Goal: Task Accomplishment & Management: Use online tool/utility

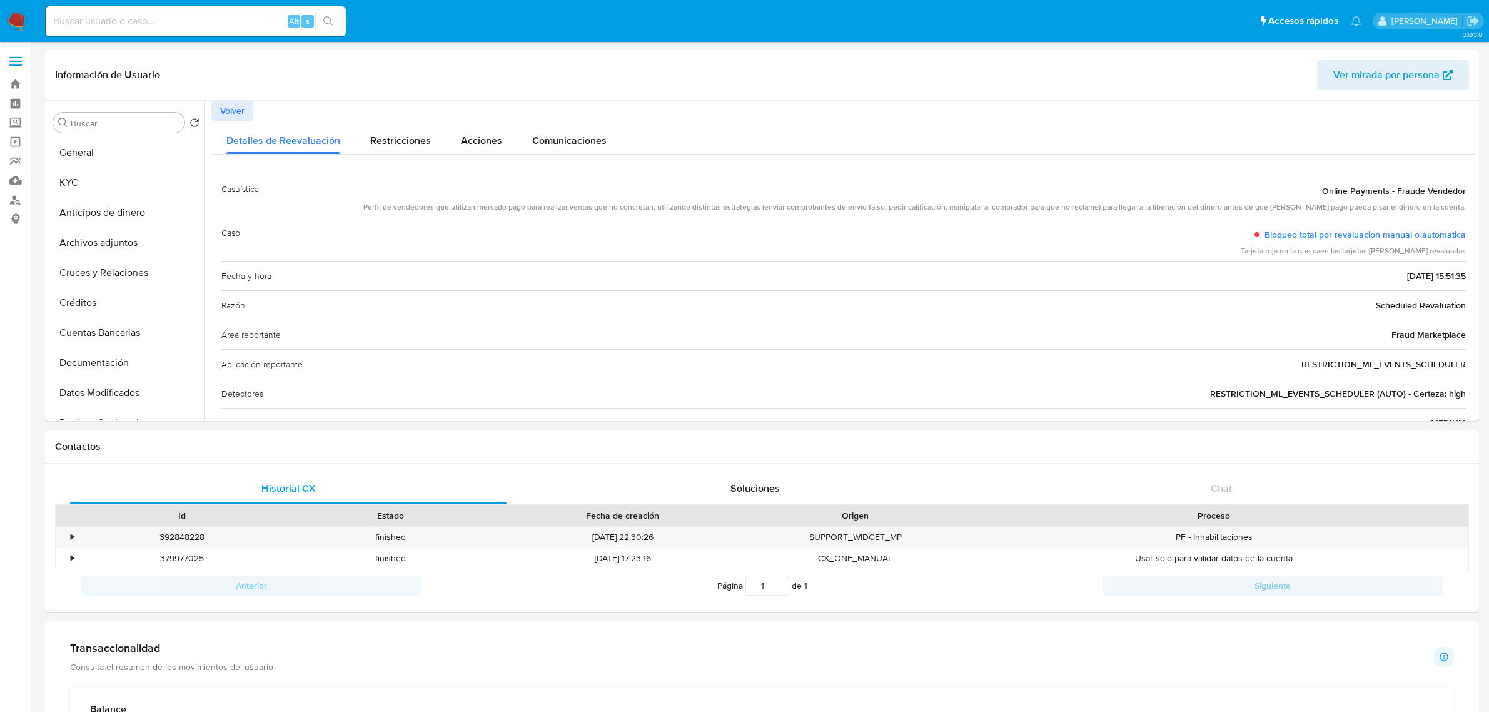
select select "10"
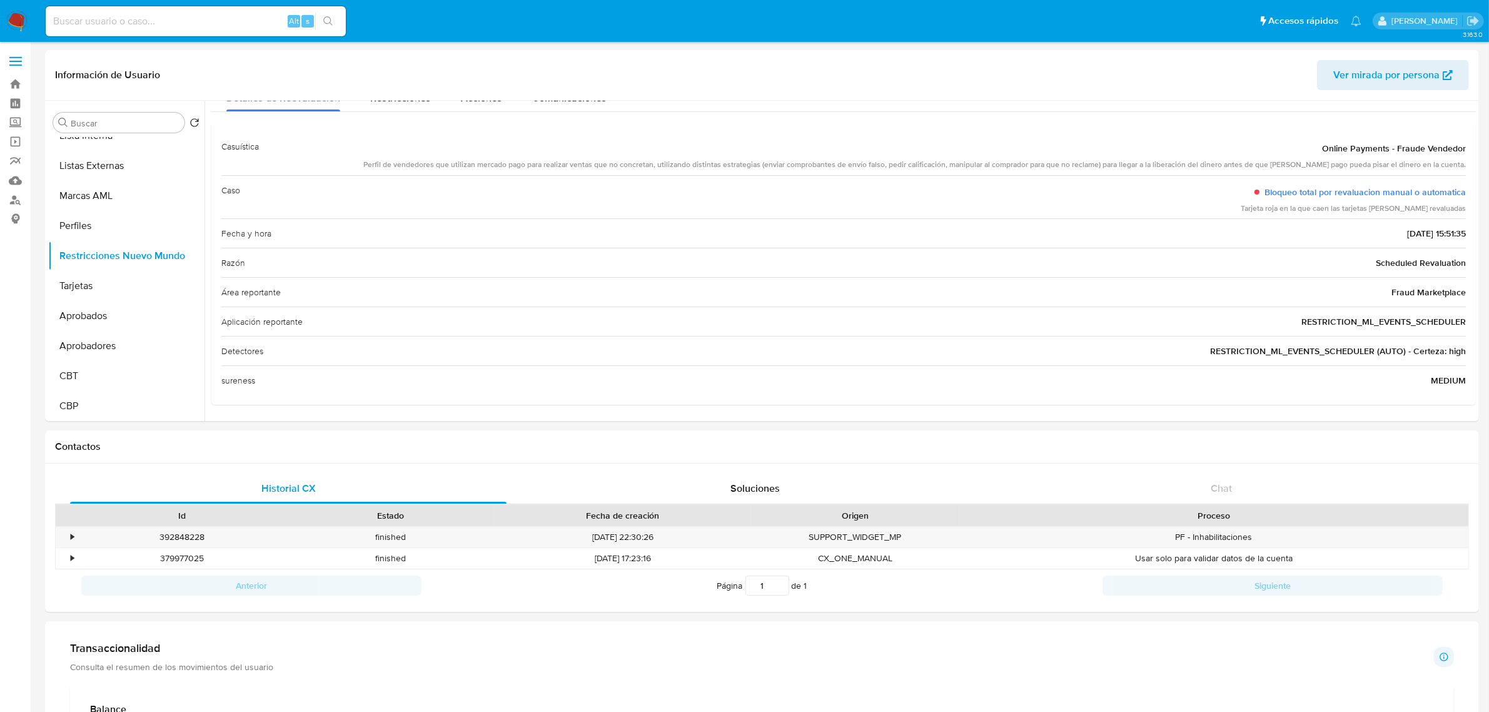
click at [13, 16] on img at bounding box center [16, 21] width 21 height 21
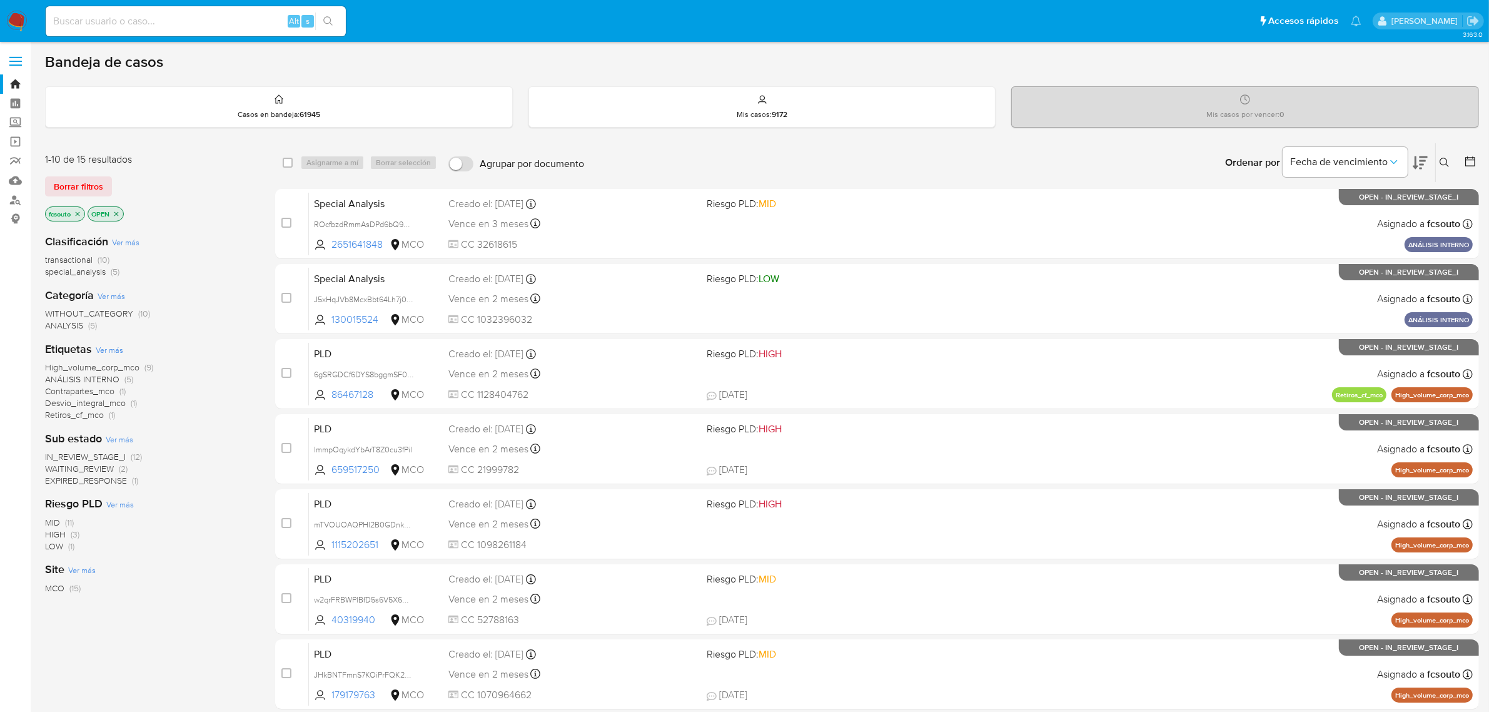
click at [89, 455] on span "IN_REVIEW_STAGE_I" at bounding box center [85, 456] width 81 height 13
click at [209, 208] on p "IN_REVIEW_STAGE_I" at bounding box center [168, 214] width 82 height 14
click at [198, 208] on p "IN_REVIEW_STAGE_I" at bounding box center [168, 214] width 82 height 14
click at [204, 210] on icon "close-filter" at bounding box center [202, 214] width 8 height 8
click at [1424, 157] on icon at bounding box center [1420, 162] width 15 height 13
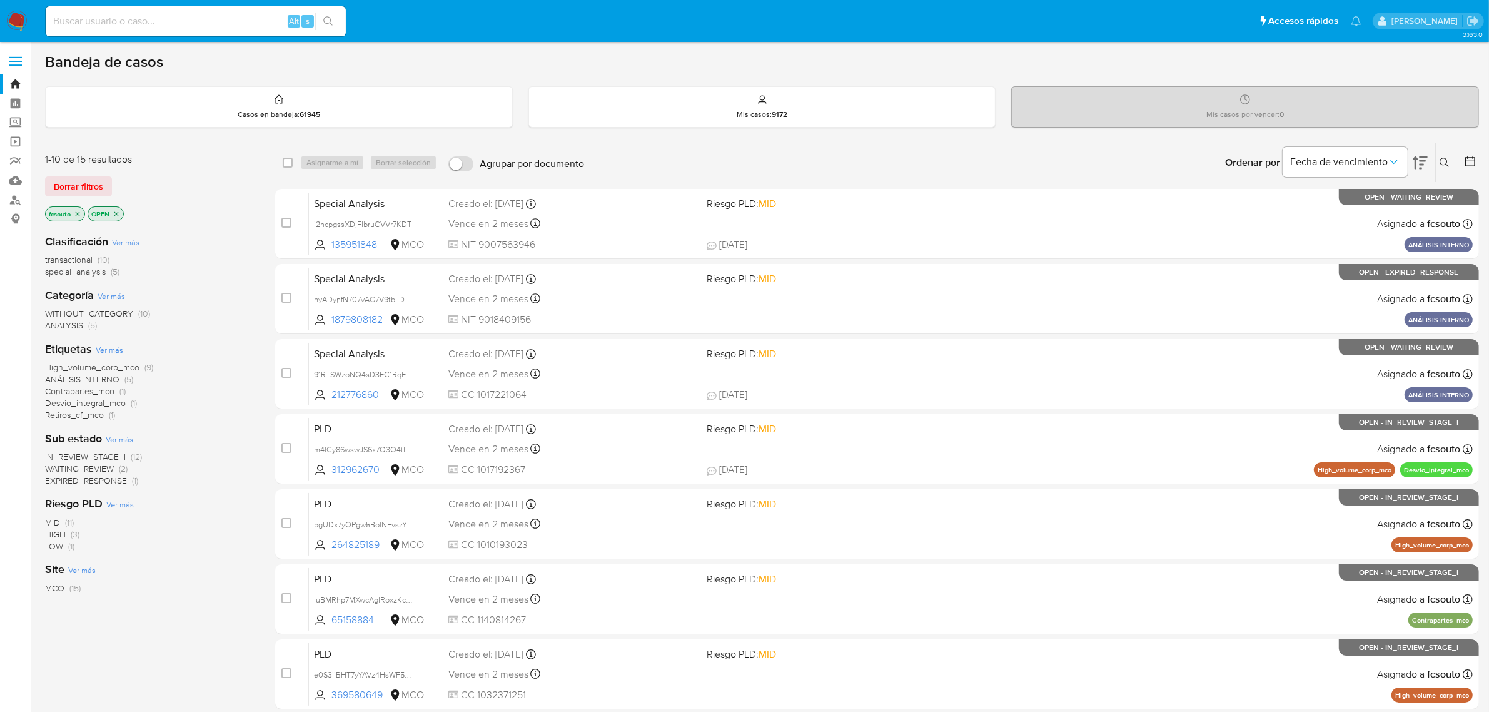
click at [1424, 166] on icon at bounding box center [1420, 162] width 15 height 15
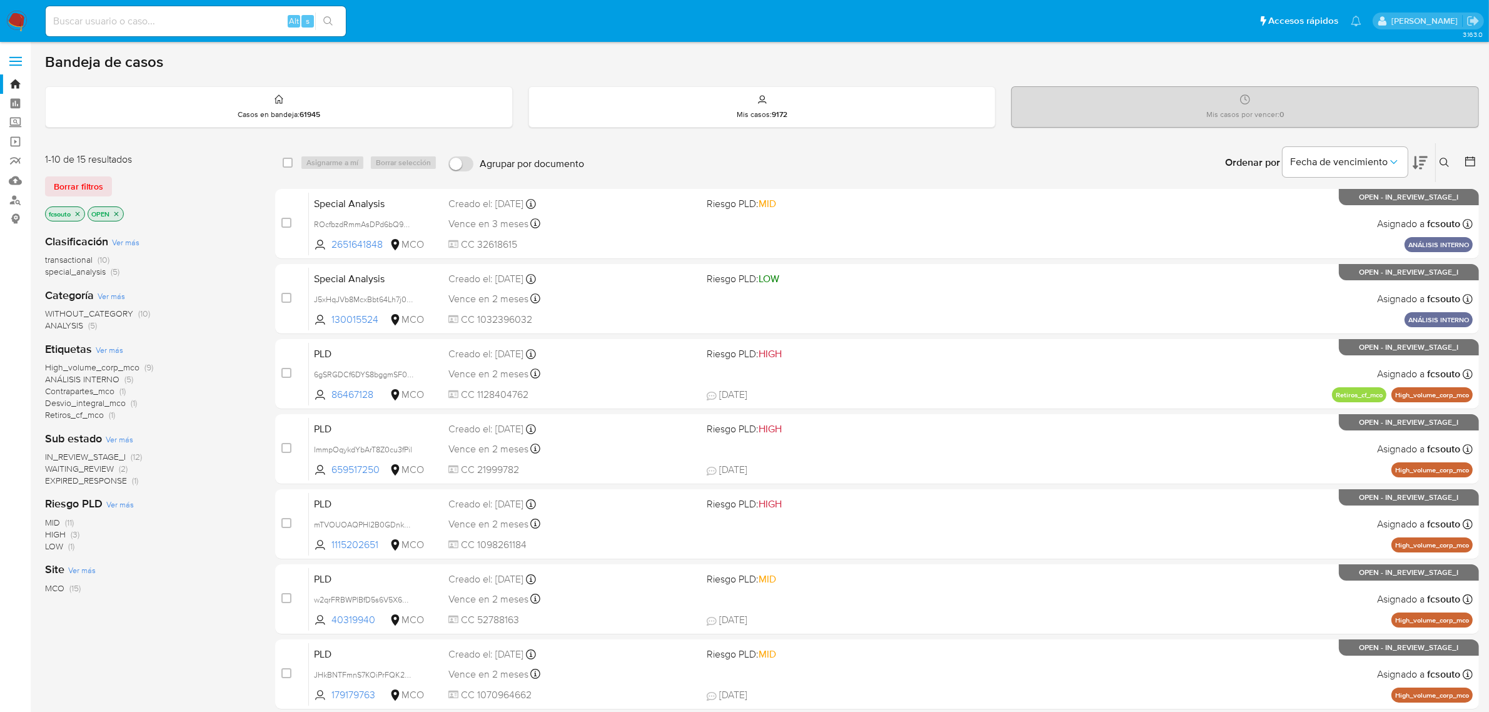
click at [79, 215] on icon "close-filter" at bounding box center [78, 213] width 4 height 4
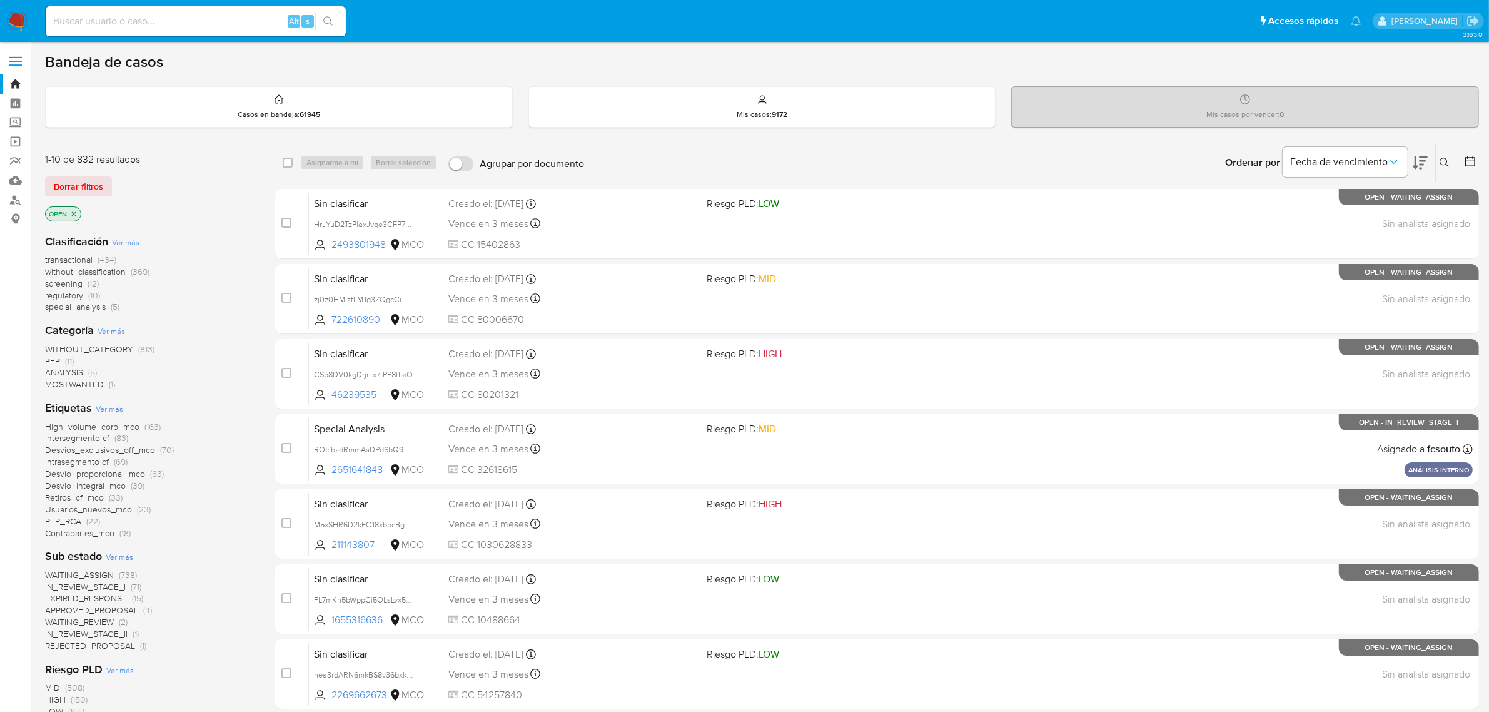
click at [83, 258] on span "transactional" at bounding box center [69, 259] width 48 height 13
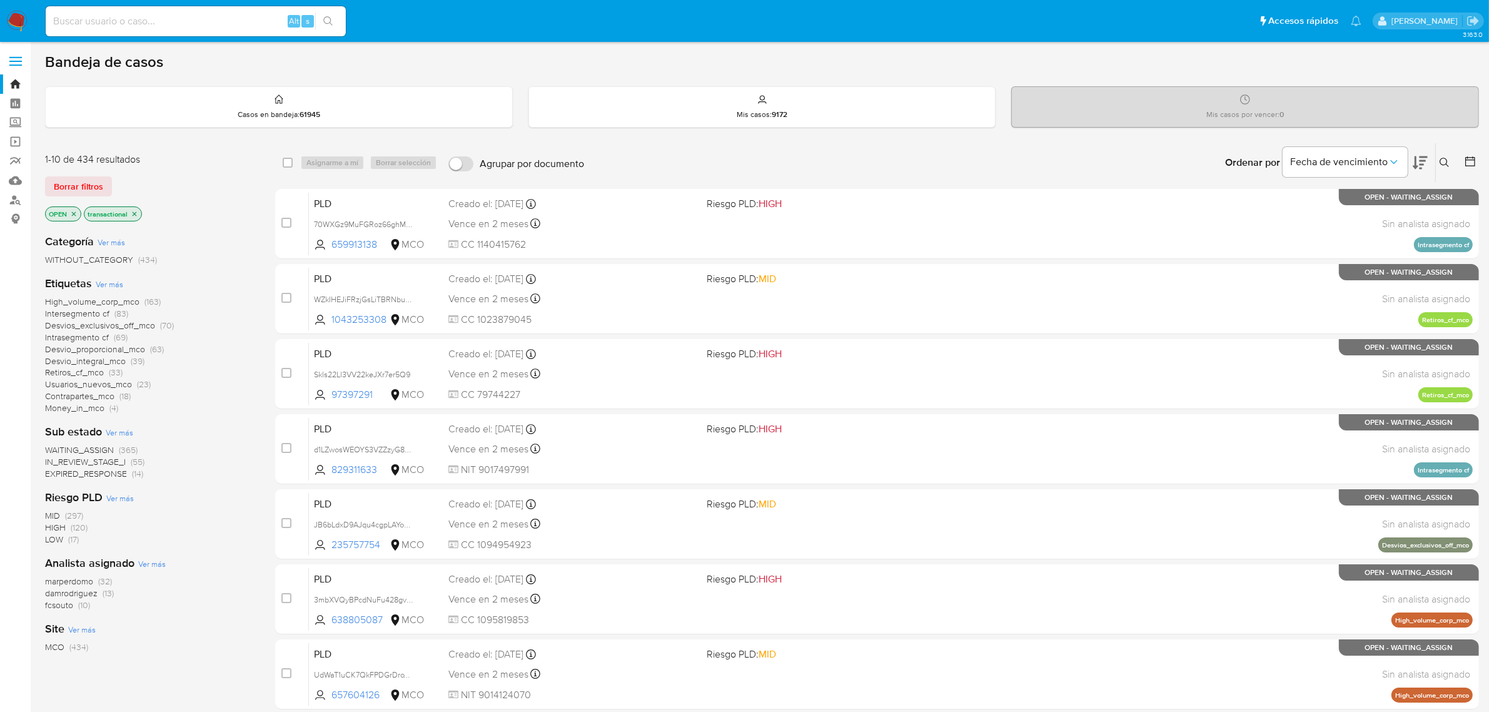
click at [102, 448] on span "WAITING_ASSIGN" at bounding box center [79, 449] width 69 height 13
click at [1477, 161] on button at bounding box center [1471, 162] width 15 height 15
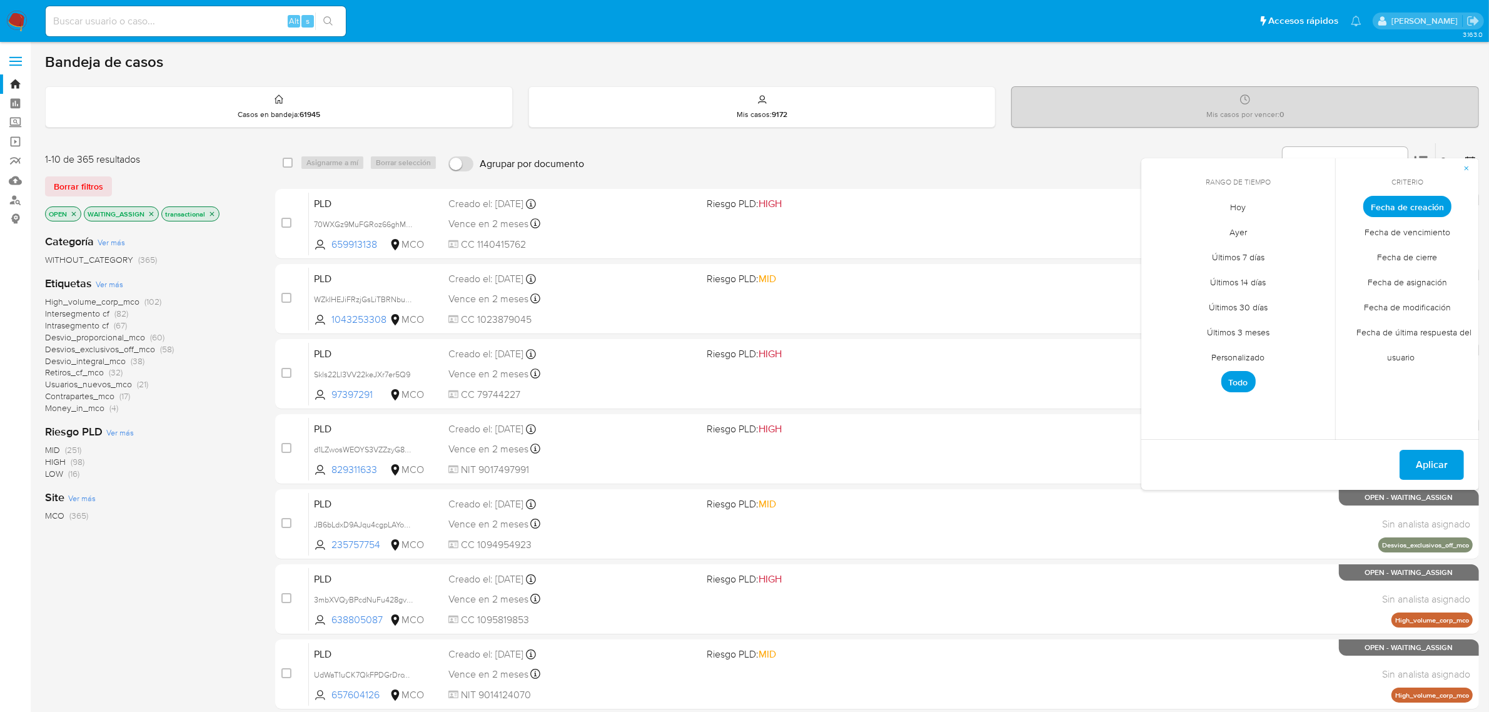
click at [1227, 357] on span "Personalizado" at bounding box center [1238, 358] width 79 height 26
click at [1162, 228] on icon "Mes anterior" at bounding box center [1160, 229] width 15 height 15
click at [1173, 301] on button "4" at bounding box center [1163, 301] width 20 height 20
click at [1310, 326] on button "17" at bounding box center [1313, 326] width 20 height 20
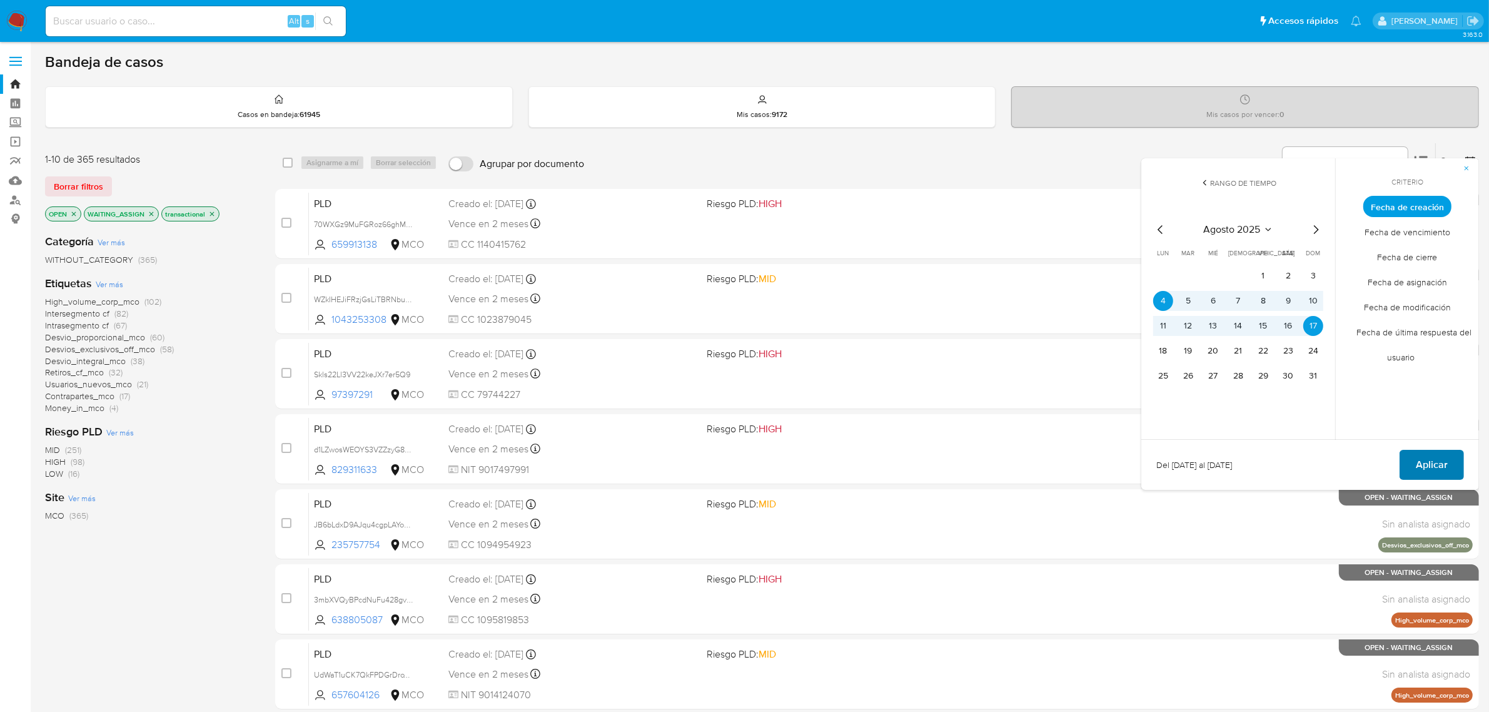
click at [1442, 465] on span "Aplicar" at bounding box center [1432, 465] width 32 height 28
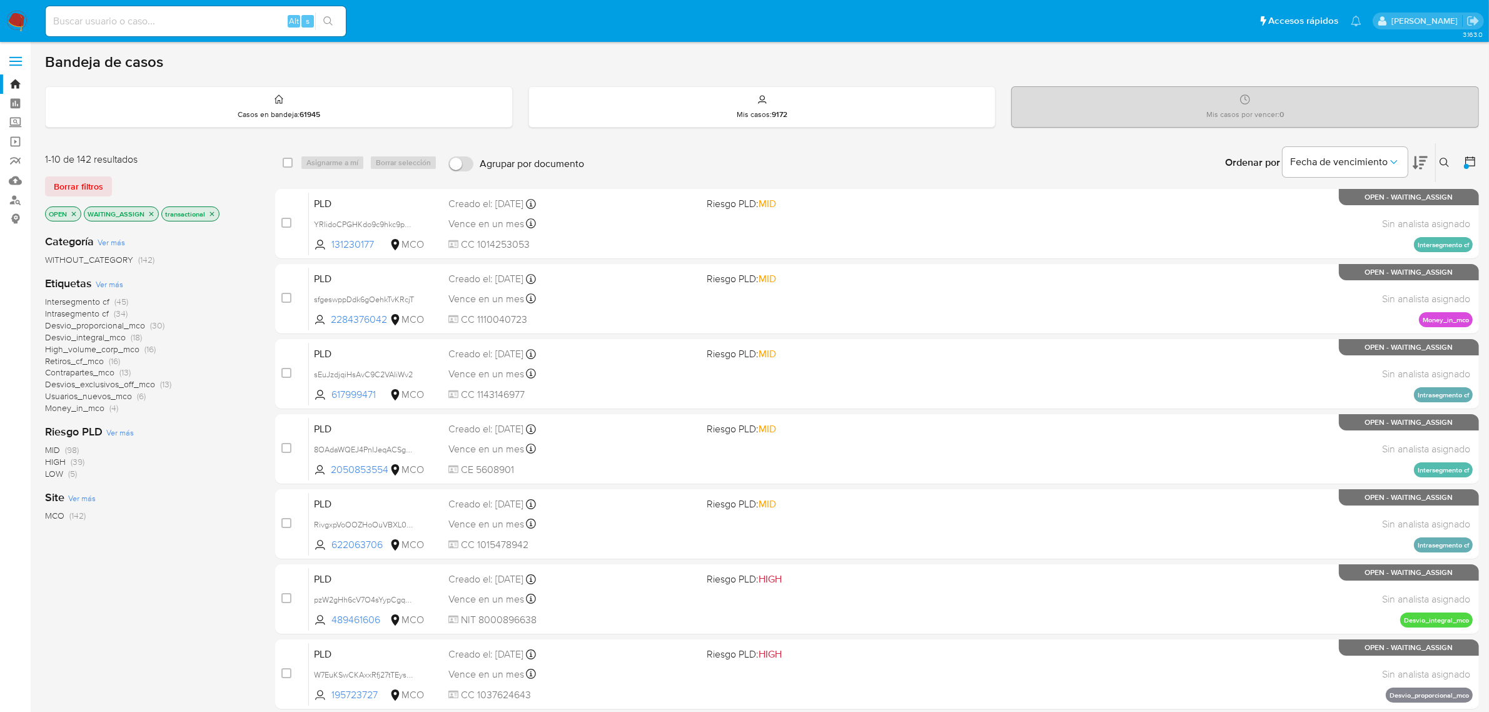
click at [88, 407] on span "Money_in_mco" at bounding box center [74, 407] width 59 height 13
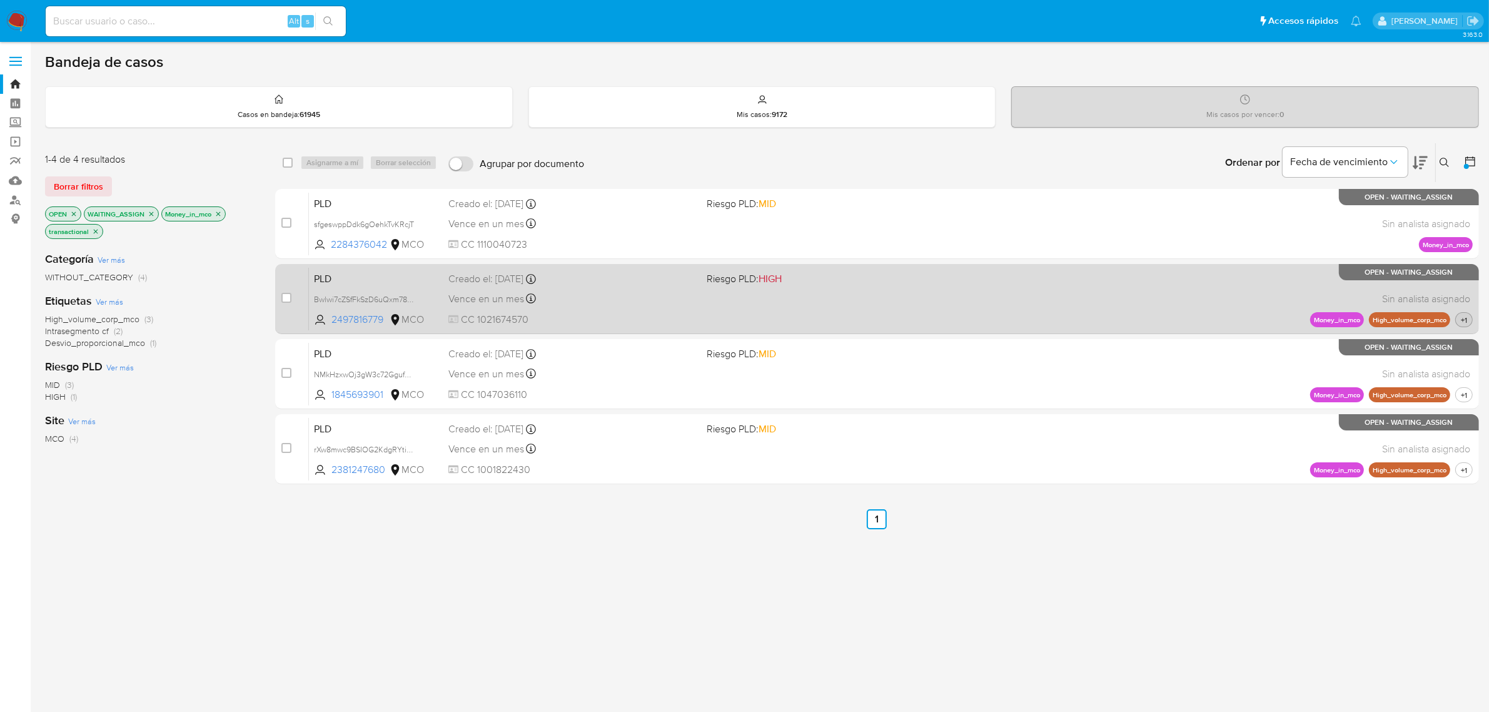
click at [1467, 316] on span "+1" at bounding box center [1463, 320] width 11 height 11
click at [286, 297] on input "checkbox" at bounding box center [286, 298] width 10 height 10
checkbox input "true"
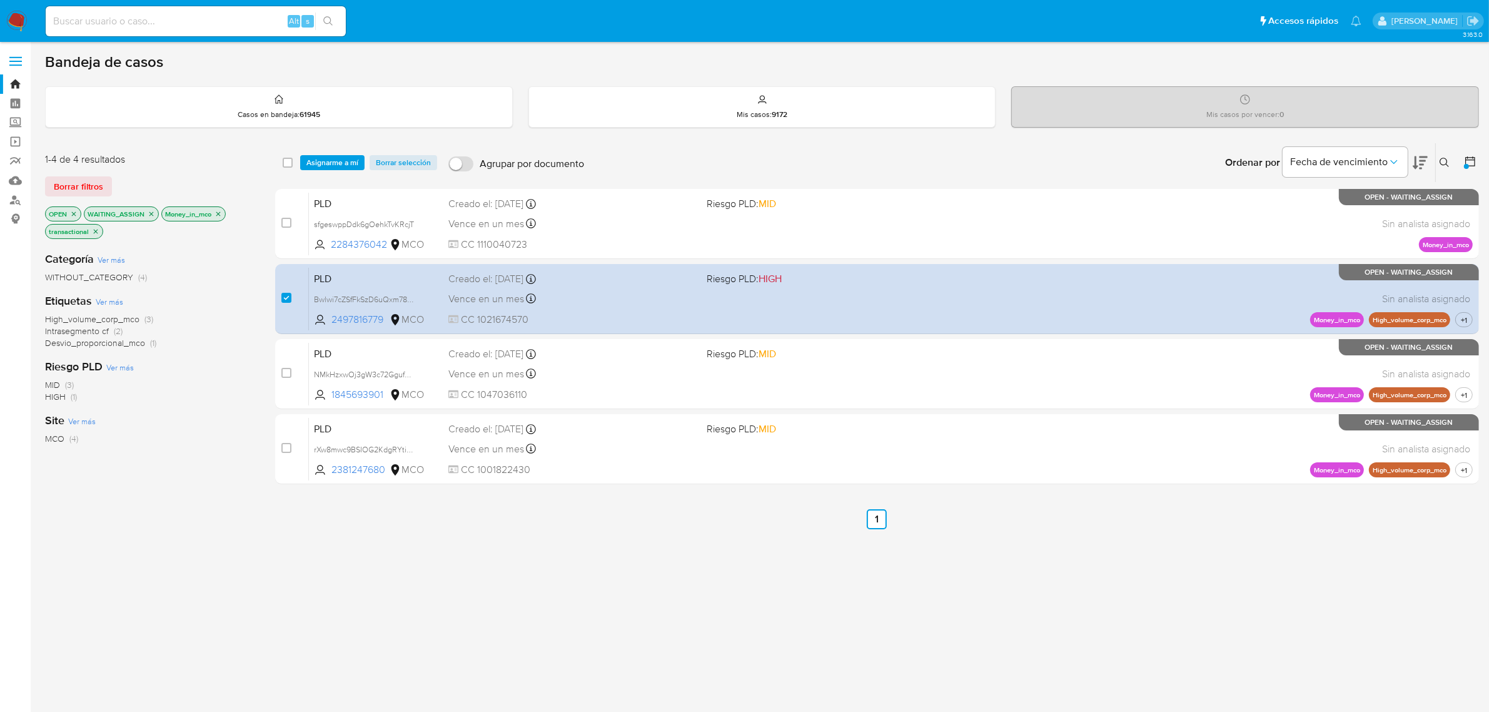
click at [218, 211] on icon "close-filter" at bounding box center [219, 214] width 8 height 8
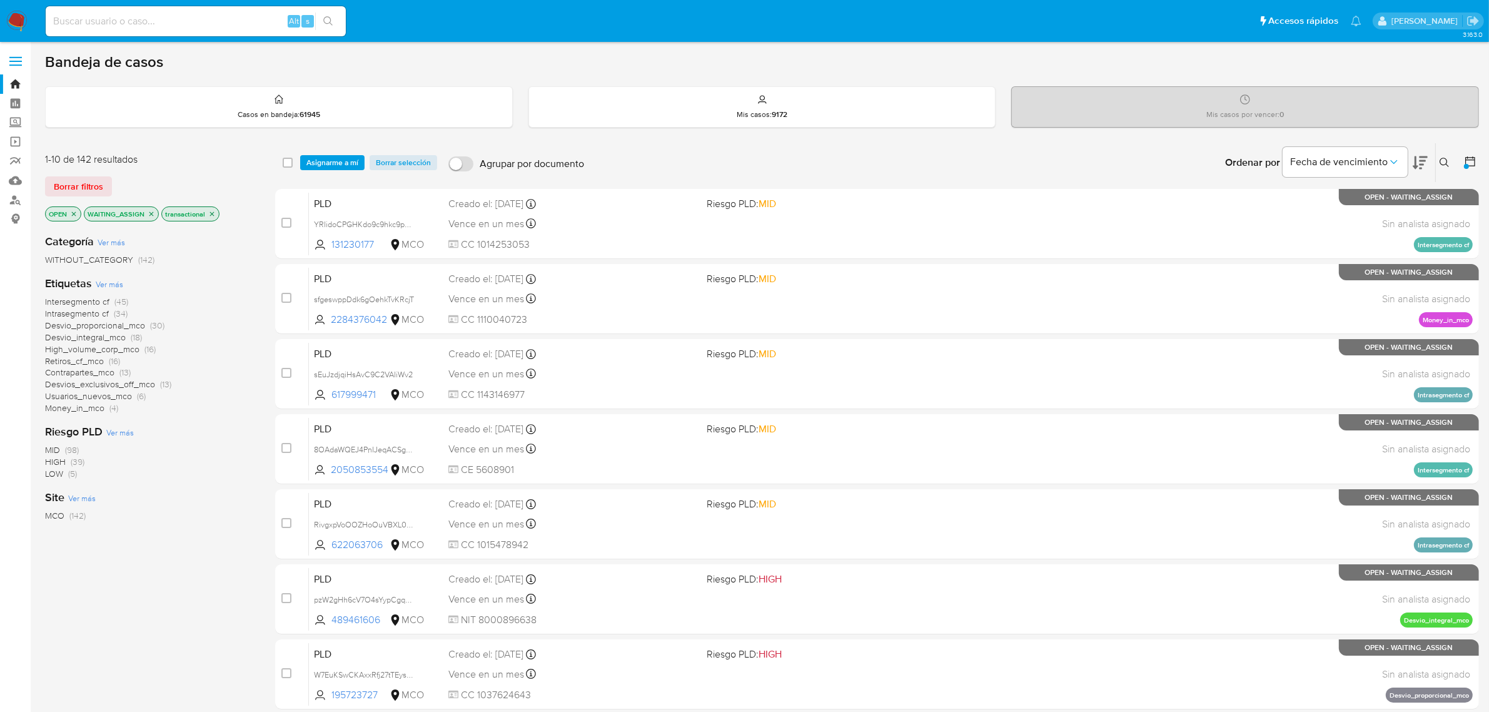
click at [78, 393] on span "Usuarios_nuevos_mco" at bounding box center [88, 396] width 87 height 13
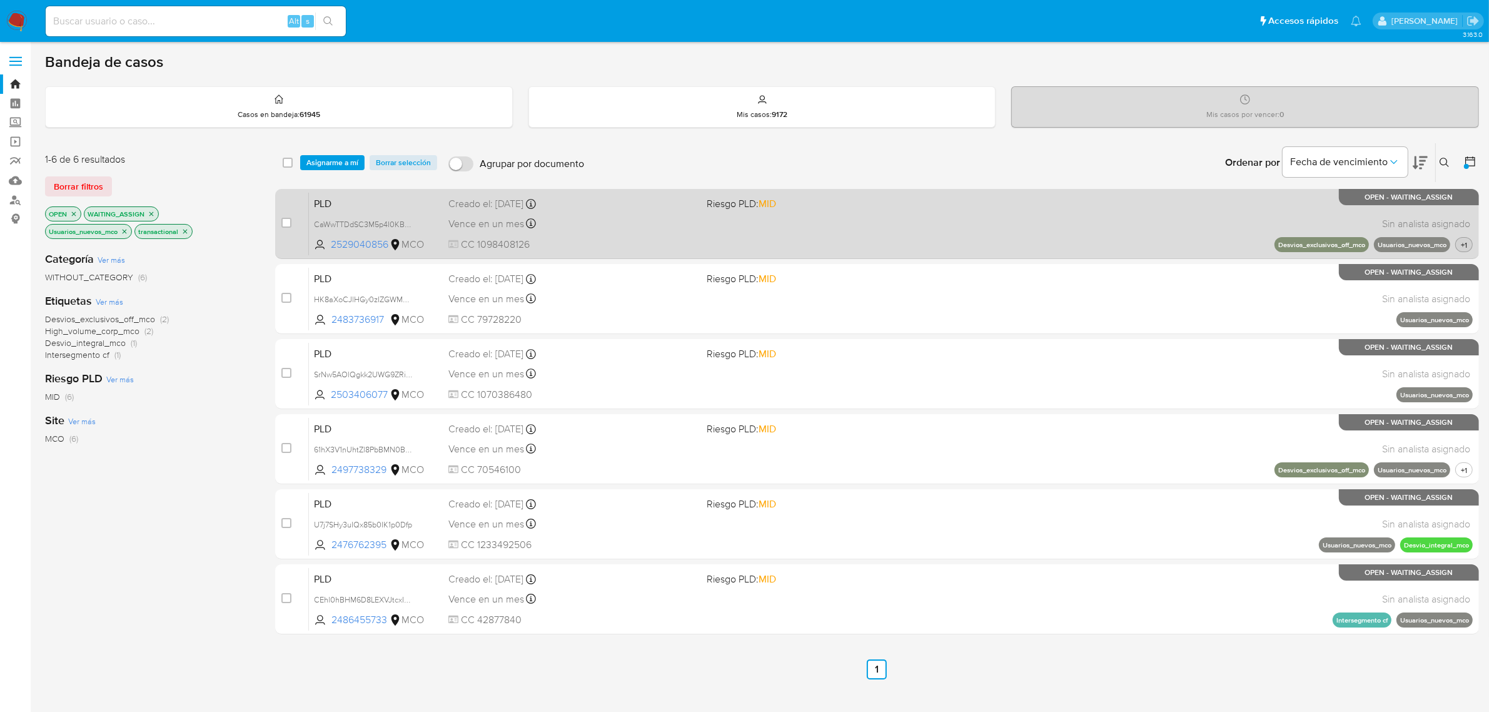
click at [1460, 245] on span "+1" at bounding box center [1463, 245] width 11 height 11
click at [286, 218] on input "checkbox" at bounding box center [286, 223] width 10 height 10
checkbox input "true"
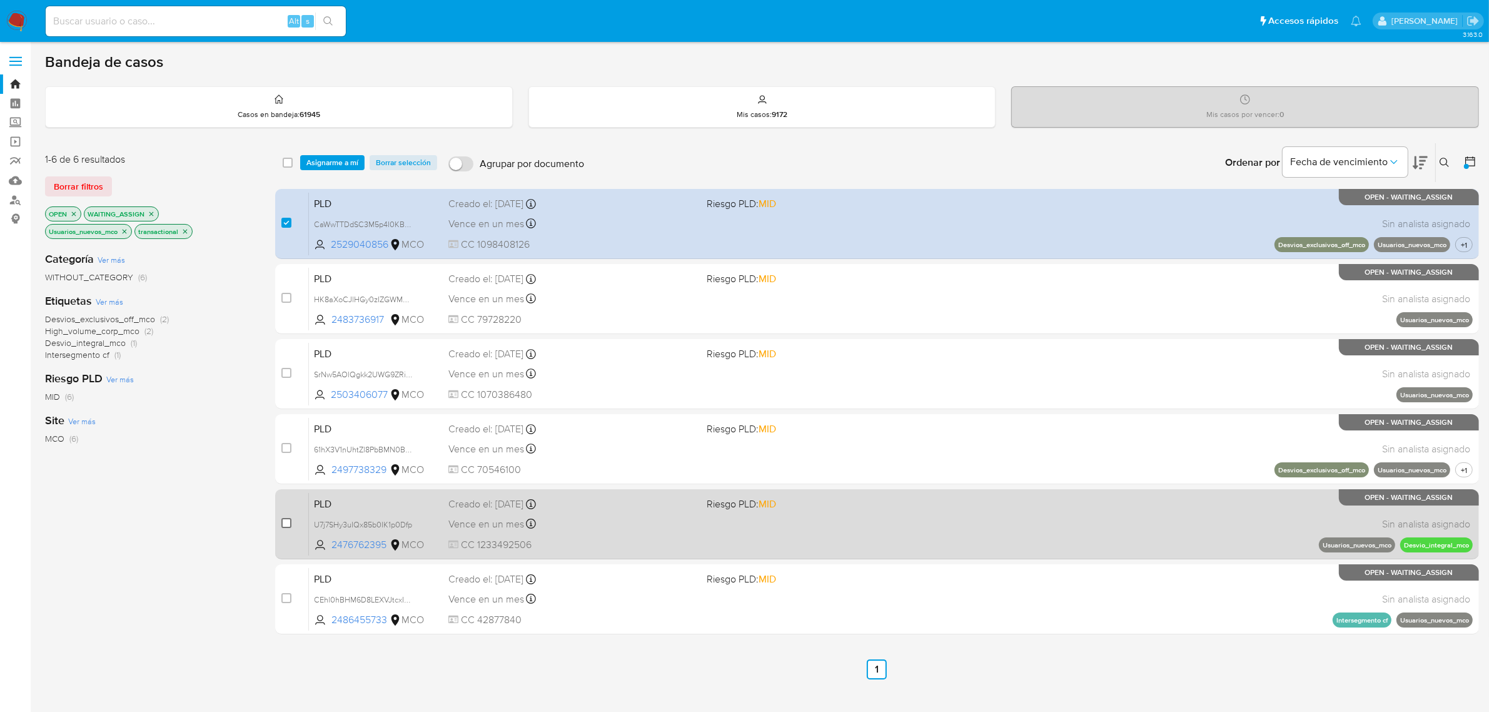
click at [286, 518] on input "checkbox" at bounding box center [286, 523] width 10 height 10
checkbox input "true"
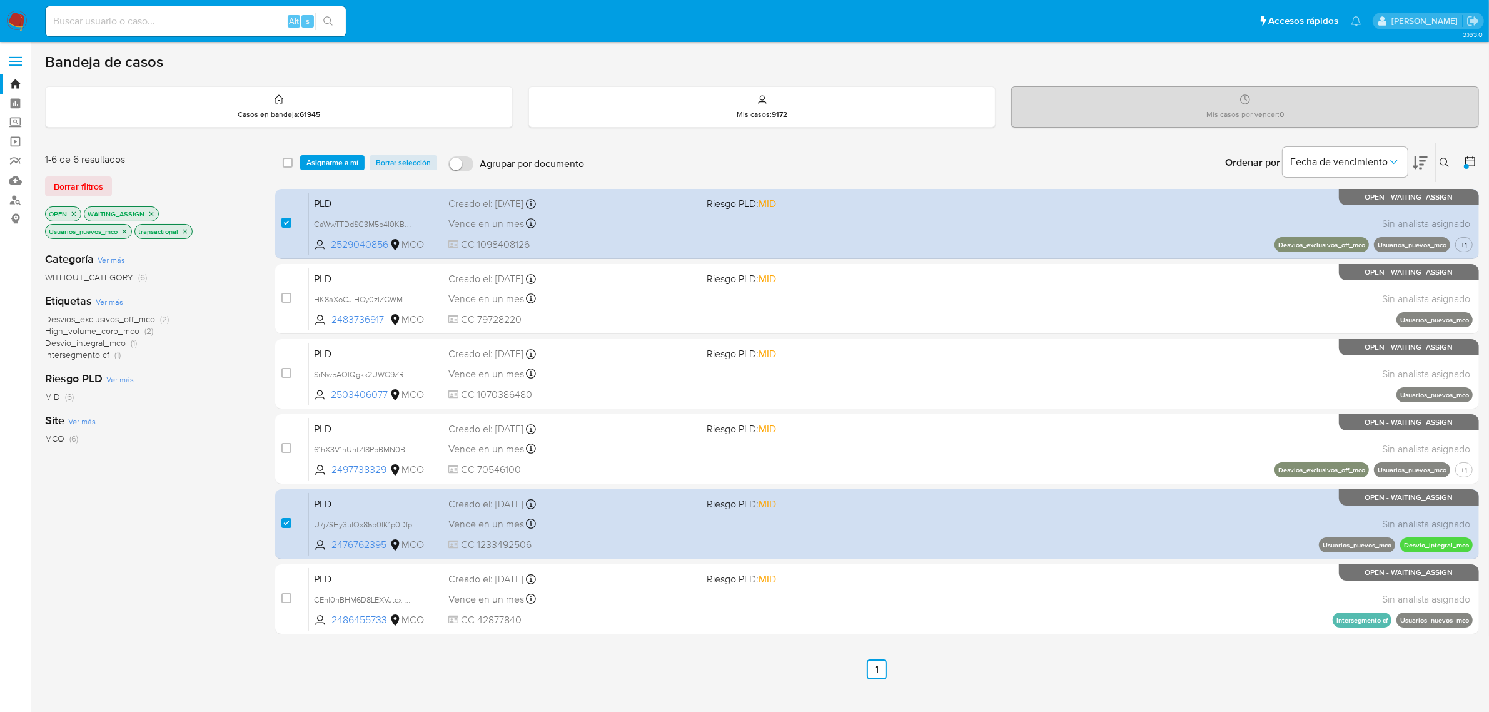
click at [126, 229] on icon "close-filter" at bounding box center [125, 232] width 8 height 8
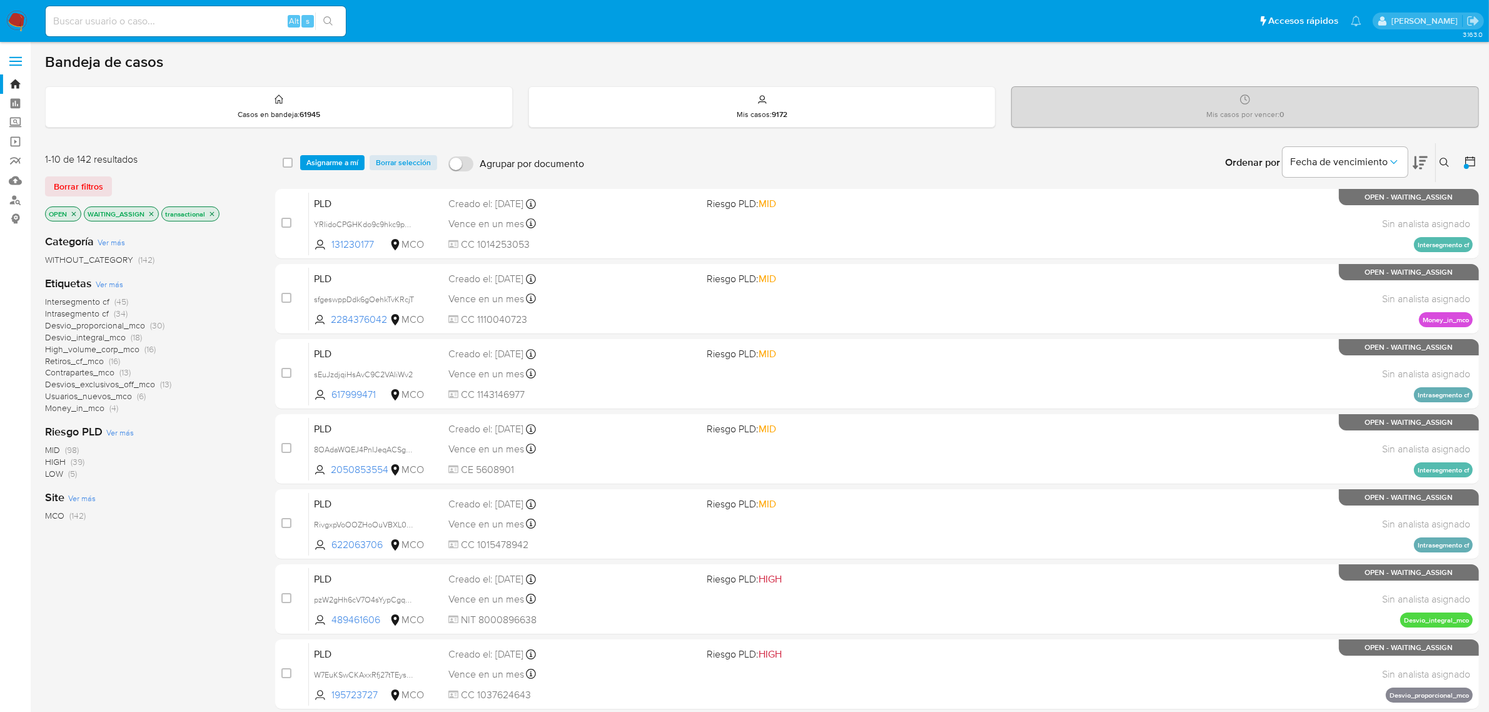
click at [125, 395] on span "Usuarios_nuevos_mco" at bounding box center [88, 396] width 87 height 13
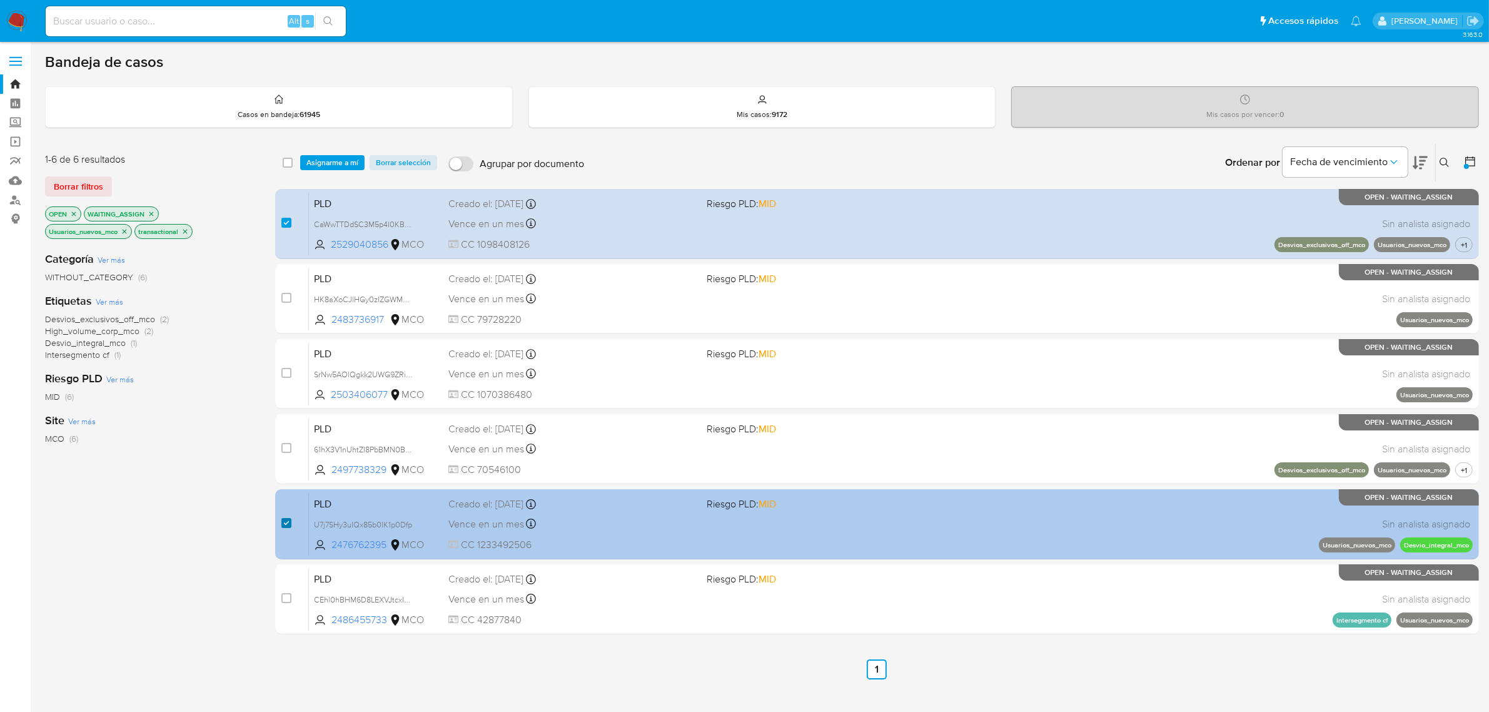
click at [285, 522] on input "checkbox" at bounding box center [286, 523] width 10 height 10
checkbox input "false"
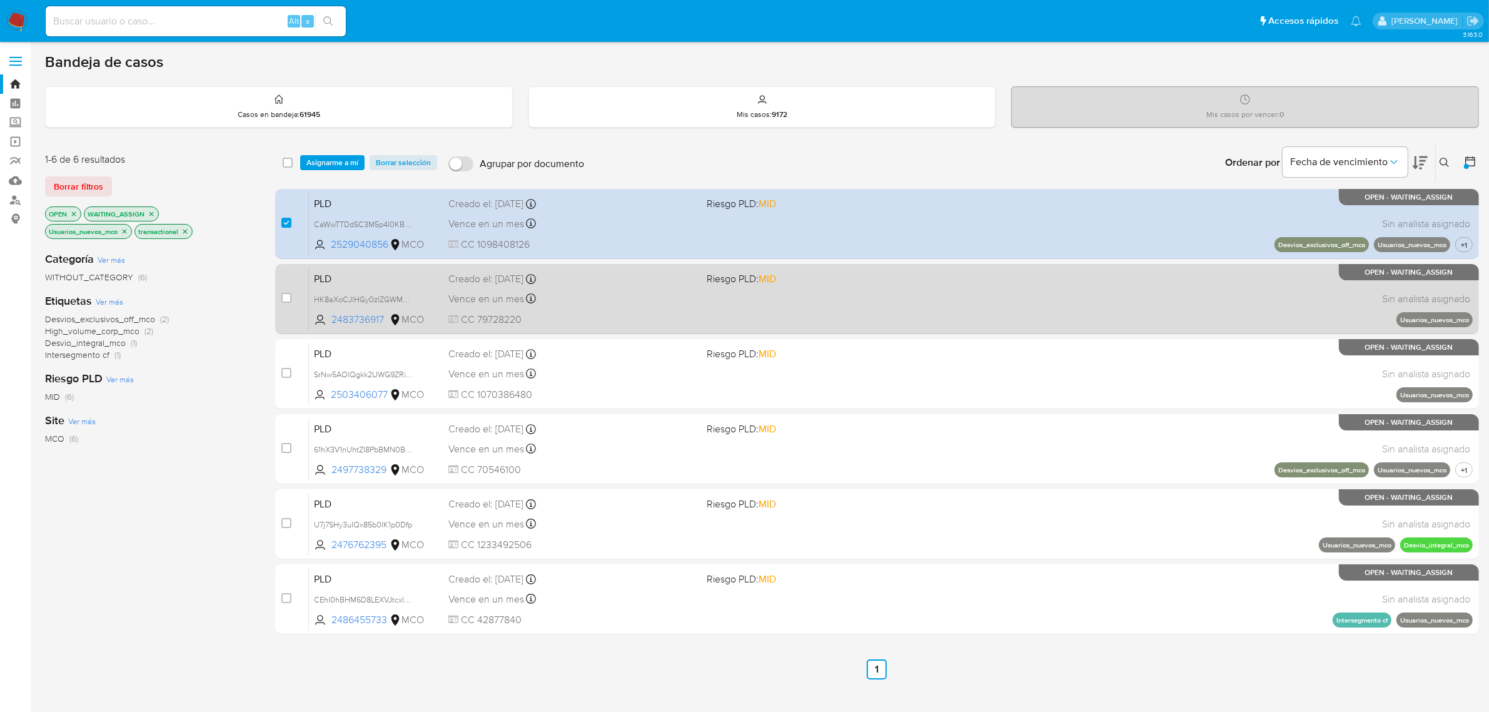
click at [285, 303] on div "case-item-checkbox" at bounding box center [286, 297] width 10 height 13
click at [281, 298] on input "checkbox" at bounding box center [286, 298] width 10 height 10
checkbox input "true"
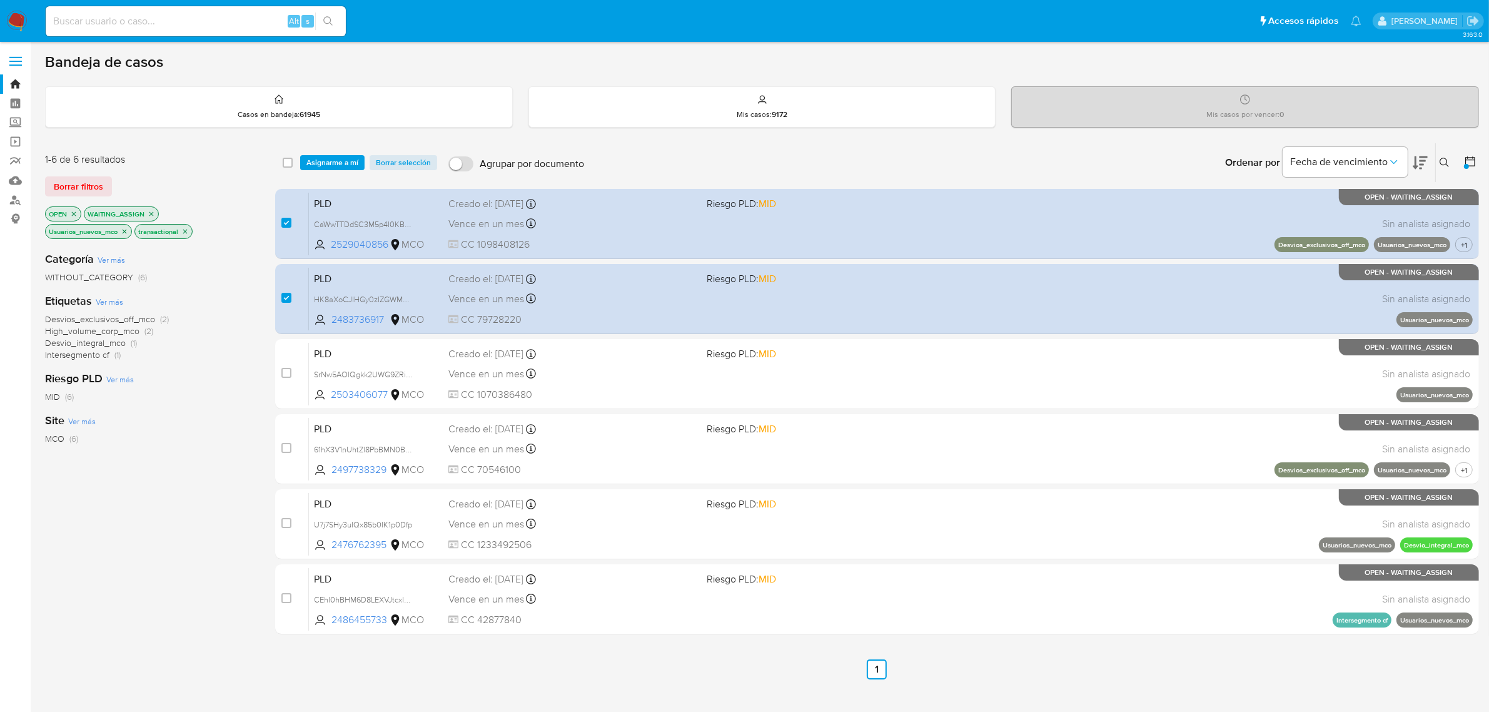
click at [123, 228] on icon "close-filter" at bounding box center [125, 232] width 8 height 8
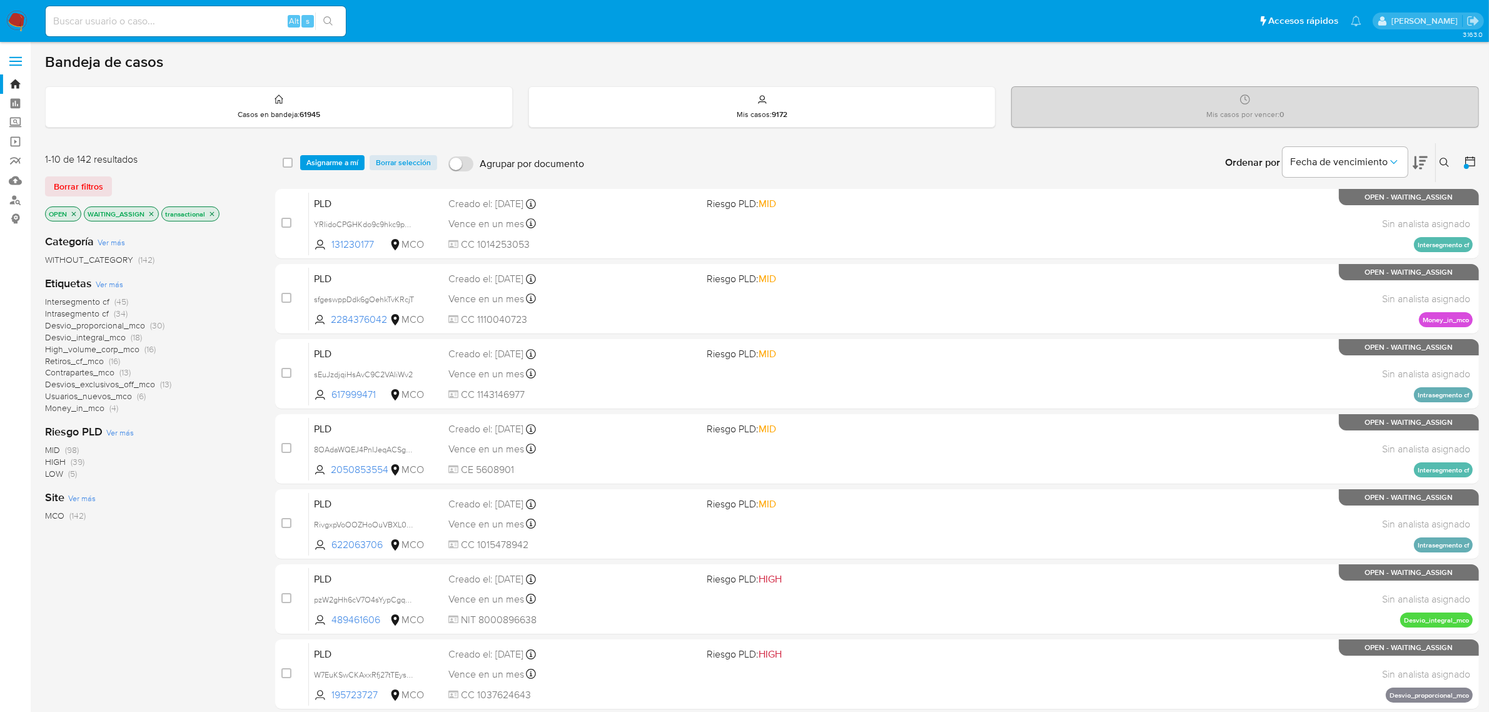
click at [113, 383] on span "Desvios_exclusivos_off_mco" at bounding box center [100, 384] width 110 height 13
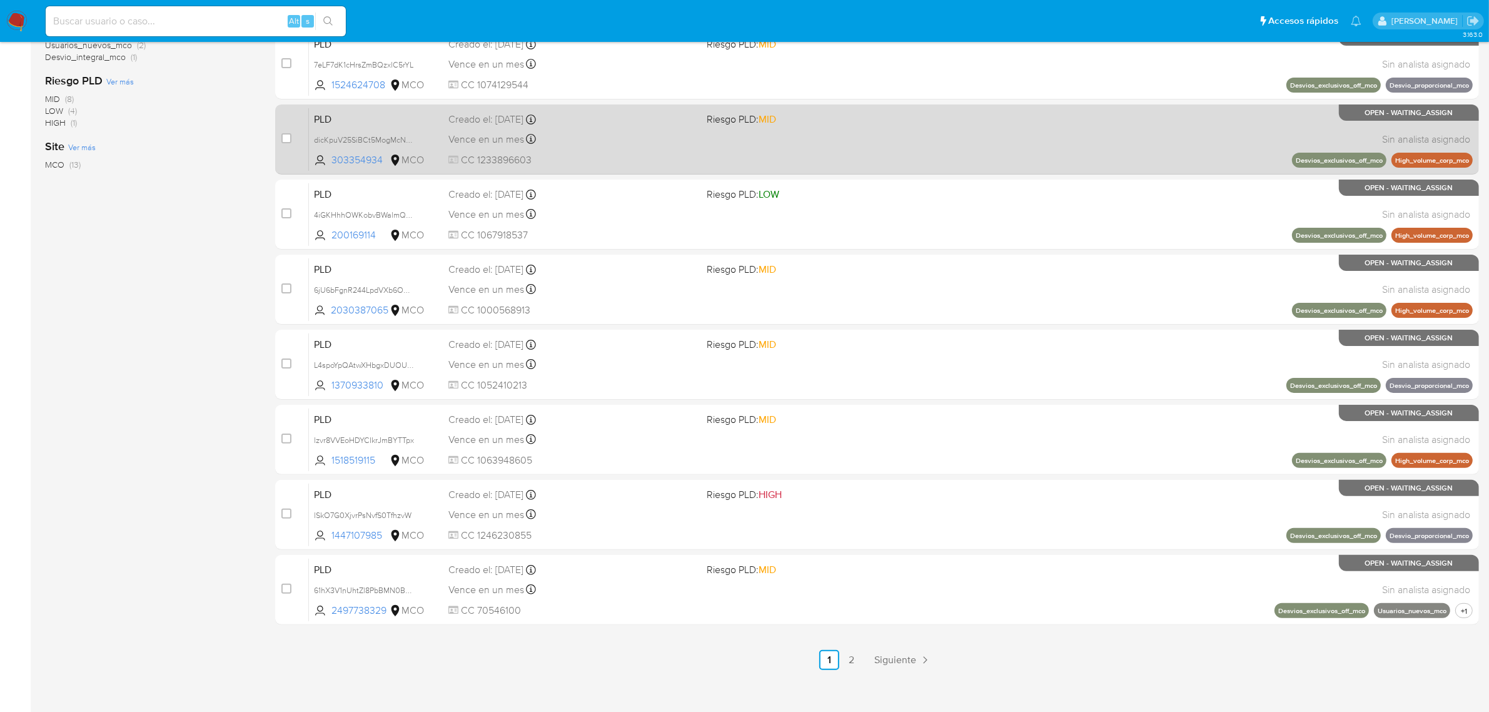
scroll to position [320, 0]
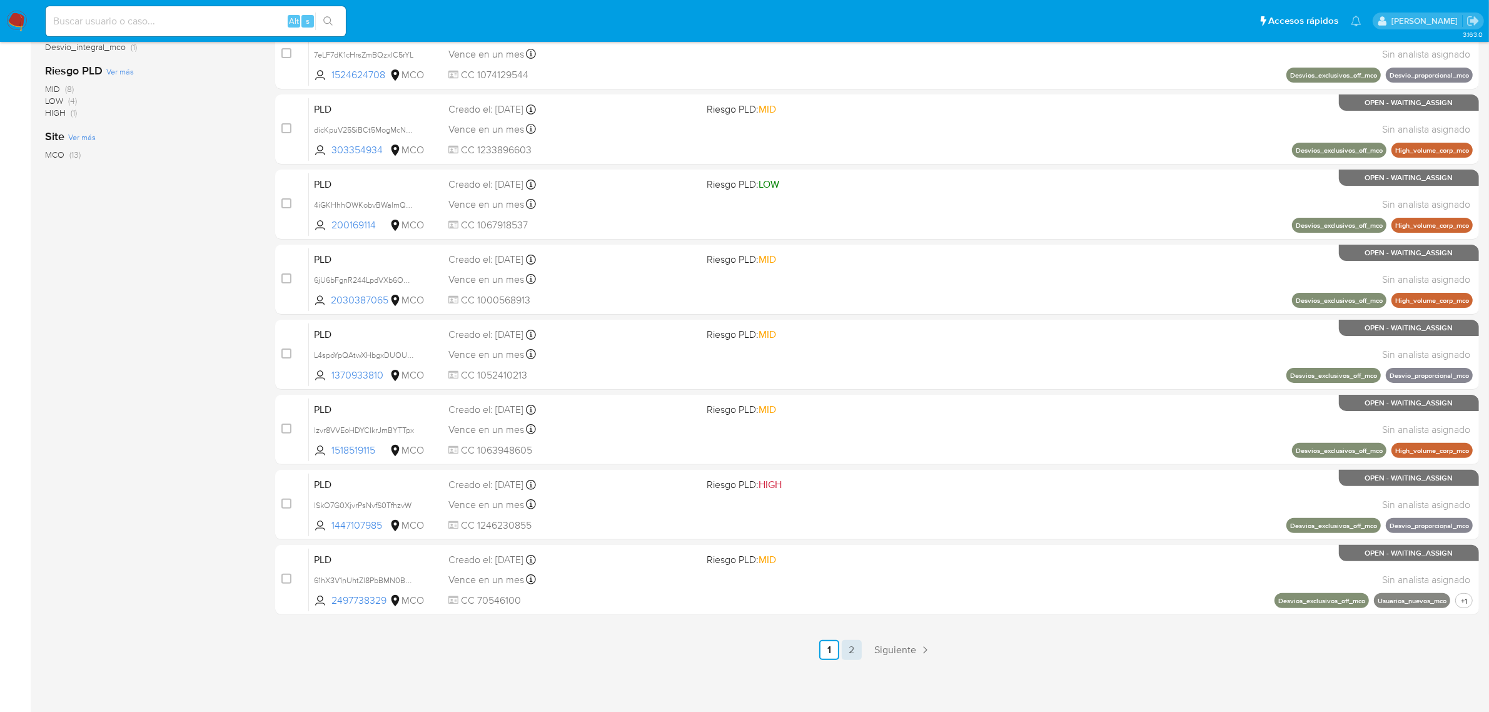
click at [846, 652] on link "2" at bounding box center [852, 650] width 20 height 20
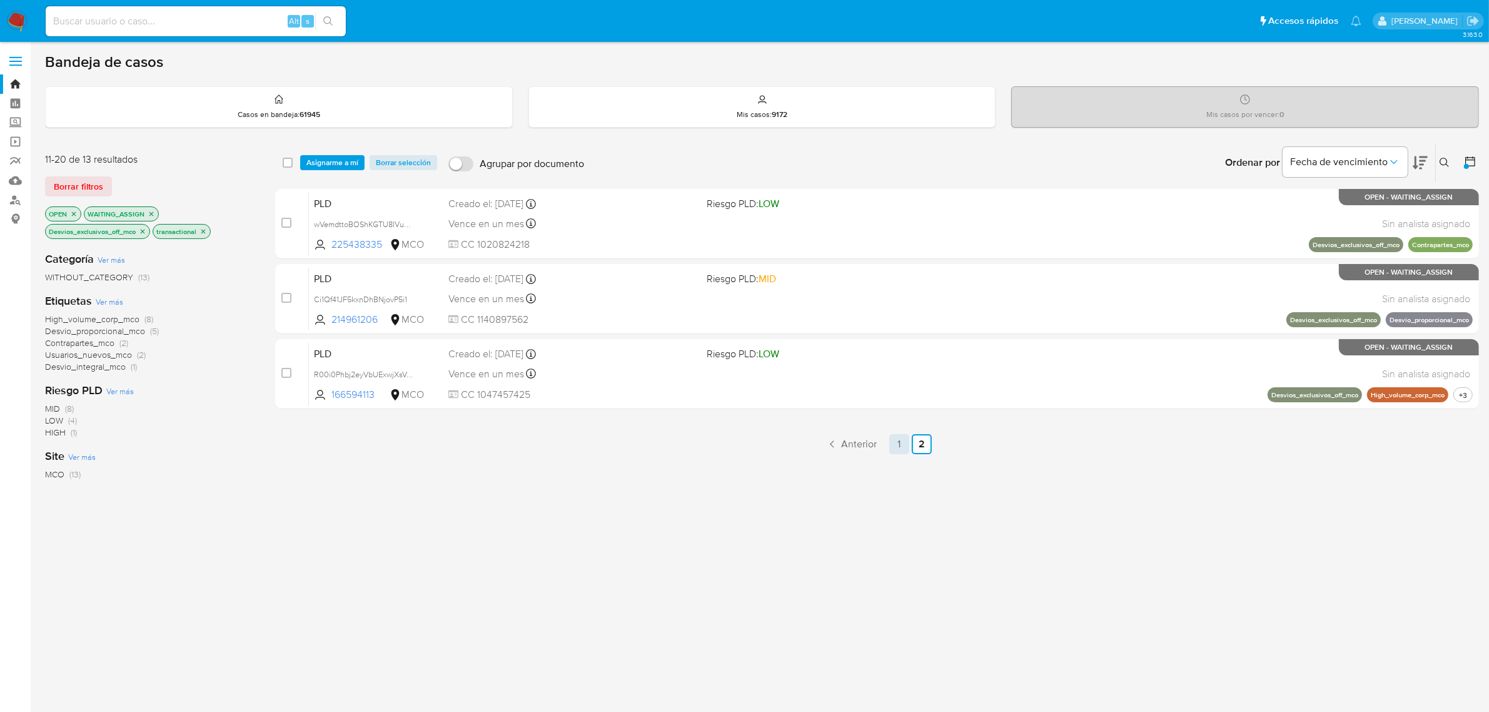
click at [902, 448] on link "1" at bounding box center [899, 444] width 20 height 20
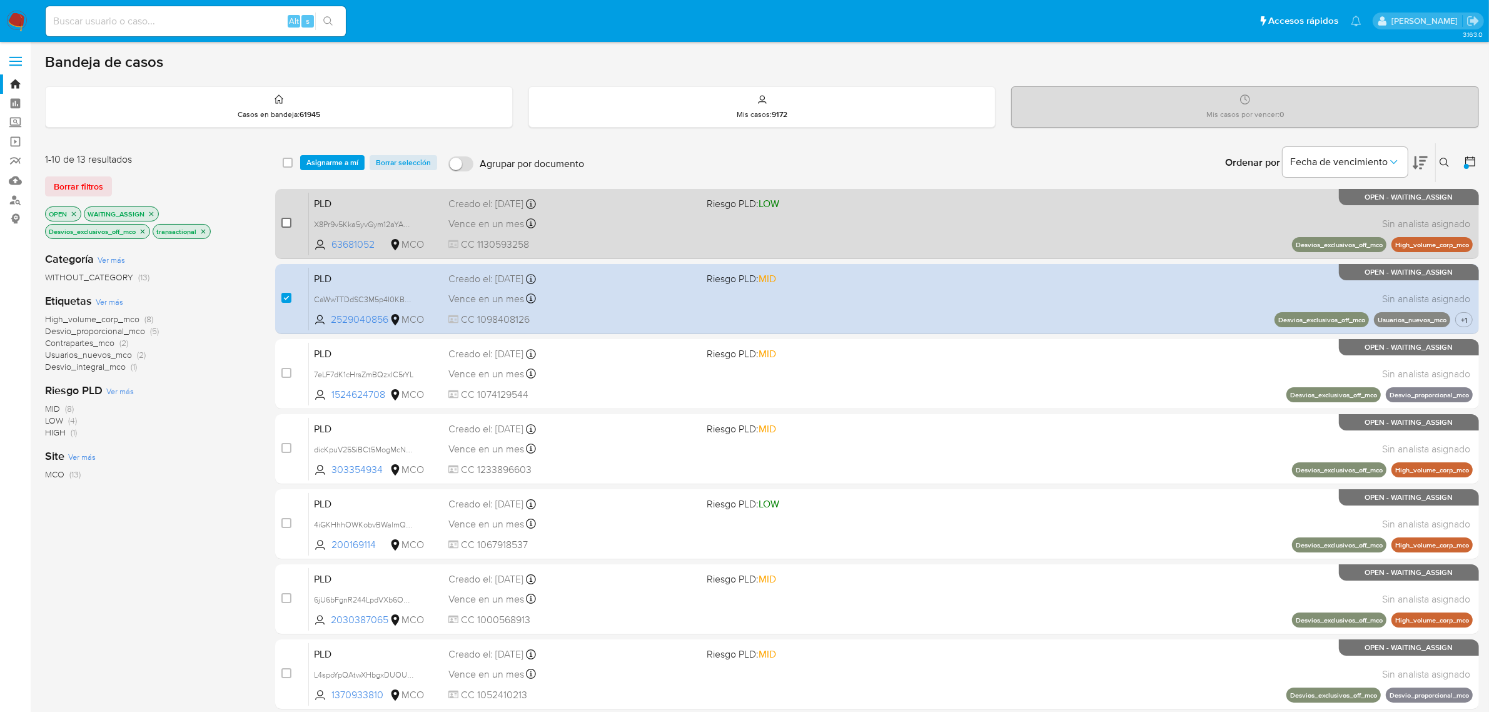
click at [290, 219] on input "checkbox" at bounding box center [286, 223] width 10 height 10
checkbox input "true"
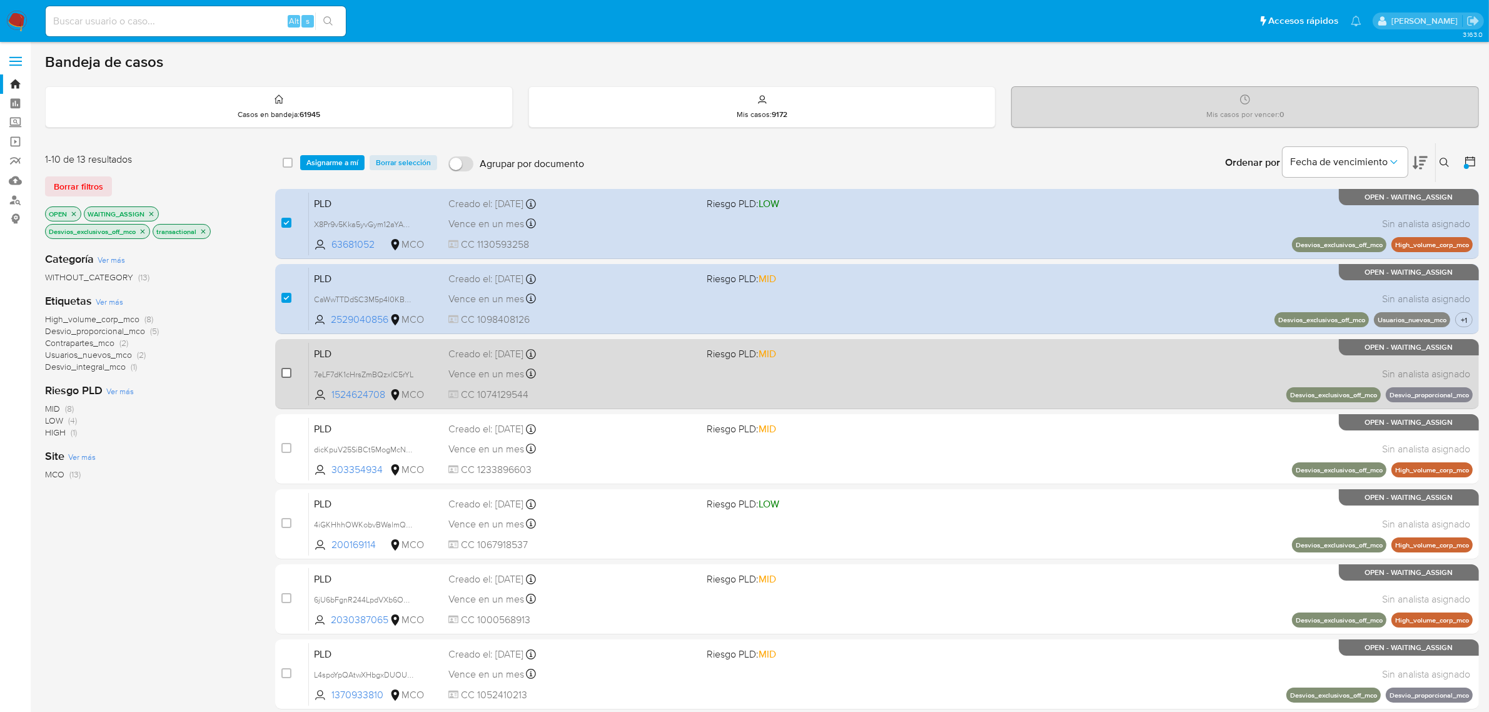
click at [285, 370] on input "checkbox" at bounding box center [286, 373] width 10 height 10
checkbox input "true"
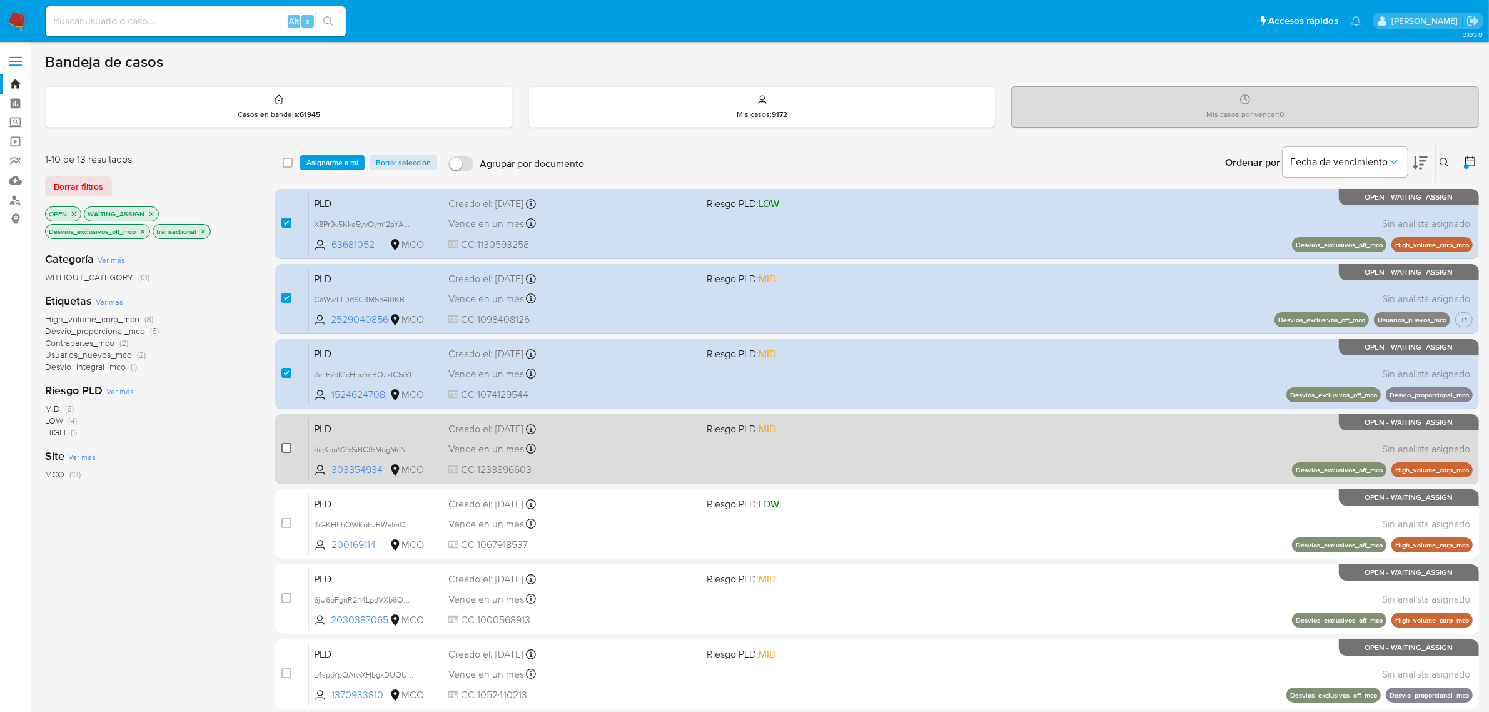
click at [290, 449] on input "checkbox" at bounding box center [286, 448] width 10 height 10
checkbox input "true"
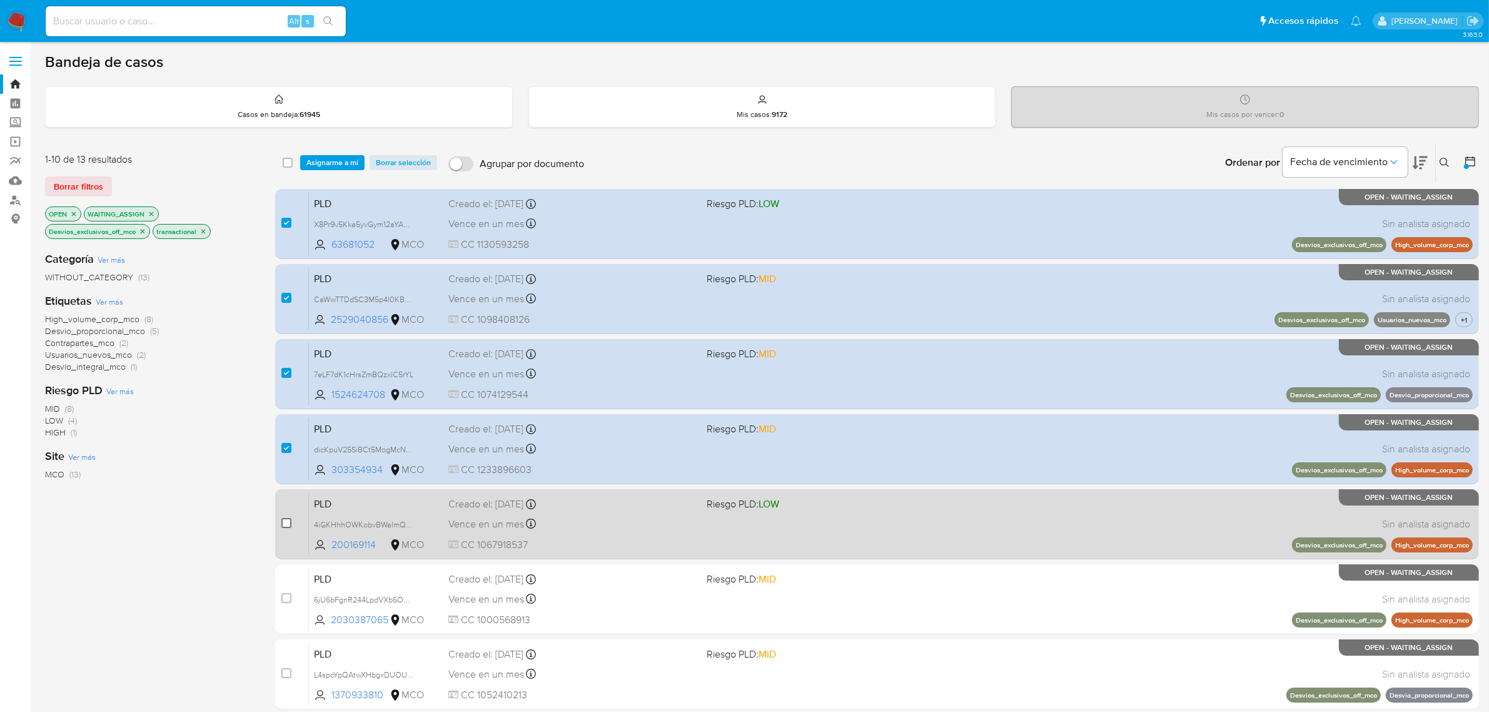
click at [288, 521] on input "checkbox" at bounding box center [286, 523] width 10 height 10
checkbox input "true"
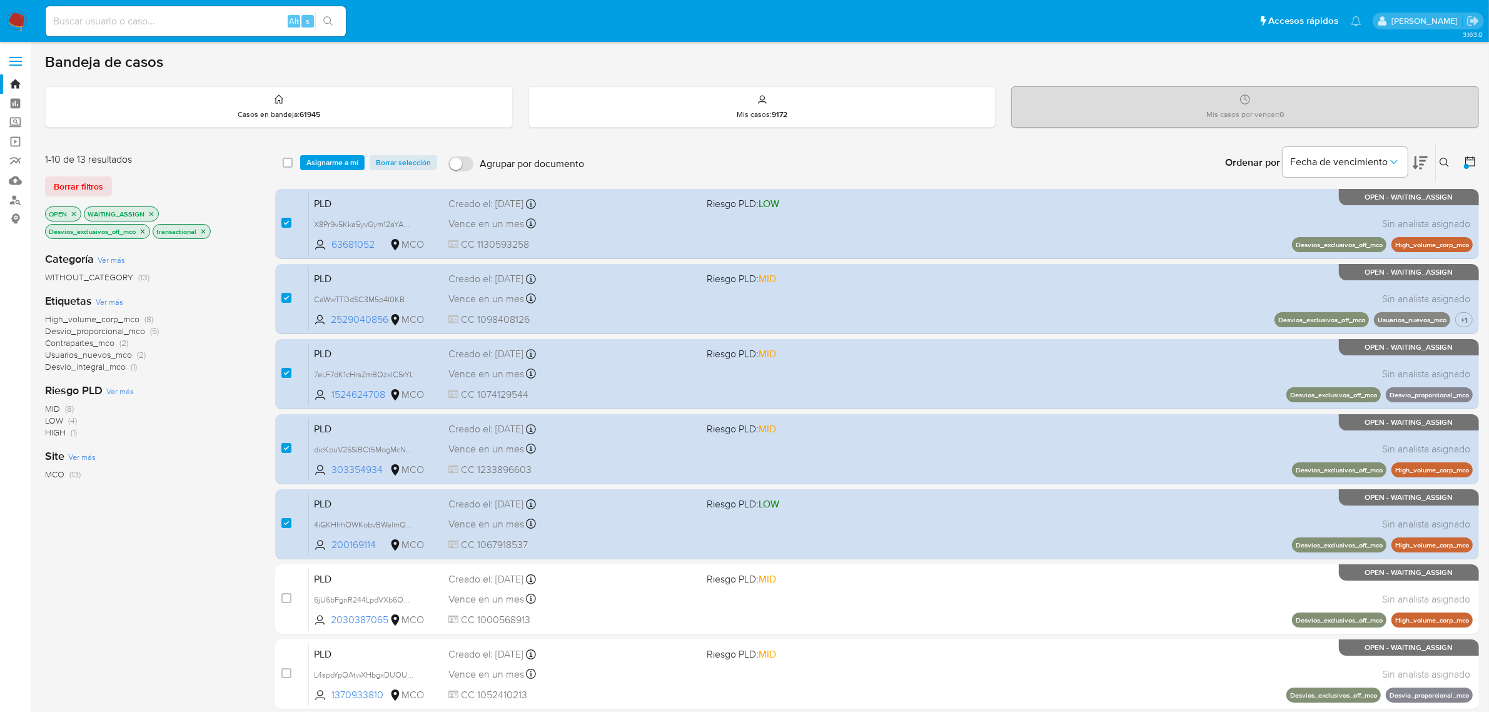
click at [144, 231] on icon "close-filter" at bounding box center [143, 231] width 4 height 4
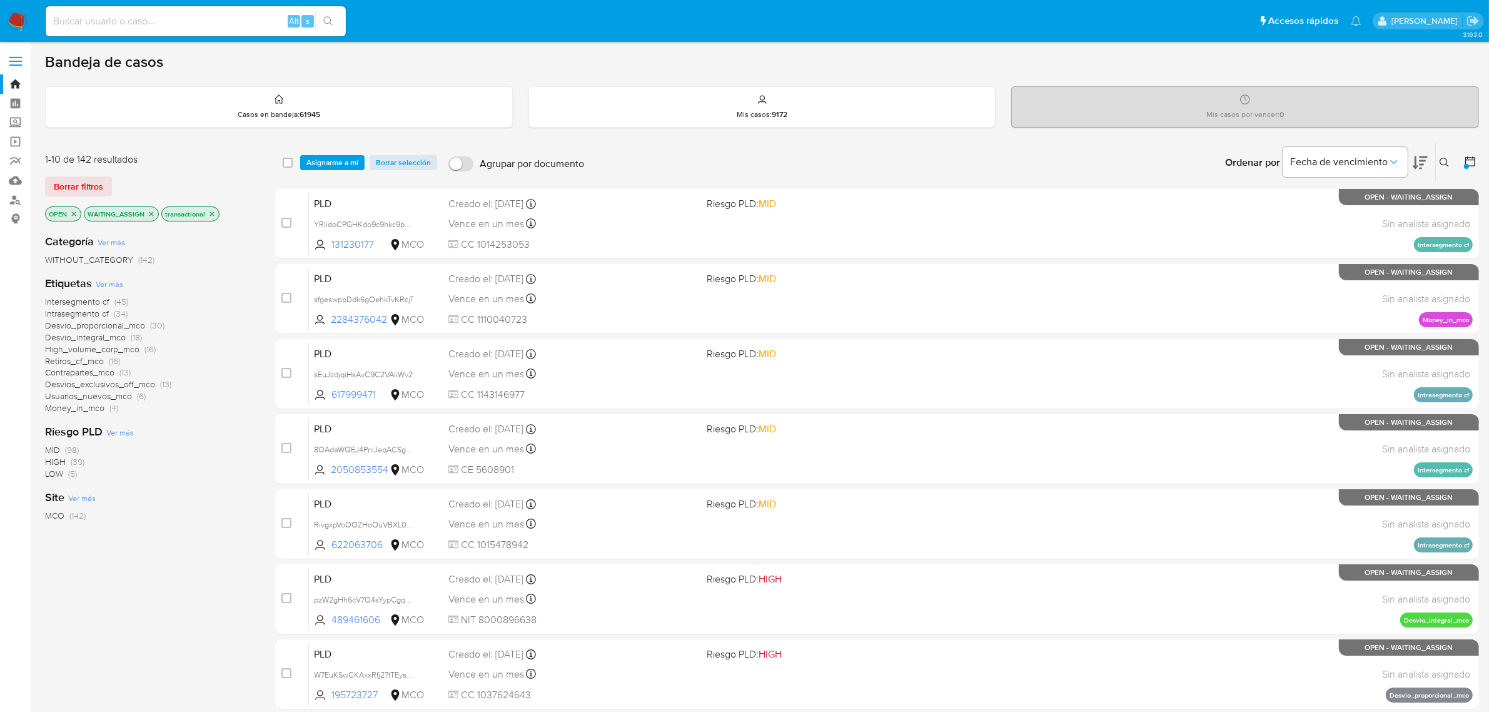
click at [99, 373] on span "Contrapartes_mco" at bounding box center [79, 372] width 69 height 13
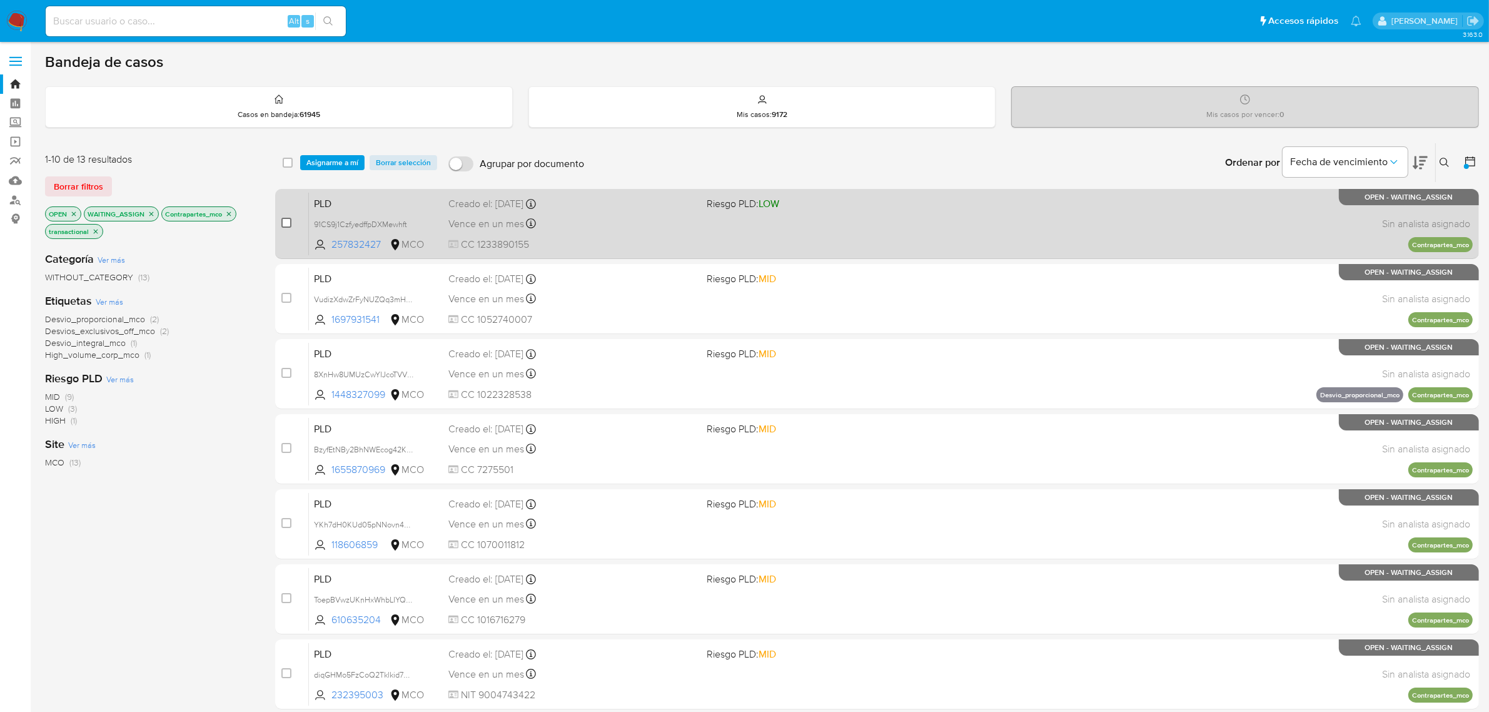
click at [285, 218] on input "checkbox" at bounding box center [286, 223] width 10 height 10
checkbox input "true"
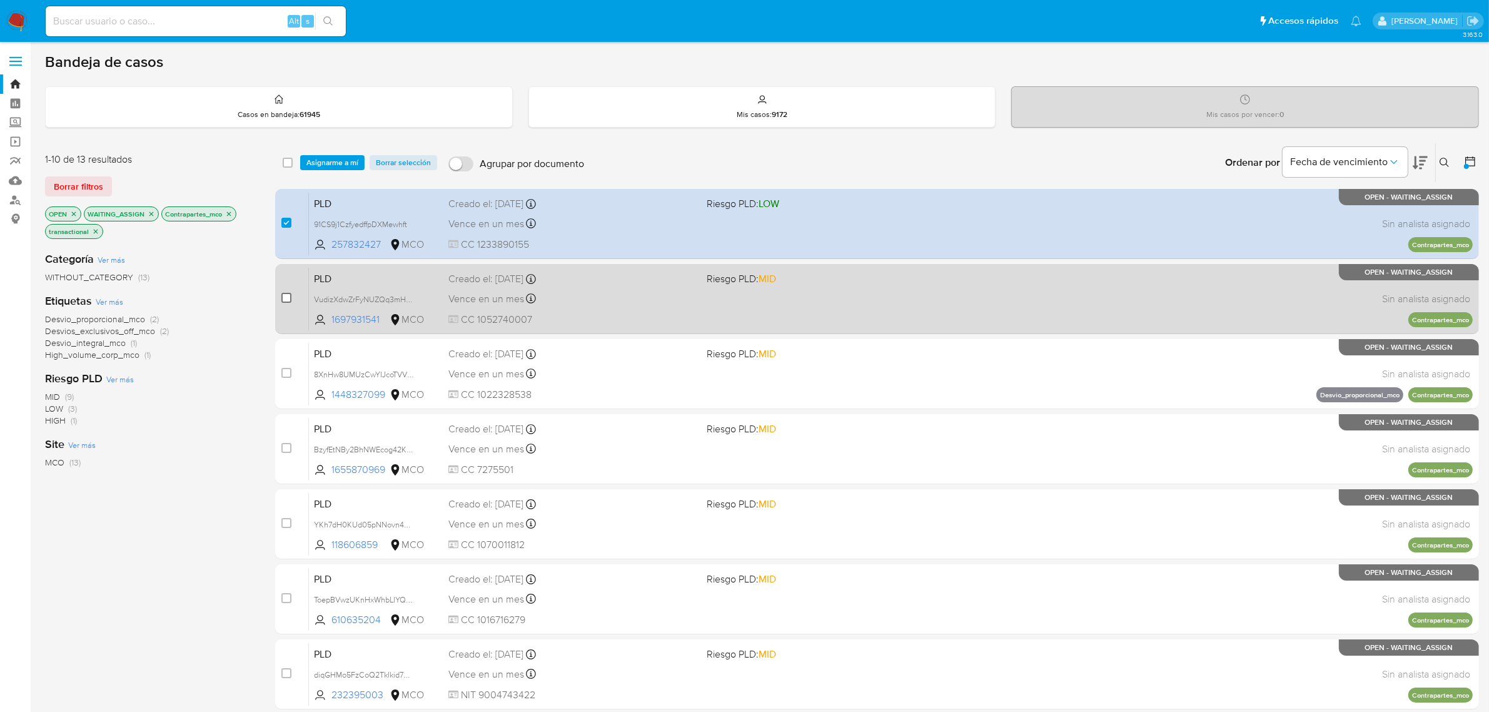
click at [282, 296] on input "checkbox" at bounding box center [286, 298] width 10 height 10
checkbox input "true"
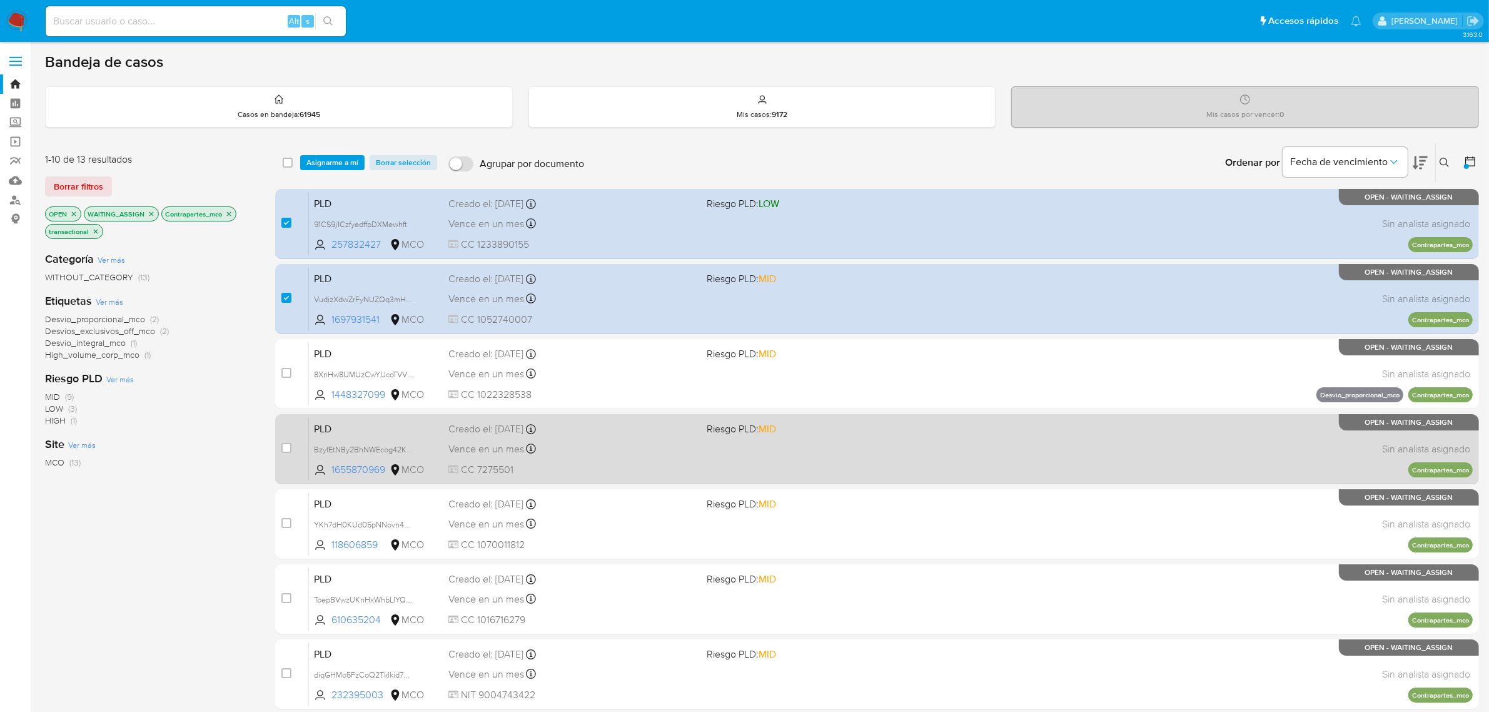
click at [286, 452] on div "case-item-checkbox" at bounding box center [286, 448] width 10 height 13
click at [286, 450] on input "checkbox" at bounding box center [286, 448] width 10 height 10
checkbox input "true"
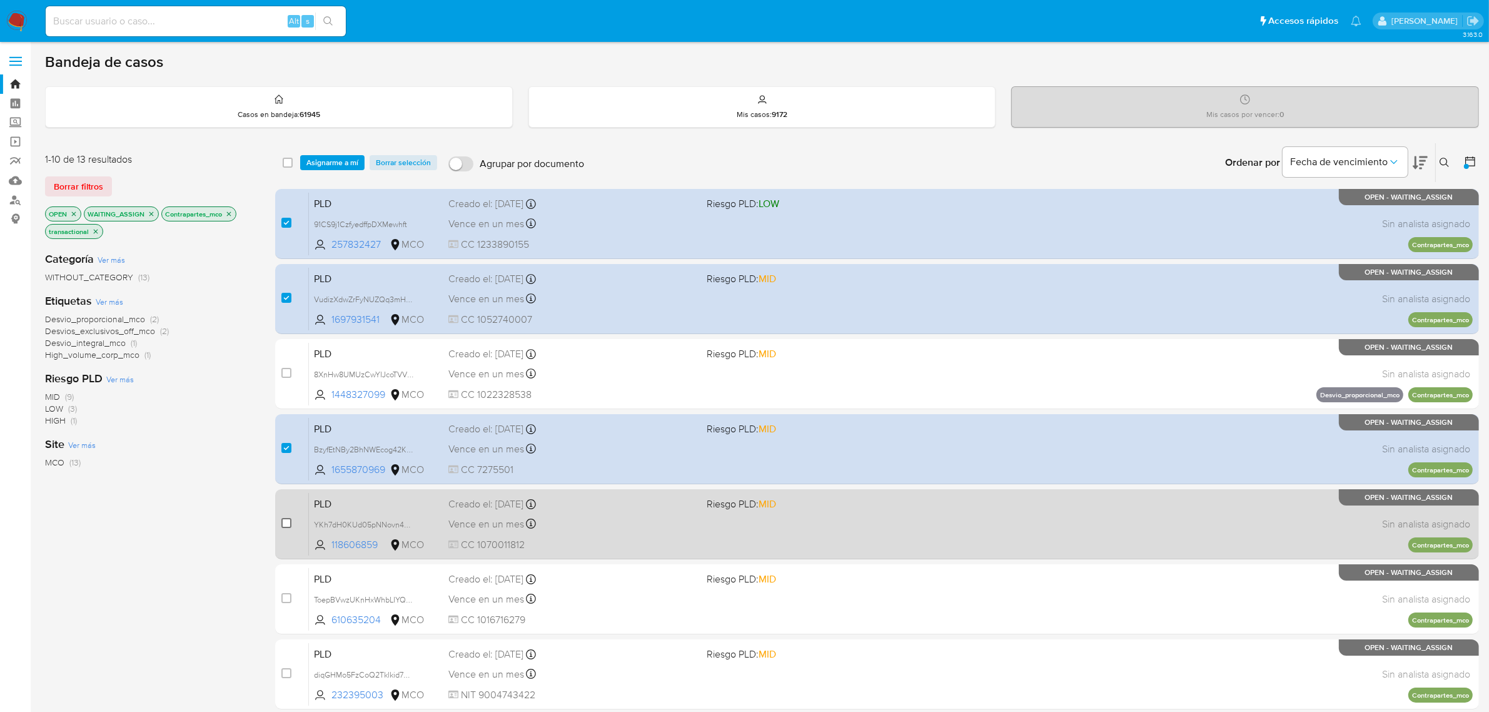
click at [291, 520] on input "checkbox" at bounding box center [286, 523] width 10 height 10
checkbox input "true"
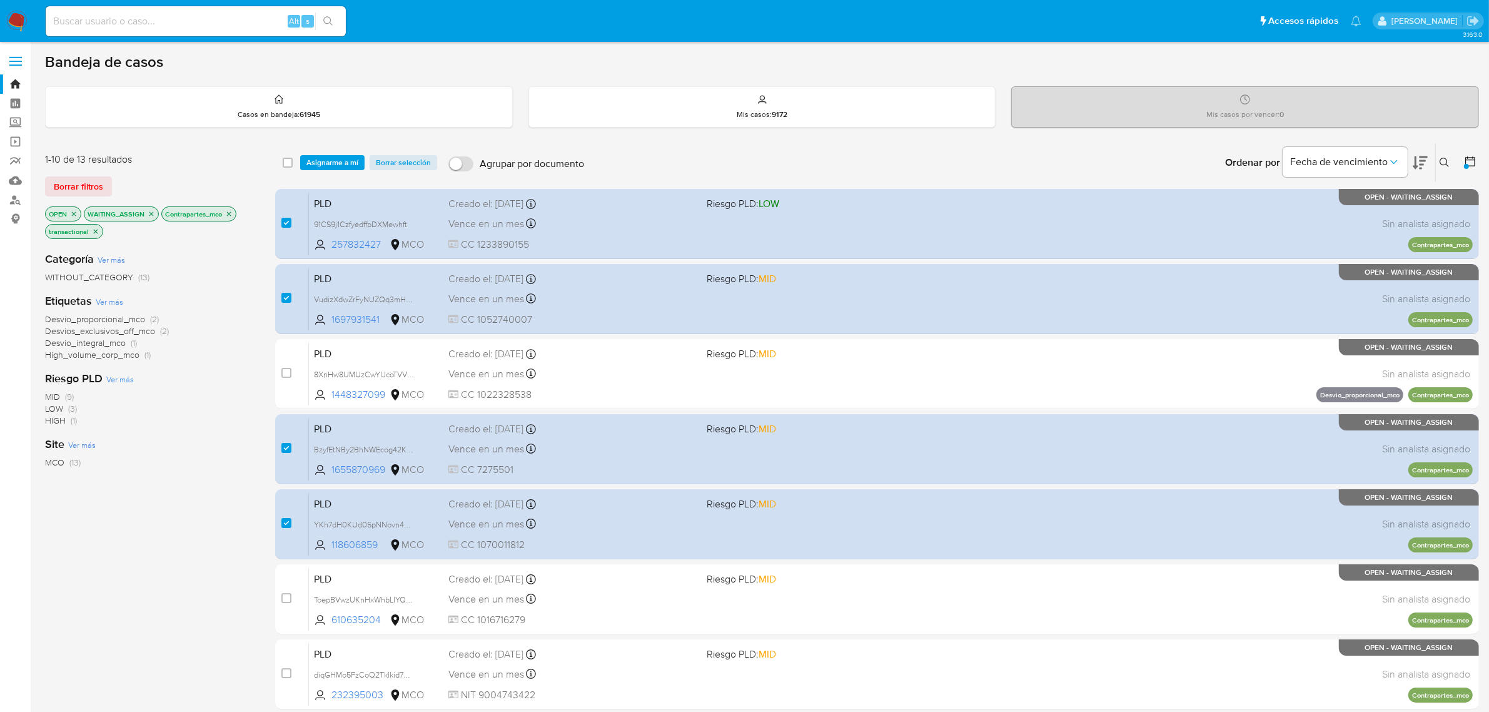
click at [227, 215] on icon "close-filter" at bounding box center [229, 213] width 4 height 4
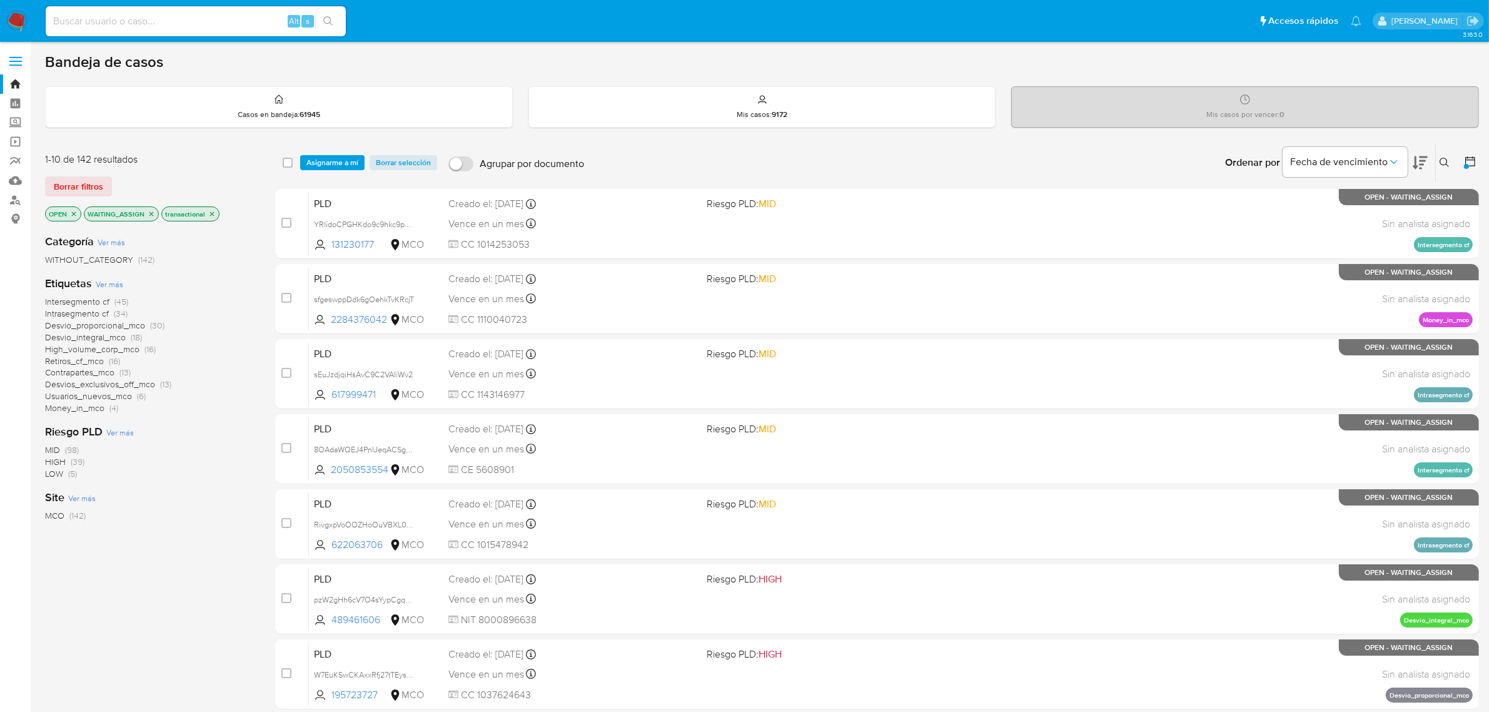
click at [89, 361] on span "Retiros_cf_mco" at bounding box center [74, 361] width 59 height 13
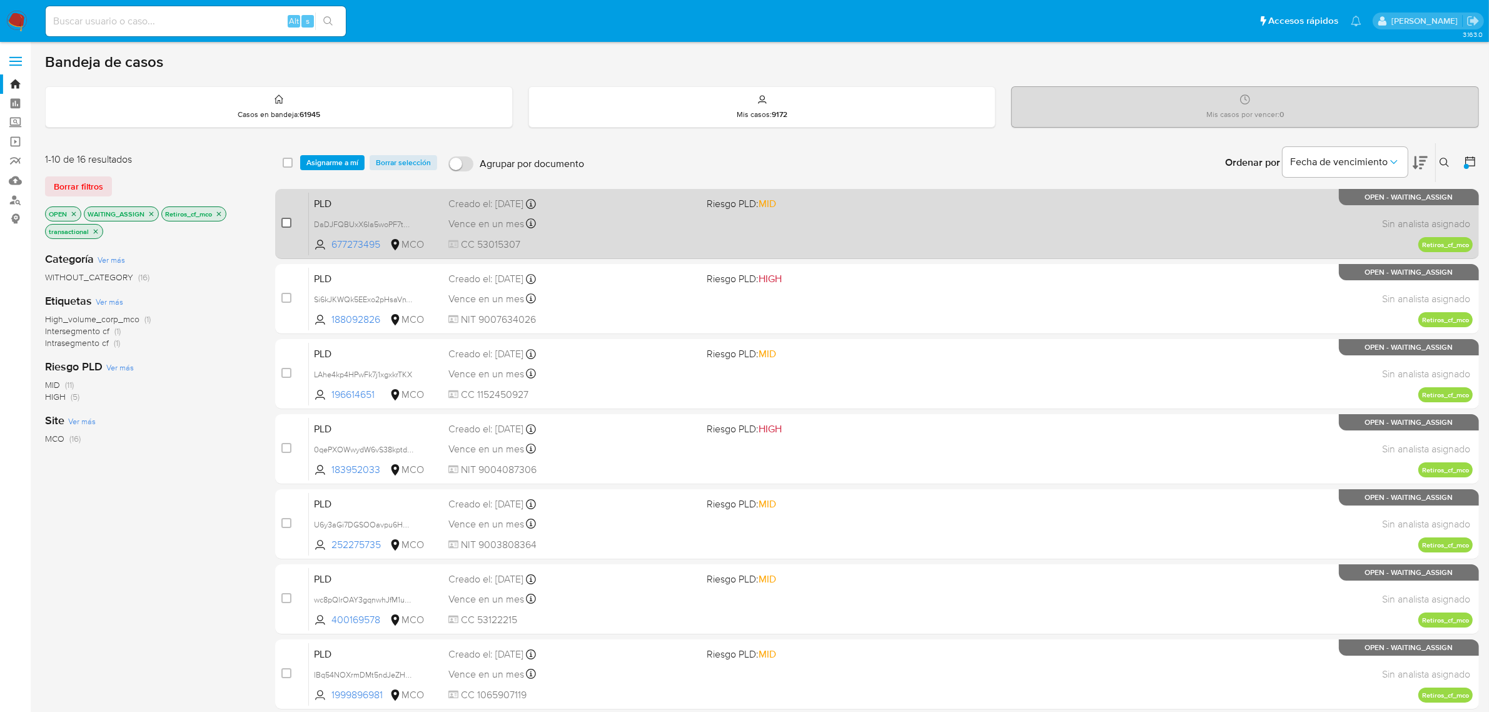
click at [288, 221] on input "checkbox" at bounding box center [286, 223] width 10 height 10
checkbox input "true"
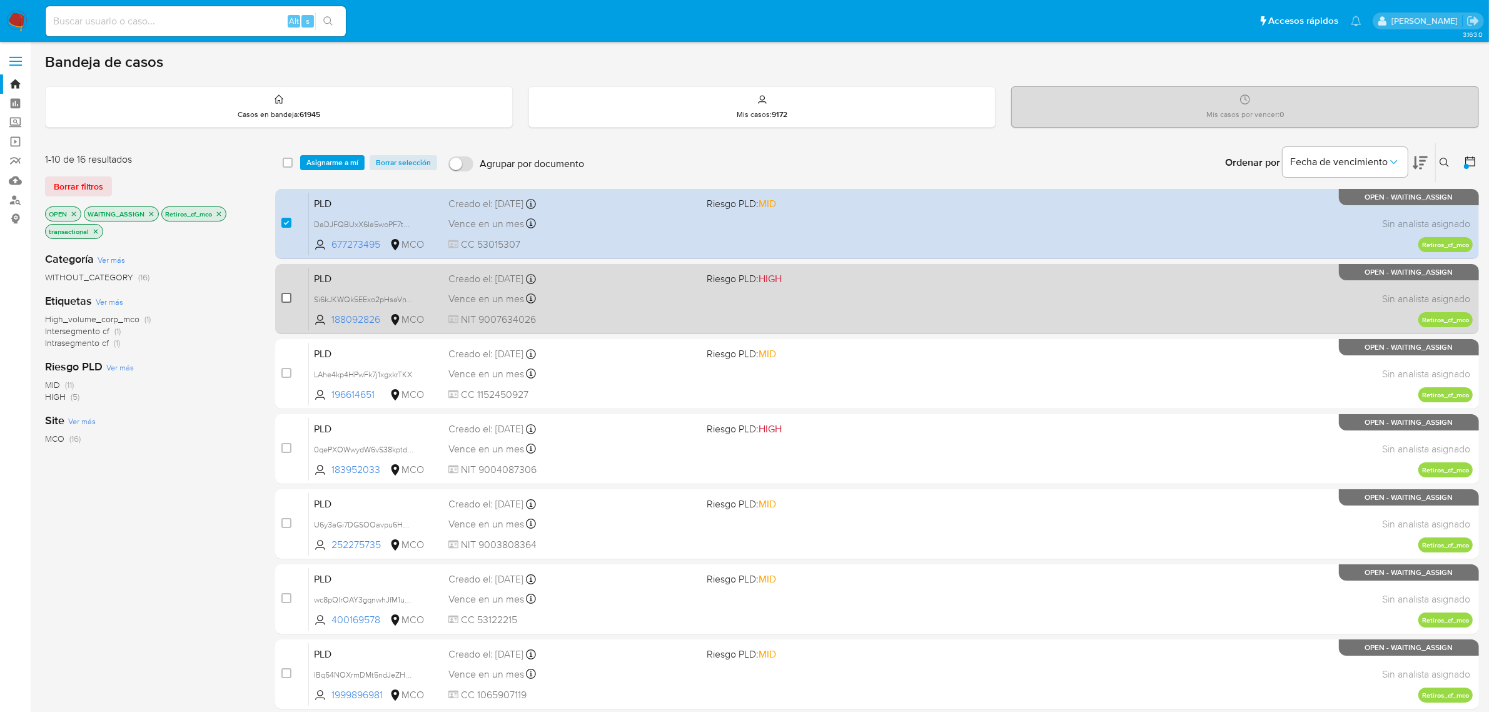
click at [289, 295] on input "checkbox" at bounding box center [286, 298] width 10 height 10
checkbox input "true"
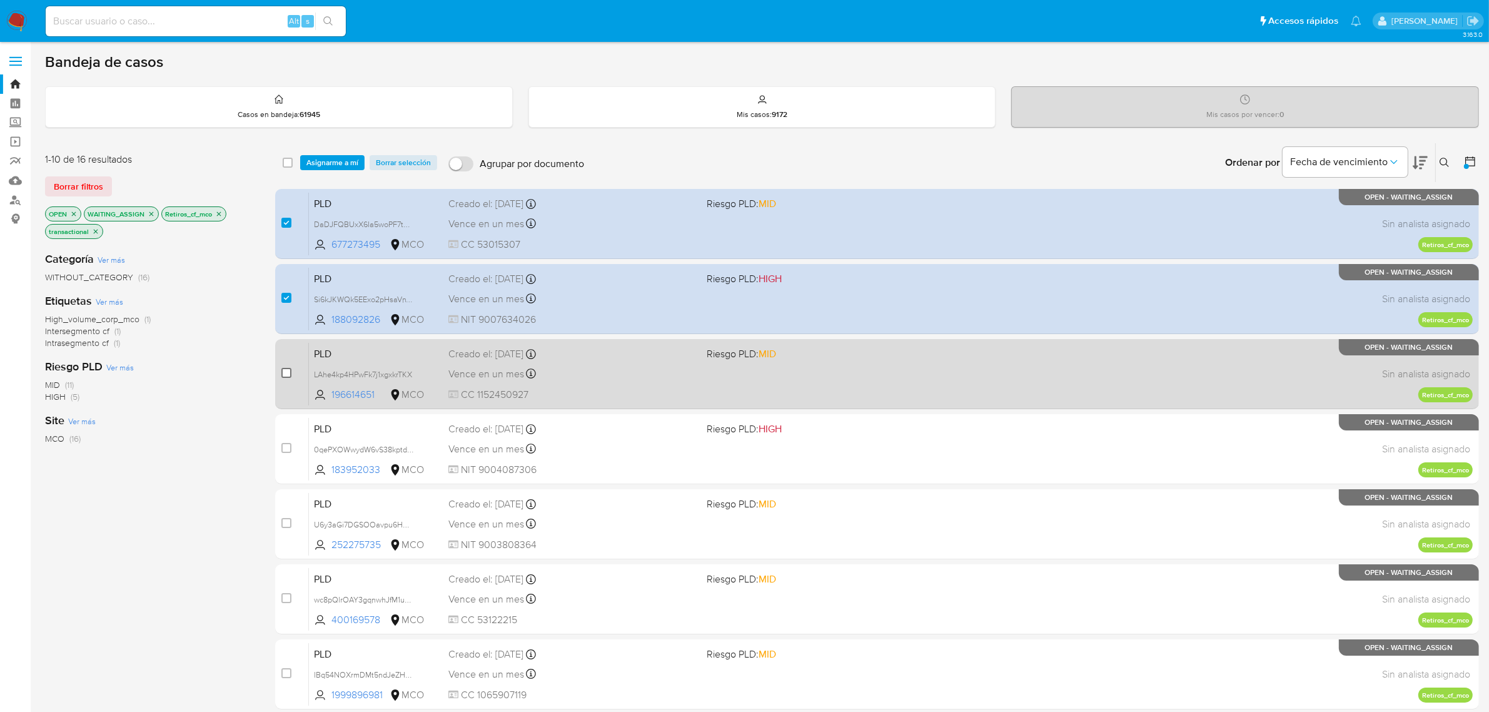
click at [285, 375] on input "checkbox" at bounding box center [286, 373] width 10 height 10
checkbox input "true"
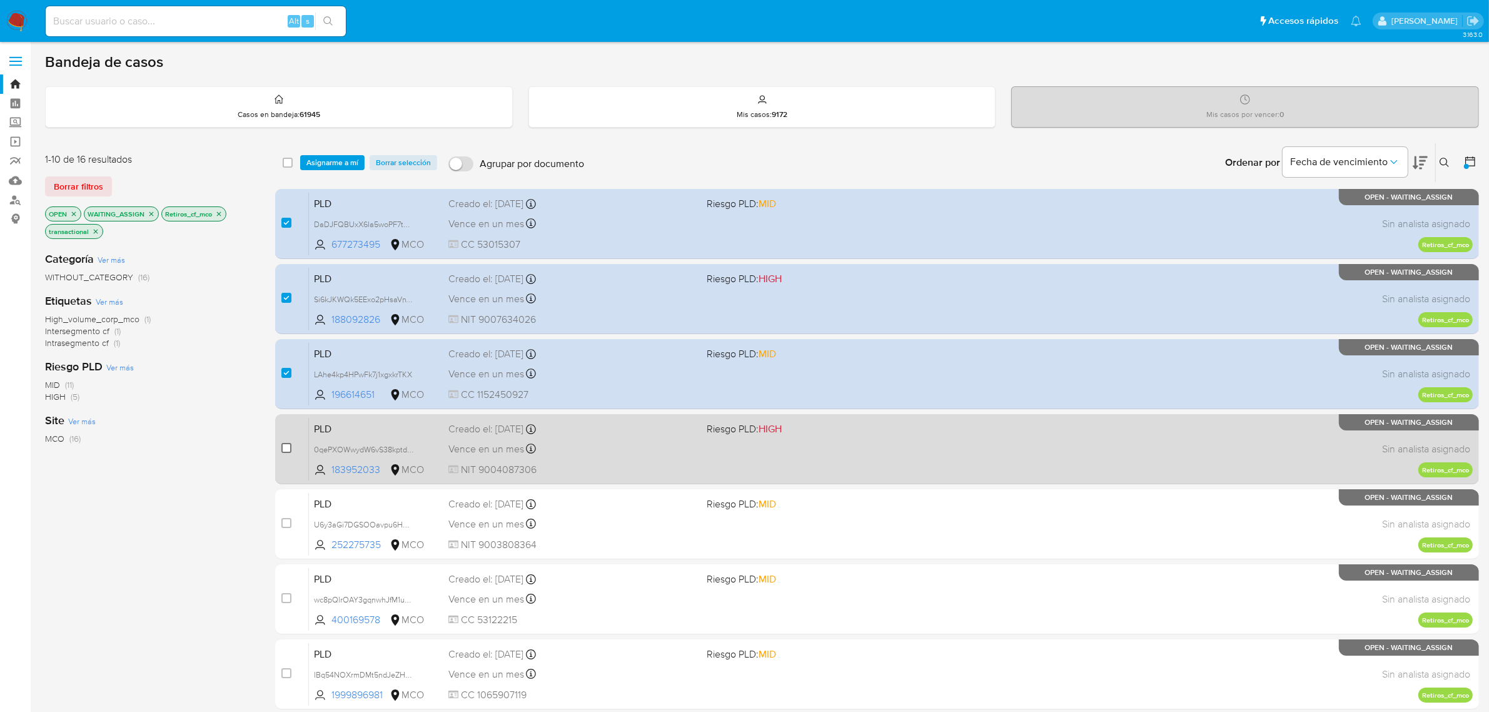
click at [286, 448] on input "checkbox" at bounding box center [286, 448] width 10 height 10
checkbox input "true"
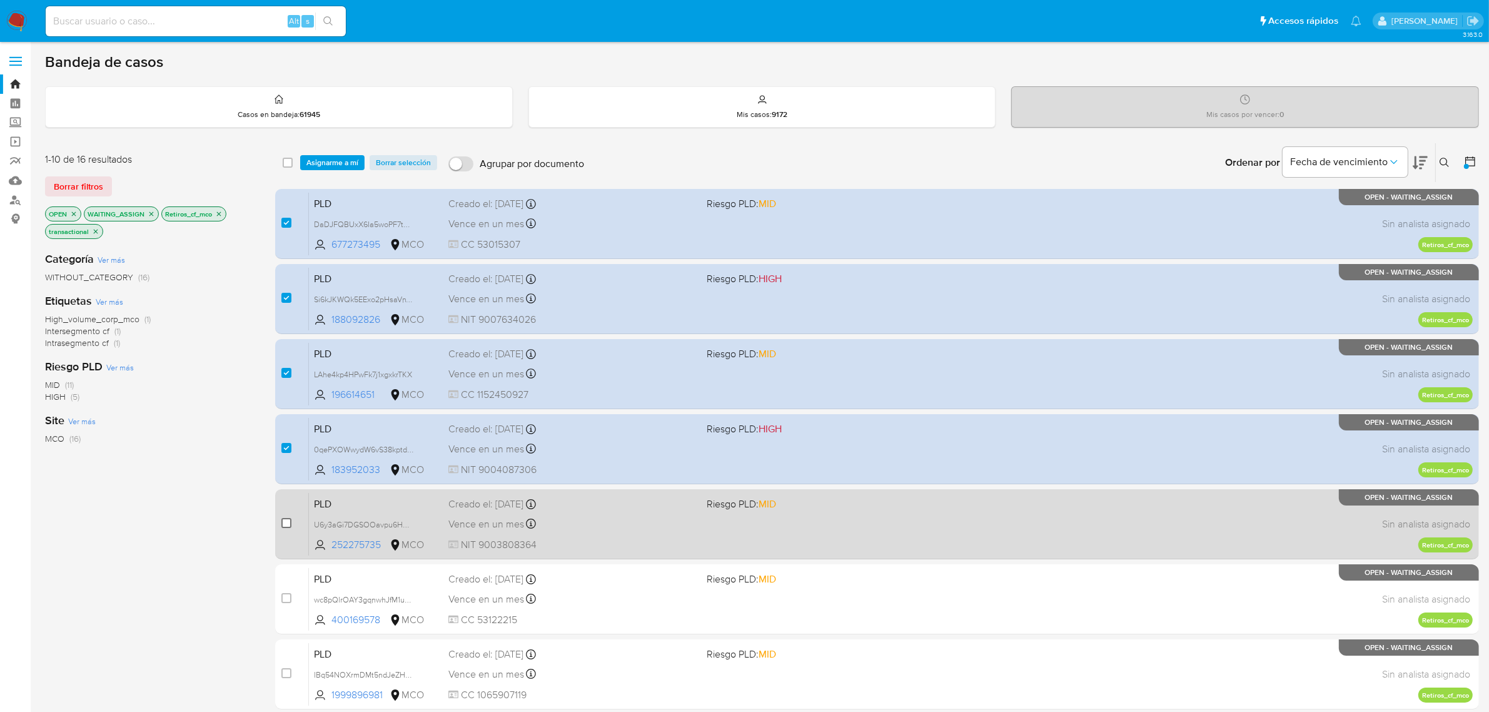
click at [288, 521] on input "checkbox" at bounding box center [286, 523] width 10 height 10
checkbox input "true"
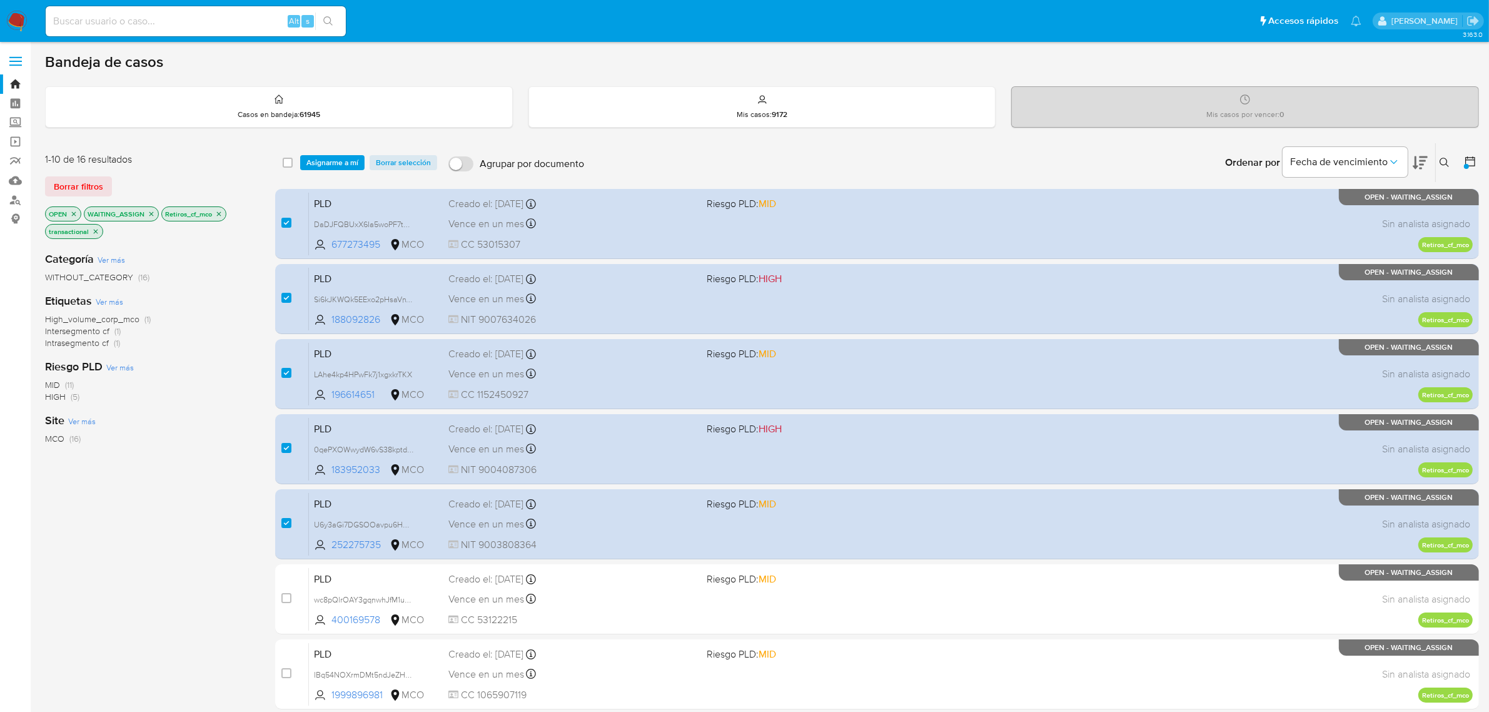
click at [220, 211] on icon "close-filter" at bounding box center [219, 214] width 8 height 8
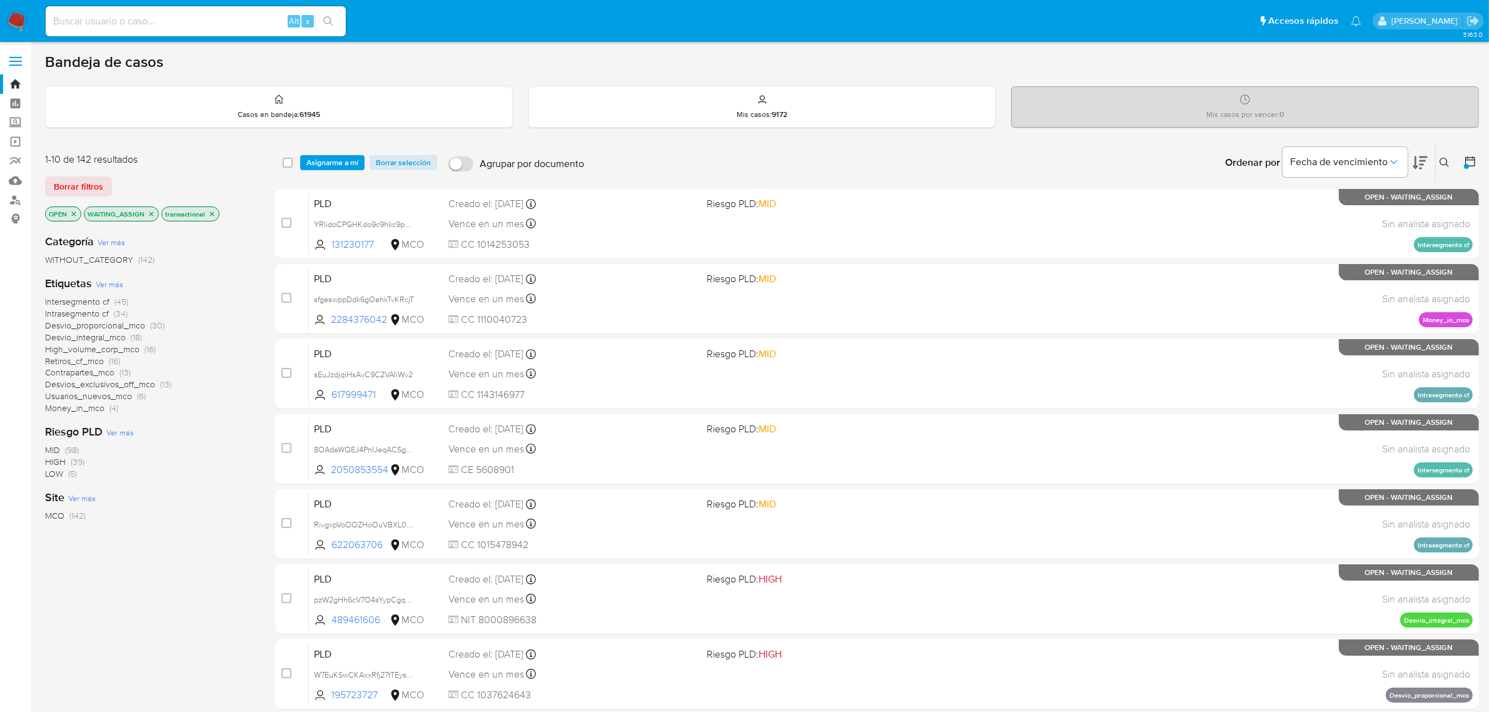
click at [109, 350] on span "High_volume_corp_mco" at bounding box center [92, 349] width 94 height 13
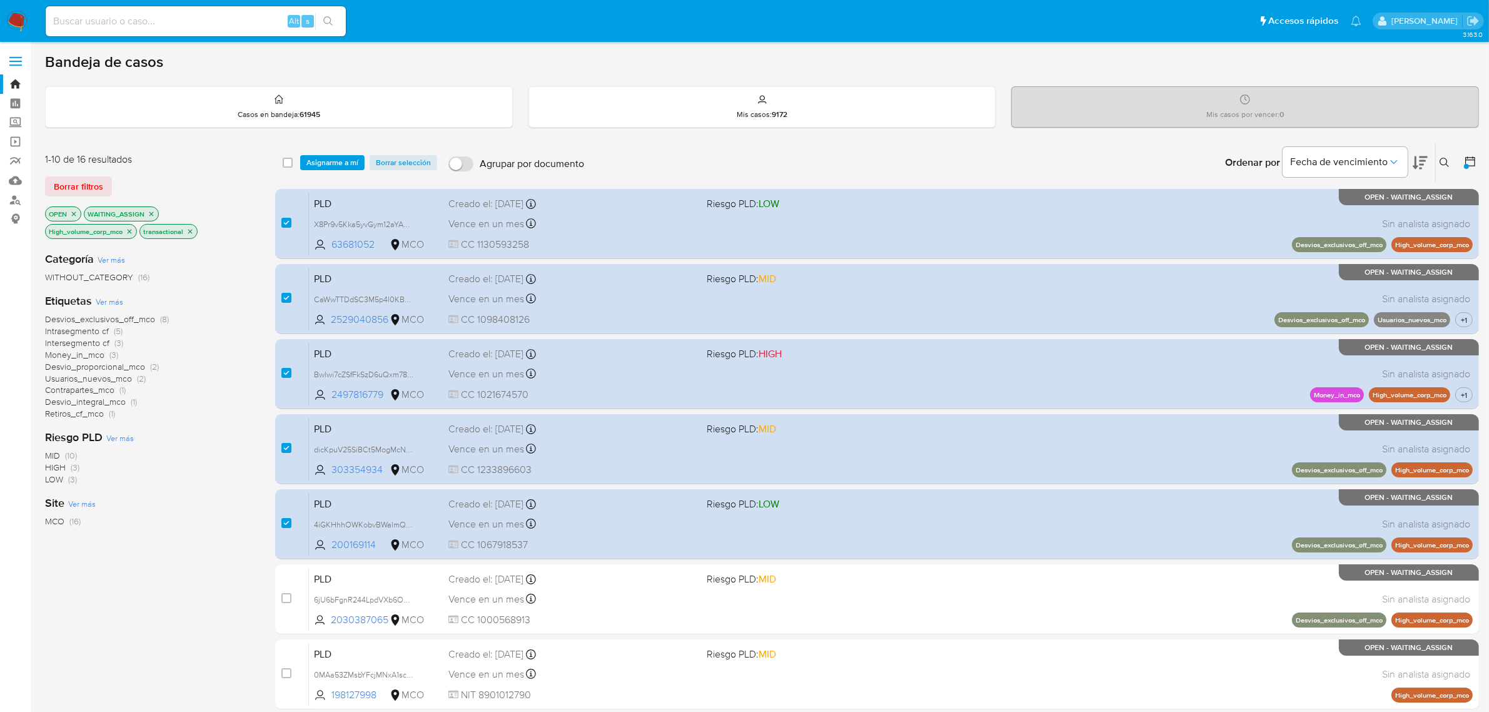
click at [132, 230] on icon "close-filter" at bounding box center [130, 231] width 4 height 4
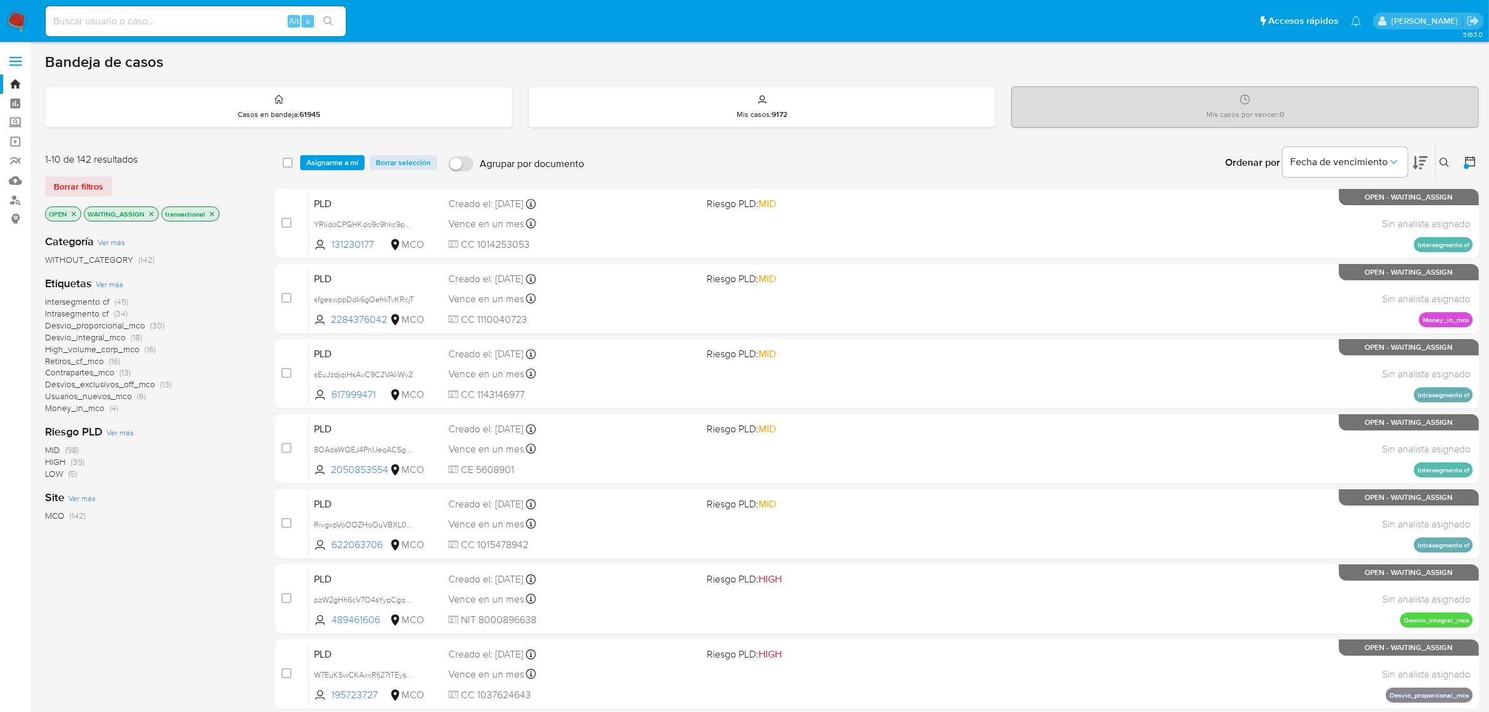
click at [116, 338] on span "Desvio_integral_mco" at bounding box center [85, 337] width 81 height 13
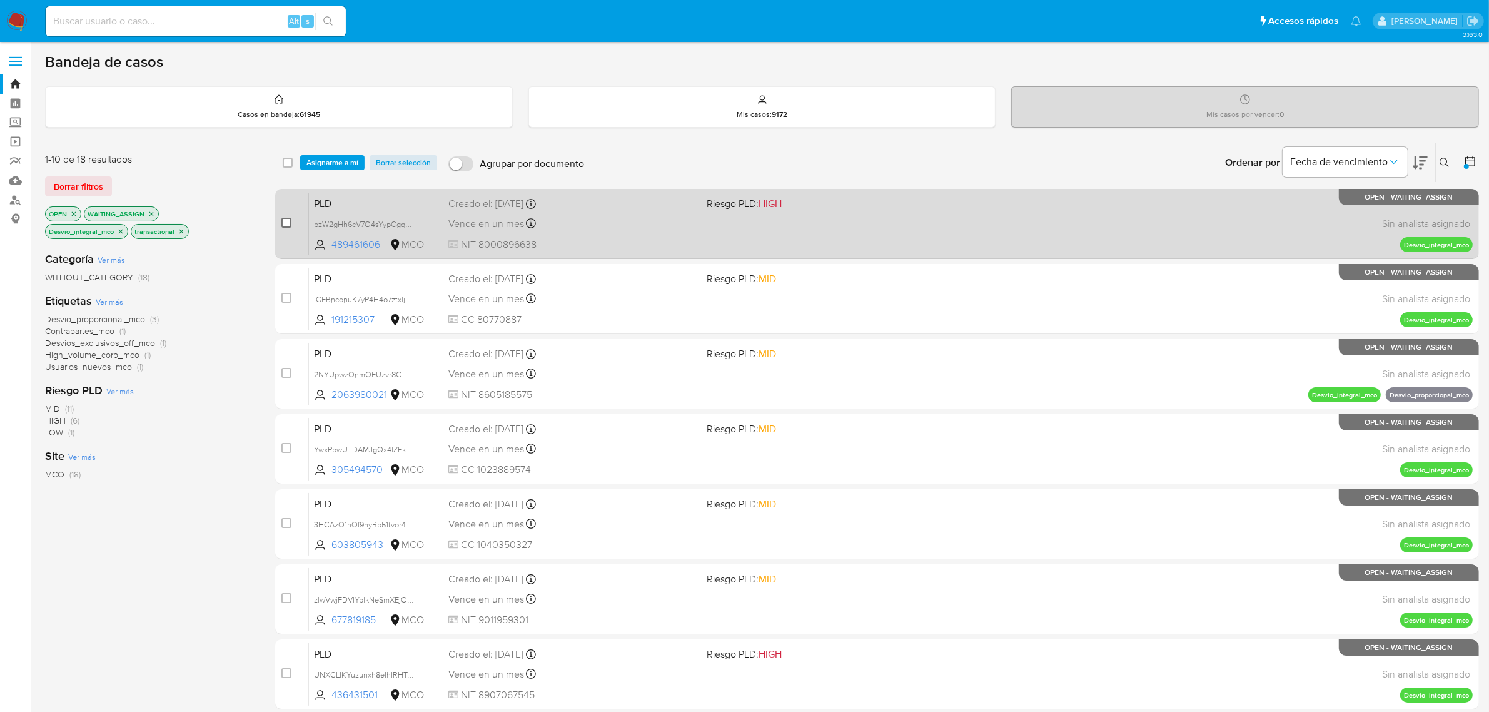
click at [286, 220] on input "checkbox" at bounding box center [286, 223] width 10 height 10
checkbox input "true"
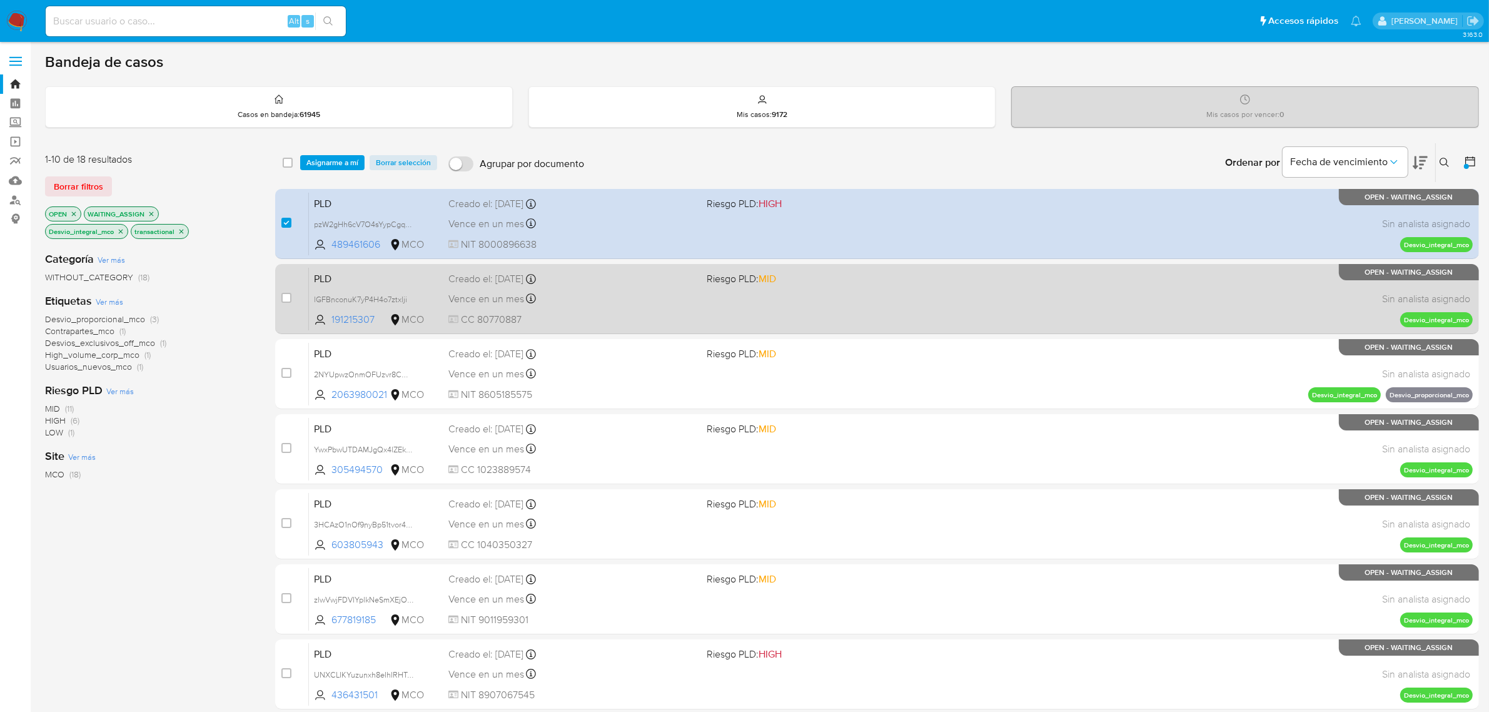
click at [288, 290] on div "case-item-checkbox No es posible asignar el caso" at bounding box center [295, 298] width 28 height 63
click at [285, 294] on input "checkbox" at bounding box center [286, 298] width 10 height 10
checkbox input "true"
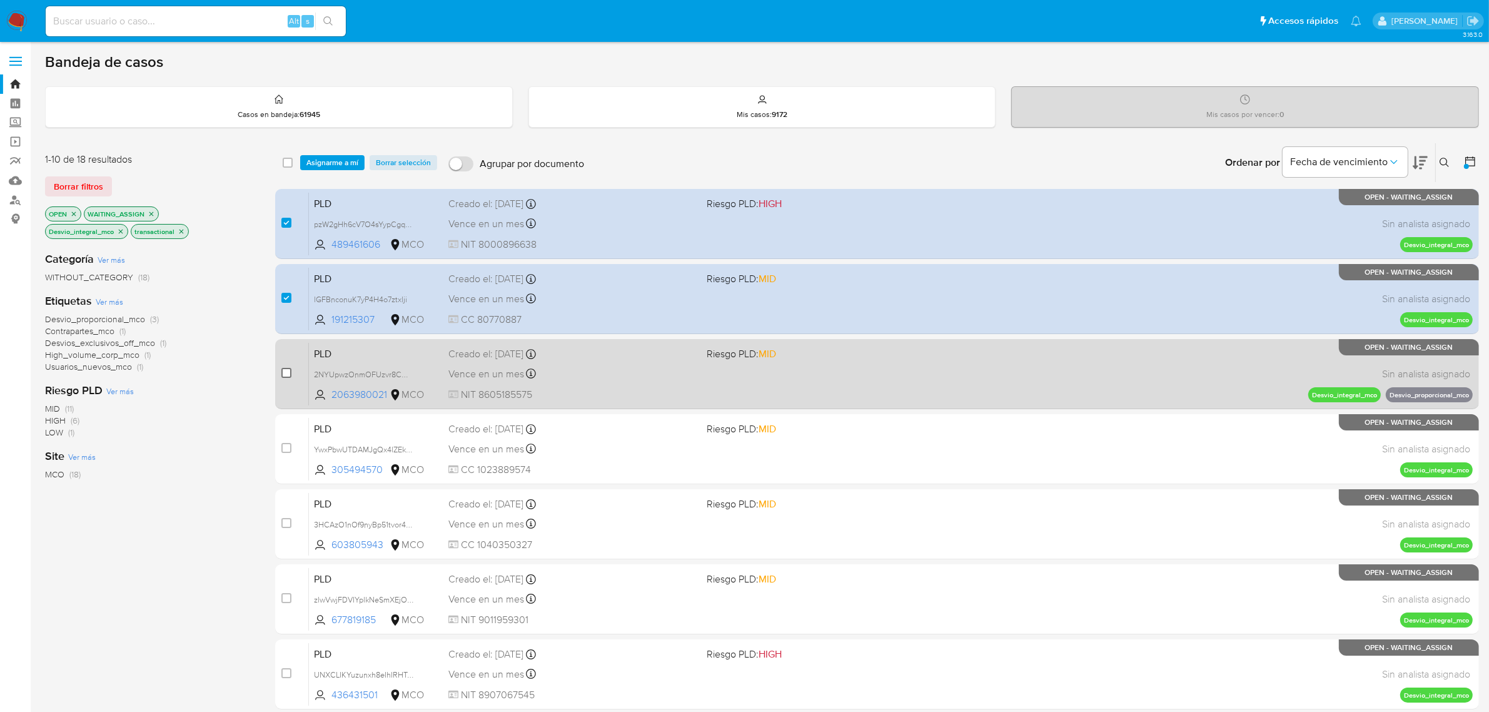
click at [288, 370] on input "checkbox" at bounding box center [286, 373] width 10 height 10
checkbox input "true"
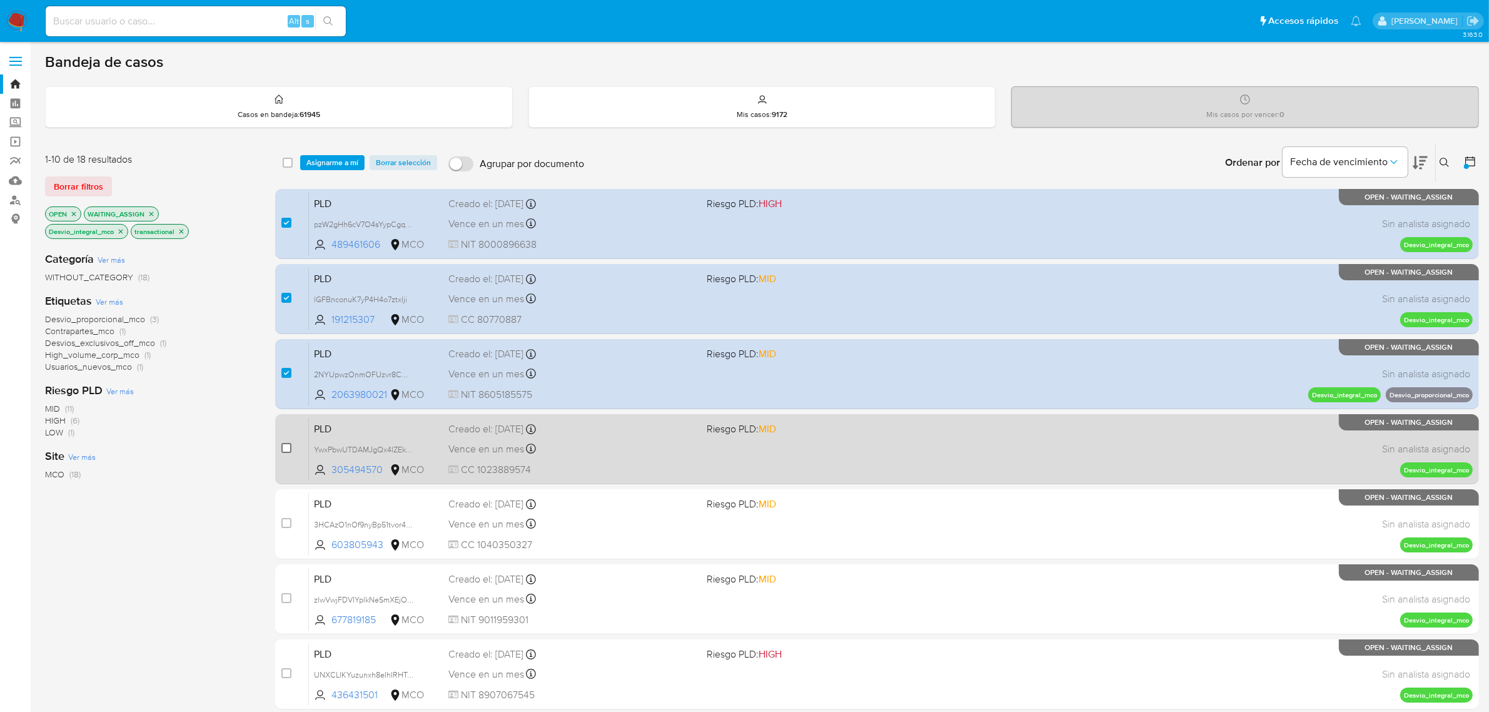
click at [286, 445] on input "checkbox" at bounding box center [286, 448] width 10 height 10
checkbox input "true"
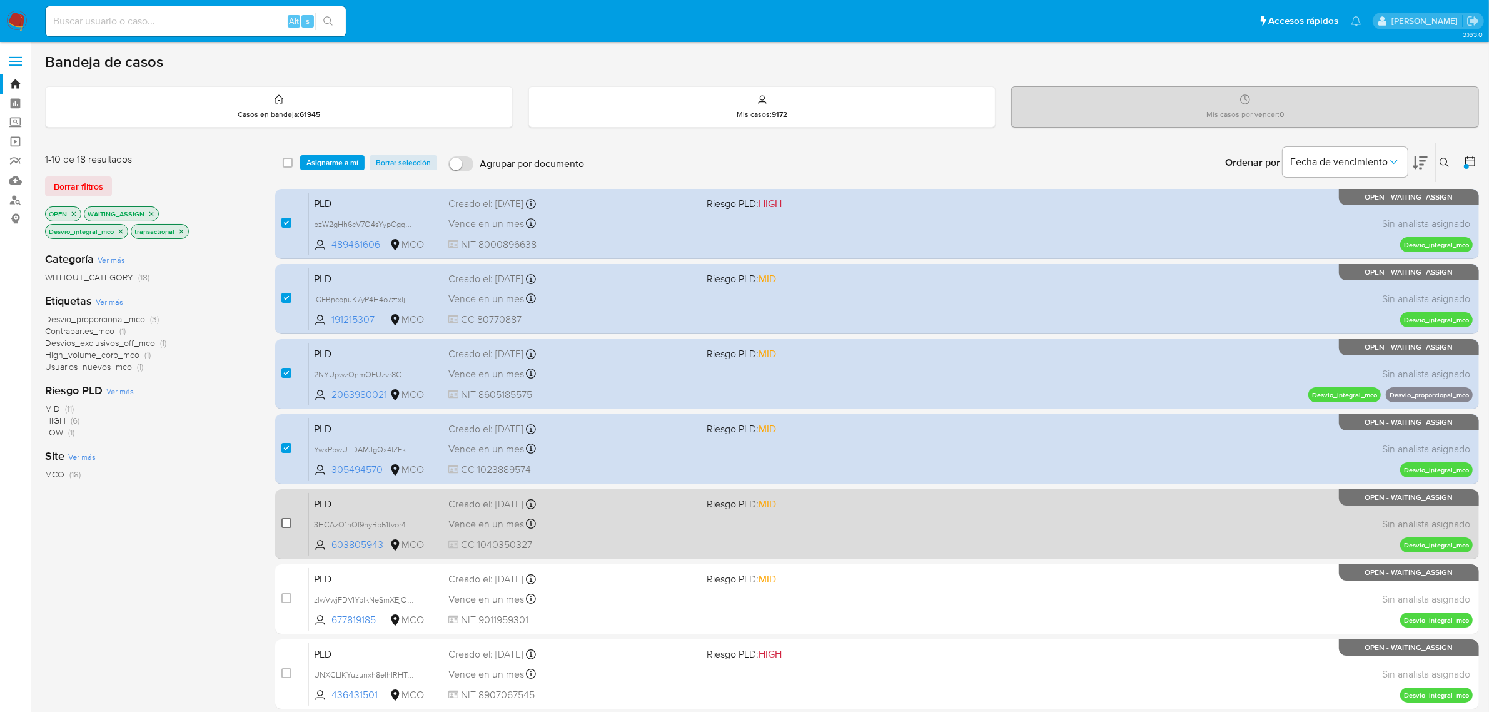
click at [283, 523] on input "checkbox" at bounding box center [286, 523] width 10 height 10
checkbox input "true"
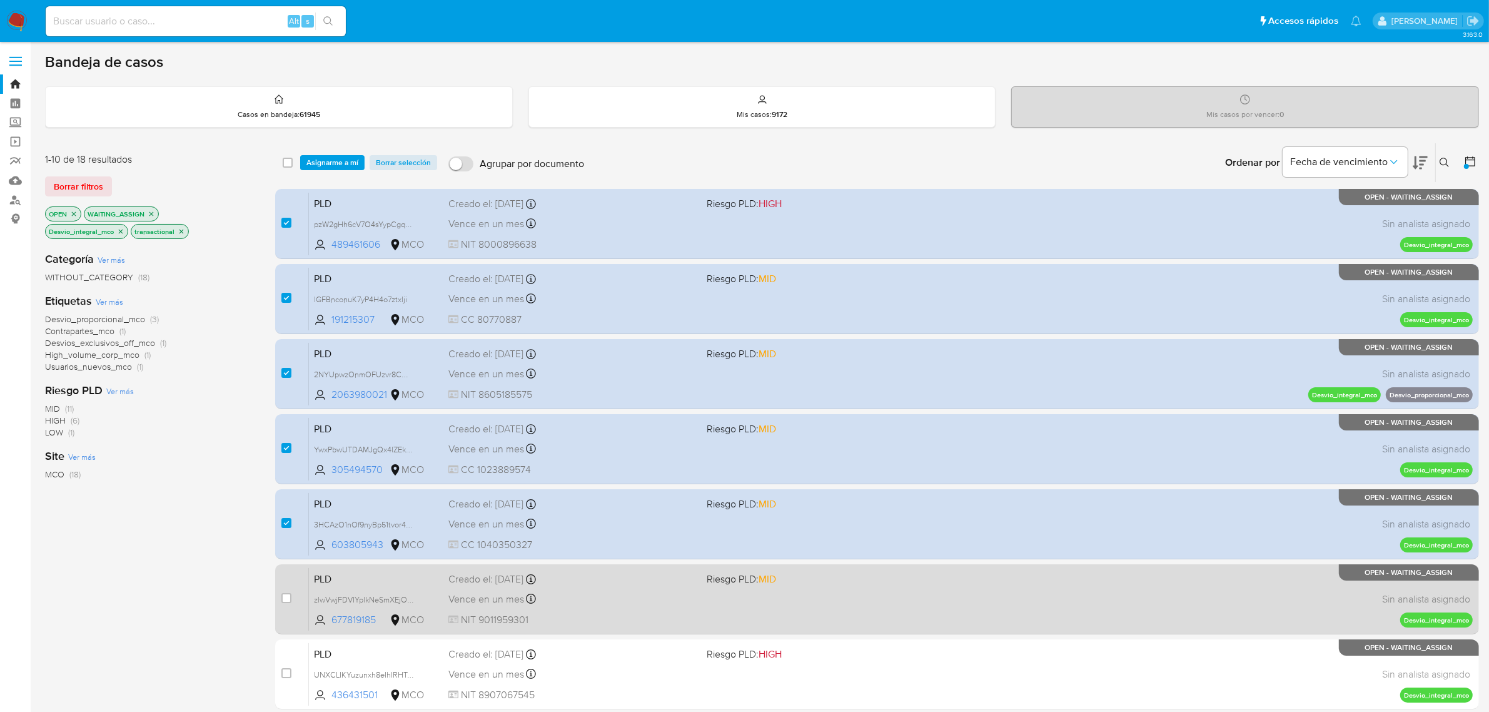
click at [291, 602] on div "case-item-checkbox No es posible asignar el caso" at bounding box center [295, 598] width 28 height 63
click at [286, 598] on input "checkbox" at bounding box center [286, 598] width 10 height 10
checkbox input "true"
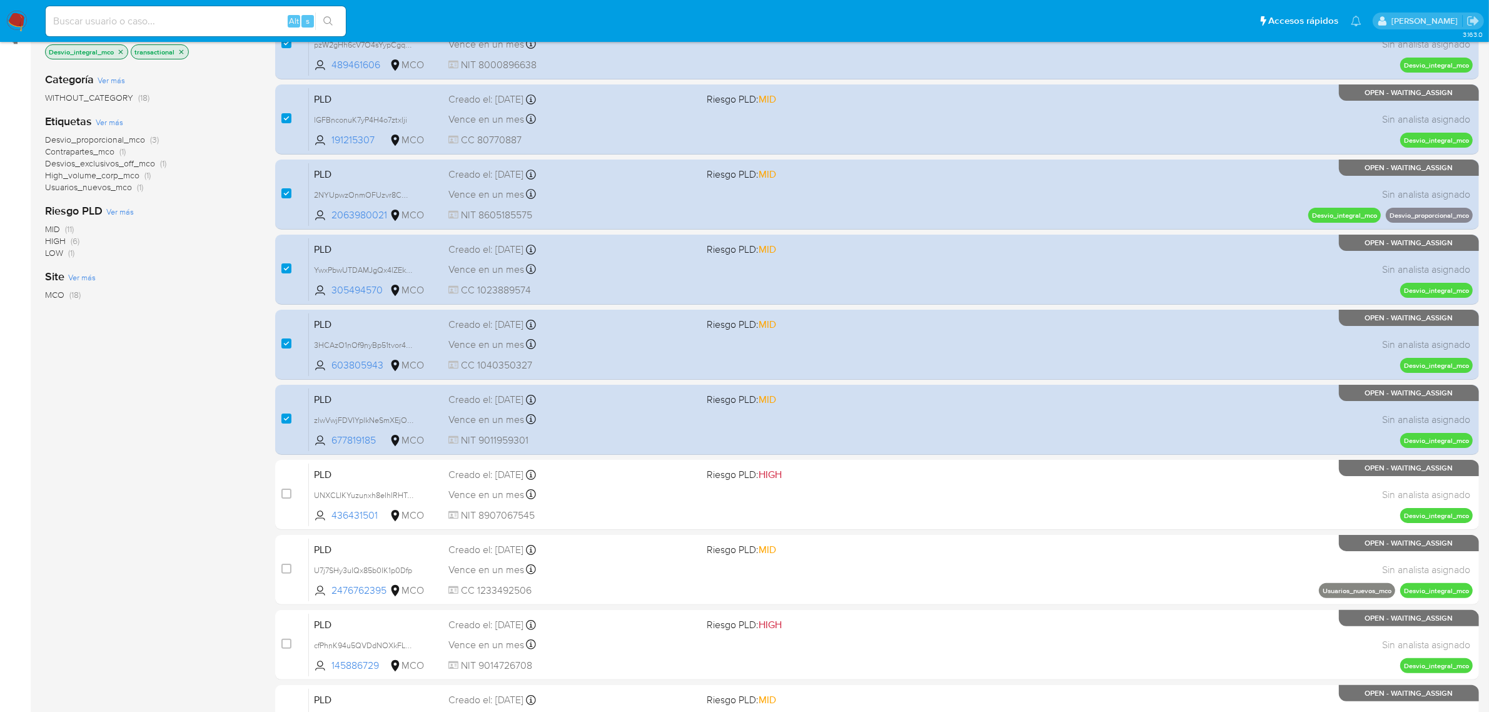
scroll to position [320, 0]
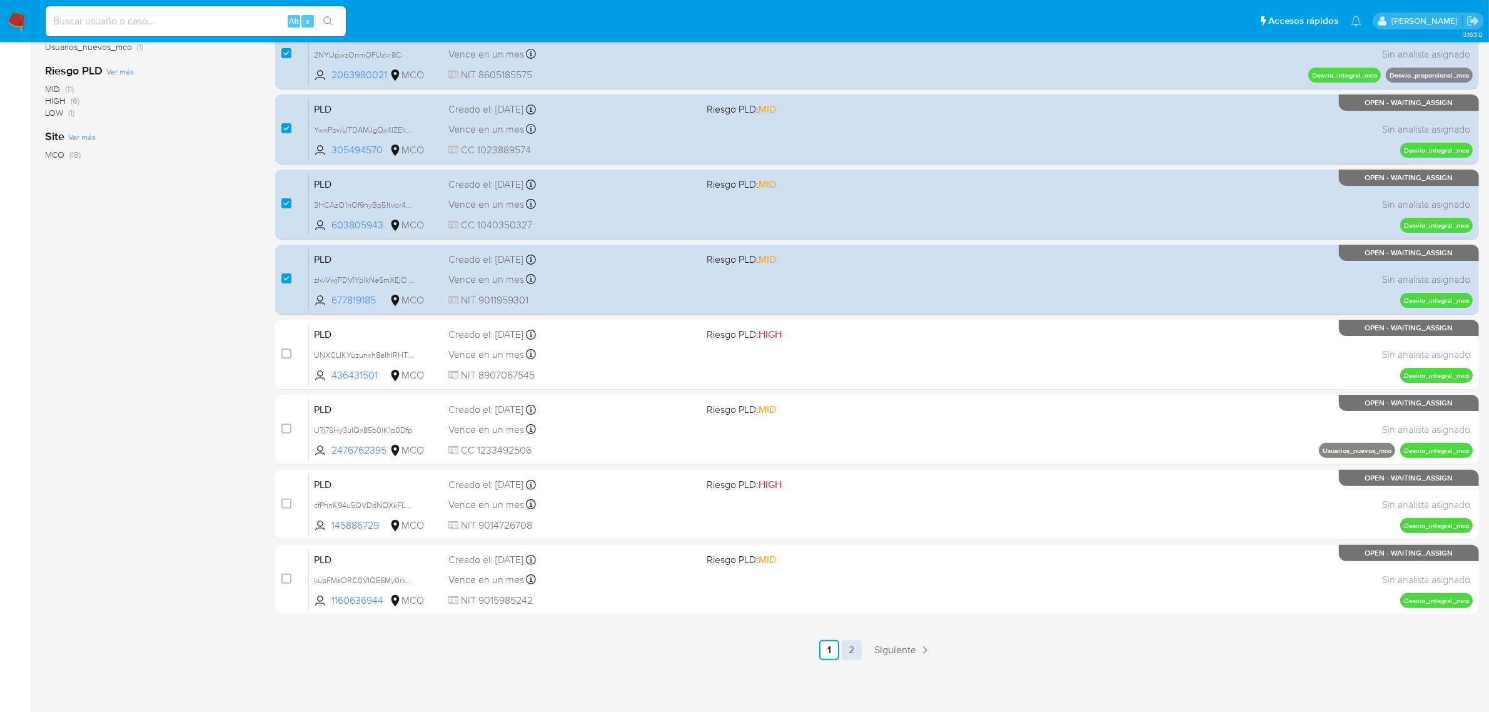
click at [860, 647] on link "2" at bounding box center [852, 650] width 20 height 20
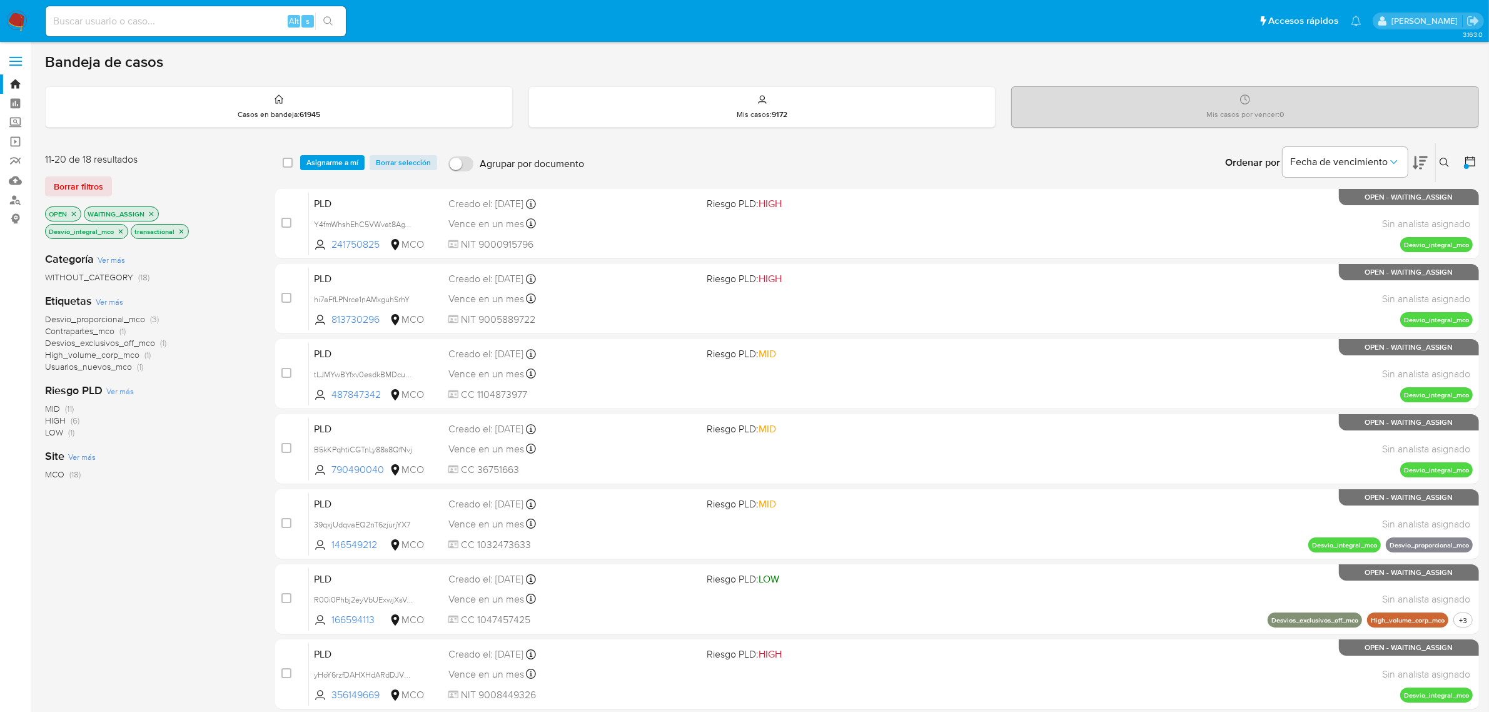
click at [121, 229] on icon "close-filter" at bounding box center [121, 232] width 8 height 8
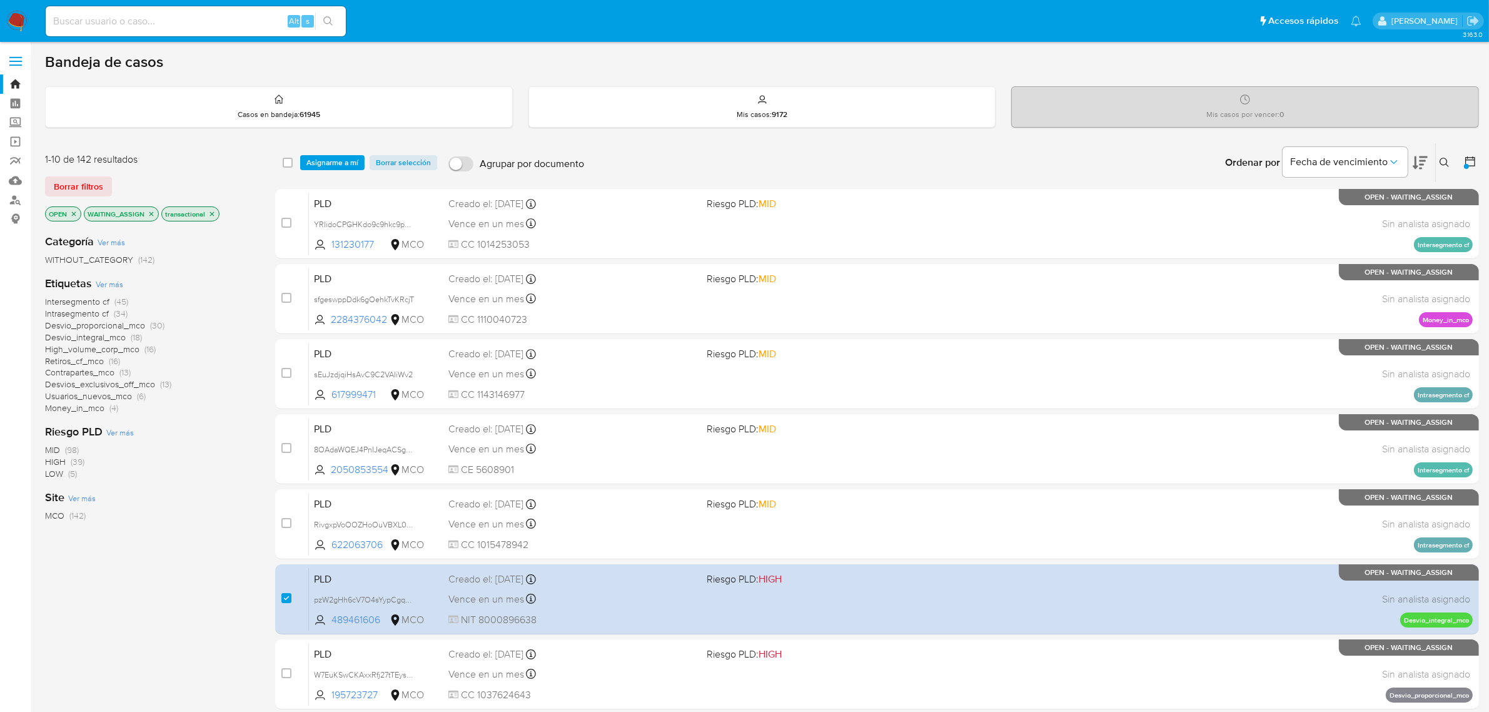
click at [107, 325] on span "Desvio_proporcional_mco" at bounding box center [95, 325] width 100 height 13
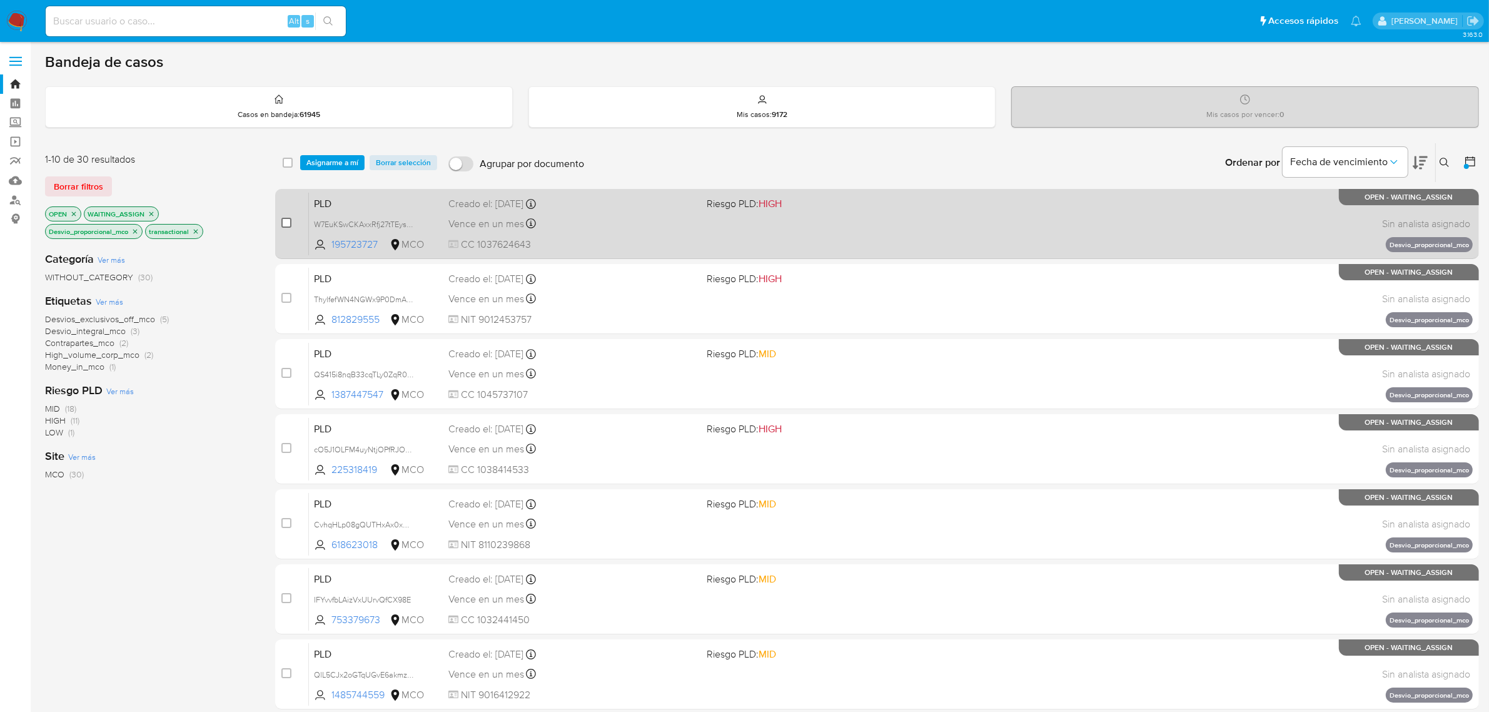
click at [290, 224] on input "checkbox" at bounding box center [286, 223] width 10 height 10
checkbox input "true"
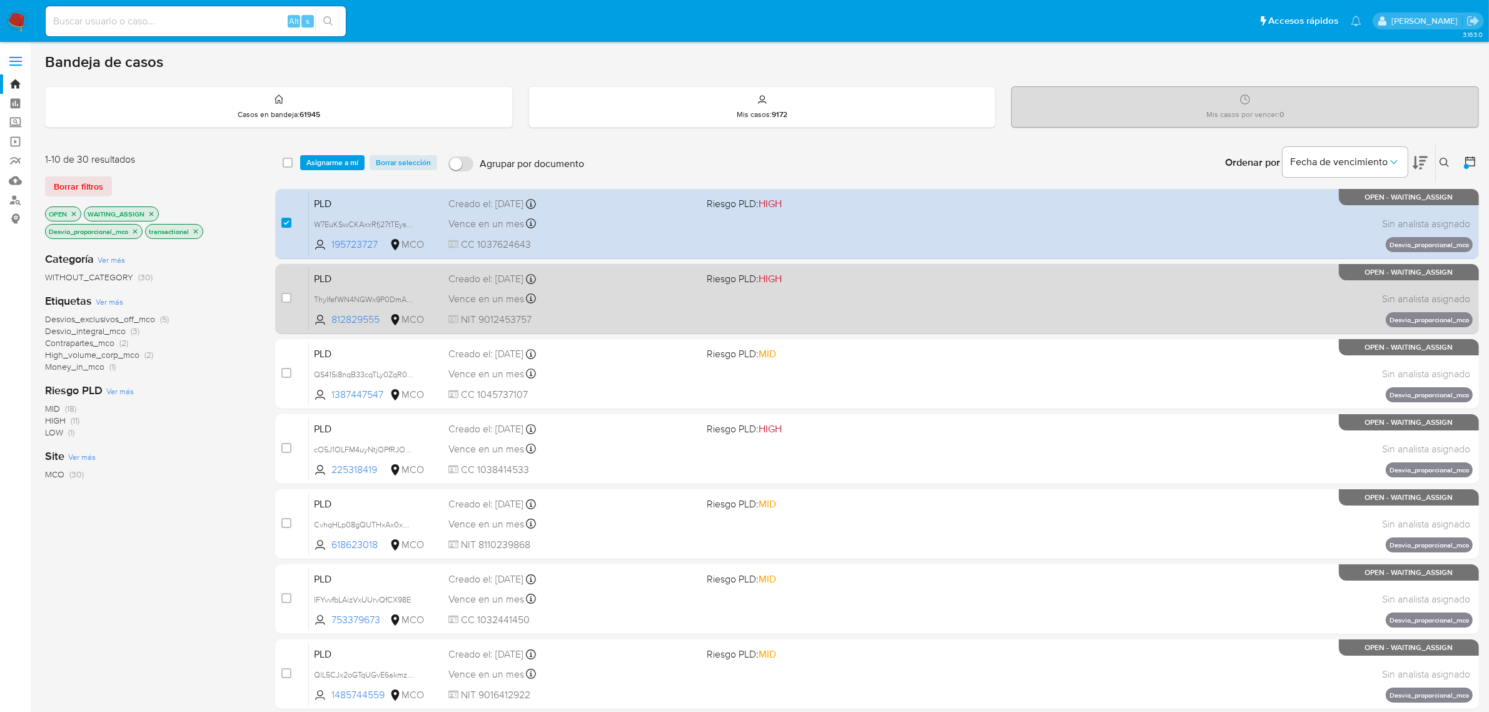
click at [291, 294] on div "case-item-checkbox No es posible asignar el caso" at bounding box center [295, 298] width 28 height 63
click at [286, 296] on input "checkbox" at bounding box center [286, 298] width 10 height 10
checkbox input "true"
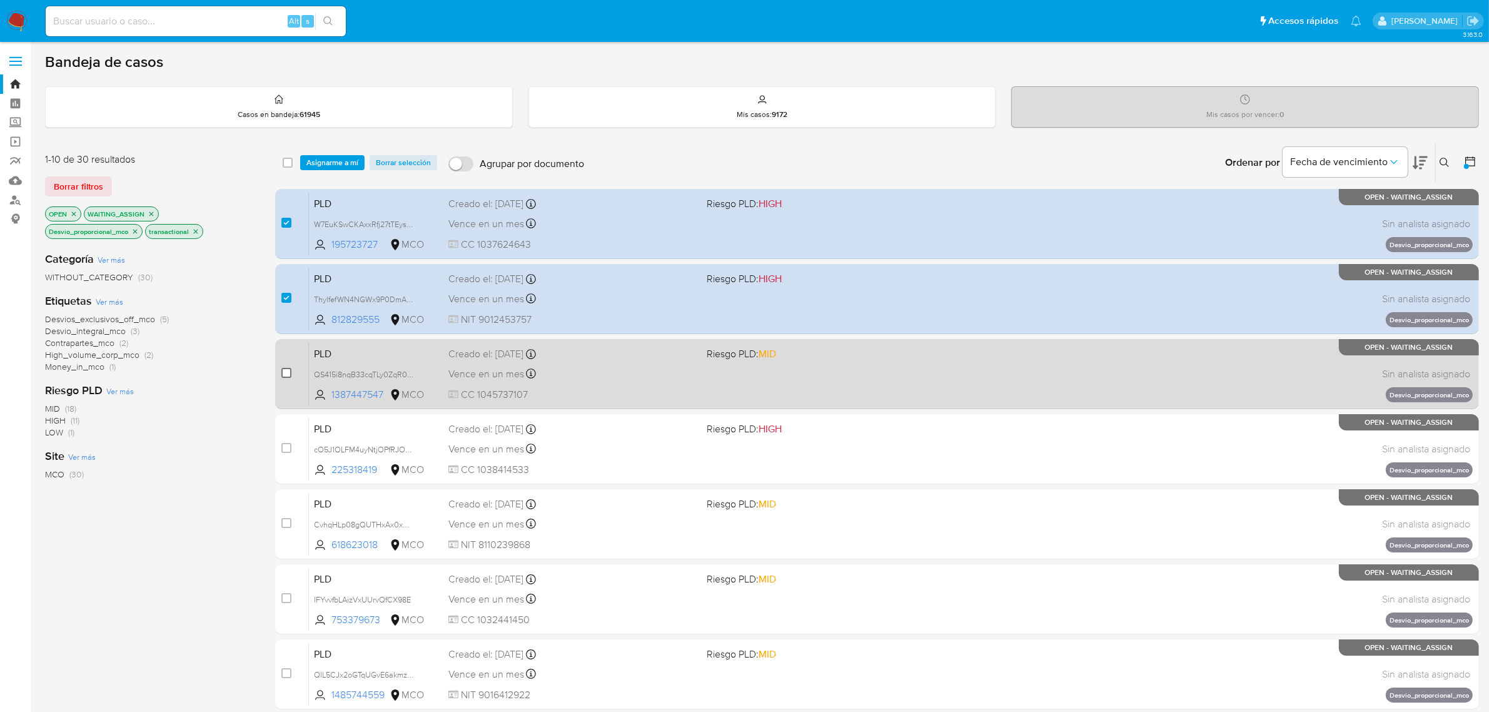
click at [286, 374] on input "checkbox" at bounding box center [286, 373] width 10 height 10
checkbox input "true"
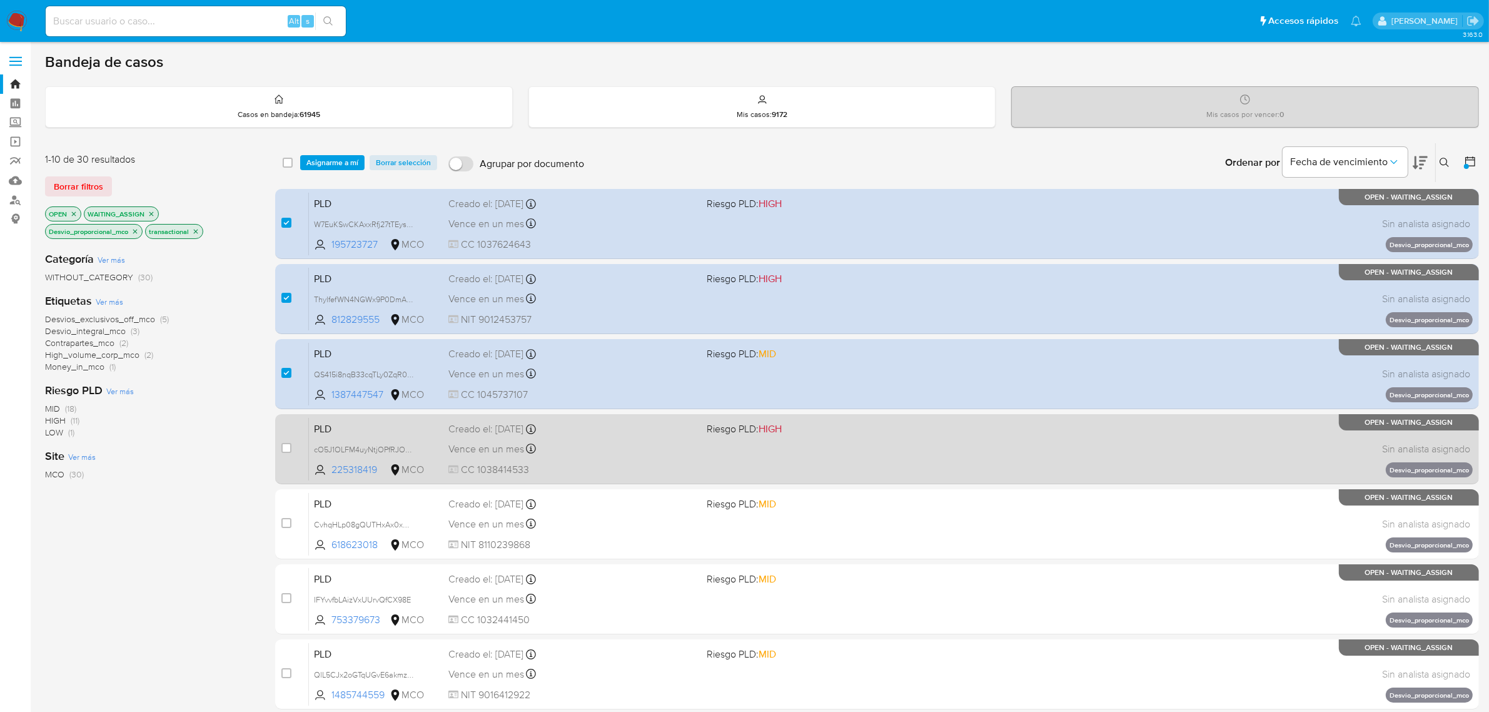
click at [291, 450] on div "case-item-checkbox No es posible asignar el caso" at bounding box center [295, 448] width 28 height 63
click at [291, 444] on input "checkbox" at bounding box center [286, 448] width 10 height 10
checkbox input "true"
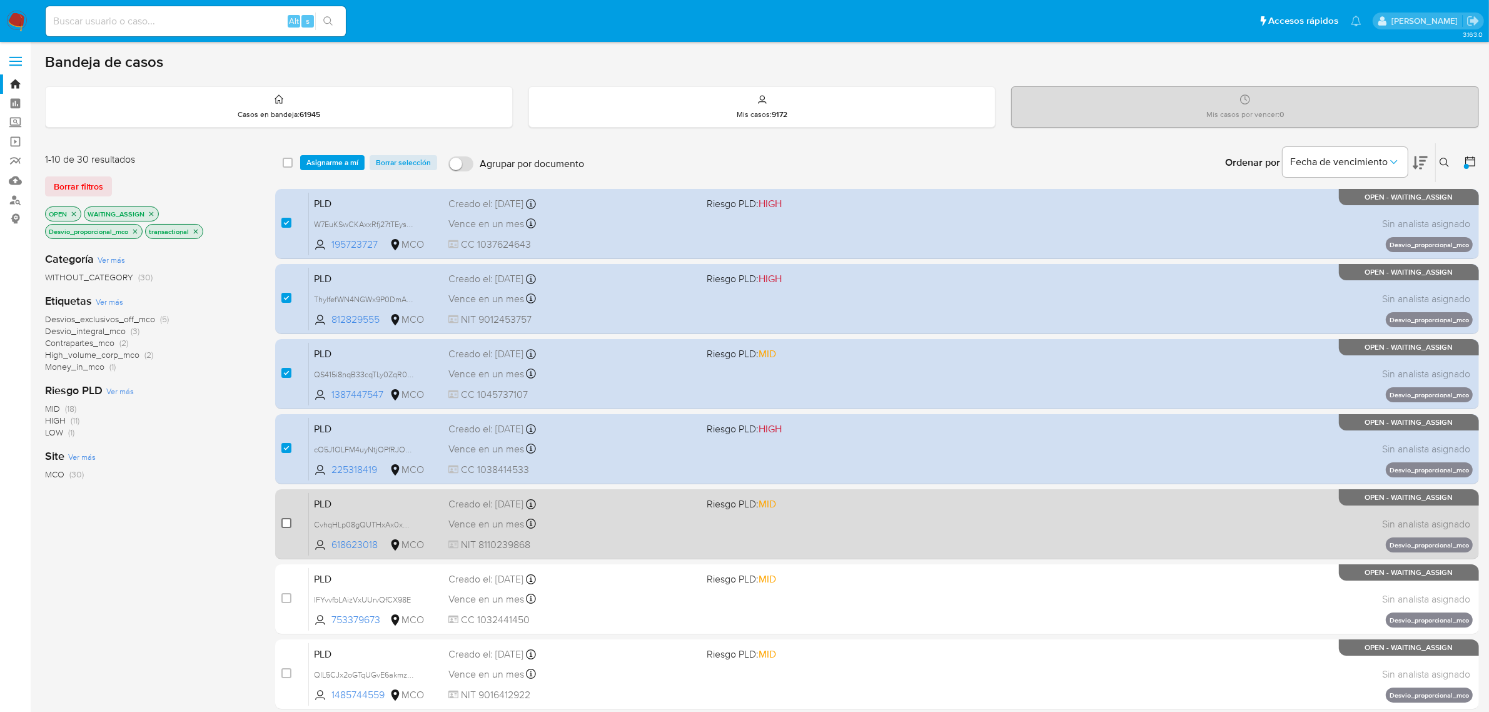
click at [286, 523] on input "checkbox" at bounding box center [286, 523] width 10 height 10
checkbox input "true"
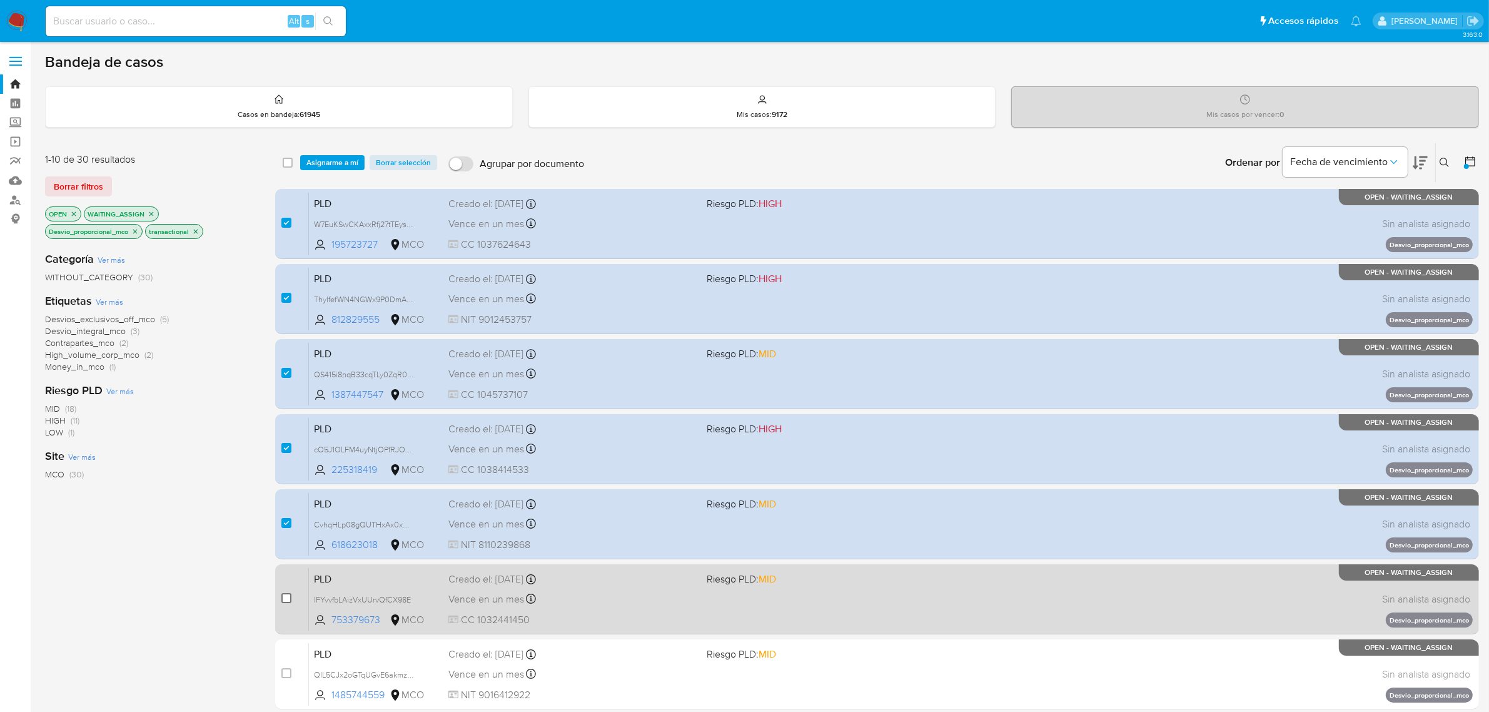
click at [285, 599] on input "checkbox" at bounding box center [286, 598] width 10 height 10
checkbox input "true"
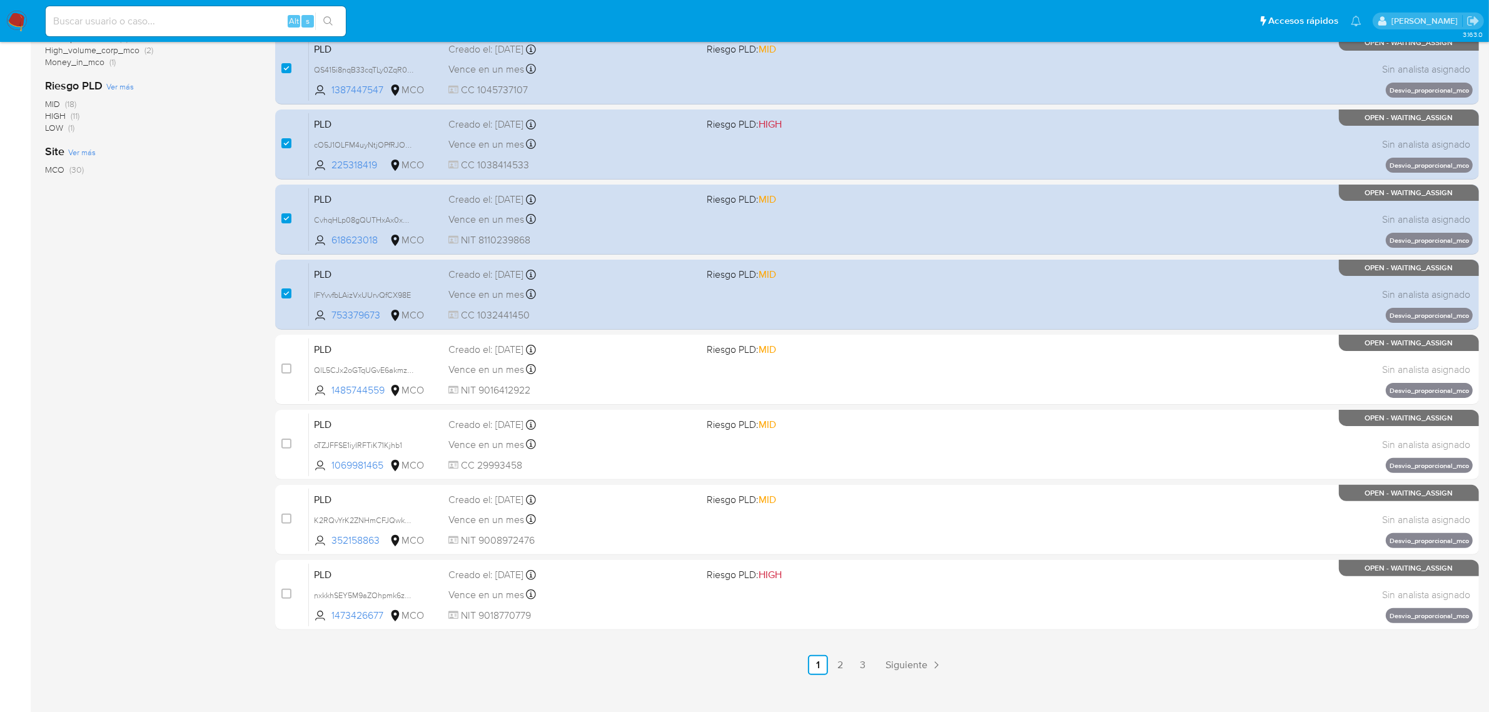
scroll to position [313, 0]
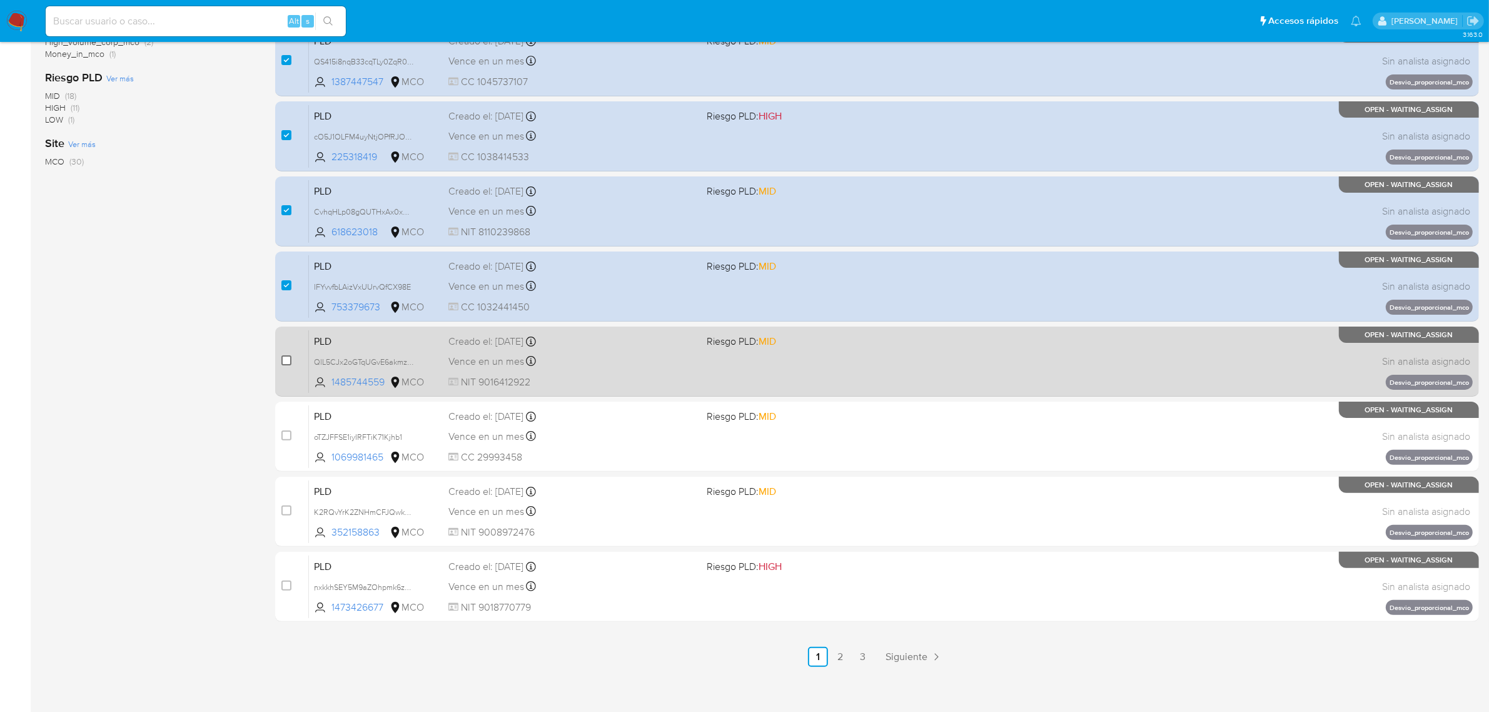
click at [286, 361] on input "checkbox" at bounding box center [286, 360] width 10 height 10
checkbox input "true"
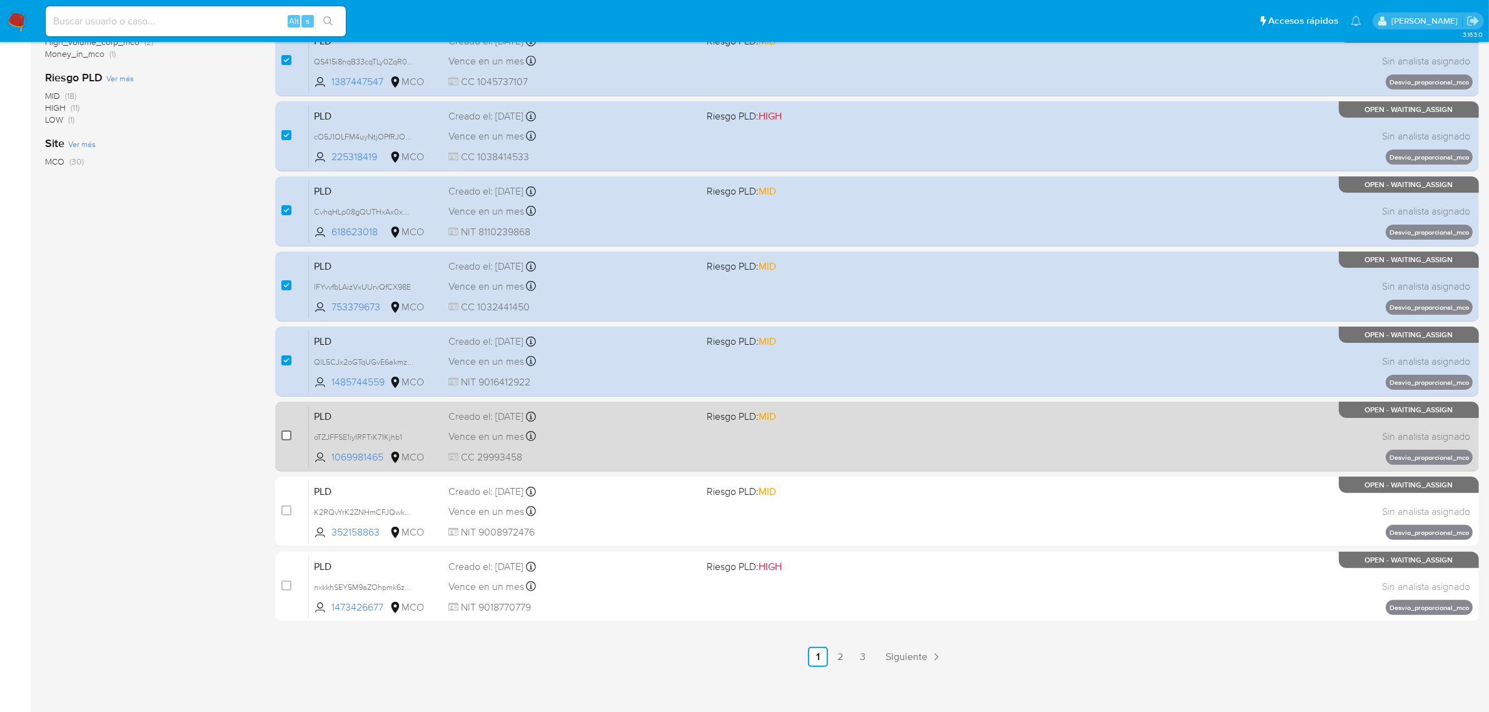
click at [285, 433] on input "checkbox" at bounding box center [286, 435] width 10 height 10
checkbox input "true"
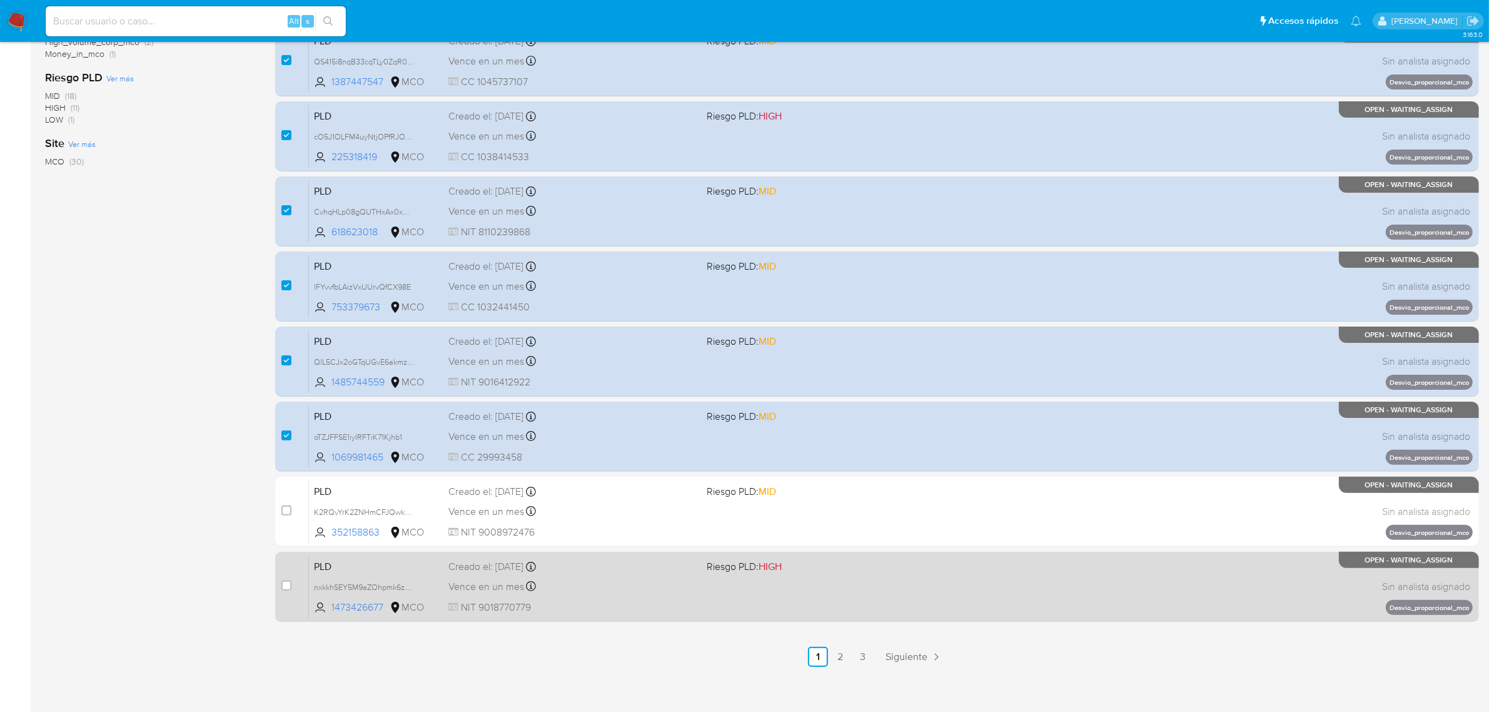
drag, startPoint x: 289, startPoint y: 511, endPoint x: 289, endPoint y: 555, distance: 44.4
click at [289, 512] on input "checkbox" at bounding box center [286, 510] width 10 height 10
checkbox input "true"
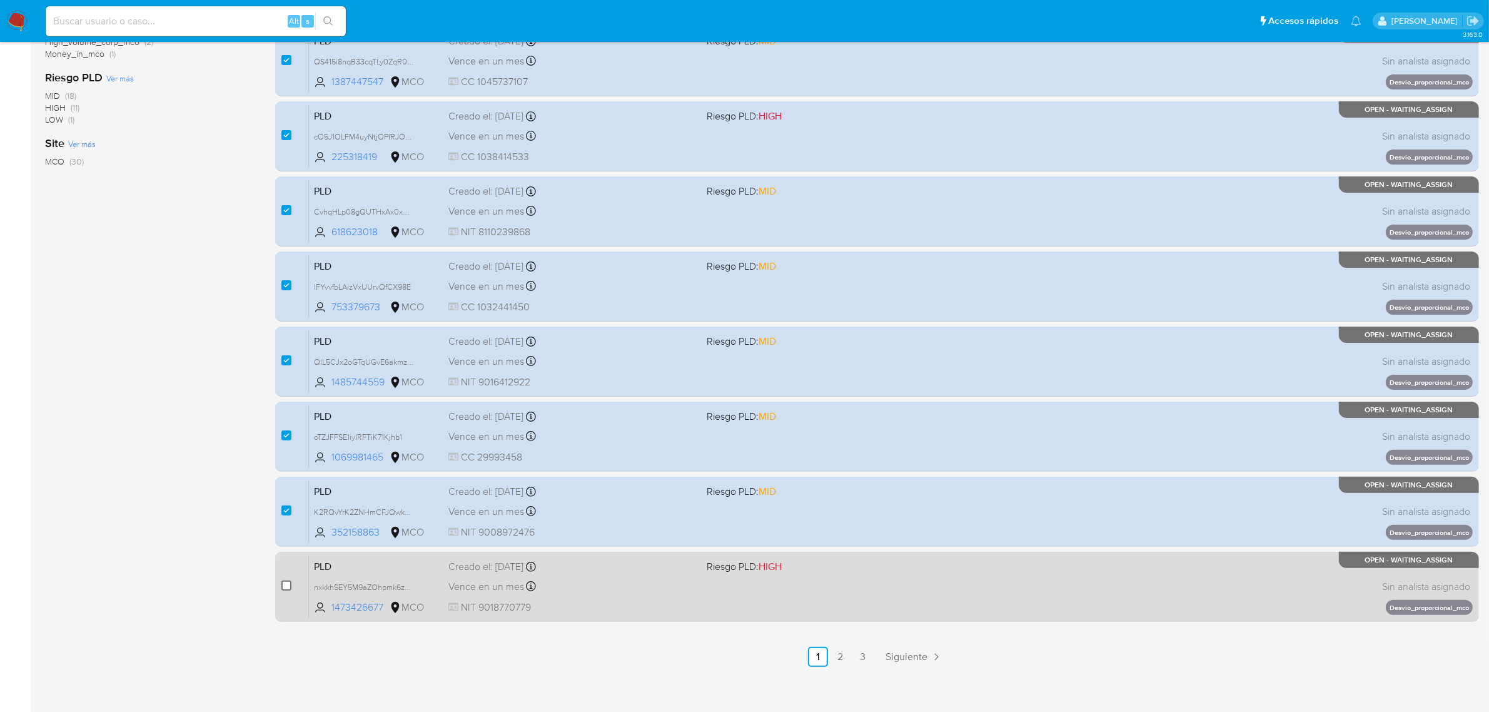
click at [289, 583] on input "checkbox" at bounding box center [286, 585] width 10 height 10
checkbox input "true"
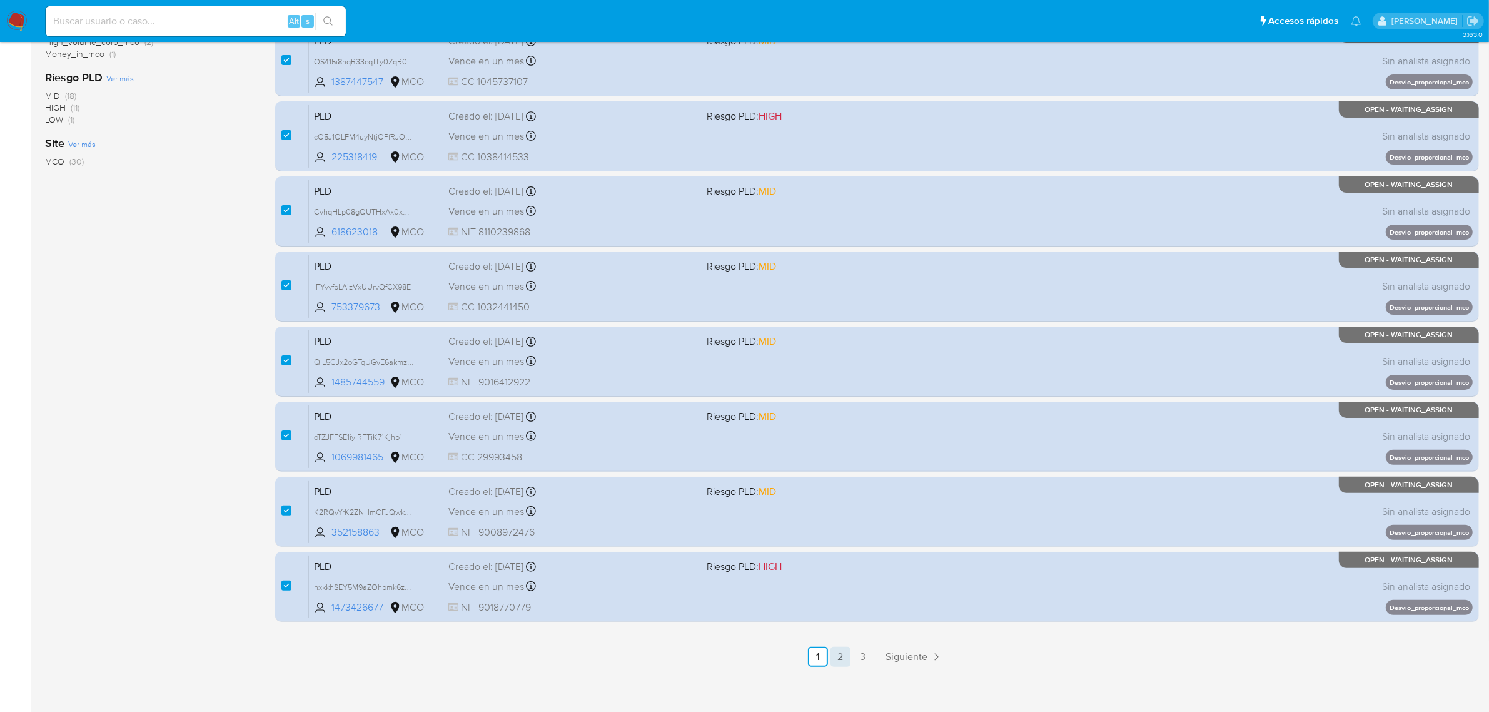
click at [842, 657] on link "2" at bounding box center [841, 657] width 20 height 20
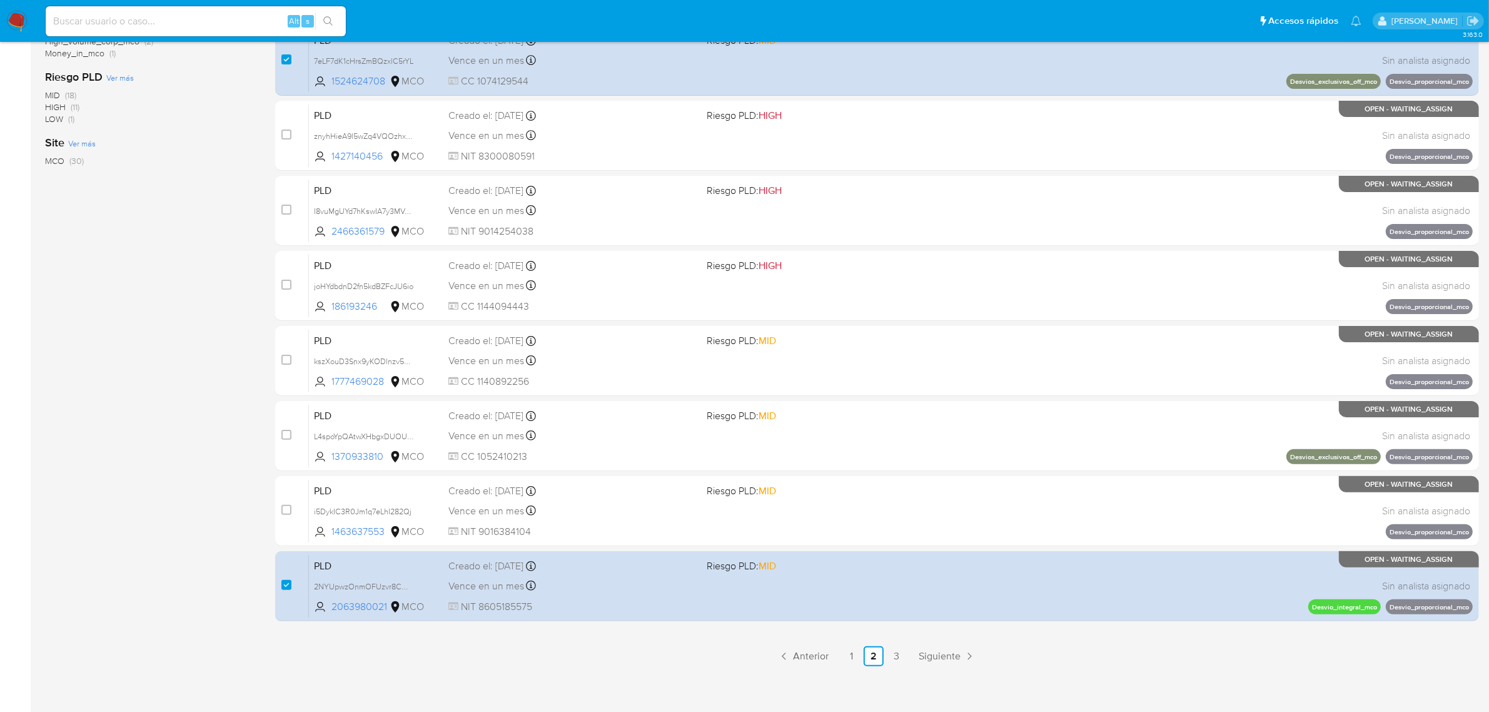
scroll to position [320, 0]
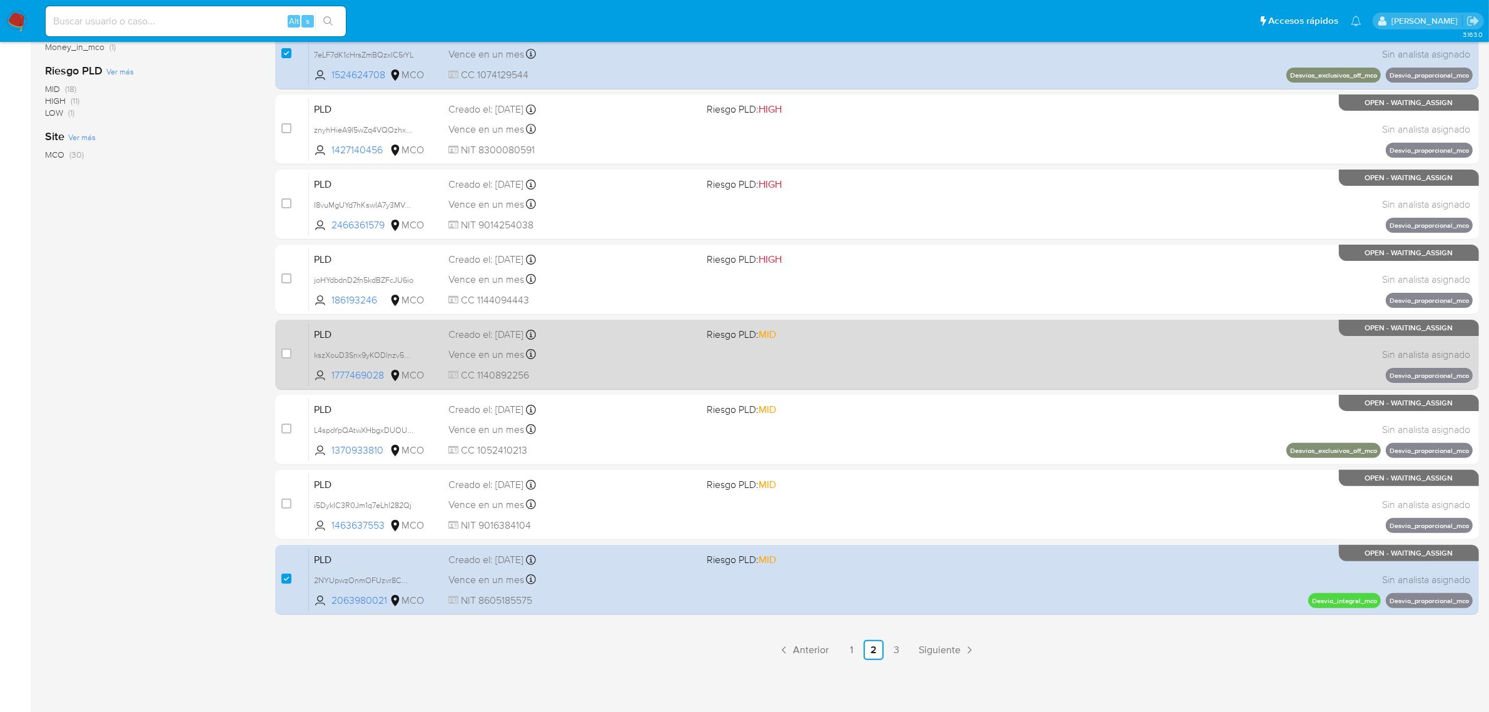
click at [892, 644] on link "3" at bounding box center [896, 650] width 20 height 20
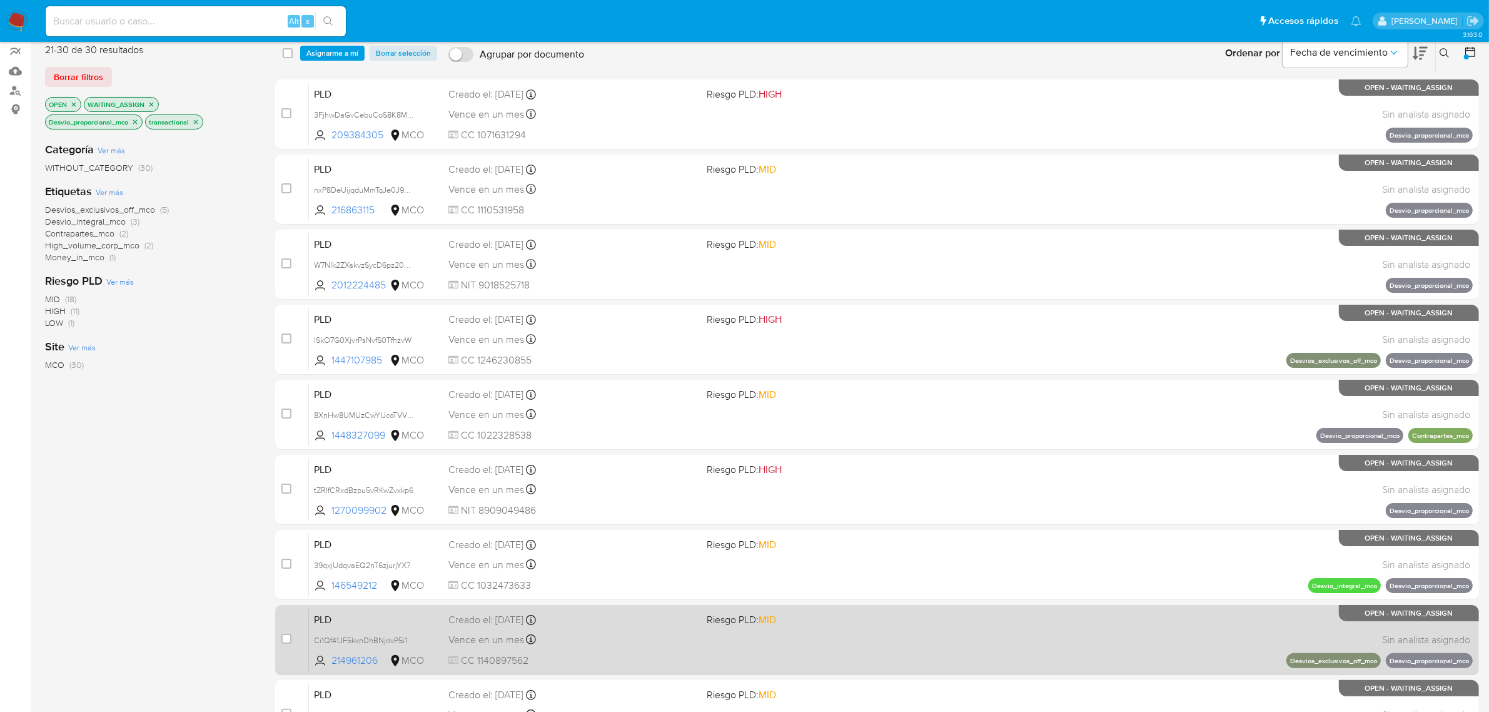
scroll to position [320, 0]
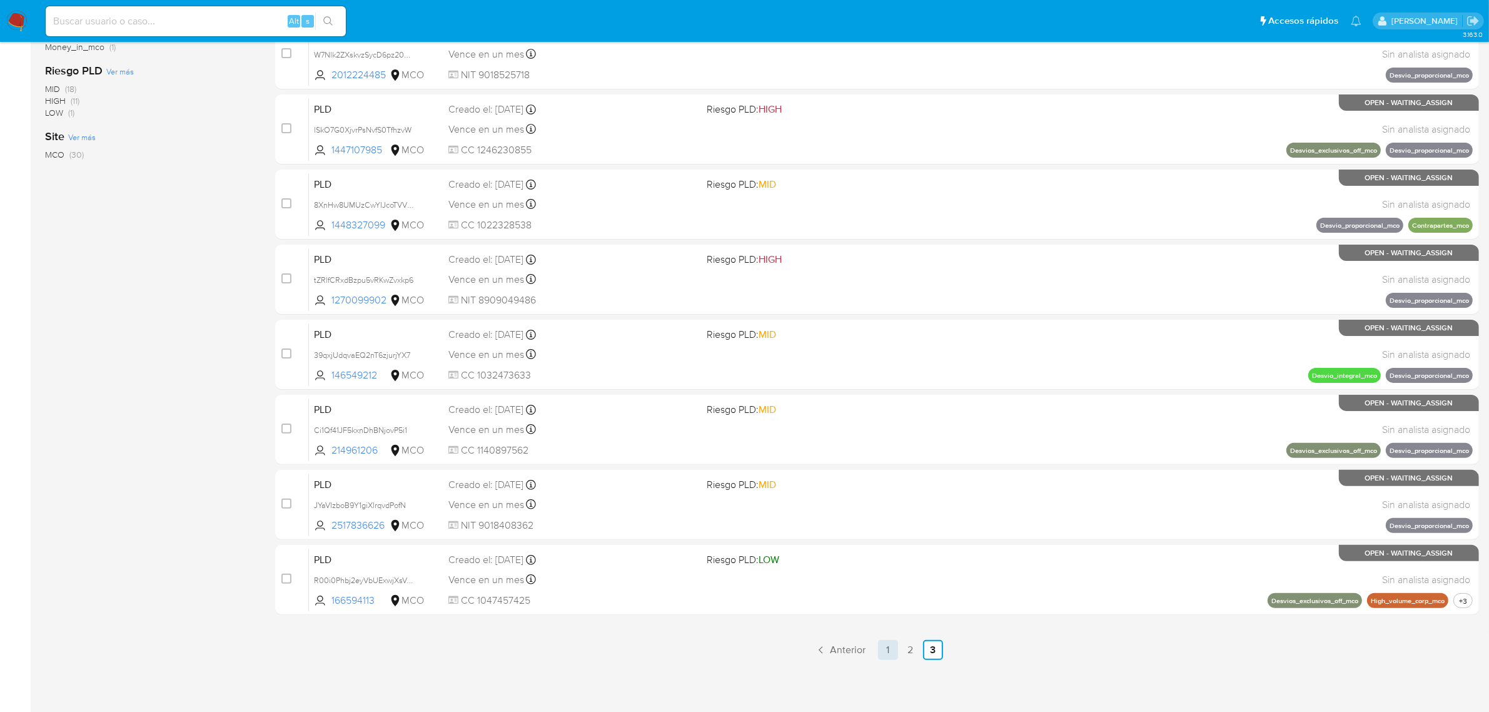
click at [892, 649] on link "1" at bounding box center [888, 650] width 20 height 20
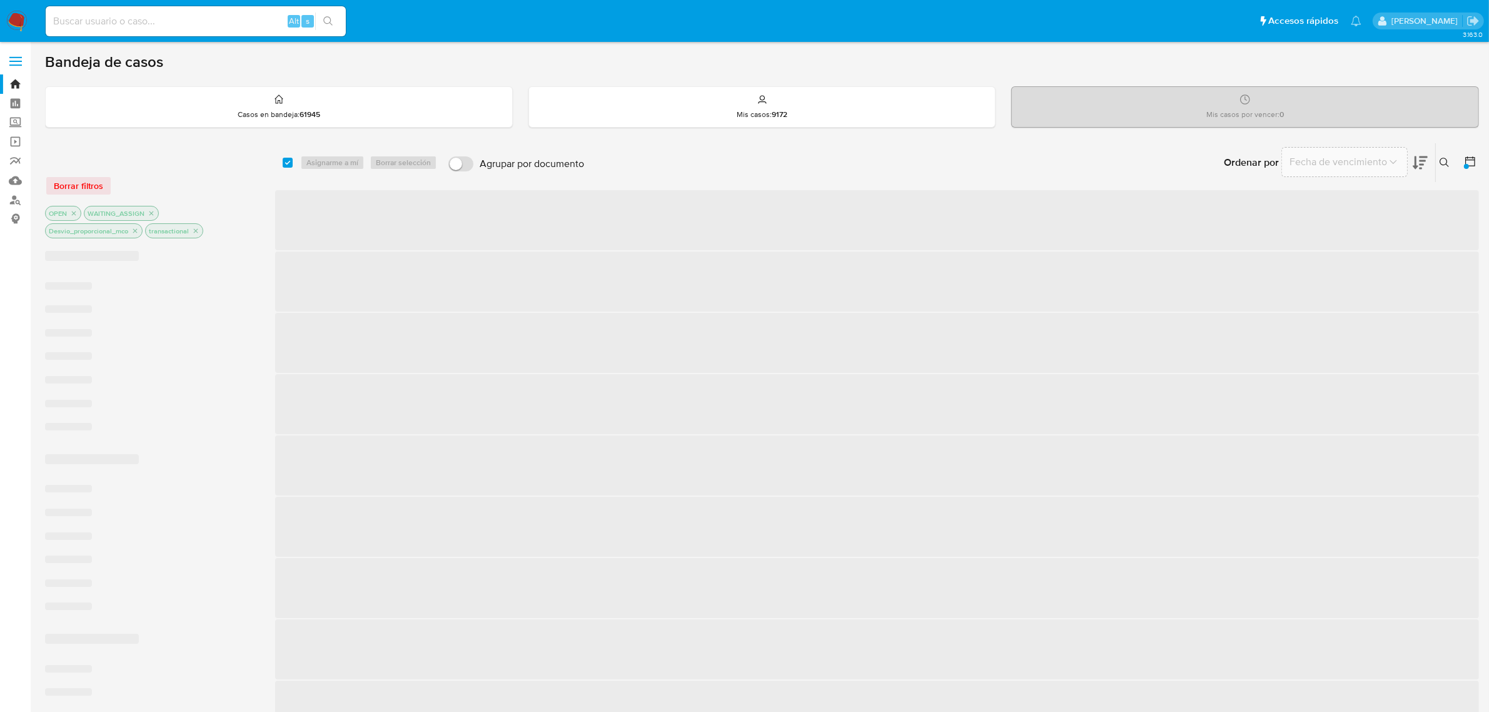
checkbox input "true"
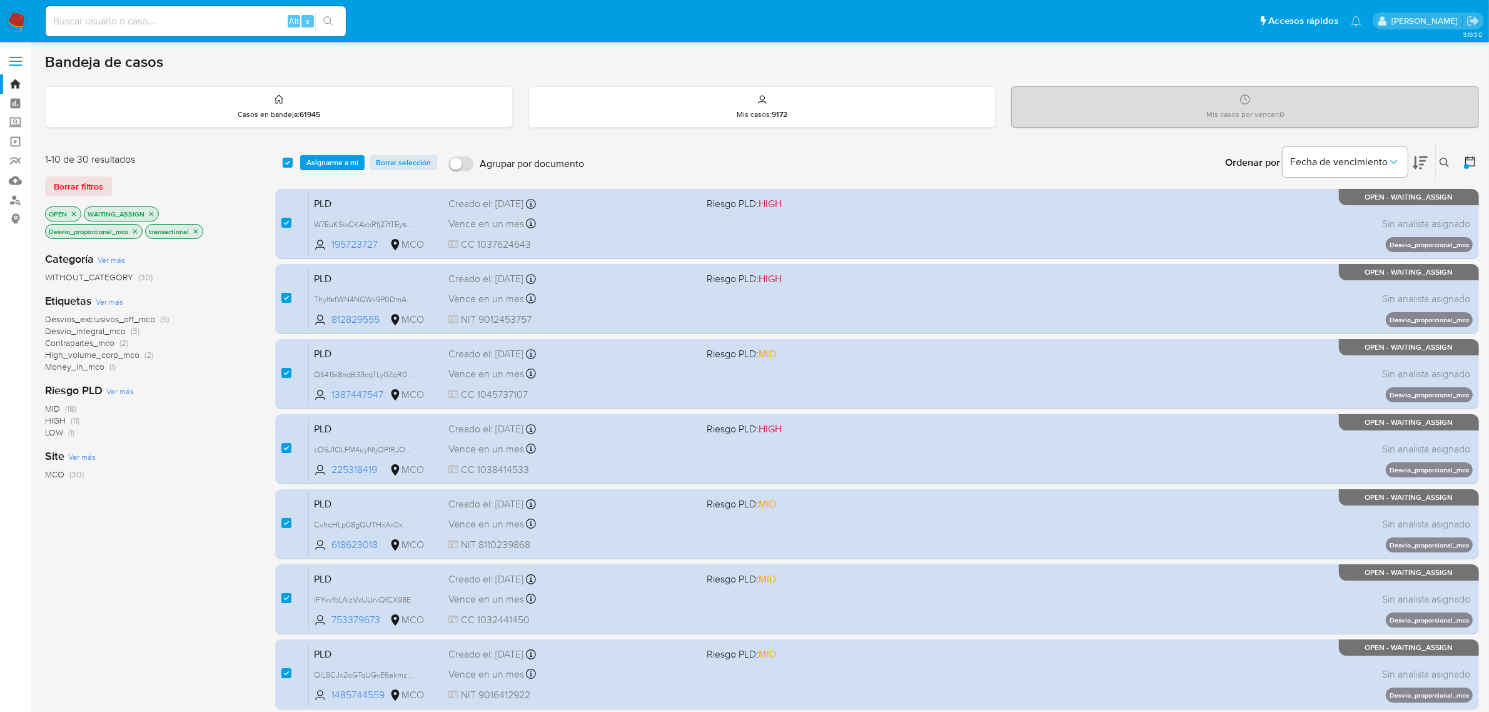
scroll to position [320, 0]
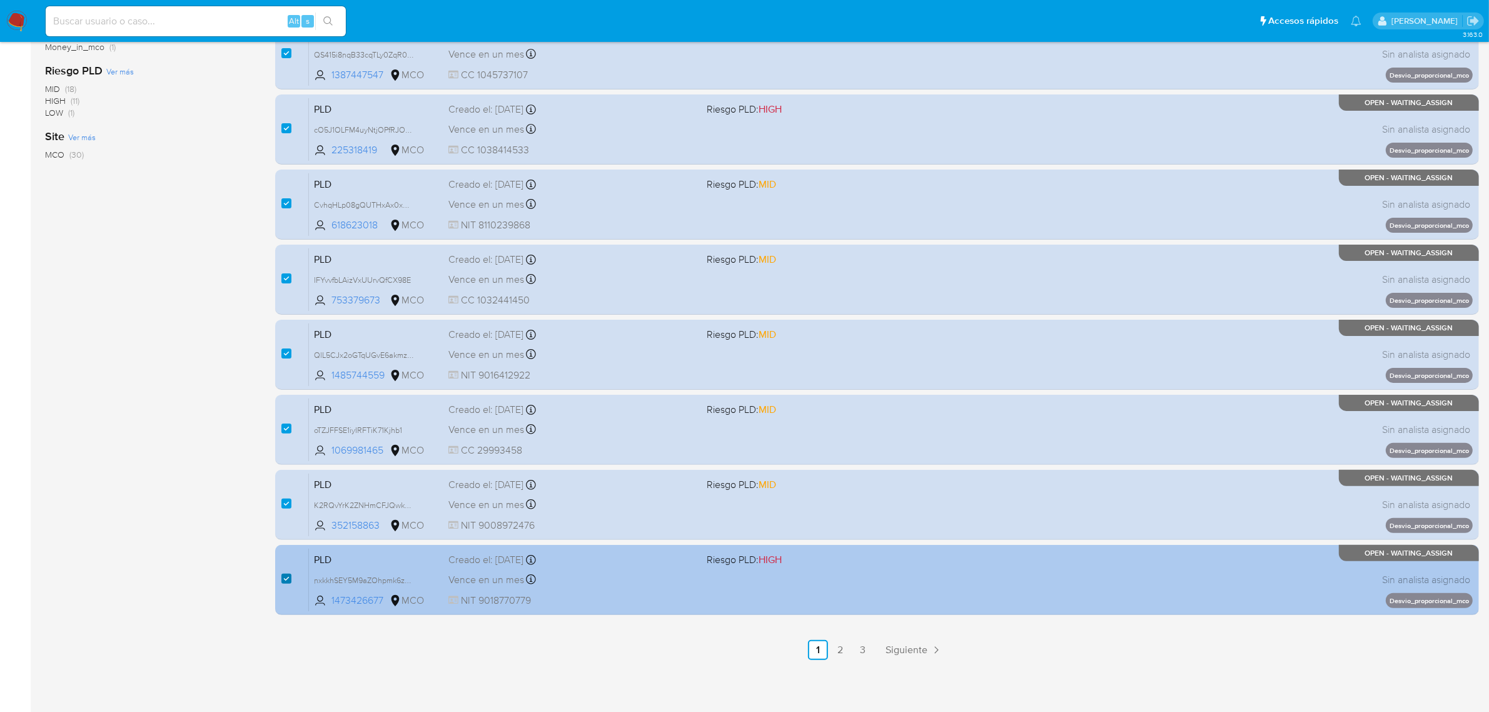
click at [289, 580] on input "checkbox" at bounding box center [286, 578] width 10 height 10
checkbox input "false"
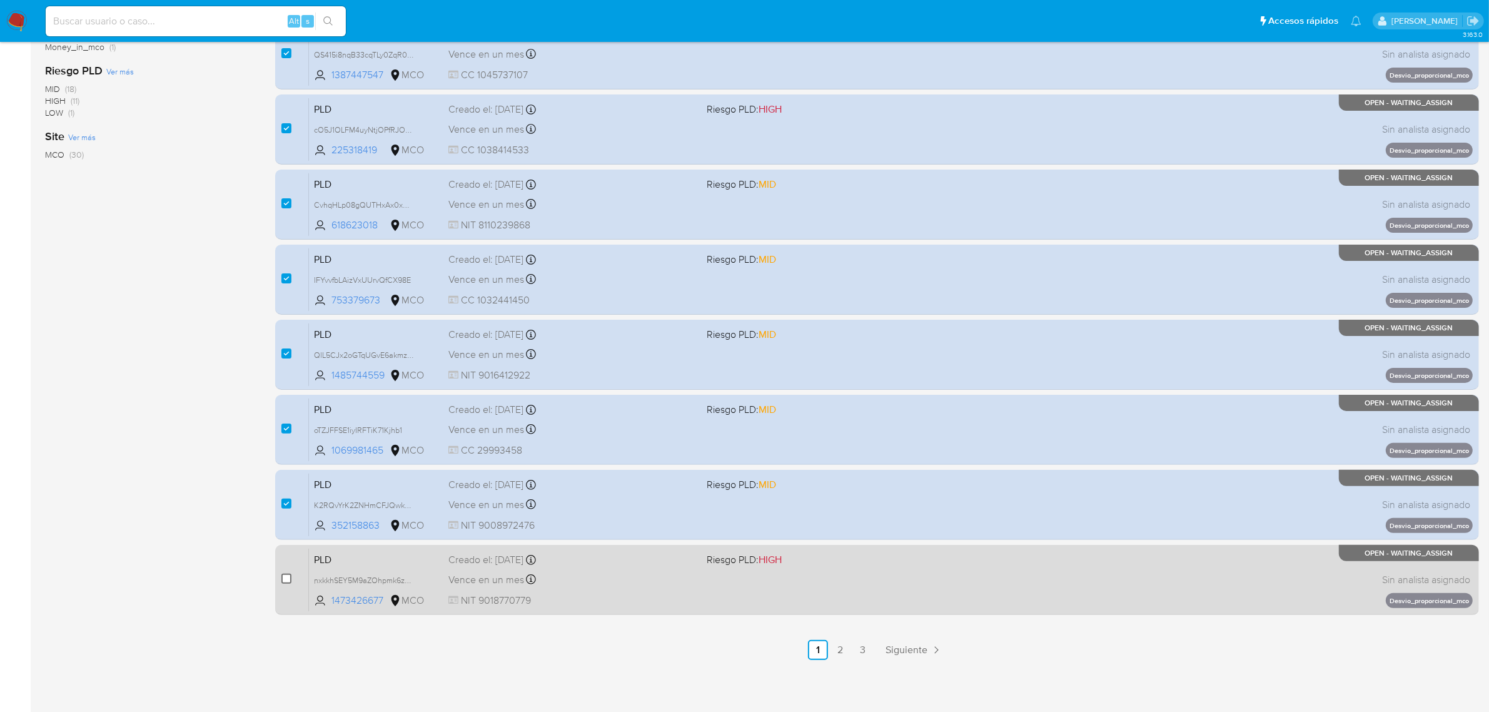
checkbox input "false"
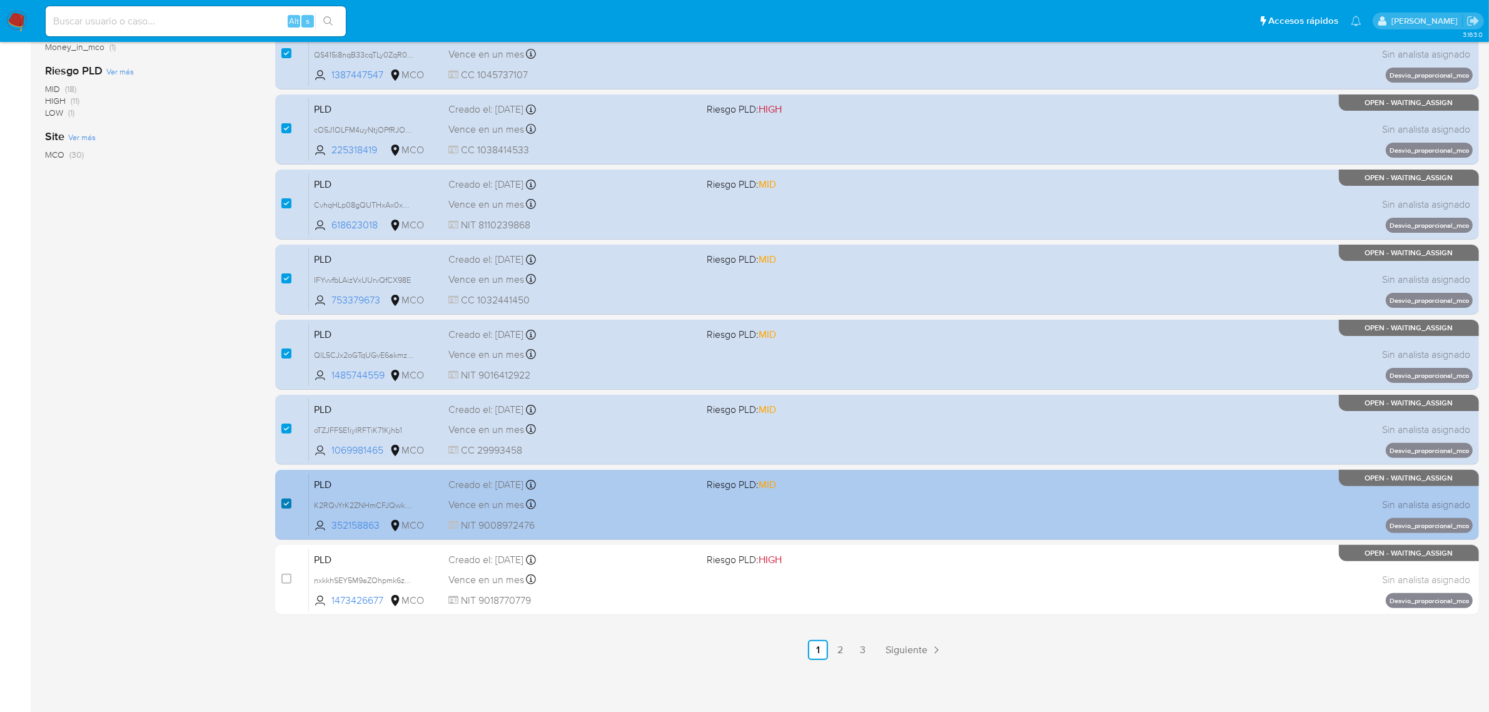
click at [283, 502] on input "checkbox" at bounding box center [286, 503] width 10 height 10
checkbox input "false"
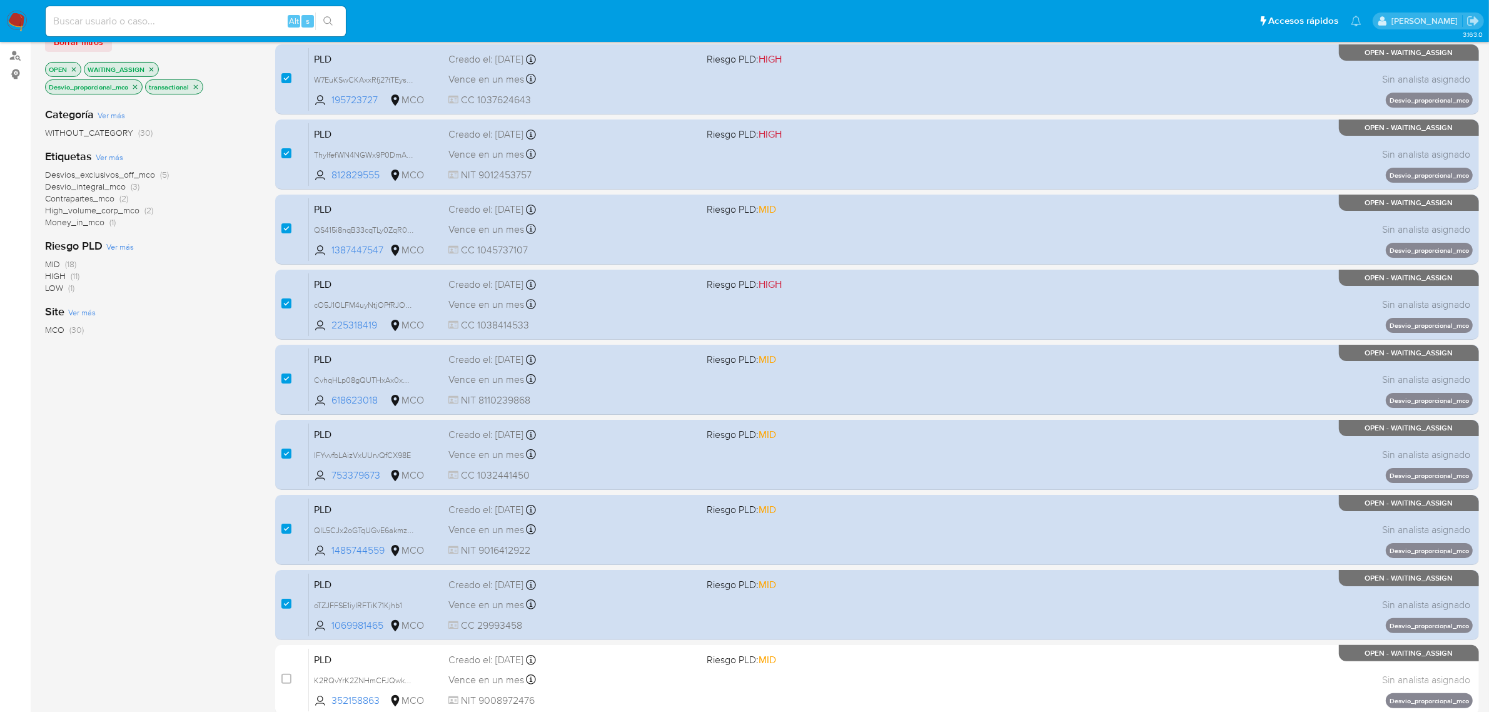
scroll to position [0, 0]
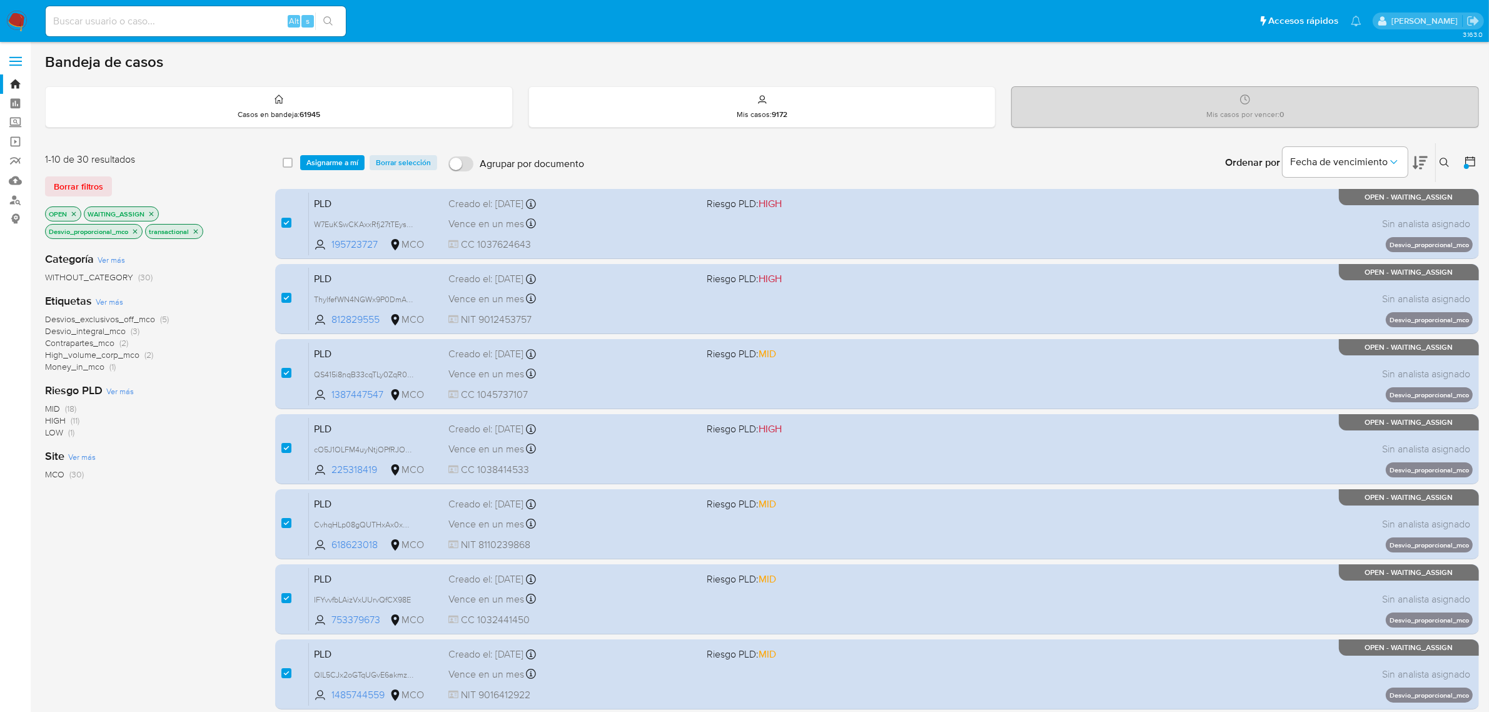
click at [134, 233] on icon "close-filter" at bounding box center [135, 232] width 8 height 8
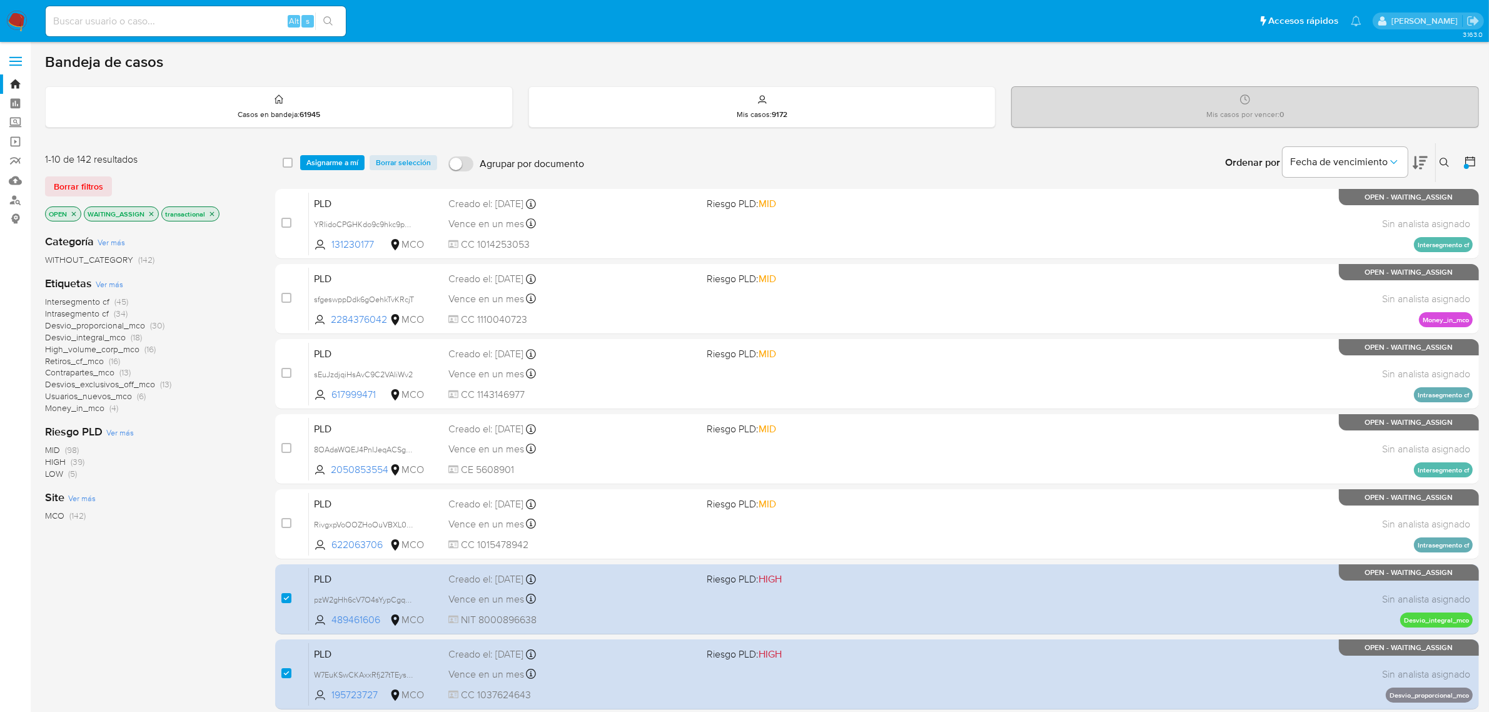
click at [93, 313] on span "Intrasegmento cf" at bounding box center [77, 313] width 64 height 13
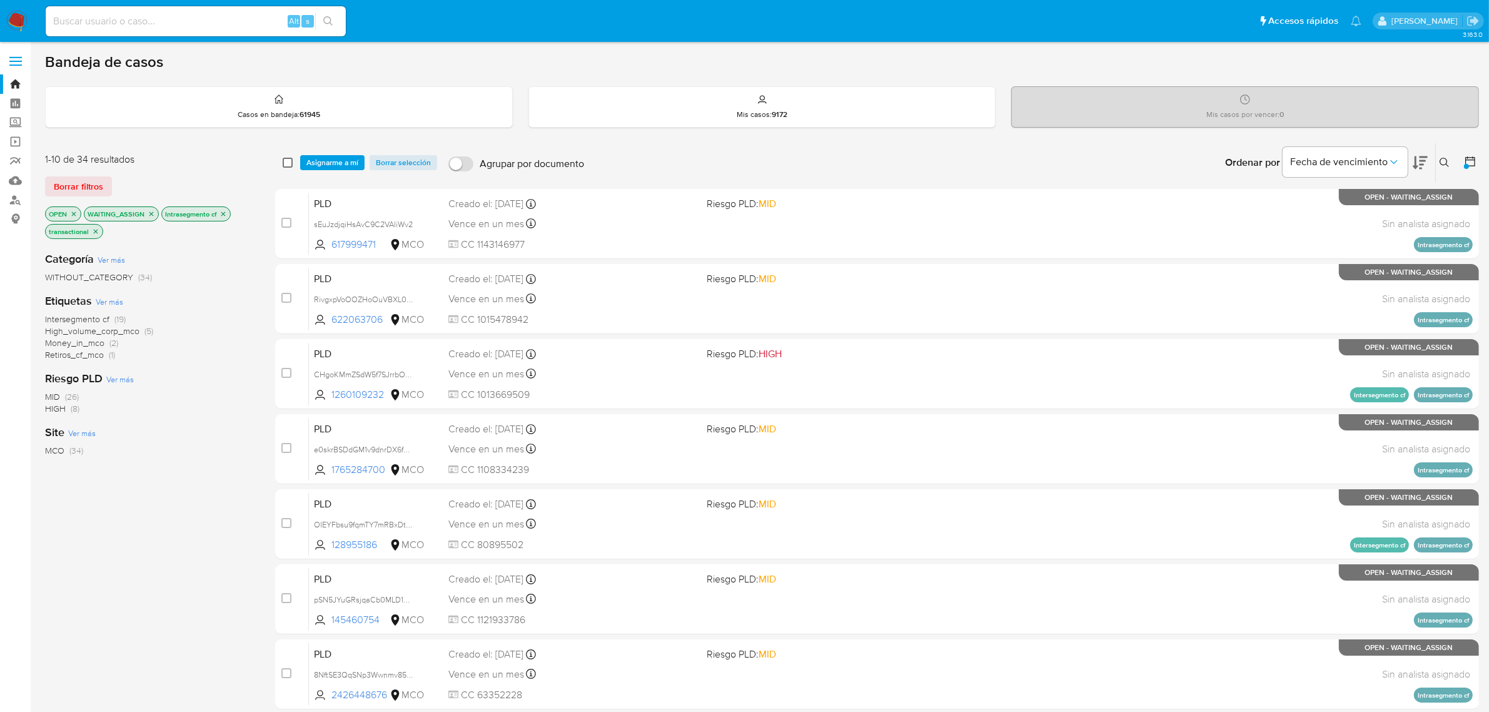
click at [285, 158] on input "checkbox" at bounding box center [288, 163] width 10 height 10
checkbox input "true"
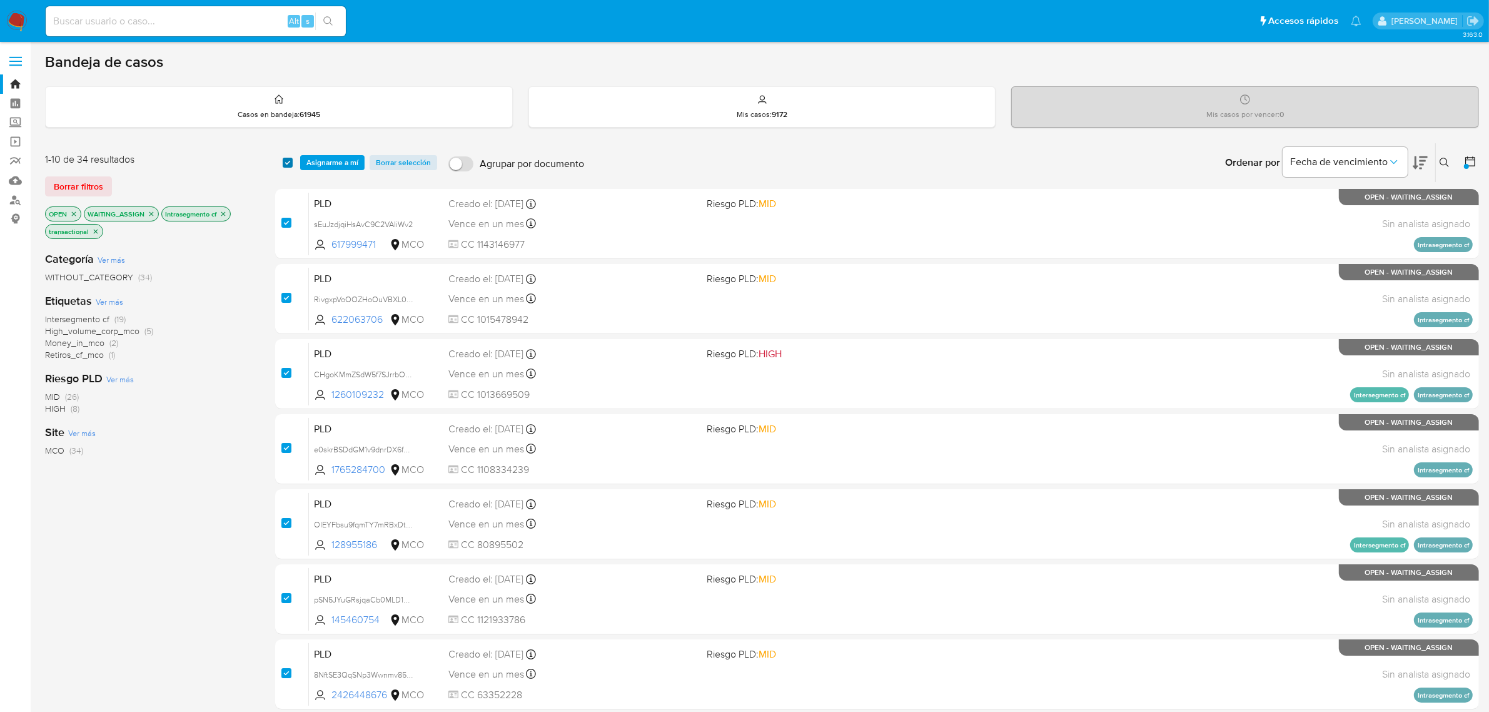
checkbox input "true"
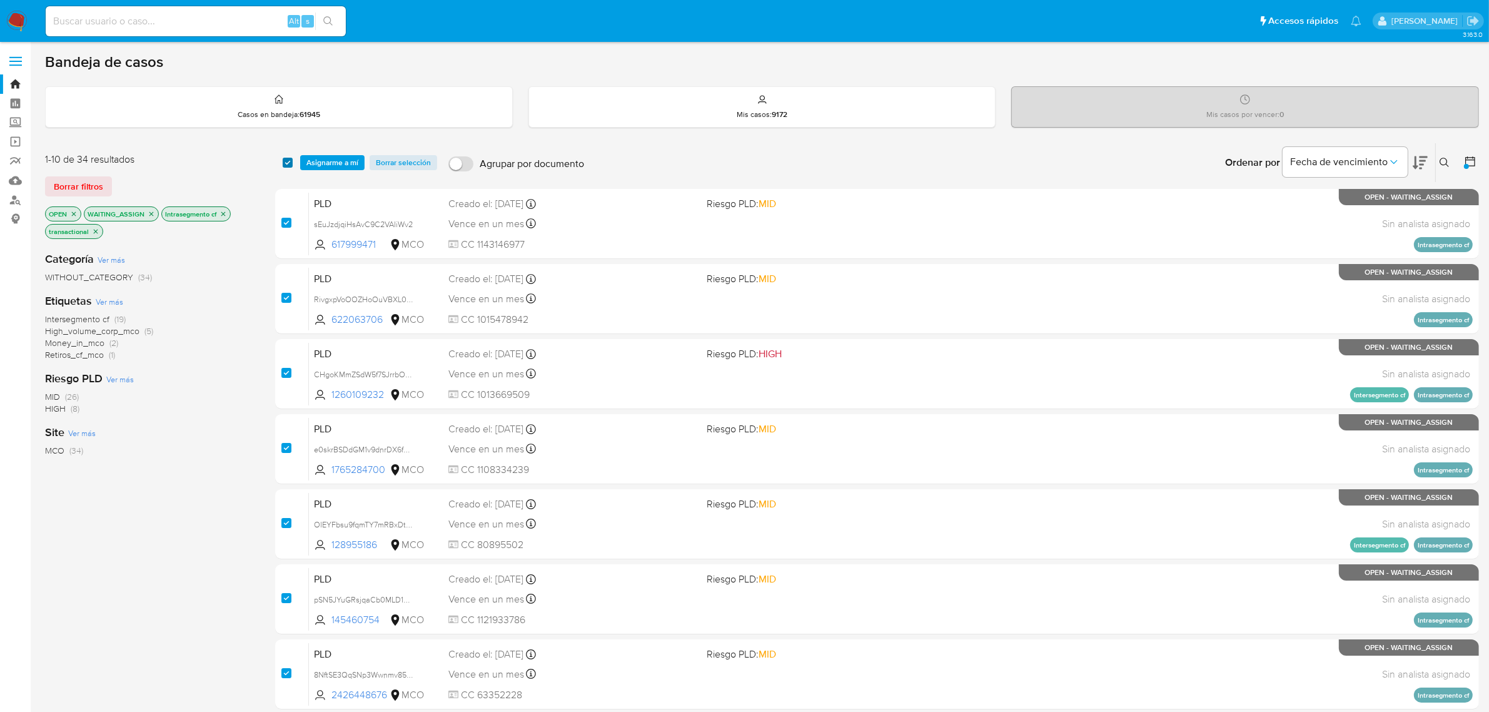
checkbox input "true"
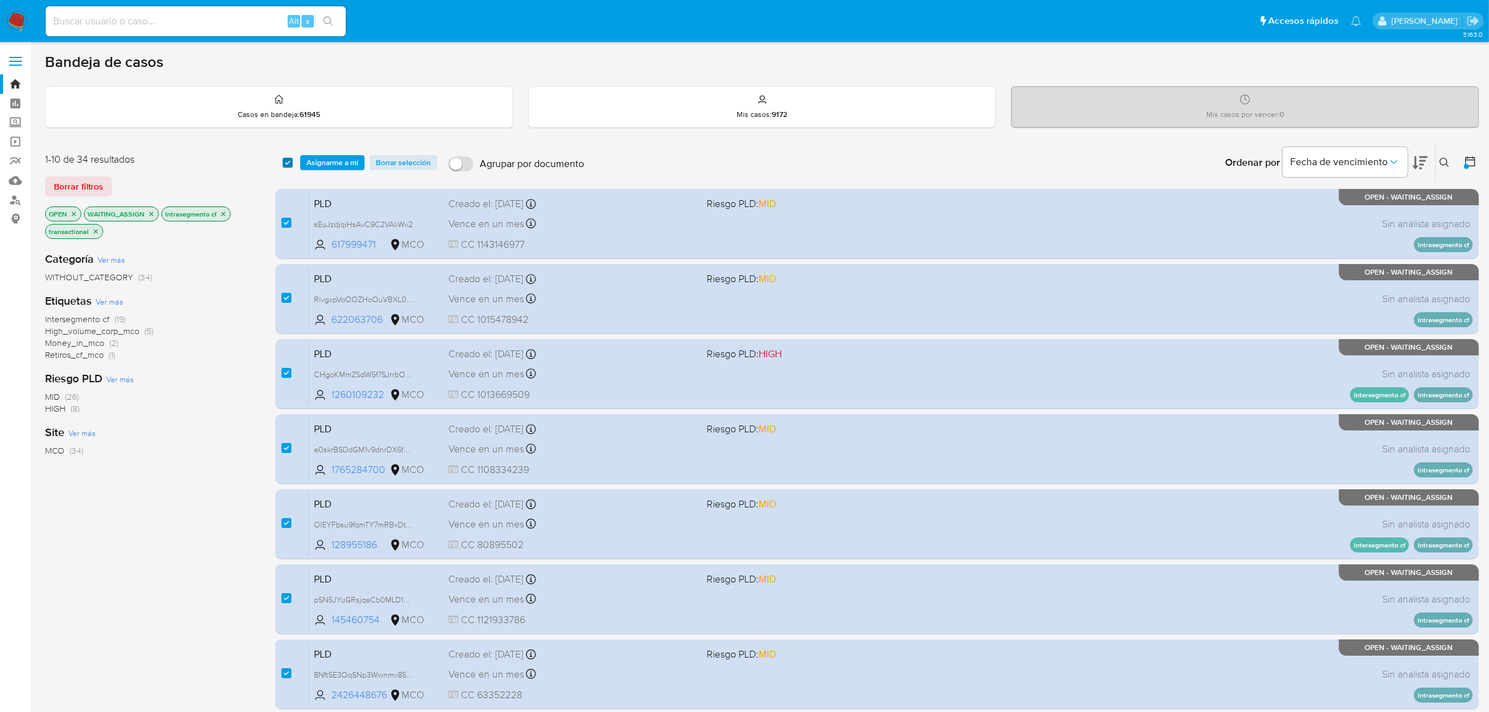
click at [288, 161] on input "checkbox" at bounding box center [288, 163] width 10 height 10
checkbox input "false"
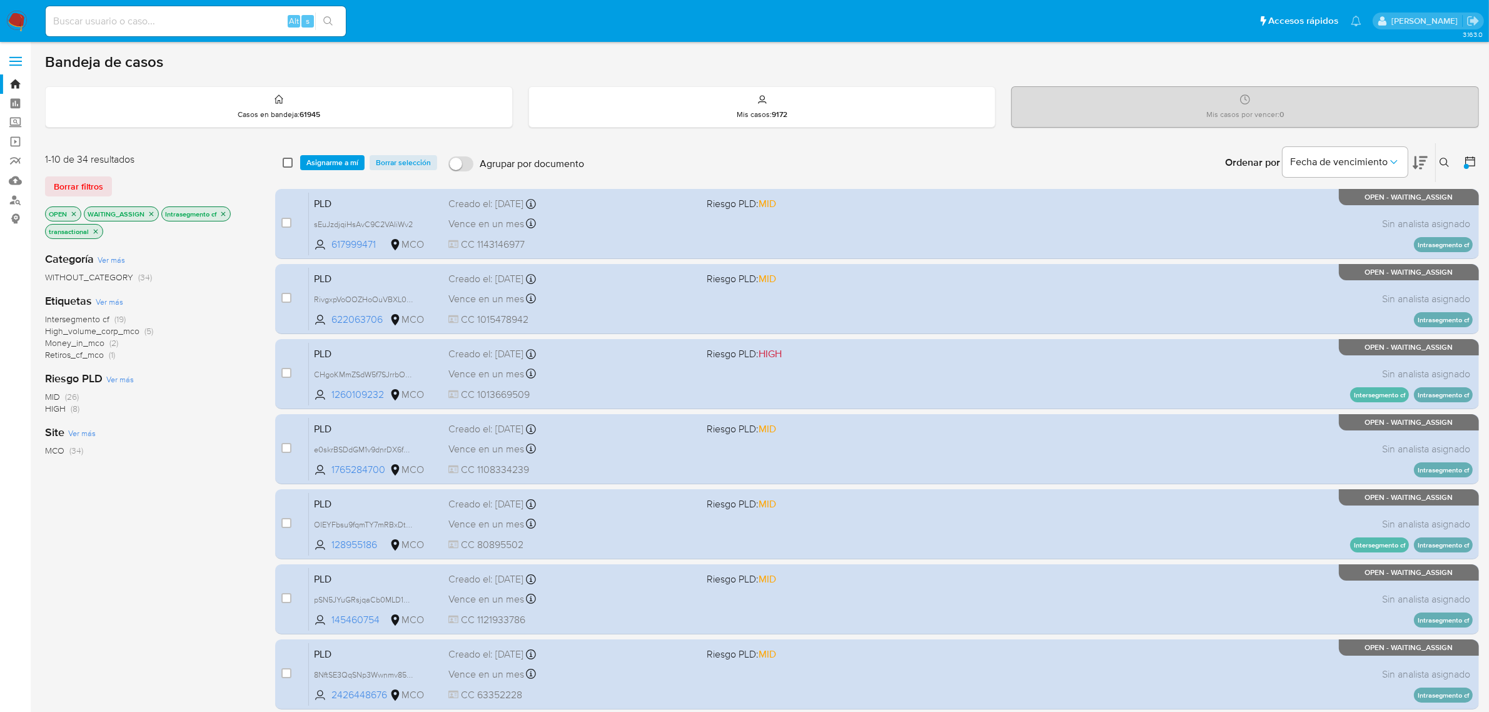
checkbox input "false"
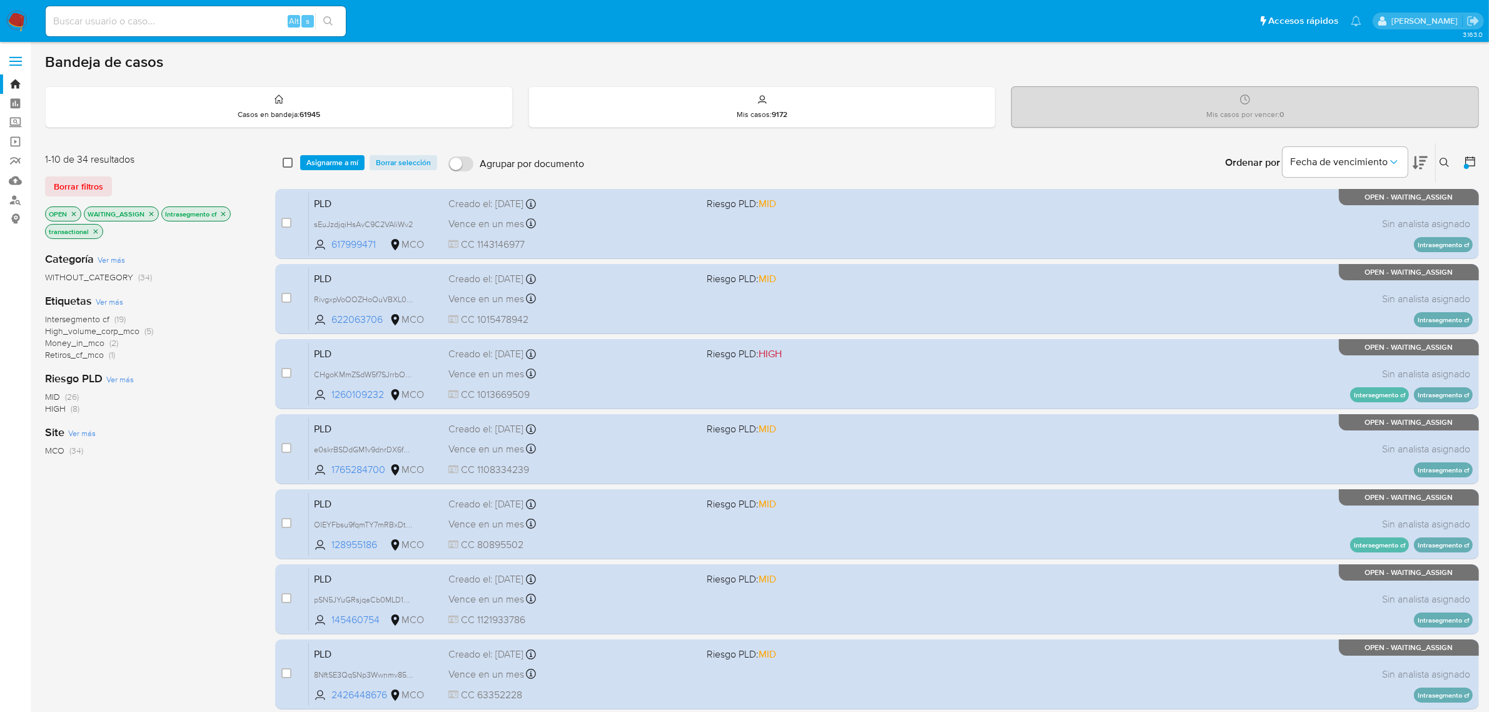
checkbox input "false"
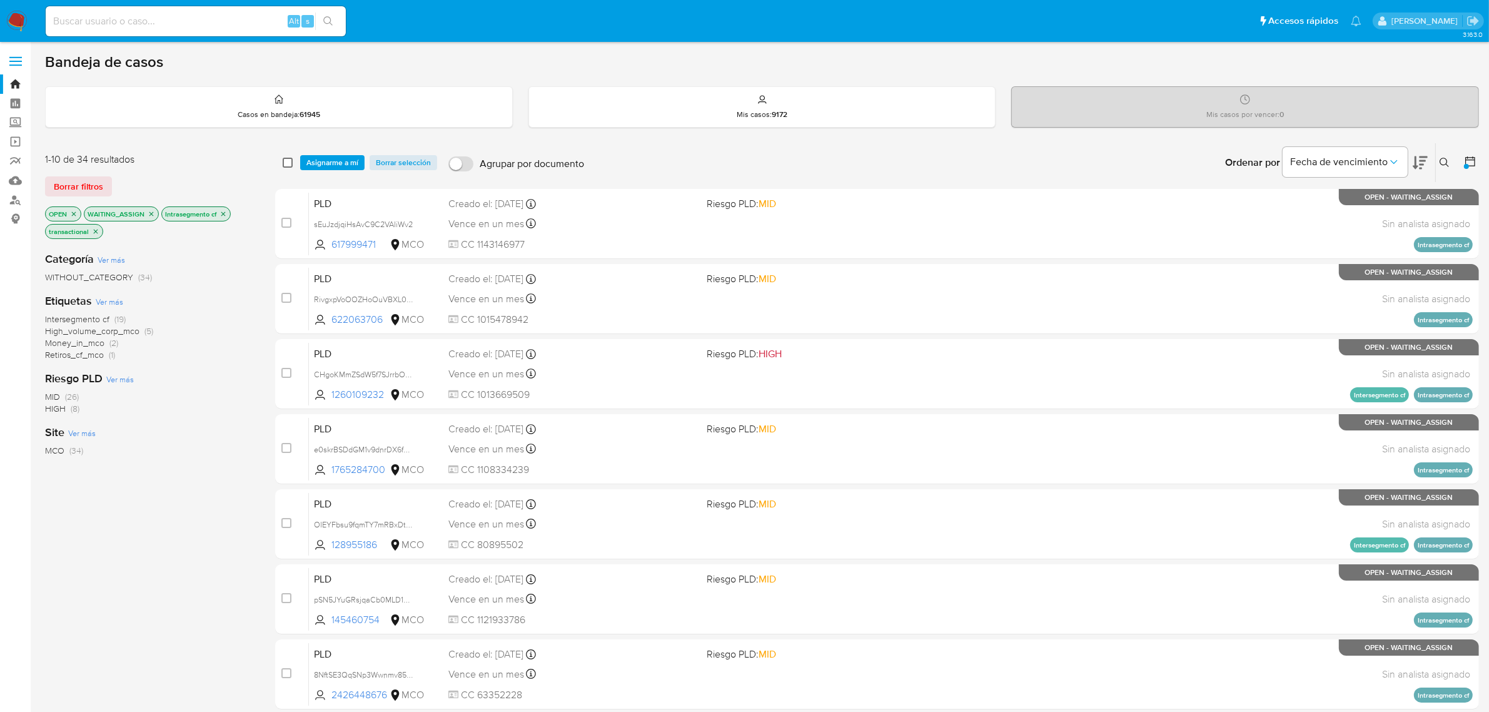
click at [286, 158] on input "checkbox" at bounding box center [288, 163] width 10 height 10
checkbox input "true"
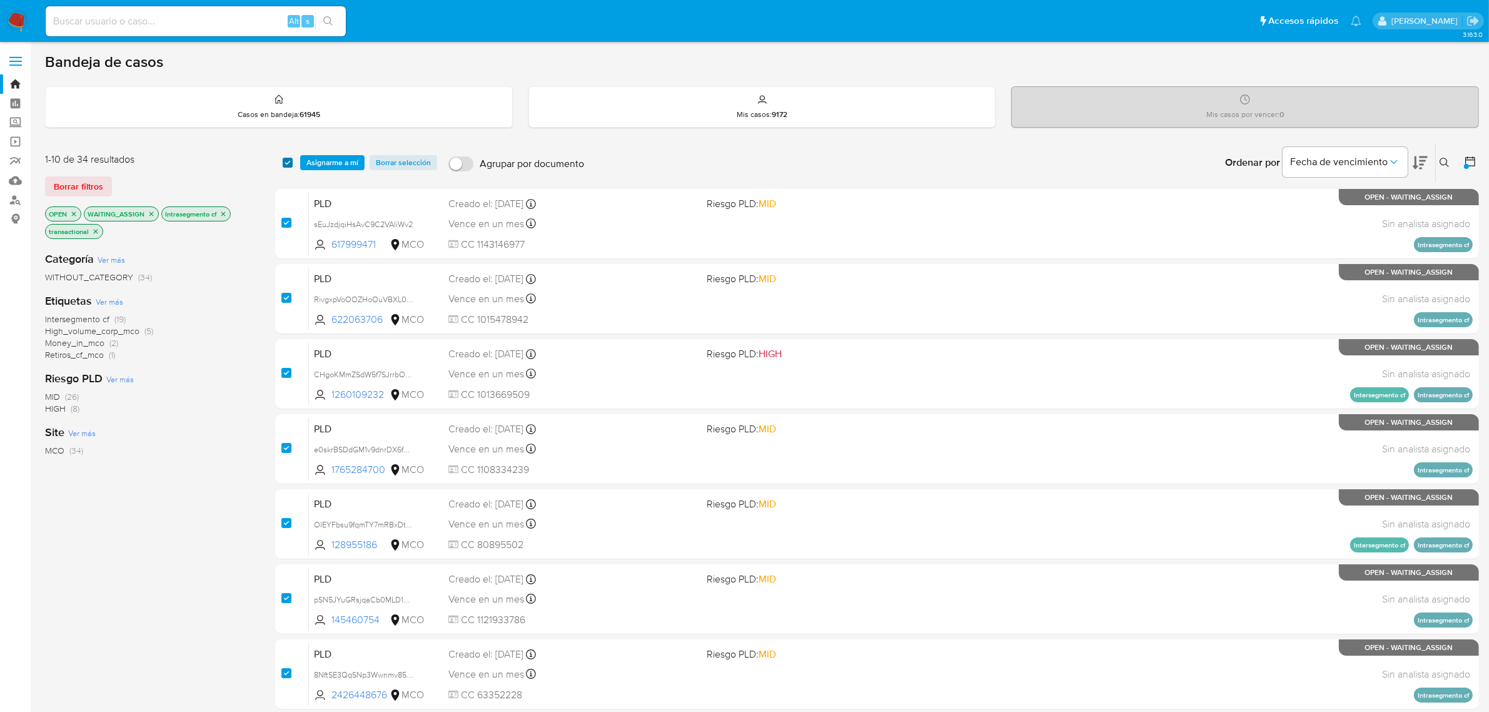
checkbox input "true"
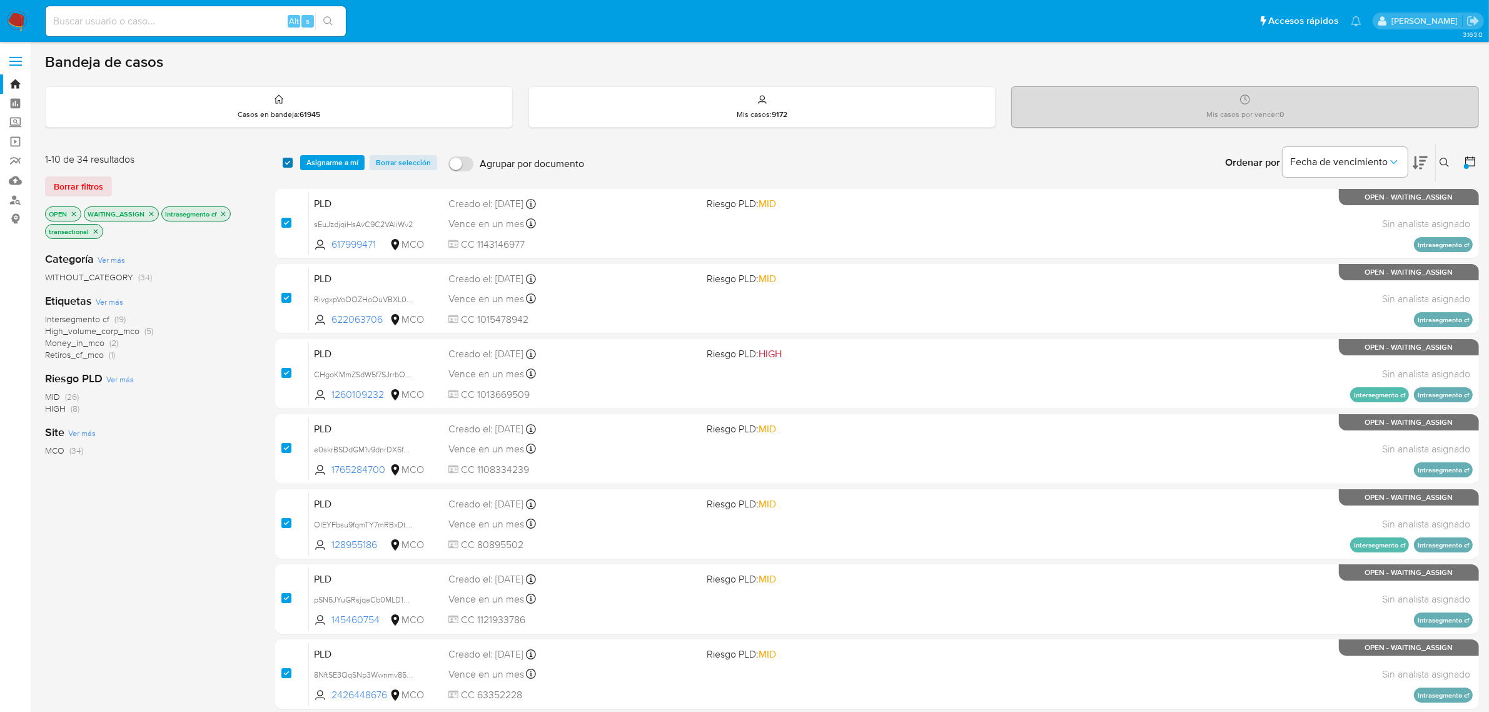
checkbox input "true"
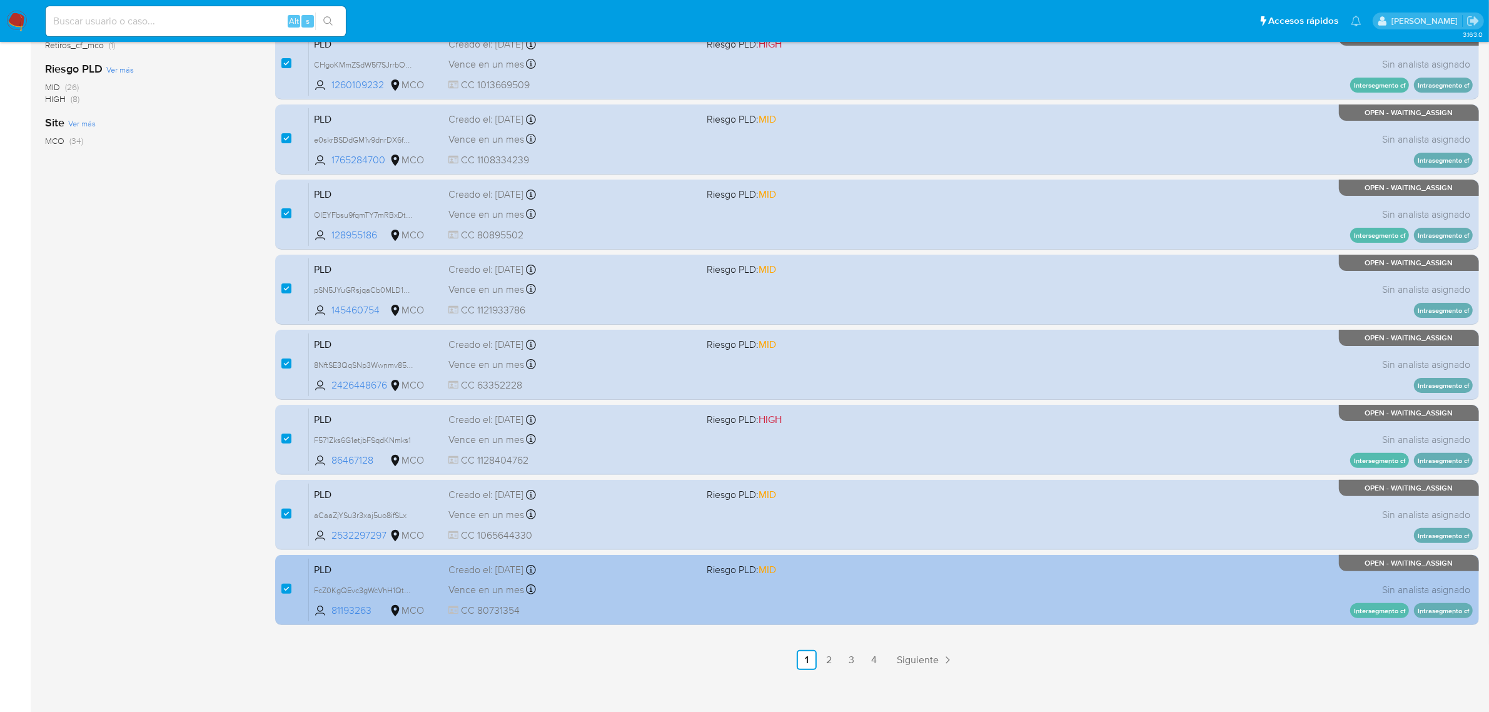
scroll to position [320, 0]
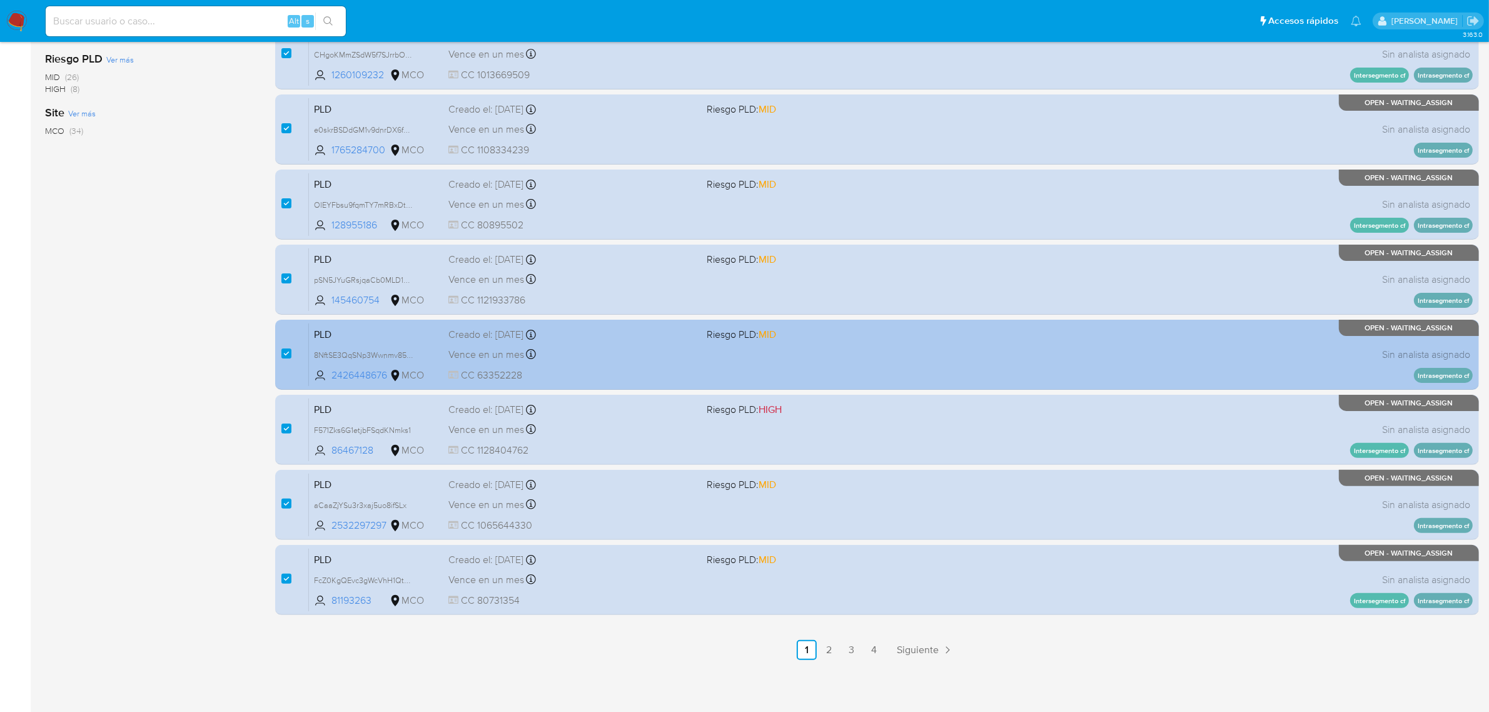
click at [835, 652] on link "2" at bounding box center [829, 650] width 20 height 20
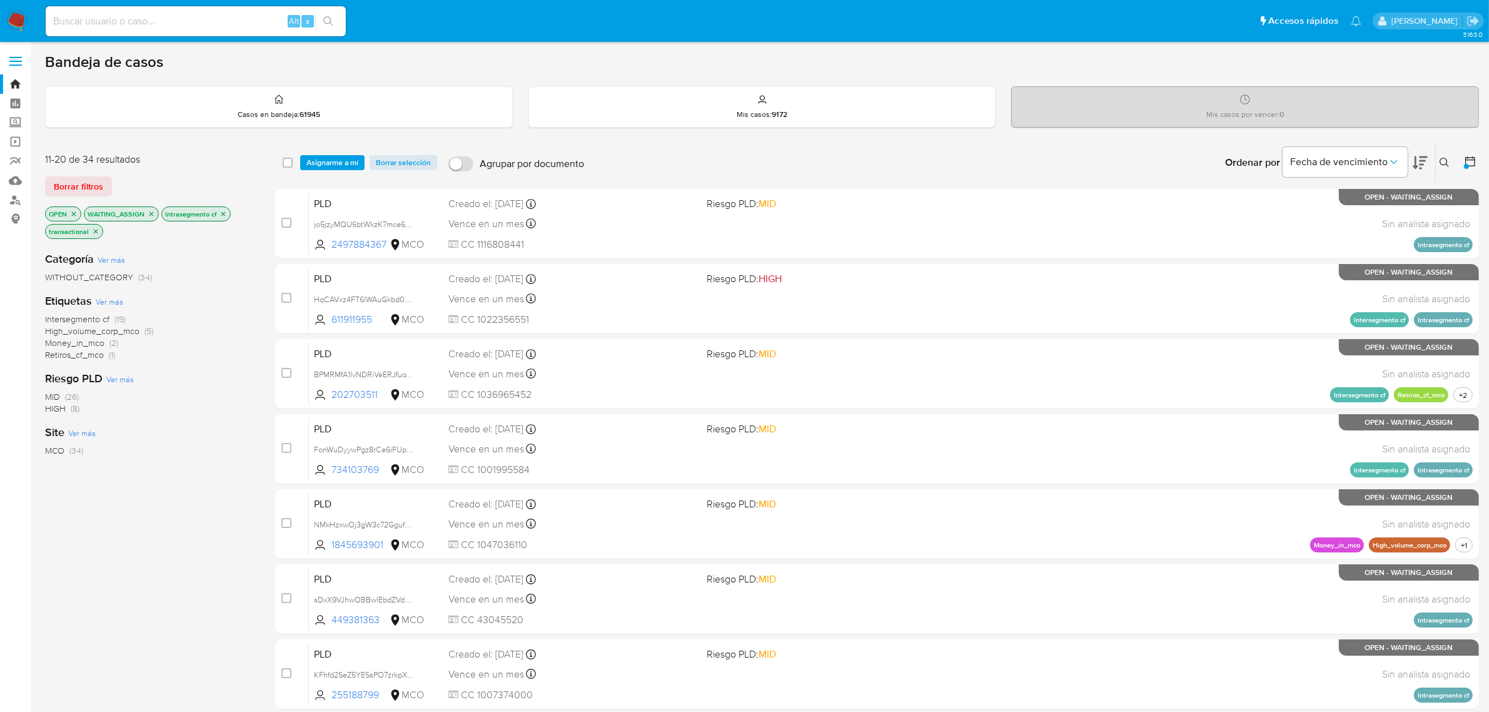
checkbox input "false"
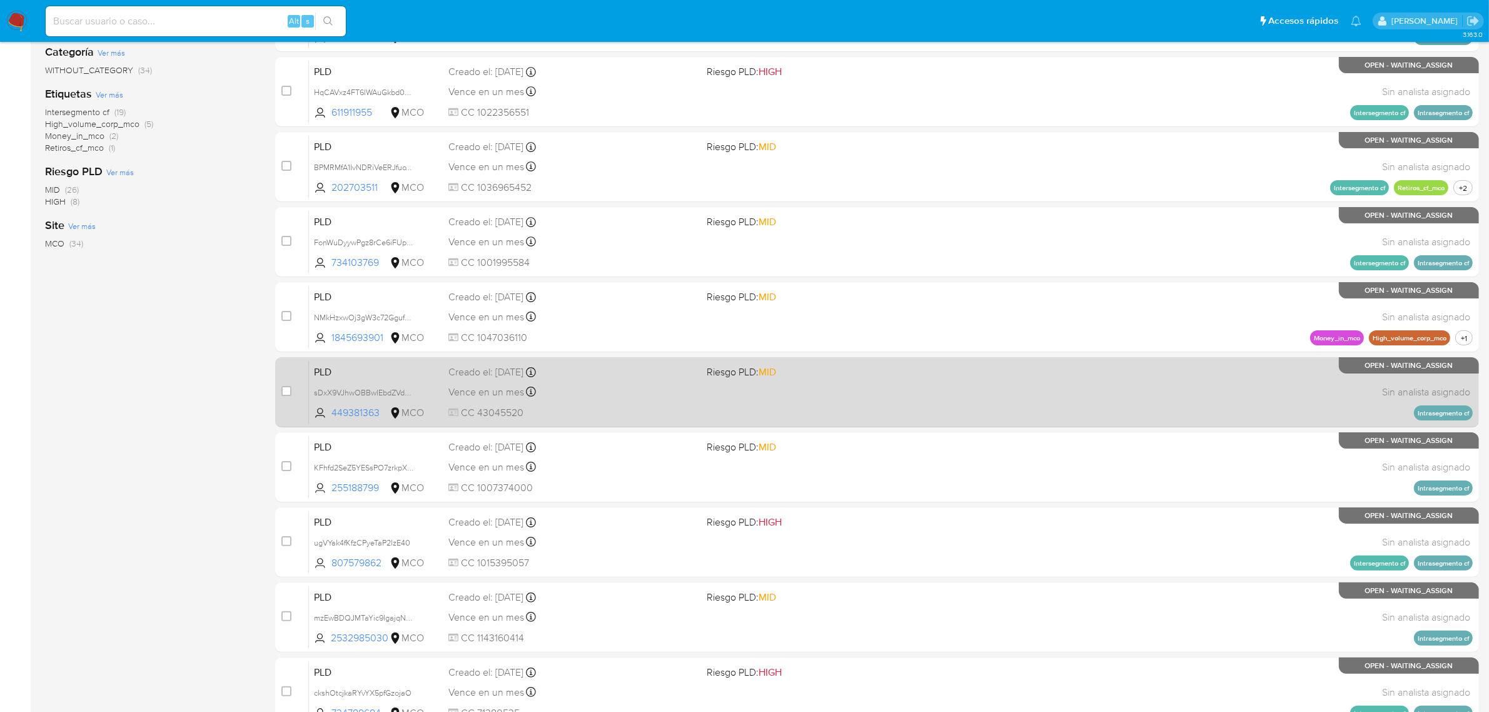
scroll to position [320, 0]
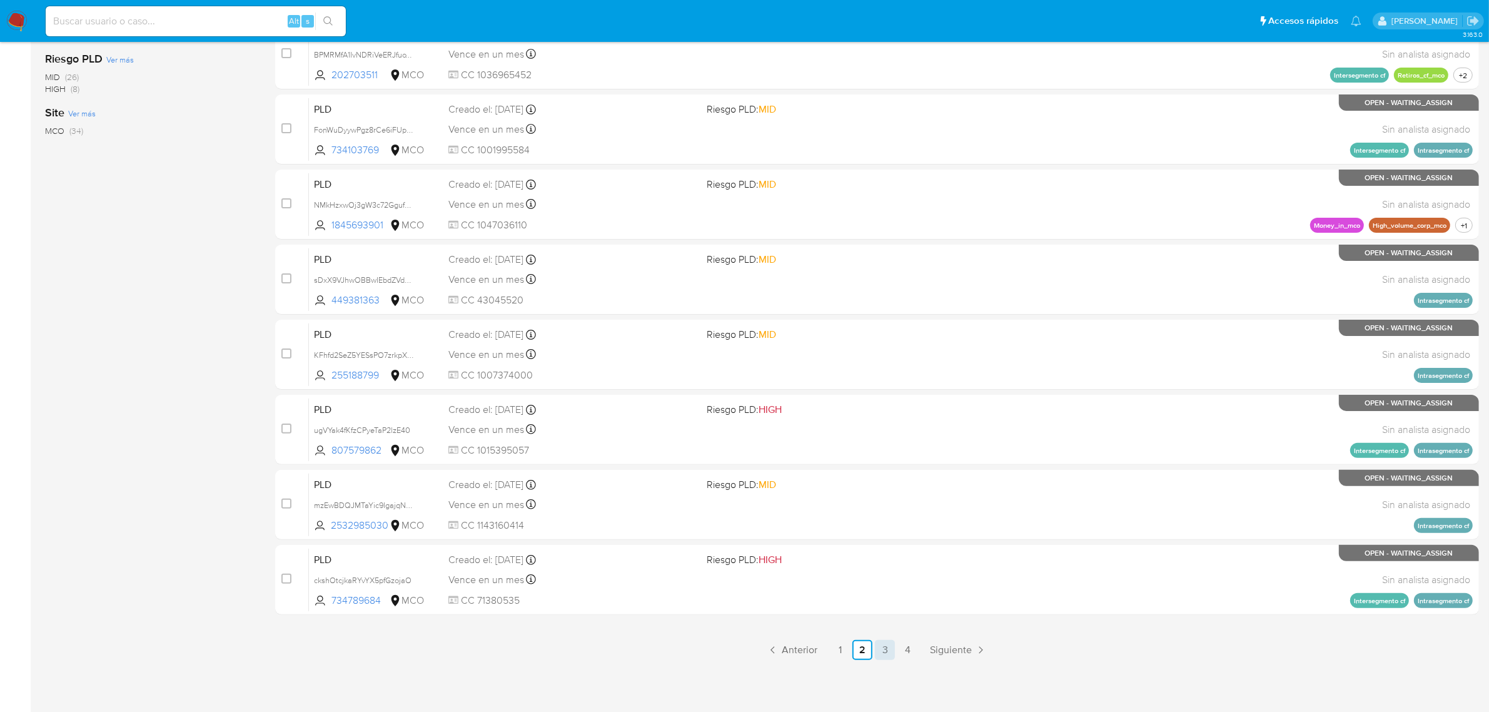
click at [892, 652] on link "3" at bounding box center [885, 650] width 20 height 20
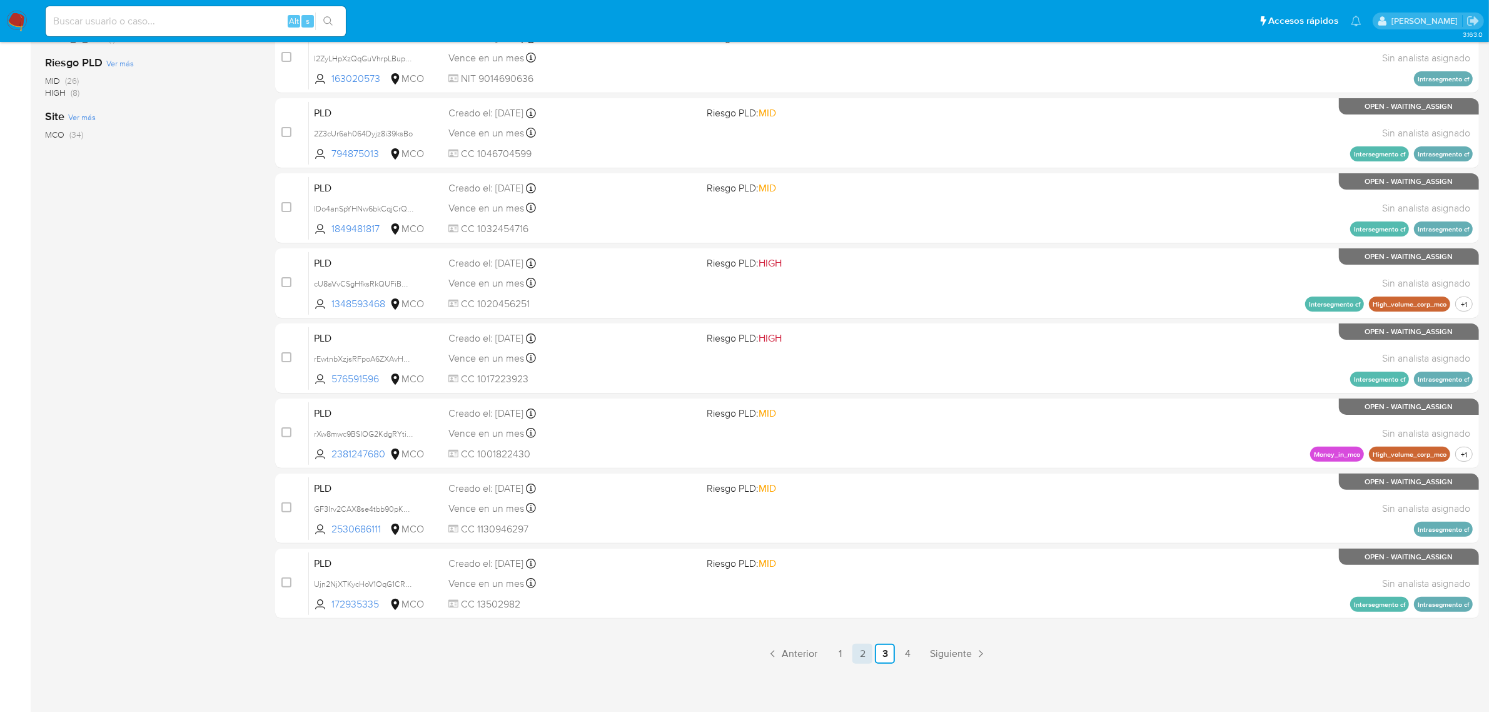
scroll to position [320, 0]
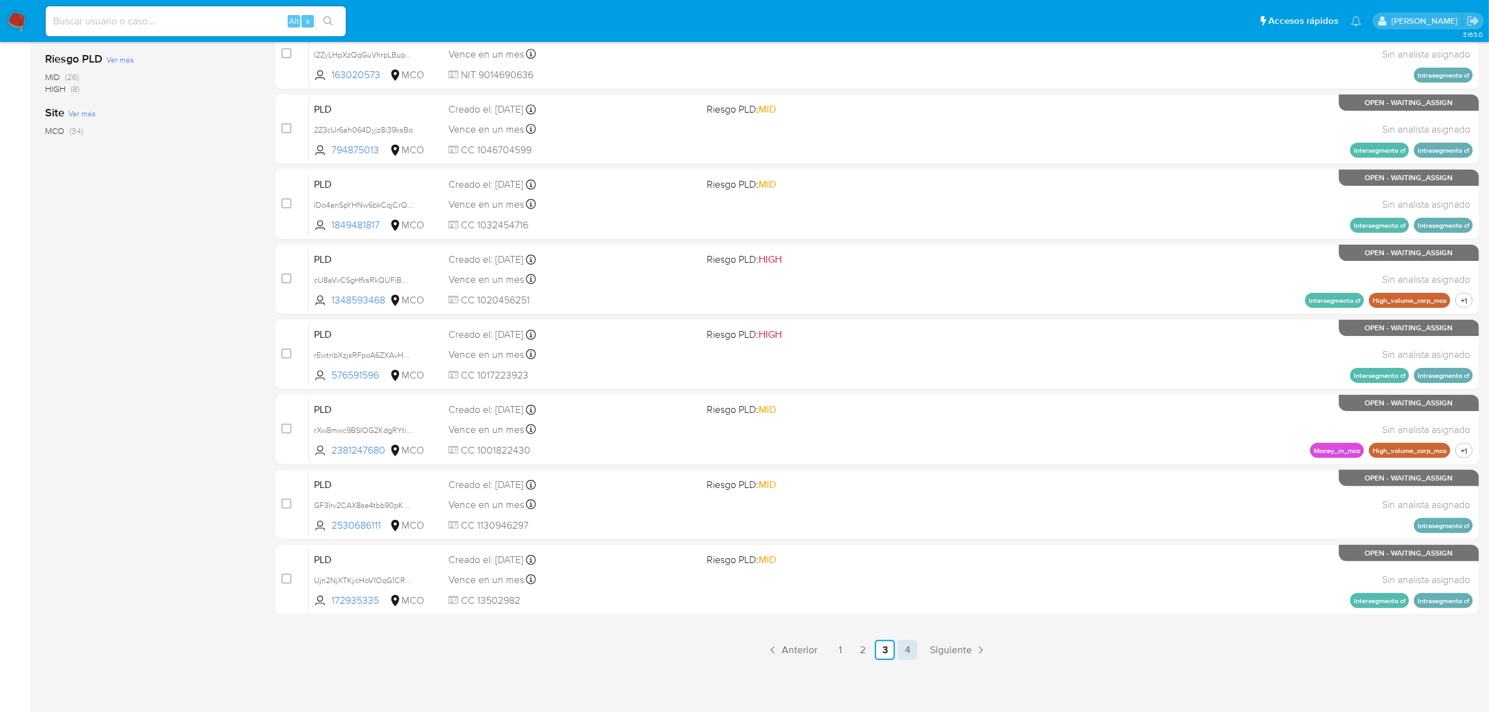
click at [914, 648] on link "4" at bounding box center [907, 650] width 20 height 20
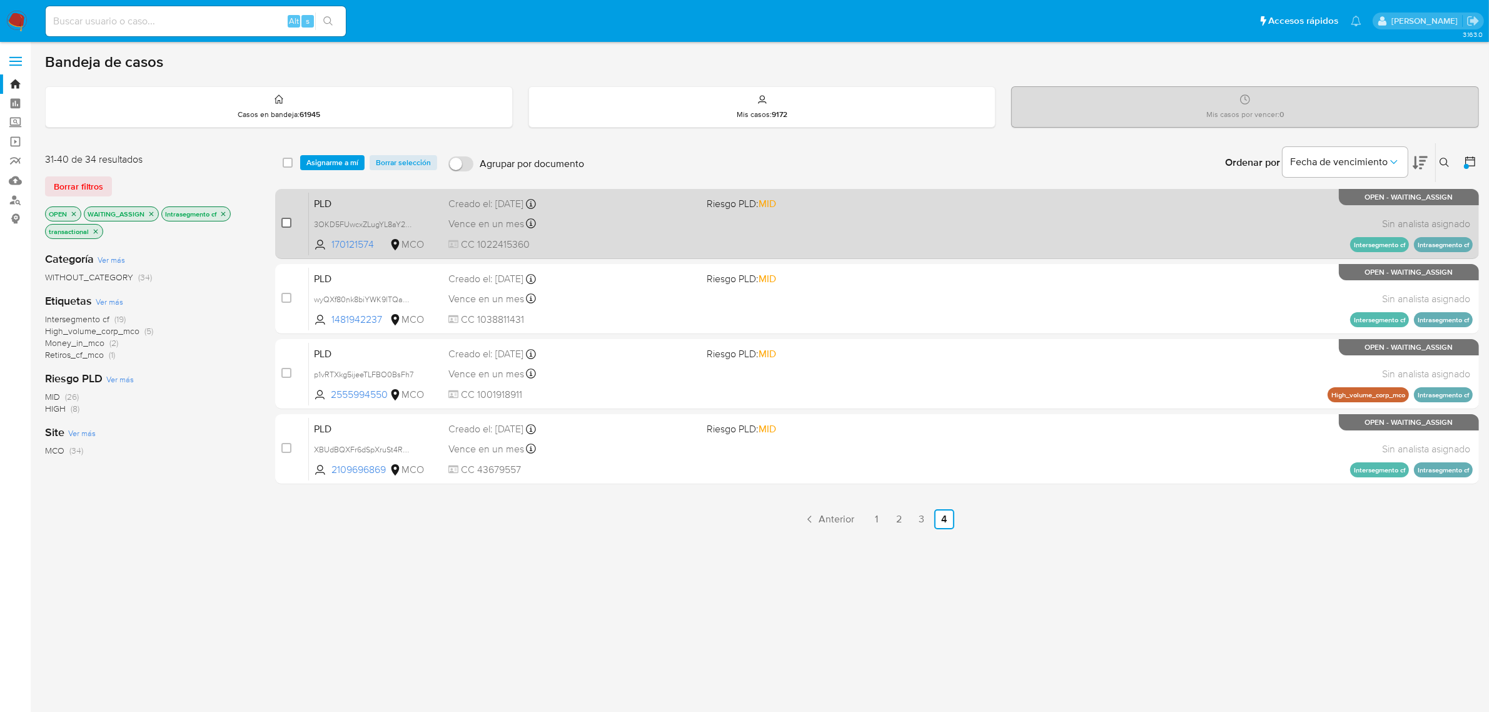
click at [288, 223] on input "checkbox" at bounding box center [286, 223] width 10 height 10
checkbox input "true"
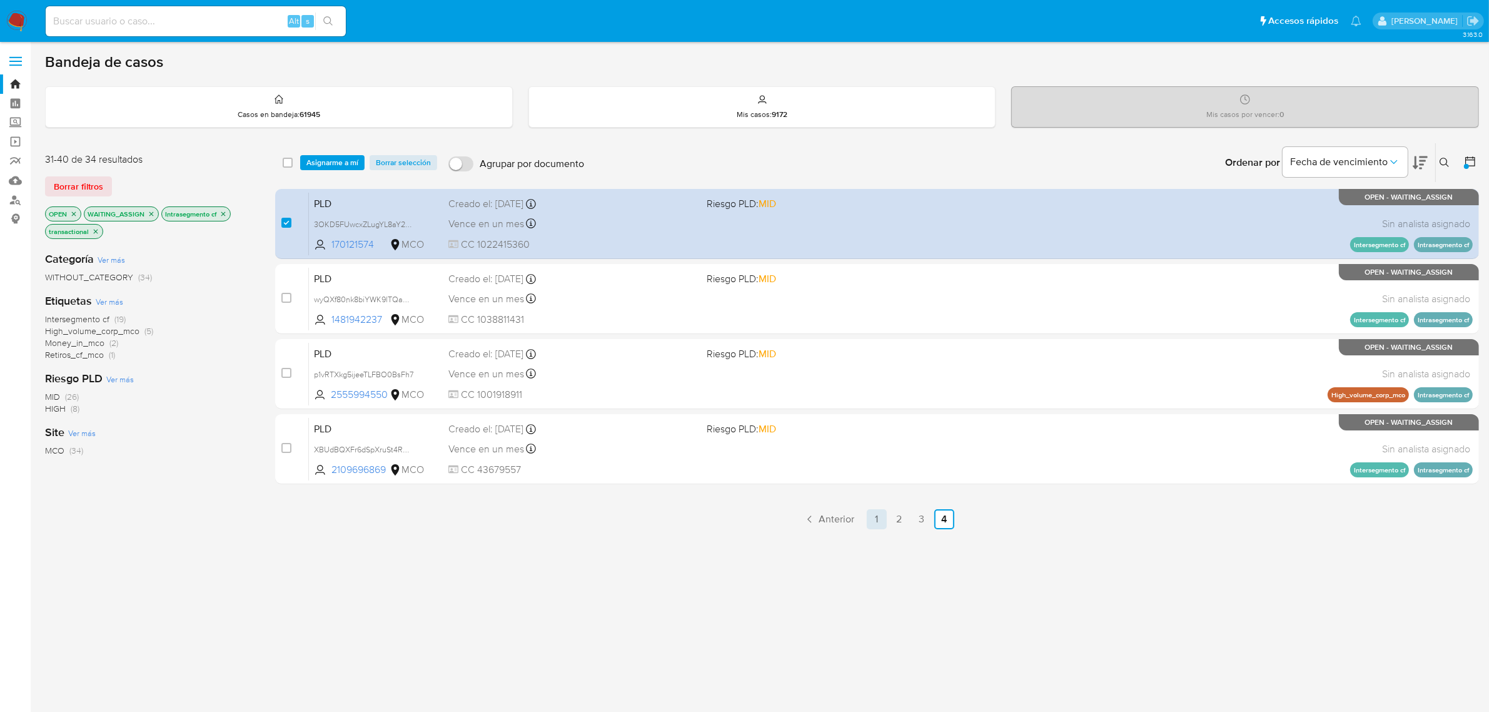
click at [880, 521] on link "1" at bounding box center [877, 519] width 20 height 20
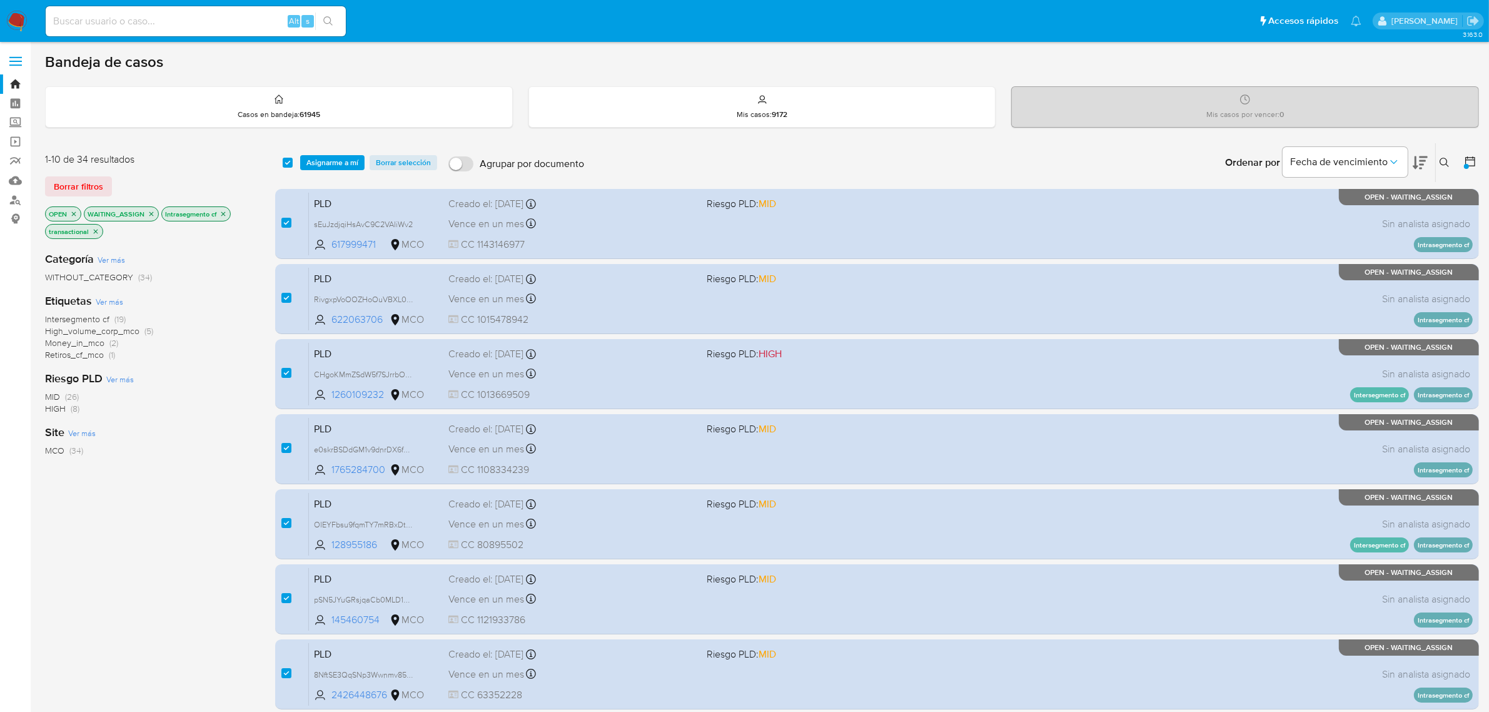
click at [223, 213] on icon "close-filter" at bounding box center [224, 214] width 8 height 8
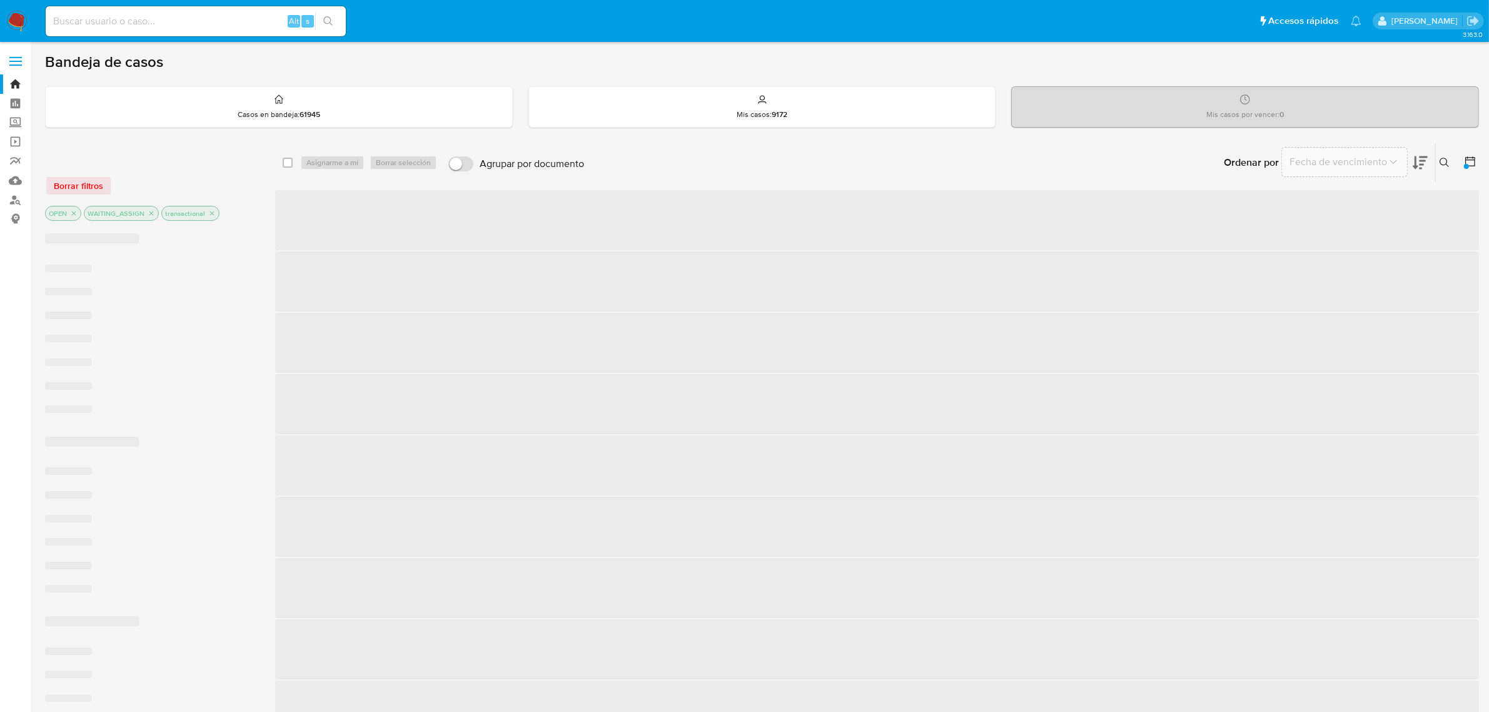
checkbox input "false"
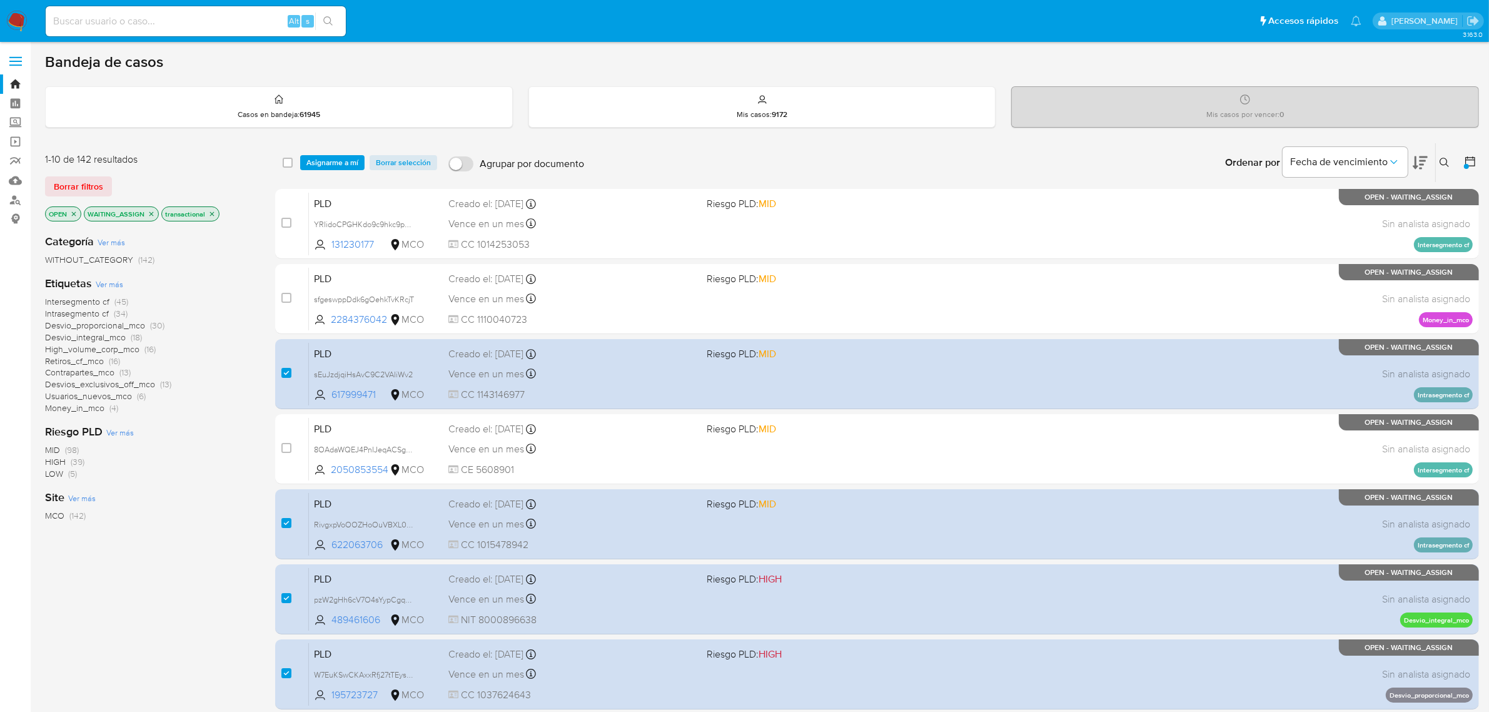
click at [86, 300] on span "Intersegmento cf" at bounding box center [77, 301] width 64 height 13
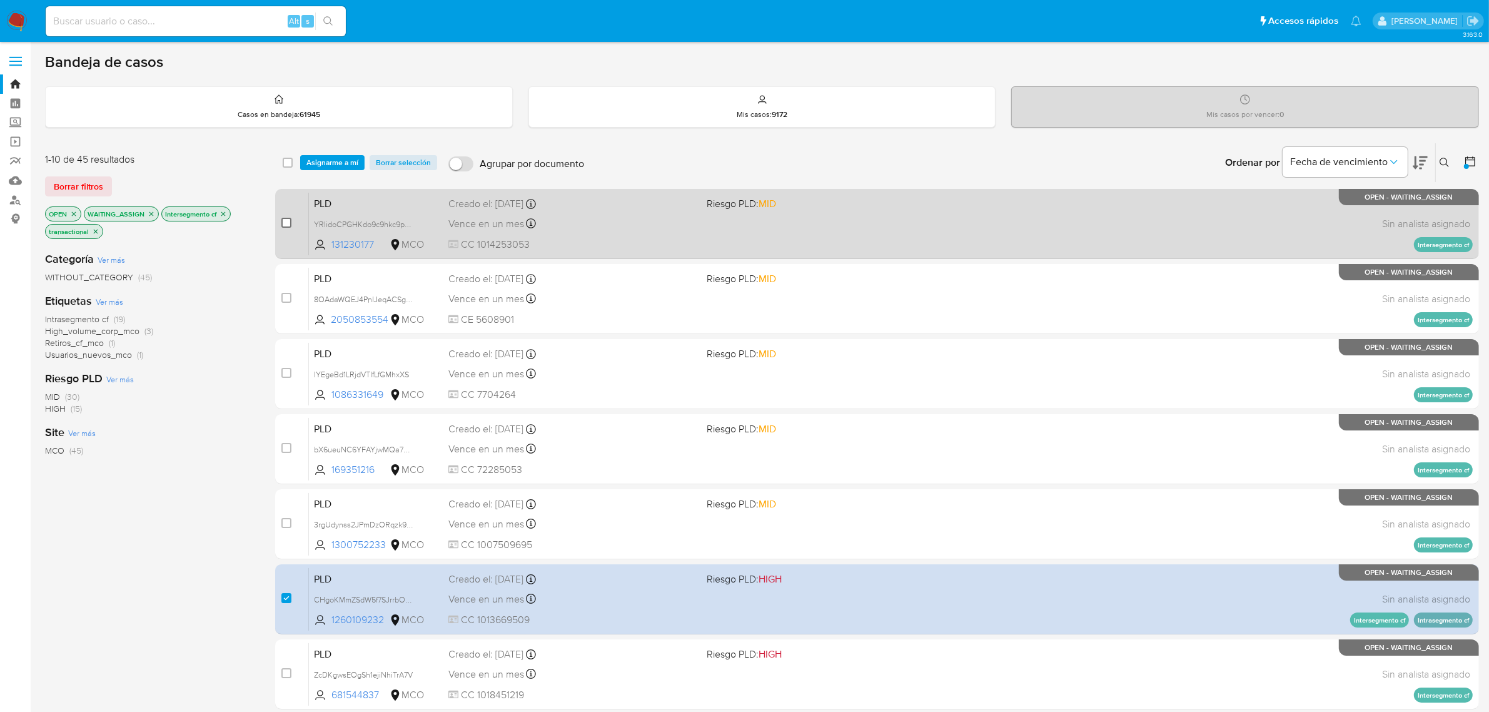
click at [288, 224] on input "checkbox" at bounding box center [286, 223] width 10 height 10
checkbox input "true"
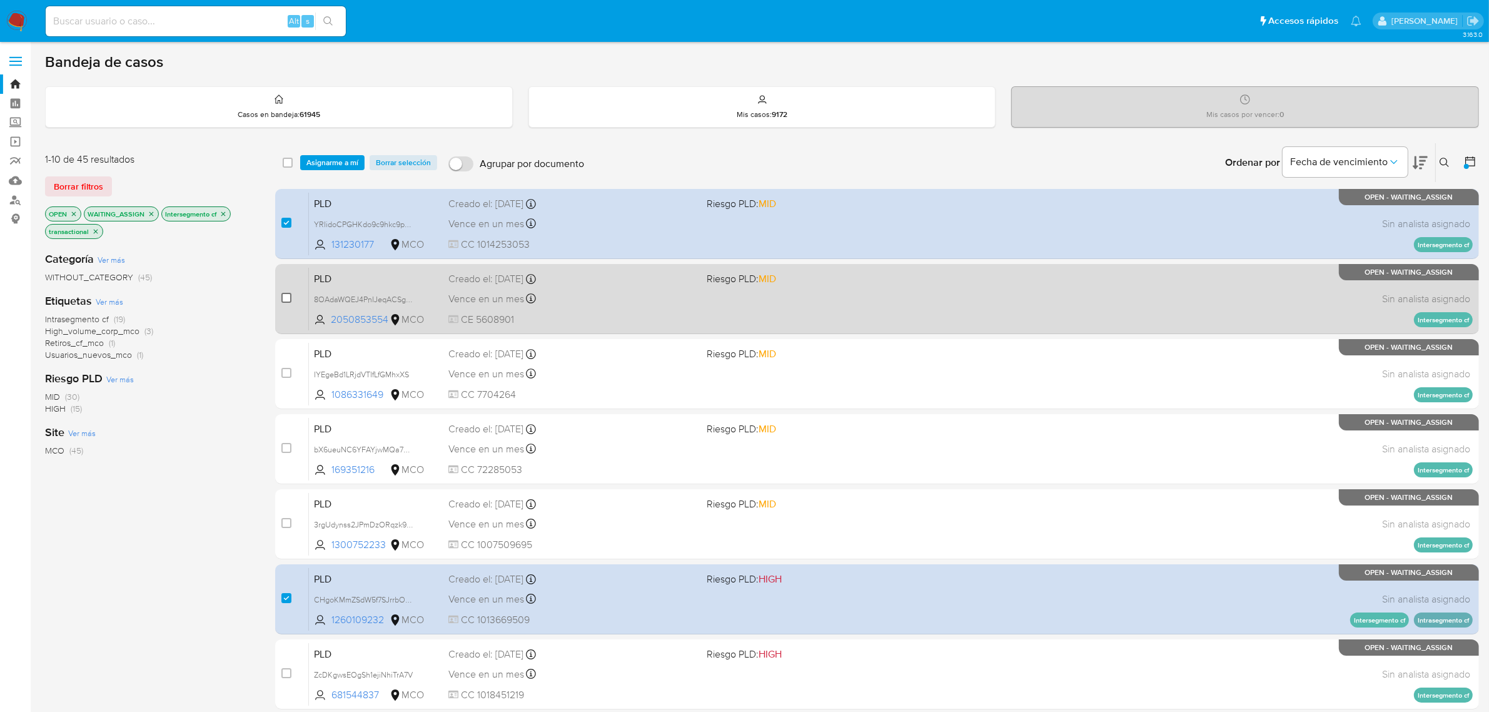
click at [286, 295] on input "checkbox" at bounding box center [286, 298] width 10 height 10
checkbox input "true"
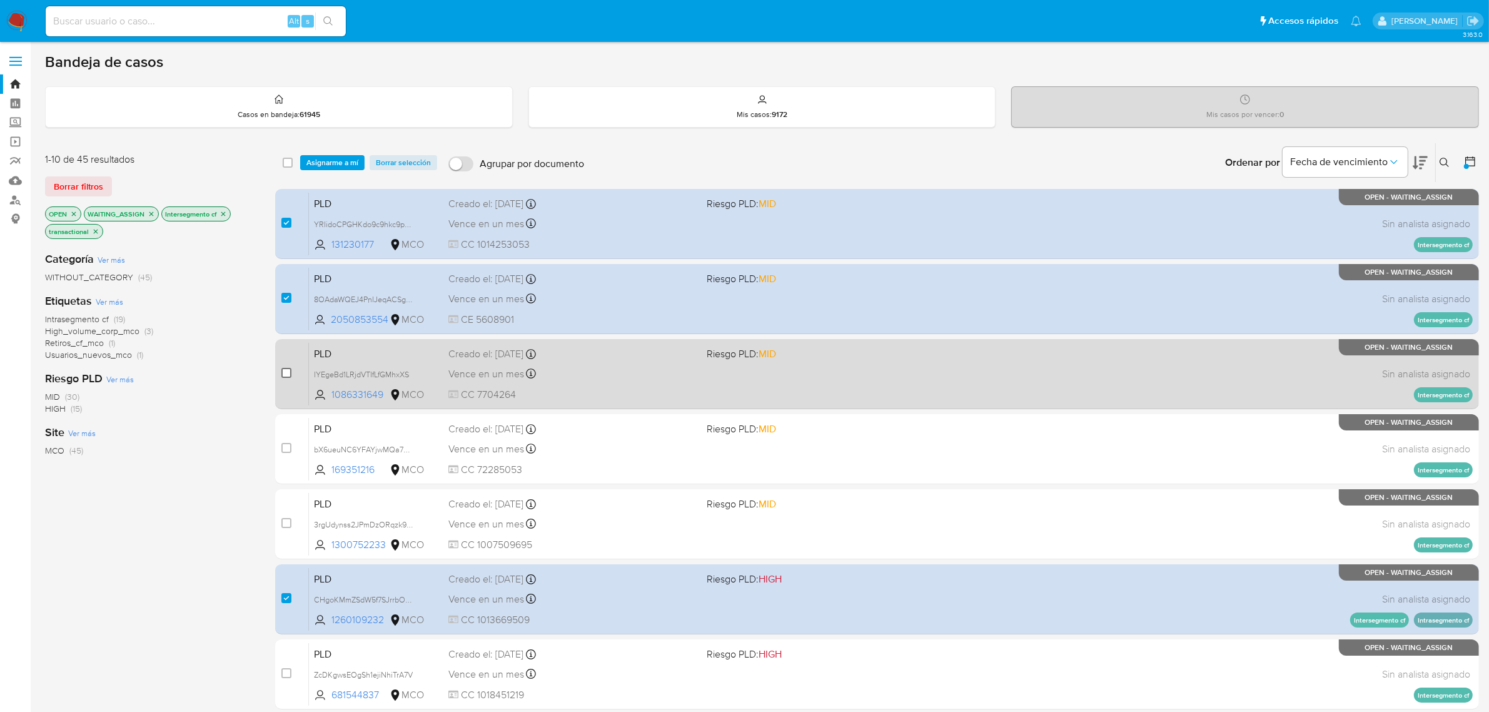
click at [286, 375] on input "checkbox" at bounding box center [286, 373] width 10 height 10
checkbox input "true"
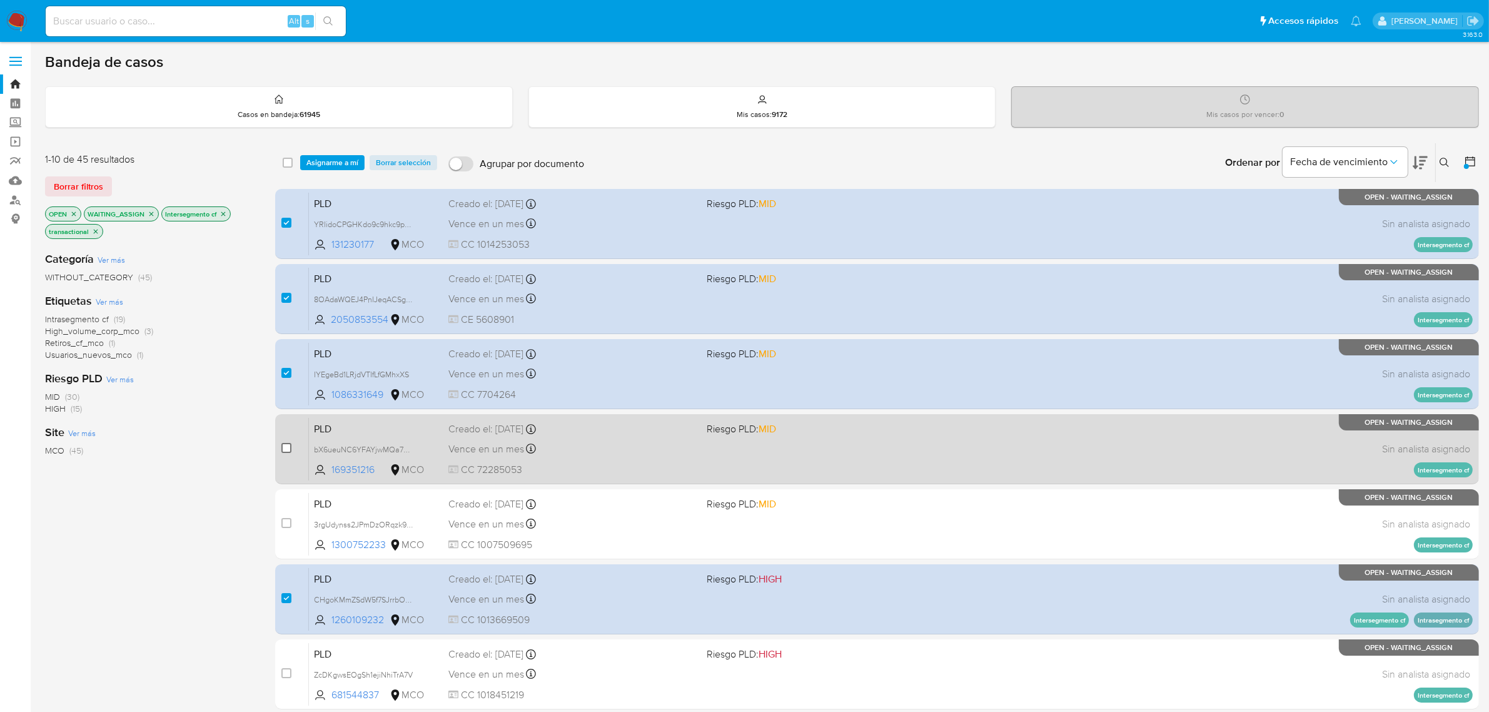
click at [285, 449] on input "checkbox" at bounding box center [286, 448] width 10 height 10
checkbox input "true"
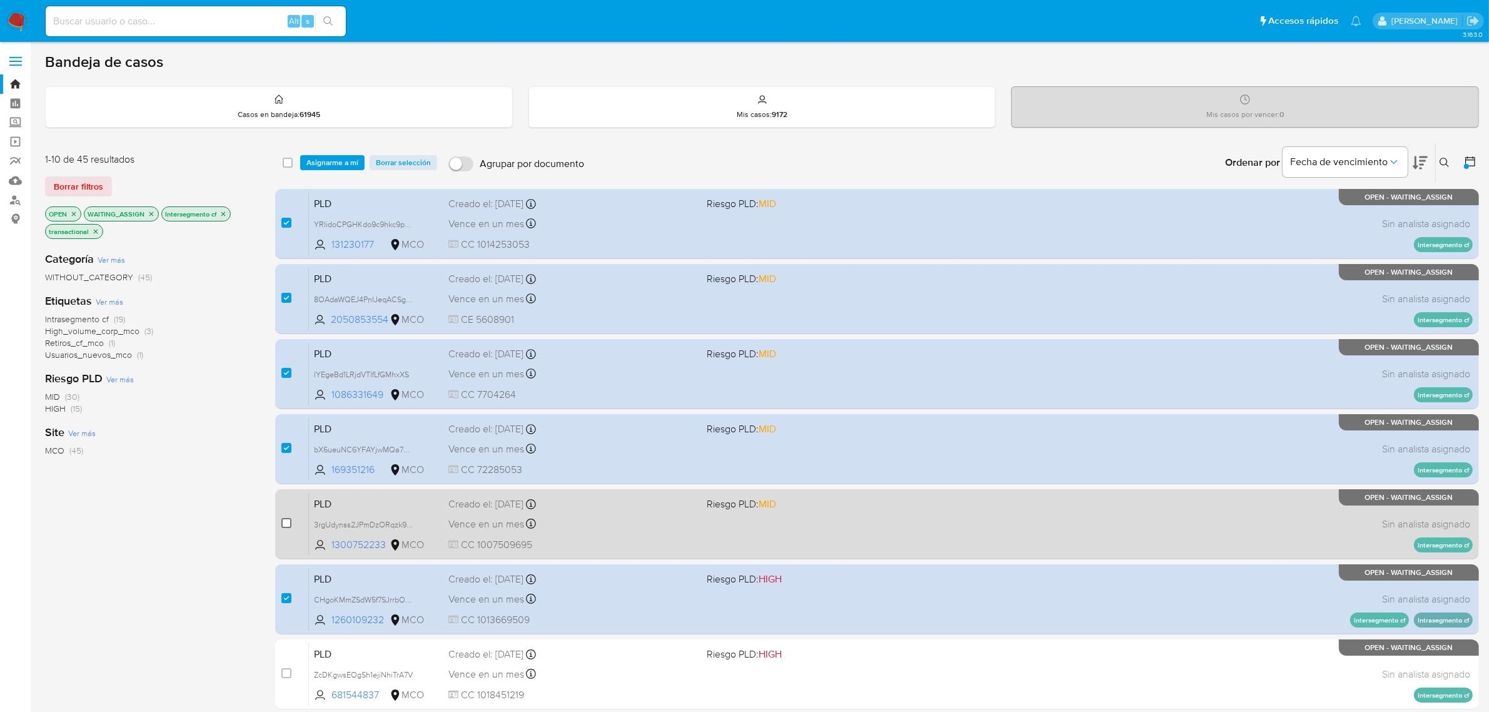
click at [289, 524] on input "checkbox" at bounding box center [286, 523] width 10 height 10
checkbox input "true"
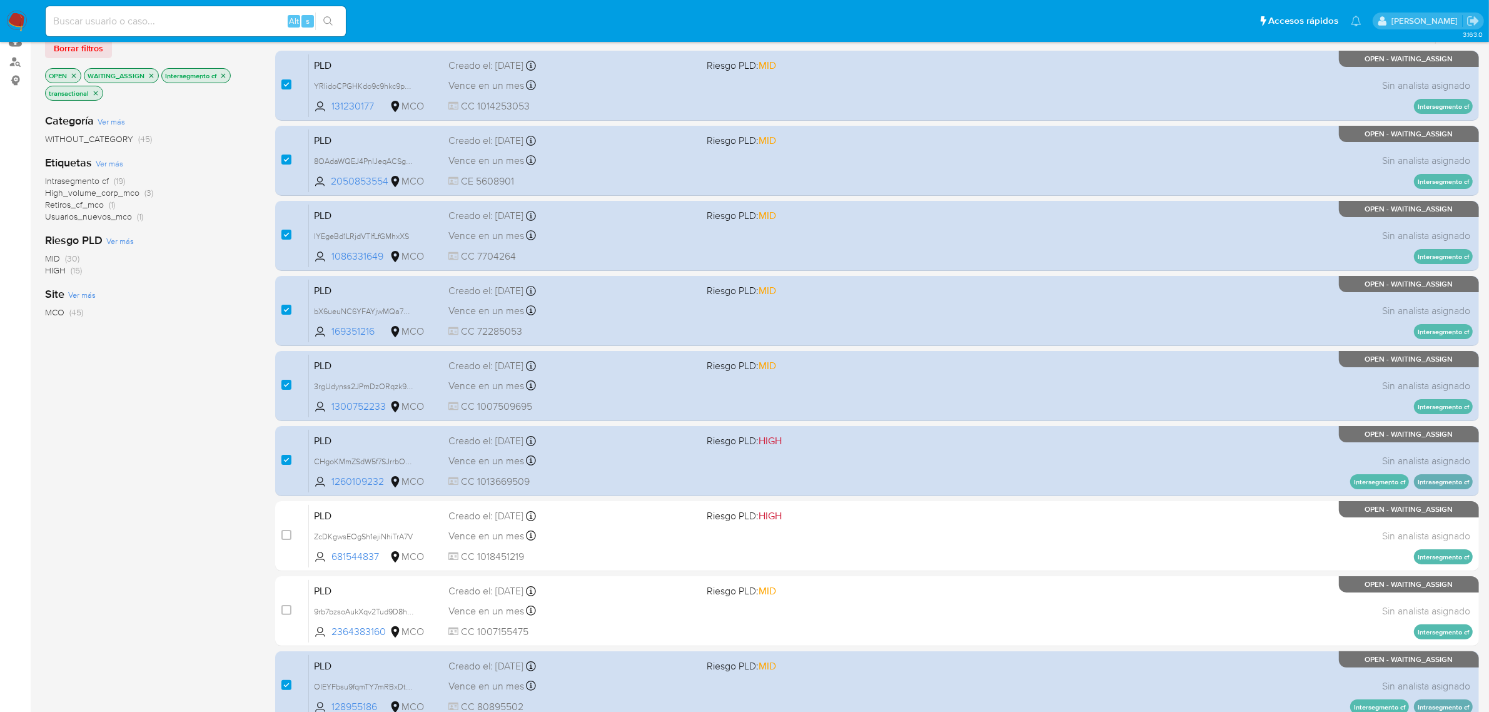
scroll to position [163, 0]
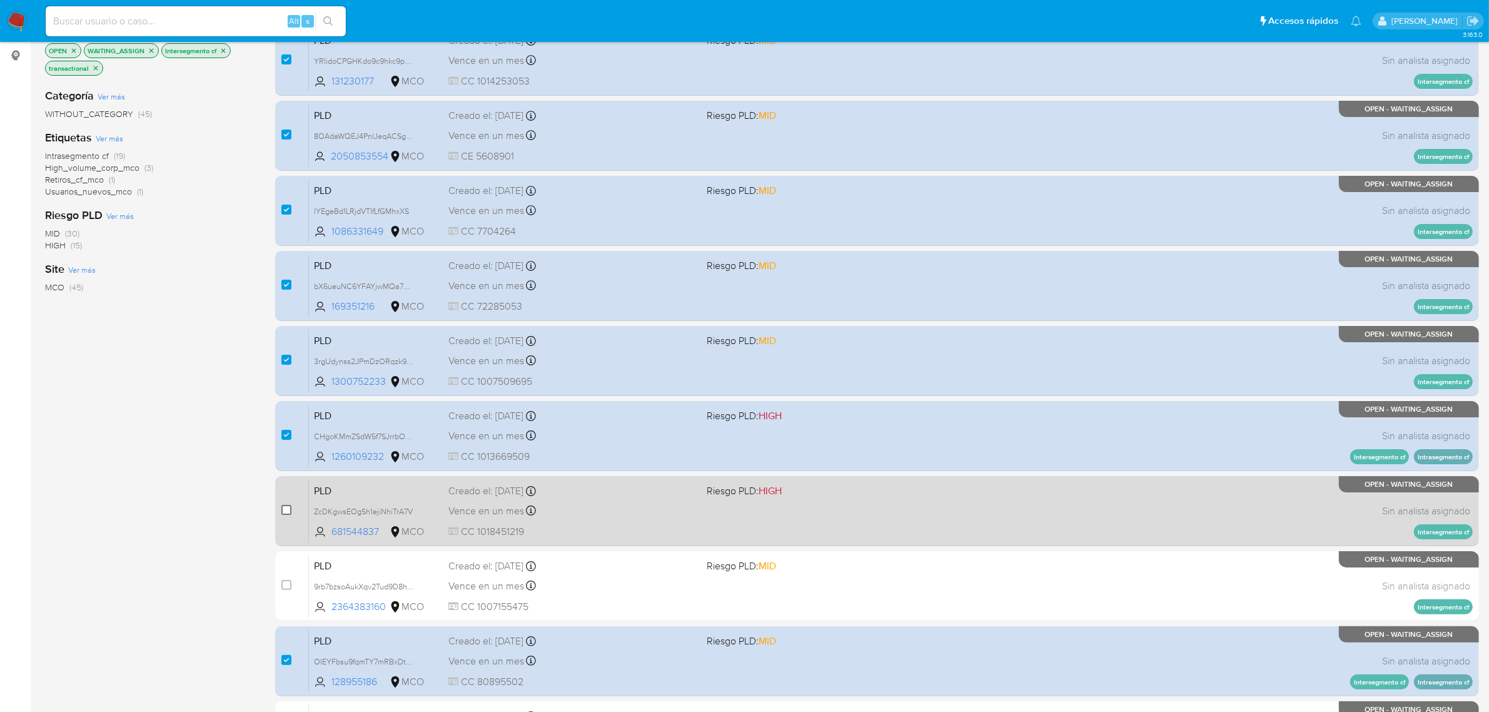
click at [288, 508] on input "checkbox" at bounding box center [286, 510] width 10 height 10
checkbox input "true"
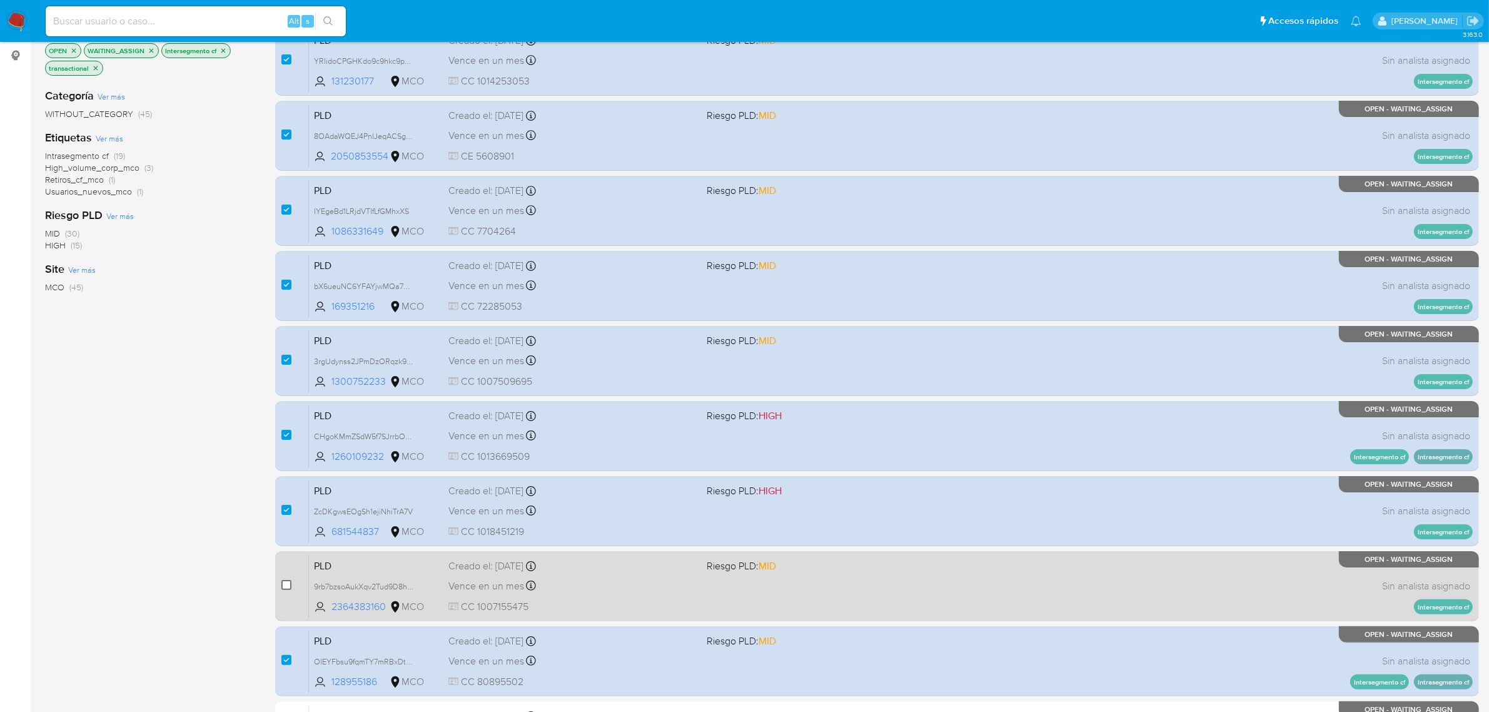
click at [290, 582] on input "checkbox" at bounding box center [286, 585] width 10 height 10
checkbox input "true"
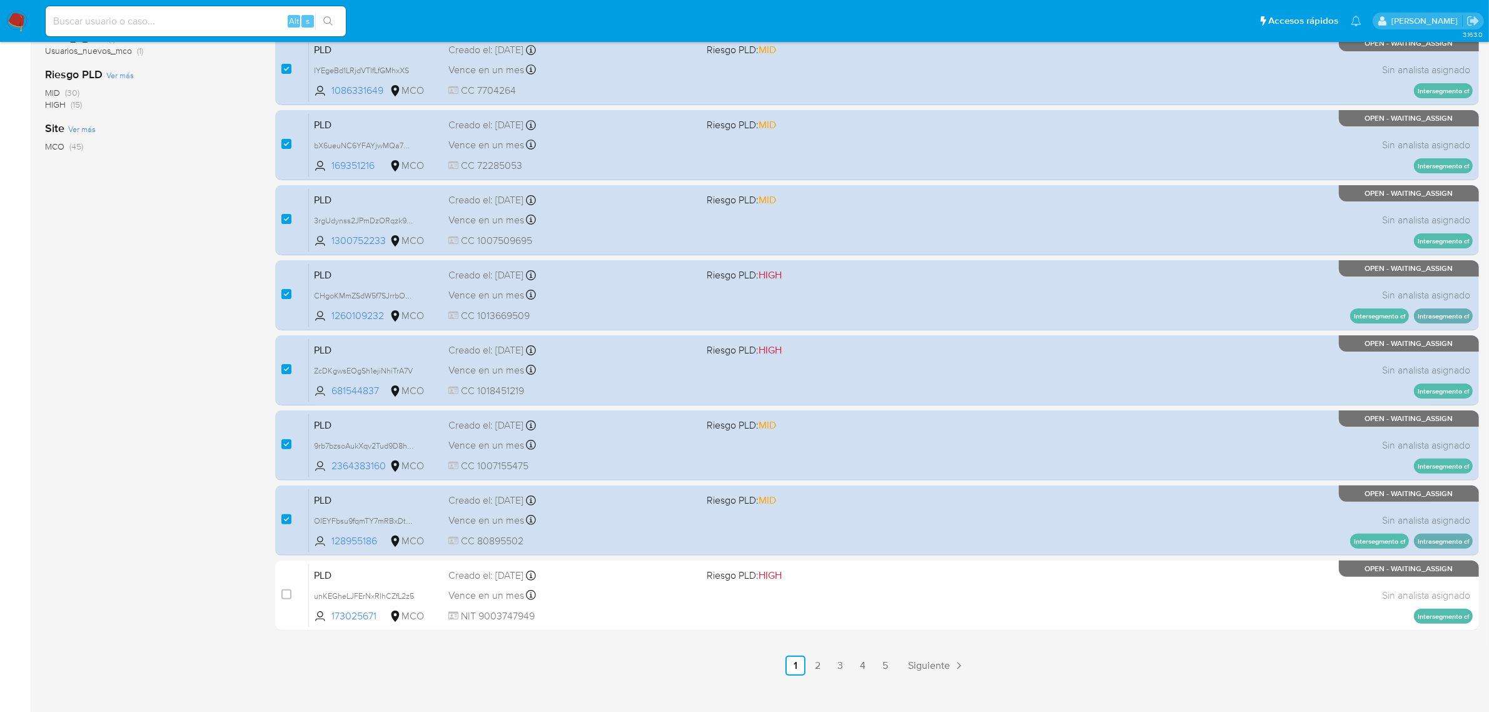
scroll to position [320, 0]
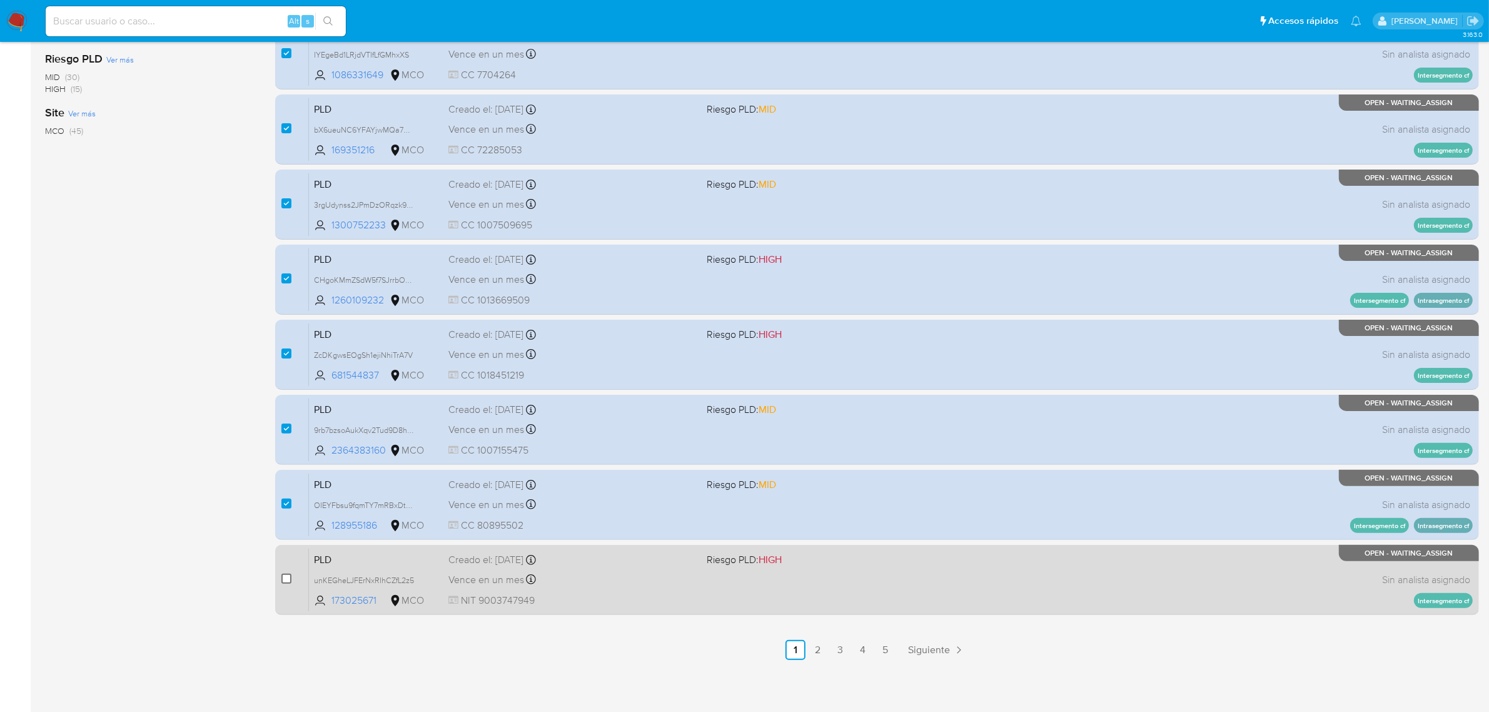
click at [285, 582] on input "checkbox" at bounding box center [286, 578] width 10 height 10
checkbox input "true"
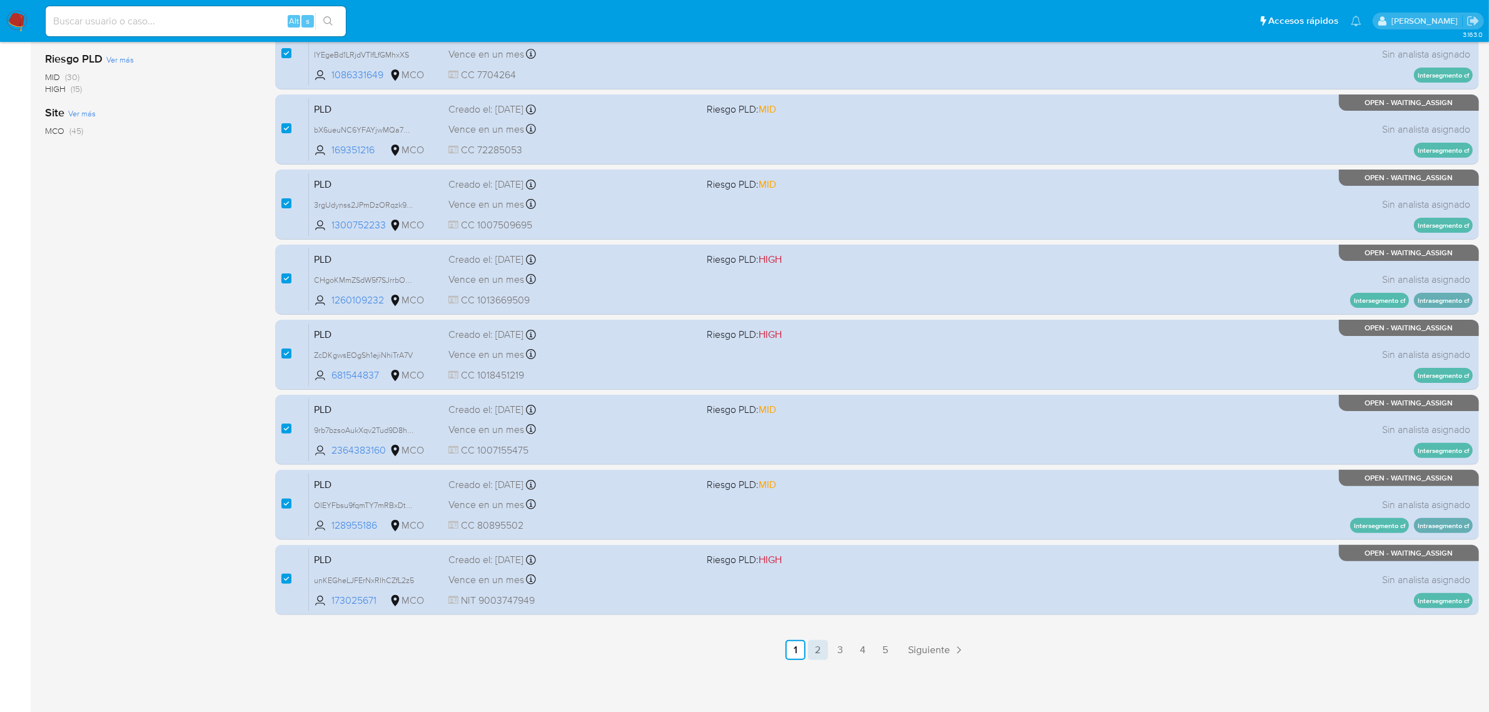
click at [820, 641] on link "2" at bounding box center [818, 650] width 20 height 20
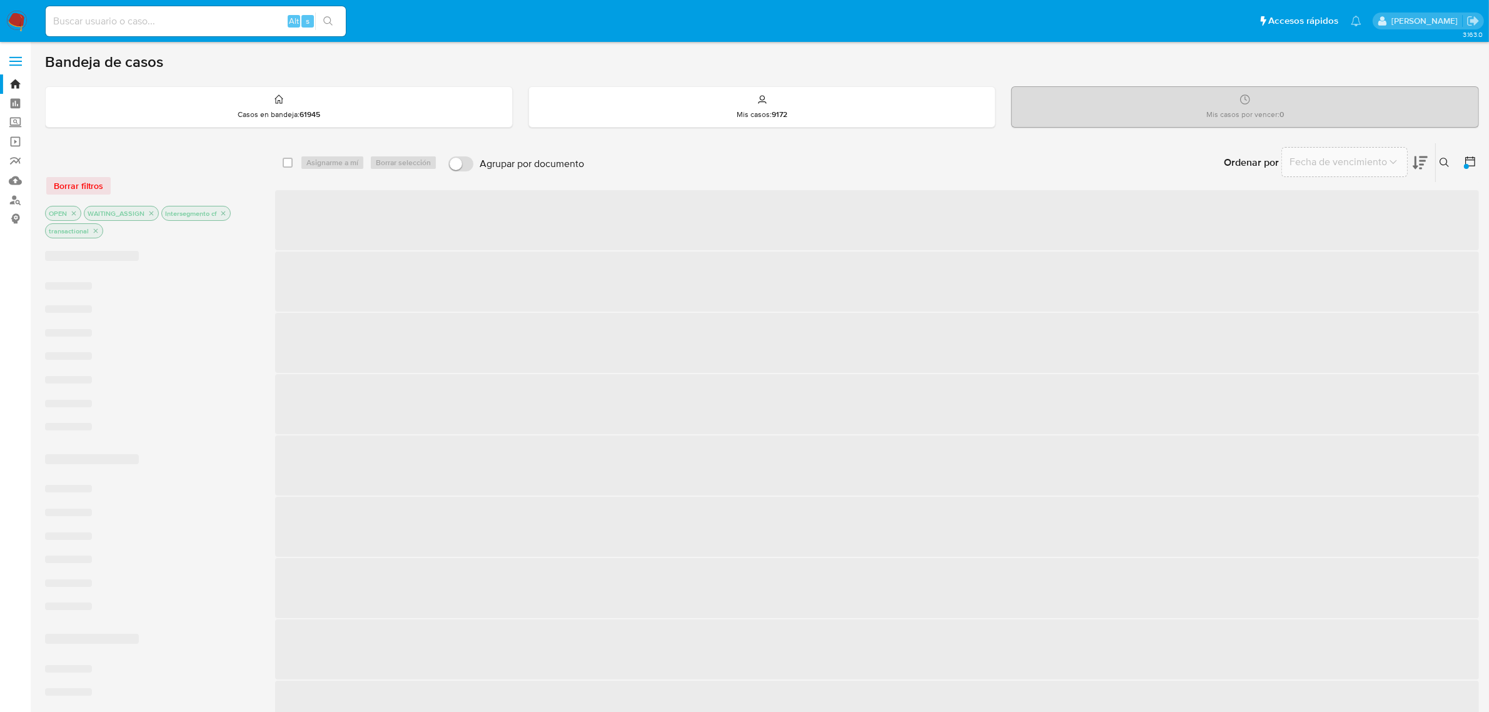
checkbox input "false"
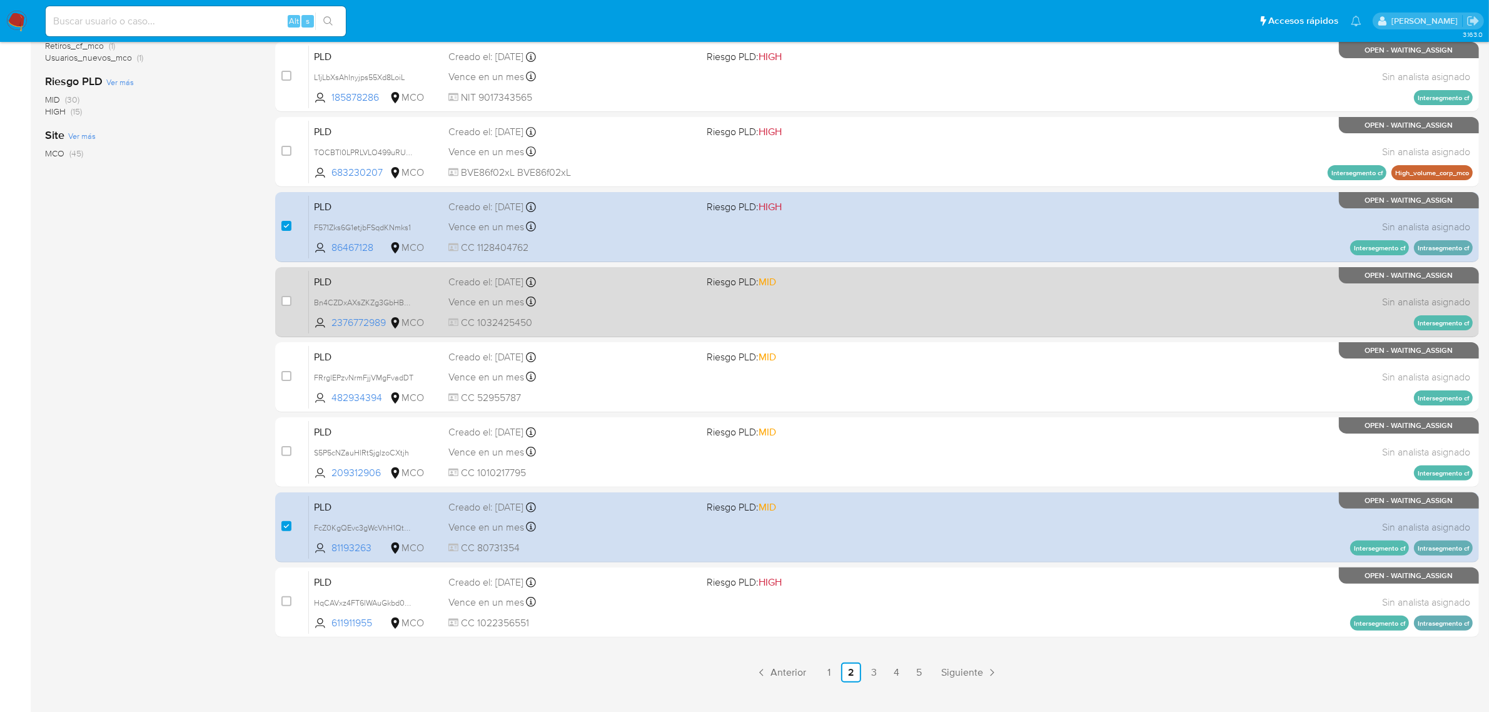
scroll to position [320, 0]
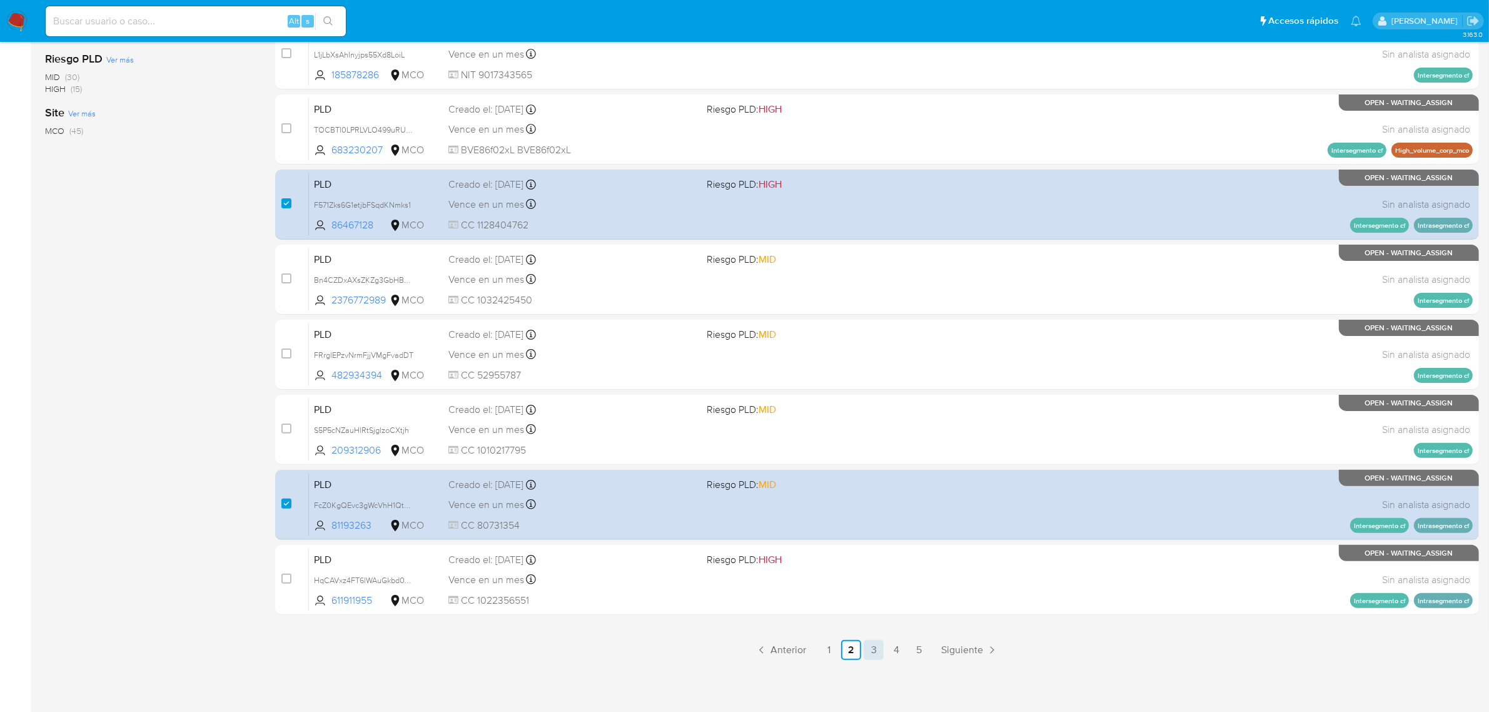
click at [877, 654] on link "3" at bounding box center [874, 650] width 20 height 20
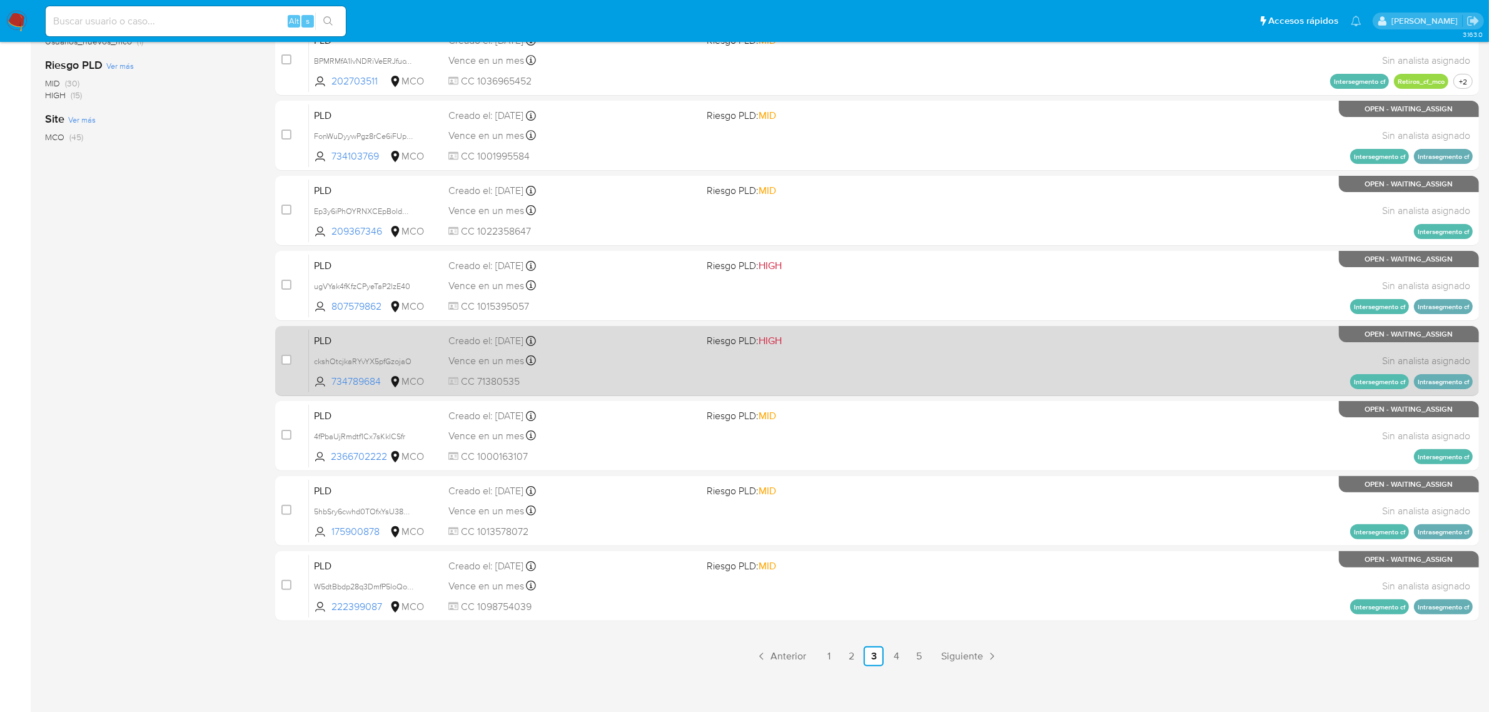
scroll to position [320, 0]
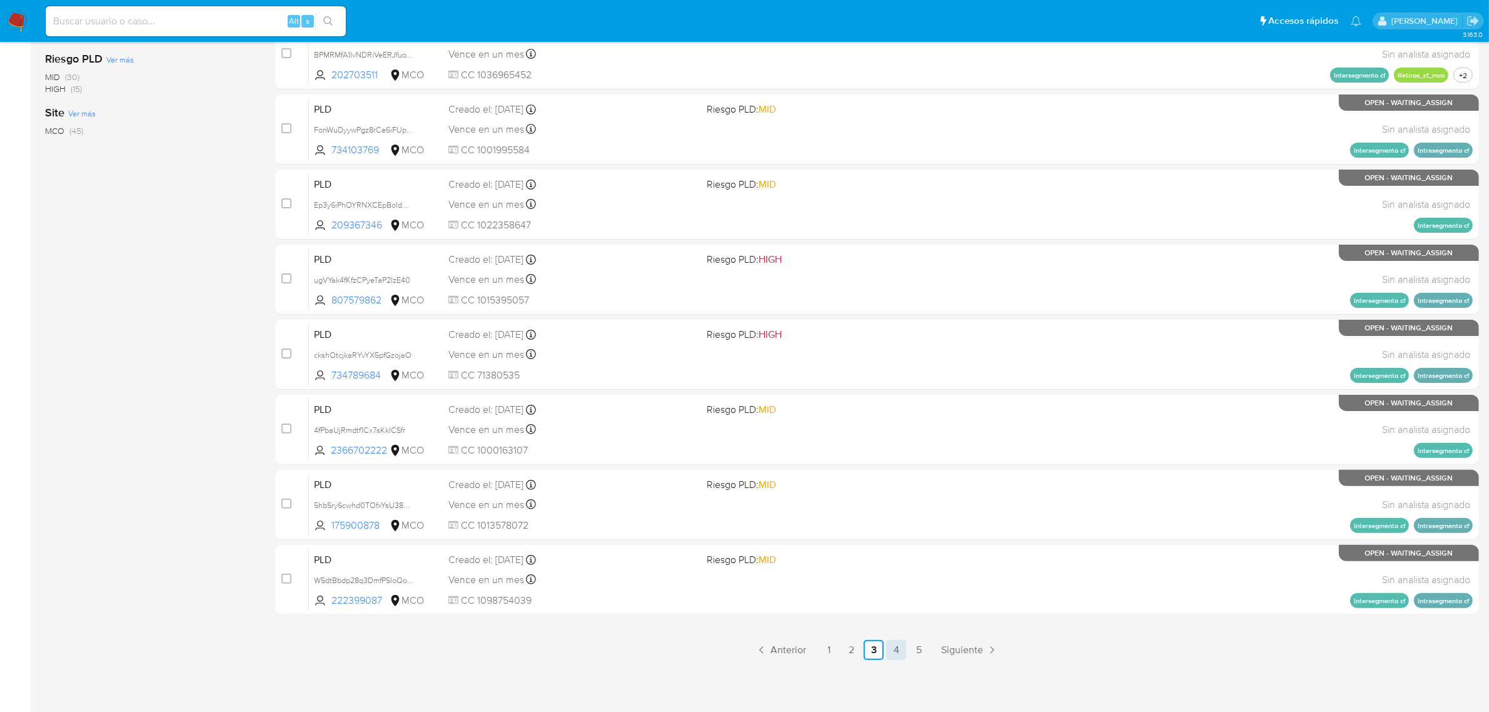
click at [901, 650] on link "4" at bounding box center [896, 650] width 20 height 20
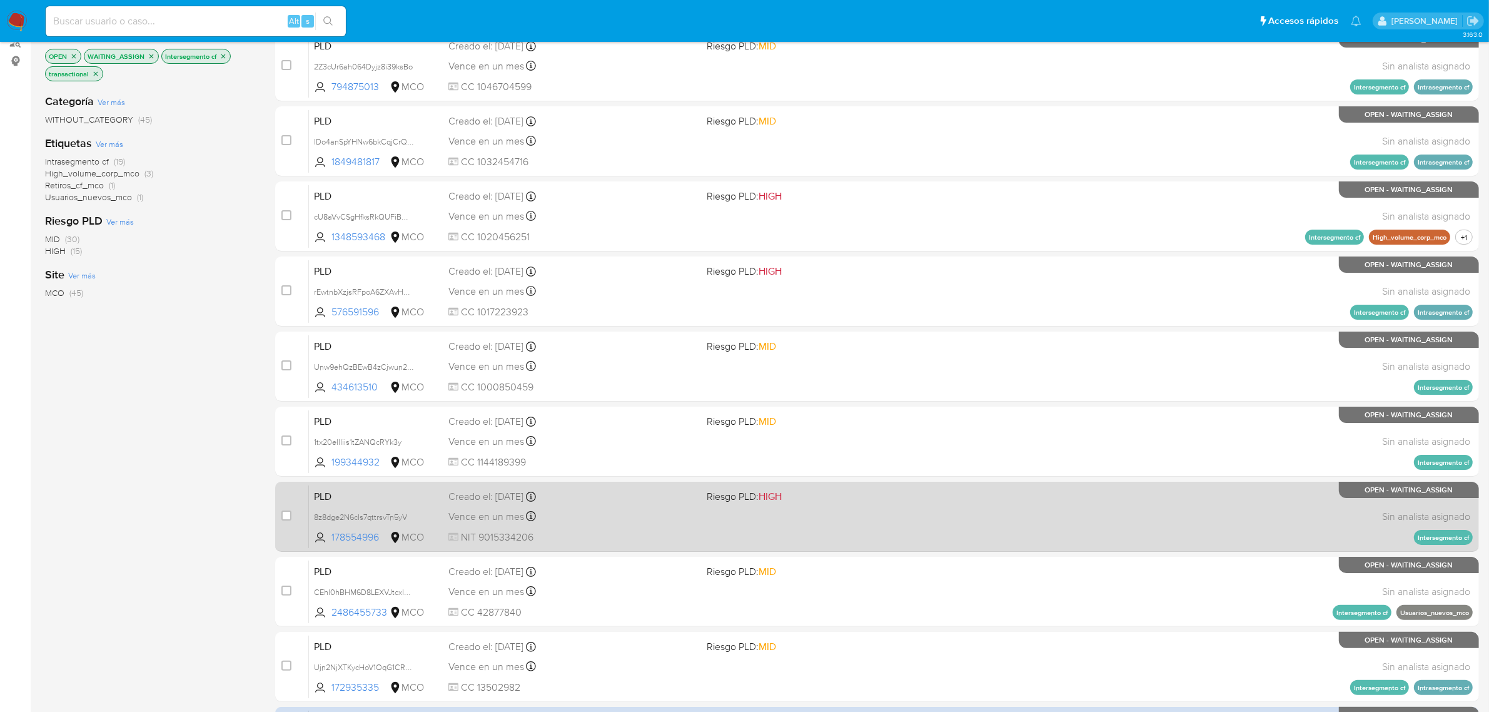
scroll to position [320, 0]
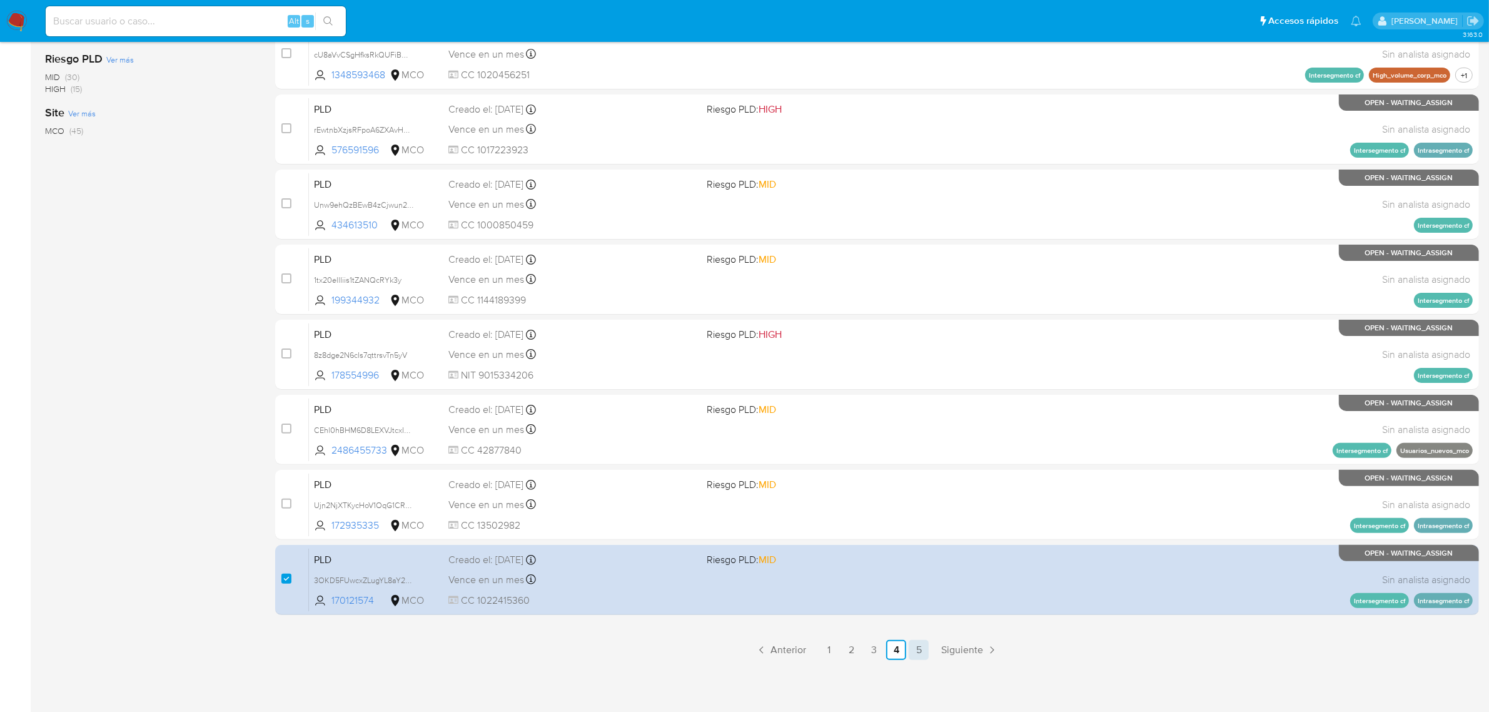
click at [914, 649] on link "5" at bounding box center [919, 650] width 20 height 20
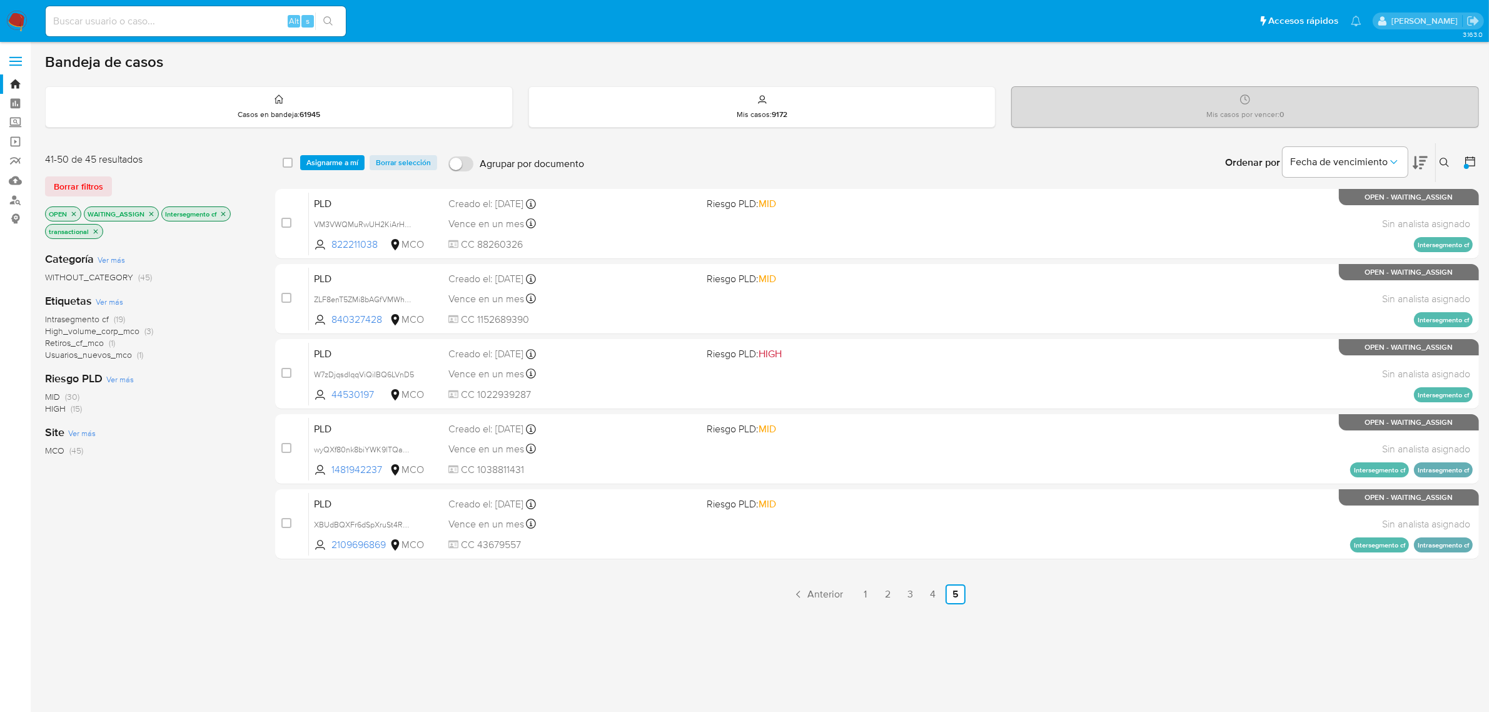
click at [330, 160] on span "Asignarme a mí" at bounding box center [332, 162] width 52 height 13
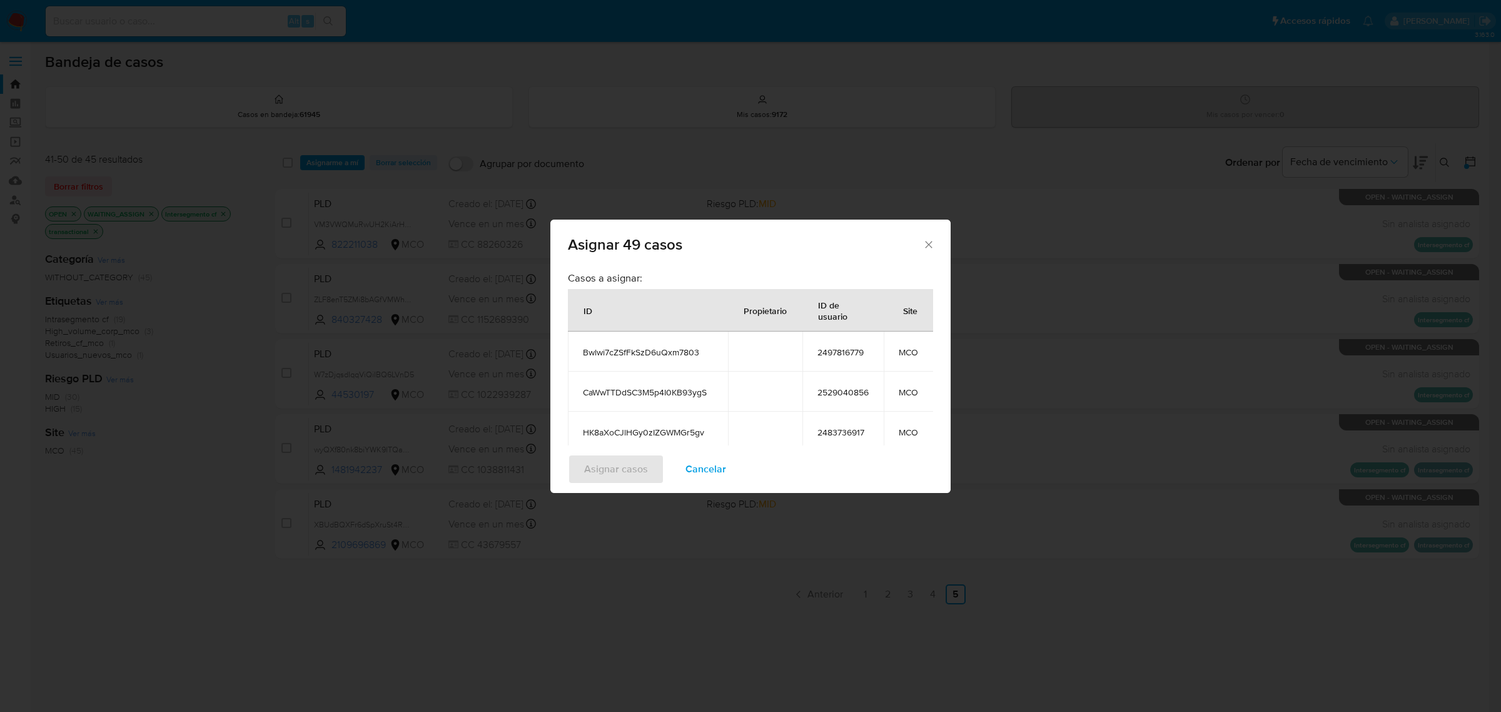
click at [837, 352] on span "2497816779" at bounding box center [842, 351] width 51 height 11
copy span "2497816779"
click at [839, 390] on span "2529040856" at bounding box center [842, 391] width 51 height 11
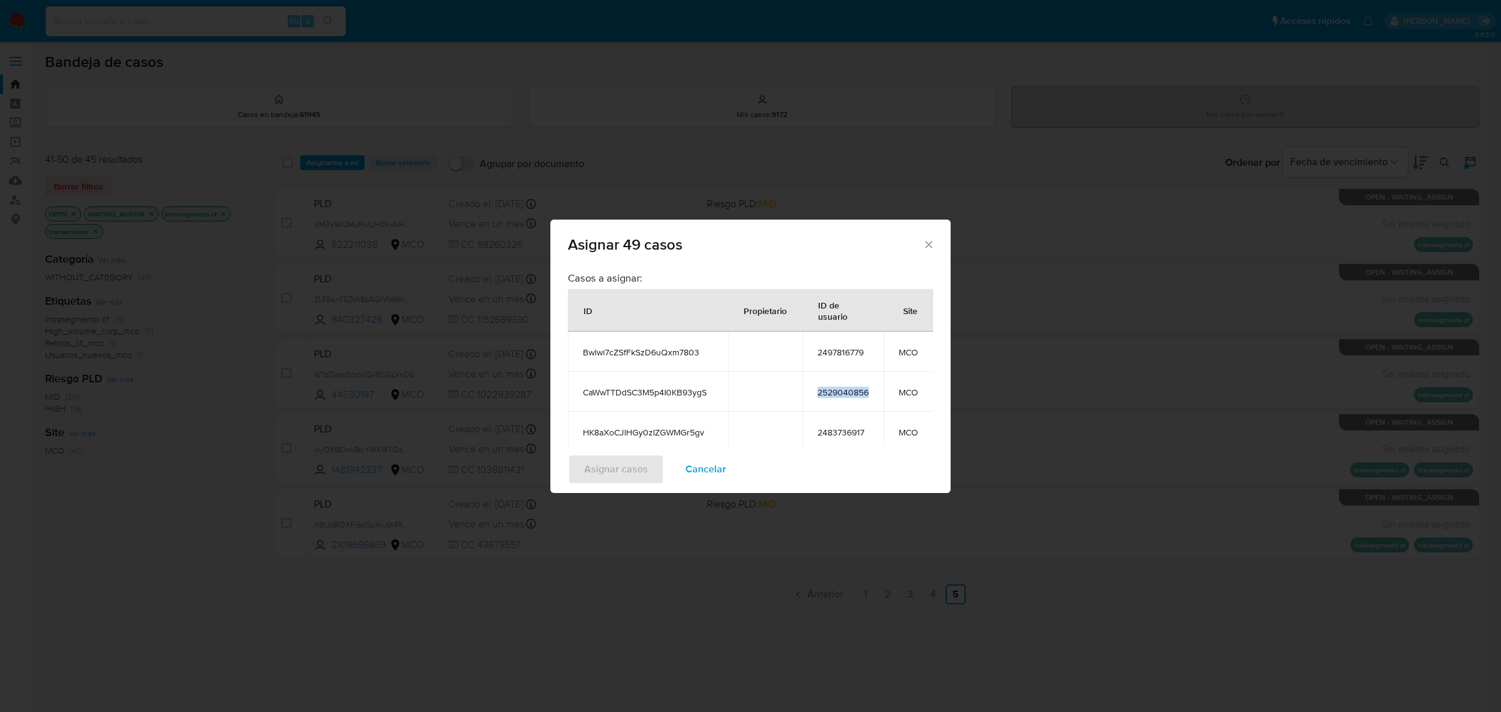
copy span "2529040856"
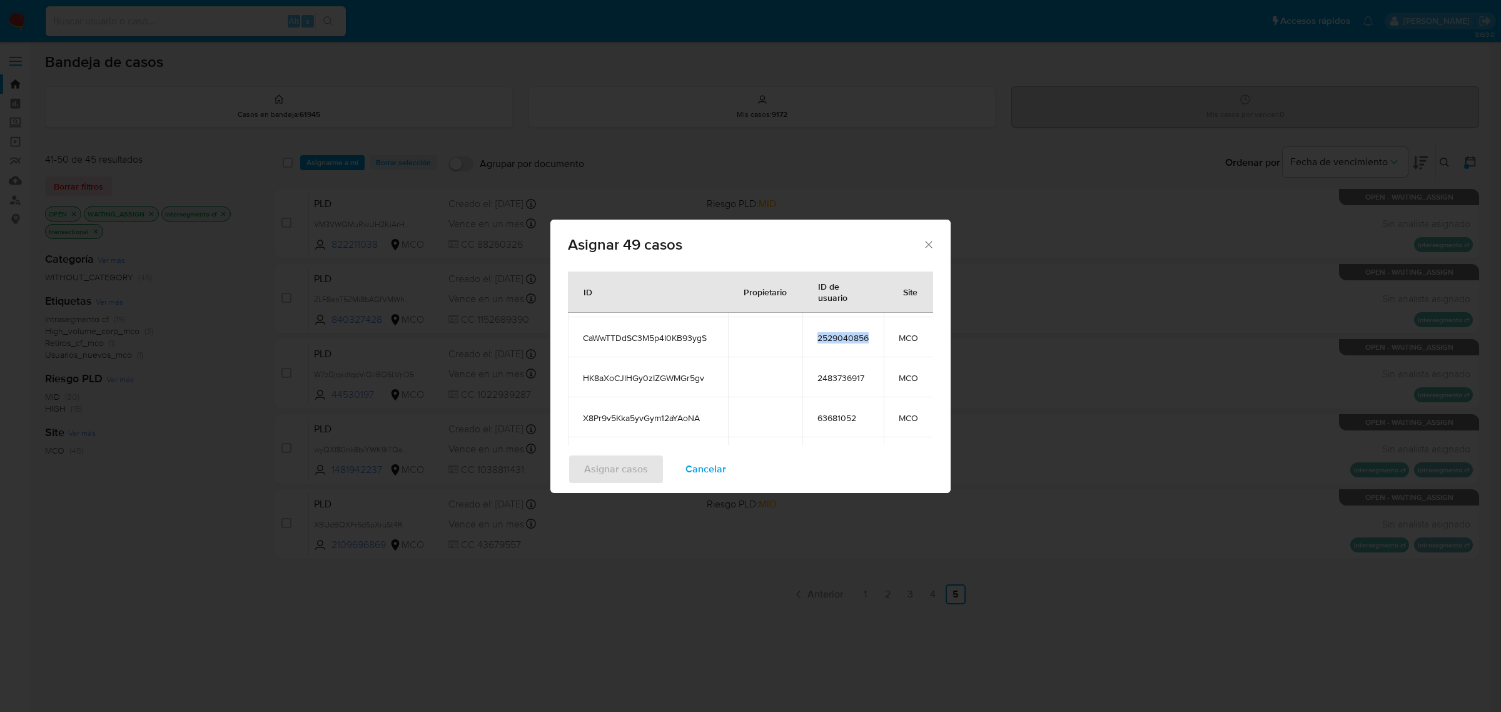
scroll to position [78, 0]
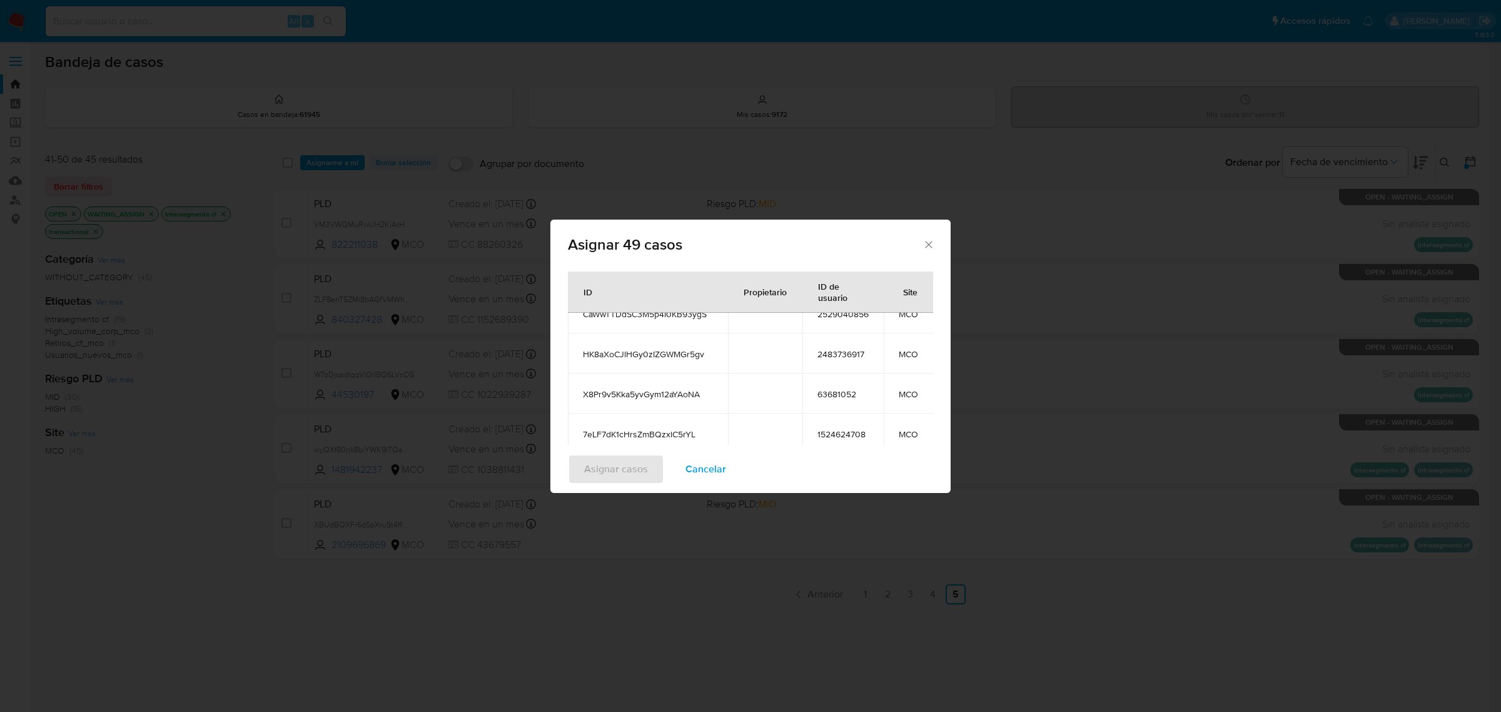
click at [845, 355] on span "2483736917" at bounding box center [842, 353] width 51 height 11
copy span "2483736917"
click at [841, 311] on div "ID de usuario" at bounding box center [843, 291] width 80 height 41
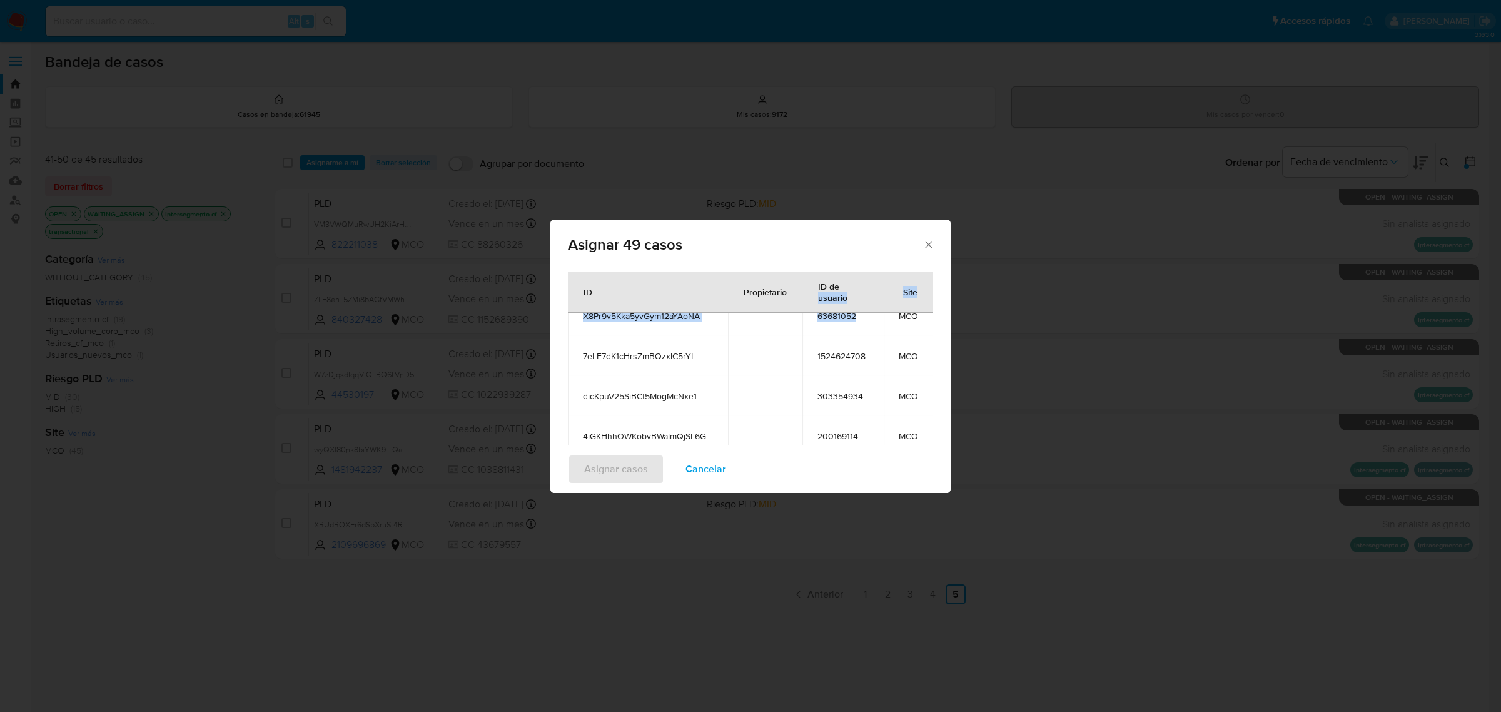
click at [844, 316] on span "63681052" at bounding box center [842, 315] width 51 height 11
click at [854, 355] on span "1524624708" at bounding box center [842, 355] width 51 height 11
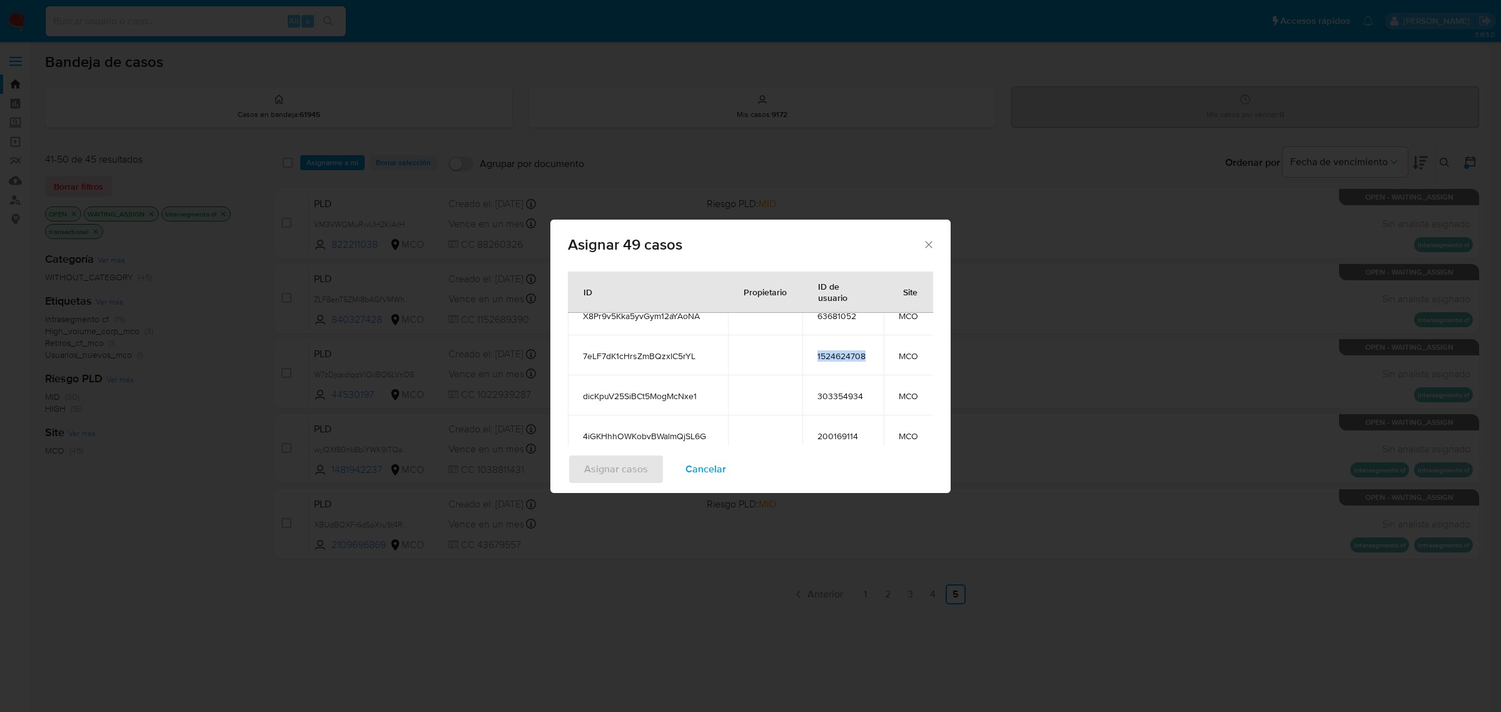
copy span "1524624708"
click at [844, 395] on span "303354934" at bounding box center [842, 395] width 51 height 11
copy span "303354934"
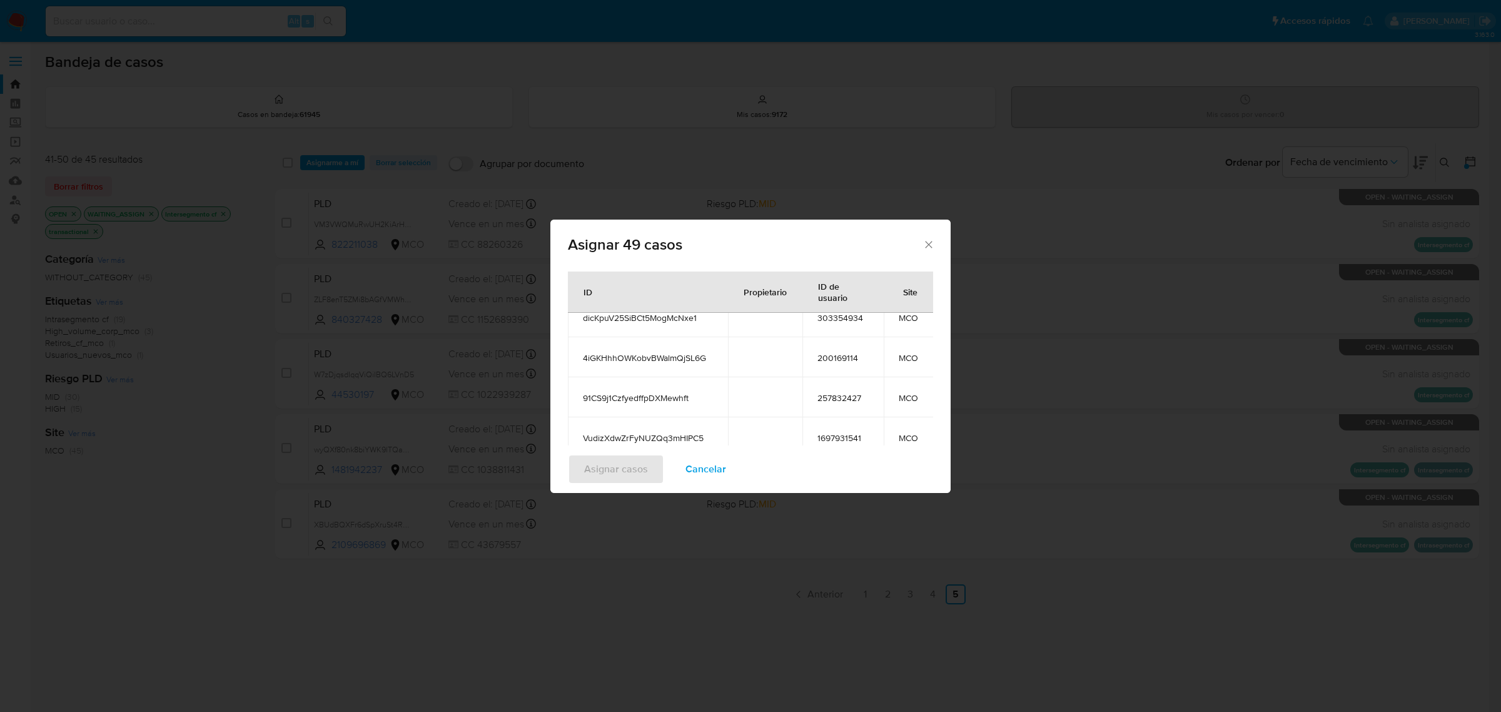
click at [852, 352] on span "200169114" at bounding box center [842, 357] width 51 height 11
copy span "200169114"
click at [857, 399] on span "257832427" at bounding box center [842, 397] width 51 height 11
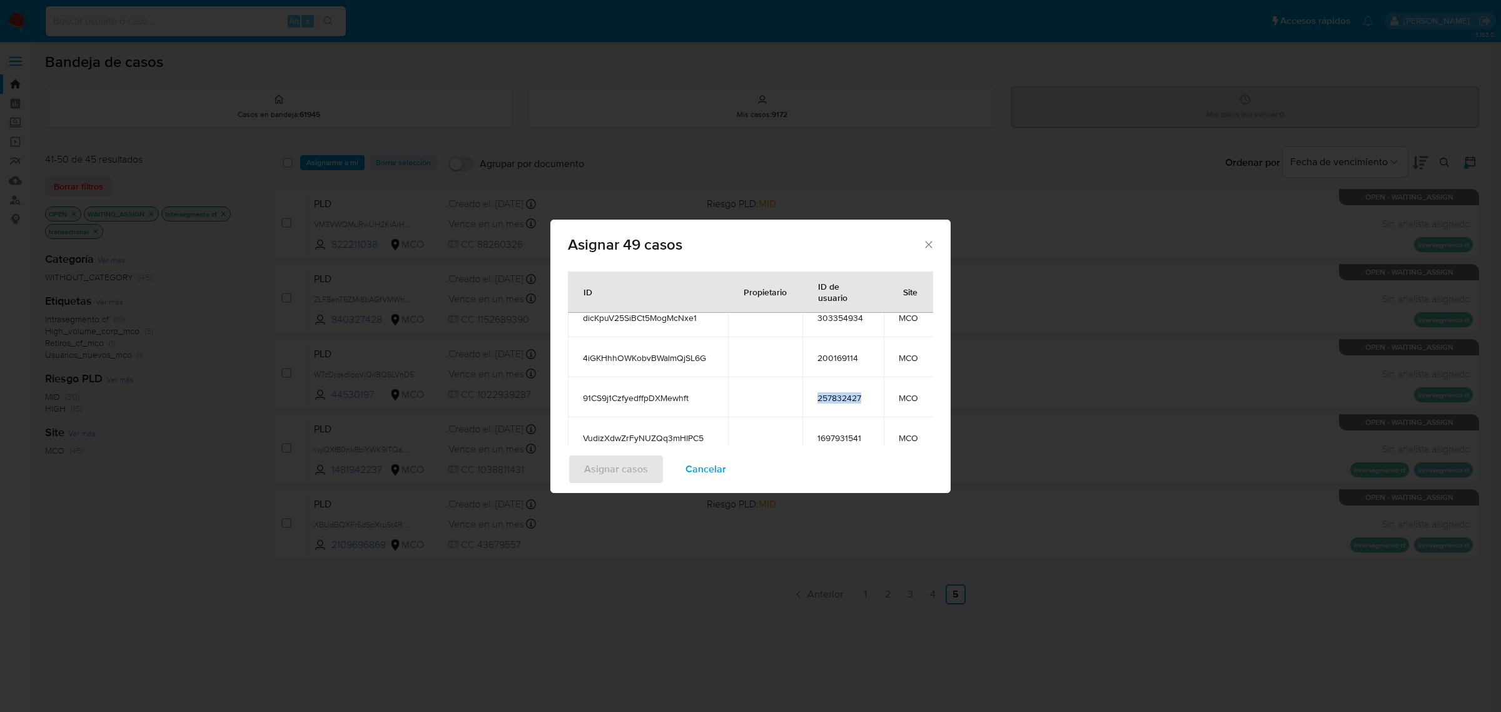
copy span "257832427"
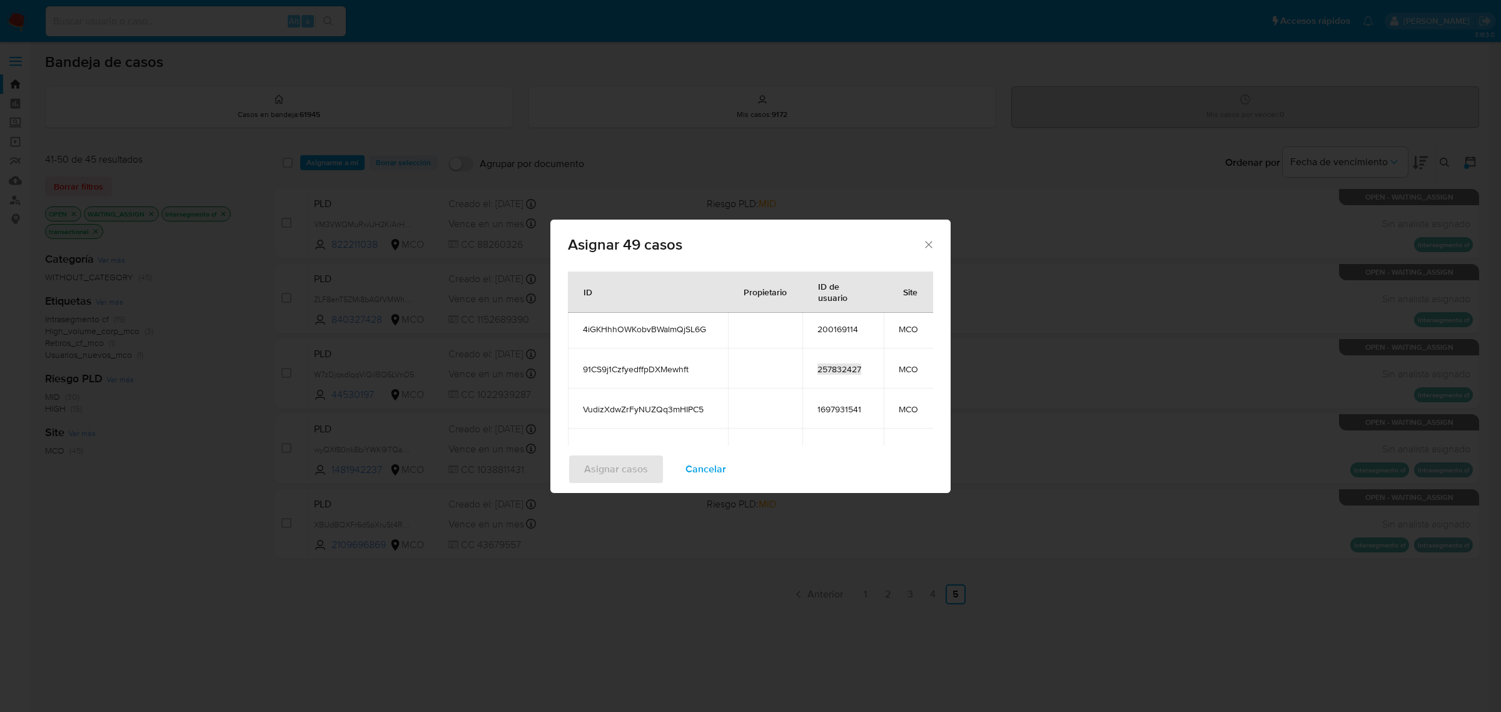
scroll to position [313, 0]
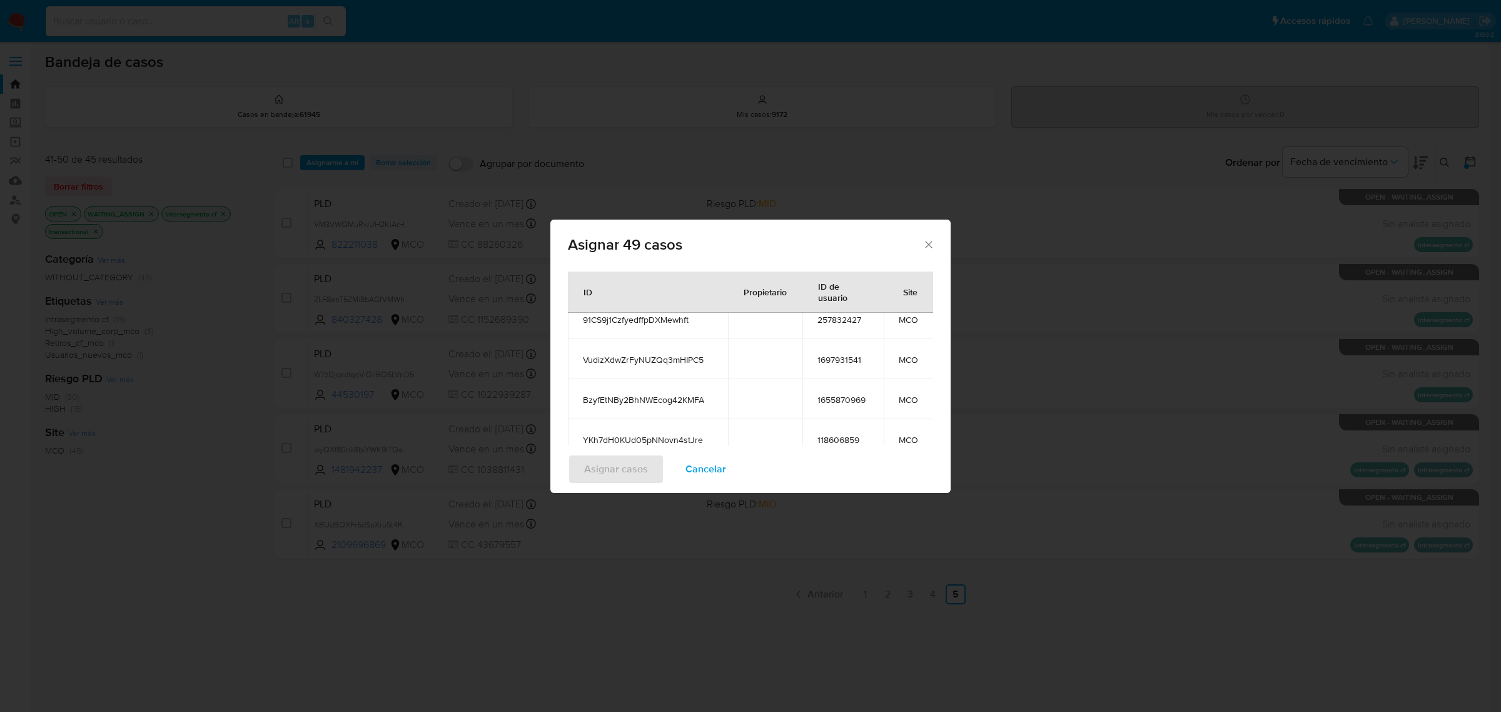
click at [842, 360] on span "1697931541" at bounding box center [842, 359] width 51 height 11
copy span "1697931541"
click at [834, 400] on span "1655870969" at bounding box center [842, 399] width 51 height 11
click at [835, 400] on span "1655870969" at bounding box center [842, 399] width 51 height 11
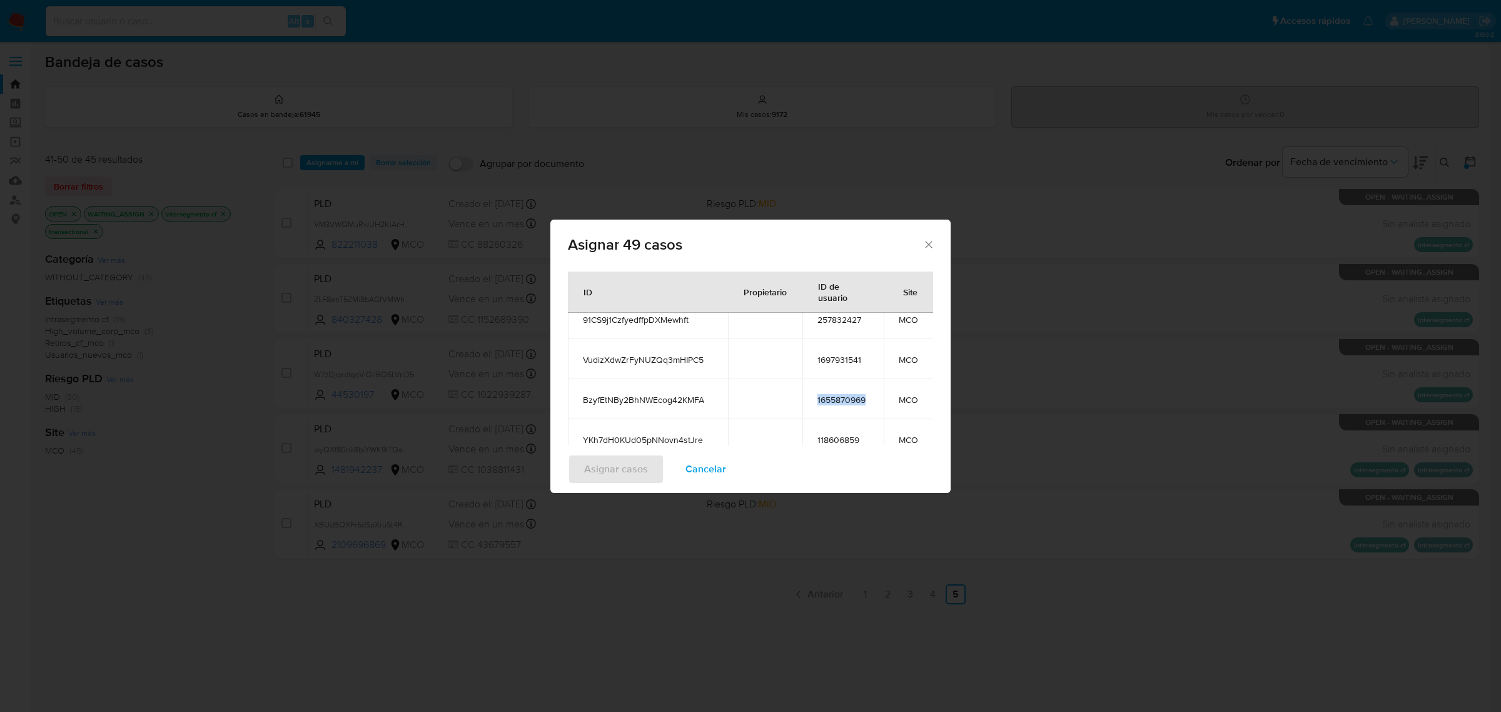
copy span "1655870969"
click at [843, 363] on span "118606859" at bounding box center [842, 361] width 51 height 11
copy span "118606859"
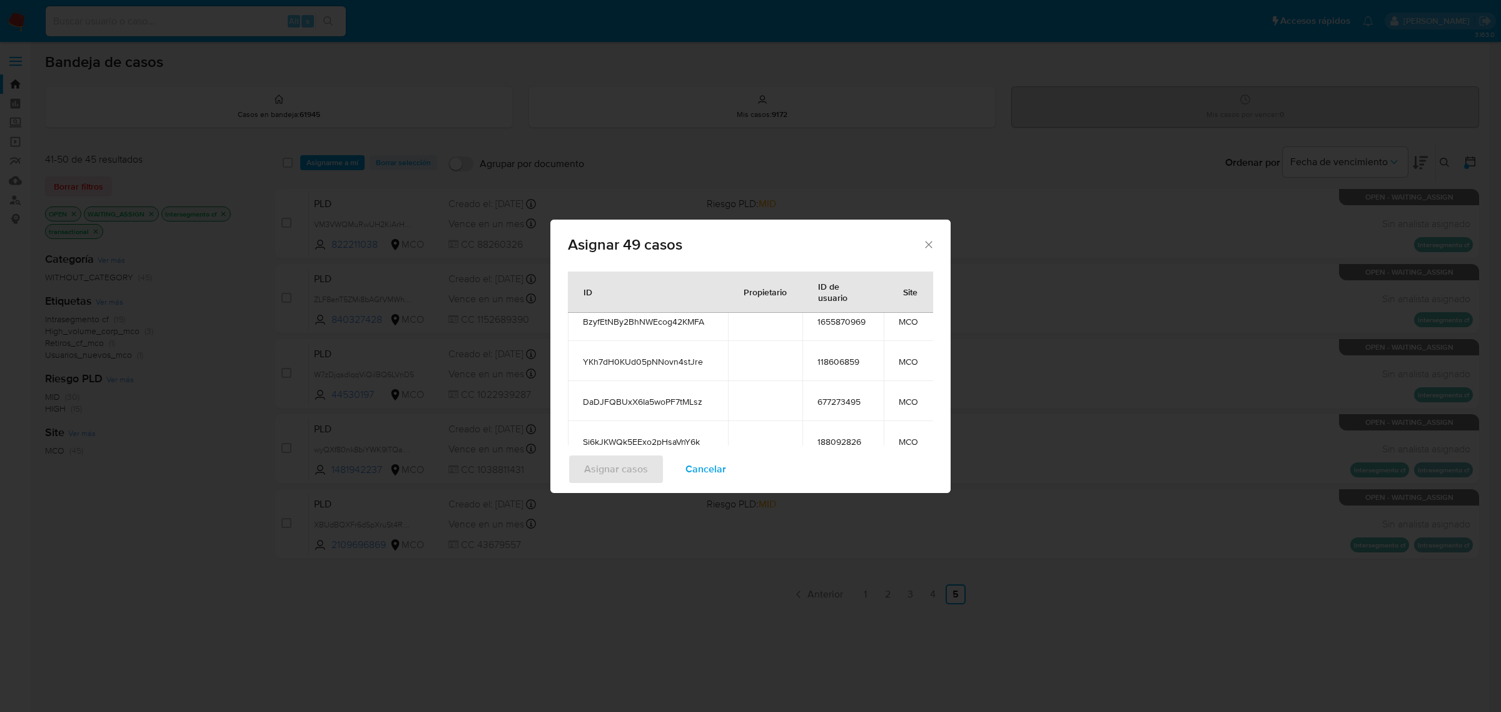
click at [854, 405] on span "677273495" at bounding box center [842, 401] width 51 height 11
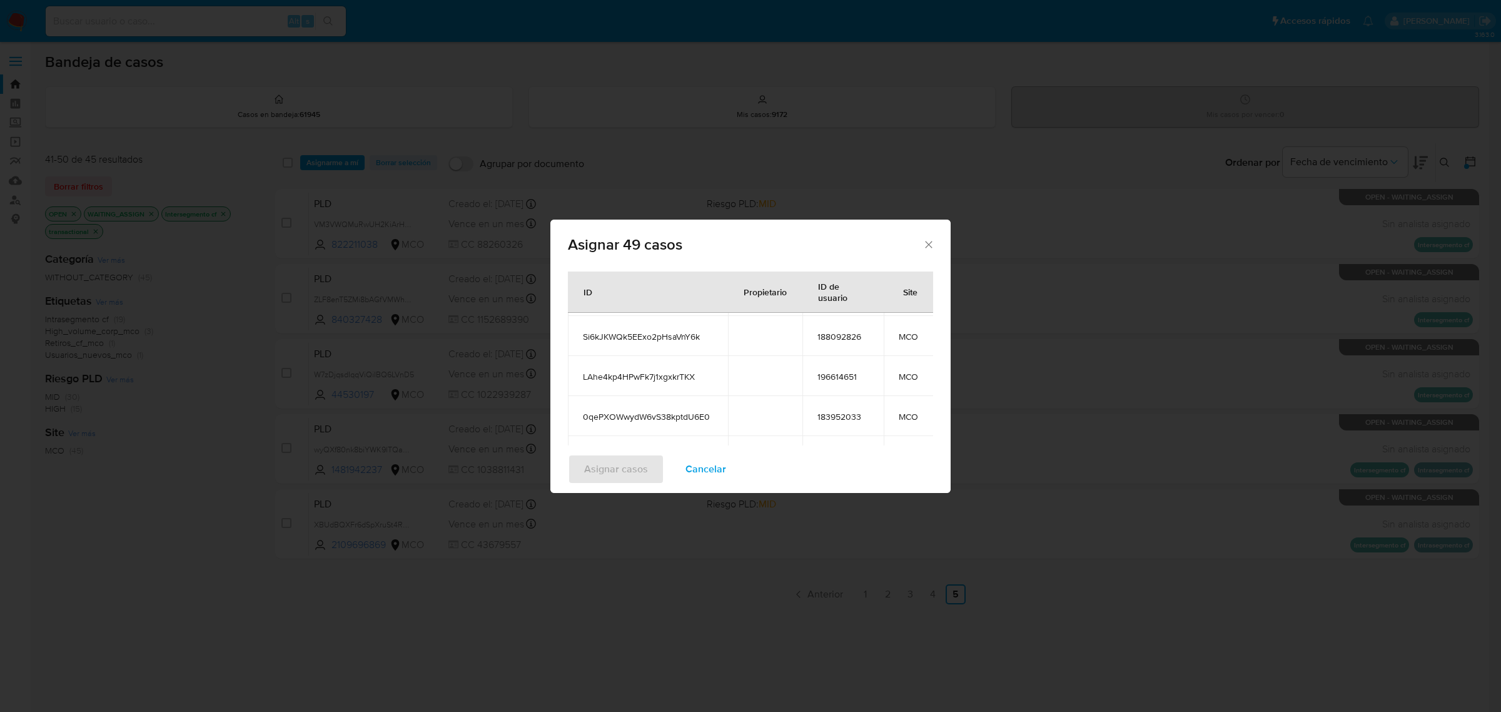
scroll to position [469, 0]
click at [841, 363] on span "188092826" at bounding box center [842, 363] width 51 height 11
click at [848, 398] on span "196614651" at bounding box center [842, 403] width 51 height 11
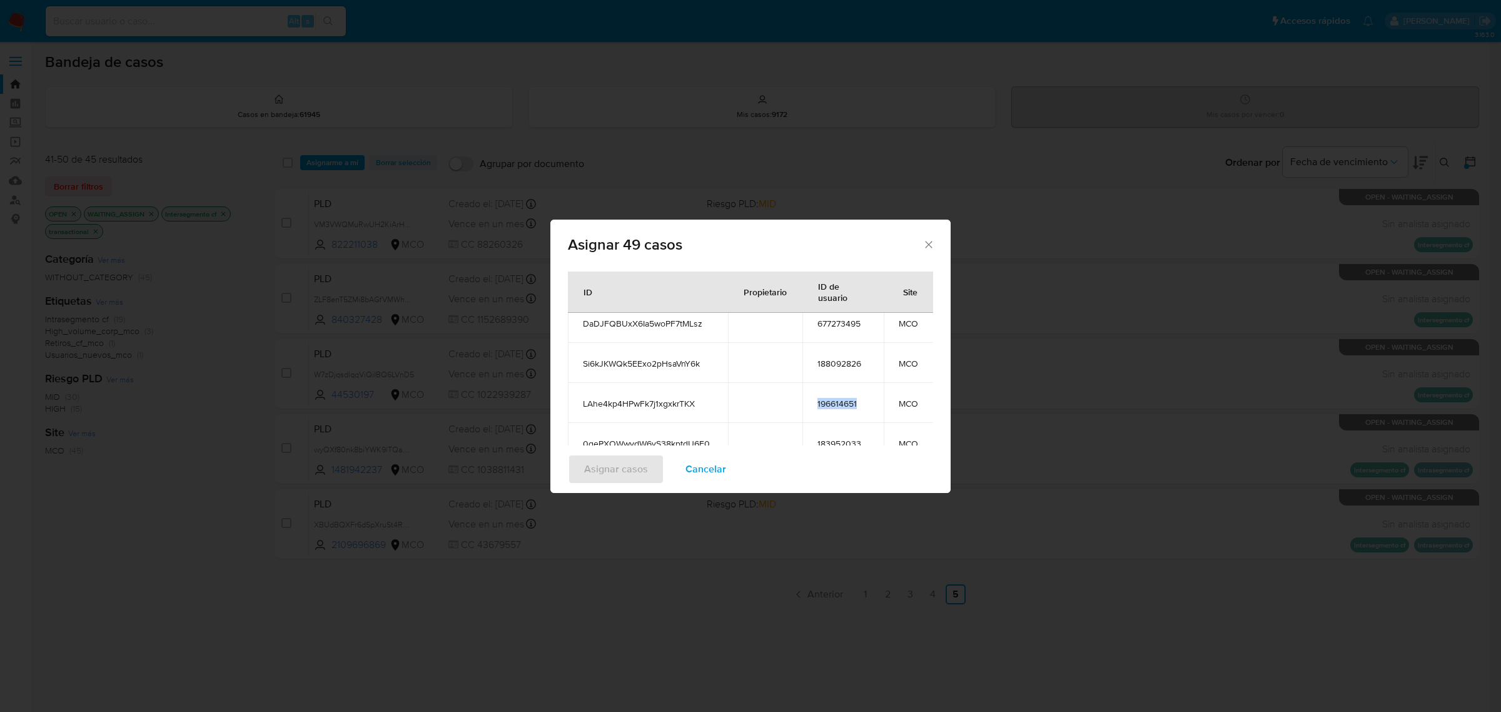
click at [848, 398] on span "196614651" at bounding box center [842, 403] width 51 height 11
click at [846, 360] on span "183952033" at bounding box center [842, 365] width 51 height 11
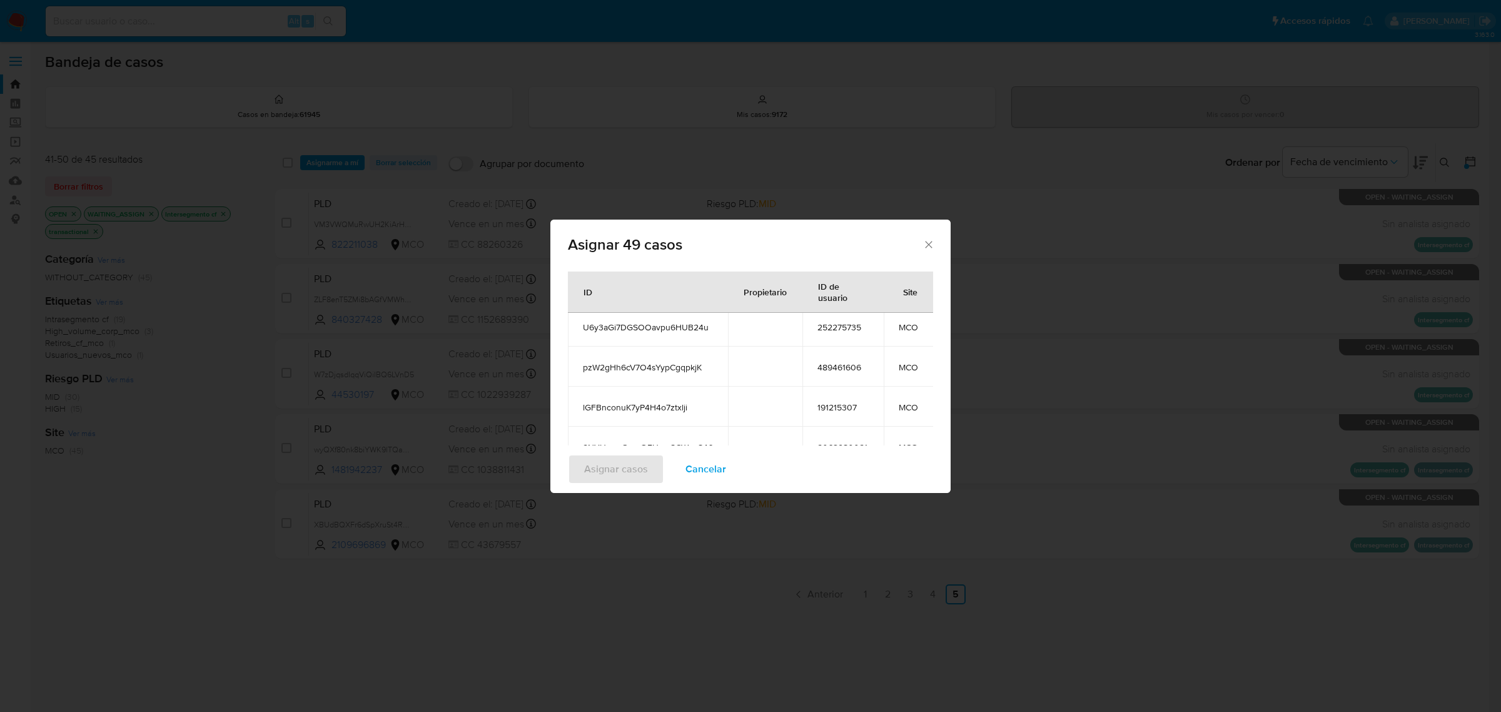
click at [842, 333] on td "252275735" at bounding box center [842, 326] width 81 height 40
click at [844, 326] on span "252275735" at bounding box center [842, 326] width 51 height 11
click at [844, 363] on span "489461606" at bounding box center [842, 366] width 51 height 11
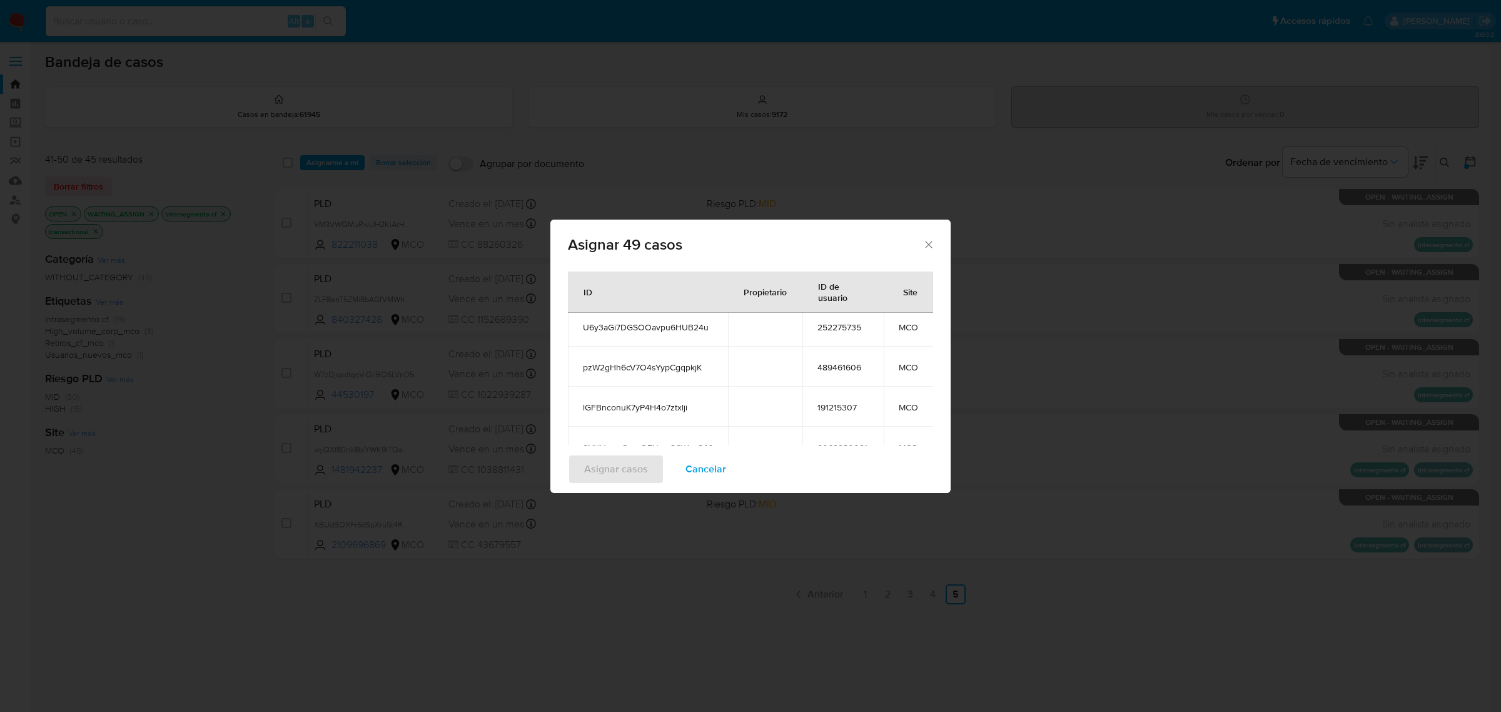
click at [847, 407] on span "191215307" at bounding box center [842, 406] width 51 height 11
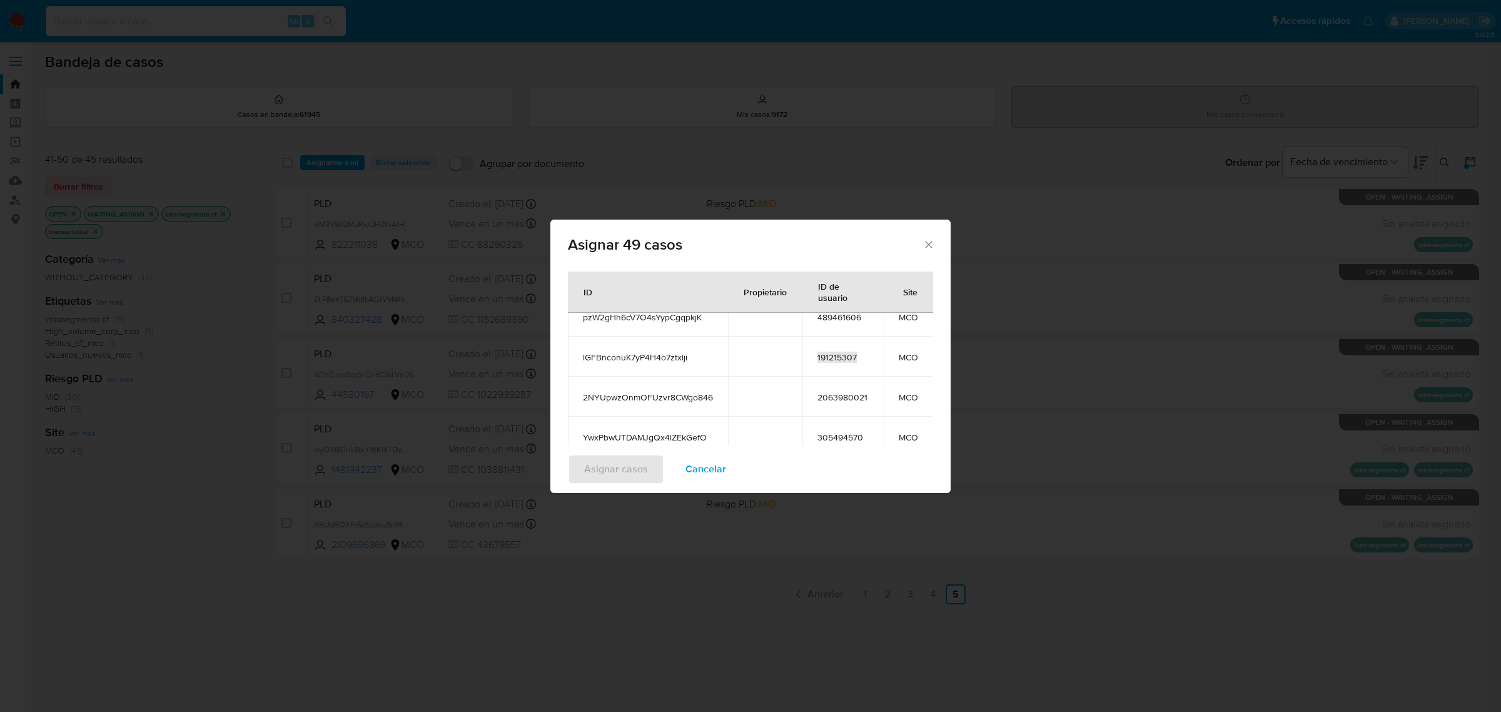
scroll to position [704, 0]
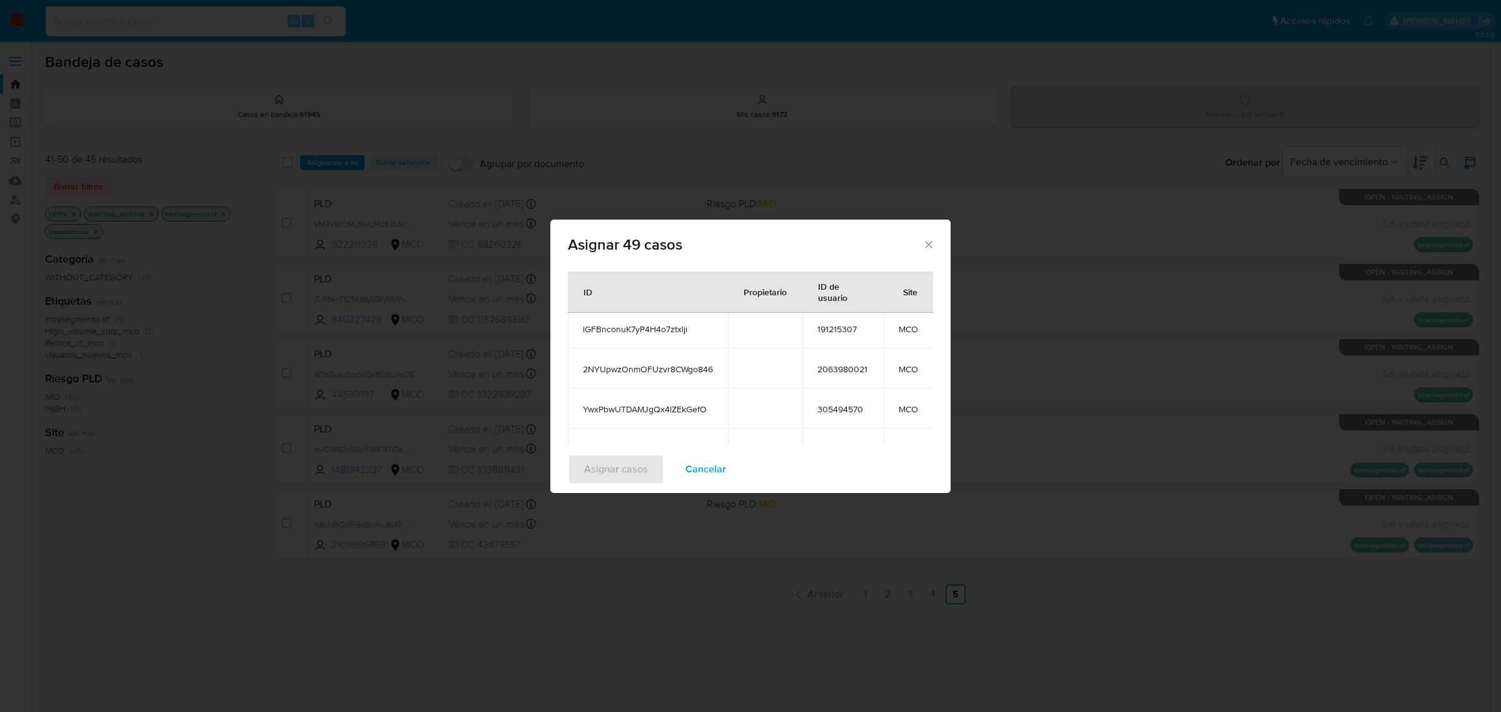
click at [826, 371] on span "2063980021" at bounding box center [842, 368] width 51 height 11
click at [842, 408] on span "305494570" at bounding box center [842, 408] width 51 height 11
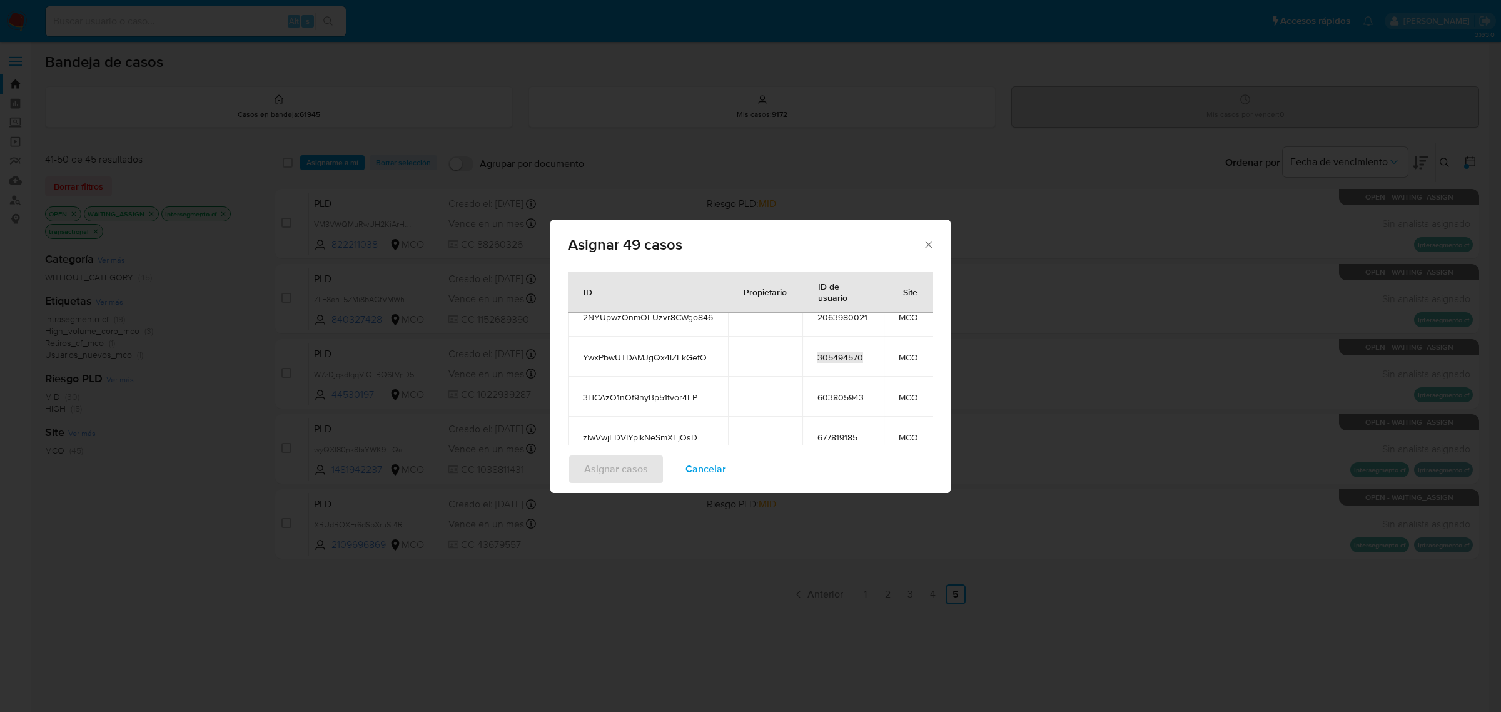
scroll to position [782, 0]
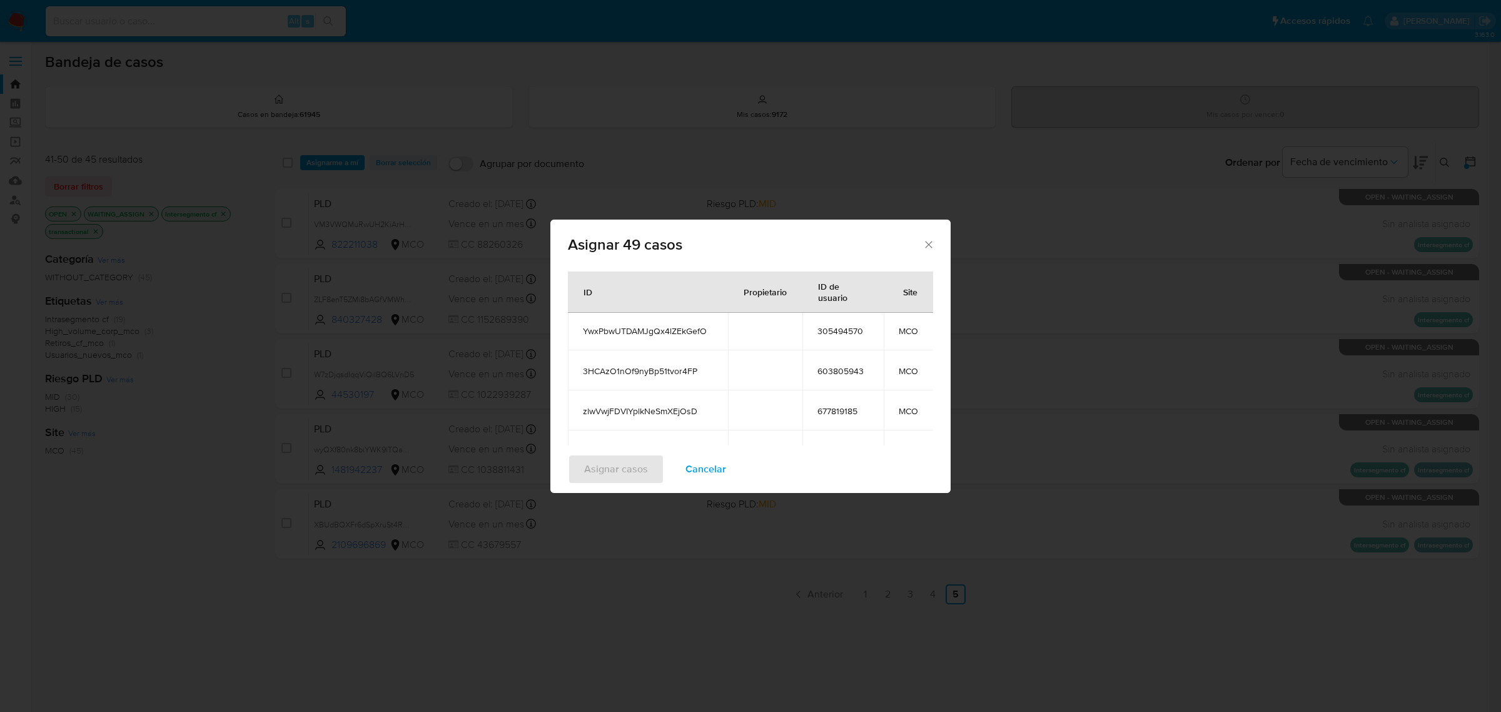
click at [827, 373] on span "603805943" at bounding box center [842, 370] width 51 height 11
click at [843, 410] on span "677819185" at bounding box center [842, 410] width 51 height 11
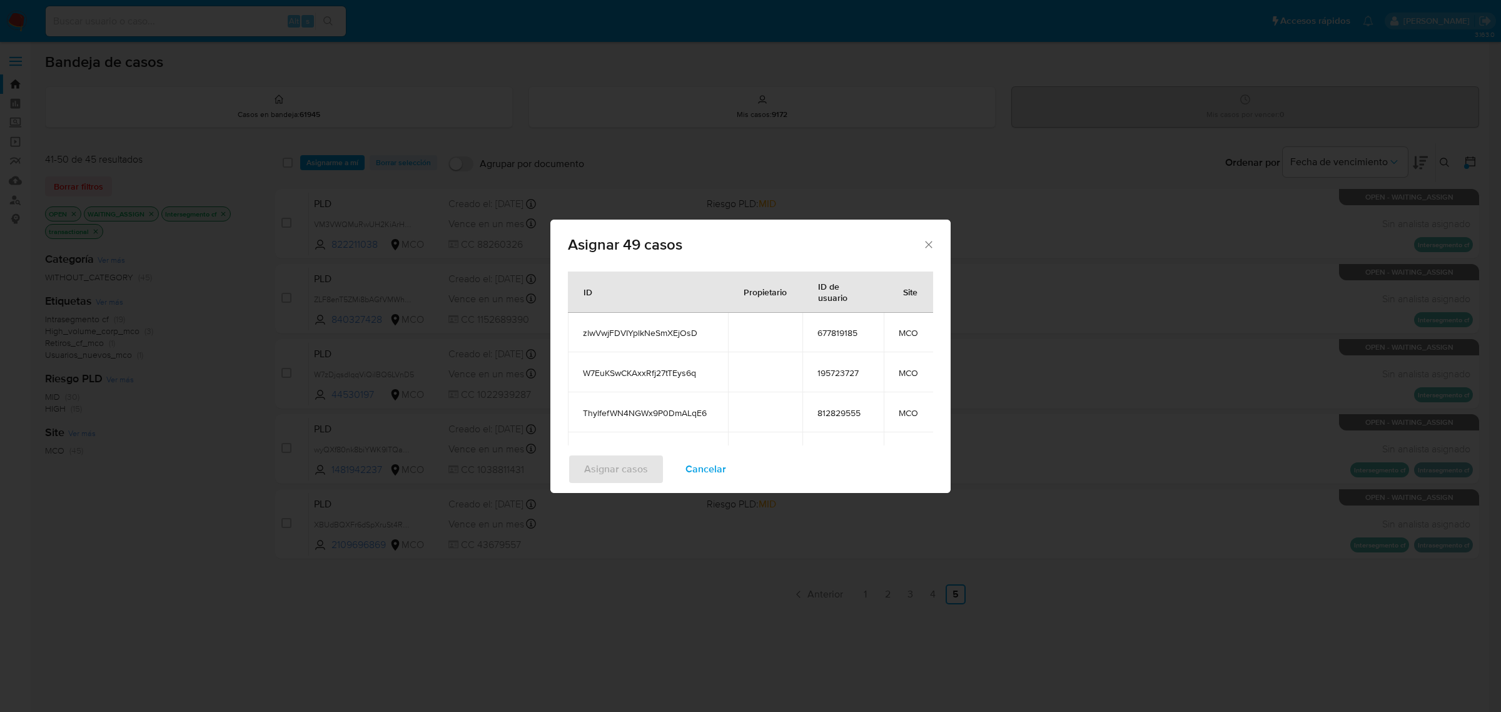
click at [840, 366] on td "195723727" at bounding box center [842, 372] width 81 height 40
click at [851, 411] on span "812829555" at bounding box center [842, 412] width 51 height 11
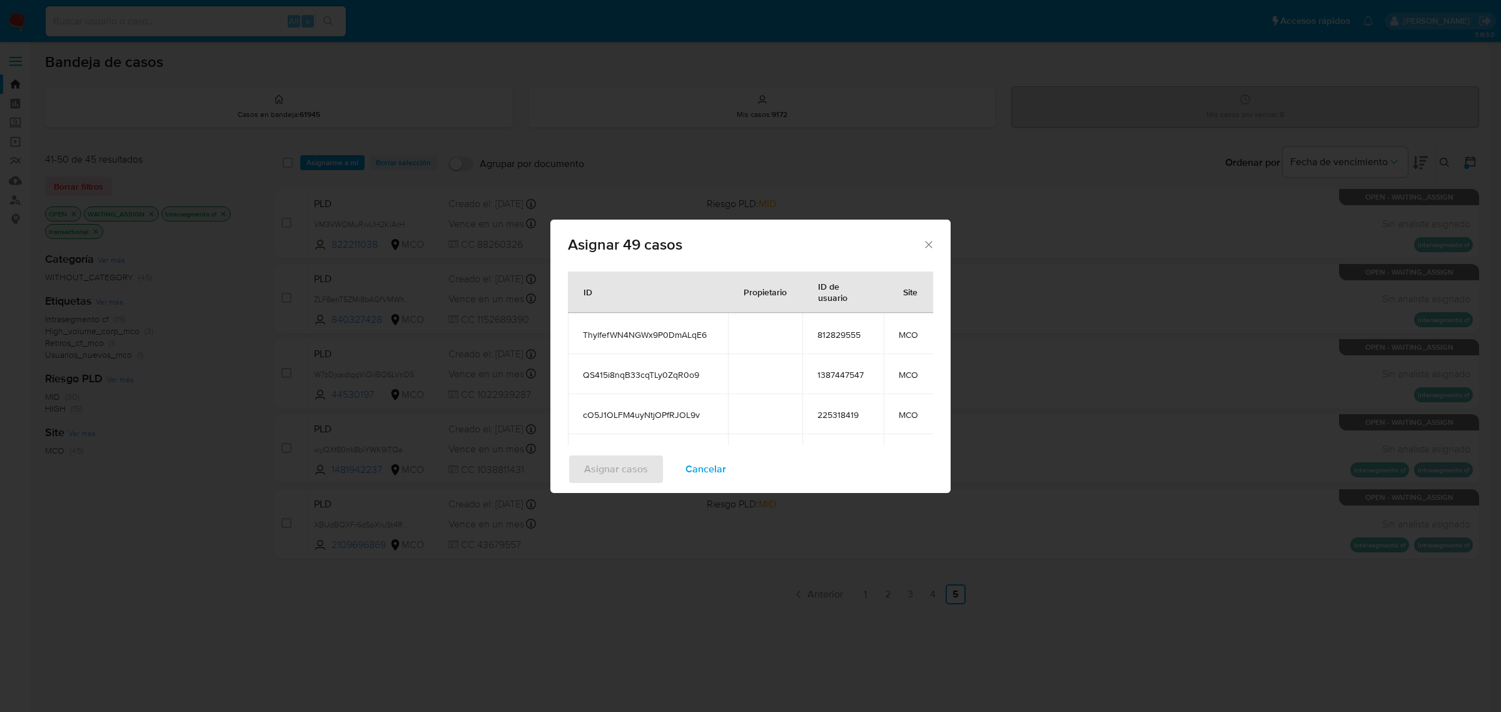
click at [846, 371] on span "1387447547" at bounding box center [842, 374] width 51 height 11
click at [836, 335] on span "225318419" at bounding box center [842, 336] width 51 height 11
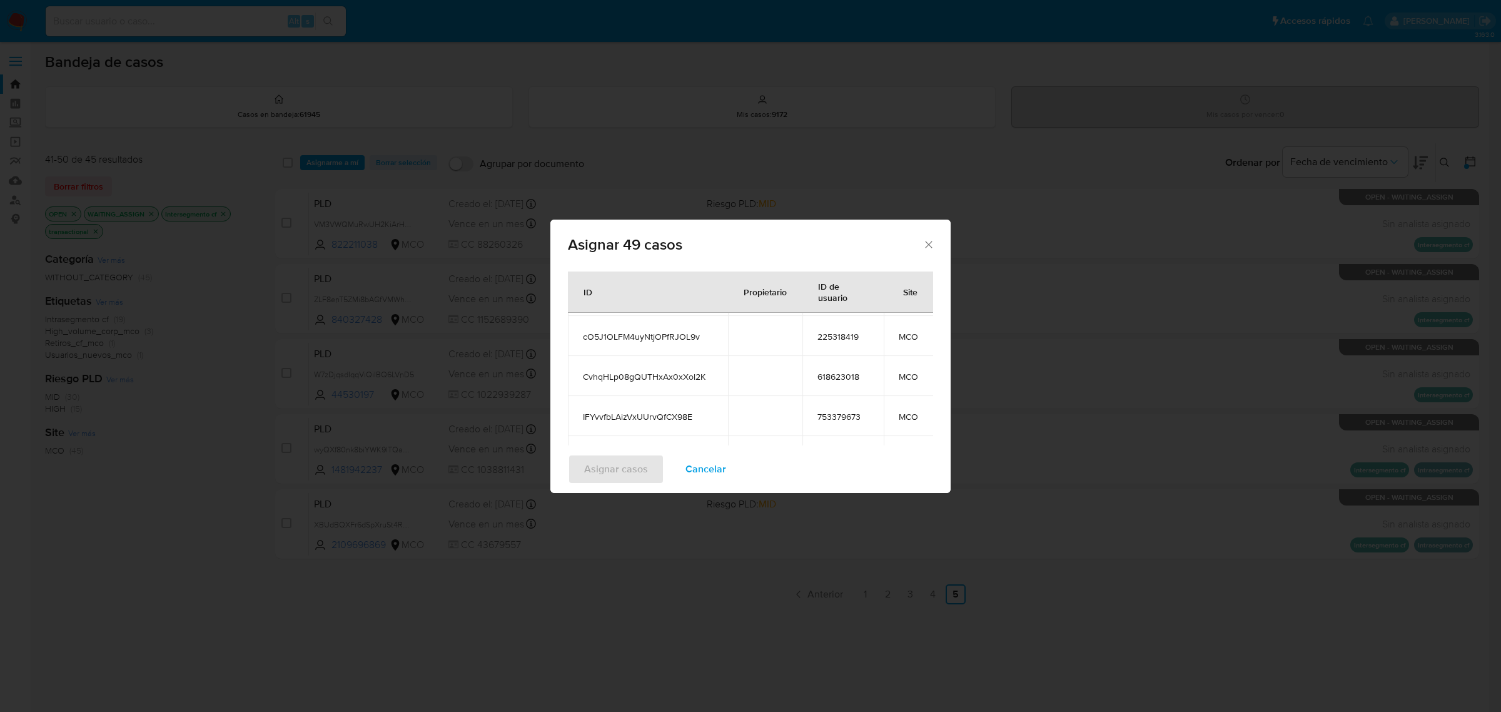
click at [833, 371] on span "618623018" at bounding box center [842, 376] width 51 height 11
click at [847, 340] on span "753379673" at bounding box center [842, 338] width 51 height 11
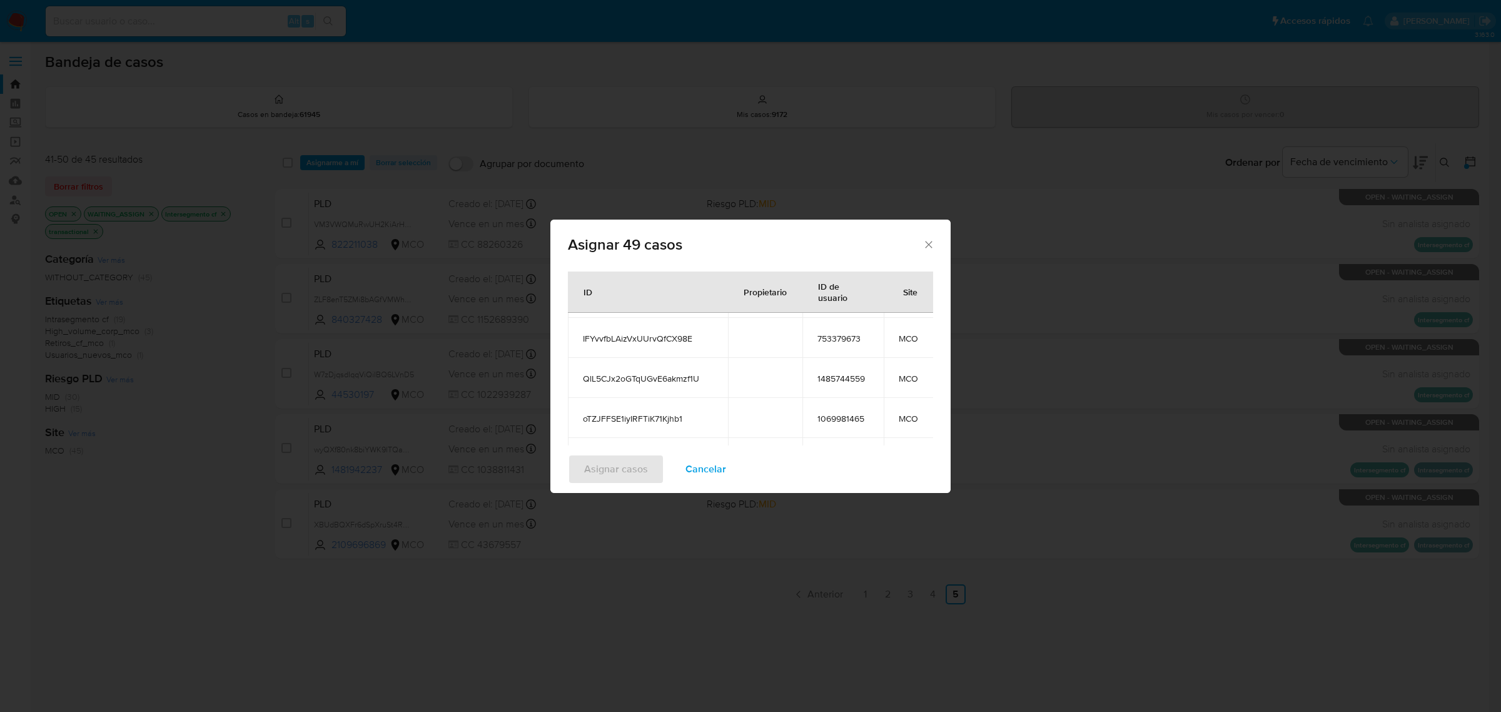
click at [848, 376] on span "1485744559" at bounding box center [842, 378] width 51 height 11
click at [849, 420] on span "1069981465" at bounding box center [842, 418] width 51 height 11
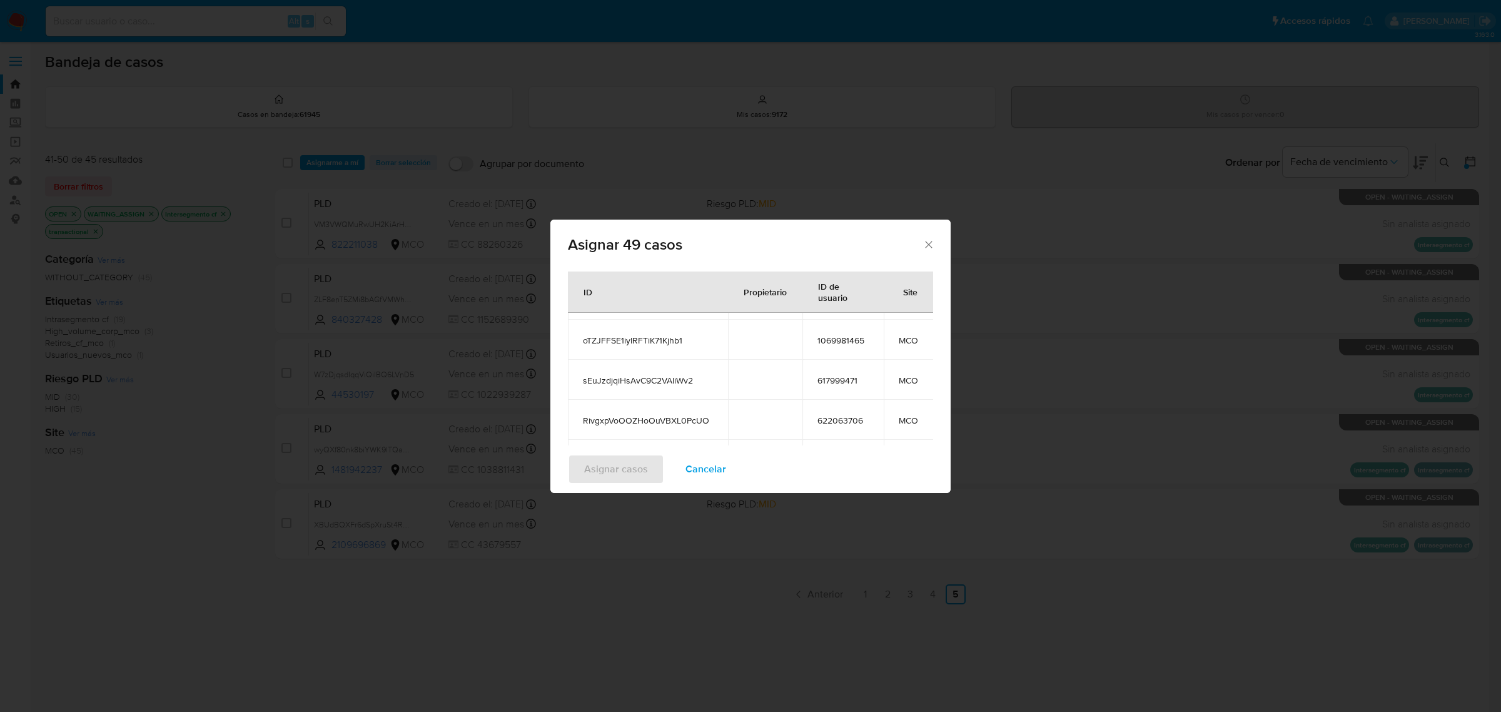
click at [838, 376] on span "617999471" at bounding box center [842, 380] width 51 height 11
click at [847, 341] on span "622063706" at bounding box center [842, 341] width 51 height 11
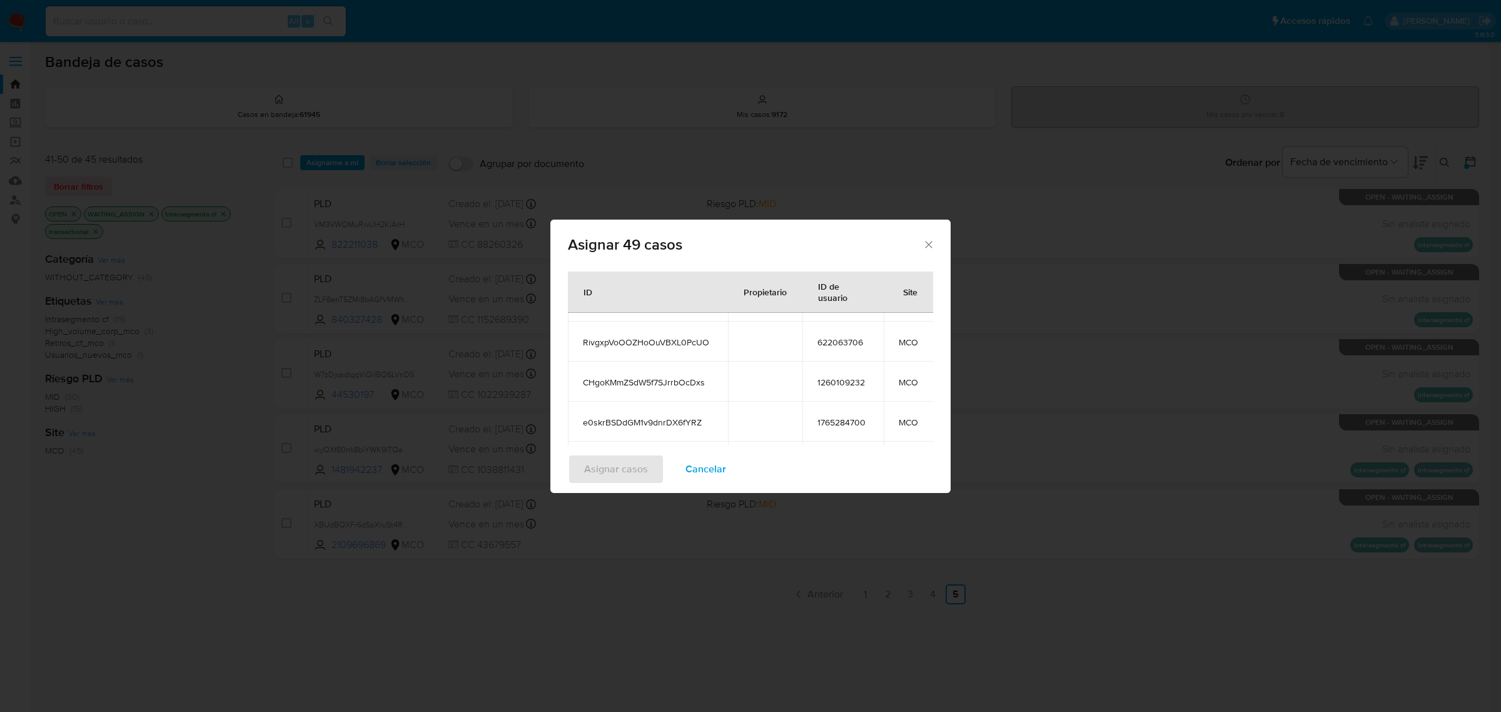
click at [849, 381] on span "1260109232" at bounding box center [842, 381] width 51 height 11
click at [831, 427] on span "1765284700" at bounding box center [842, 422] width 51 height 11
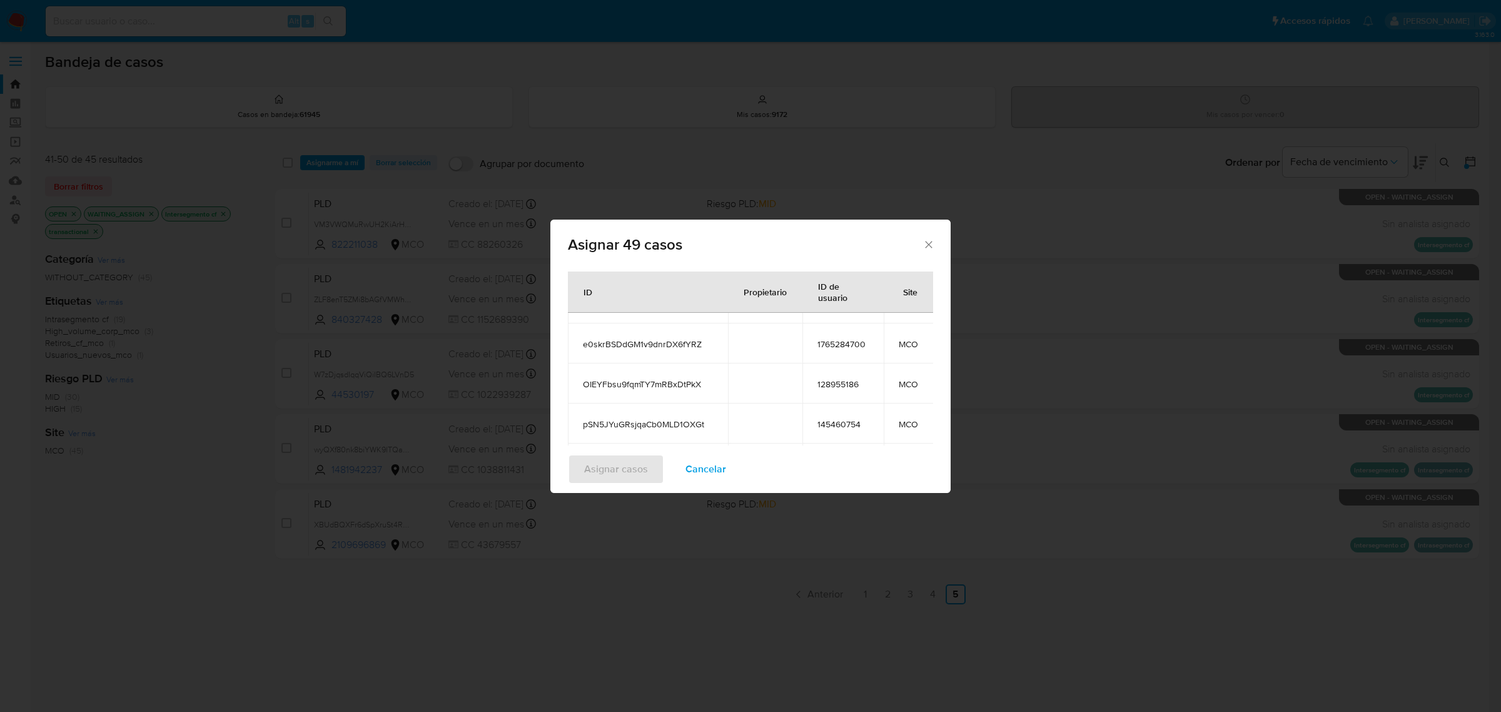
click at [839, 381] on span "128955186" at bounding box center [842, 383] width 51 height 11
click at [854, 417] on td "145460754" at bounding box center [842, 423] width 81 height 40
click at [851, 423] on span "145460754" at bounding box center [842, 423] width 51 height 11
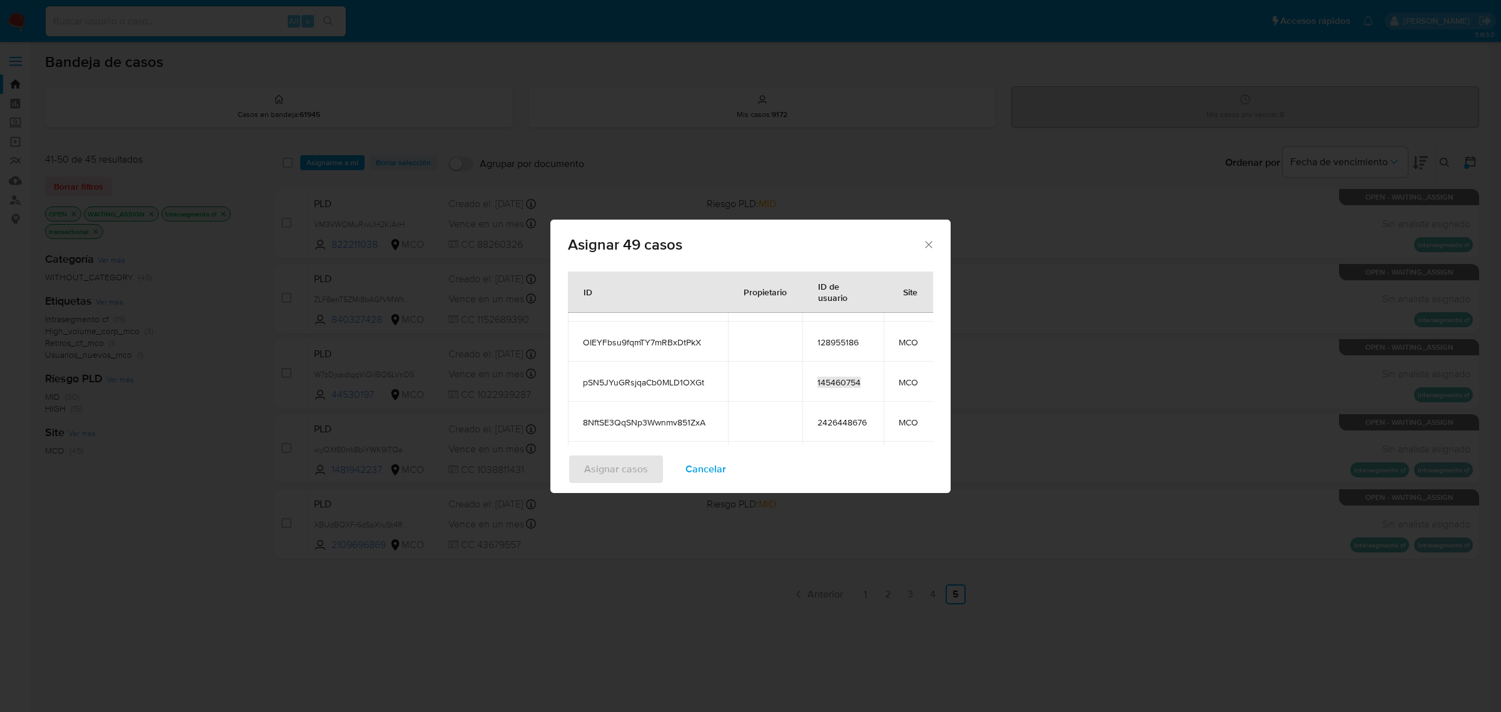
scroll to position [1407, 0]
click at [851, 383] on span "2426448676" at bounding box center [842, 385] width 51 height 11
click at [842, 420] on span "86467128" at bounding box center [842, 425] width 51 height 11
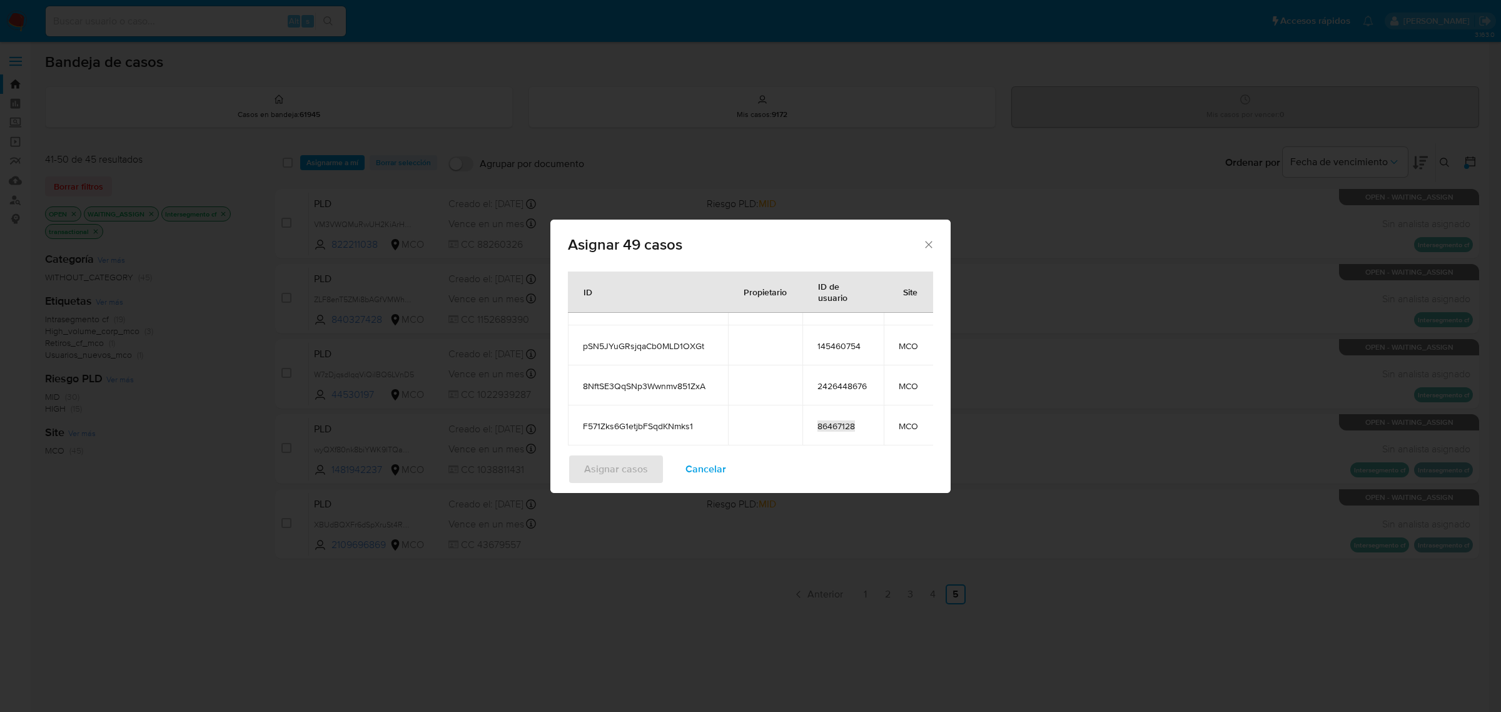
scroll to position [1485, 0]
click at [851, 385] on span "2532297297" at bounding box center [842, 387] width 51 height 11
click at [836, 423] on span "81193263" at bounding box center [842, 427] width 51 height 11
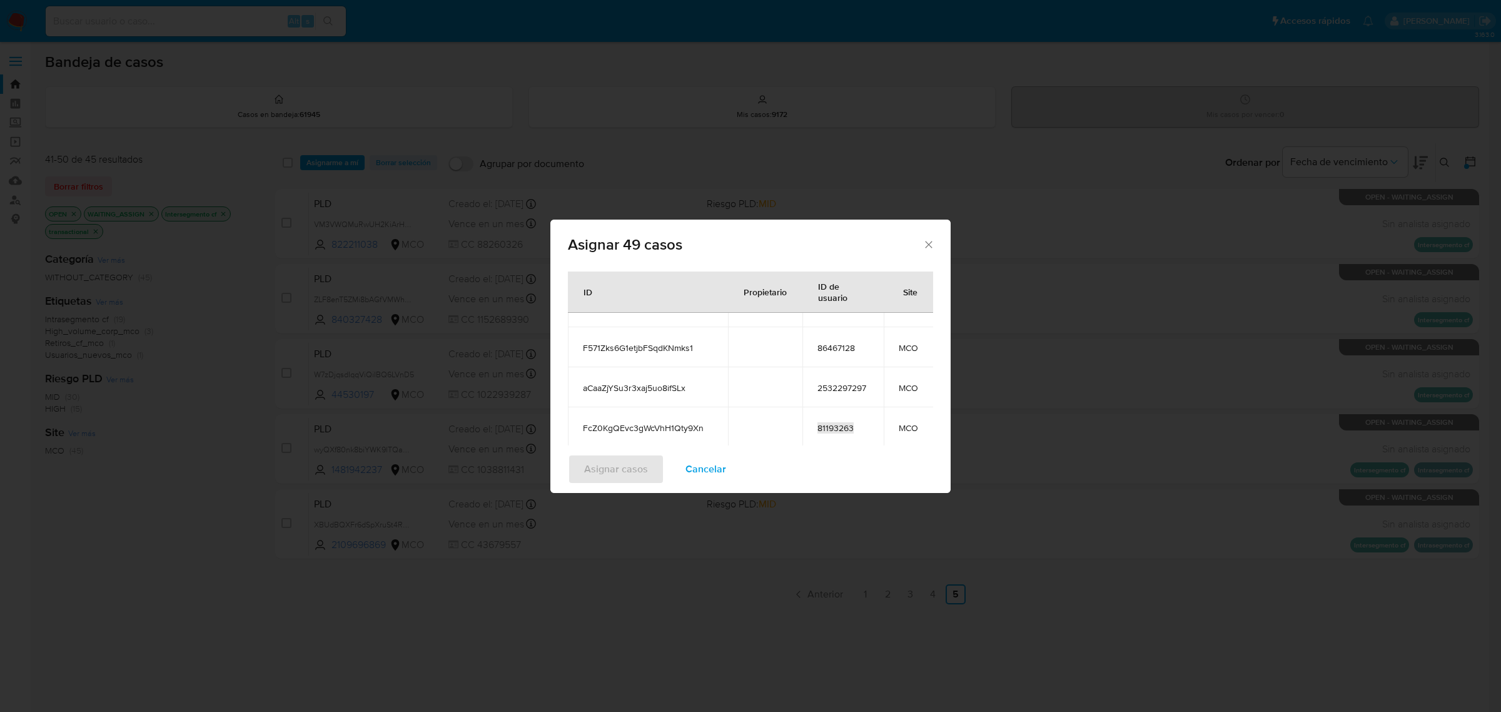
scroll to position [1563, 0]
click at [840, 393] on span "170121574" at bounding box center [842, 389] width 51 height 11
click at [844, 338] on td "131230177" at bounding box center [842, 351] width 81 height 40
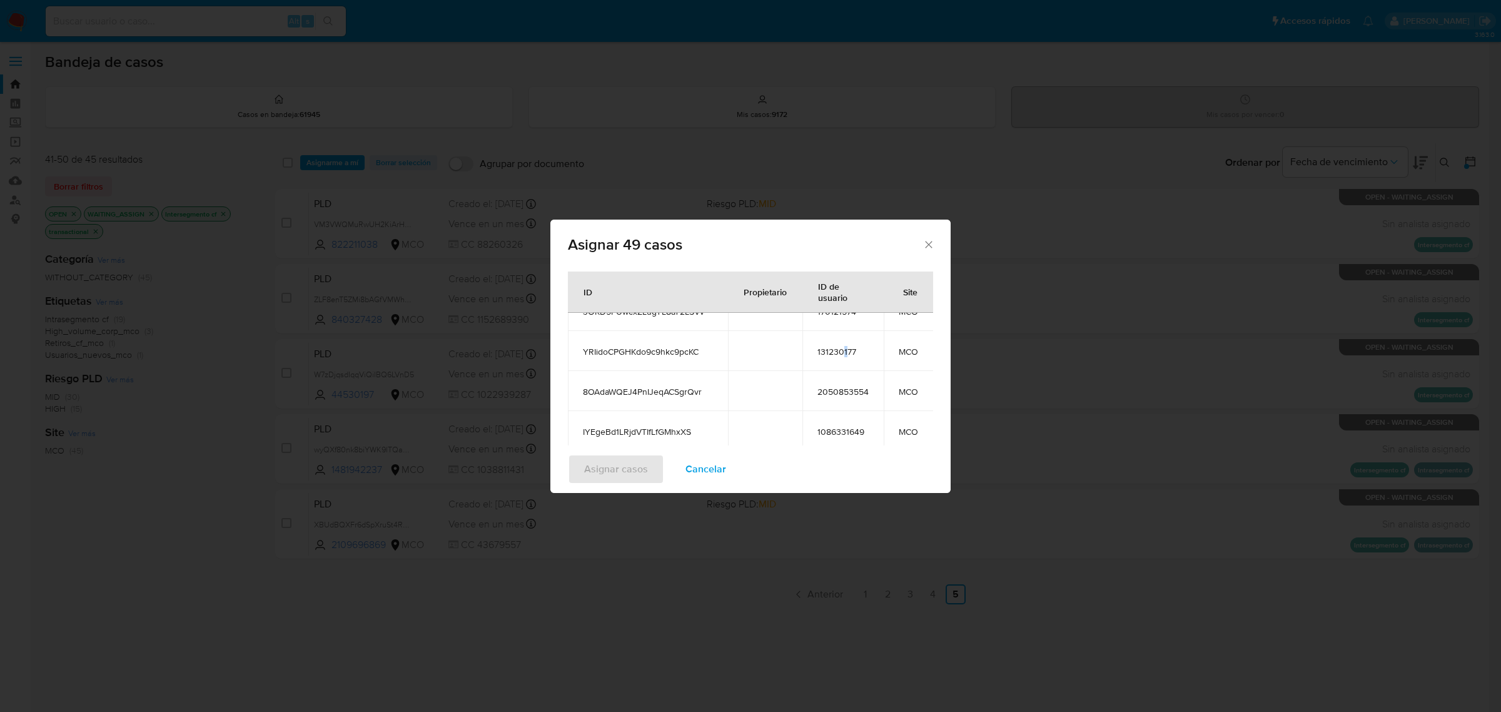
click at [846, 350] on span "131230177" at bounding box center [842, 351] width 51 height 11
click at [852, 395] on span "2050853554" at bounding box center [842, 391] width 51 height 11
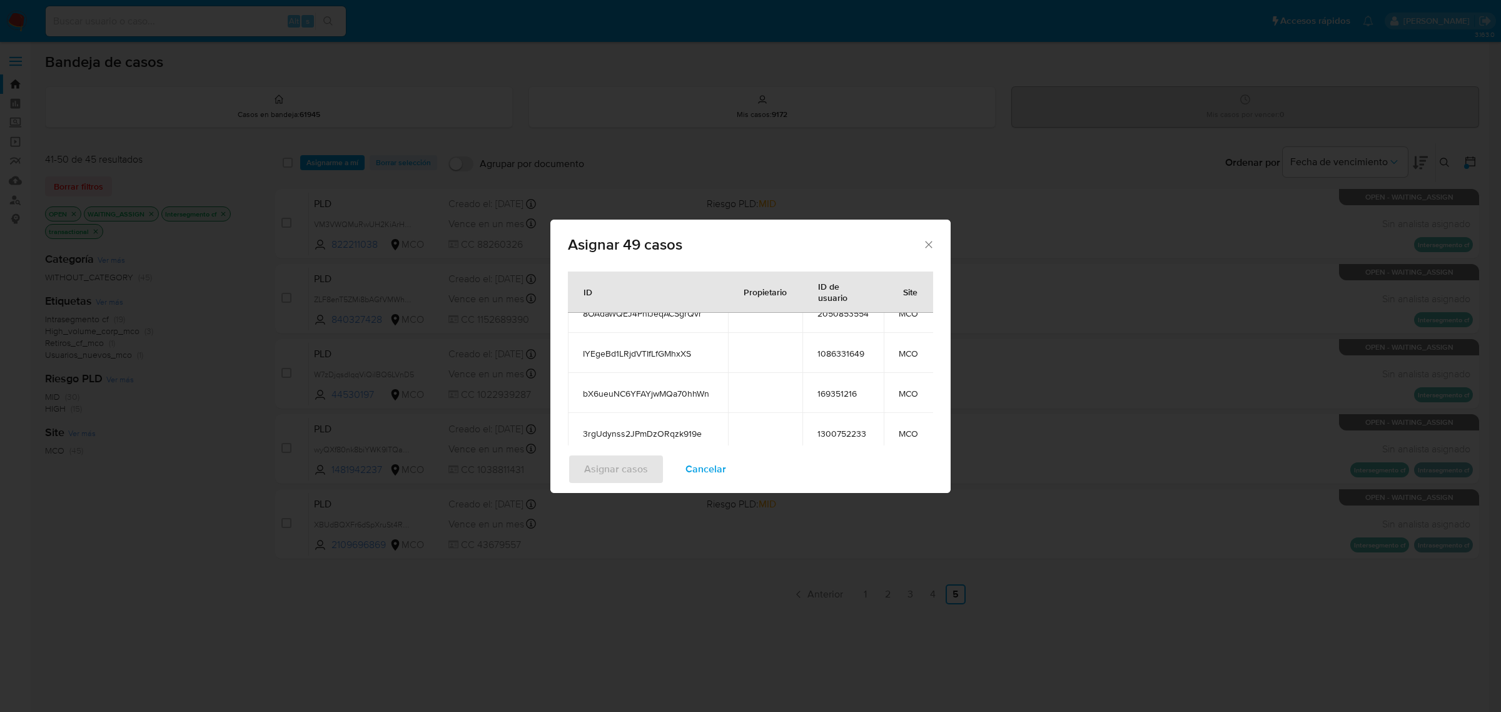
click at [849, 358] on span "1086331649" at bounding box center [842, 353] width 51 height 11
click at [841, 388] on span "169351216" at bounding box center [842, 393] width 51 height 11
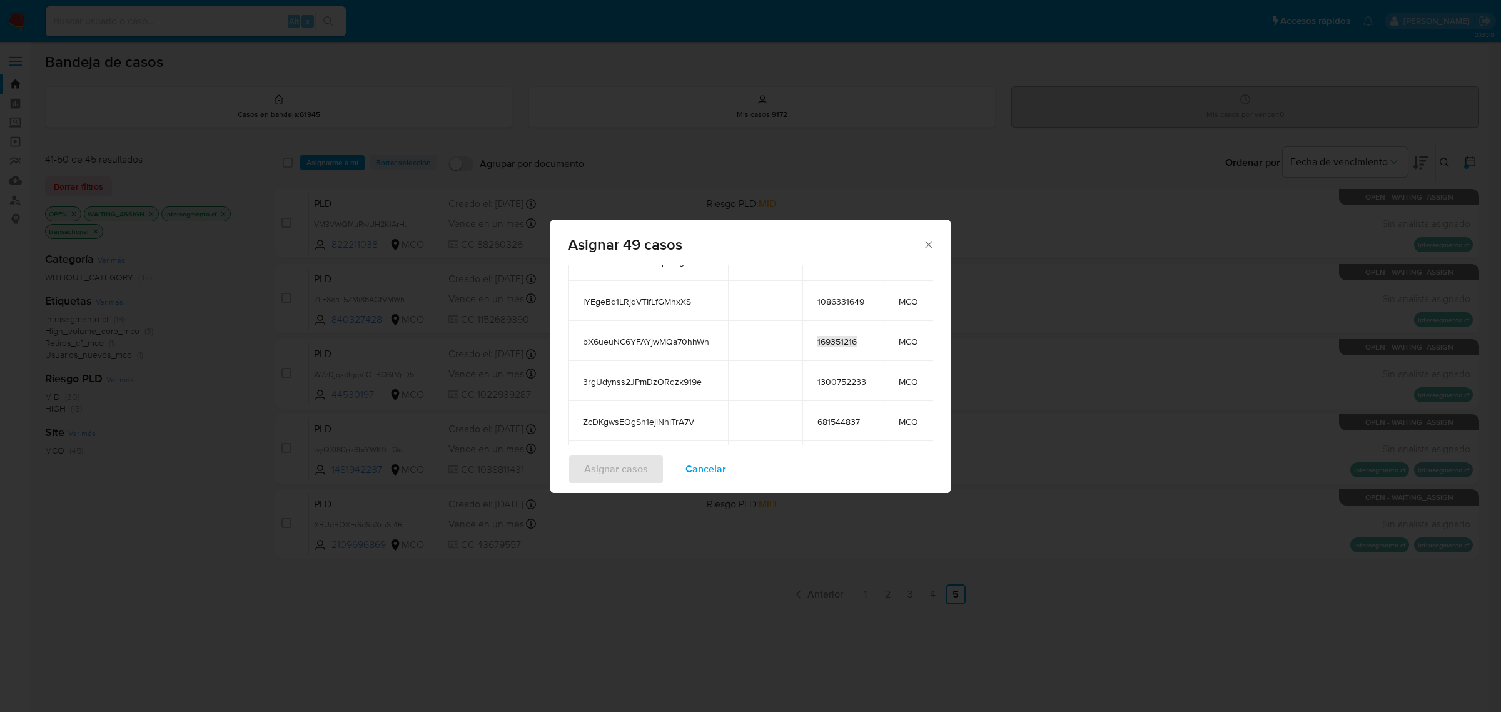
scroll to position [78, 0]
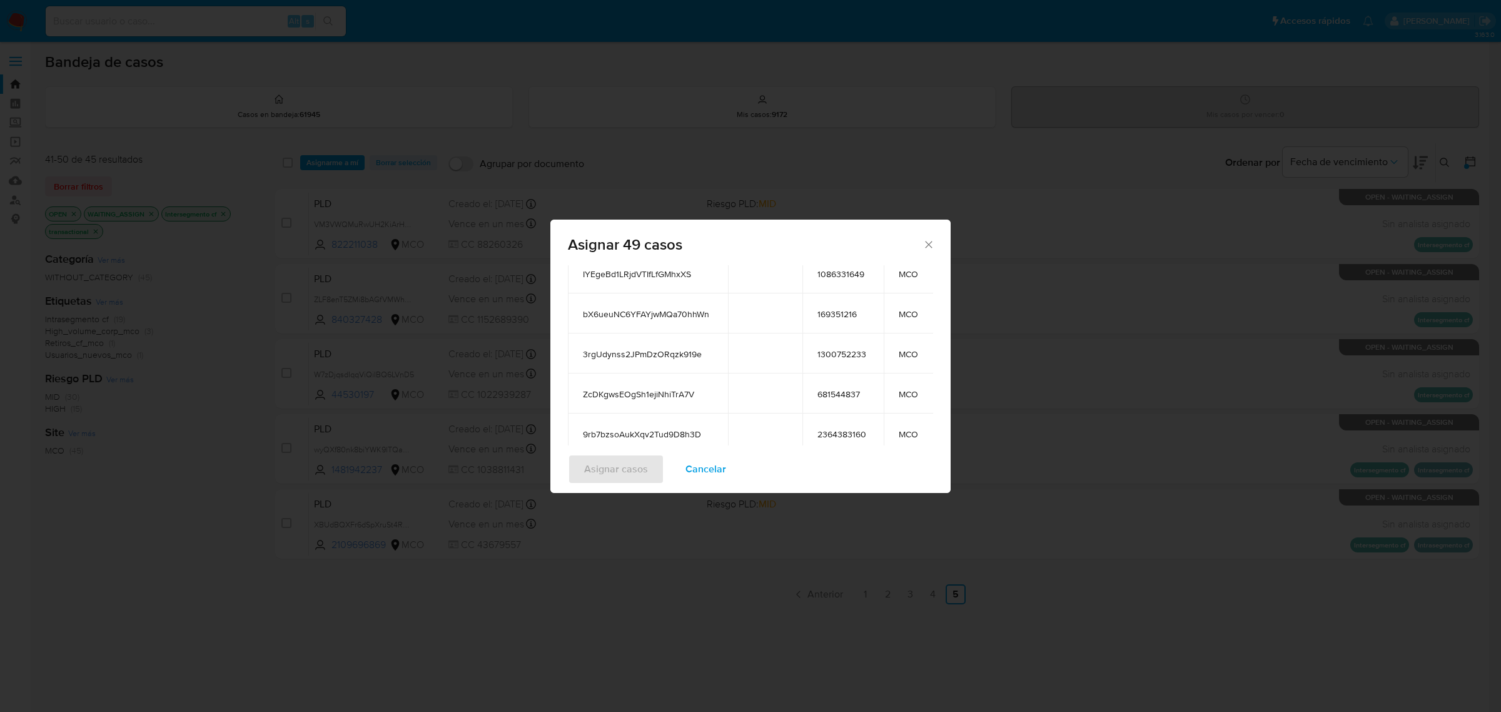
click at [852, 349] on td "1300752233" at bounding box center [842, 353] width 81 height 40
click at [854, 348] on span "1300752233" at bounding box center [842, 353] width 51 height 11
click at [834, 388] on span "681544837" at bounding box center [842, 393] width 51 height 11
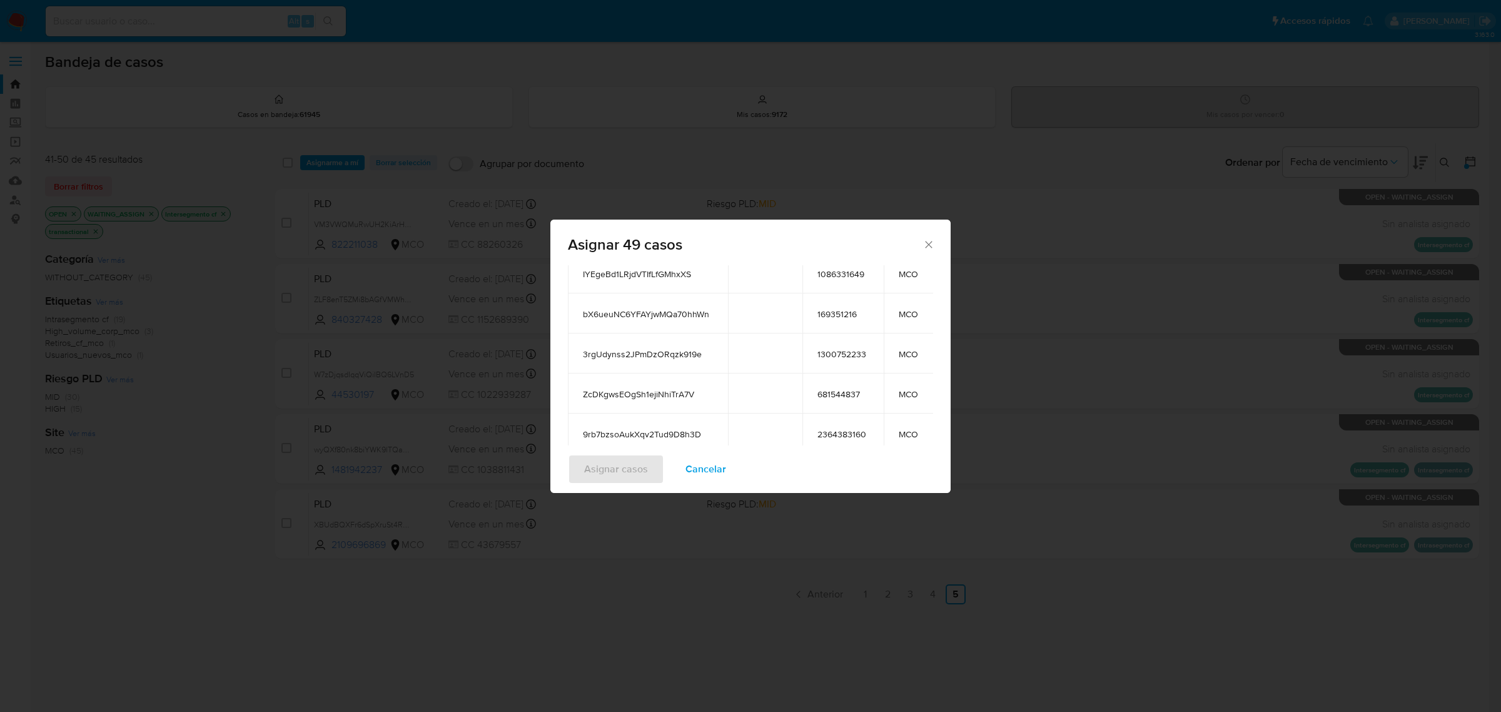
click at [846, 428] on span "2364383160" at bounding box center [842, 433] width 51 height 11
click at [845, 390] on span "173025671" at bounding box center [842, 395] width 51 height 11
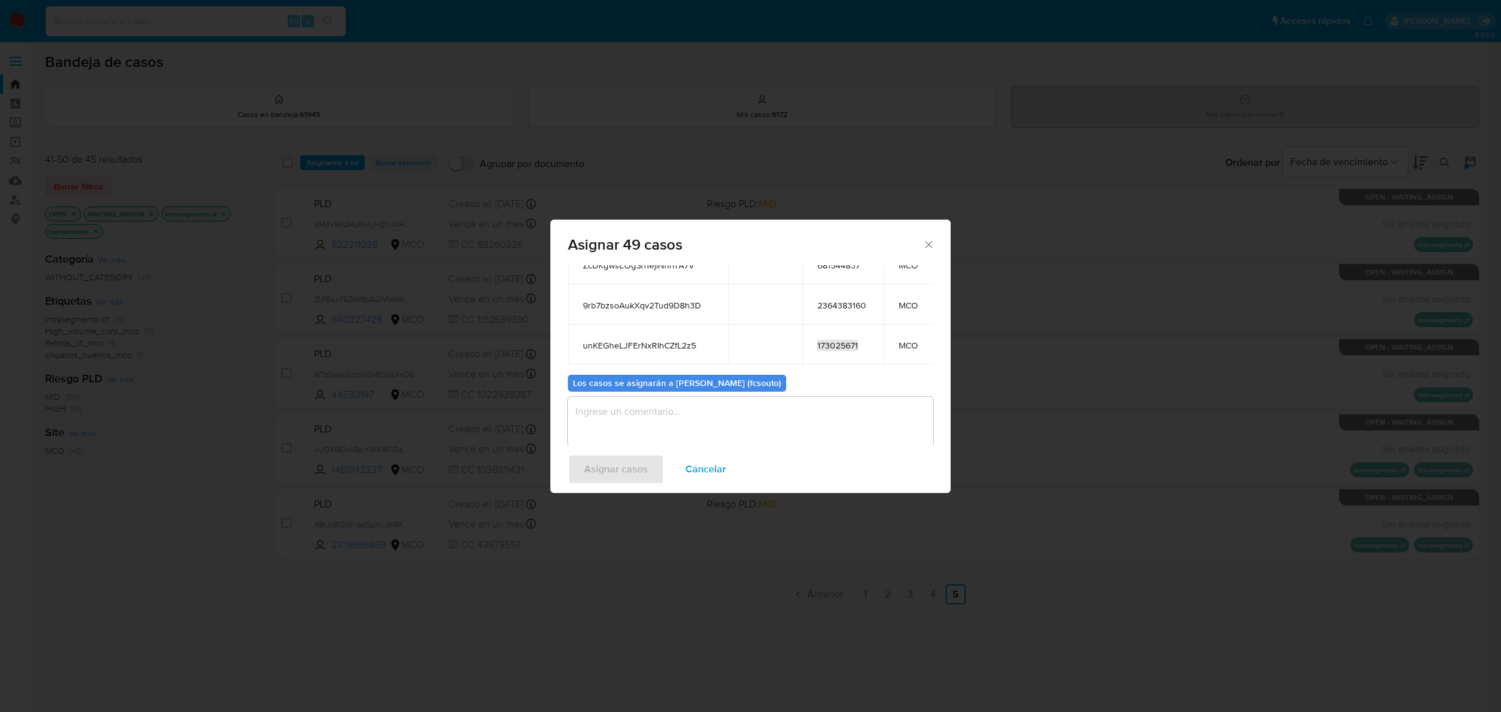
scroll to position [235, 0]
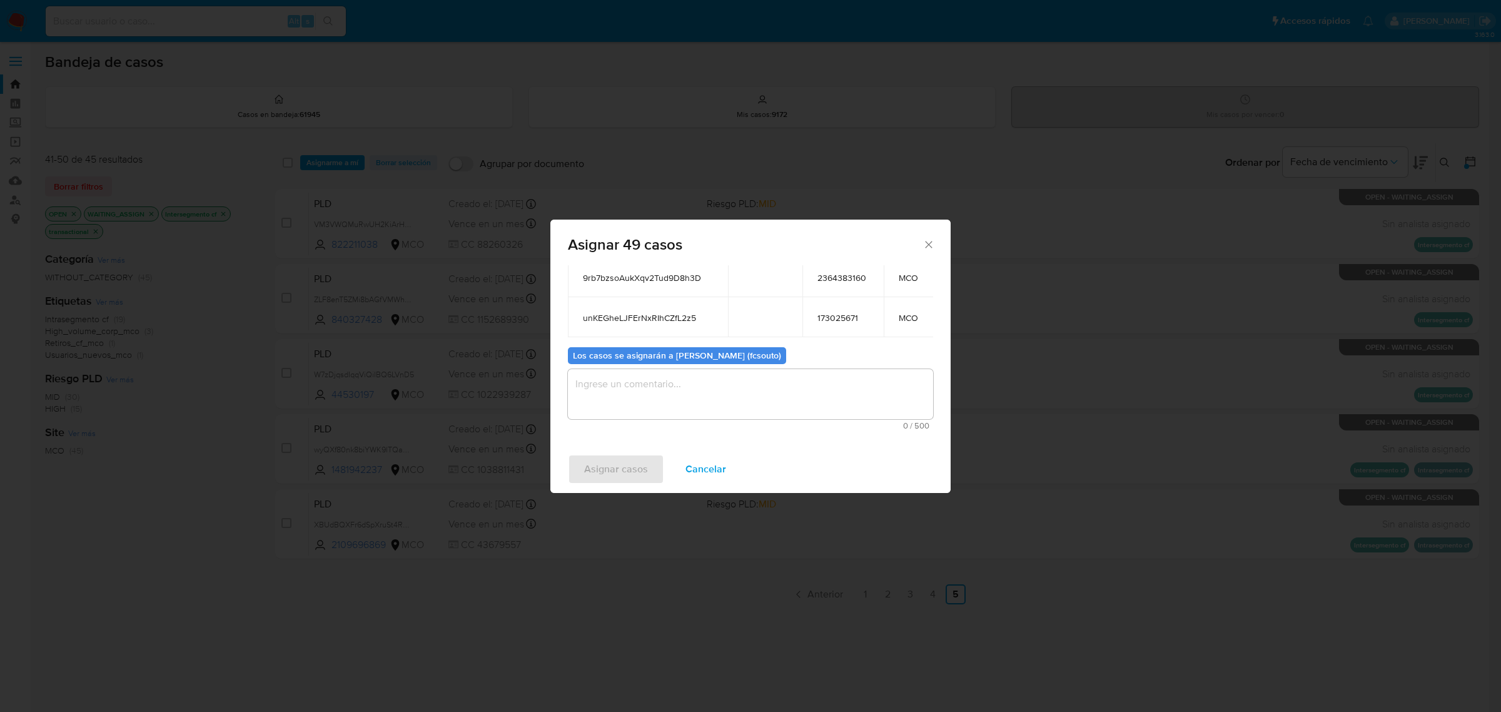
click at [736, 395] on textarea "assign-modal" at bounding box center [750, 394] width 365 height 50
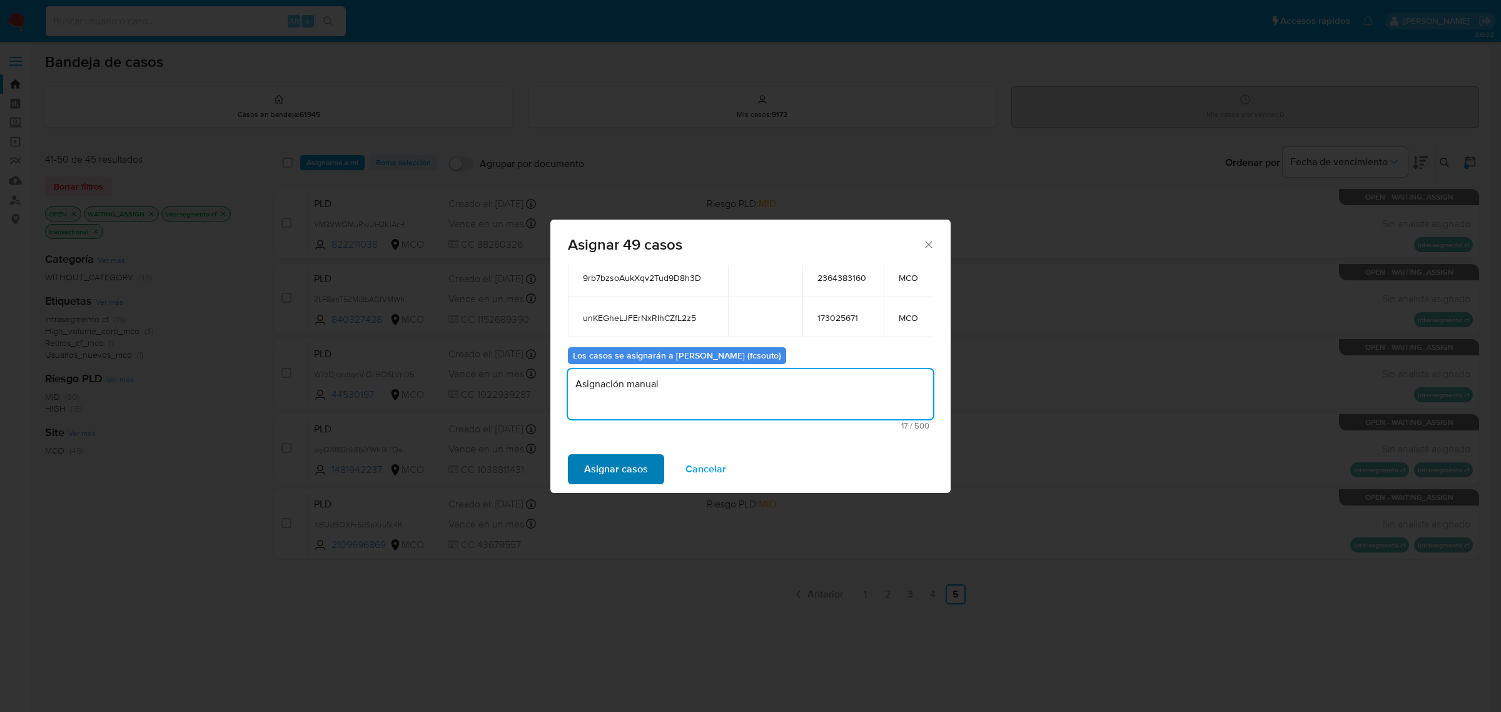
type textarea "Asignación manual"
click at [620, 479] on span "Asignar casos" at bounding box center [616, 469] width 64 height 28
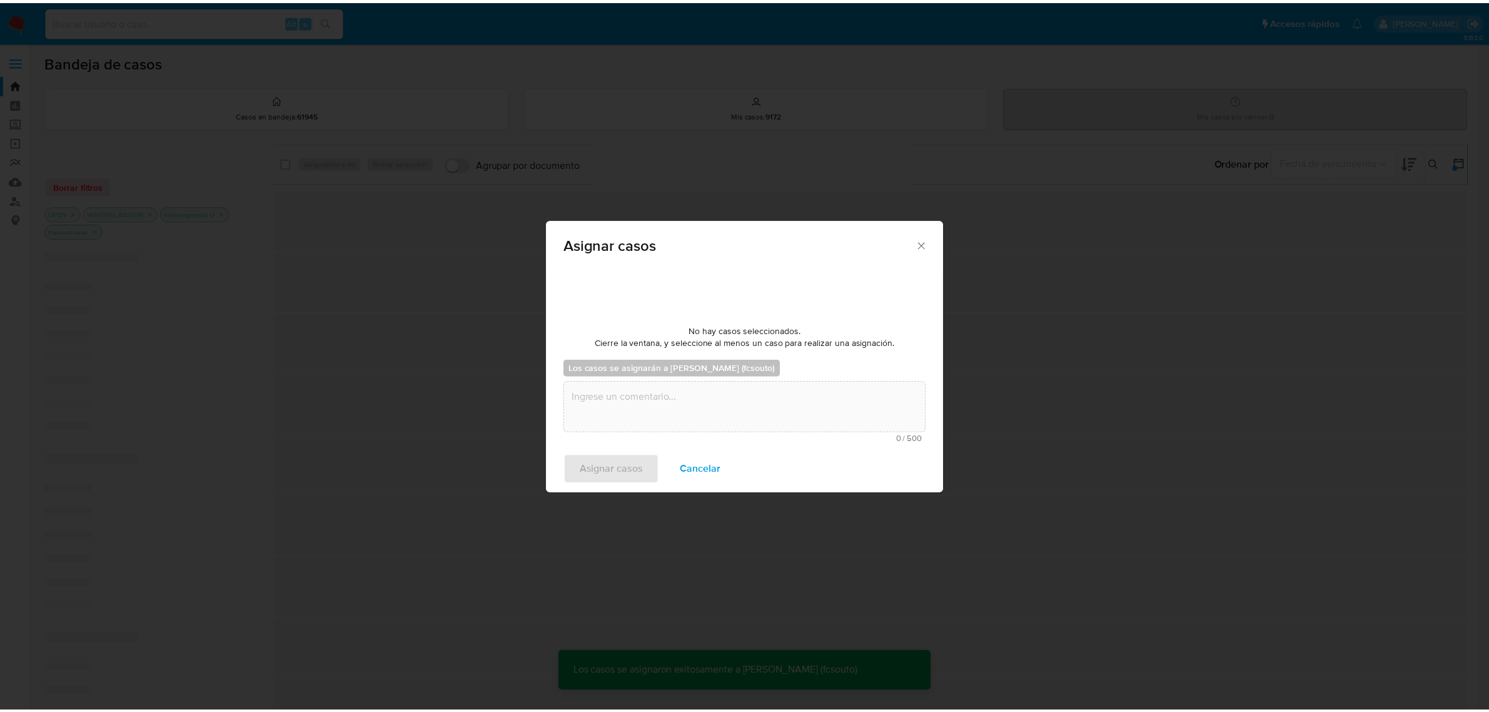
scroll to position [76, 0]
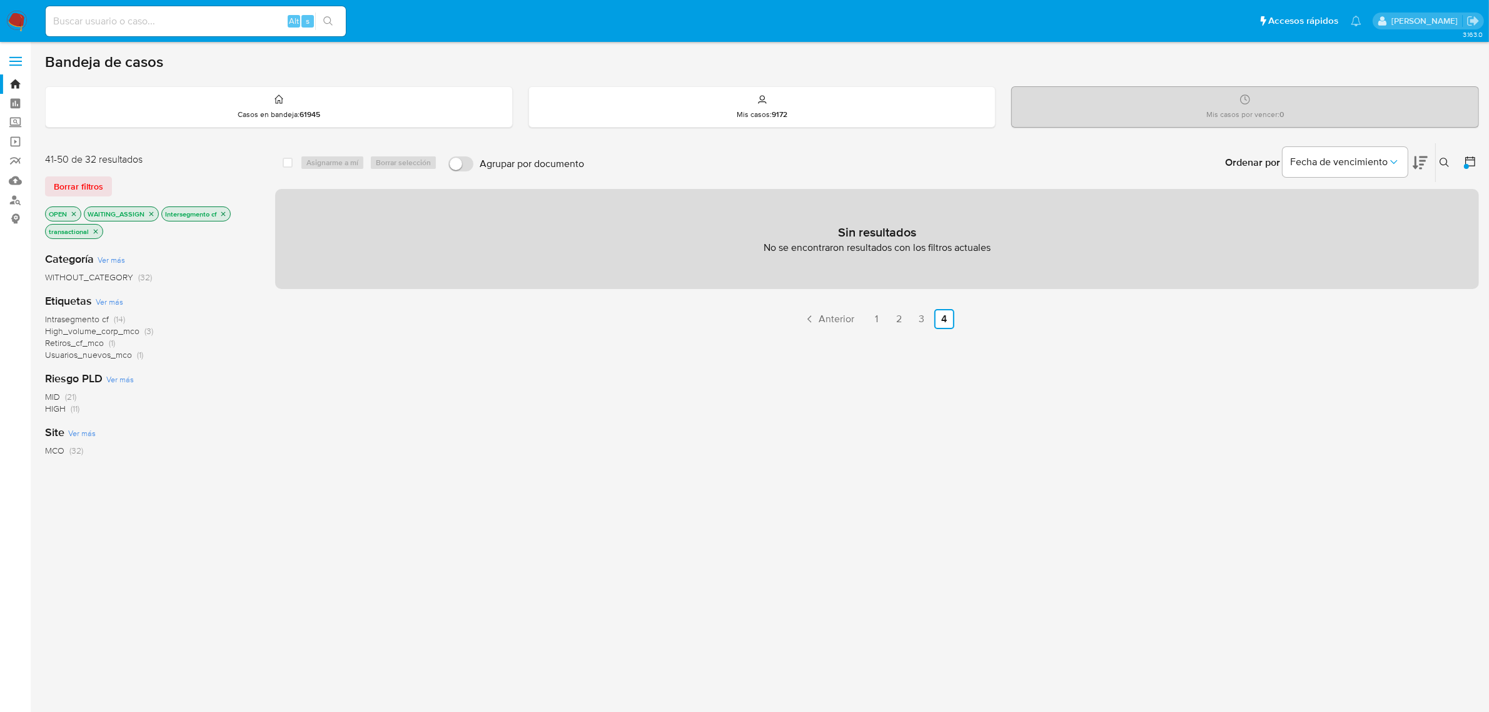
click at [224, 210] on icon "close-filter" at bounding box center [224, 214] width 8 height 8
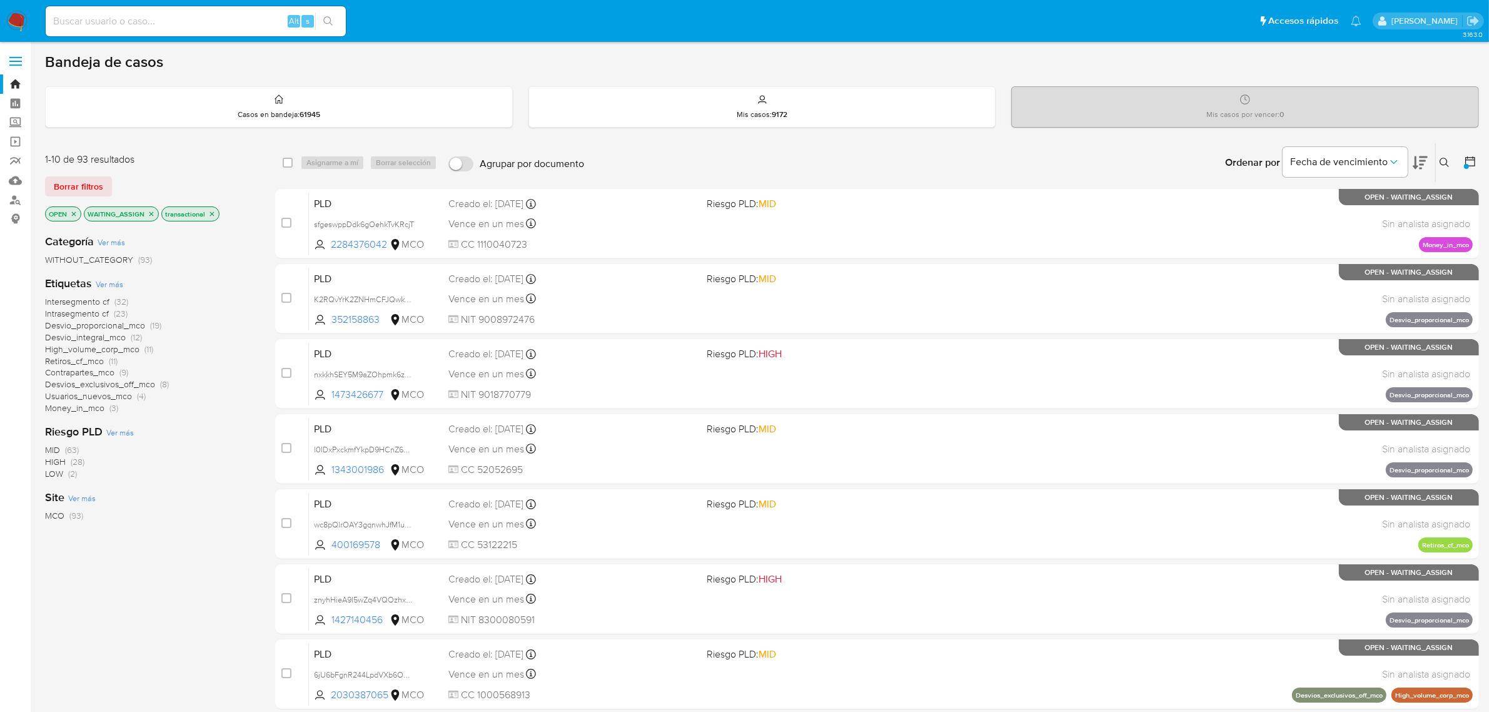
click at [18, 20] on img at bounding box center [16, 21] width 21 height 21
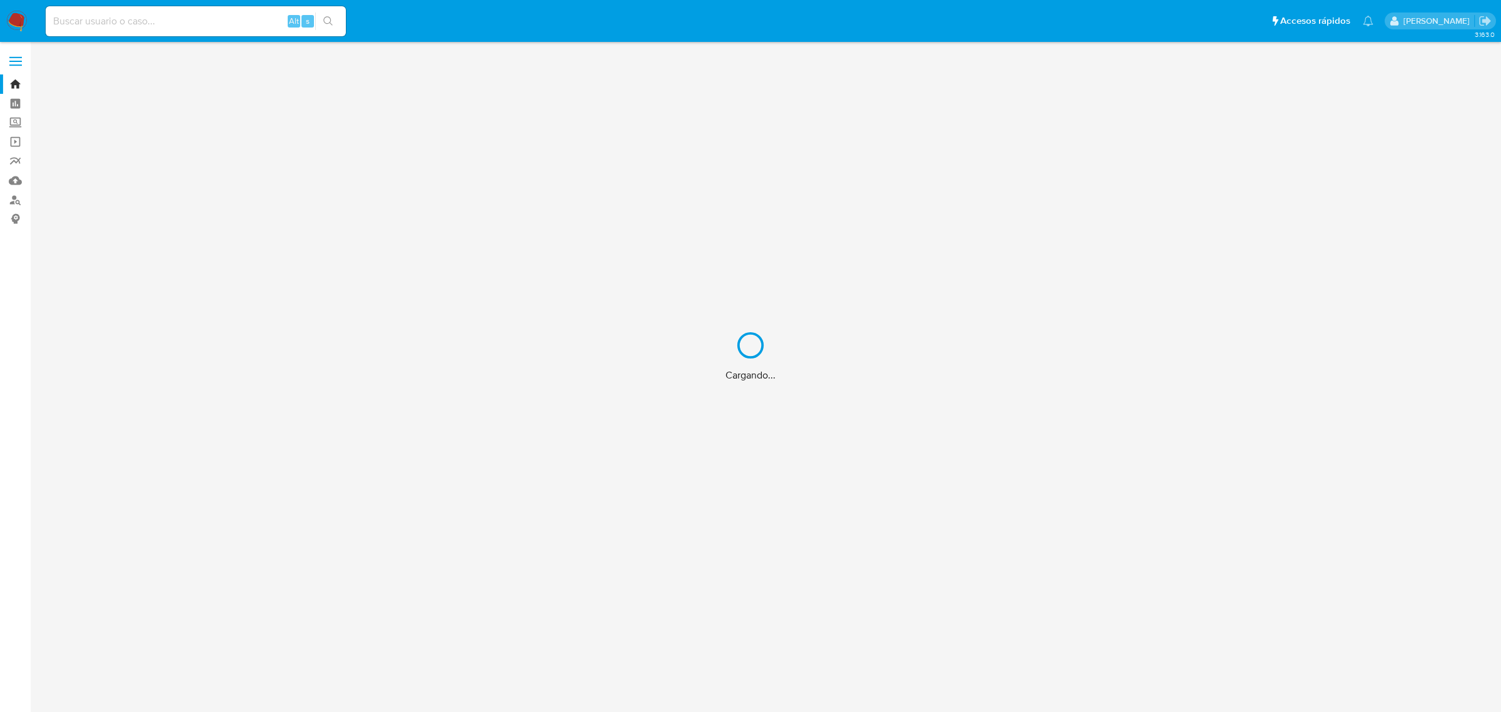
click at [13, 183] on div "Cargando..." at bounding box center [750, 356] width 1501 height 712
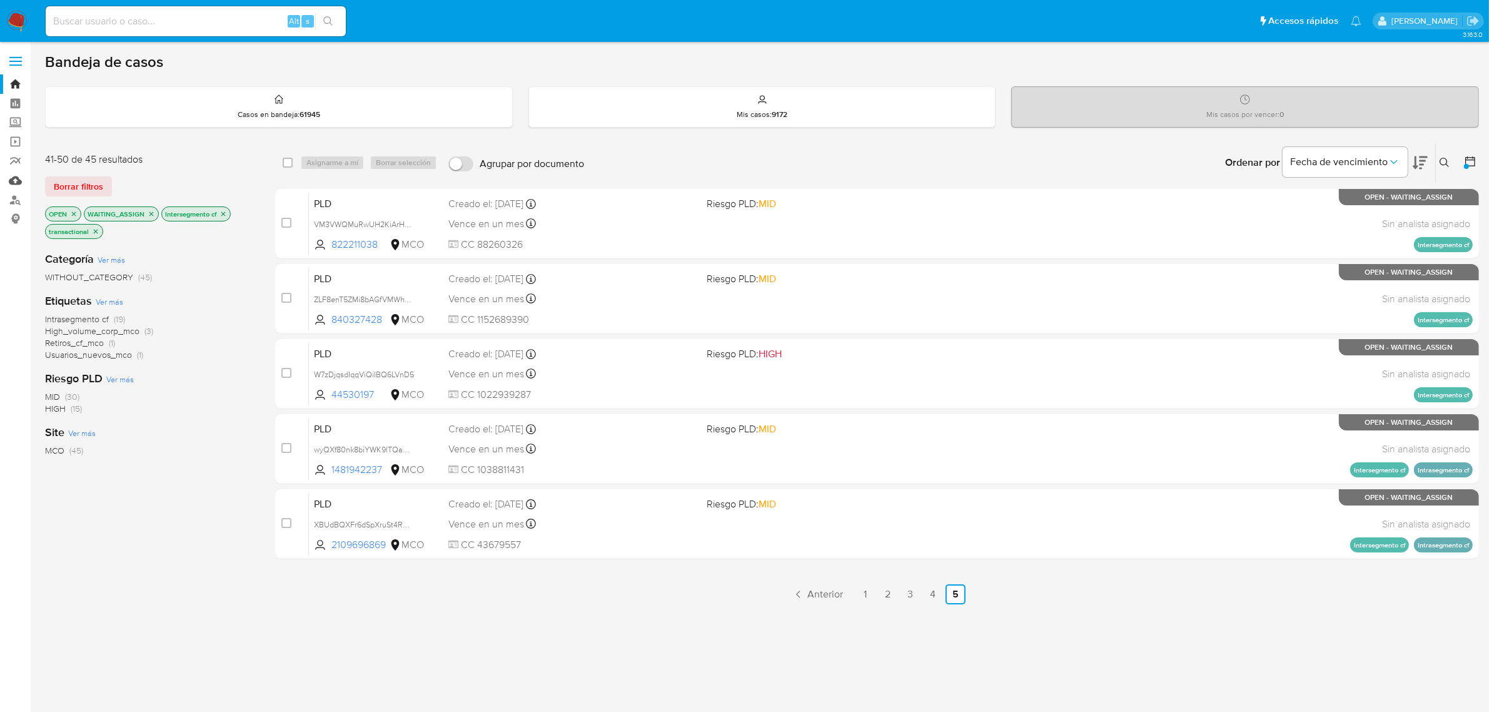
click at [13, 183] on link "Mulan" at bounding box center [74, 180] width 149 height 19
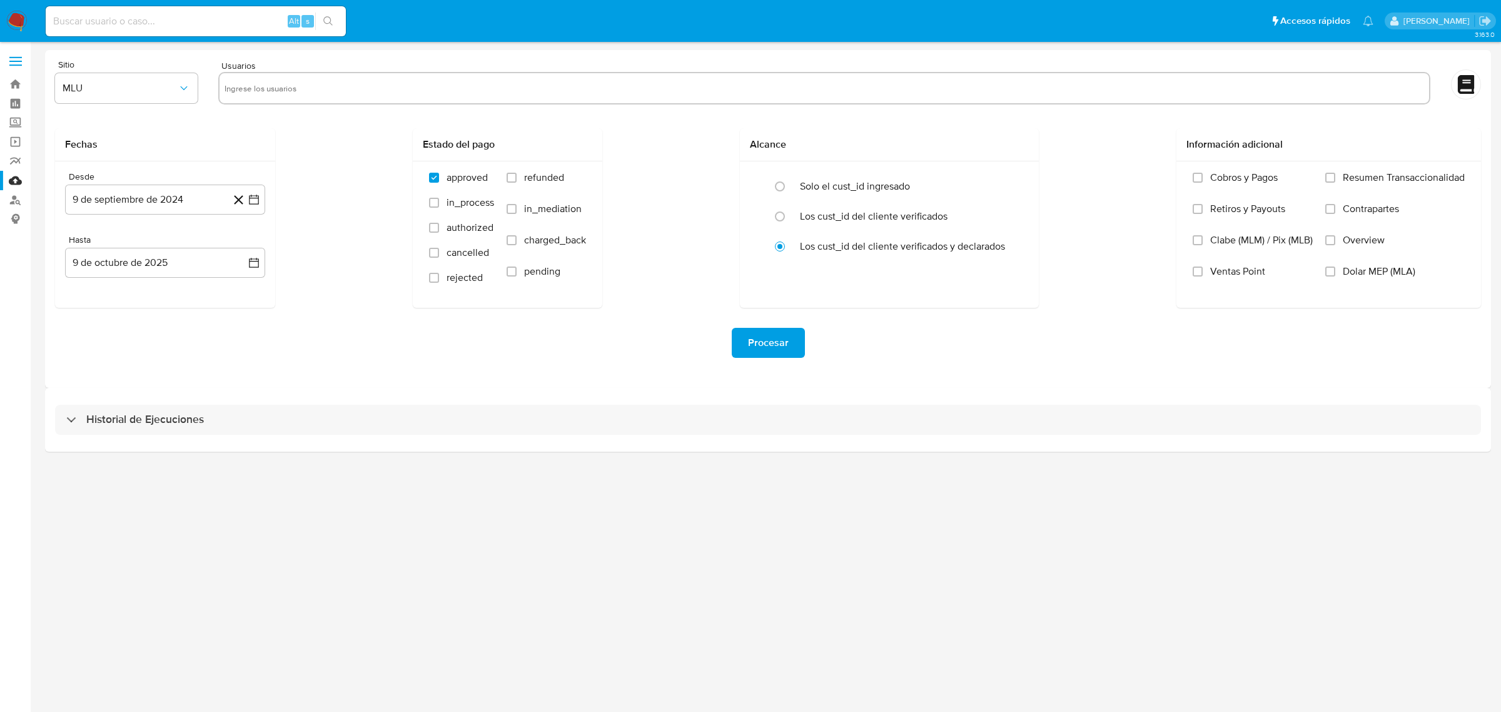
click at [283, 89] on input "text" at bounding box center [824, 88] width 1199 height 20
paste input "2497816779"
type input "2497816779"
click at [173, 91] on span "MLU" at bounding box center [120, 88] width 115 height 13
click at [136, 184] on div "MCO" at bounding box center [123, 182] width 120 height 30
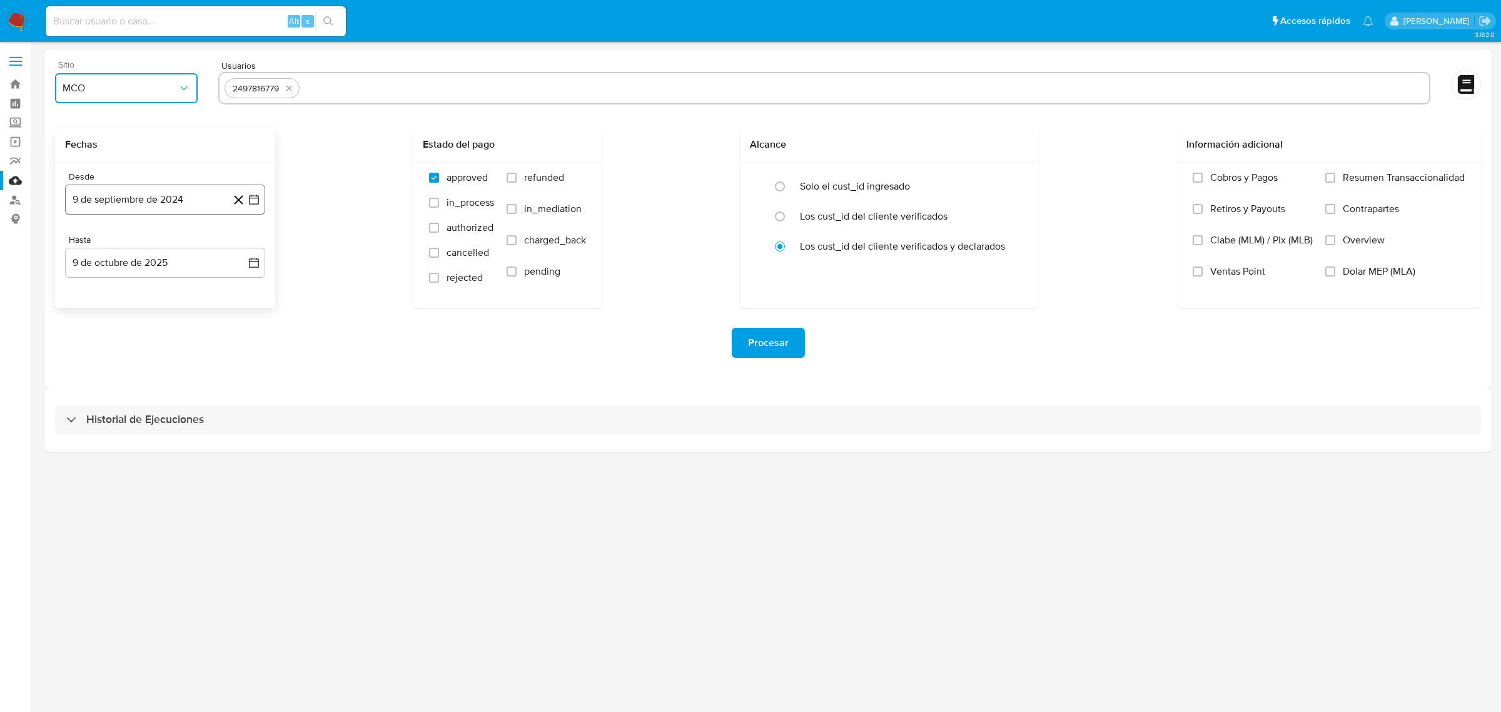
click at [256, 204] on icon "button" at bounding box center [254, 199] width 10 height 10
click at [161, 365] on button "19" at bounding box center [165, 366] width 20 height 20
click at [251, 266] on icon "button" at bounding box center [254, 262] width 13 height 13
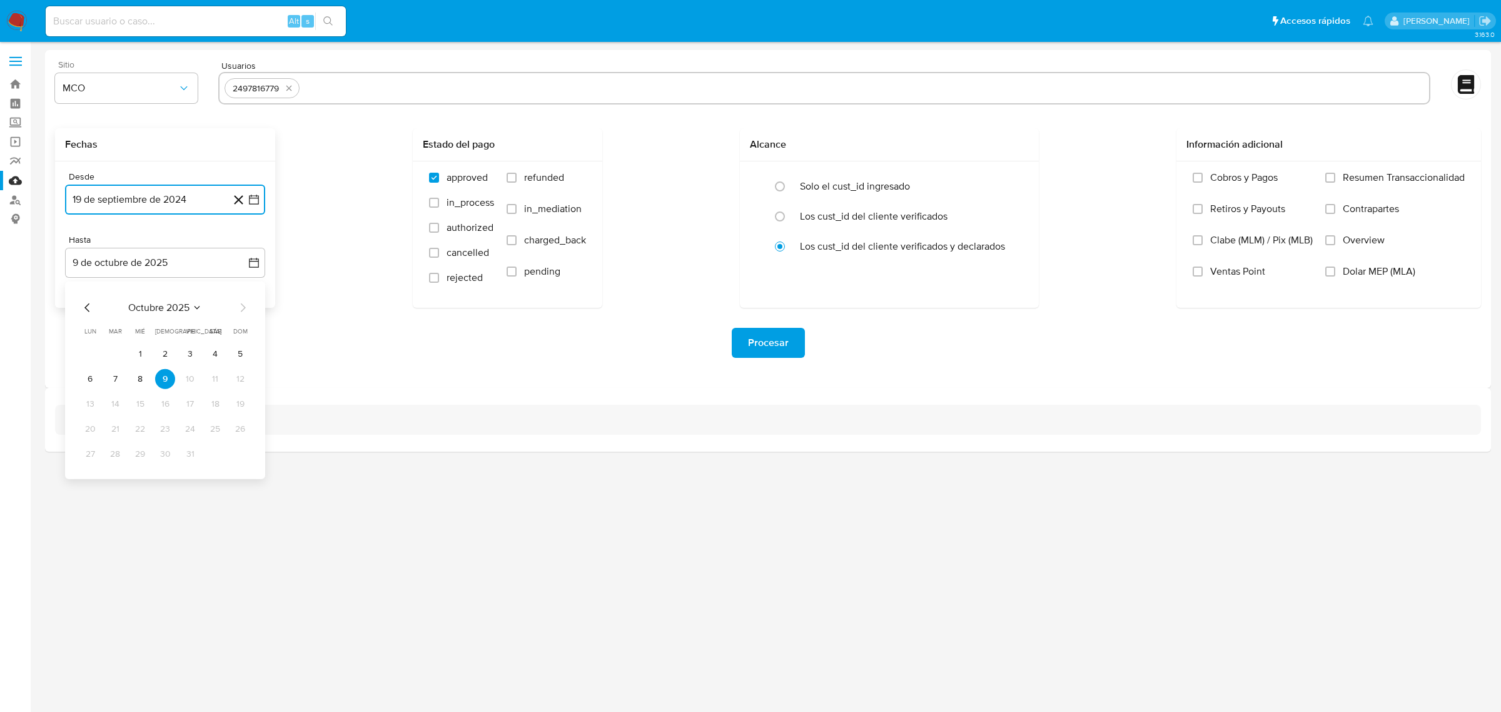
click at [85, 308] on icon "Mes anterior" at bounding box center [87, 307] width 15 height 15
click at [186, 404] on button "19" at bounding box center [190, 404] width 20 height 20
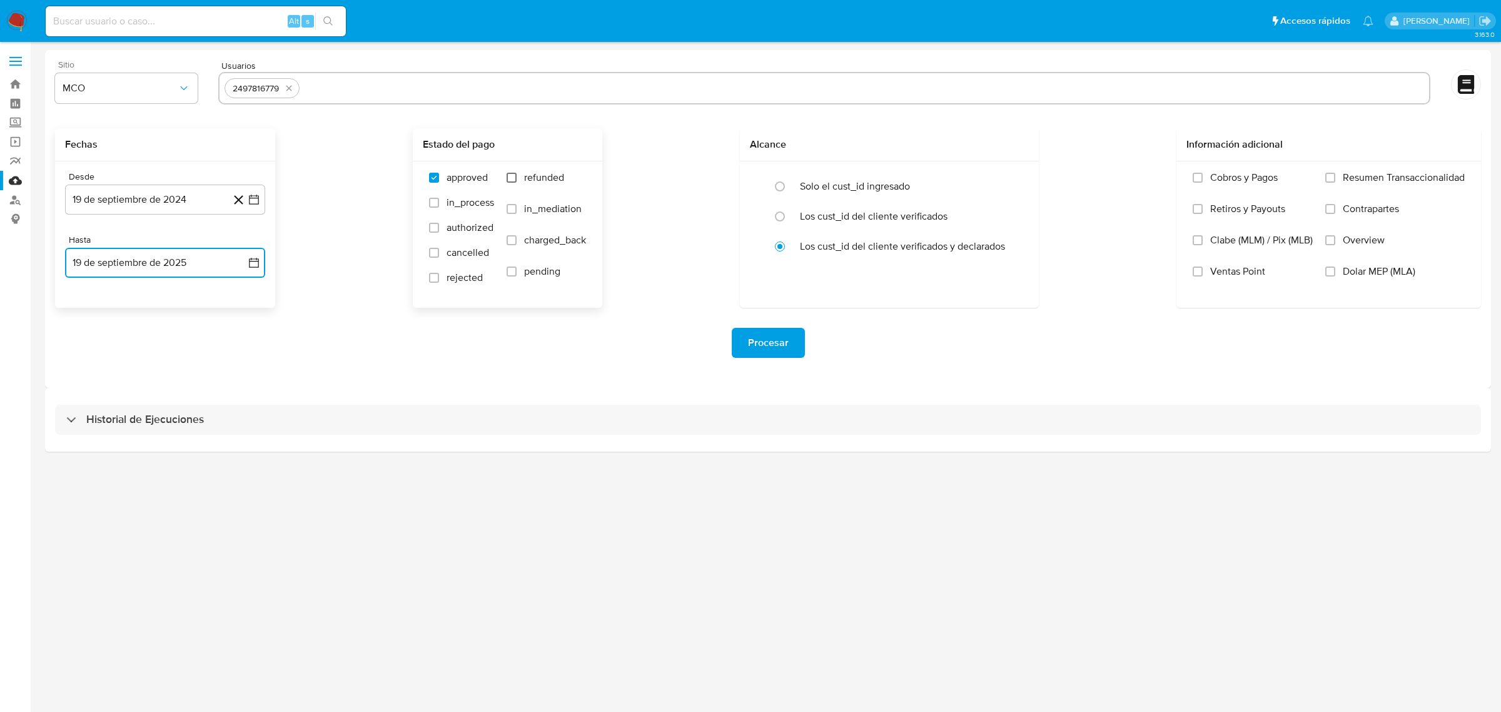
click at [513, 182] on input "refunded" at bounding box center [512, 178] width 10 height 10
checkbox input "true"
click at [515, 246] on label "charged_back" at bounding box center [546, 249] width 79 height 31
click at [515, 245] on input "charged_back" at bounding box center [512, 240] width 10 height 10
checkbox input "true"
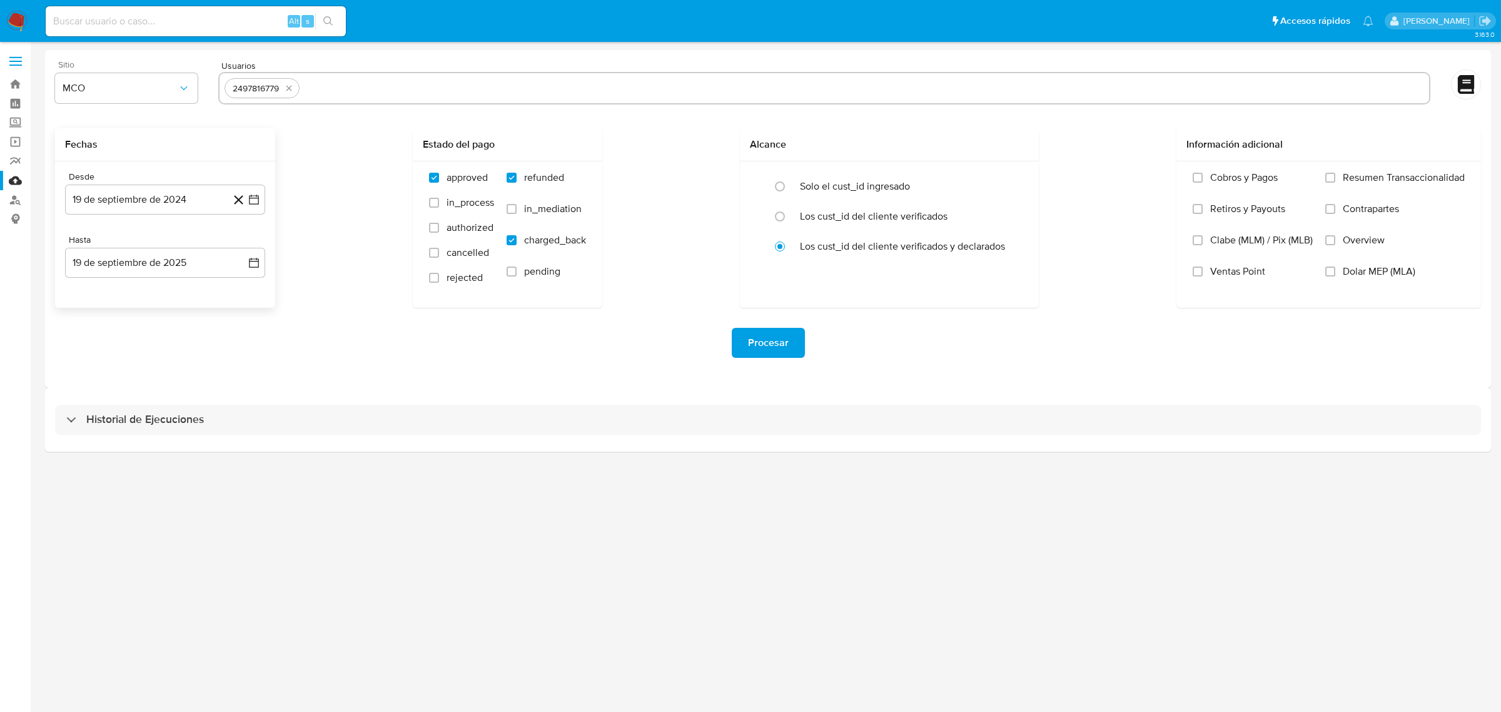
click at [335, 84] on input "text" at bounding box center [864, 88] width 1119 height 20
type input "2529040856"
paste input "2483736917"
type input "2483736917"
paste input "63681052"
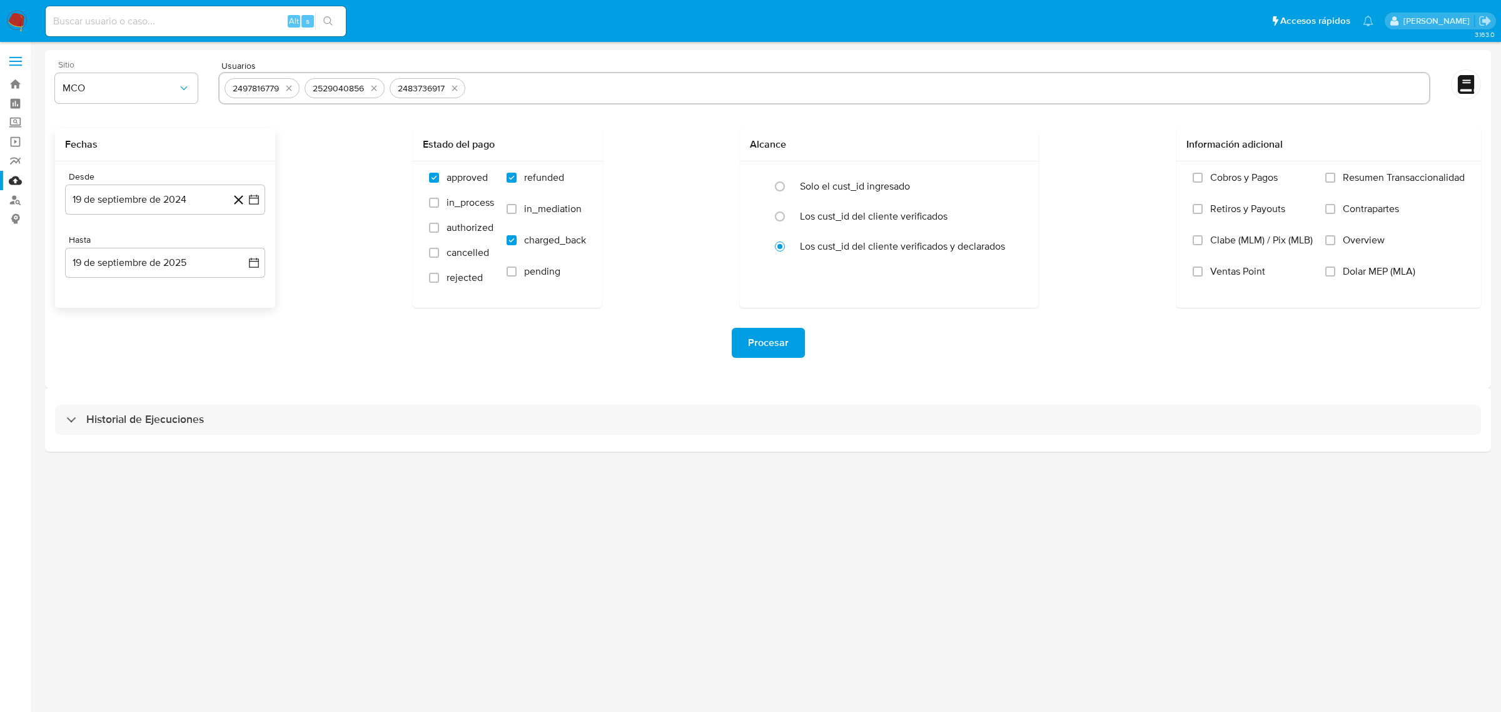
type input "63681052"
paste input "1524624708"
type input "1524624708"
paste input "303354934"
type input "303354934"
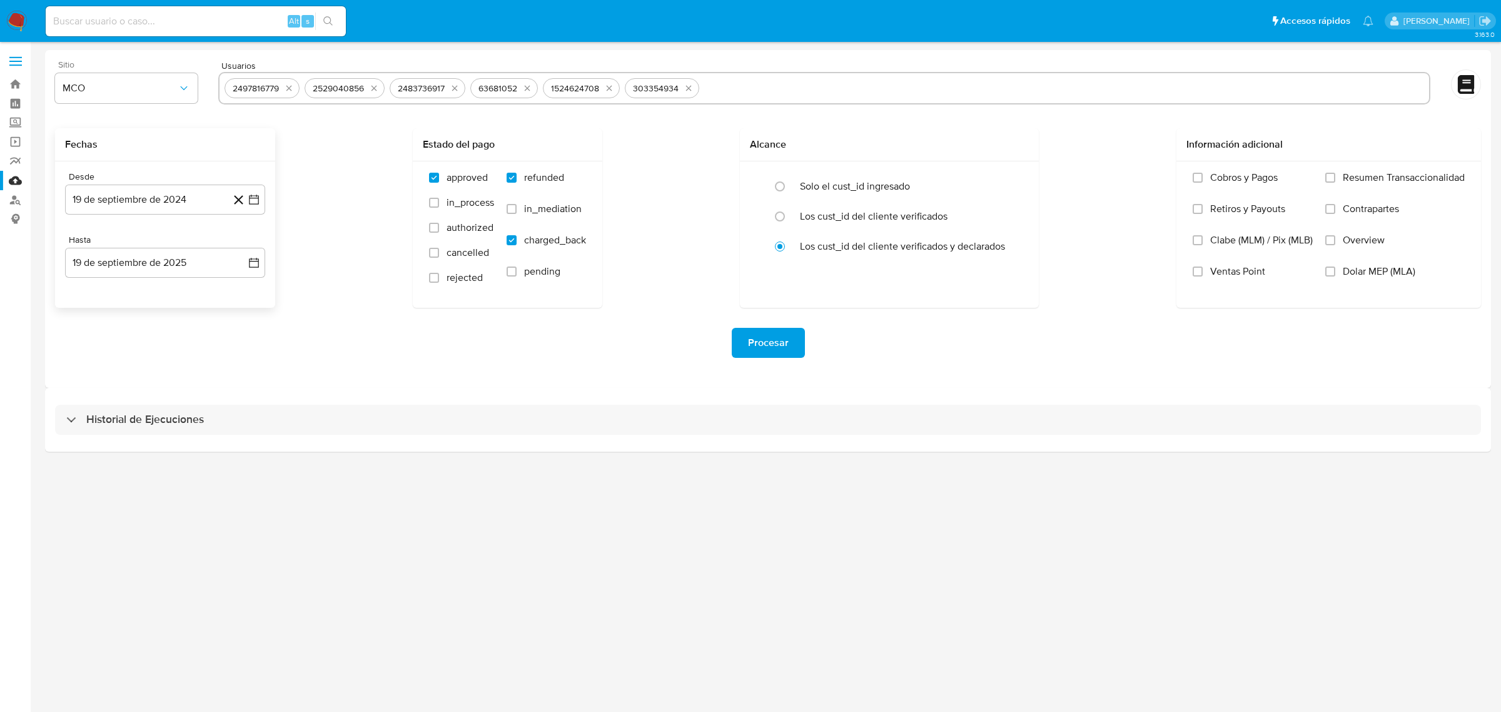
paste input "200169114"
type input "200169114"
paste input "257832427"
type input "257832427"
paste input "1697931541"
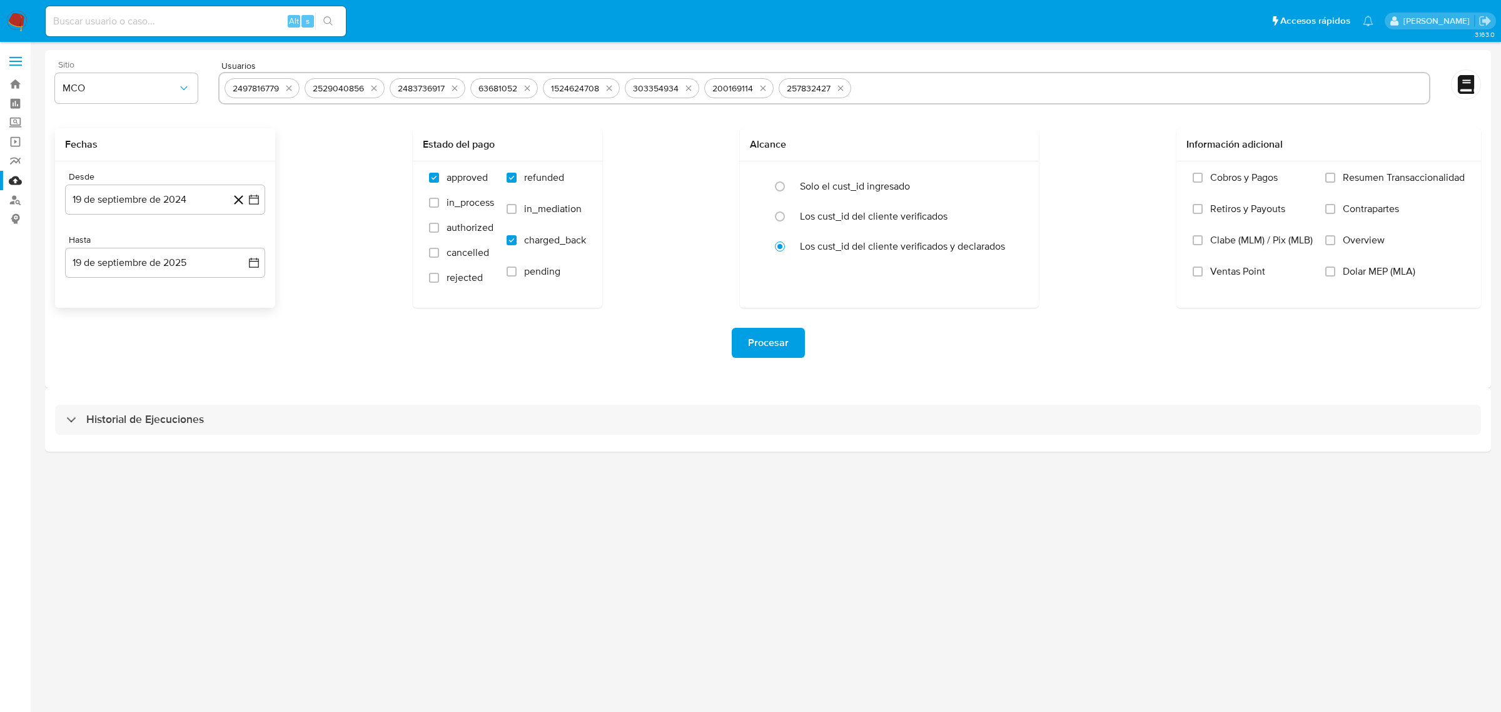
type input "1697931541"
paste input "1655870969"
type input "1655870969"
click at [752, 343] on span "Procesar" at bounding box center [768, 343] width 41 height 28
click at [155, 92] on span "MLU" at bounding box center [120, 88] width 115 height 13
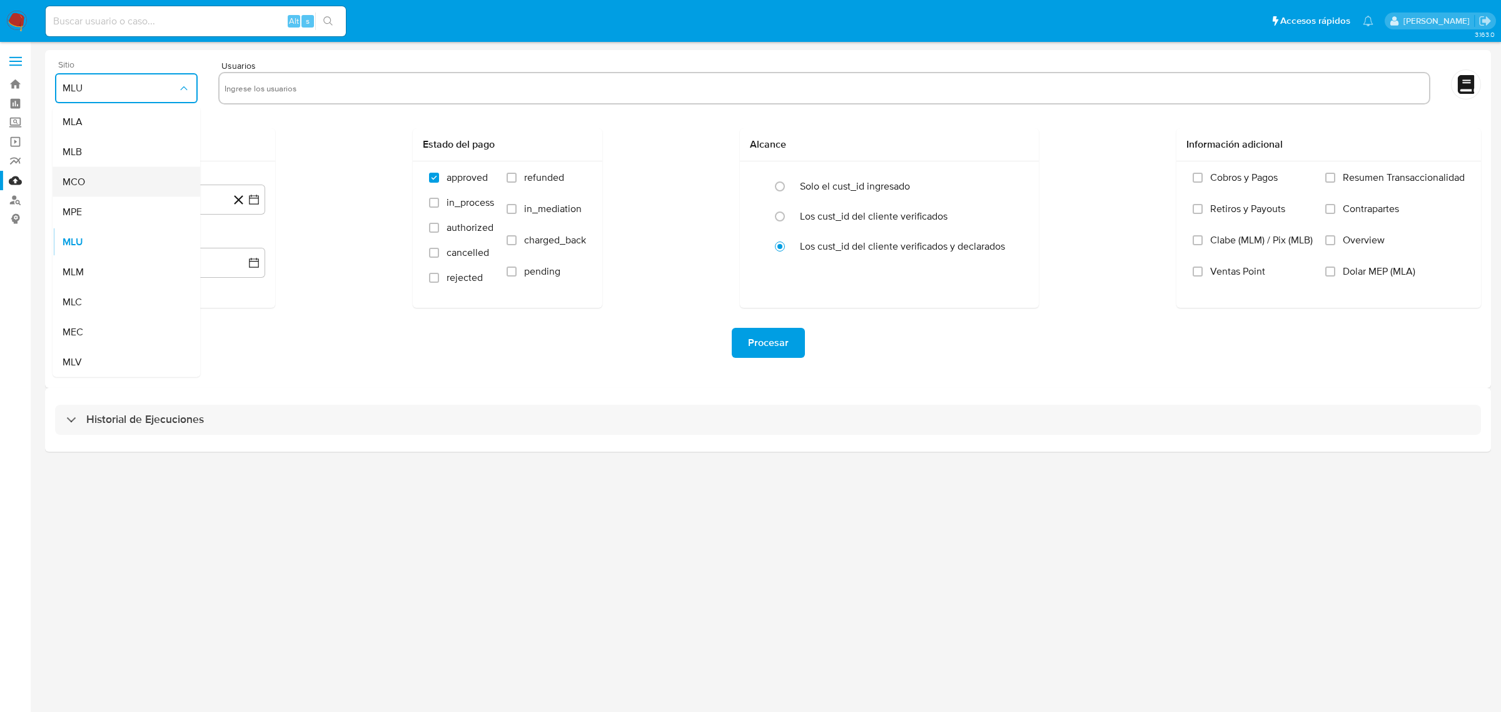
click at [116, 183] on div "MCO" at bounding box center [123, 182] width 120 height 30
click at [254, 195] on icon "button" at bounding box center [254, 199] width 13 height 13
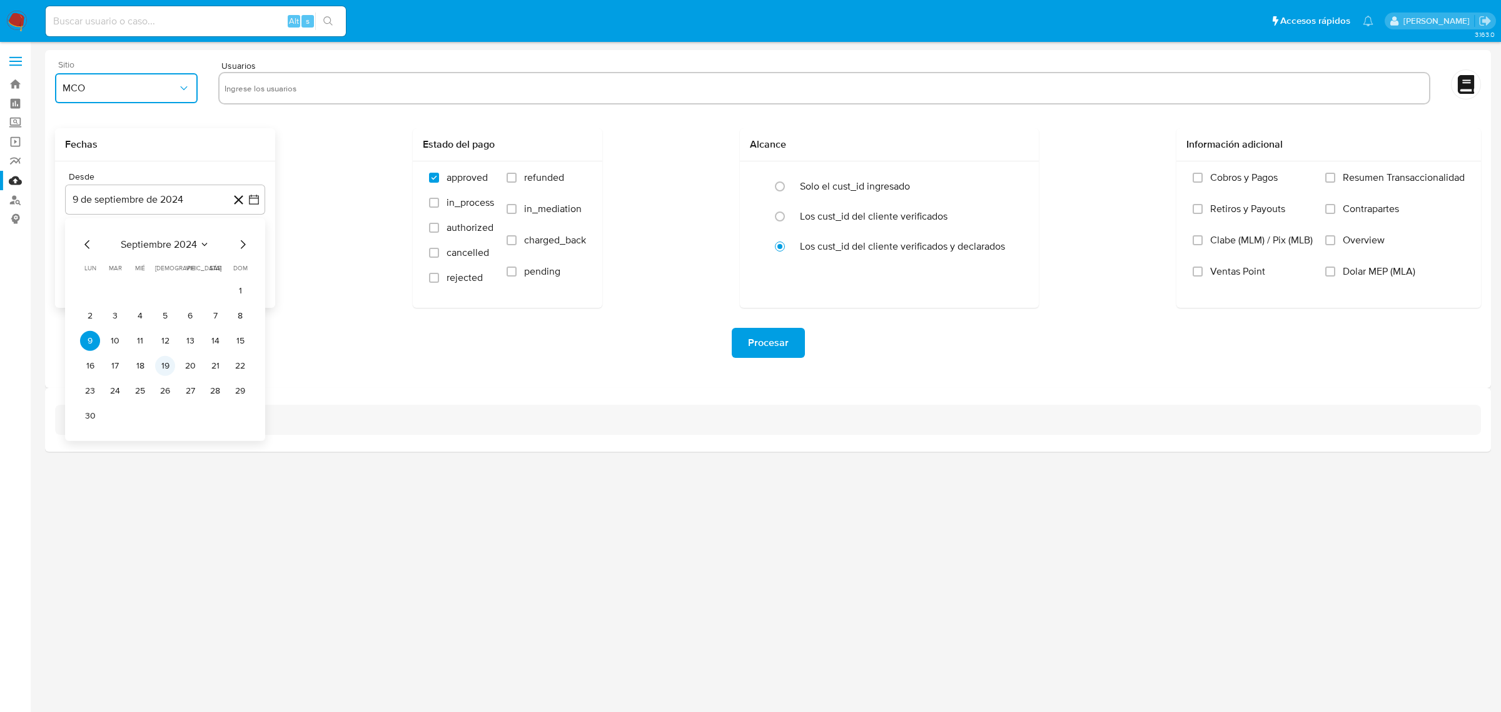
click at [164, 363] on button "19" at bounding box center [165, 366] width 20 height 20
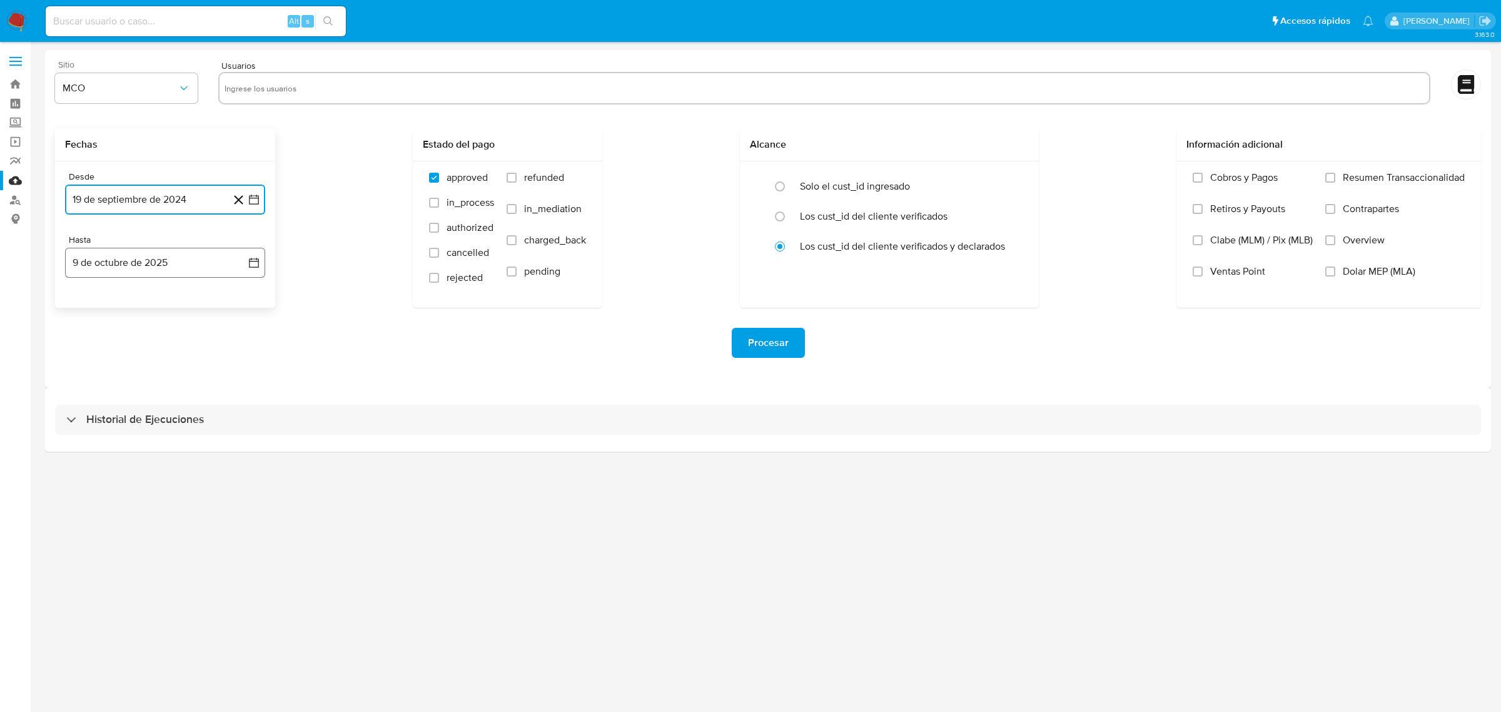
drag, startPoint x: 257, startPoint y: 258, endPoint x: 249, endPoint y: 263, distance: 9.5
click at [258, 258] on icon "button" at bounding box center [254, 262] width 13 height 13
click at [86, 305] on icon "Mes anterior" at bounding box center [87, 307] width 15 height 15
click at [184, 402] on button "19" at bounding box center [190, 404] width 20 height 20
click at [508, 171] on label "refunded" at bounding box center [546, 186] width 79 height 31
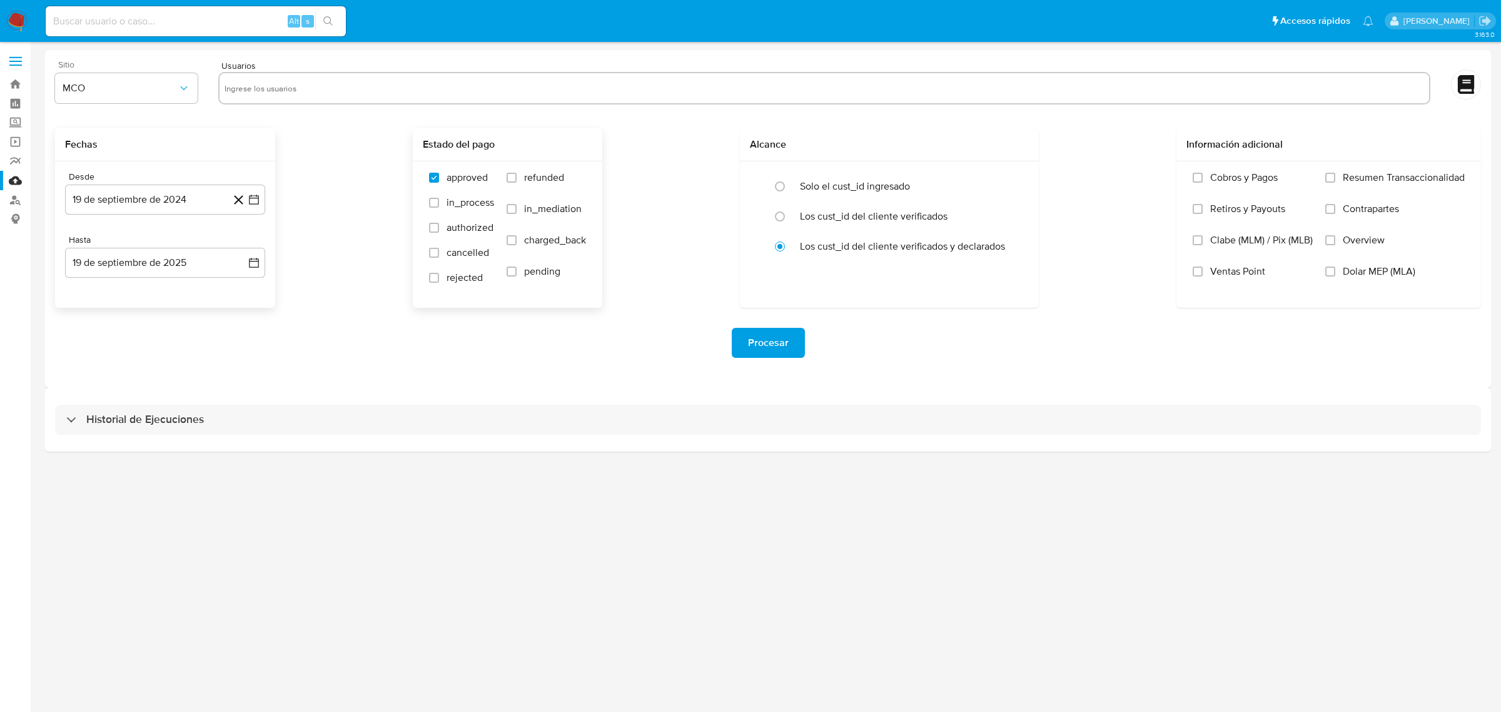
click at [508, 173] on input "refunded" at bounding box center [512, 178] width 10 height 10
checkbox input "true"
click at [508, 241] on input "charged_back" at bounding box center [512, 240] width 10 height 10
checkbox input "true"
click at [335, 93] on input "text" at bounding box center [824, 88] width 1199 height 20
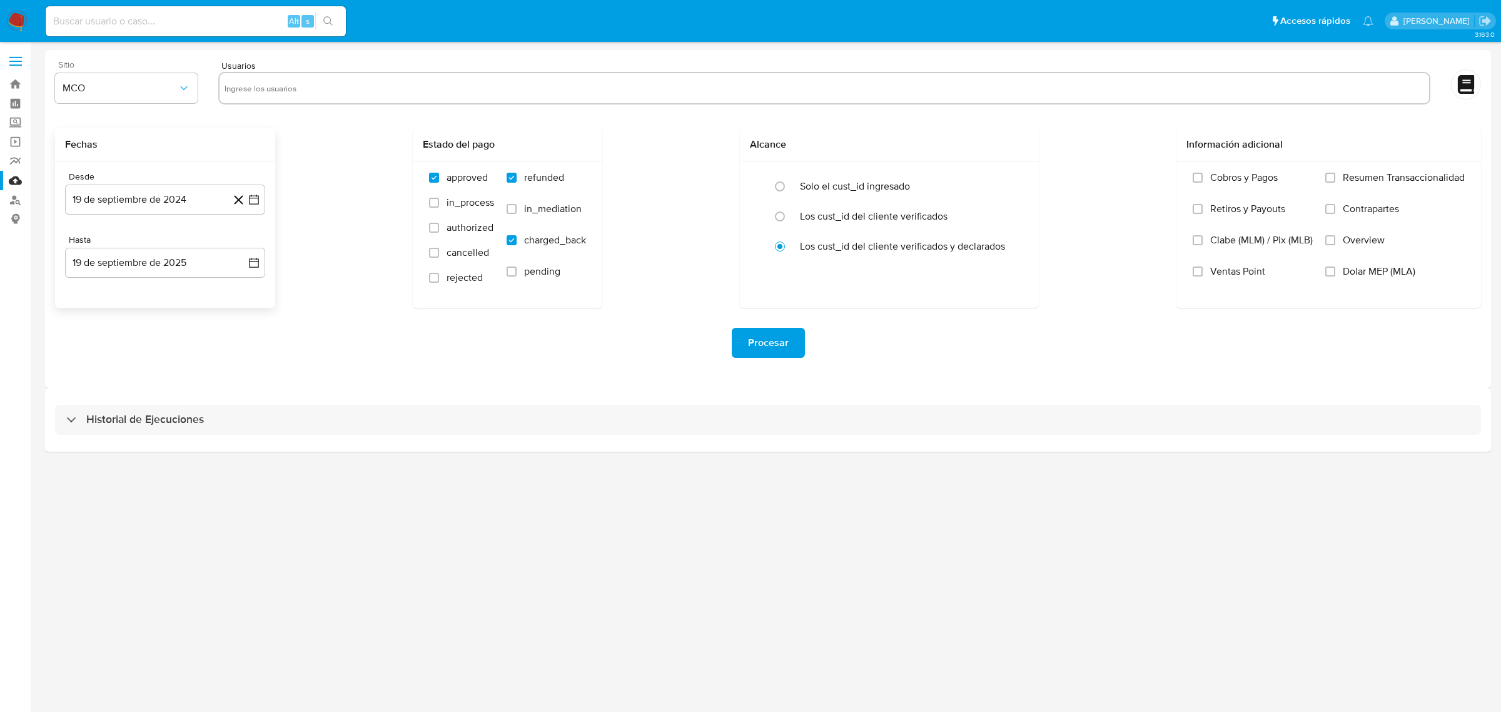
type input "118606859"
paste input "677273495"
type input "677273495"
paste input "188092826"
type input "188092826"
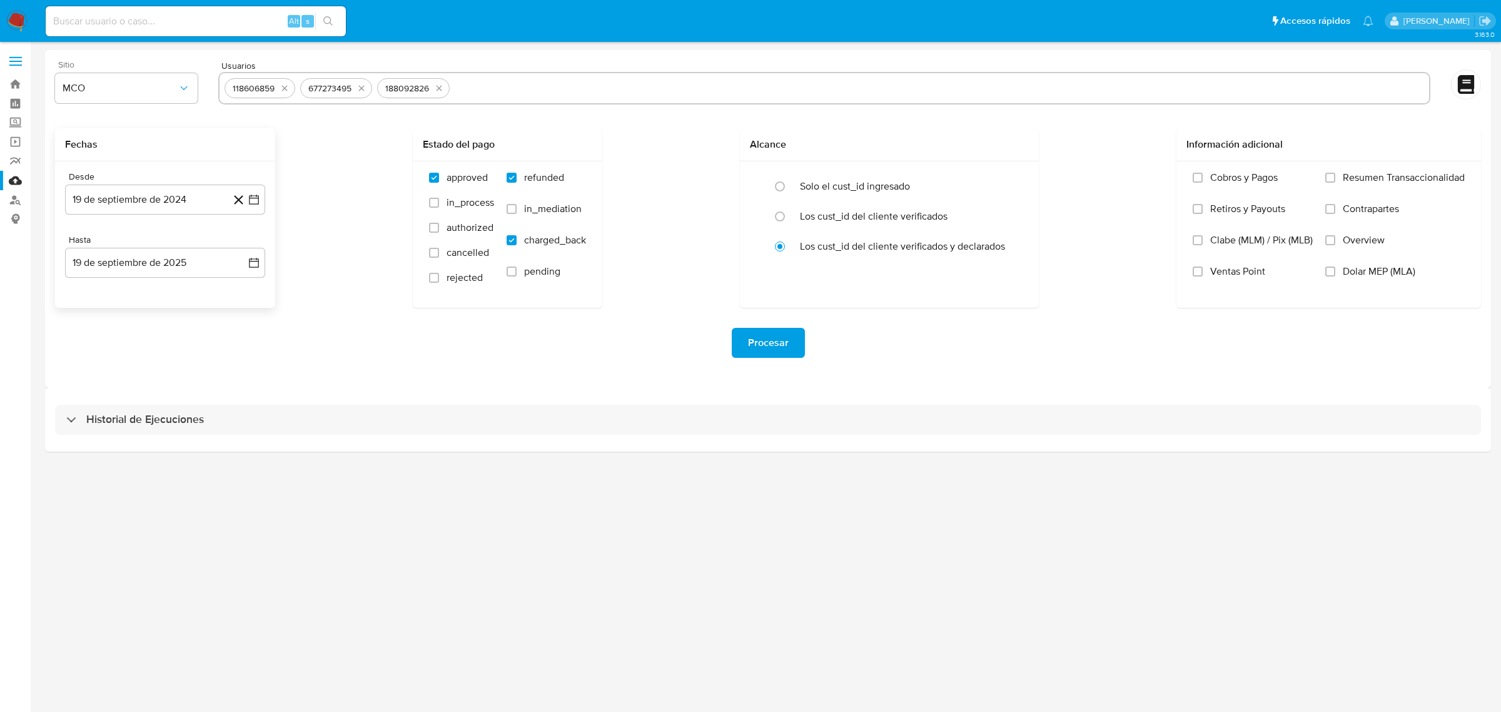
paste input "196614651"
type input "196614651"
paste input "183952033"
type input "183952033"
paste input "252275735"
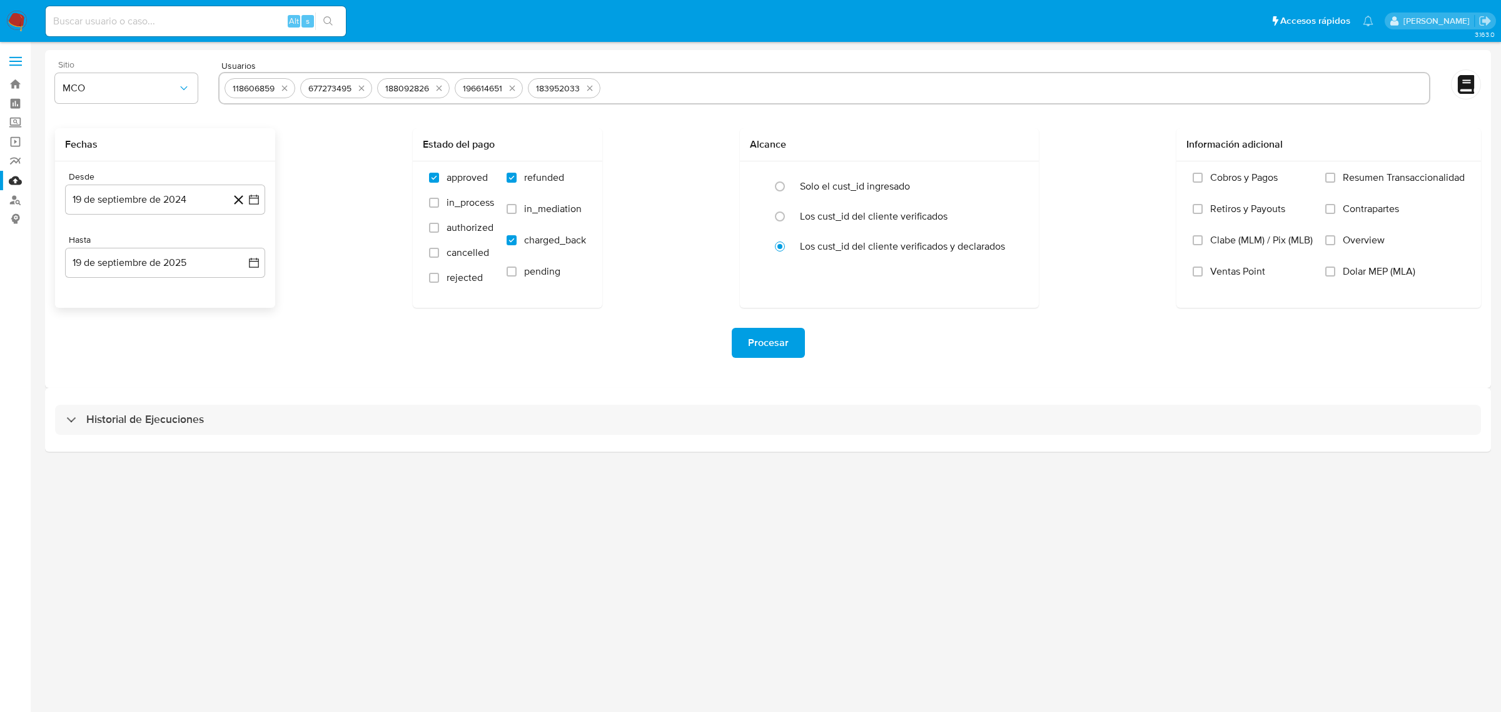
type input "252275735"
paste input "489461606"
type input "489461606"
paste input "191215307"
type input "191215307"
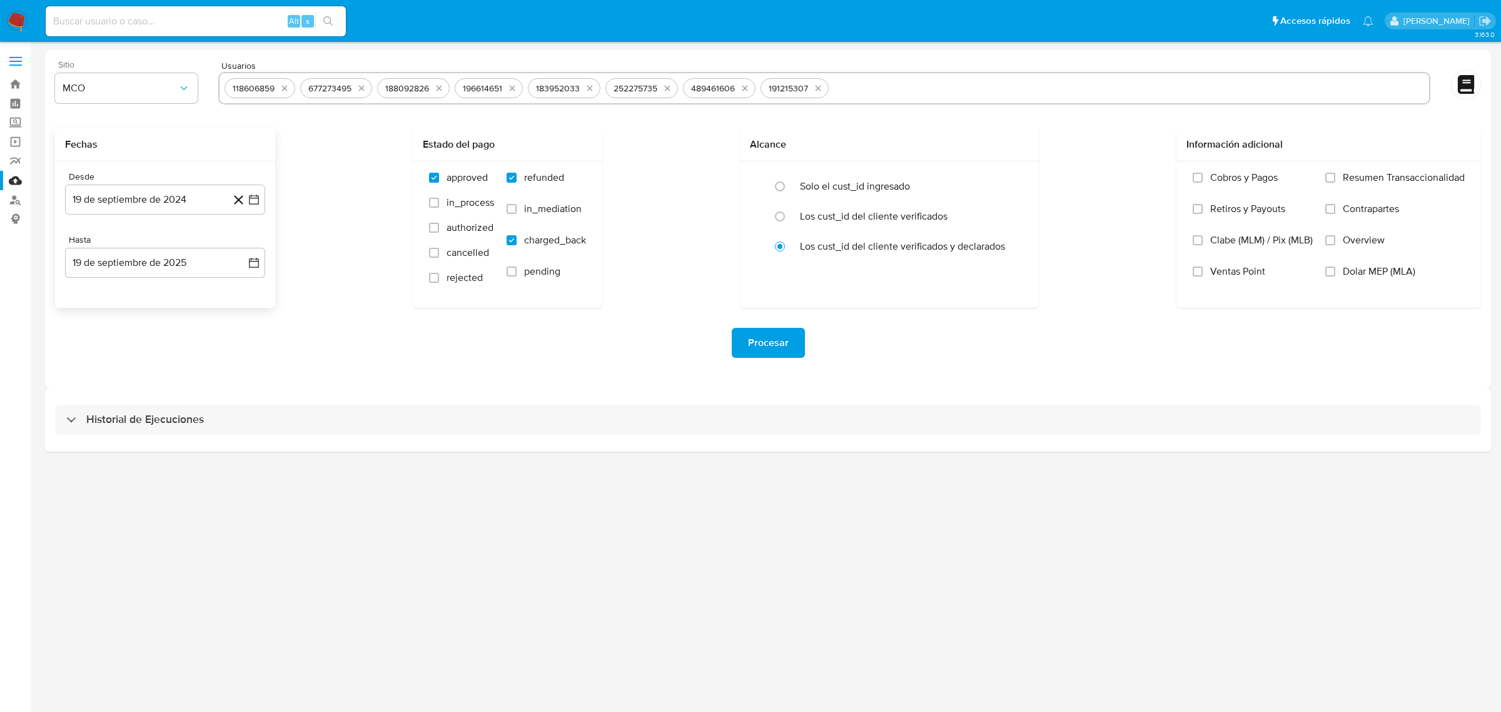
paste input "2063980021"
type input "2063980021"
paste input "305494570"
type input "305494570"
paste input "603805943"
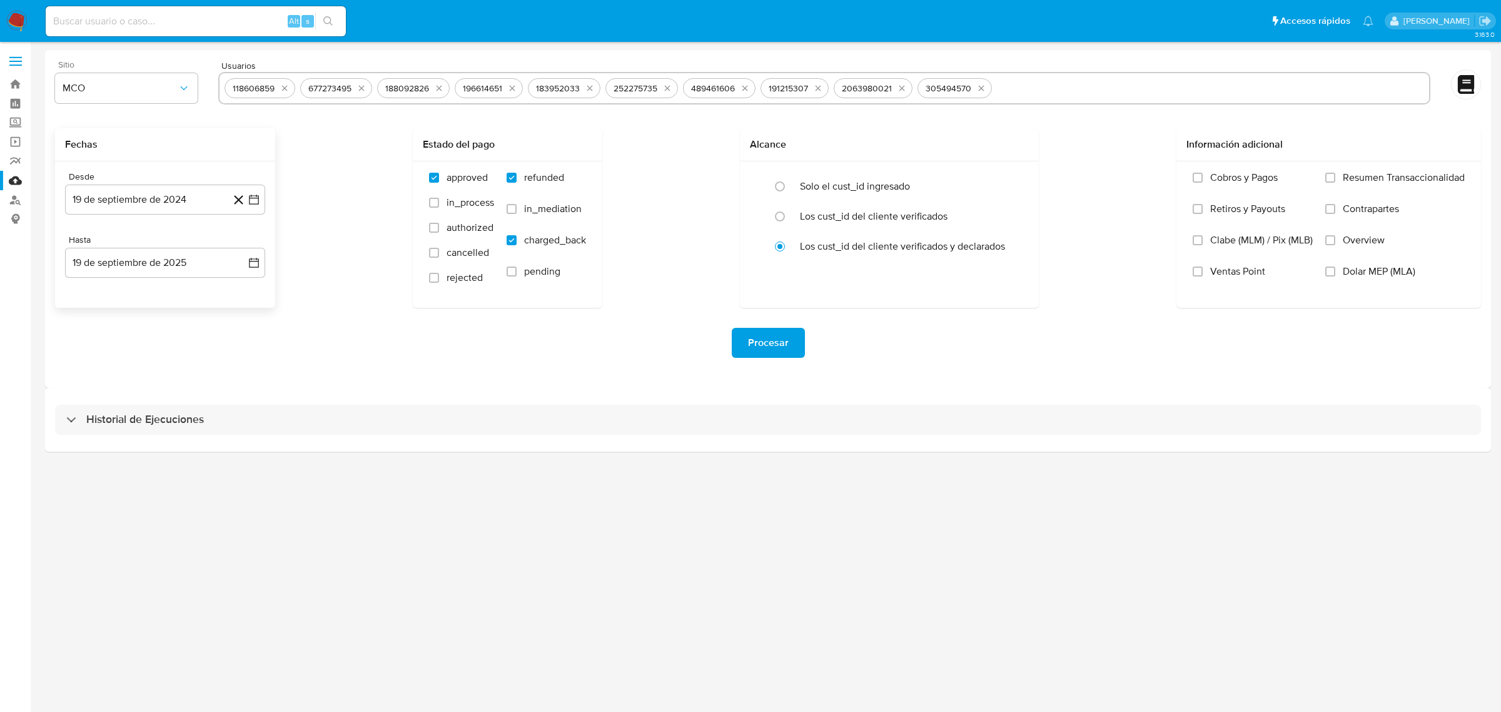
type input "603805943"
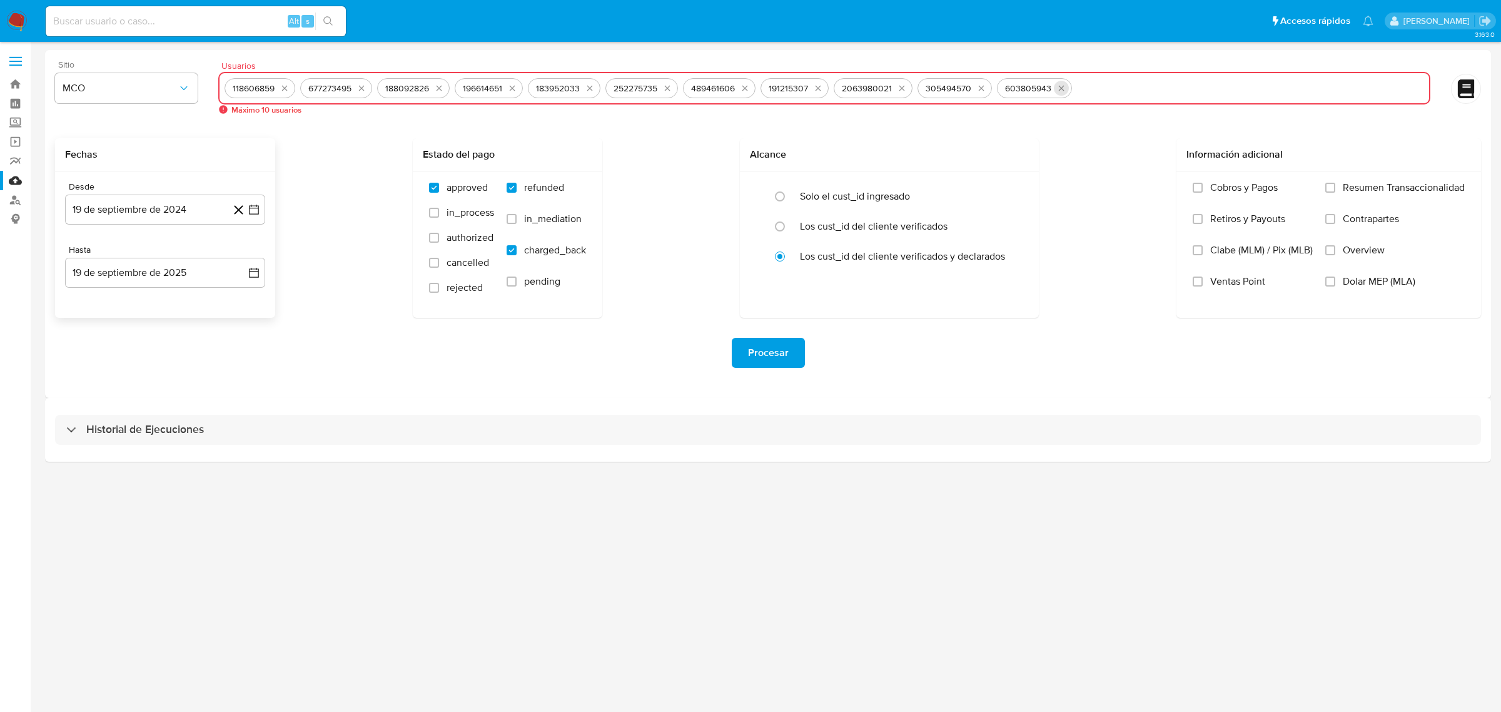
click at [1063, 88] on icon "quitar 603805943" at bounding box center [1061, 88] width 10 height 10
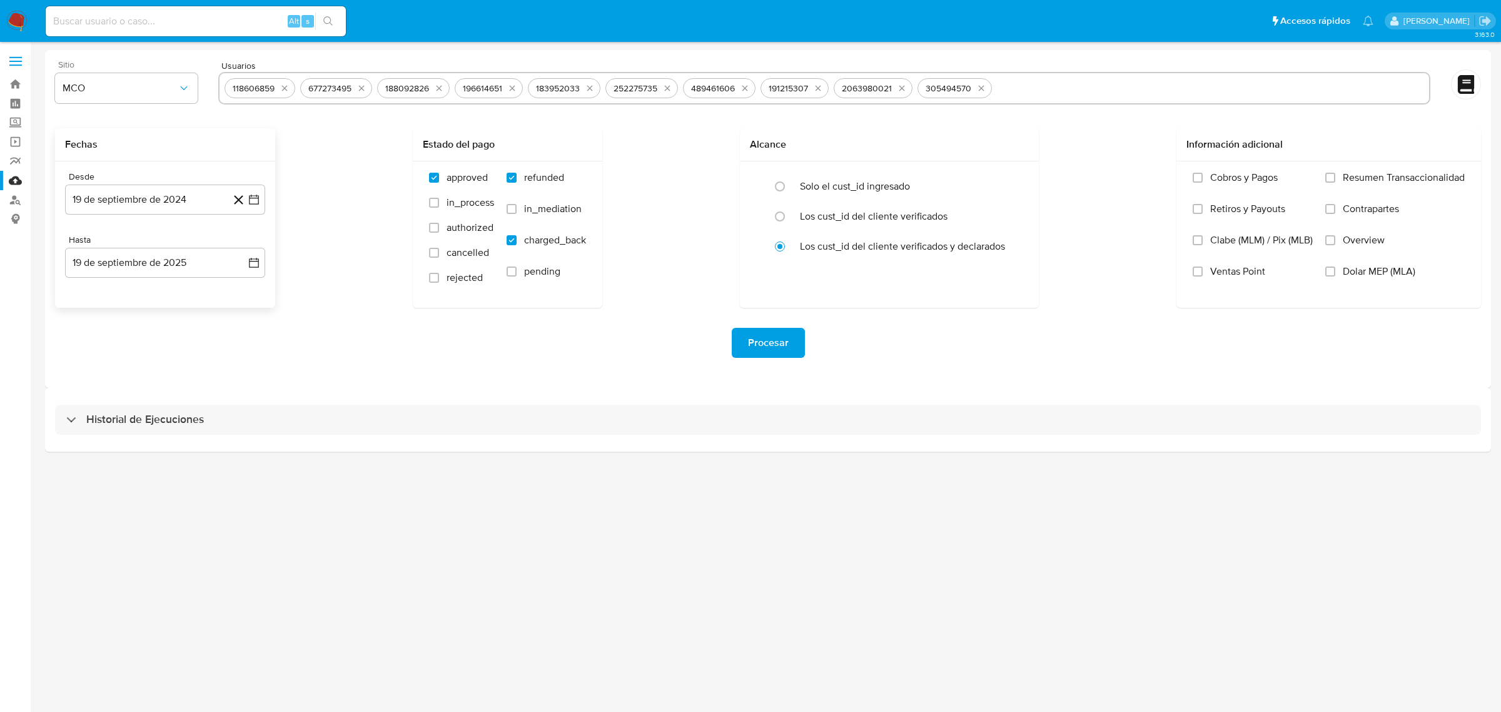
click at [780, 348] on span "Procesar" at bounding box center [768, 343] width 41 height 28
click at [289, 81] on input "text" at bounding box center [824, 88] width 1199 height 20
paste input "603805943"
type input "603805943"
paste input "677819185"
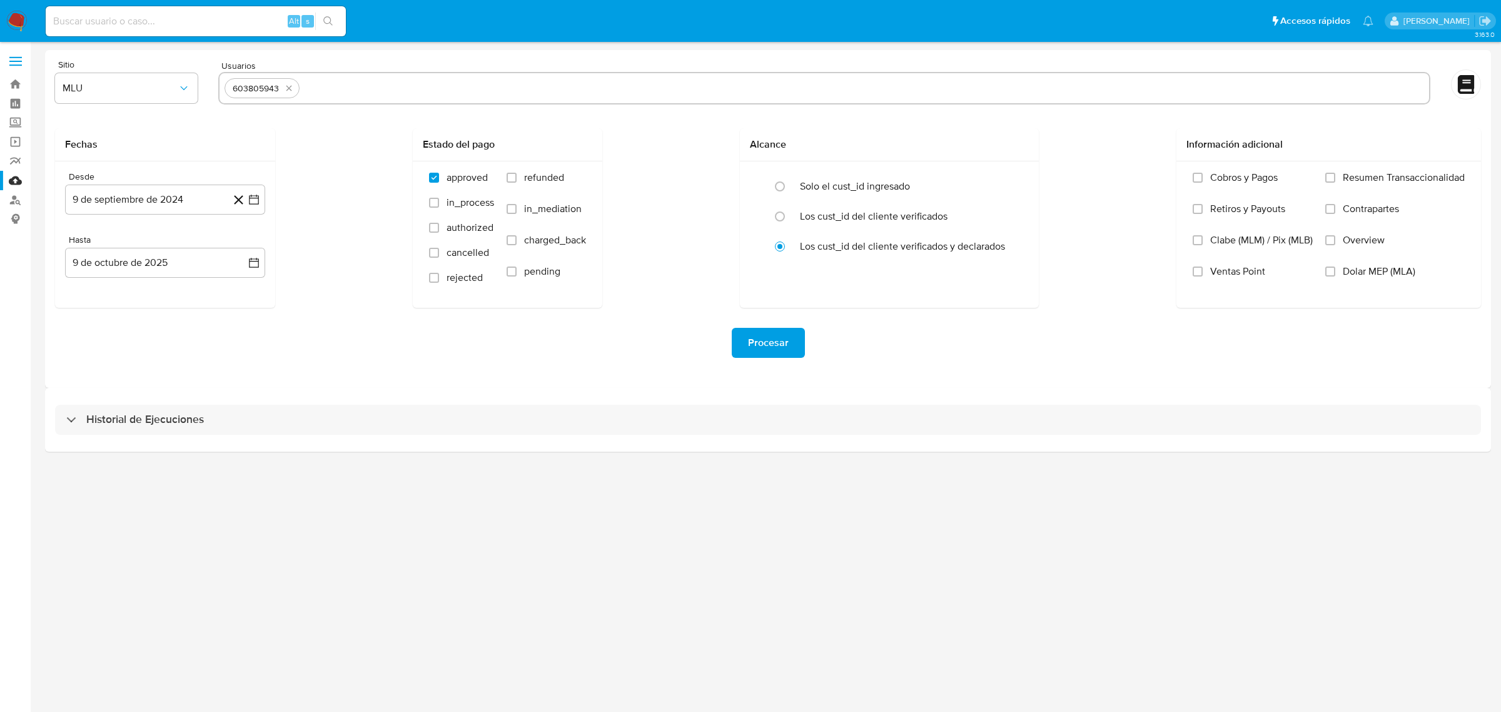
type input "677819185"
paste input "195723727"
type input "195723727"
paste input "812829555"
type input "812829555"
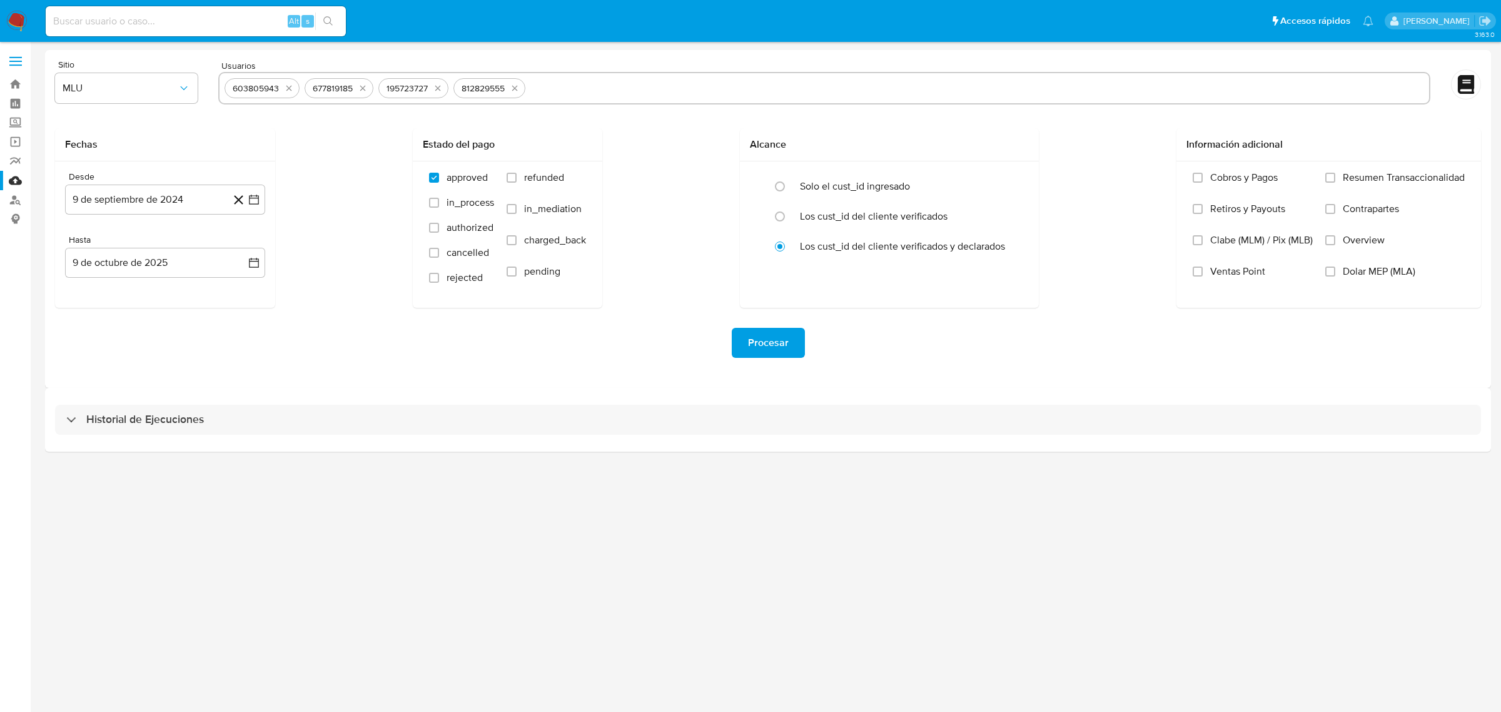
paste input "1387447547"
type input "1387447547"
paste input "225318419"
type input "225318419"
paste input "618623018"
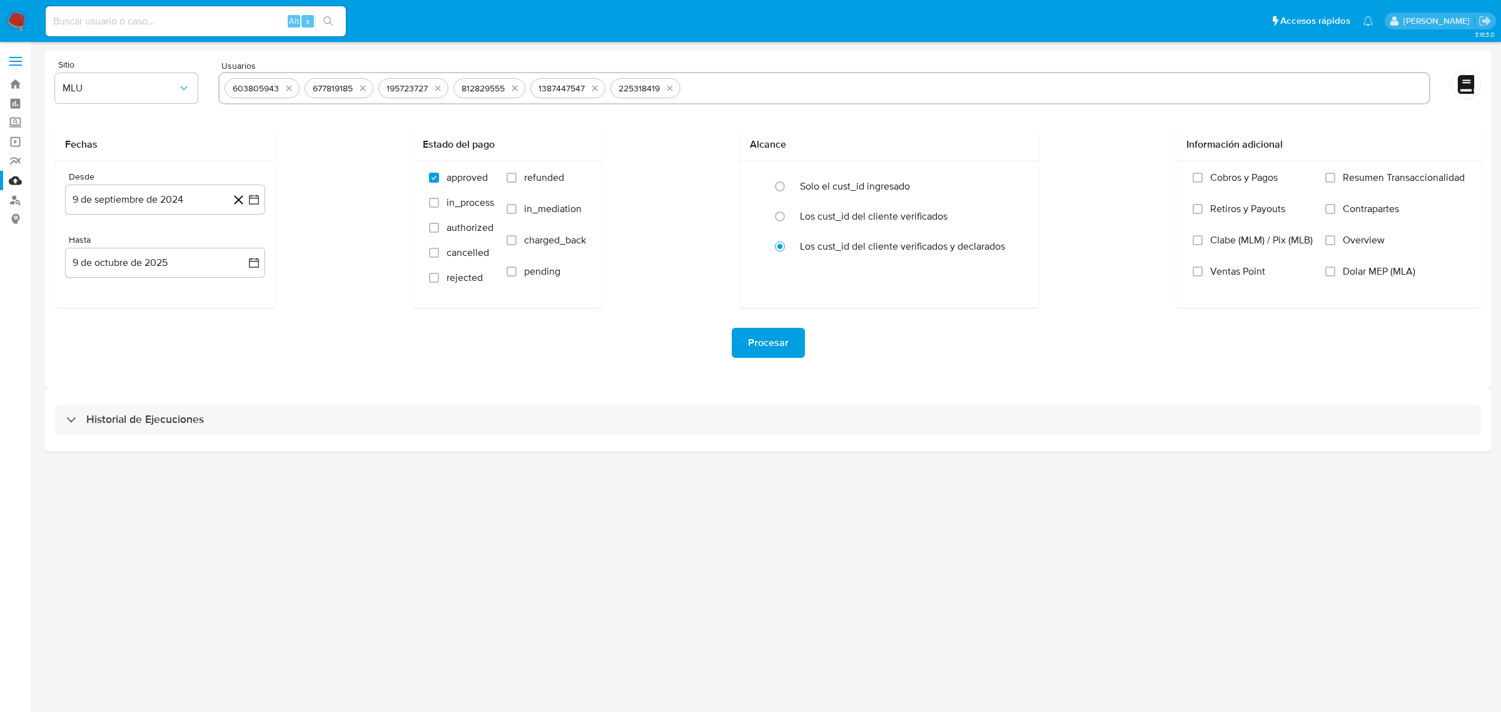
type input "618623018"
paste input "753379673"
type input "753379673"
paste input "1485744559"
type input "1485744559"
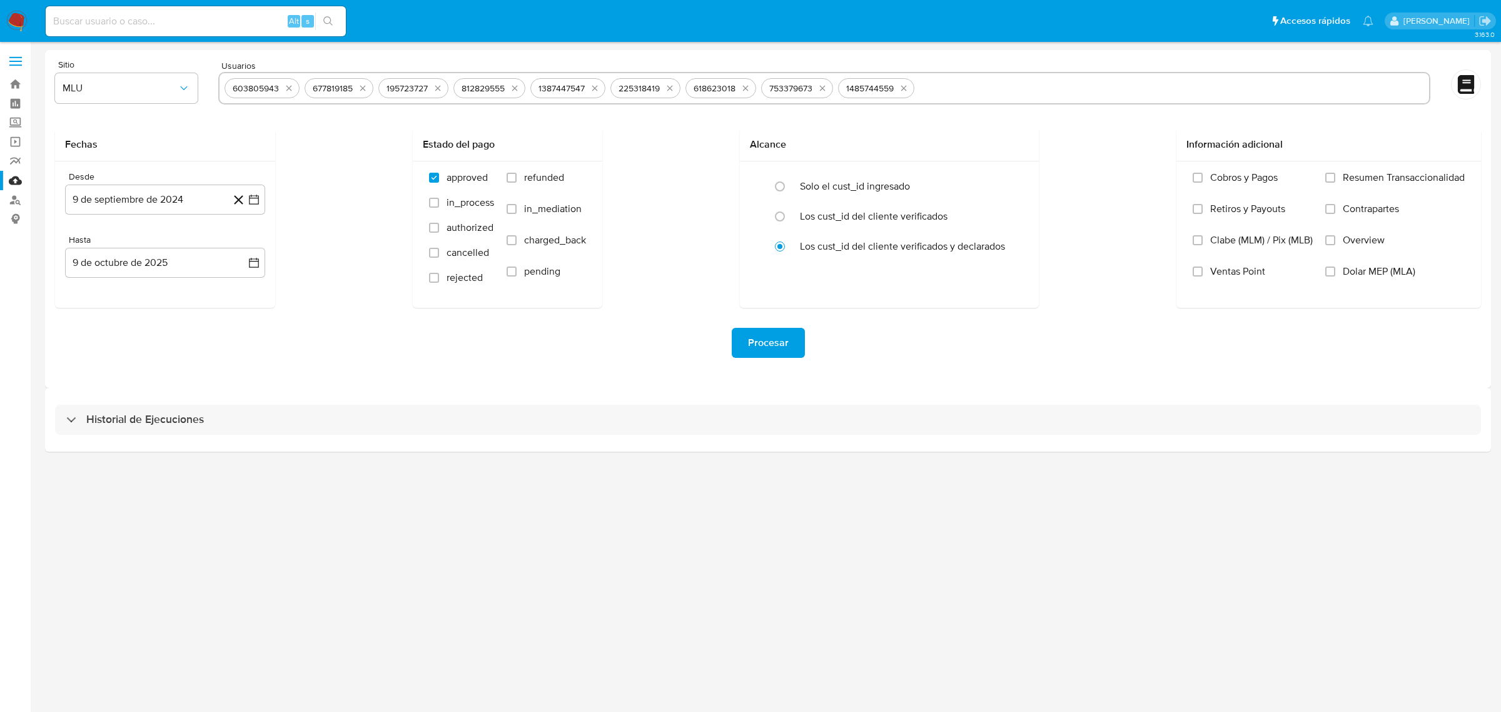
paste input "1069981465"
type input "1069981465"
click at [517, 176] on label "refunded" at bounding box center [546, 186] width 79 height 31
click at [517, 176] on input "refunded" at bounding box center [512, 178] width 10 height 10
checkbox input "true"
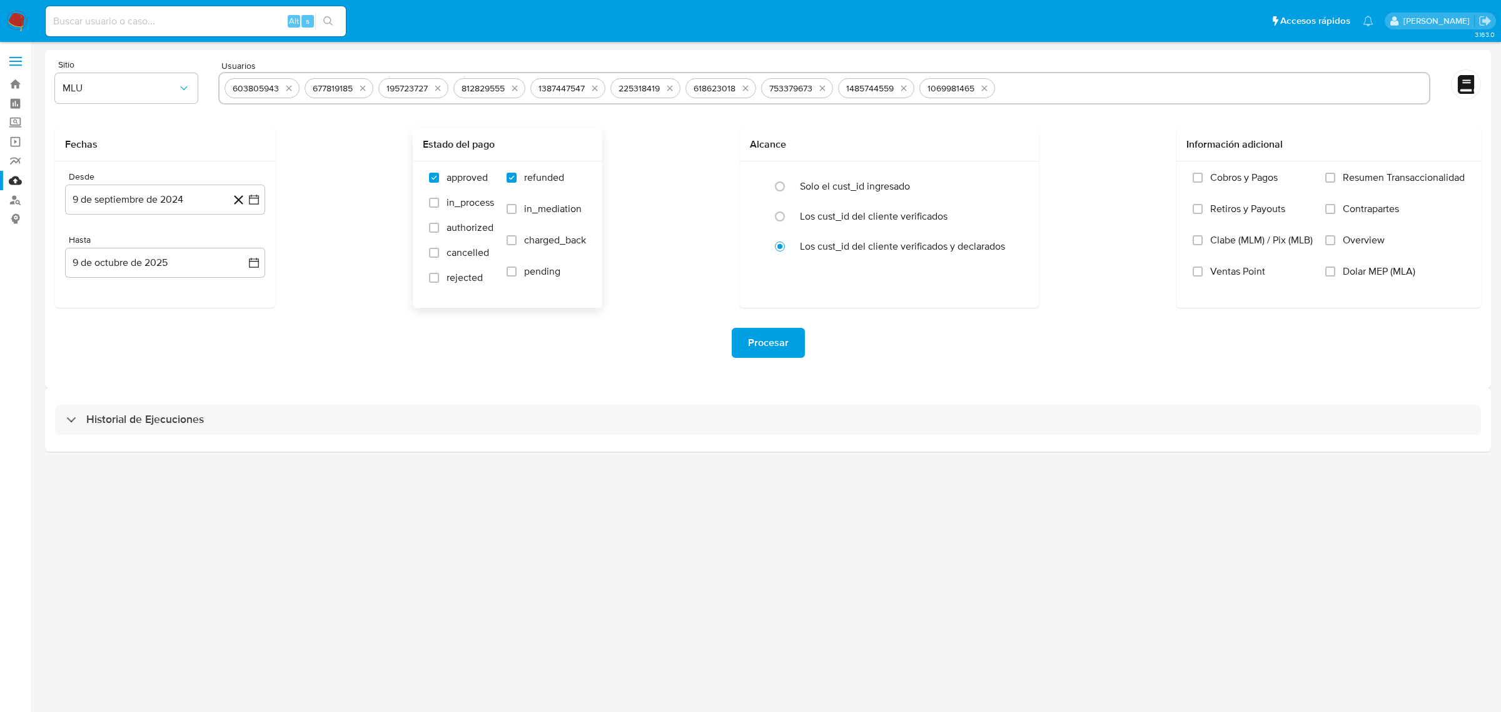
click at [520, 246] on label "charged_back" at bounding box center [546, 249] width 79 height 31
click at [517, 245] on input "charged_back" at bounding box center [512, 240] width 10 height 10
checkbox input "true"
click at [254, 204] on icon "button" at bounding box center [254, 199] width 13 height 13
click at [166, 367] on button "19" at bounding box center [165, 366] width 20 height 20
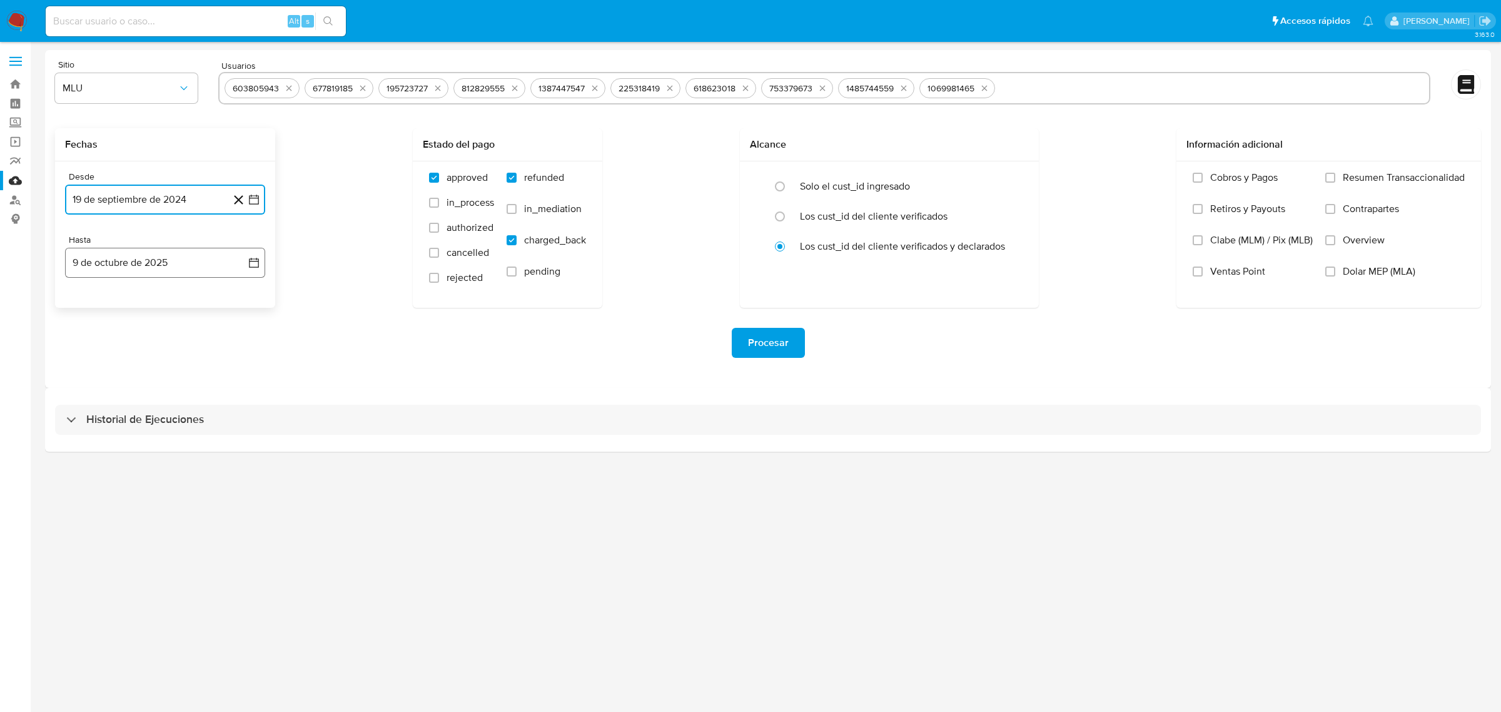
click at [254, 261] on icon "button" at bounding box center [254, 263] width 10 height 10
click at [80, 303] on icon "Mes anterior" at bounding box center [87, 307] width 15 height 15
click at [188, 407] on button "19" at bounding box center [190, 404] width 20 height 20
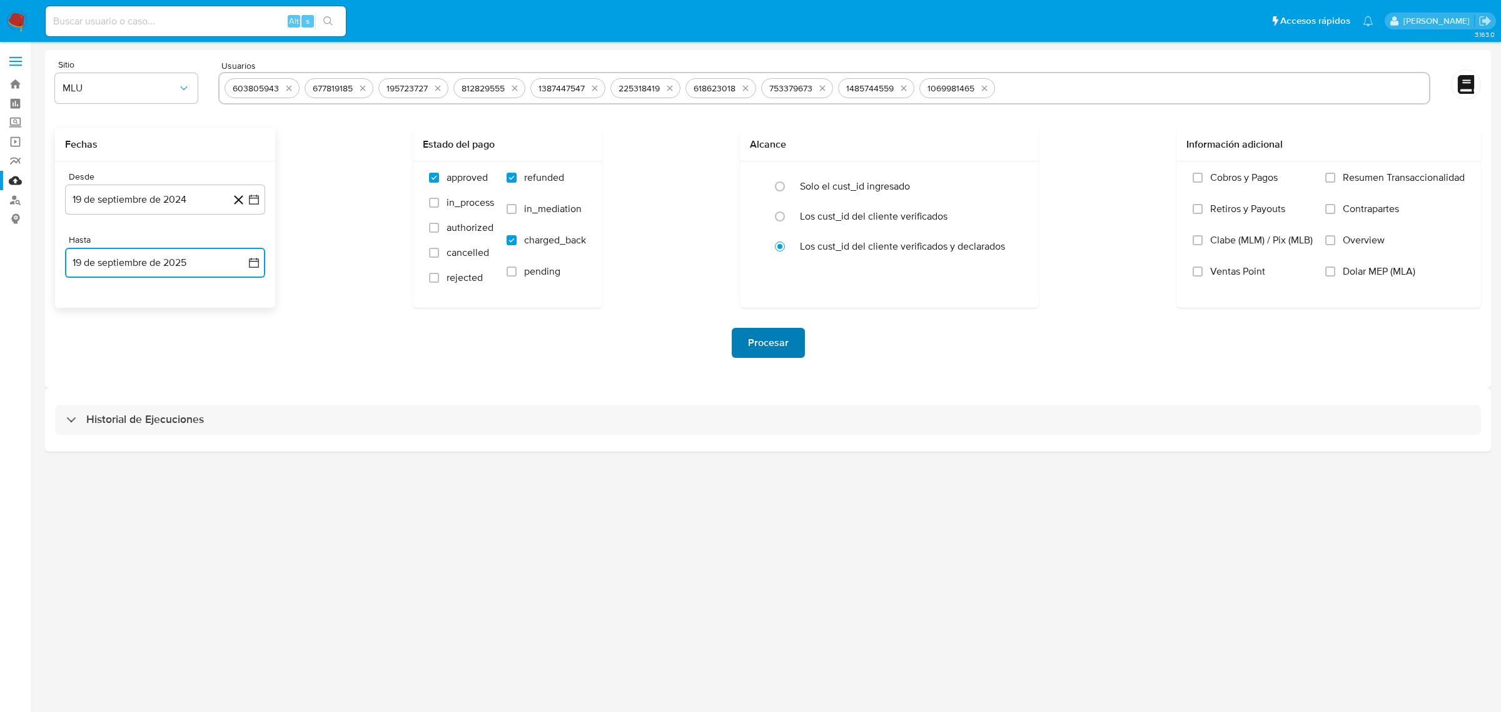
click at [785, 348] on span "Procesar" at bounding box center [768, 343] width 41 height 28
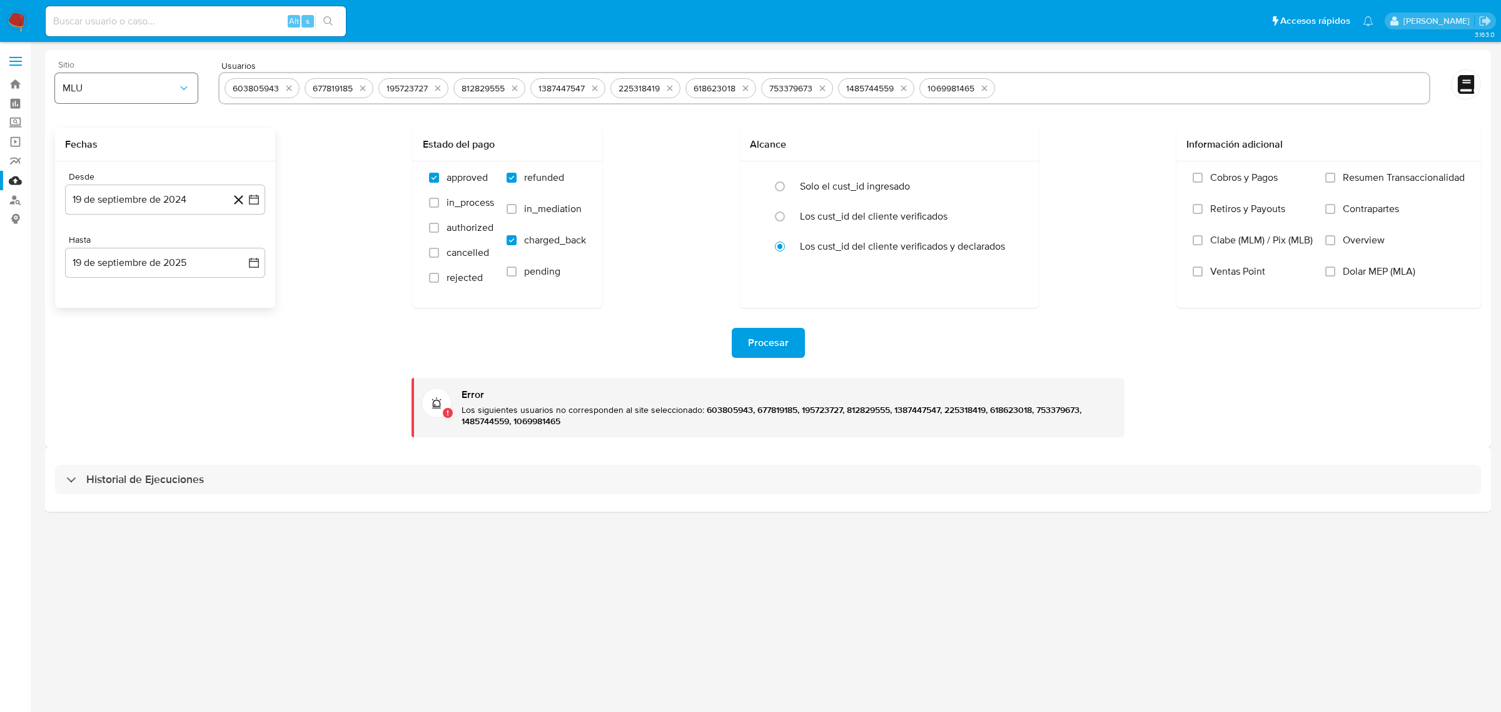
click at [155, 94] on button "MLU" at bounding box center [126, 88] width 143 height 30
click at [139, 176] on div "MCO" at bounding box center [123, 182] width 120 height 30
click at [776, 331] on span "Procesar" at bounding box center [768, 343] width 41 height 28
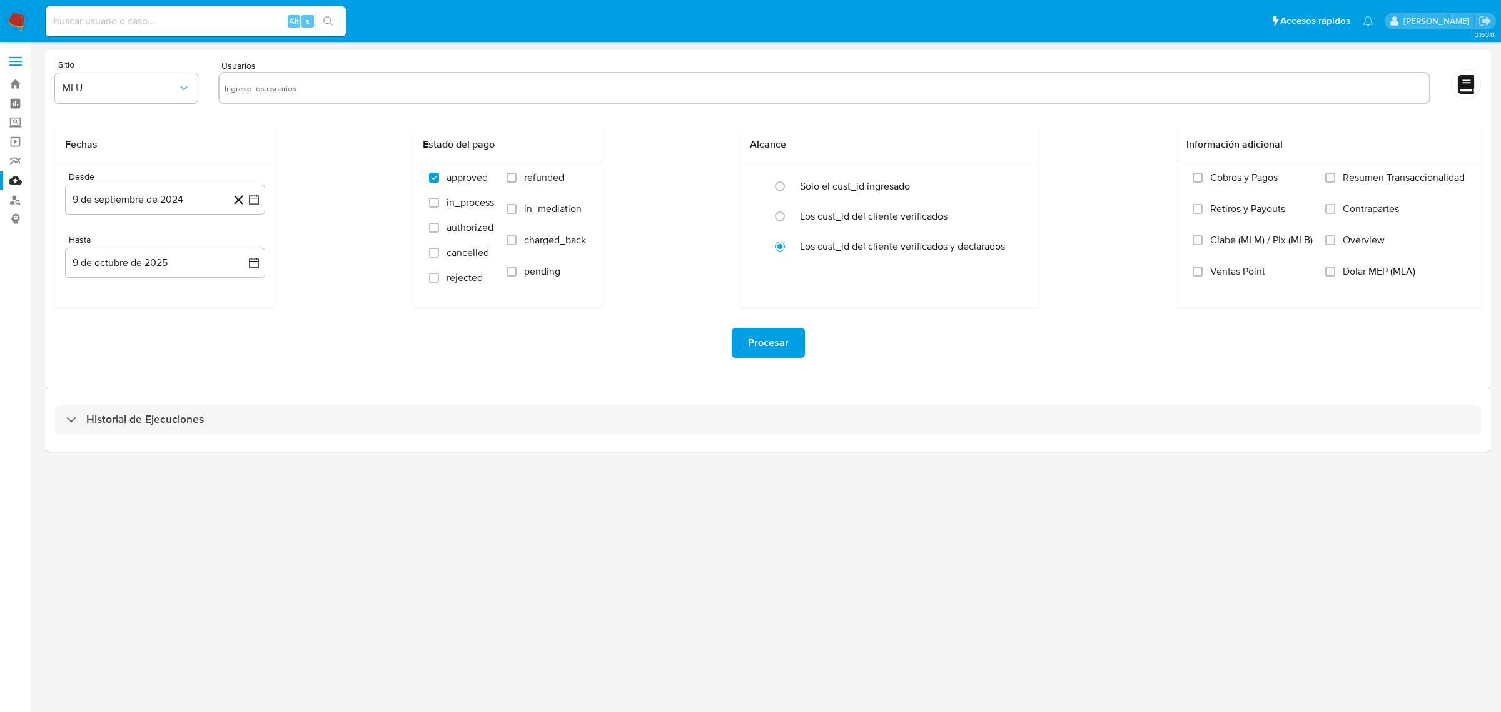
click at [336, 89] on input "text" at bounding box center [824, 88] width 1199 height 20
paste input "617999471"
type input "617999471"
click at [176, 77] on button "MLU" at bounding box center [126, 88] width 143 height 30
click at [148, 180] on div "MCO" at bounding box center [123, 182] width 120 height 30
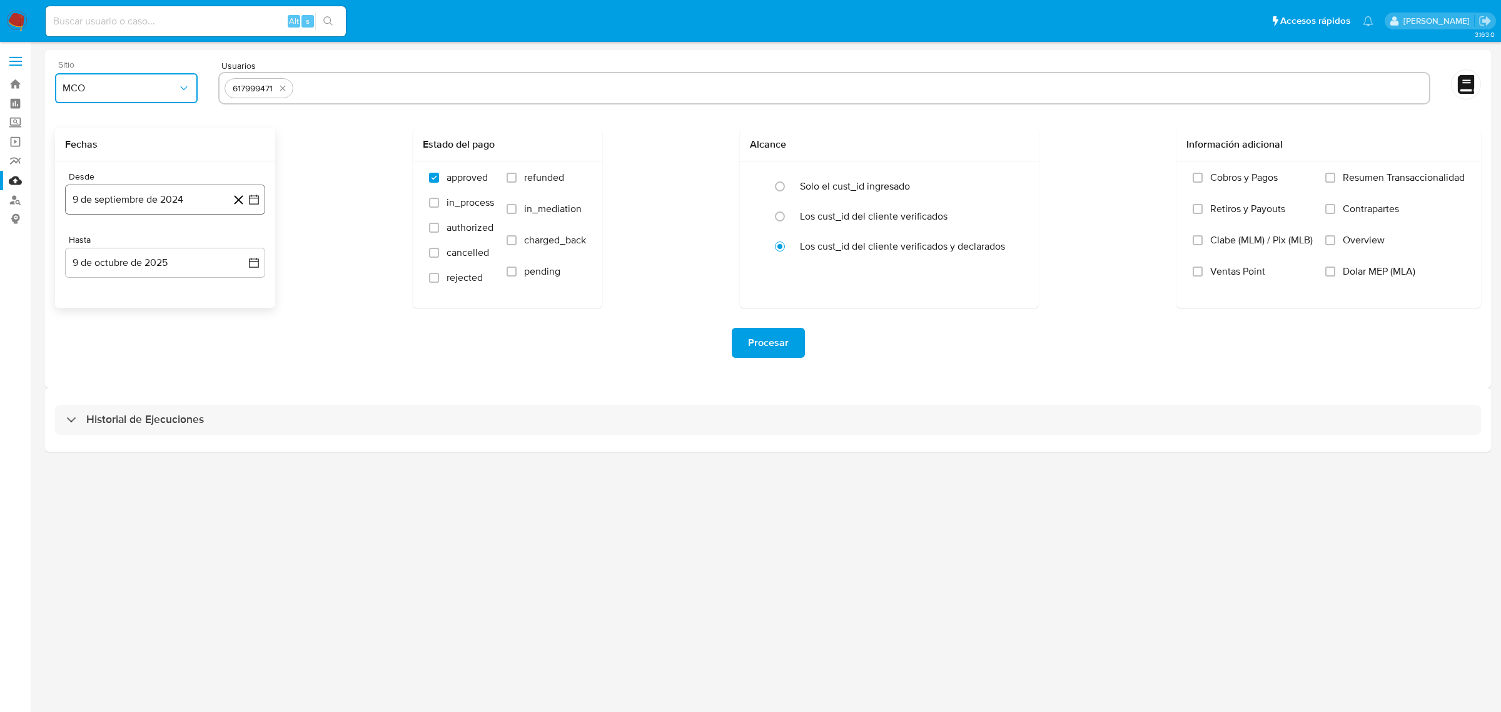
click at [257, 201] on icon "button" at bounding box center [254, 199] width 13 height 13
click at [169, 367] on button "19" at bounding box center [165, 366] width 20 height 20
click at [520, 171] on label "refunded" at bounding box center [546, 186] width 79 height 31
click at [517, 173] on input "refunded" at bounding box center [512, 178] width 10 height 10
checkbox input "true"
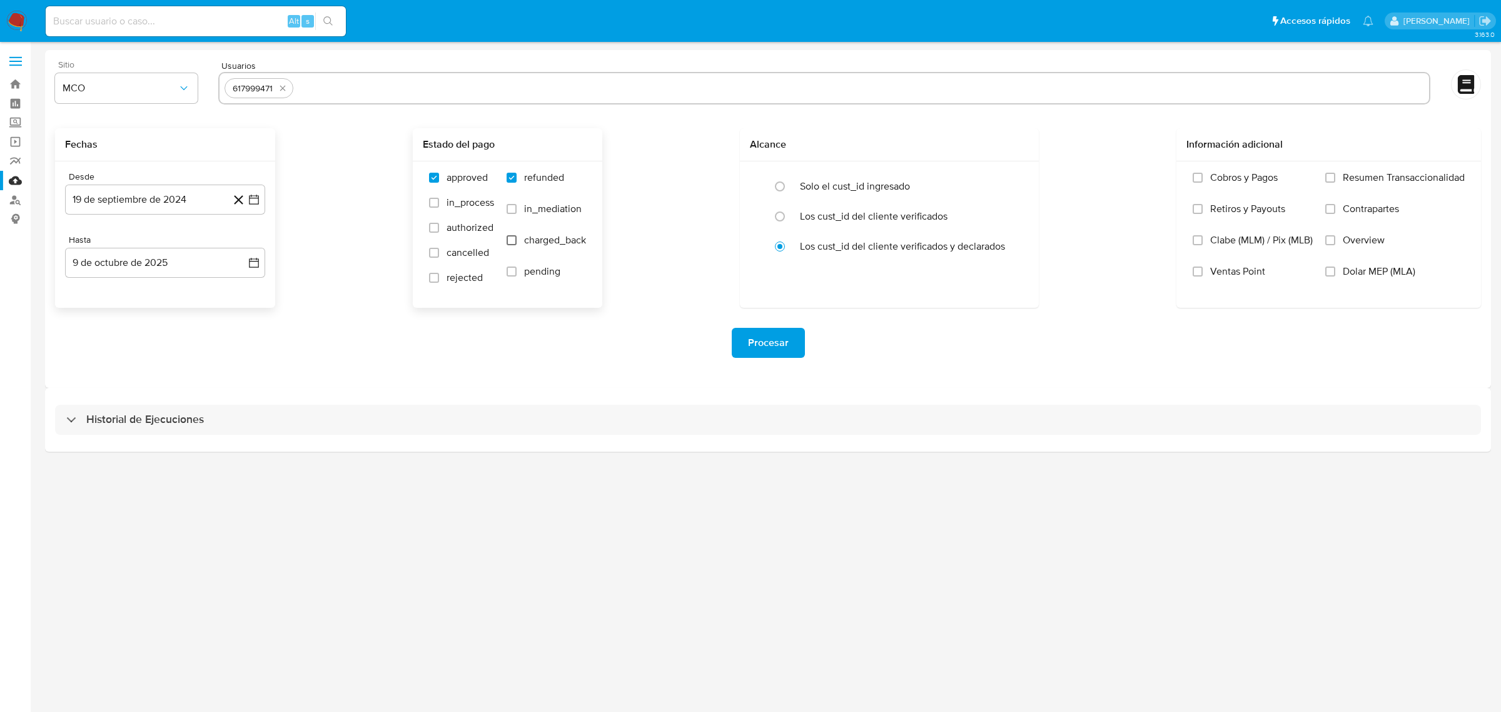
click at [512, 242] on input "charged_back" at bounding box center [512, 240] width 10 height 10
checkbox input "true"
click at [251, 263] on icon "button" at bounding box center [254, 262] width 13 height 13
click at [91, 310] on icon "Mes anterior" at bounding box center [87, 307] width 15 height 15
click at [188, 406] on button "19" at bounding box center [190, 404] width 20 height 20
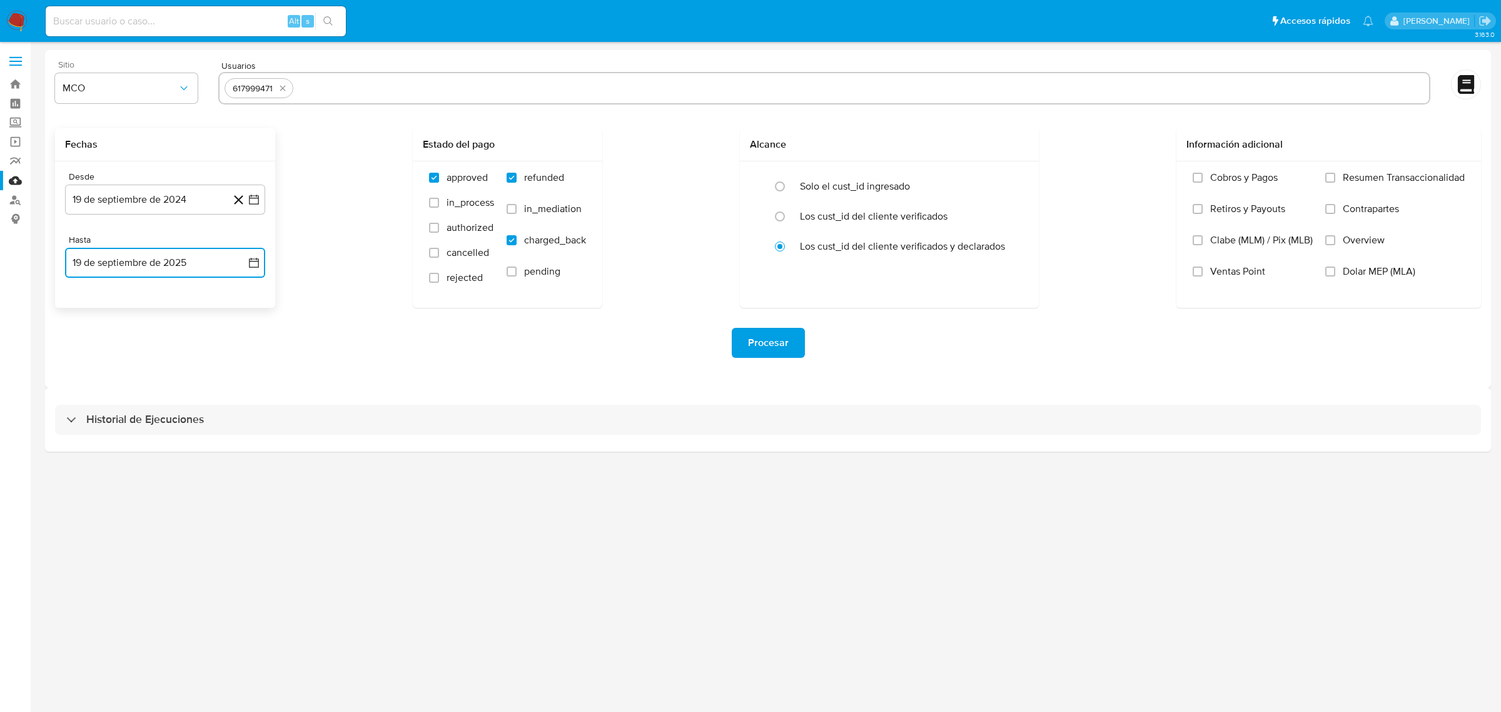
click at [398, 95] on input "text" at bounding box center [861, 88] width 1126 height 20
type input "622063706"
paste input "1260109232"
type input "1260109232"
paste input "1765284700"
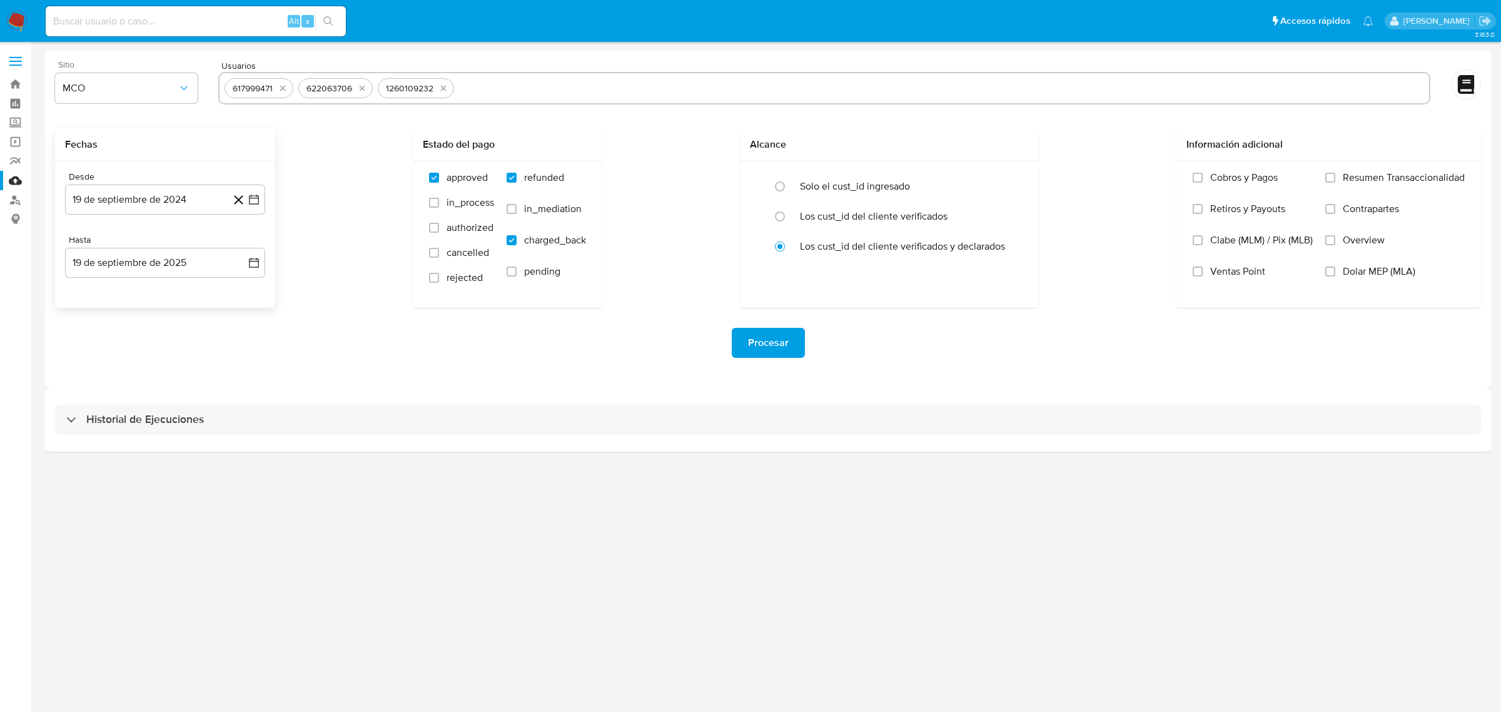
type input "1765284700"
paste input "128955186"
type input "128955186"
paste input "145460754"
type input "145460754"
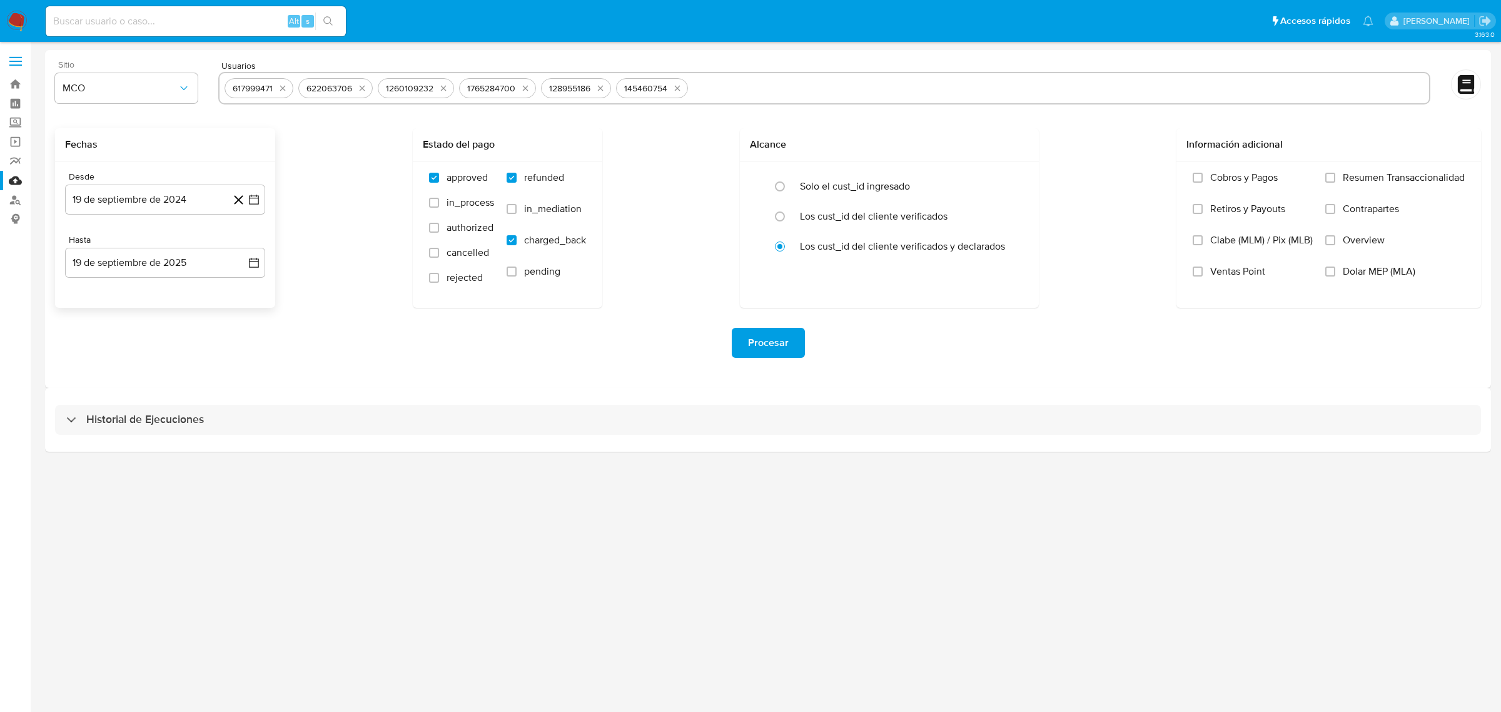
paste input "2426448676"
type input "2426448676"
paste input "86467128"
type input "86467128"
paste input "2532297297"
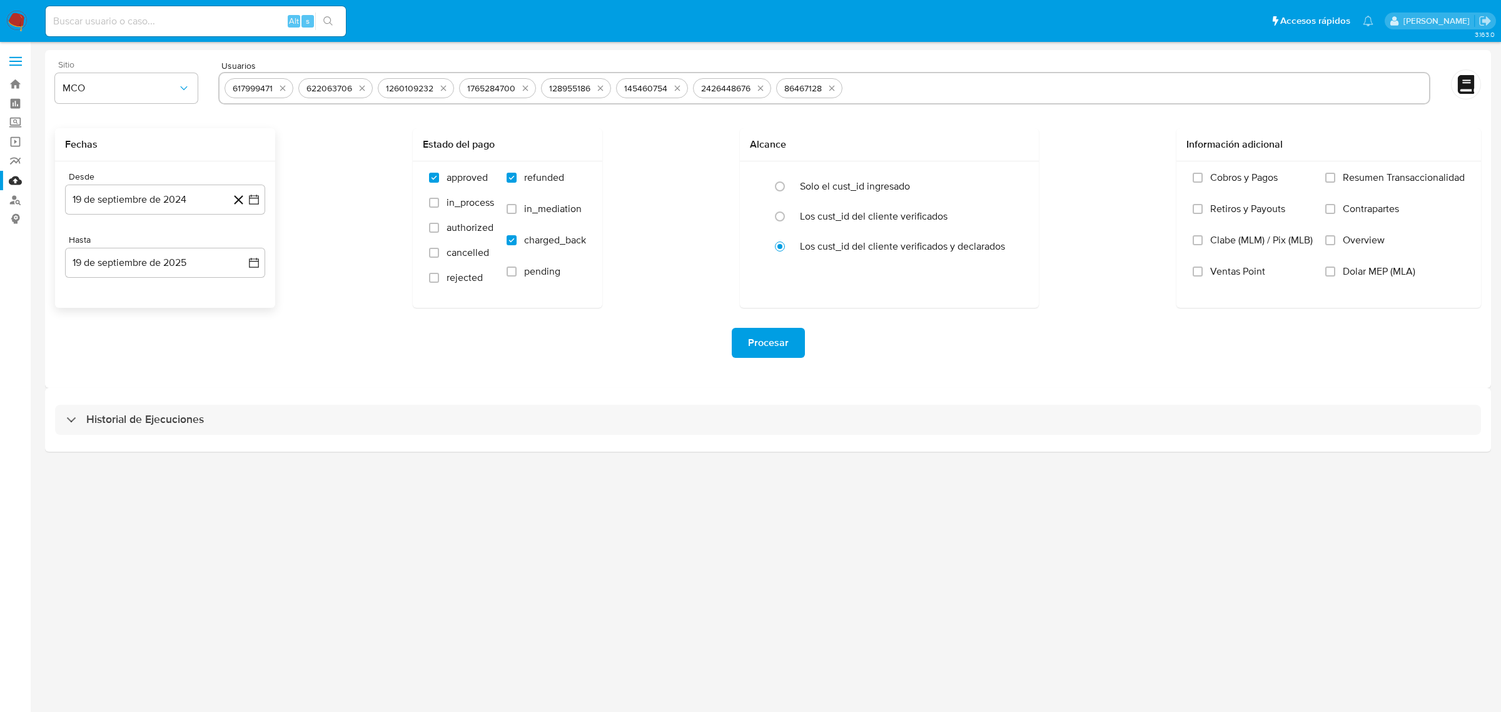
type input "2532297297"
paste input "81193263"
type input "81193263"
click at [773, 343] on span "Procesar" at bounding box center [768, 343] width 41 height 28
click at [169, 91] on span "MLU" at bounding box center [120, 88] width 115 height 13
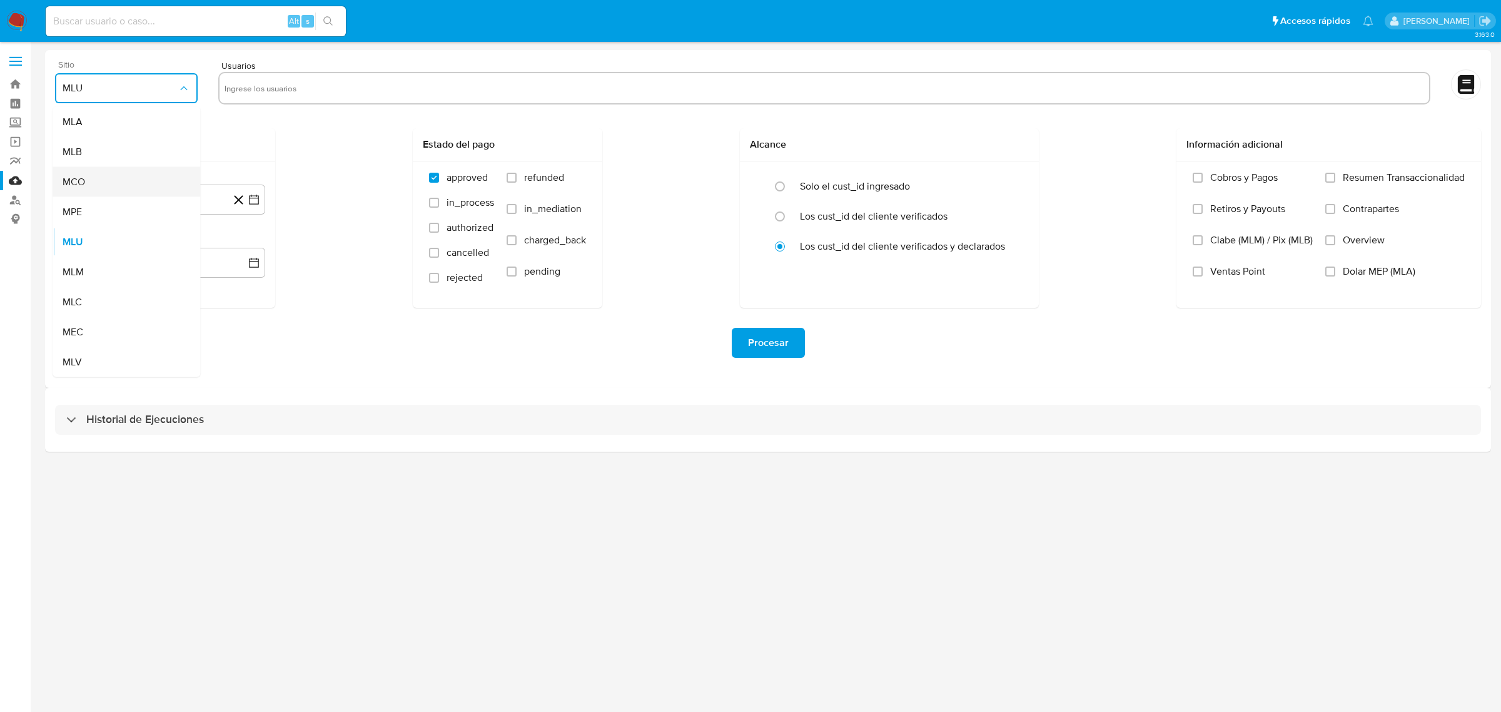
click at [136, 188] on div "MCO" at bounding box center [123, 182] width 120 height 30
click at [298, 86] on input "text" at bounding box center [824, 88] width 1199 height 20
type input "170121574"
click at [169, 84] on span "MCO" at bounding box center [120, 88] width 115 height 13
click at [169, 85] on span "MCO" at bounding box center [120, 88] width 115 height 13
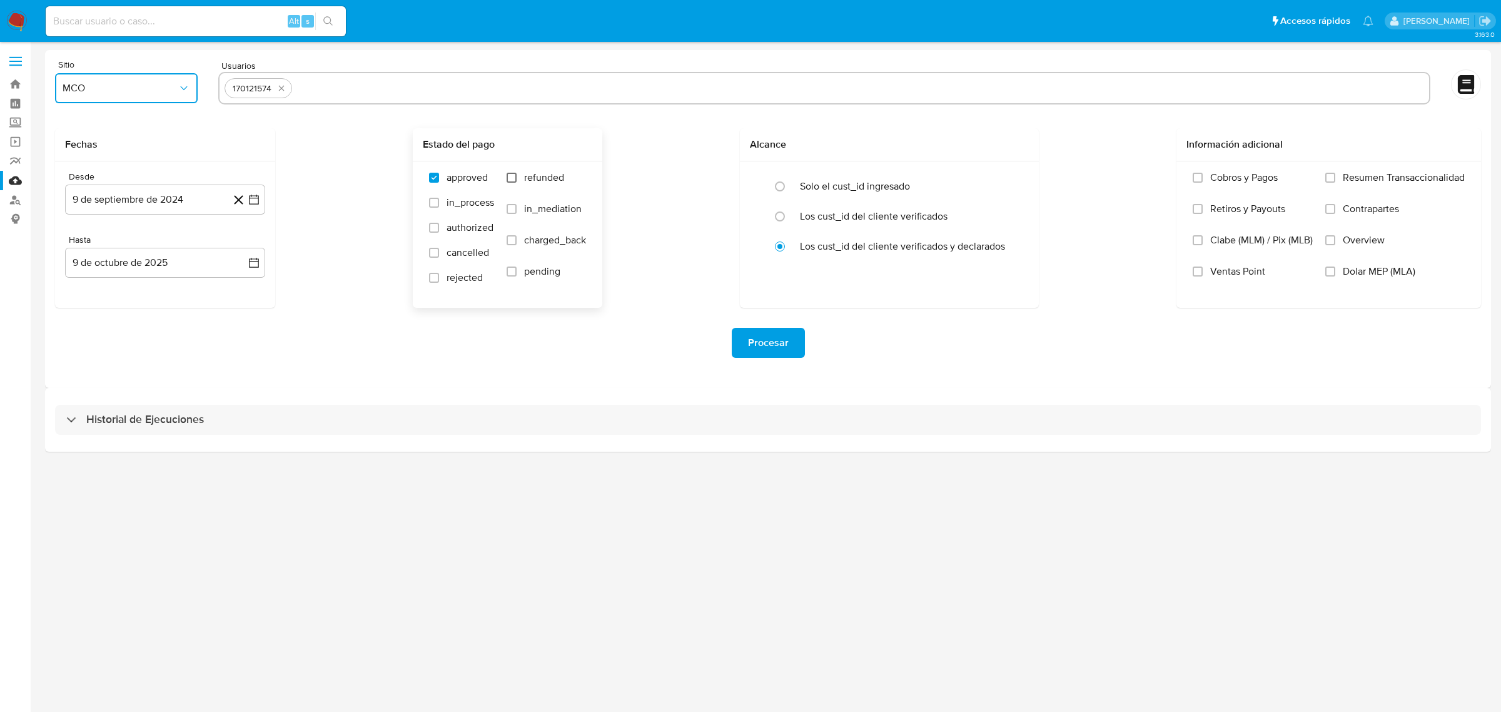
drag, startPoint x: 507, startPoint y: 179, endPoint x: 515, endPoint y: 208, distance: 29.1
click at [507, 179] on input "refunded" at bounding box center [512, 178] width 10 height 10
checkbox input "true"
click at [511, 242] on input "charged_back" at bounding box center [512, 240] width 10 height 10
checkbox input "true"
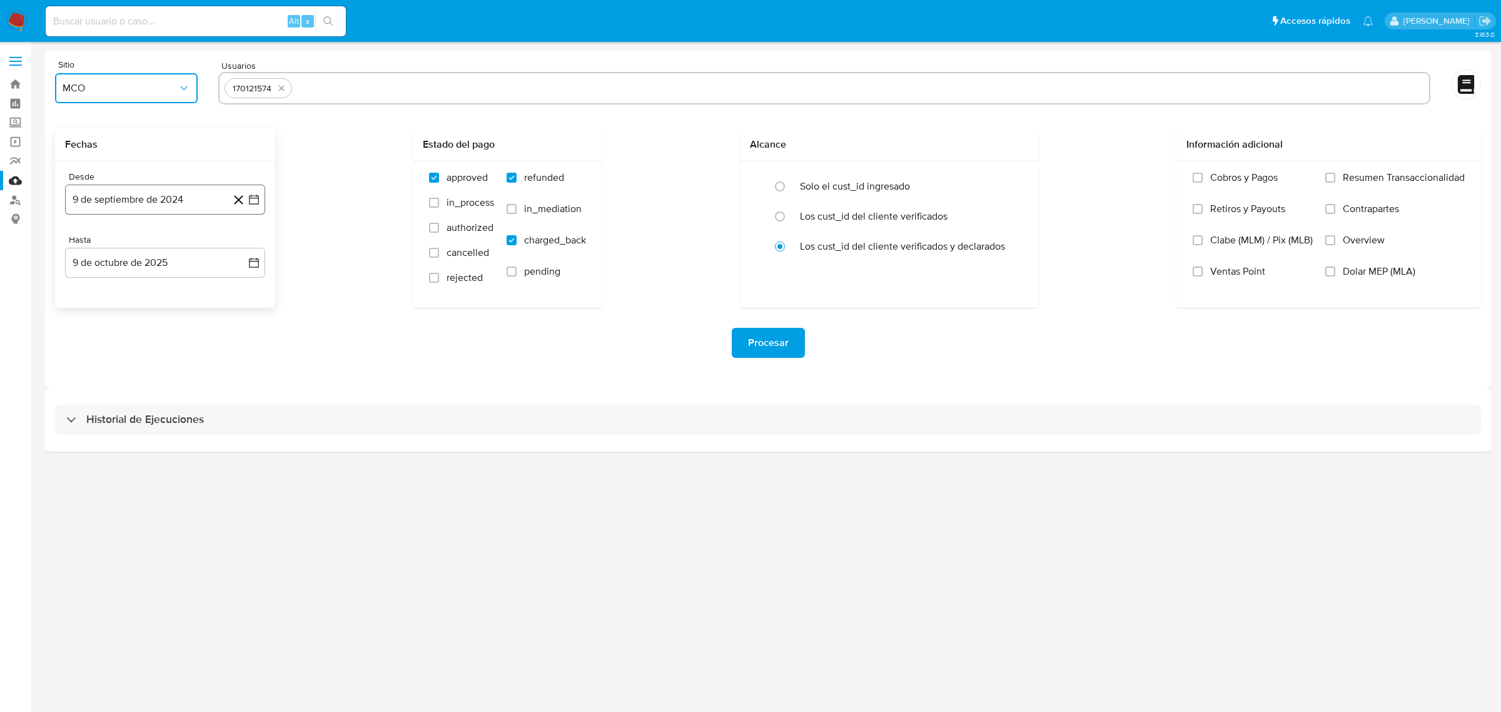
click at [255, 204] on icon "button" at bounding box center [254, 199] width 13 height 13
click at [172, 364] on button "19" at bounding box center [165, 366] width 20 height 20
click at [260, 264] on icon "button" at bounding box center [254, 262] width 13 height 13
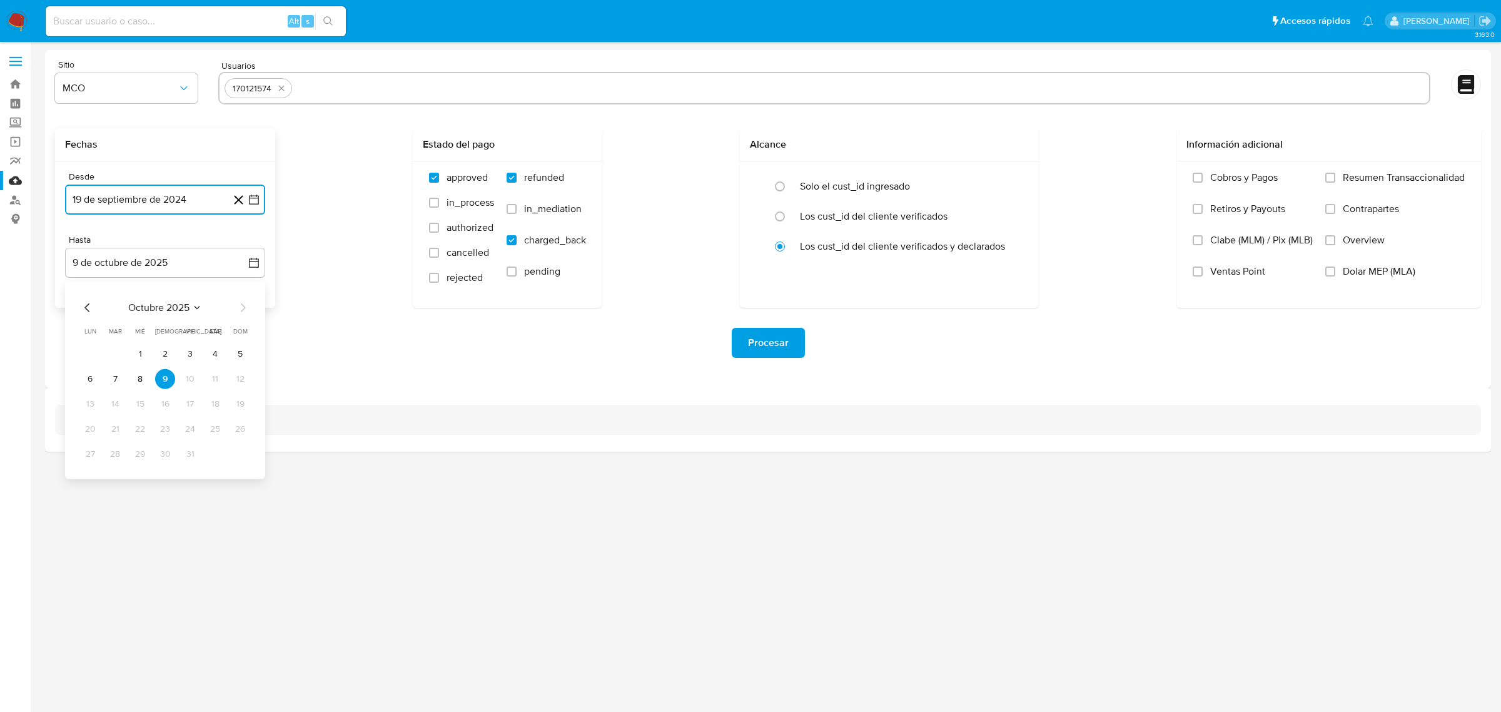
click at [83, 305] on icon "Mes anterior" at bounding box center [87, 307] width 15 height 15
click at [184, 407] on button "19" at bounding box center [190, 404] width 20 height 20
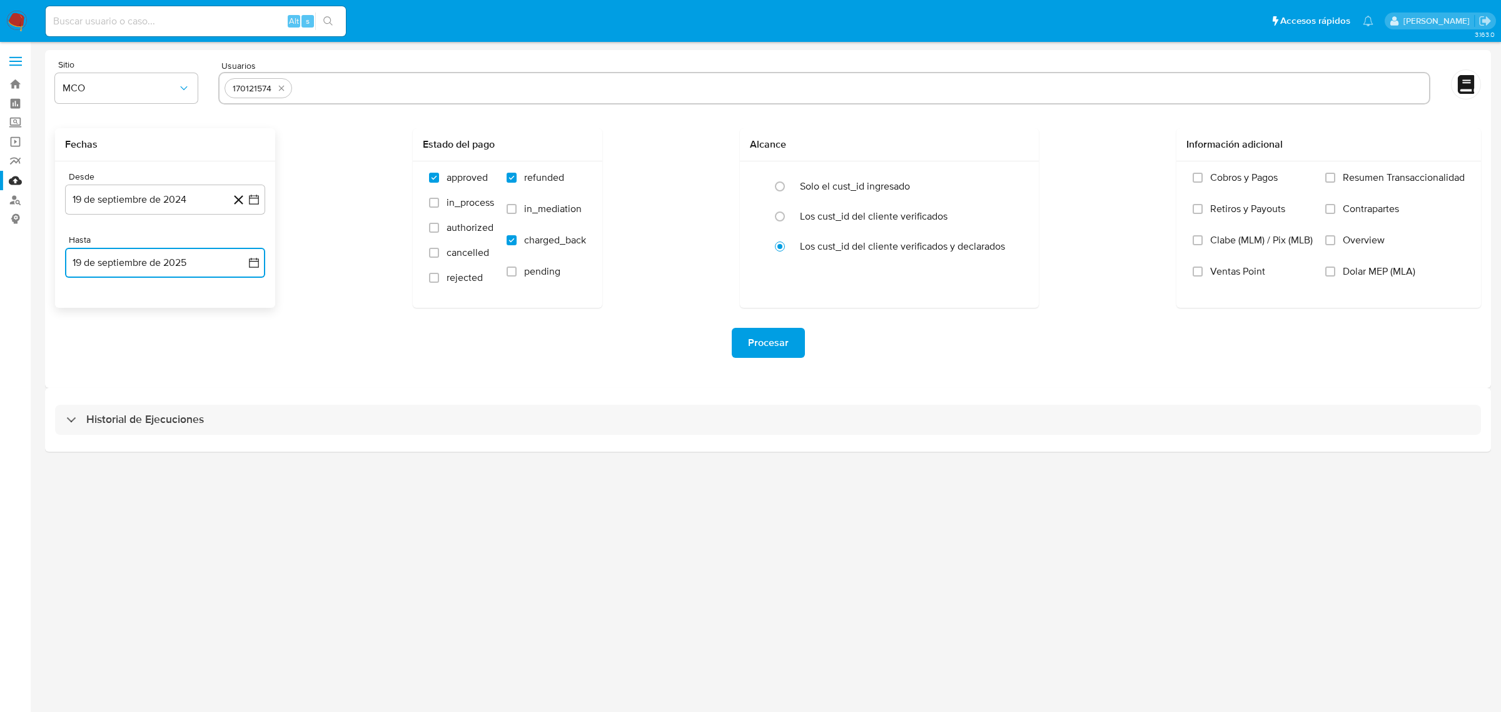
click at [385, 84] on input "text" at bounding box center [860, 88] width 1127 height 20
type input "131230177"
paste input "2050853554"
type input "2050853554"
paste input "1086331649"
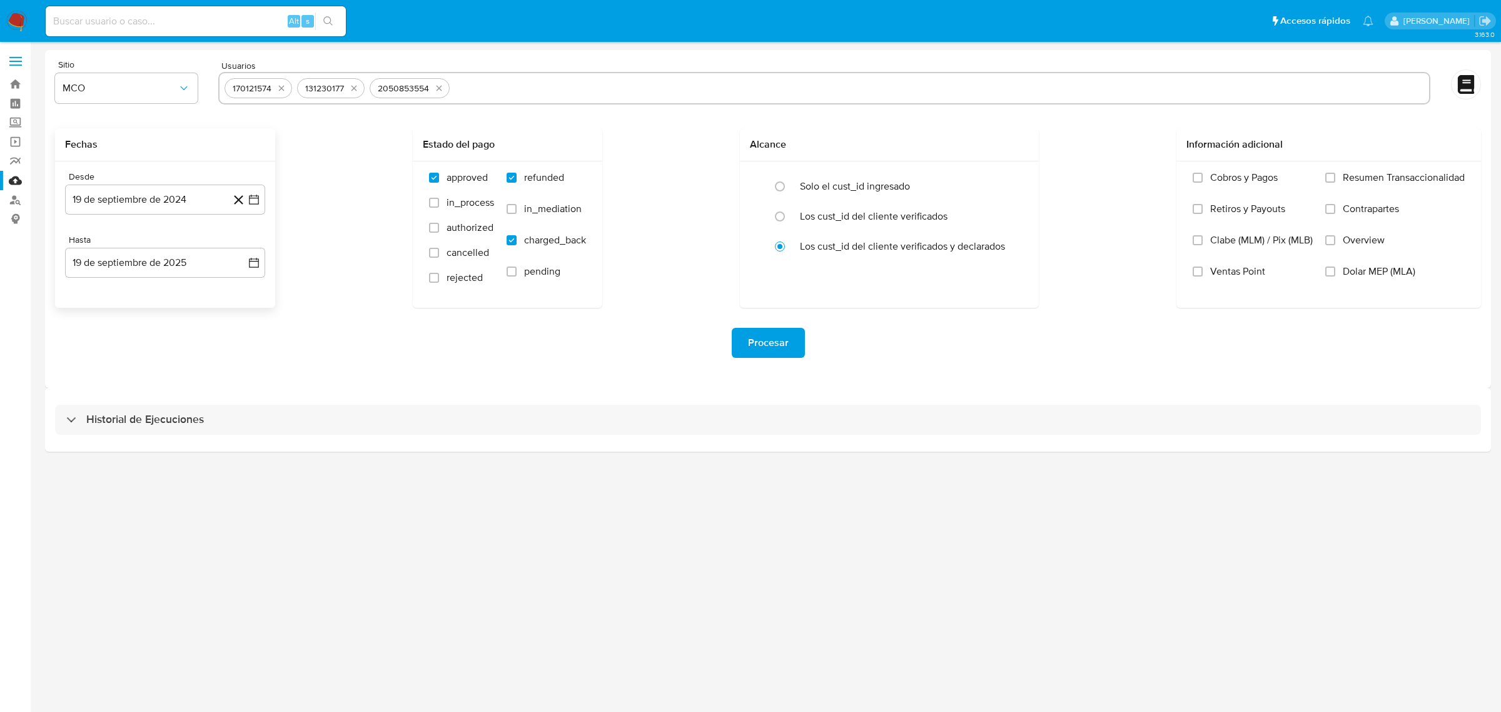
type input "1086331649"
paste input "169351216"
type input "169351216"
paste input "1300752233"
type input "1300752233"
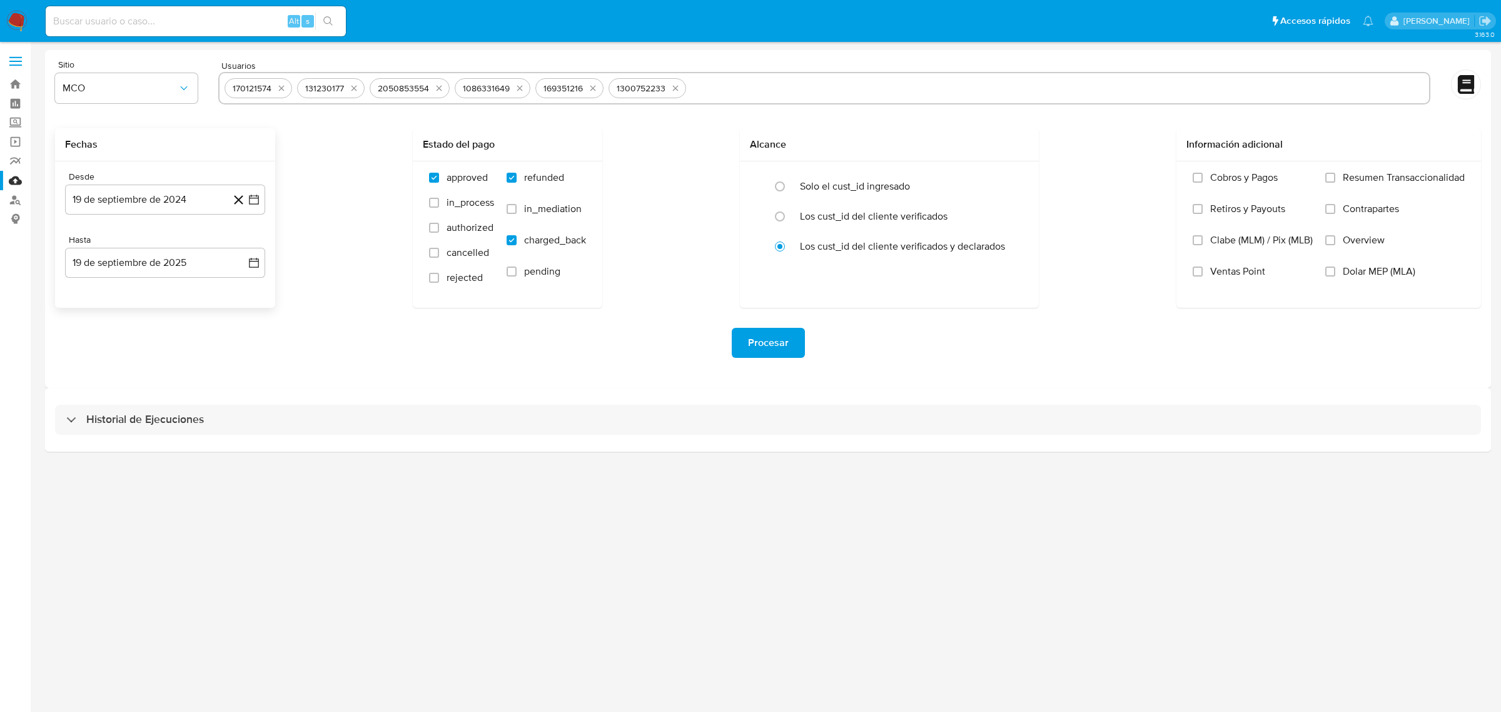
paste input "681544837"
type input "681544837"
paste input "2364383160"
type input "2364383160"
paste input "173025671"
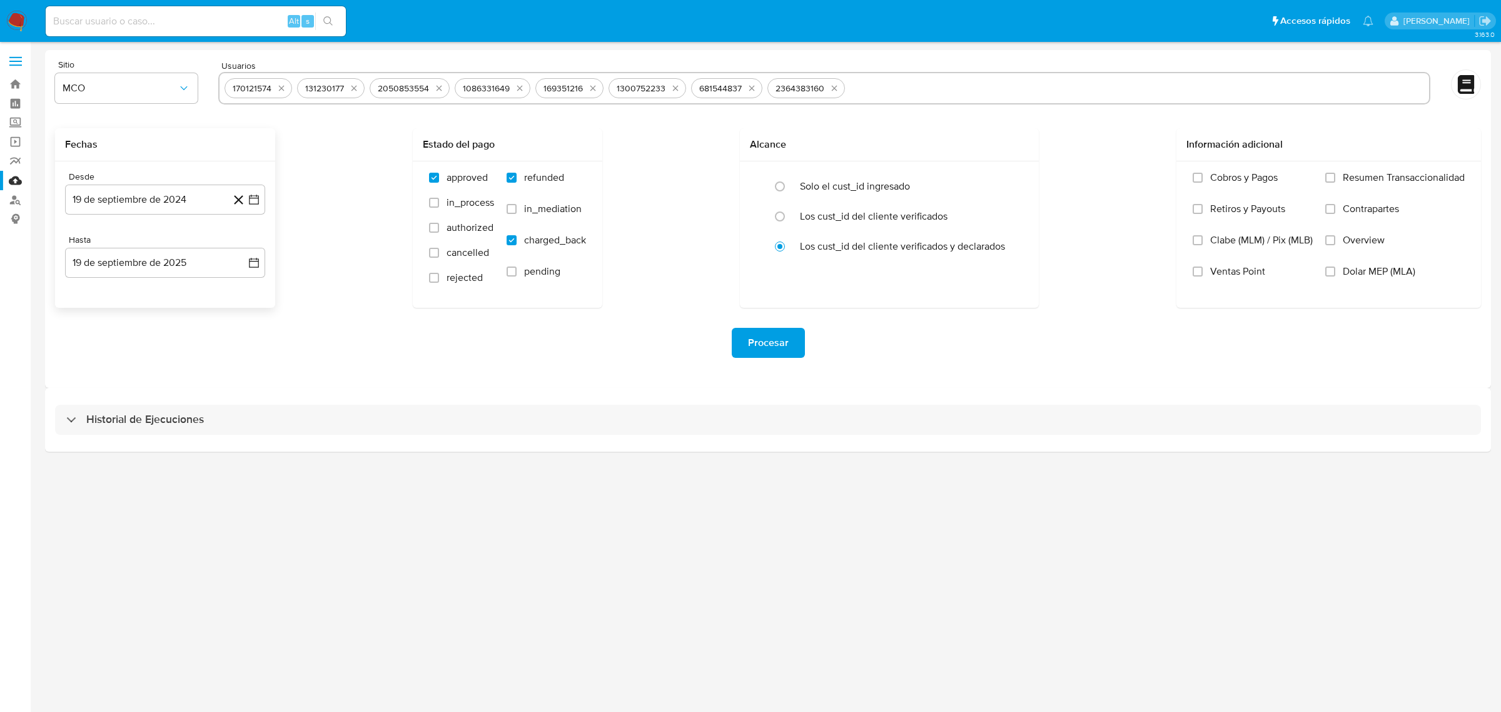
type input "173025671"
click at [774, 333] on span "Procesar" at bounding box center [768, 343] width 41 height 28
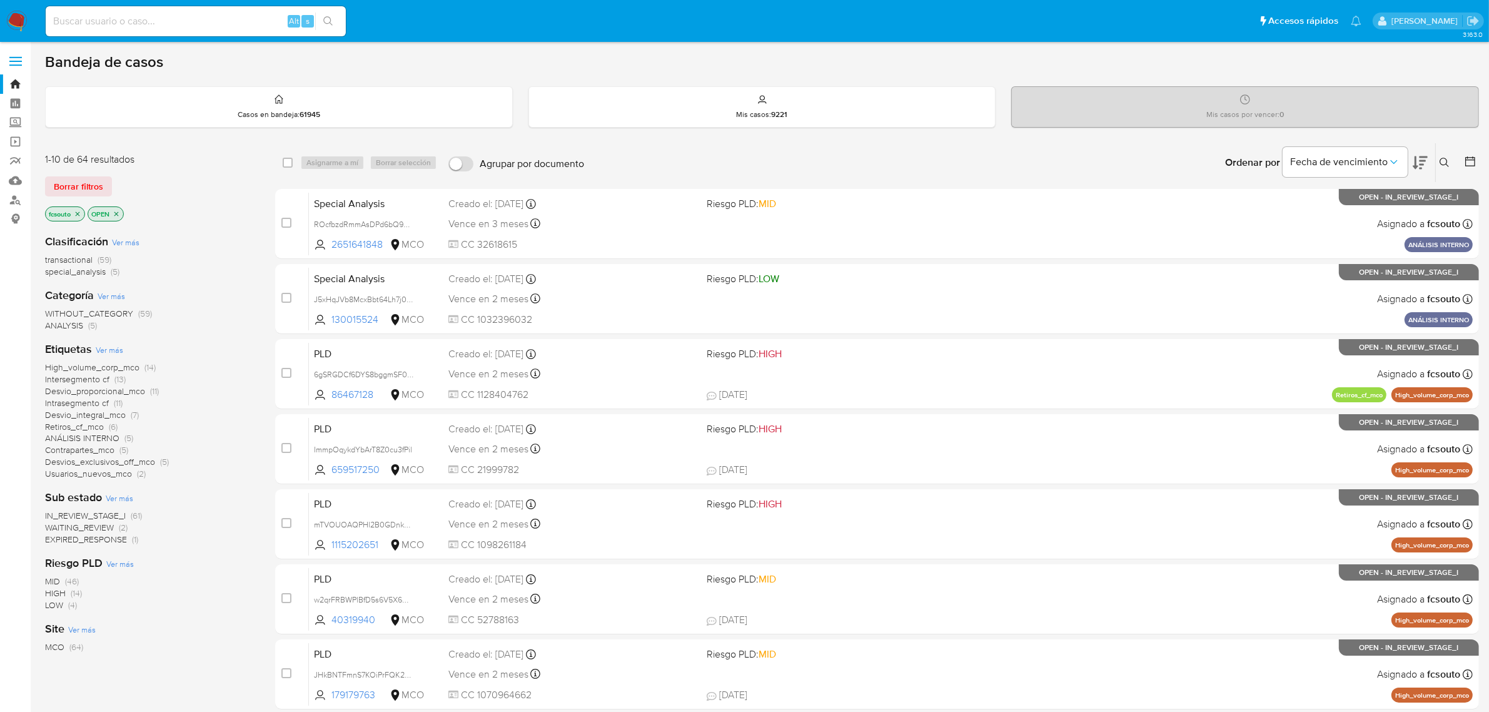
click at [1426, 161] on icon at bounding box center [1420, 162] width 15 height 15
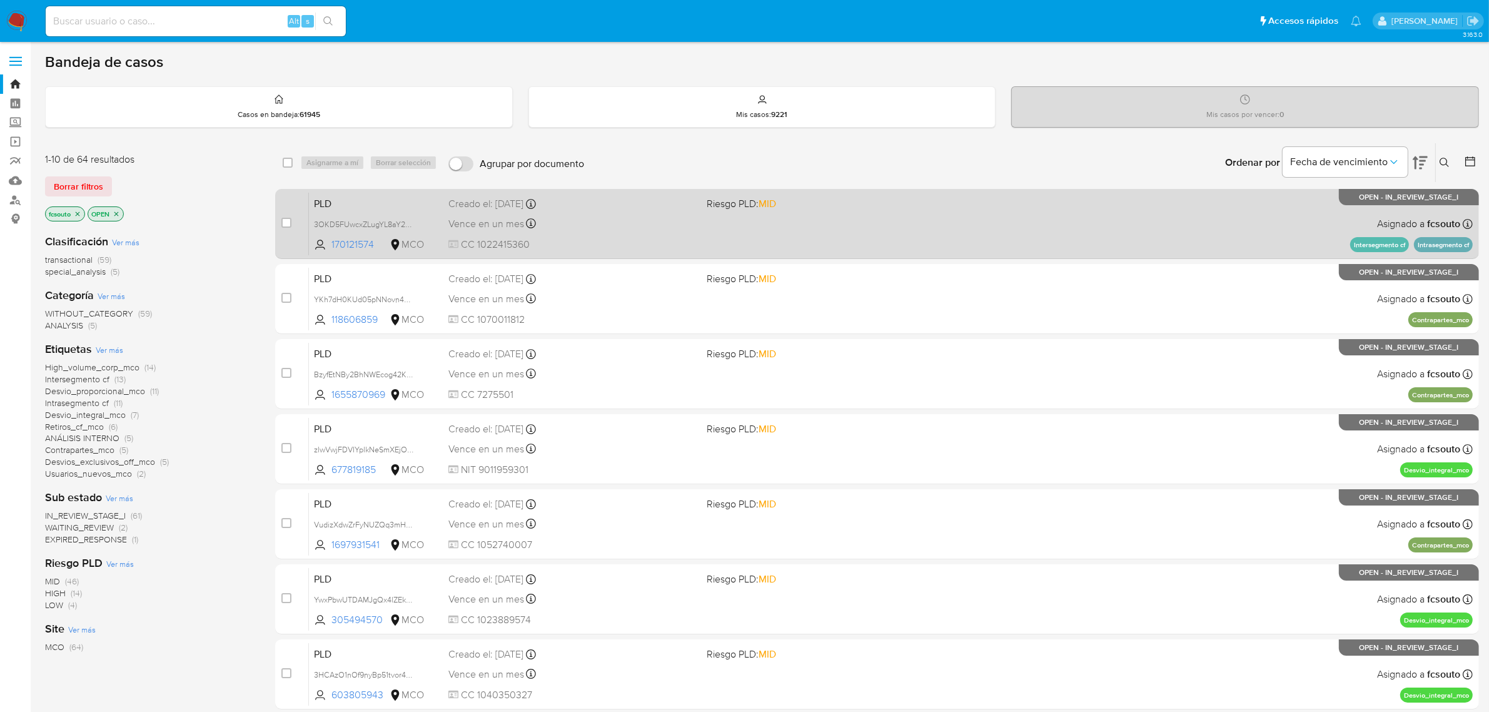
click at [813, 232] on div "PLD 3OKD5FUwcxZLugYL8aY2LSVv 170121574 MCO Riesgo PLD: MID Creado el: [DATE] Cr…" at bounding box center [891, 223] width 1164 height 63
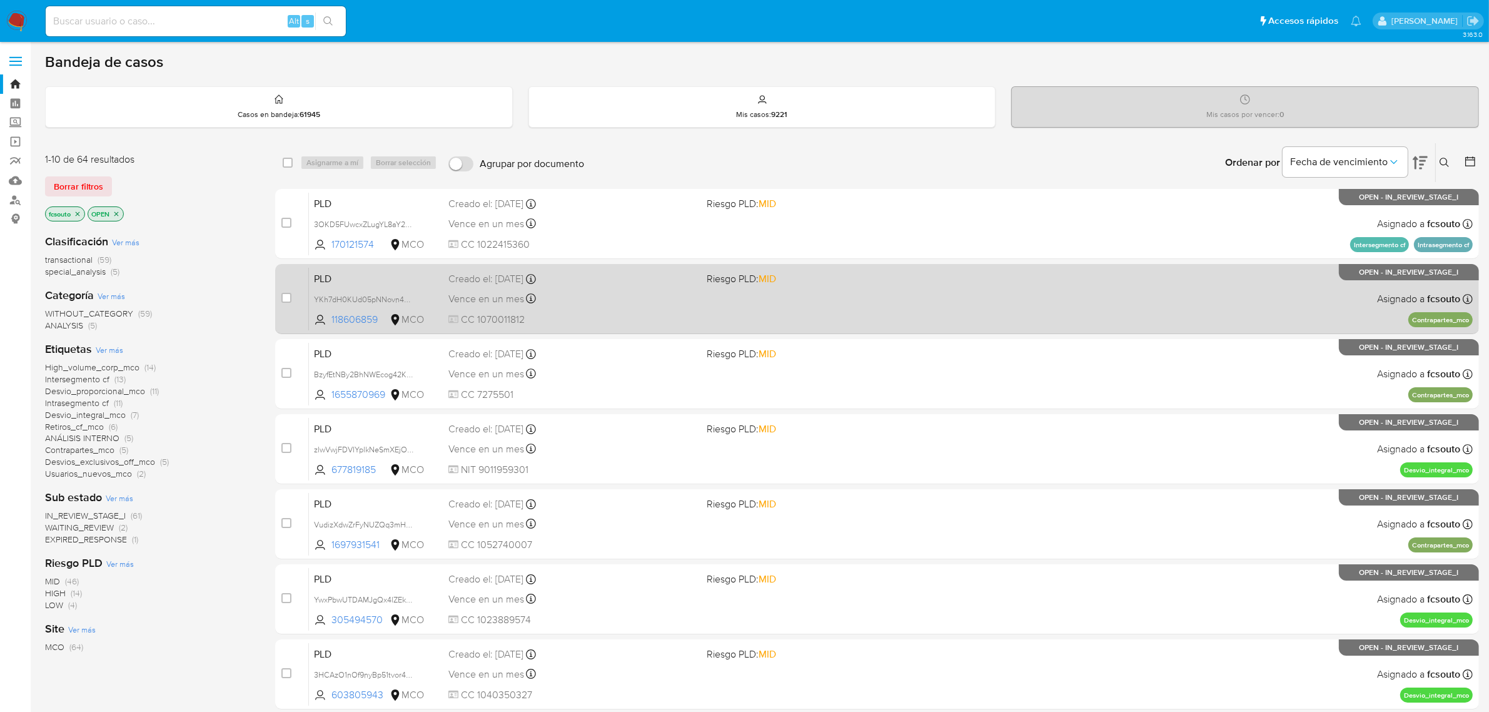
click at [577, 308] on div "PLD YKh7dH0KUd05pNNovn4stJre 118606859 MCO Riesgo PLD: MID Creado el: [DATE] Cr…" at bounding box center [891, 298] width 1164 height 63
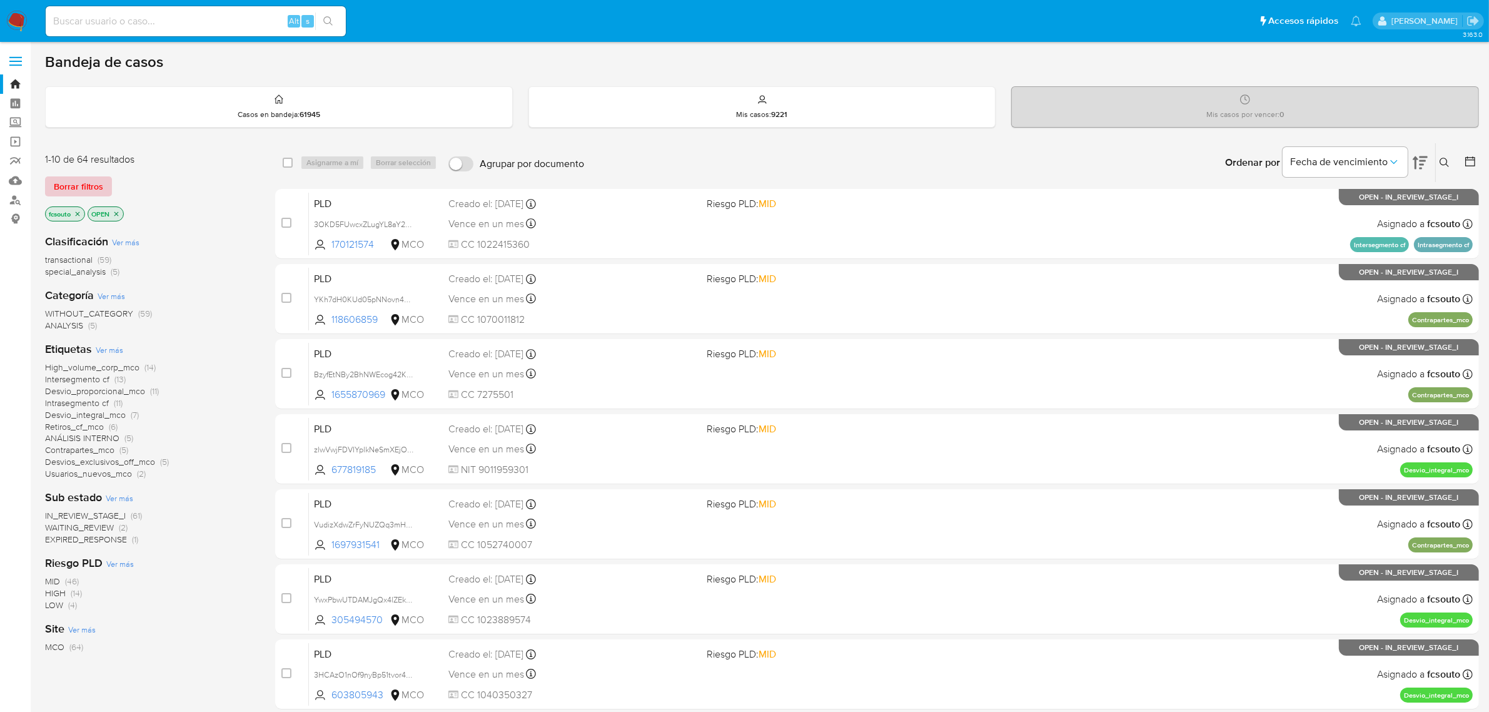
click at [88, 193] on span "Borrar filtros" at bounding box center [78, 187] width 49 height 18
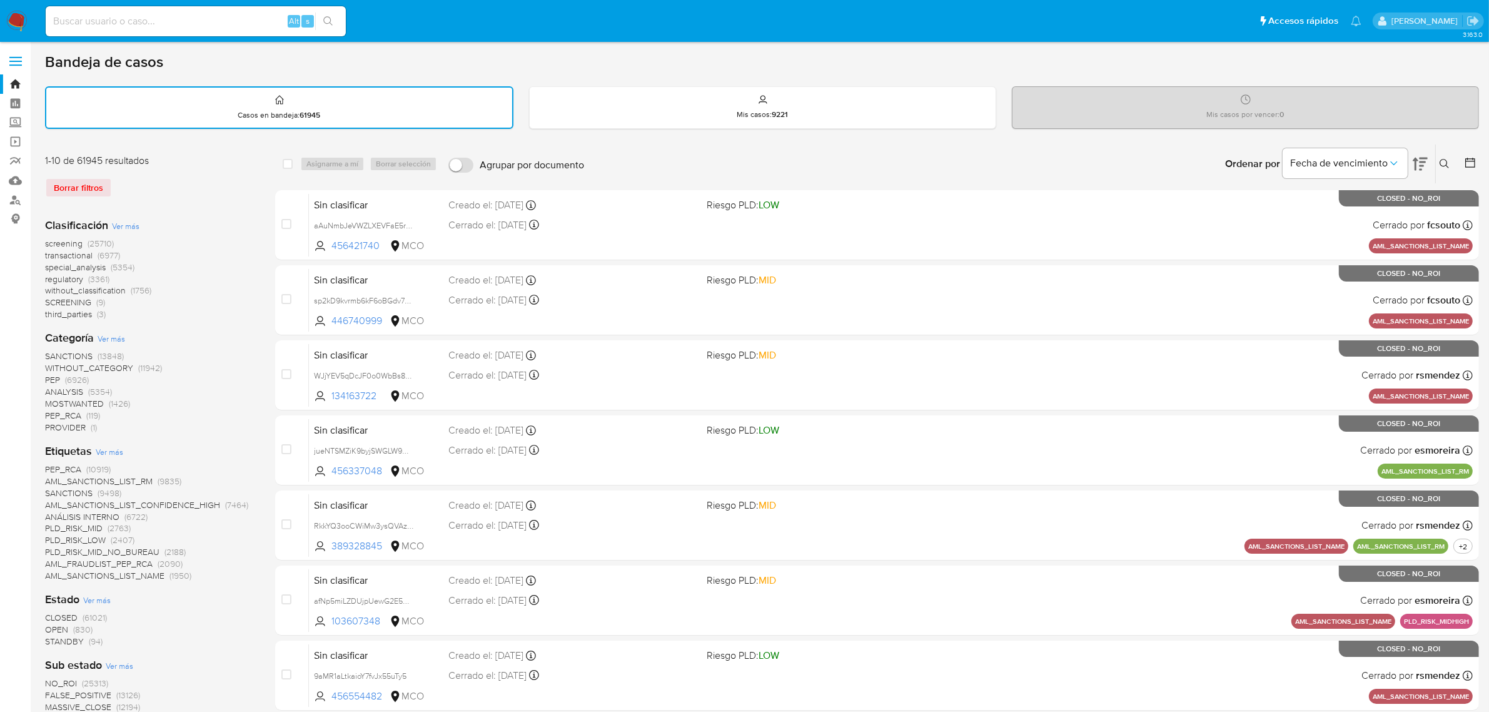
click at [1448, 161] on icon at bounding box center [1445, 164] width 10 height 10
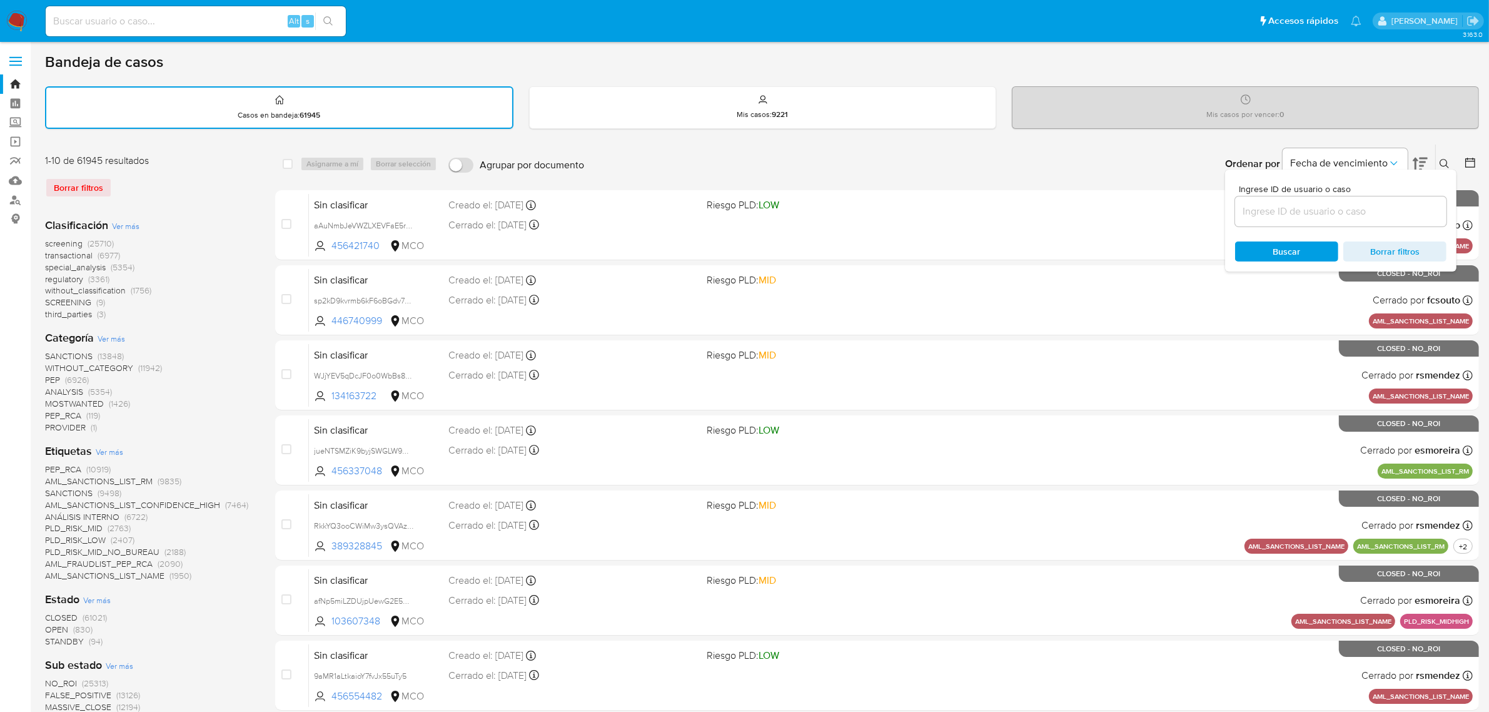
click at [1299, 222] on div at bounding box center [1340, 211] width 211 height 30
click at [1299, 218] on div at bounding box center [1340, 211] width 211 height 30
click at [1298, 216] on input at bounding box center [1340, 211] width 211 height 16
paste input "QsLxMByiRRMXJ3rhersh4u4k"
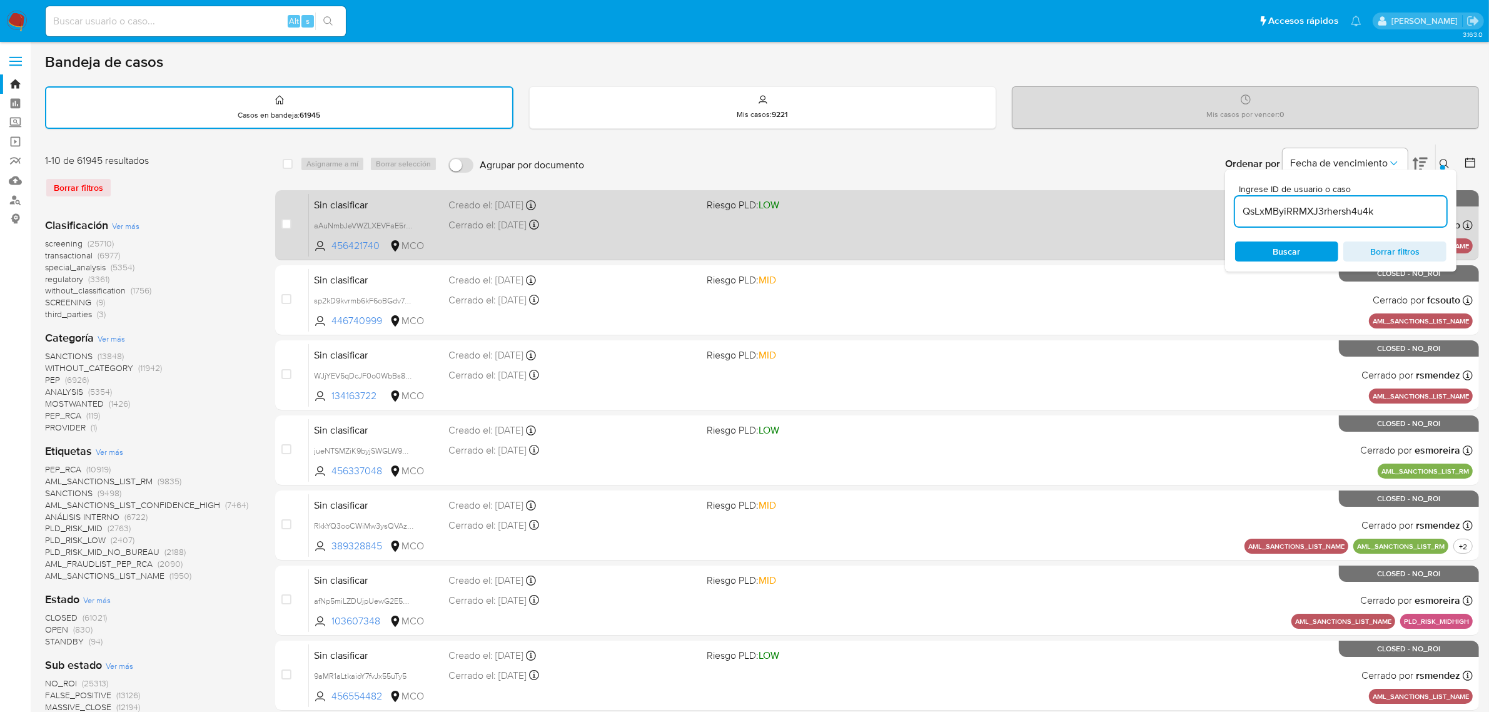
type input "QsLxMByiRRMXJ3rhersh4u4k"
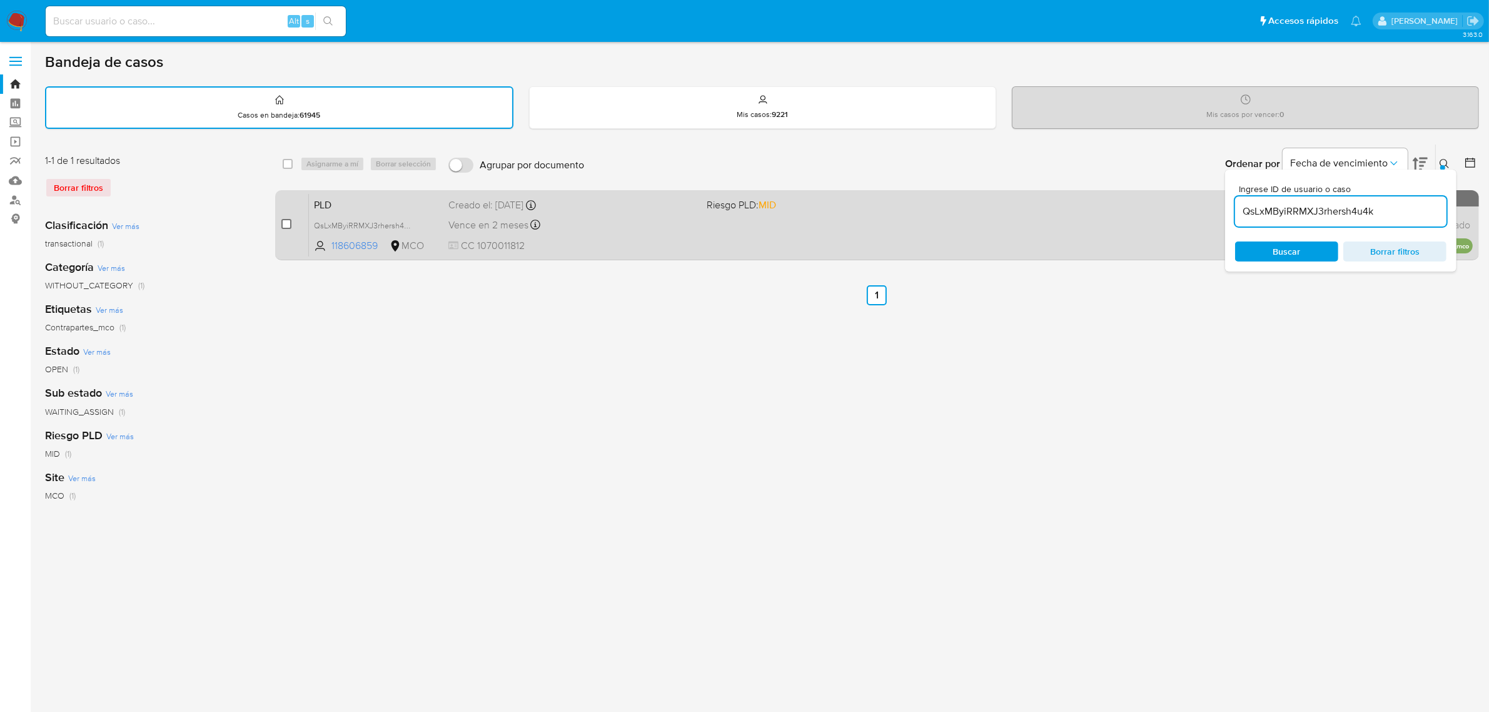
click at [290, 222] on input "checkbox" at bounding box center [286, 224] width 10 height 10
checkbox input "true"
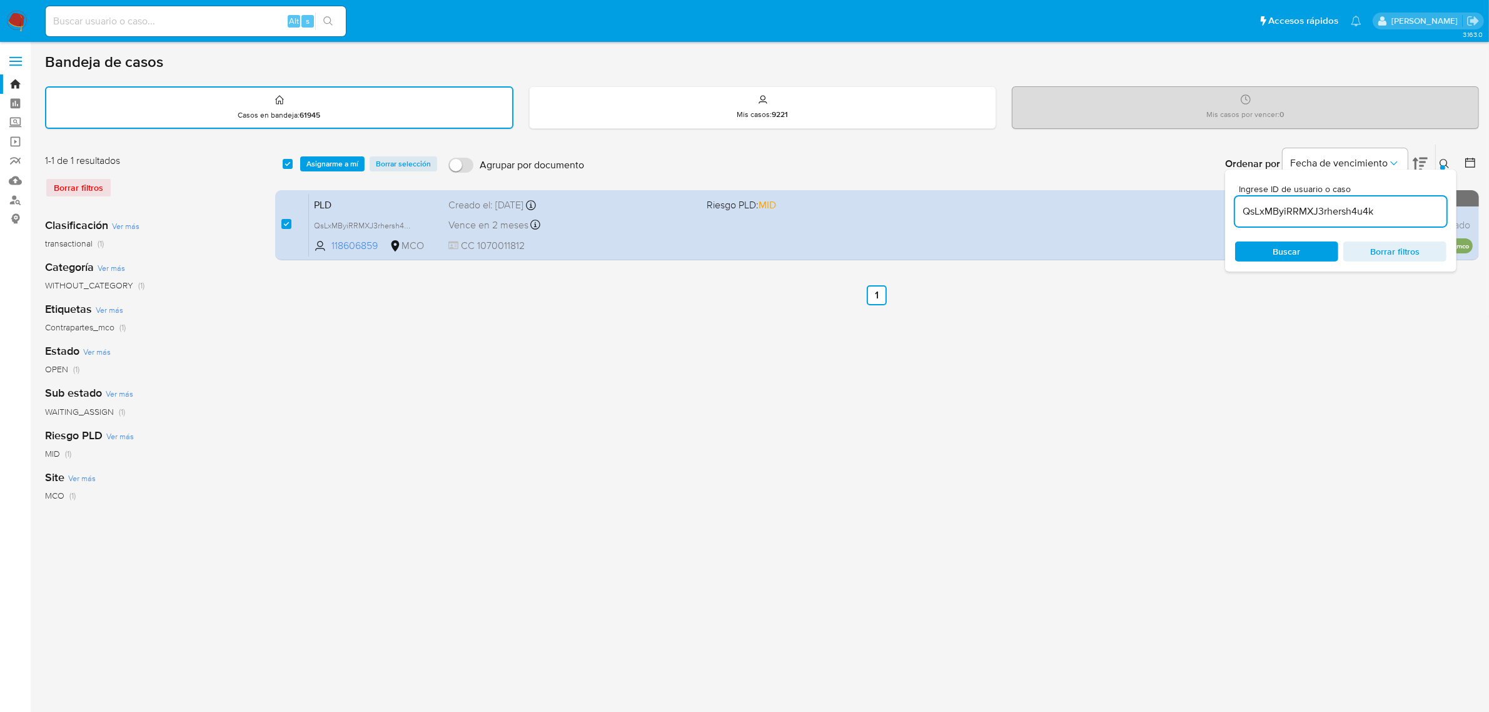
click at [346, 153] on div "select-all-cases-checkbox Asignarme a mí Borrar selección Agrupar por documento…" at bounding box center [877, 163] width 1204 height 39
click at [344, 158] on span "Asignarme a mí" at bounding box center [332, 164] width 52 height 13
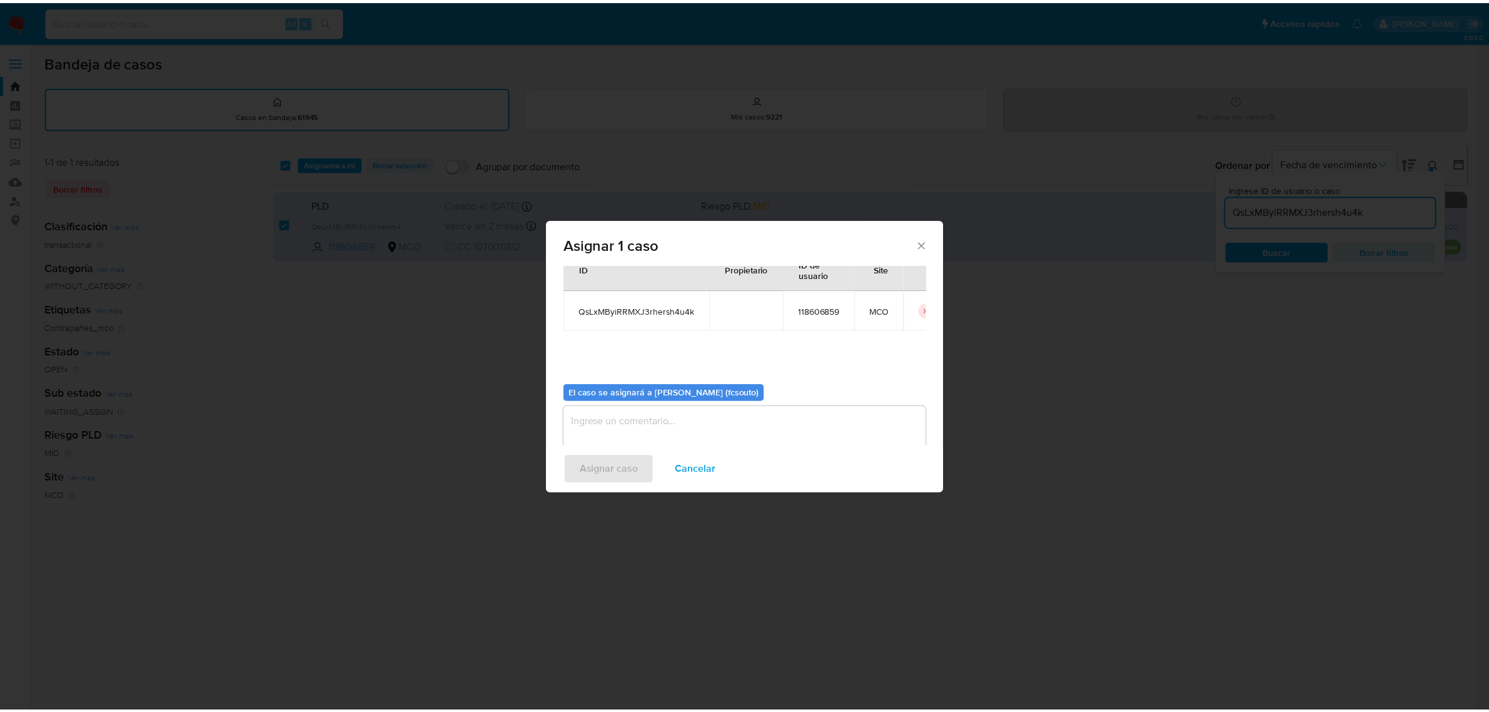
scroll to position [64, 0]
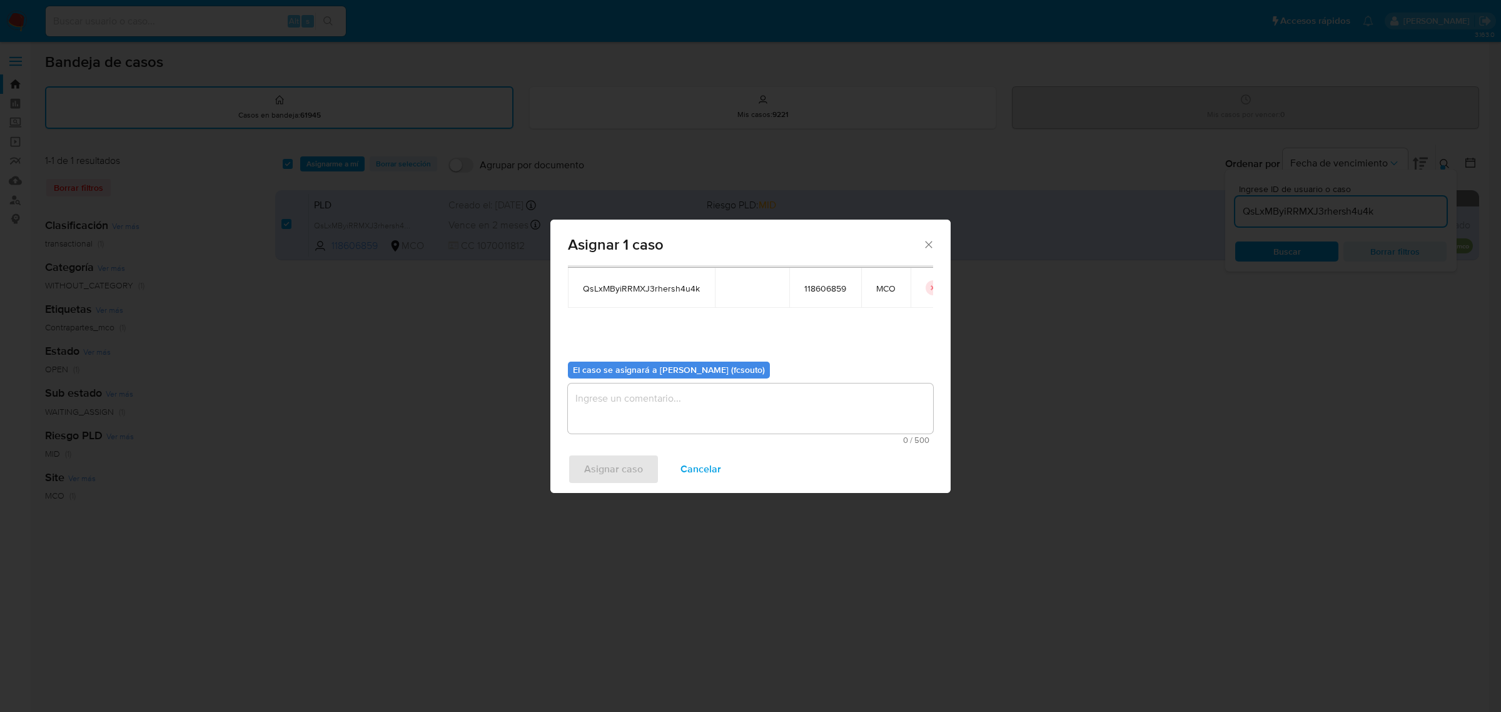
click at [750, 401] on textarea "assign-modal" at bounding box center [750, 408] width 365 height 50
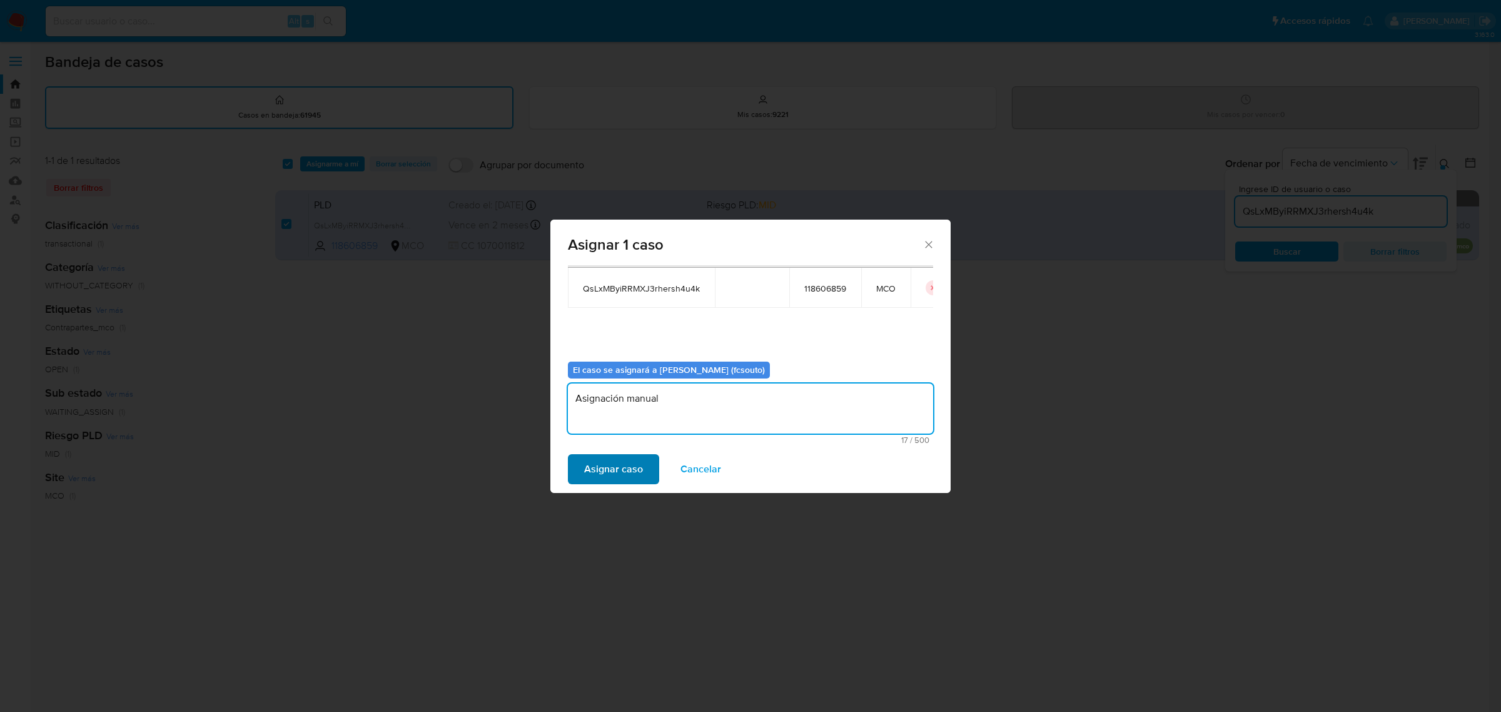
type textarea "Asignación manual"
click at [608, 474] on span "Asignar caso" at bounding box center [613, 469] width 59 height 28
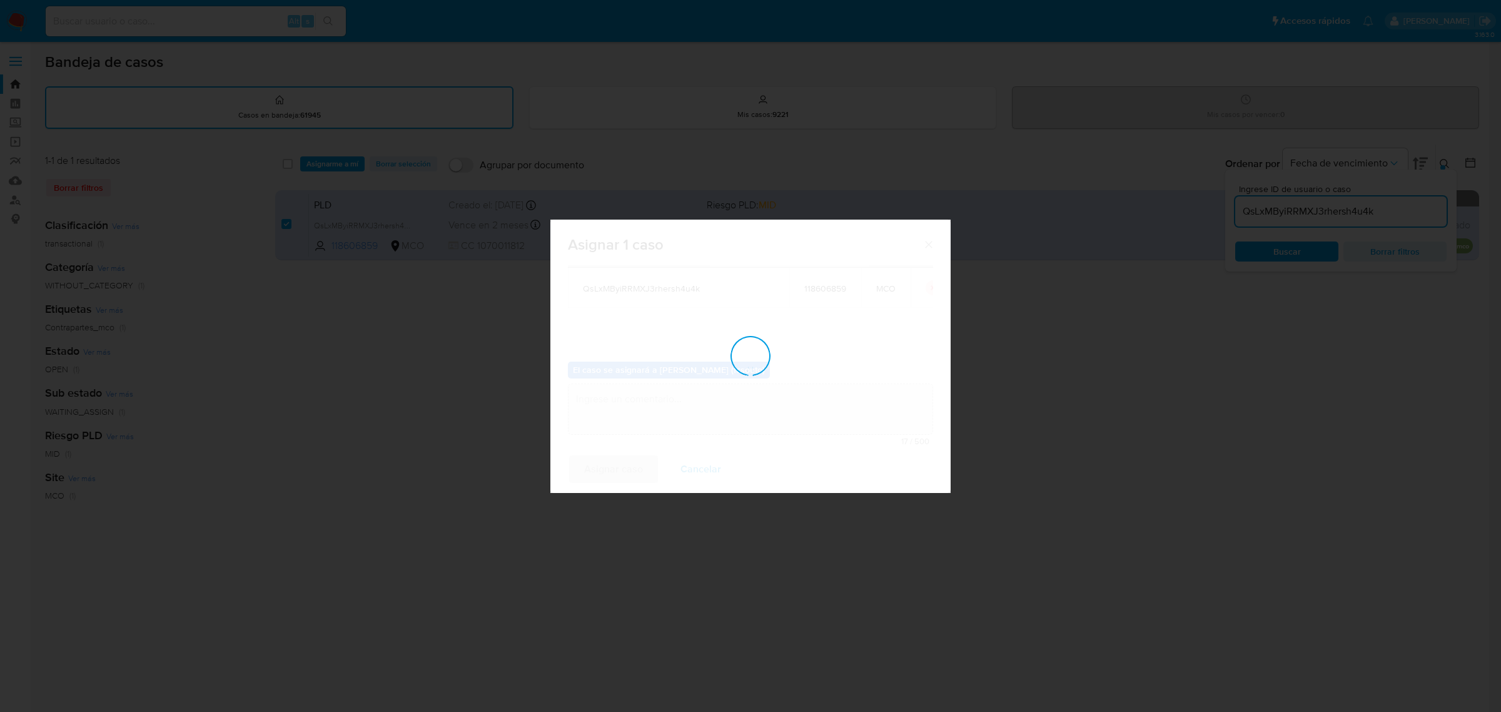
checkbox input "false"
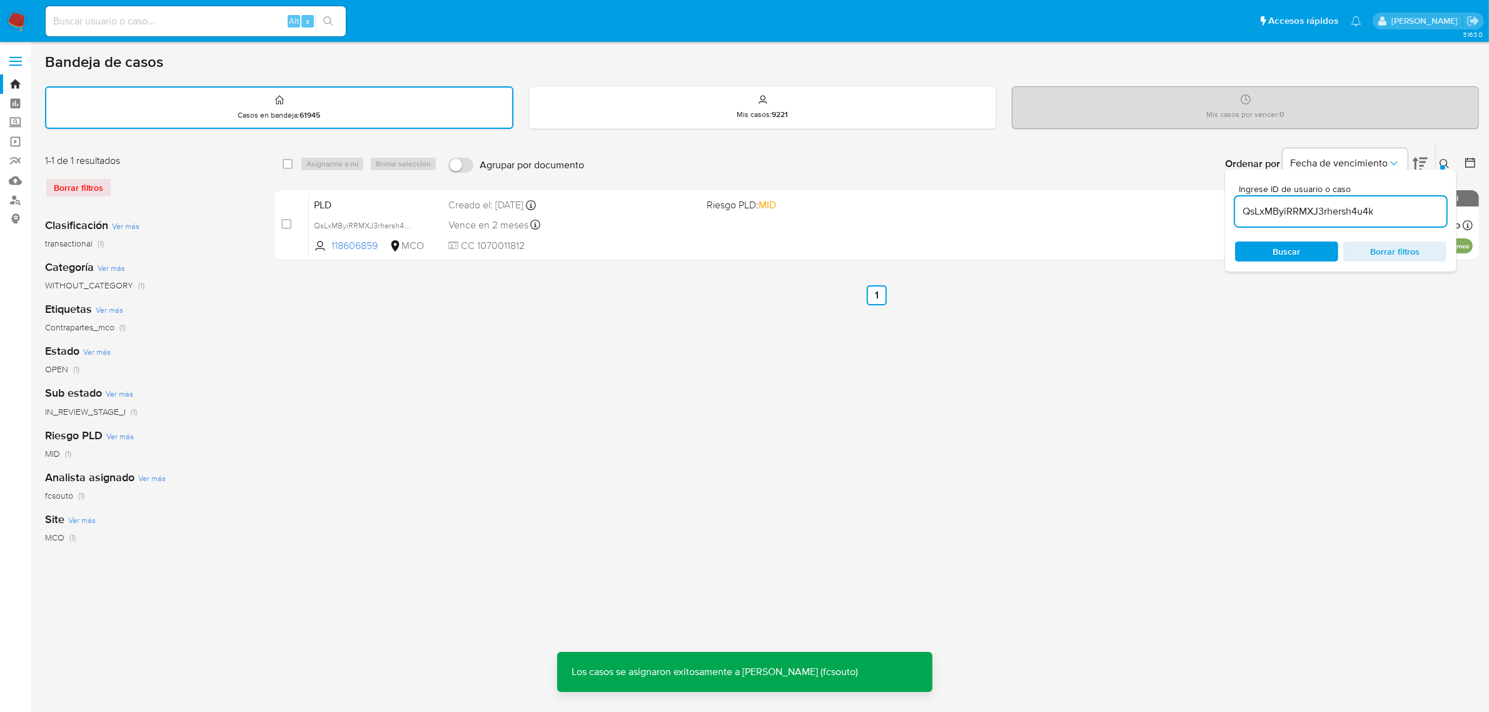
click at [639, 232] on div "PLD QsLxMByiRRMXJ3rhersh4u4k 118606859 MCO Riesgo PLD: MID Creado el: 12/09/202…" at bounding box center [891, 224] width 1164 height 63
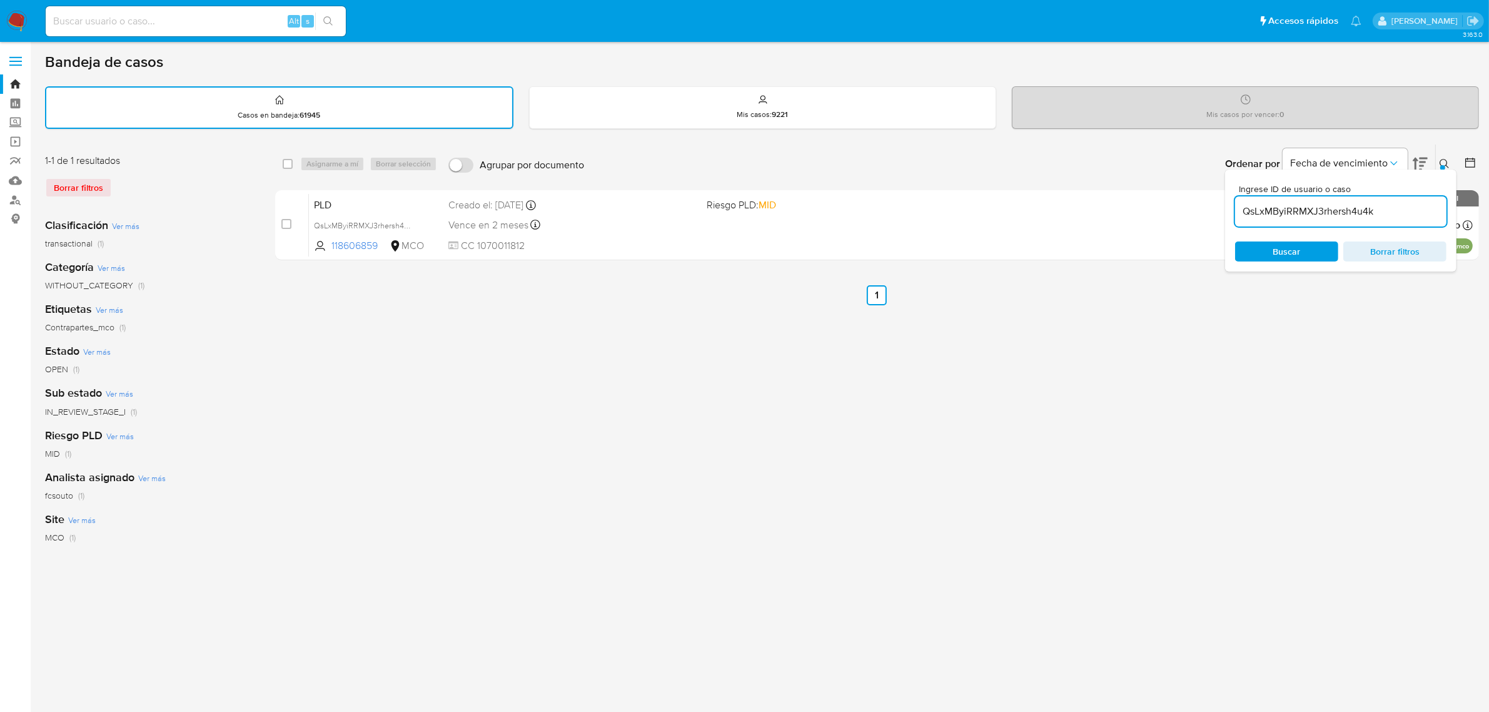
click at [26, 20] on img at bounding box center [16, 21] width 21 height 21
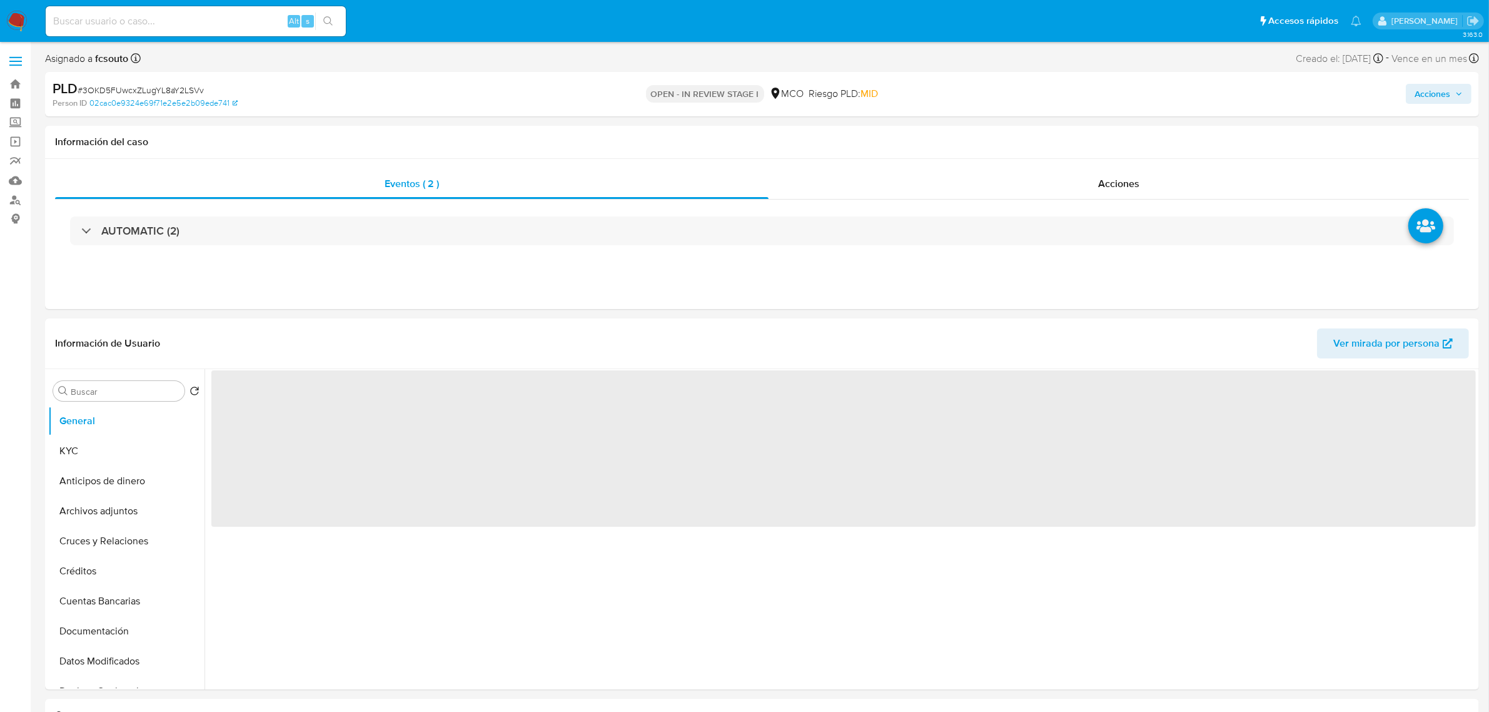
select select "10"
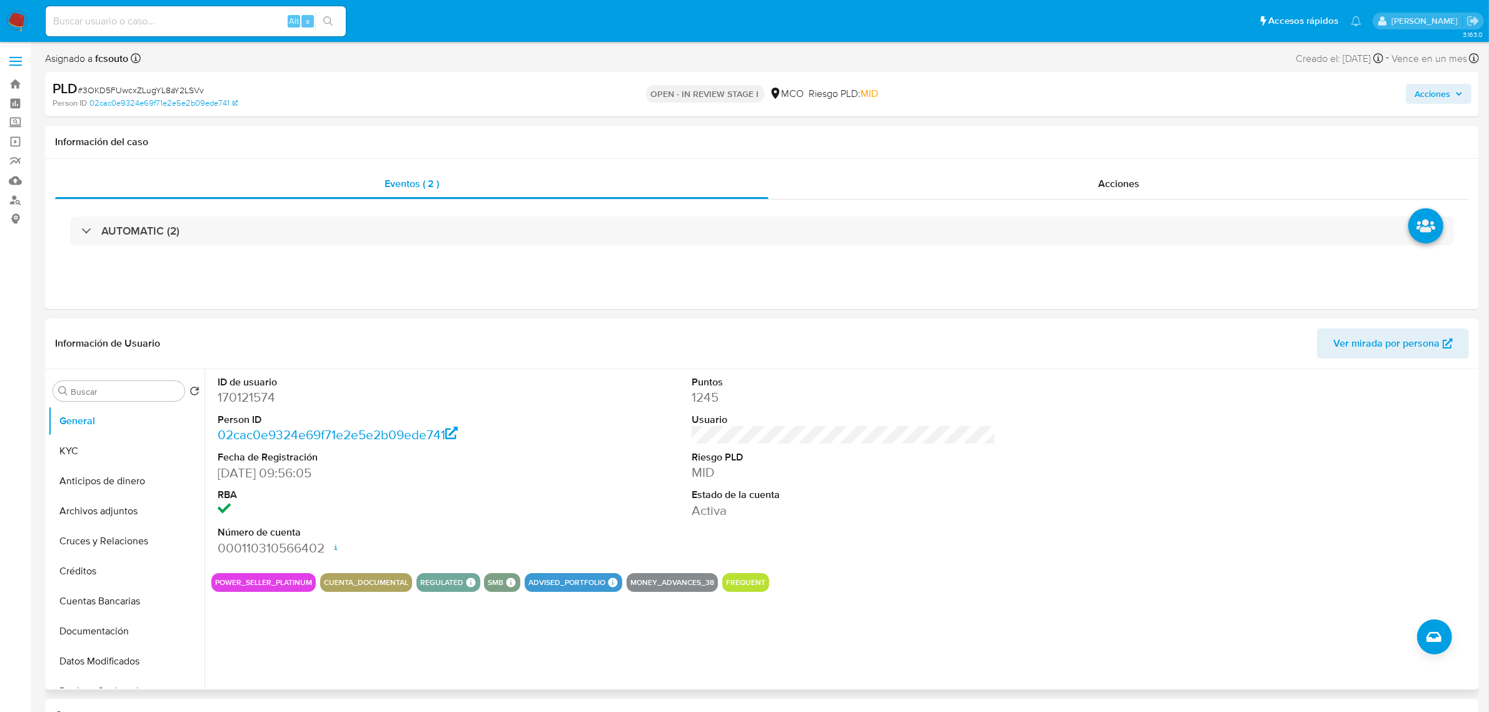
click at [258, 396] on dd "170121574" at bounding box center [370, 397] width 304 height 18
copy dd "170121574"
click at [260, 388] on dt "ID de usuario" at bounding box center [370, 382] width 304 height 14
click at [260, 386] on dt "ID de usuario" at bounding box center [370, 382] width 304 height 14
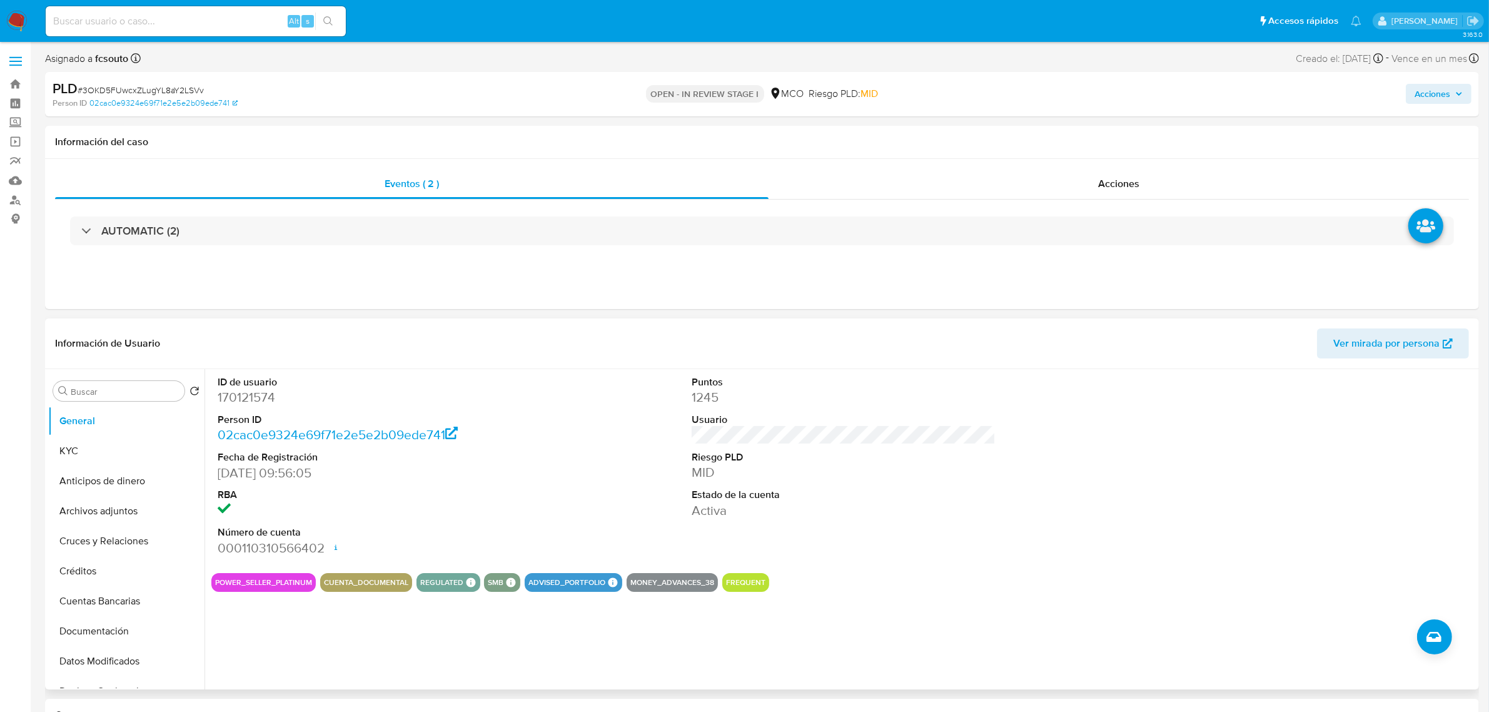
click at [260, 397] on dd "170121574" at bounding box center [370, 397] width 304 height 18
copy dd "170121574"
click at [252, 399] on dd "170121574" at bounding box center [370, 397] width 304 height 18
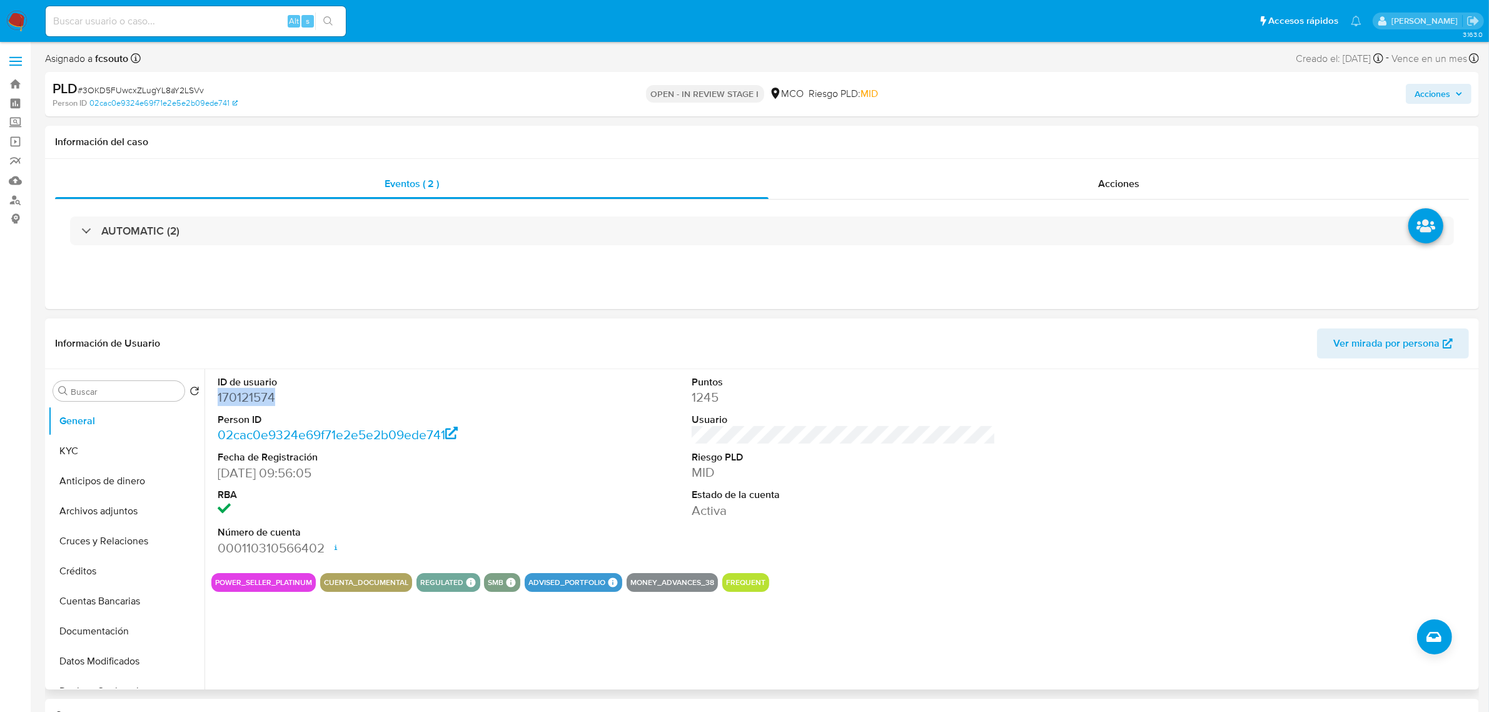
click at [247, 398] on dd "170121574" at bounding box center [370, 397] width 304 height 18
click at [253, 404] on dd "170121574" at bounding box center [370, 397] width 304 height 18
click at [264, 395] on dd "170121574" at bounding box center [370, 397] width 304 height 18
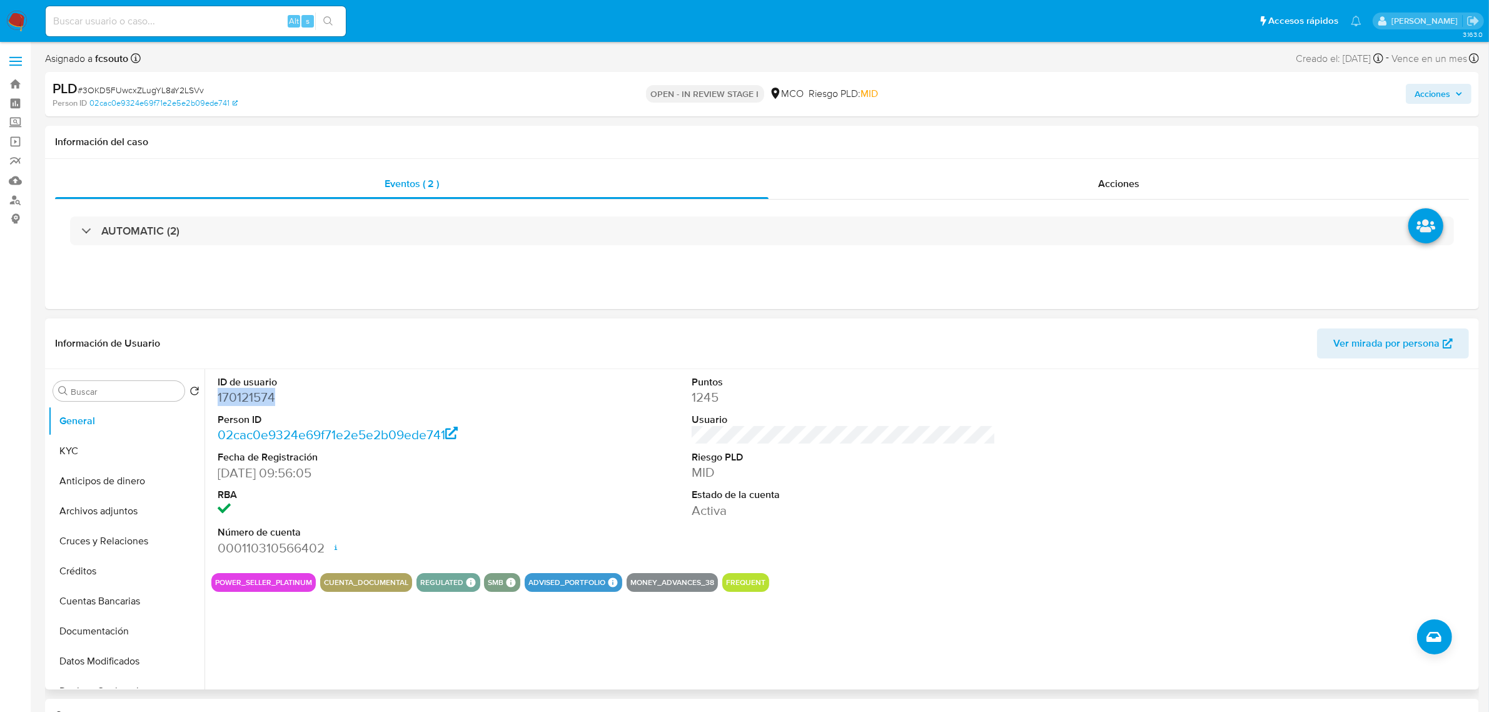
click at [264, 395] on dd "170121574" at bounding box center [370, 397] width 304 height 18
click at [119, 651] on button "Historial Casos" at bounding box center [121, 655] width 146 height 30
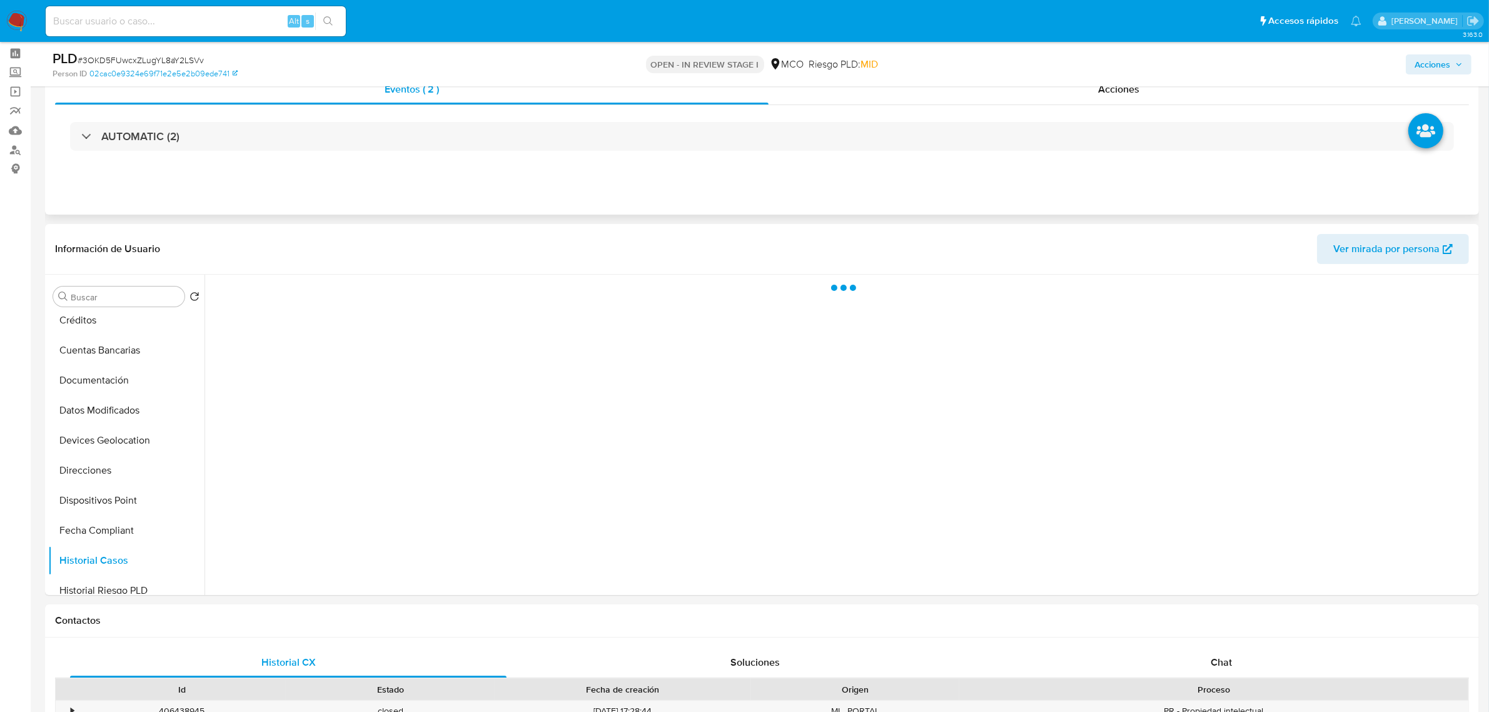
scroll to position [78, 0]
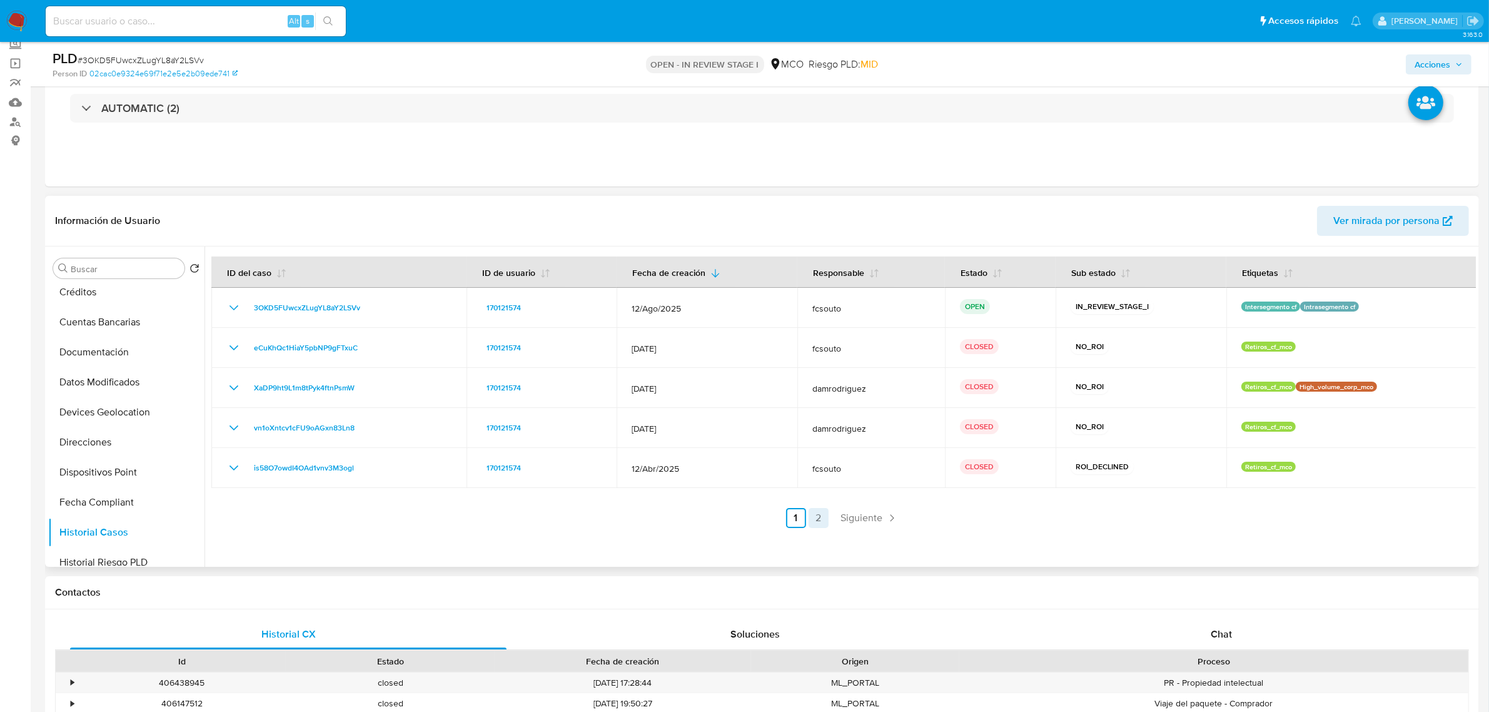
click at [824, 515] on link "2" at bounding box center [819, 518] width 20 height 20
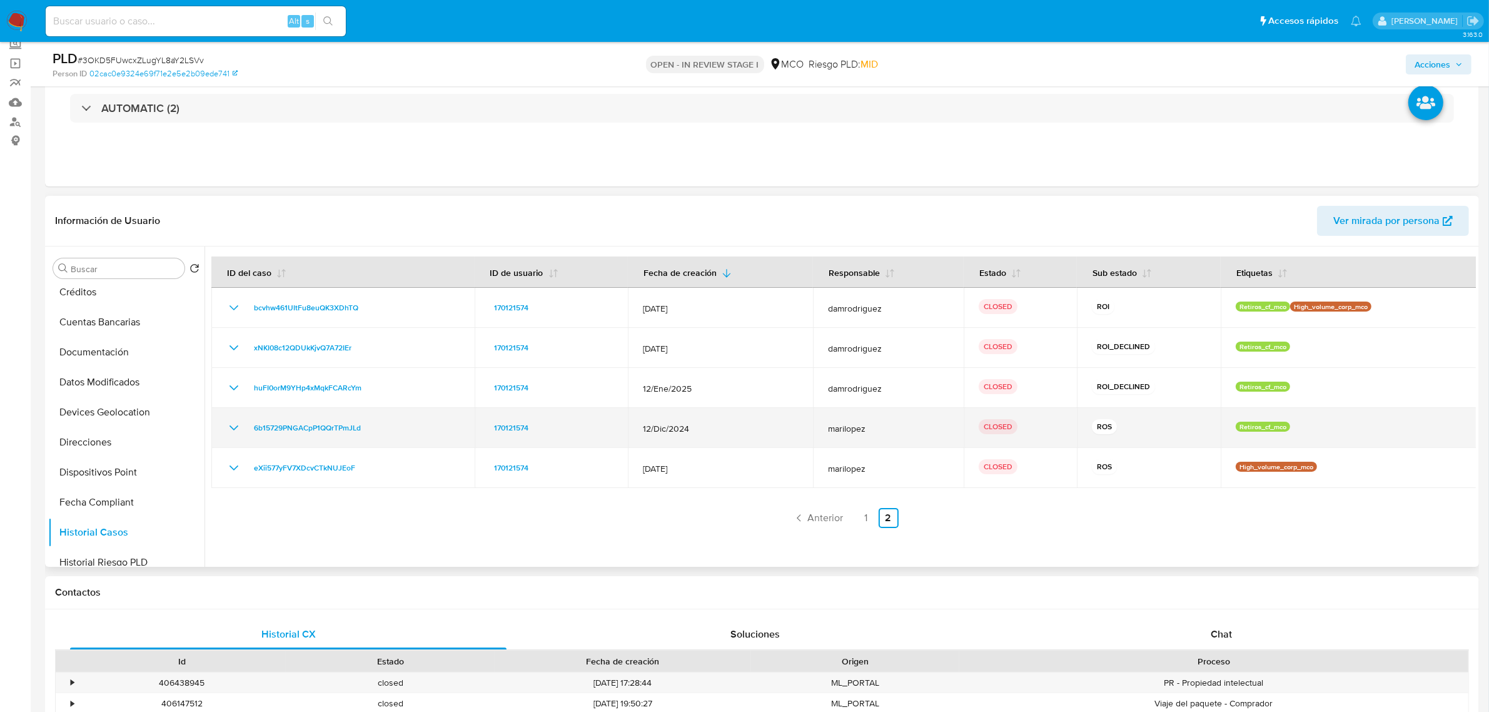
click at [235, 432] on icon "Mostrar/Ocultar" at bounding box center [233, 427] width 15 height 15
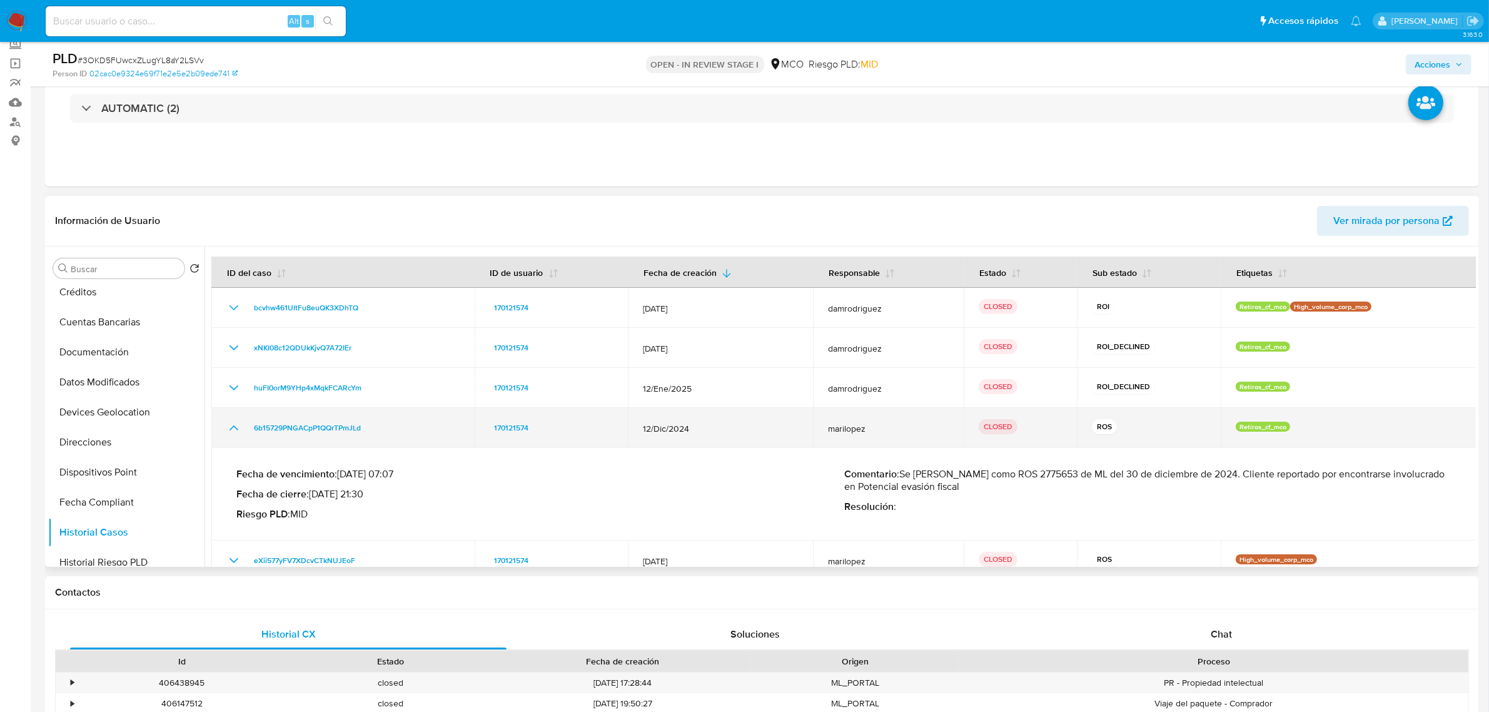
click at [235, 432] on icon "Mostrar/Ocultar" at bounding box center [233, 427] width 15 height 15
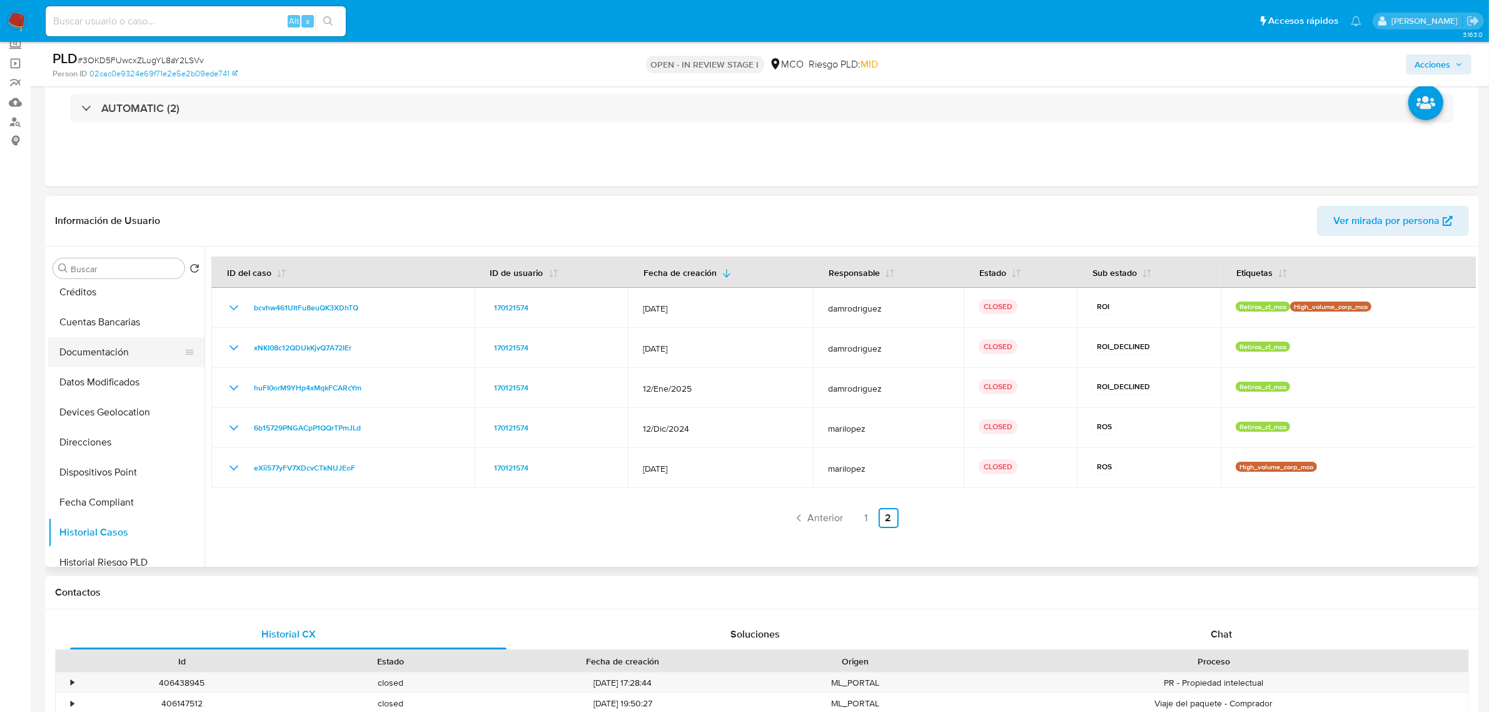
scroll to position [0, 0]
click at [66, 326] on button "KYC" at bounding box center [121, 328] width 146 height 30
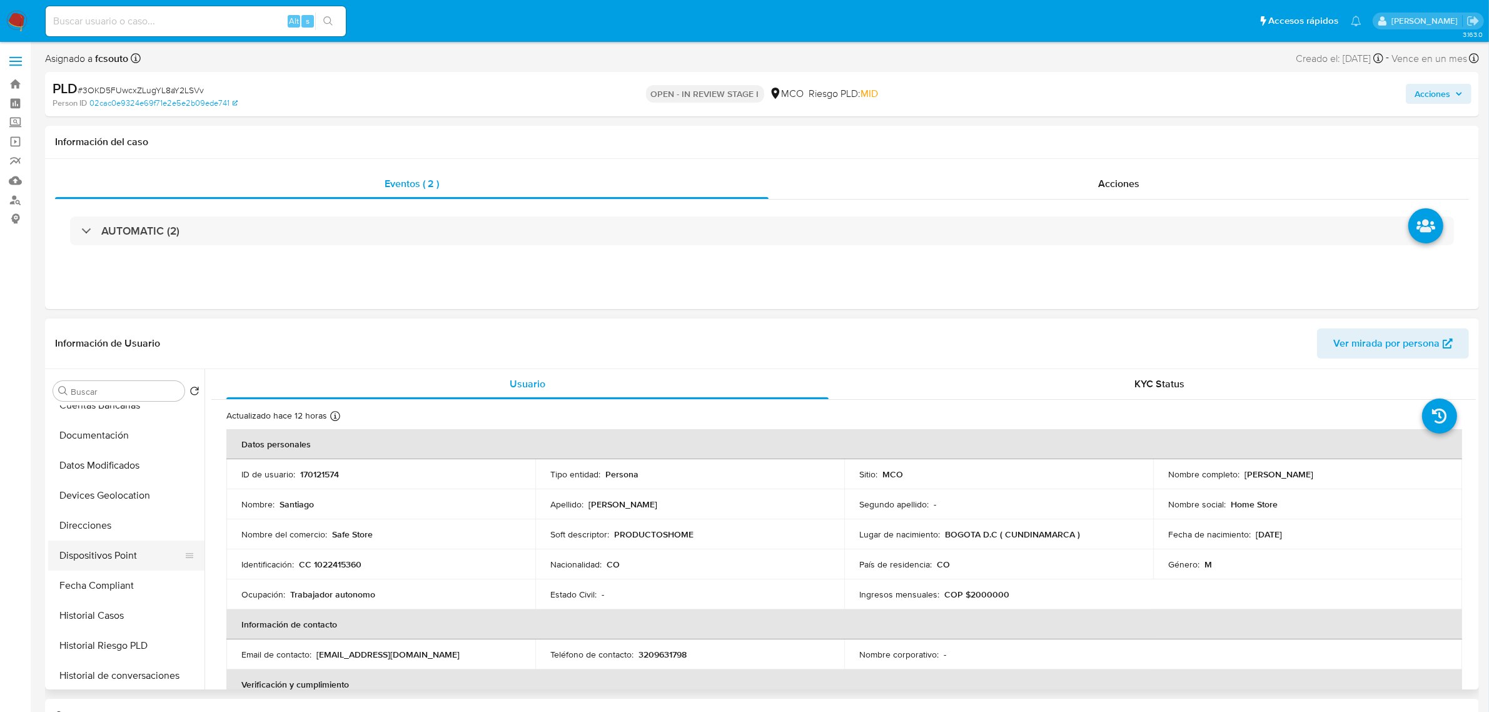
scroll to position [235, 0]
click at [126, 580] on button "Historial Casos" at bounding box center [121, 577] width 146 height 30
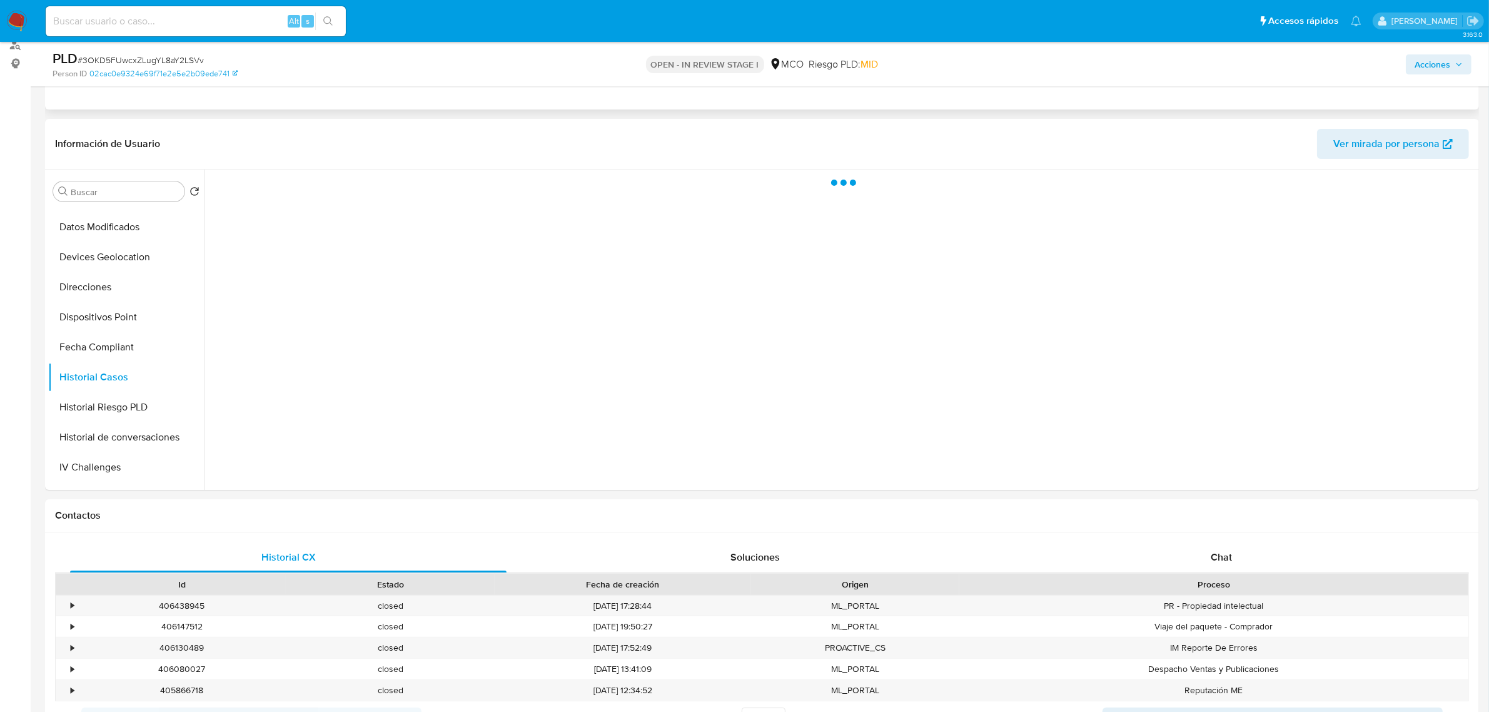
scroll to position [156, 0]
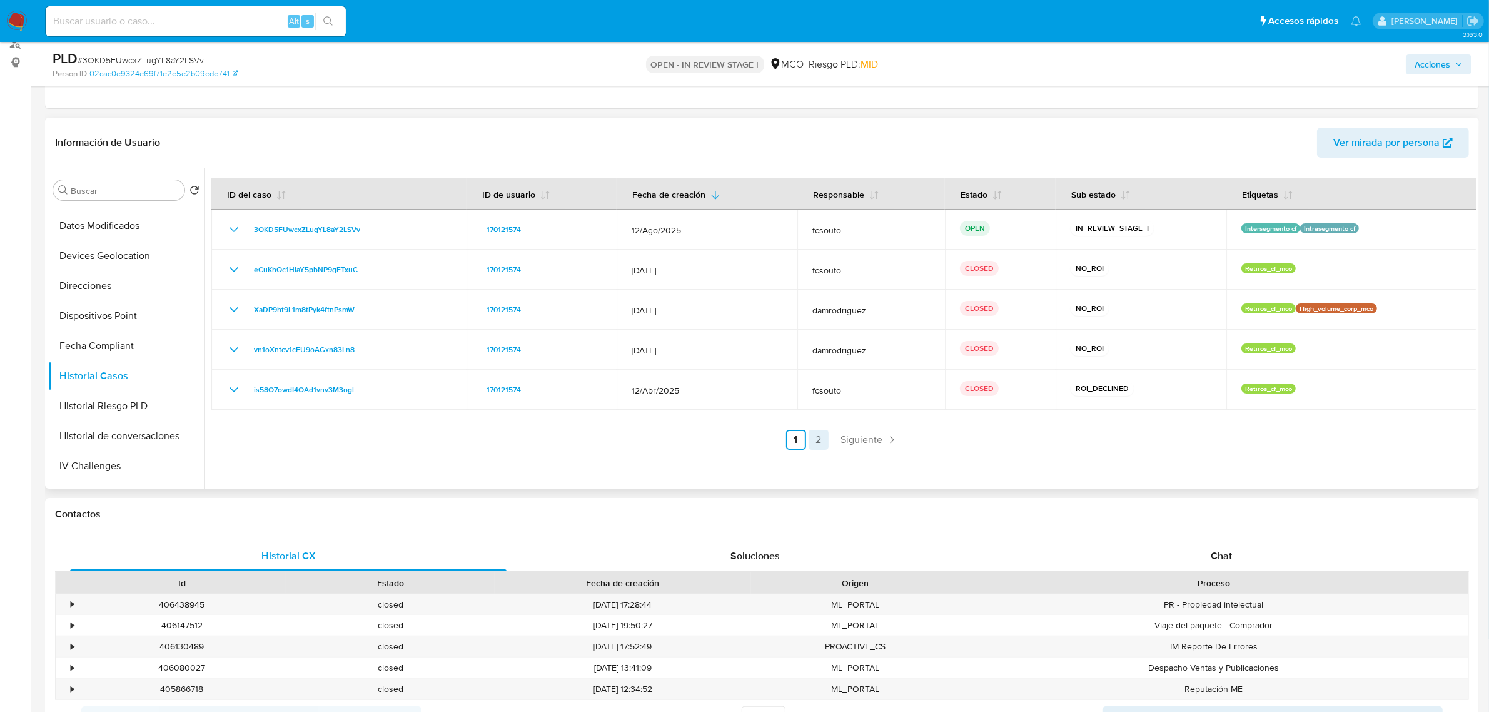
click at [814, 445] on link "2" at bounding box center [819, 440] width 20 height 20
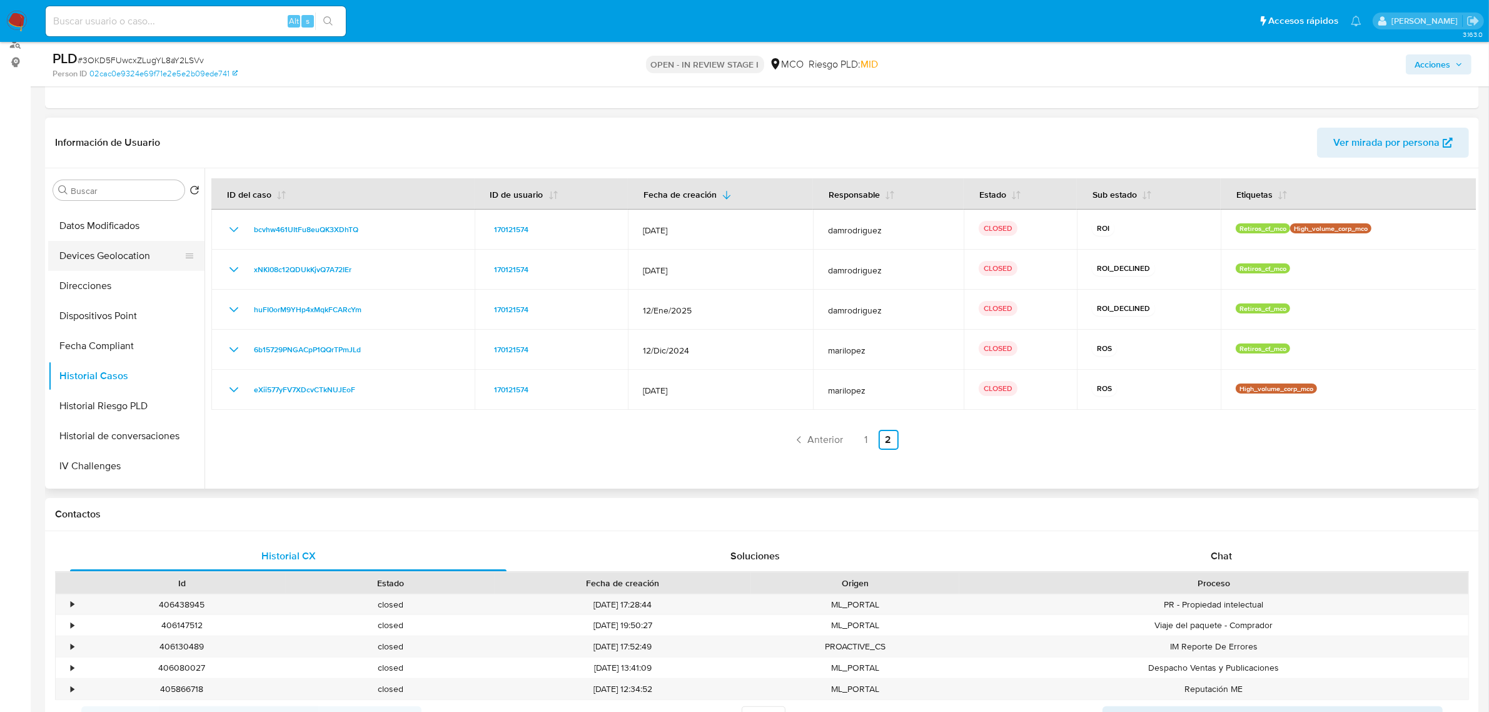
scroll to position [0, 0]
drag, startPoint x: 108, startPoint y: 220, endPoint x: 153, endPoint y: 247, distance: 53.0
click at [108, 220] on button "General" at bounding box center [126, 220] width 156 height 30
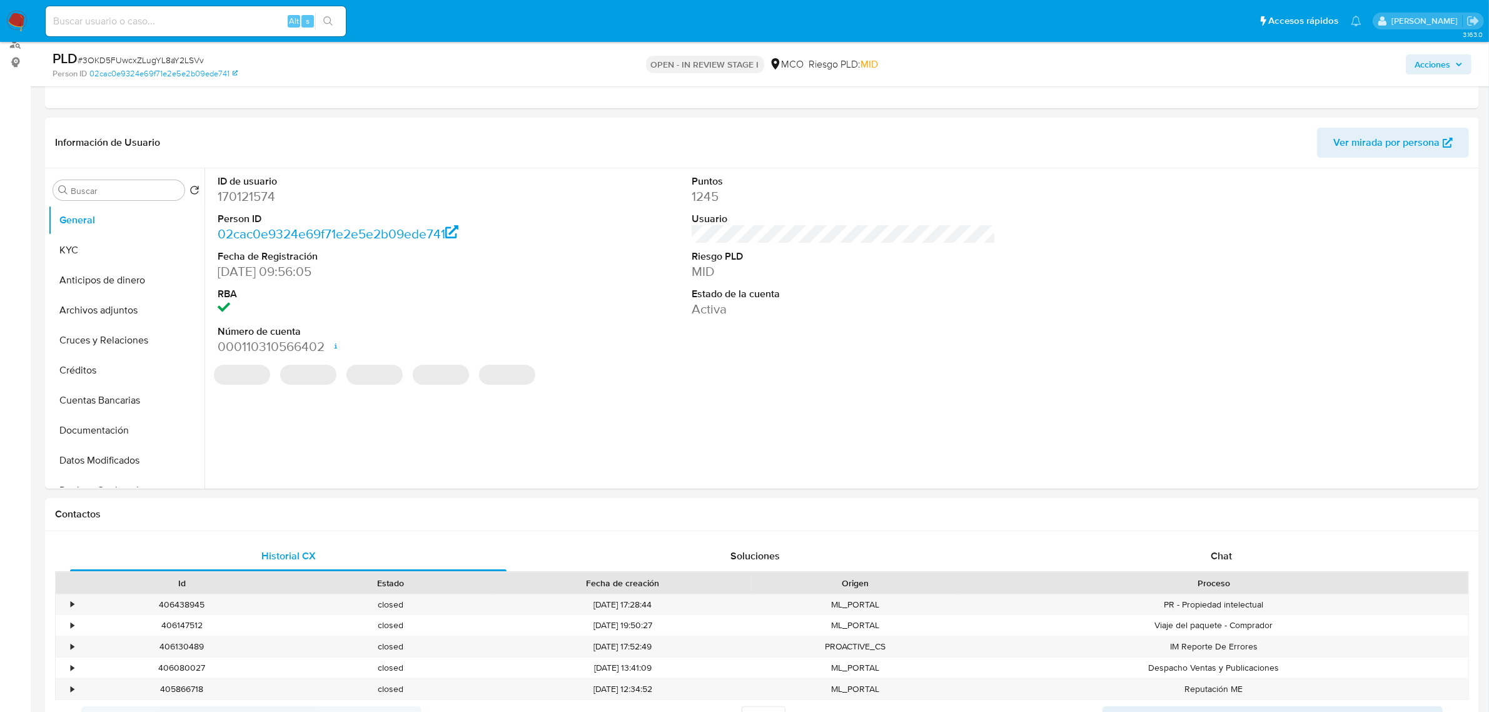
click at [253, 197] on dd "170121574" at bounding box center [370, 197] width 304 height 18
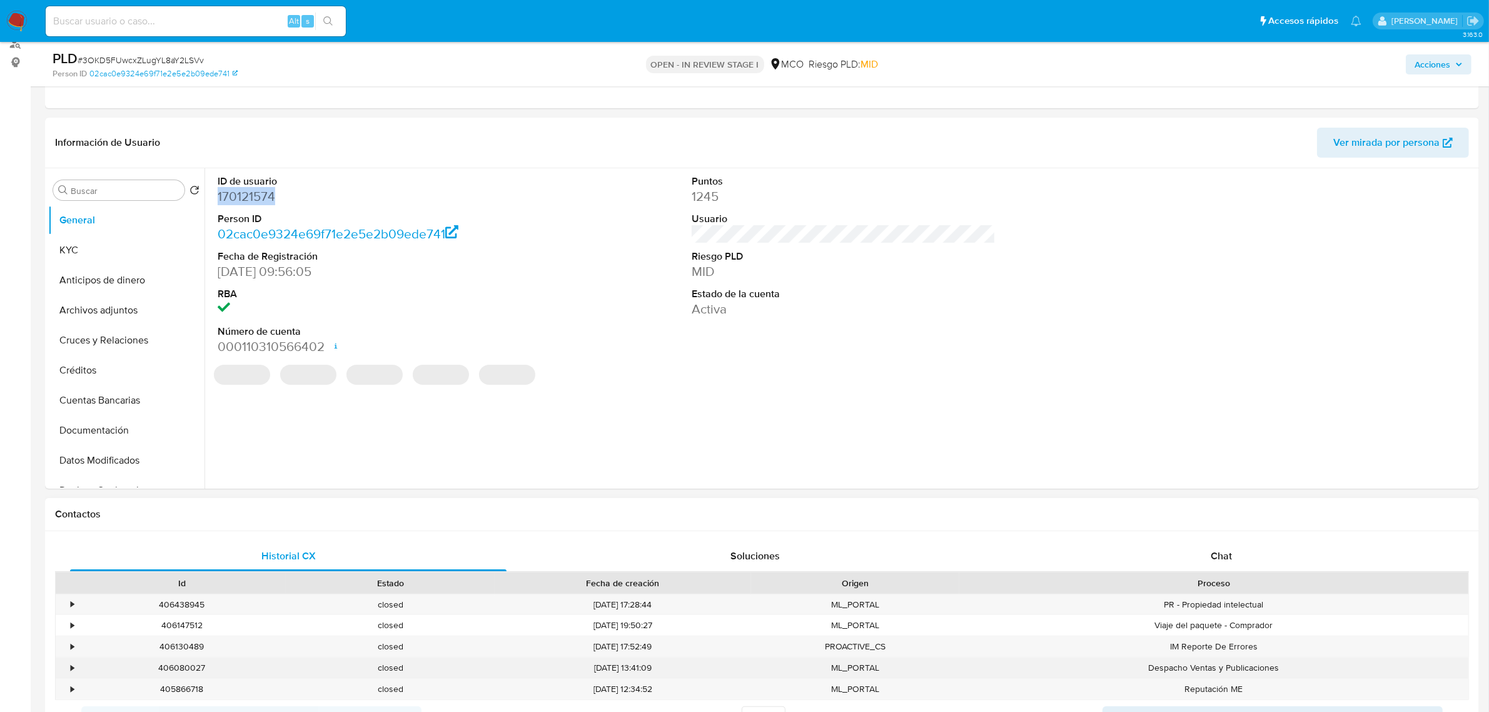
copy dd "170121574"
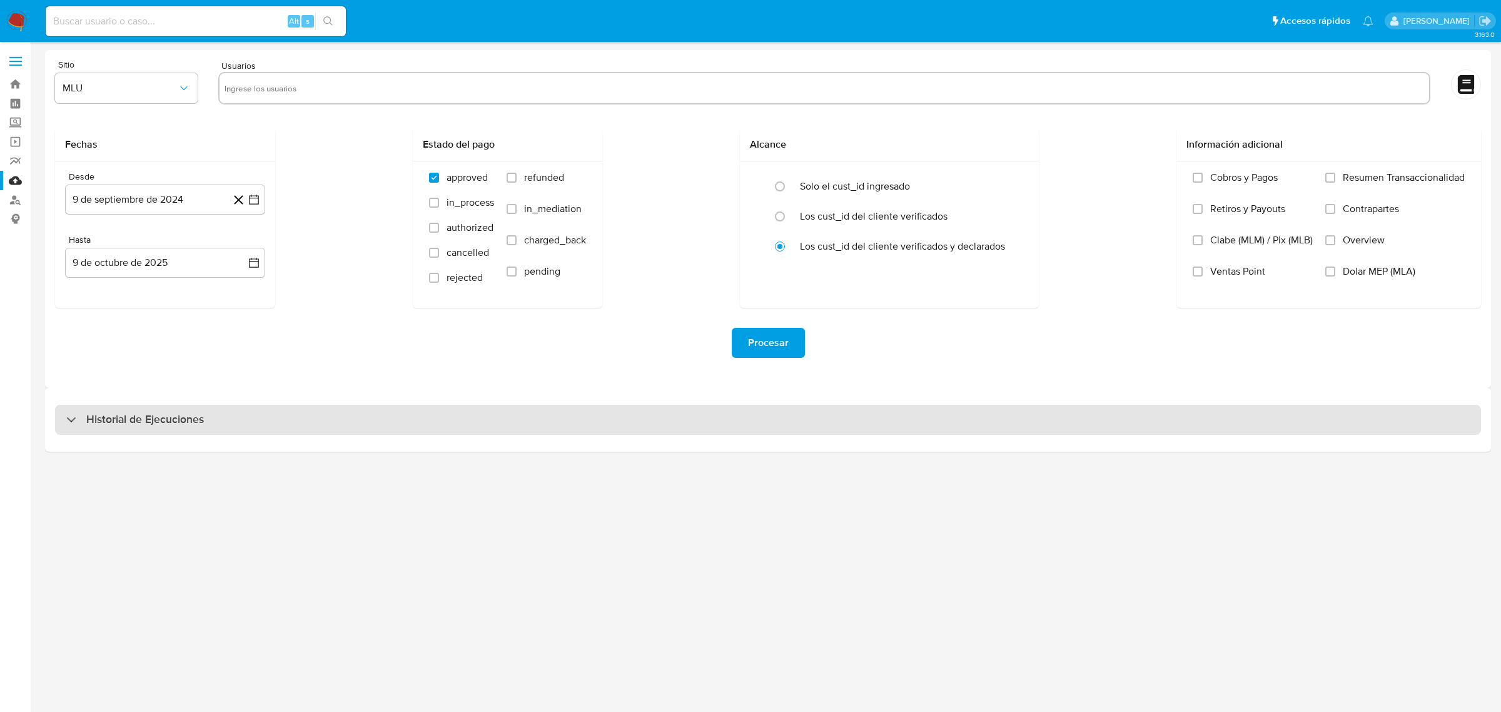
click at [348, 428] on div "Historial de Ejecuciones" at bounding box center [768, 420] width 1426 height 30
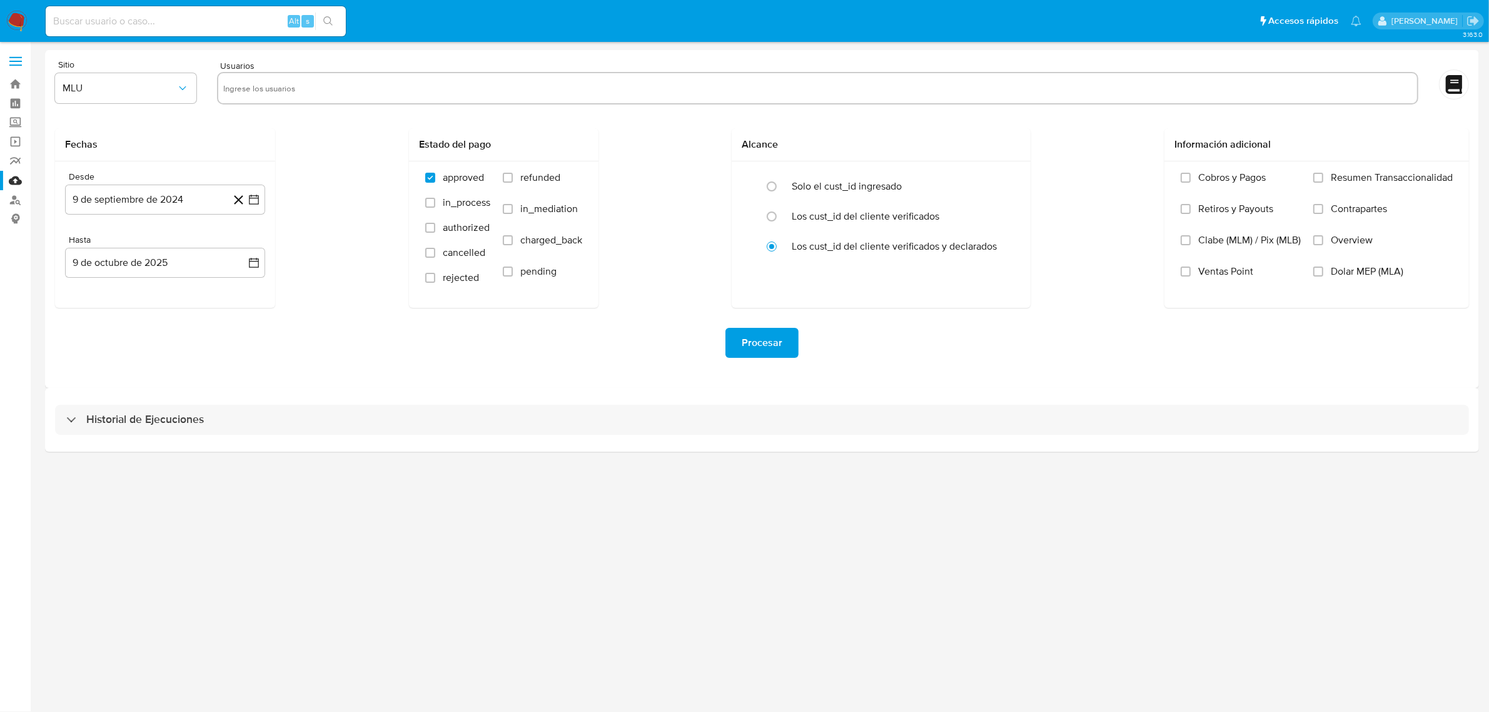
select select "10"
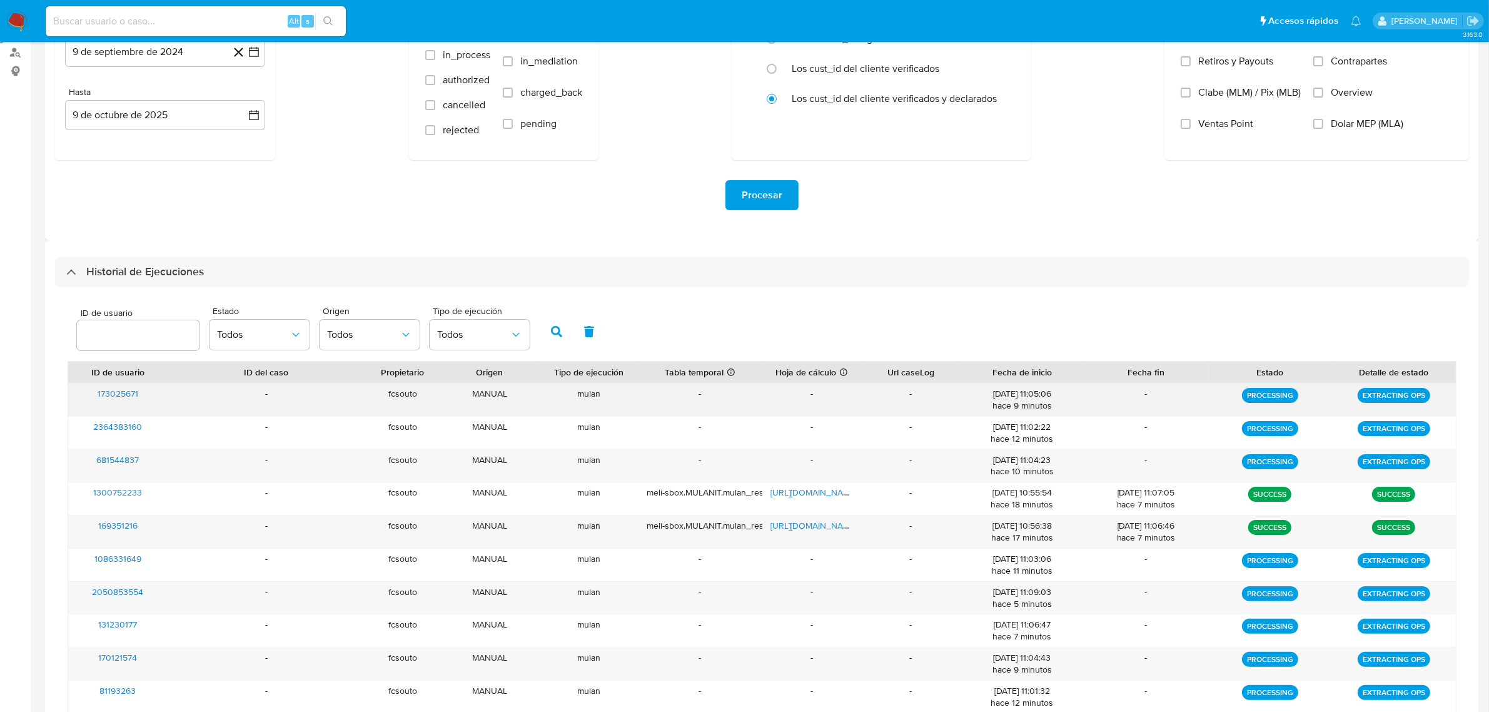
scroll to position [226, 0]
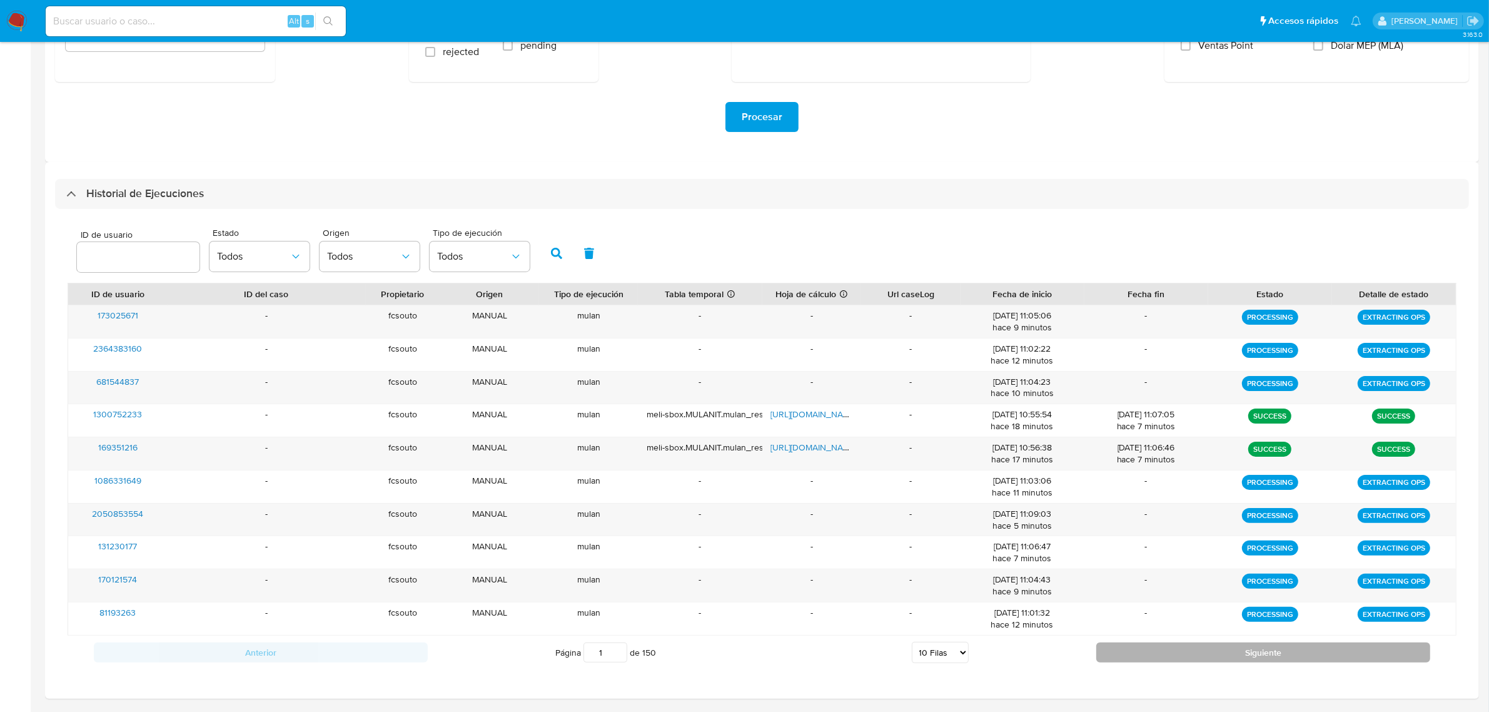
click at [1141, 652] on button "Siguiente" at bounding box center [1263, 652] width 334 height 20
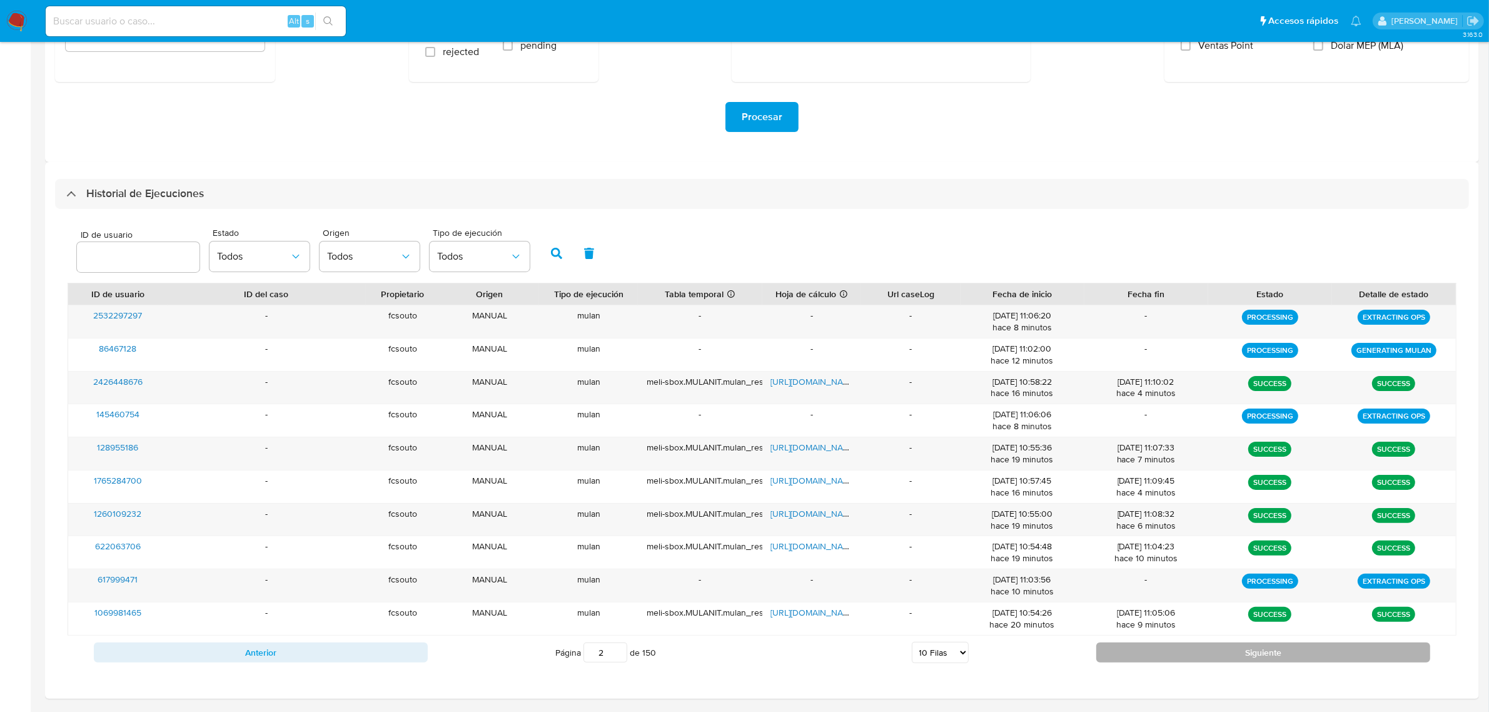
click at [1142, 652] on button "Siguiente" at bounding box center [1263, 652] width 334 height 20
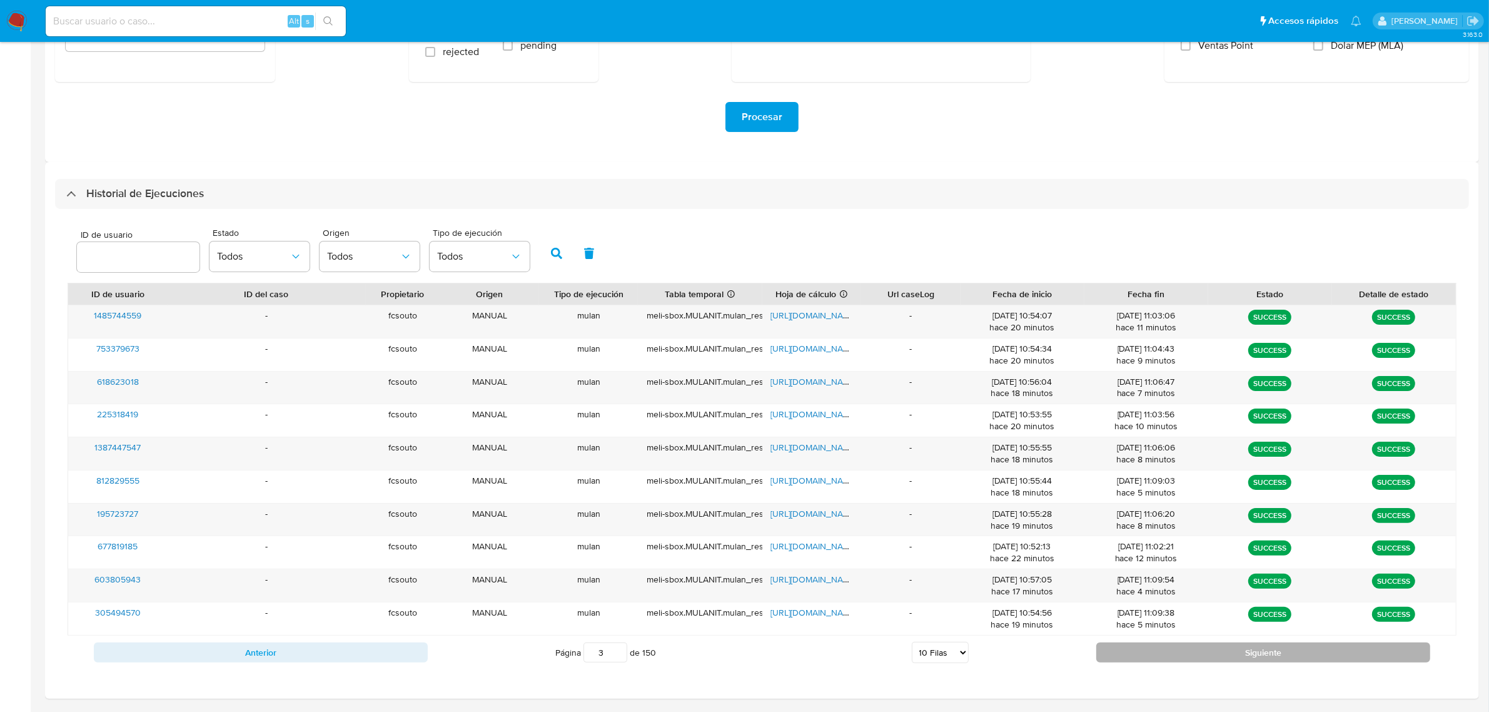
click at [1142, 652] on button "Siguiente" at bounding box center [1263, 652] width 334 height 20
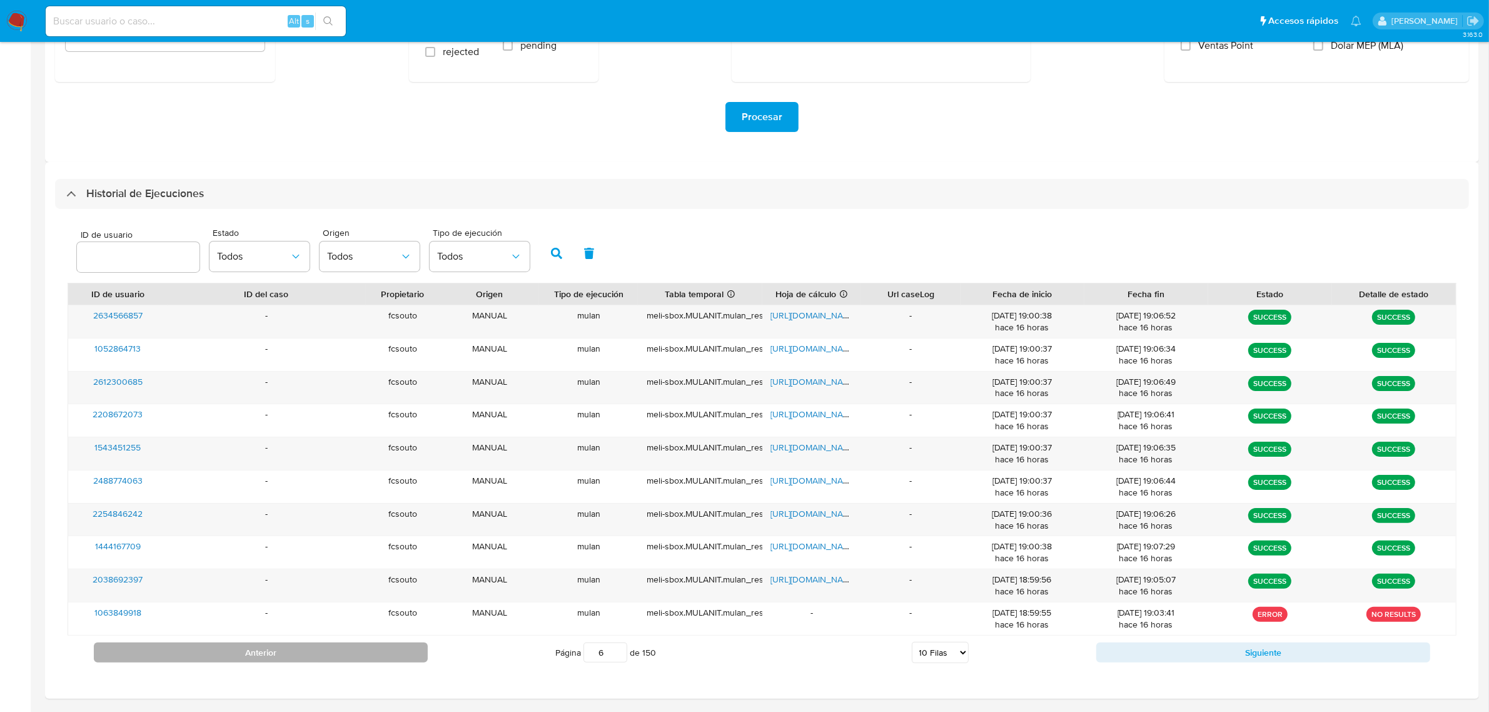
click at [222, 650] on button "Anterior" at bounding box center [261, 652] width 334 height 20
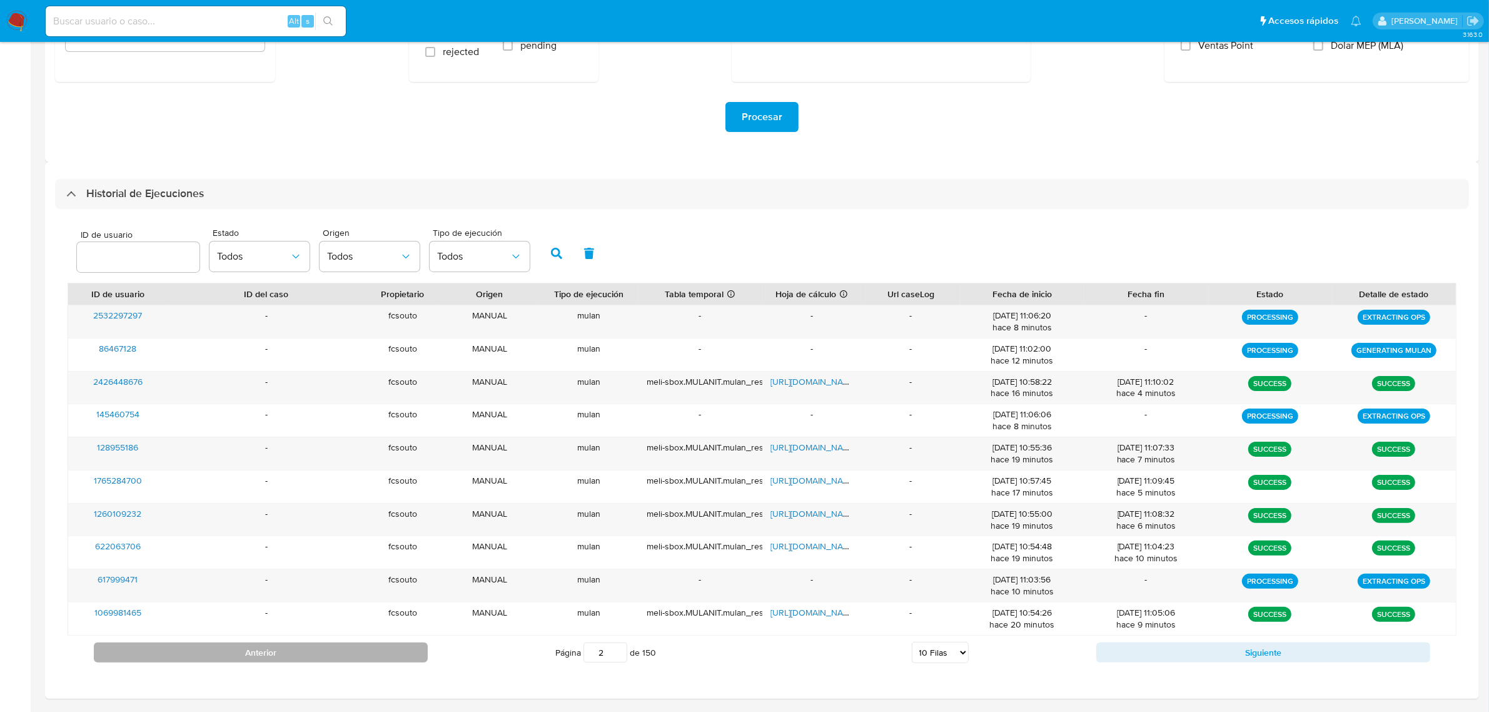
click at [226, 657] on button "Anterior" at bounding box center [261, 652] width 334 height 20
type input "1"
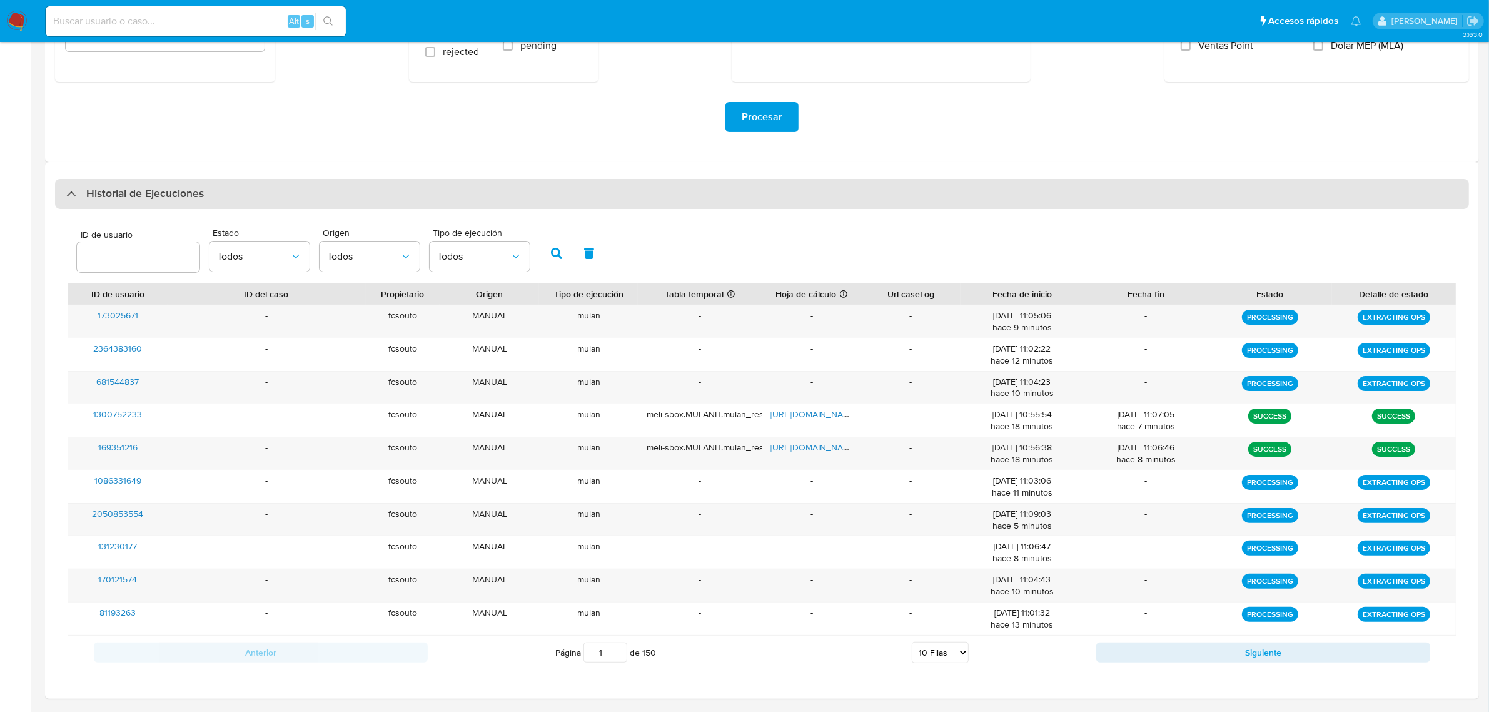
click at [126, 183] on div "Historial de Ejecuciones" at bounding box center [762, 194] width 1414 height 30
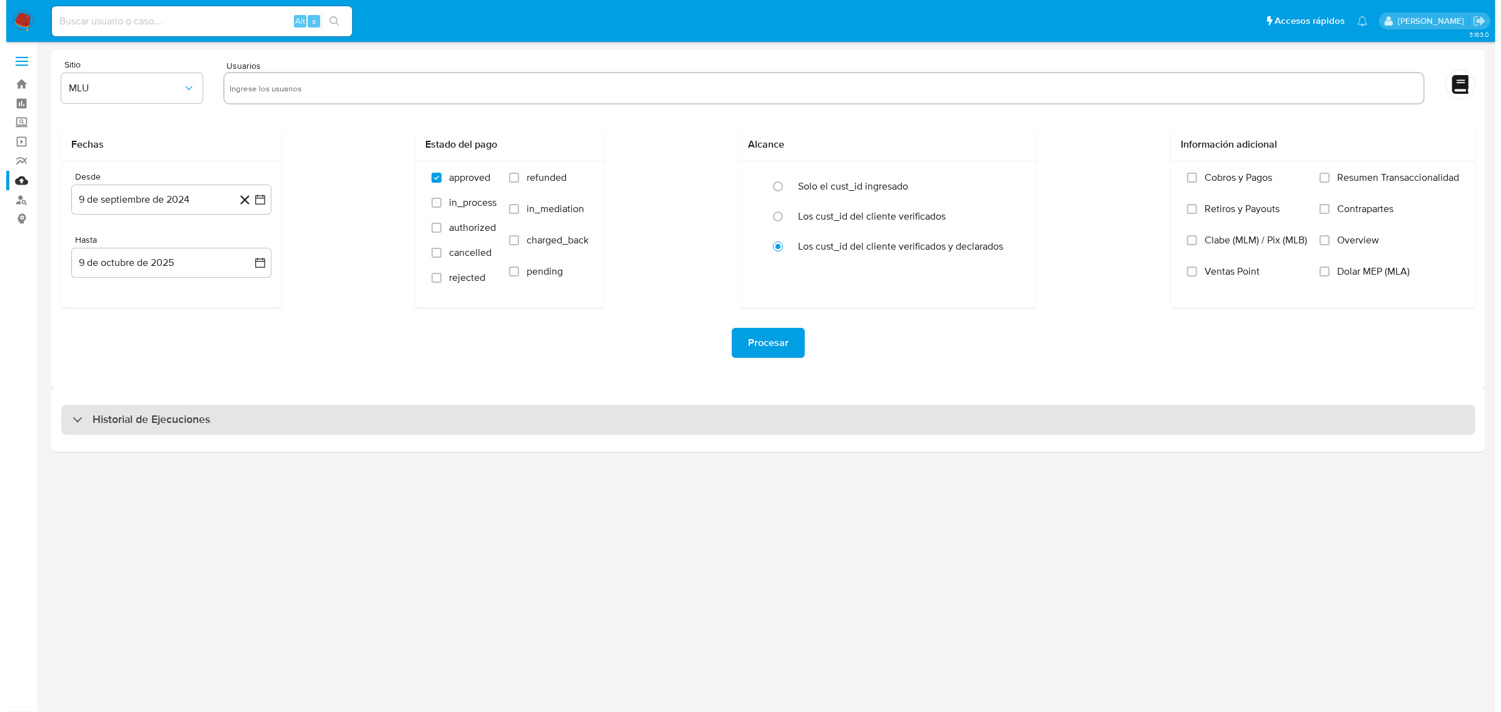
scroll to position [0, 0]
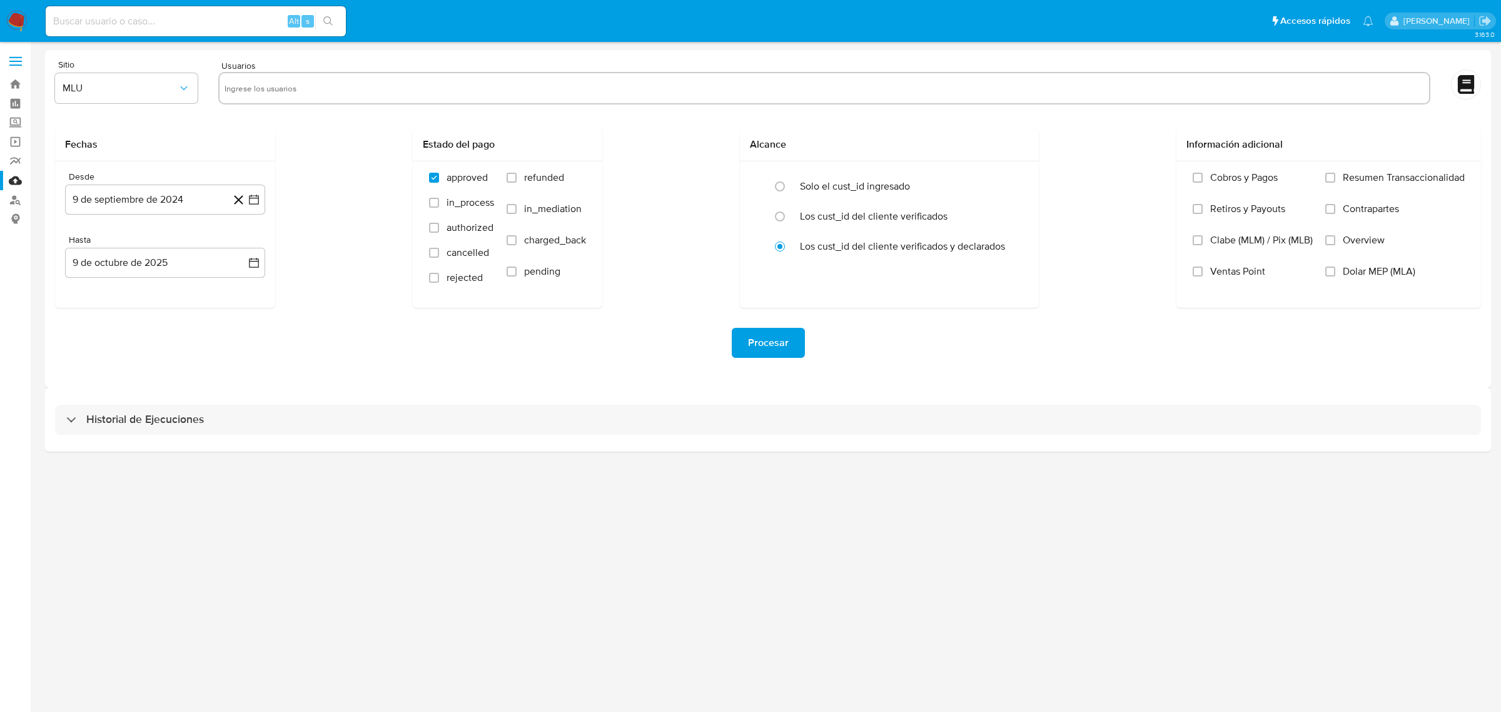
click at [146, 398] on div "Historial de Ejecuciones" at bounding box center [768, 420] width 1446 height 64
click at [186, 401] on div "Historial de Ejecuciones" at bounding box center [768, 420] width 1446 height 64
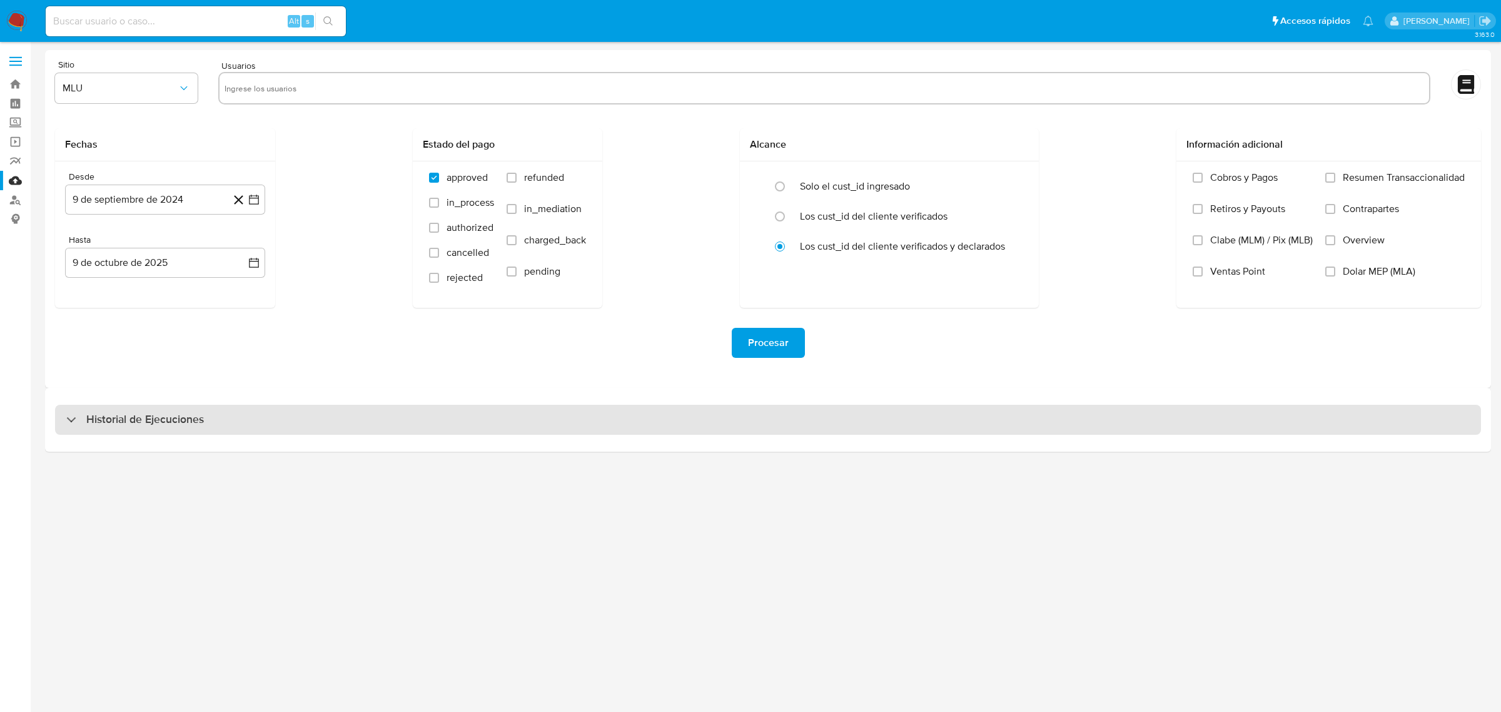
click at [200, 423] on h3 "Historial de Ejecuciones" at bounding box center [145, 419] width 118 height 15
select select "10"
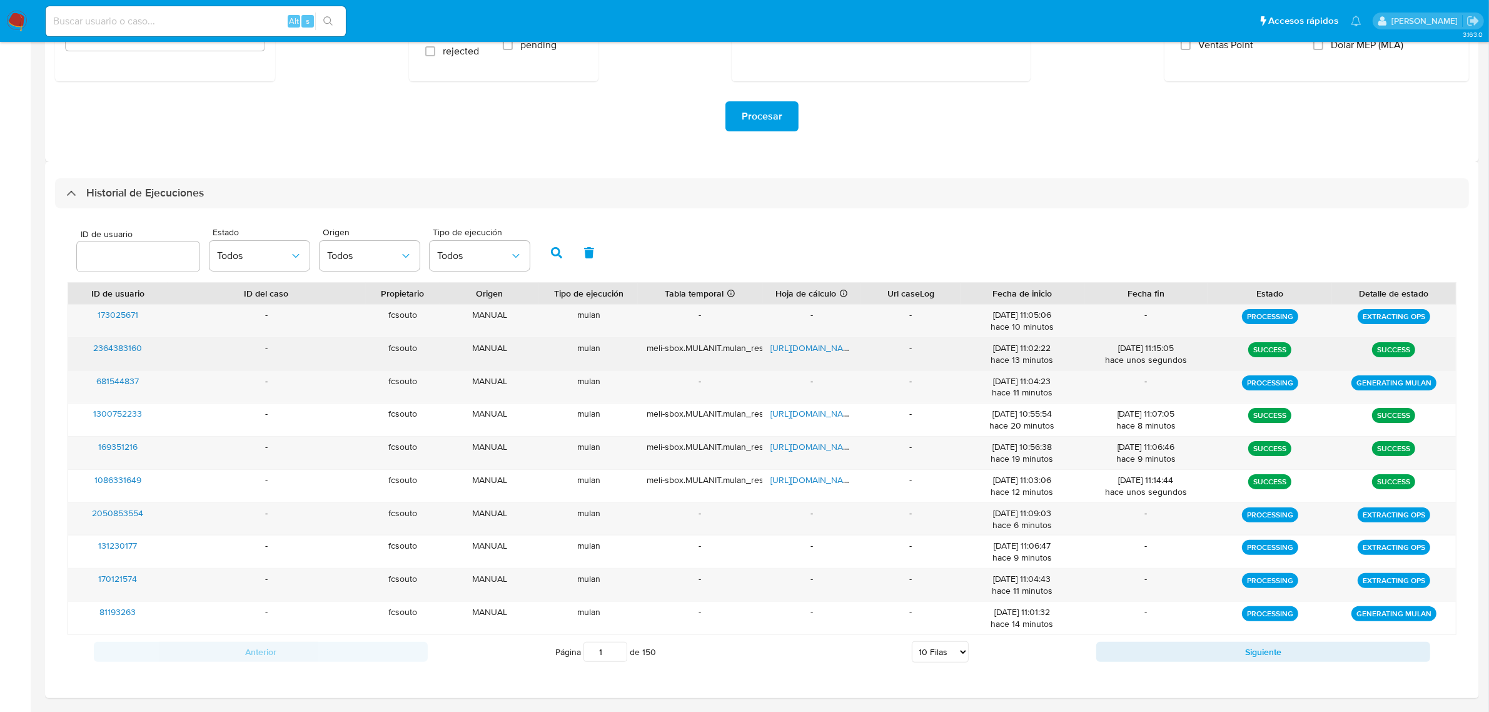
scroll to position [235, 0]
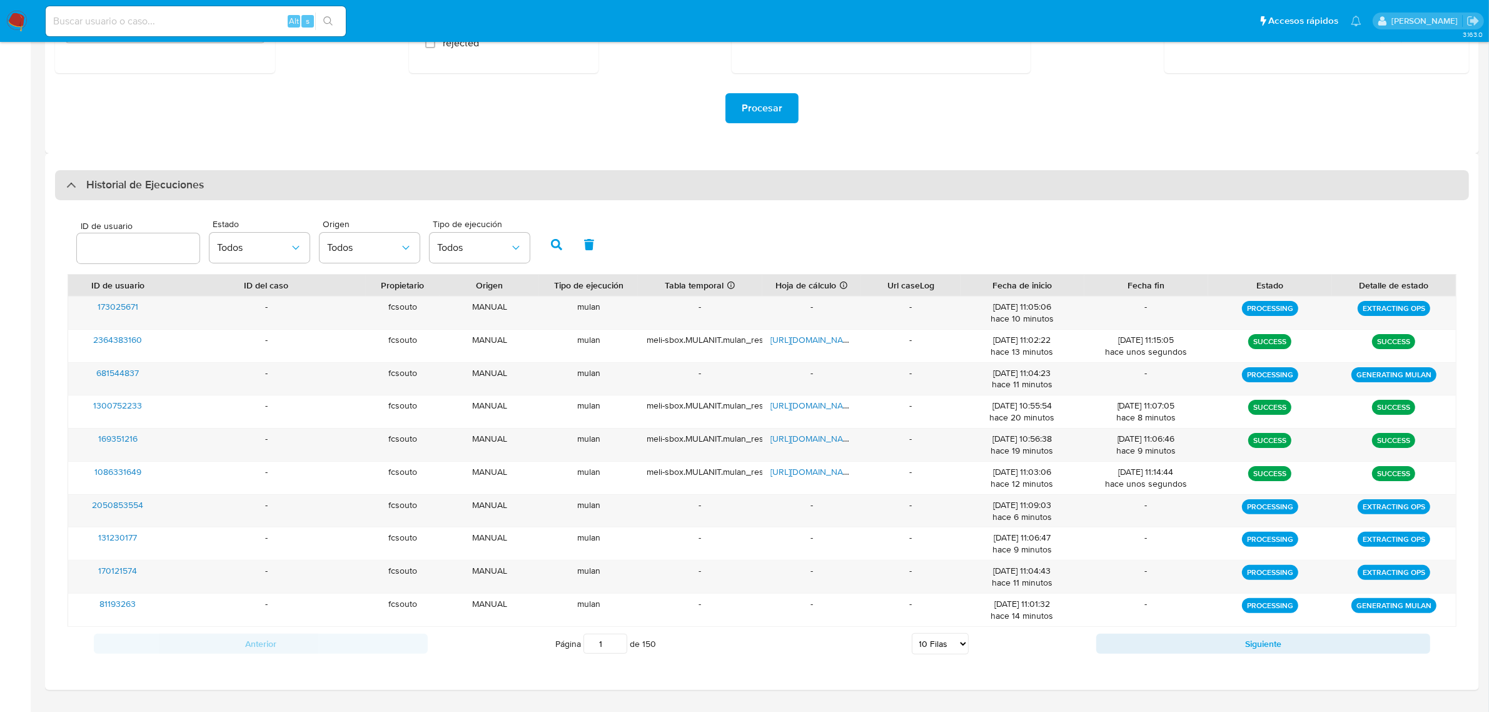
click at [189, 179] on h3 "Historial de Ejecuciones" at bounding box center [145, 185] width 118 height 15
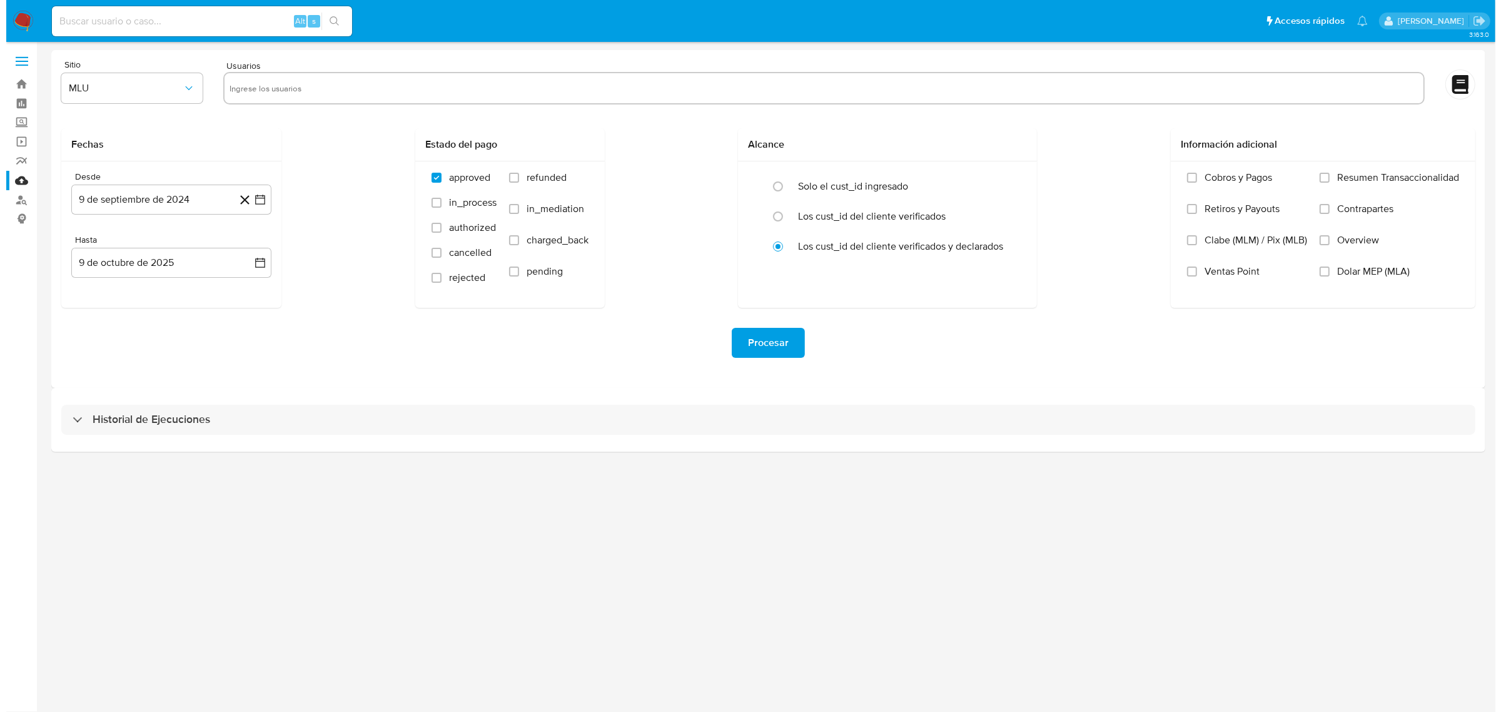
scroll to position [0, 0]
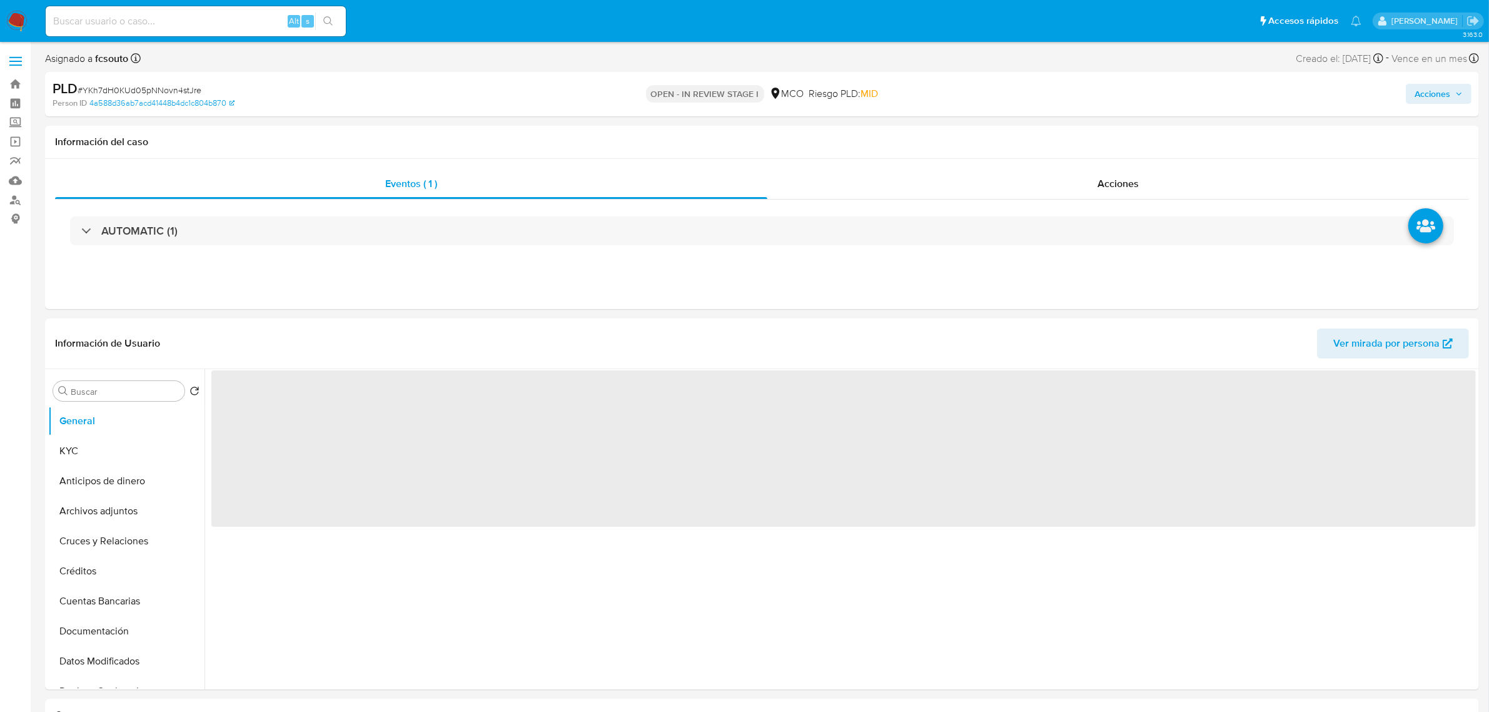
select select "10"
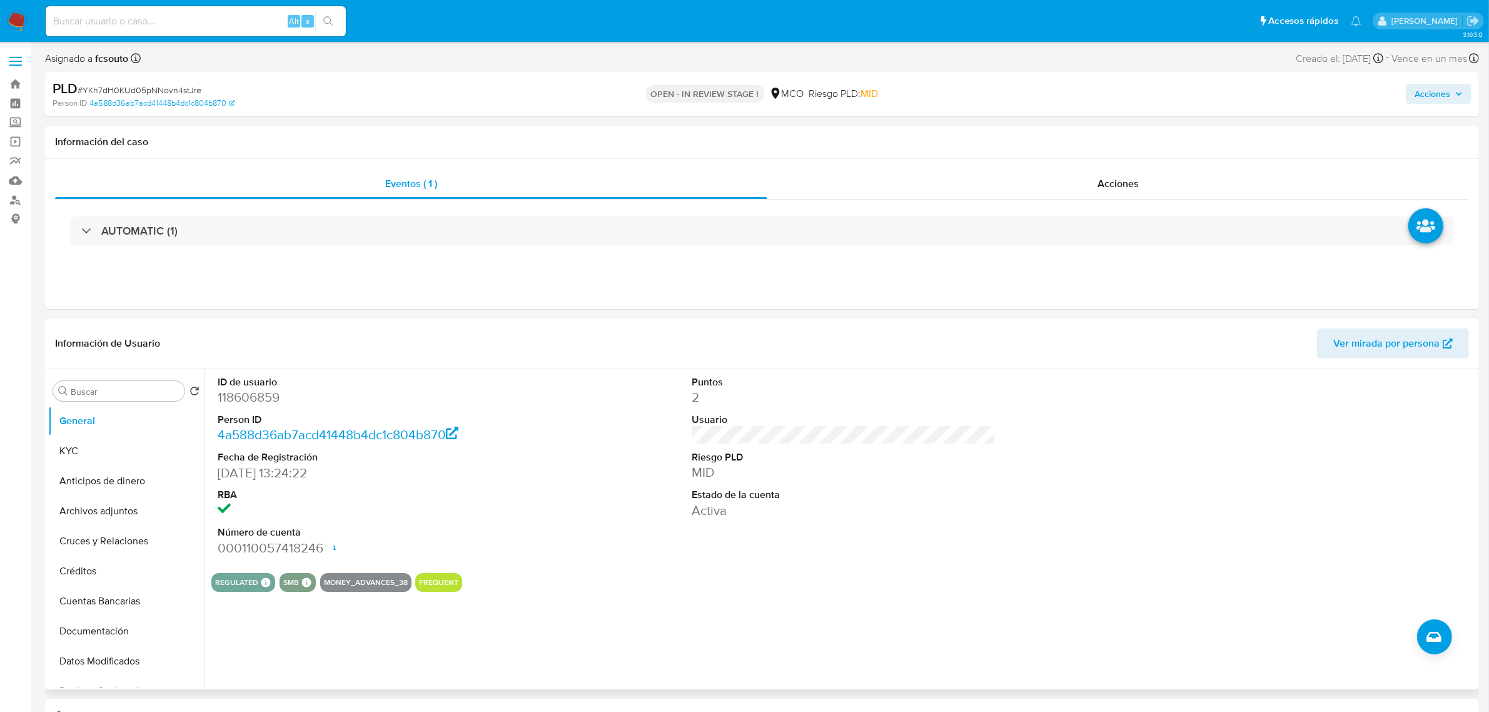
click at [239, 401] on dd "118606859" at bounding box center [370, 397] width 304 height 18
copy dd "118606859"
click at [250, 403] on dd "118606859" at bounding box center [370, 397] width 304 height 18
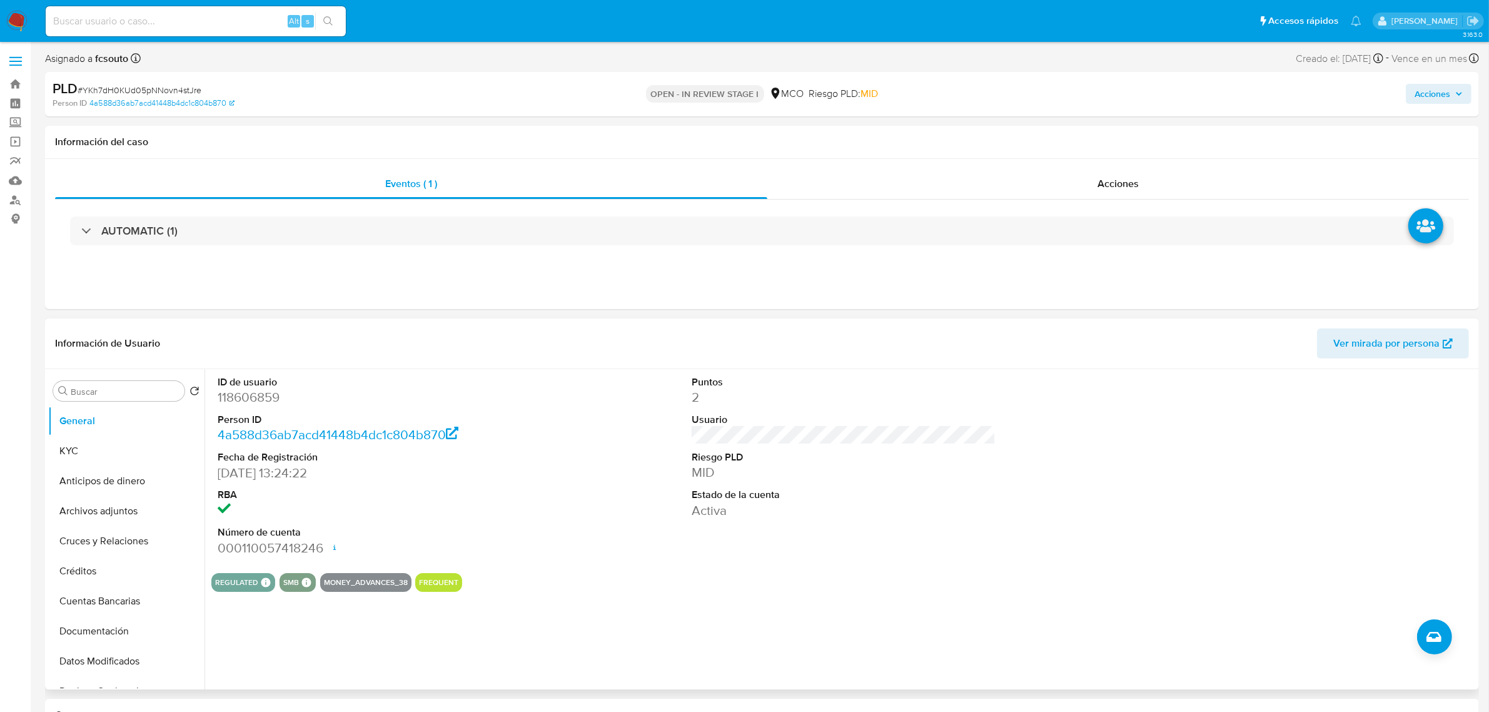
click at [253, 385] on dt "ID de usuario" at bounding box center [370, 382] width 304 height 14
click at [265, 408] on dl "ID de usuario 118606859 Person ID 4a588d36ab7acd41448b4dc1c804b870 Fecha de Reg…" at bounding box center [370, 465] width 304 height 181
click at [267, 399] on dd "118606859" at bounding box center [370, 397] width 304 height 18
copy dd "118606859"
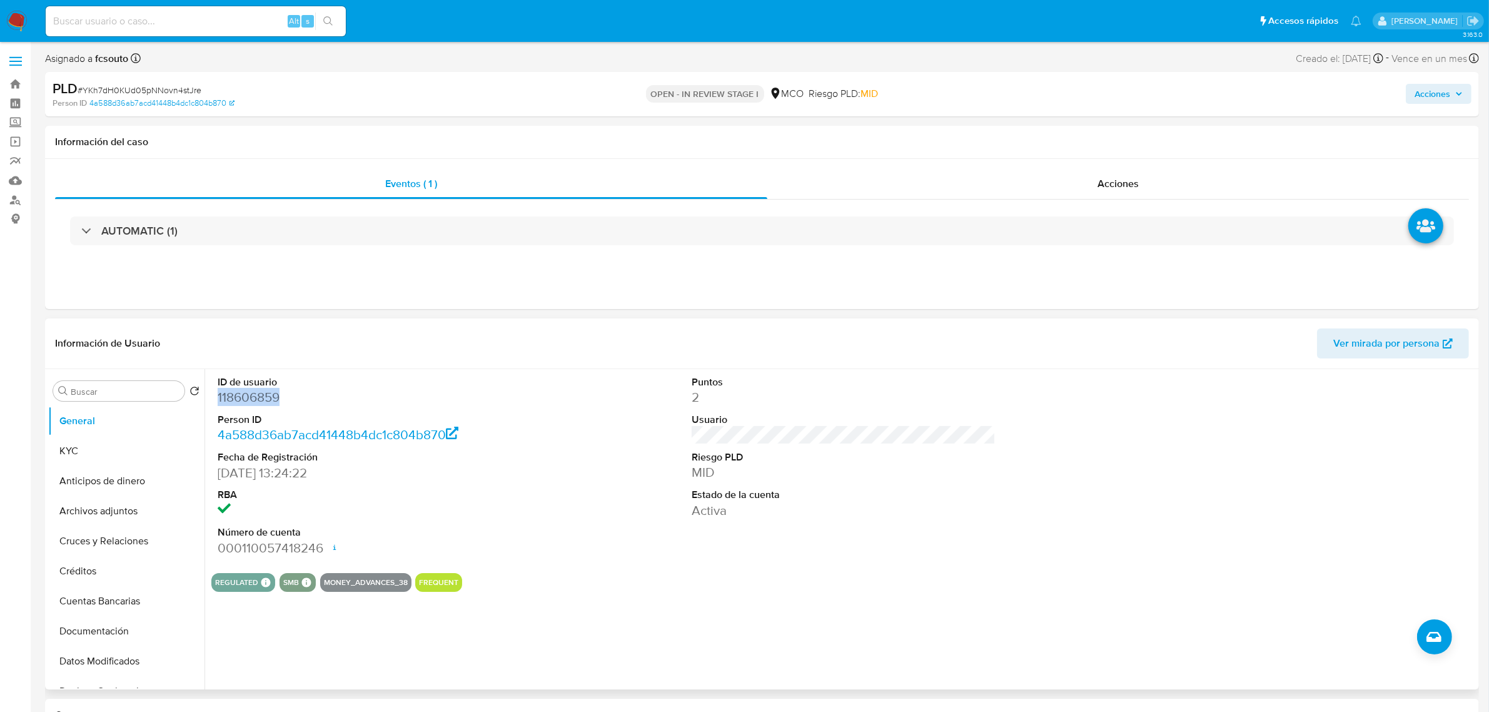
click at [268, 402] on dd "118606859" at bounding box center [370, 397] width 304 height 18
click at [119, 662] on button "Historial Casos" at bounding box center [121, 655] width 146 height 30
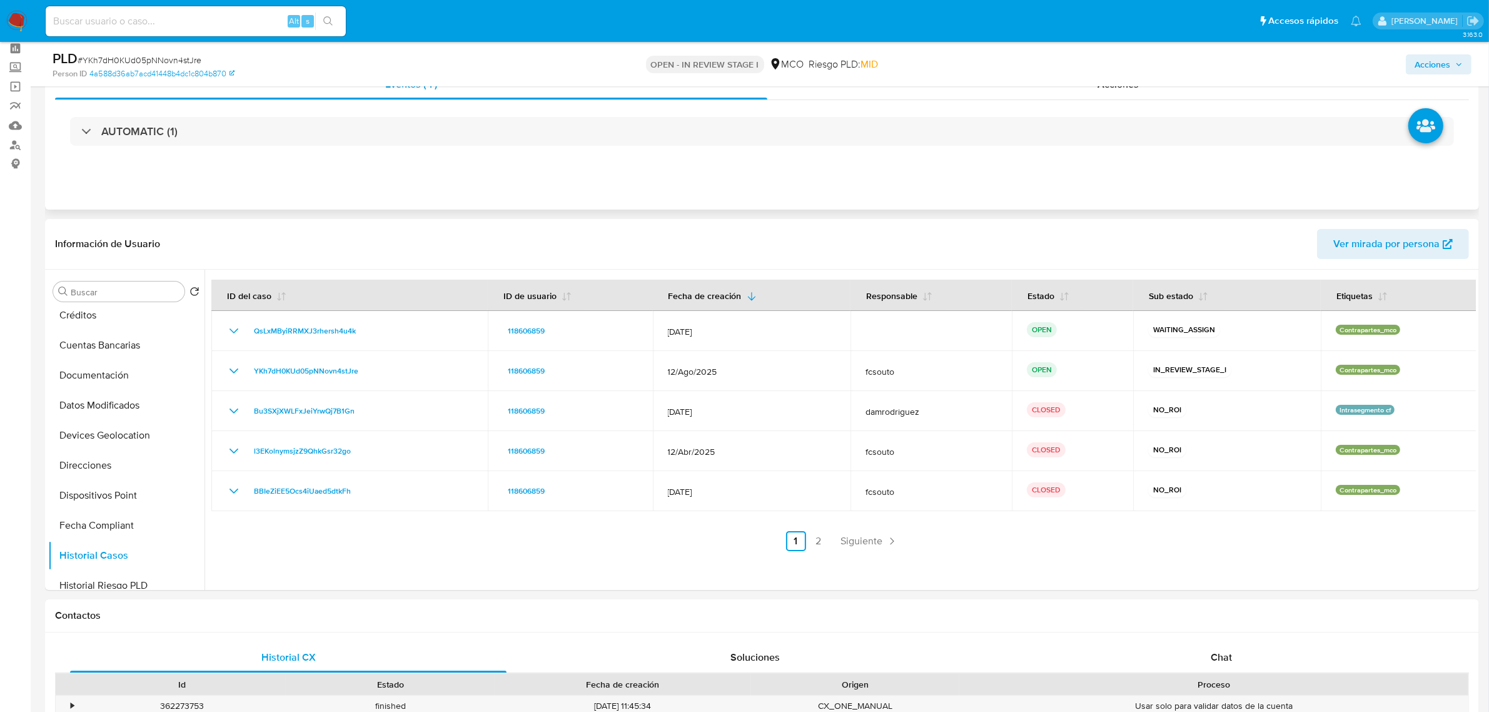
scroll to position [78, 0]
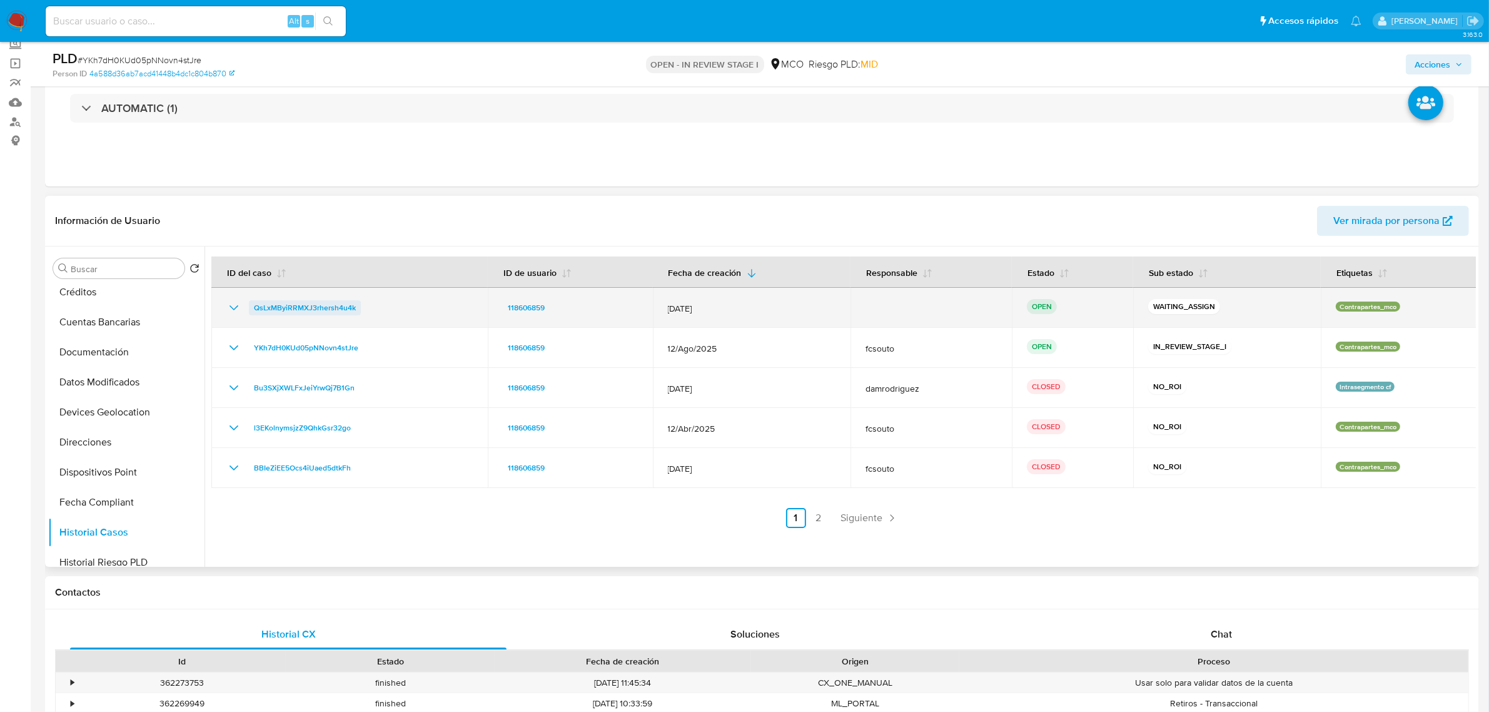
drag, startPoint x: 385, startPoint y: 311, endPoint x: 254, endPoint y: 308, distance: 131.4
click at [254, 308] on div "QsLxMByiRRMXJ3rhersh4u4k" at bounding box center [349, 307] width 246 height 15
click at [388, 316] on td "QsLxMByiRRMXJ3rhersh4u4k" at bounding box center [349, 308] width 276 height 40
drag, startPoint x: 380, startPoint y: 310, endPoint x: 255, endPoint y: 307, distance: 125.7
click at [255, 307] on div "QsLxMByiRRMXJ3rhersh4u4k" at bounding box center [349, 307] width 246 height 15
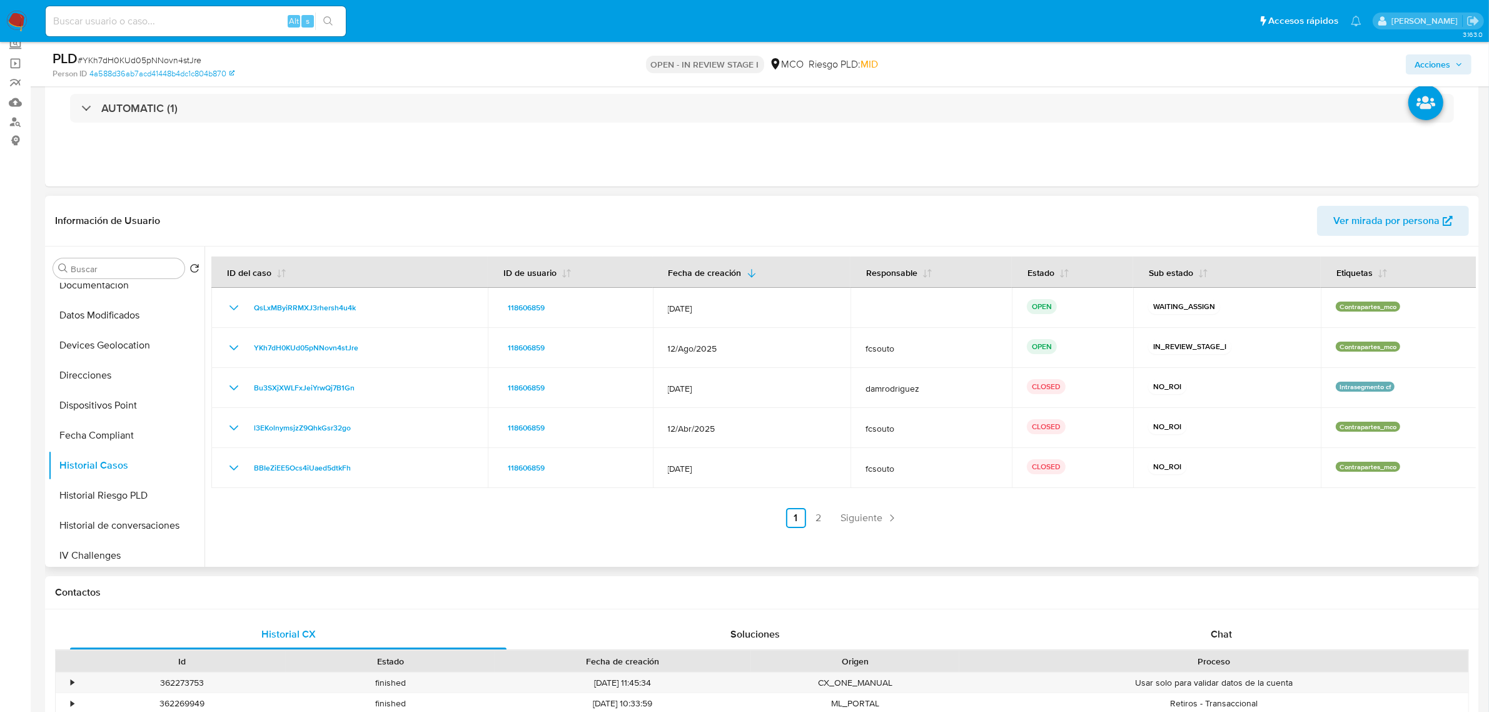
scroll to position [0, 0]
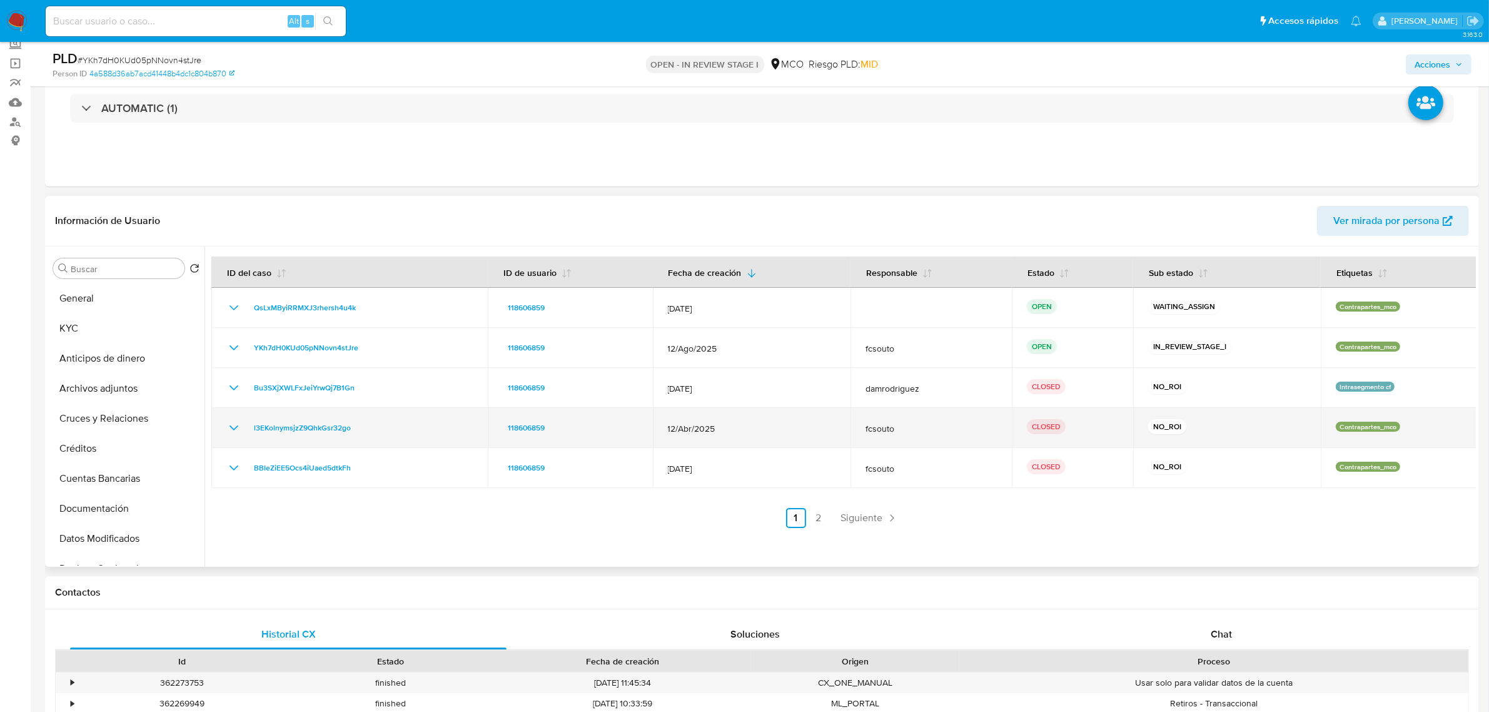
click at [240, 427] on icon "Mostrar/Ocultar" at bounding box center [233, 427] width 15 height 15
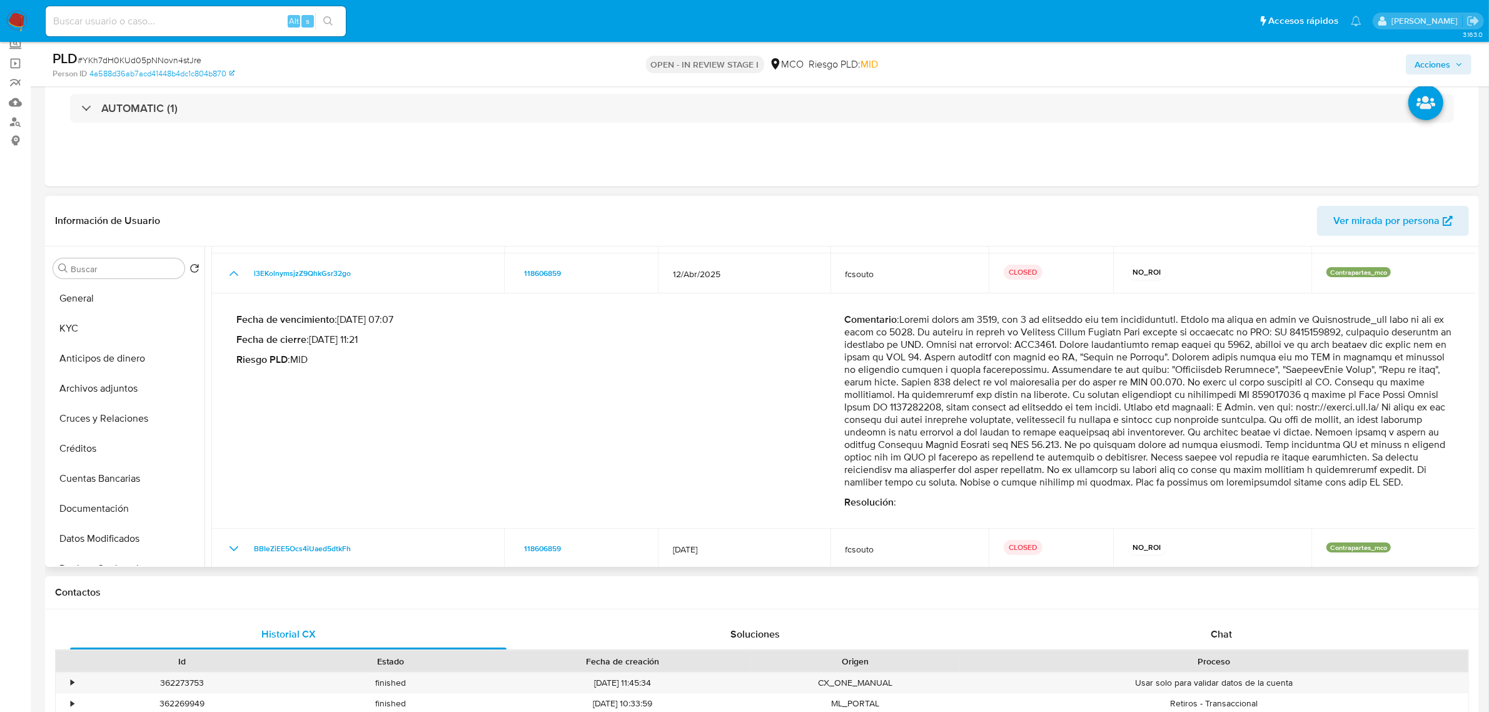
scroll to position [156, 0]
drag, startPoint x: 1211, startPoint y: 403, endPoint x: 874, endPoint y: 430, distance: 338.1
click at [874, 430] on p "Comentario :" at bounding box center [1148, 398] width 608 height 175
click at [1268, 455] on p "Comentario :" at bounding box center [1148, 398] width 608 height 175
drag, startPoint x: 1214, startPoint y: 402, endPoint x: 885, endPoint y: 427, distance: 330.5
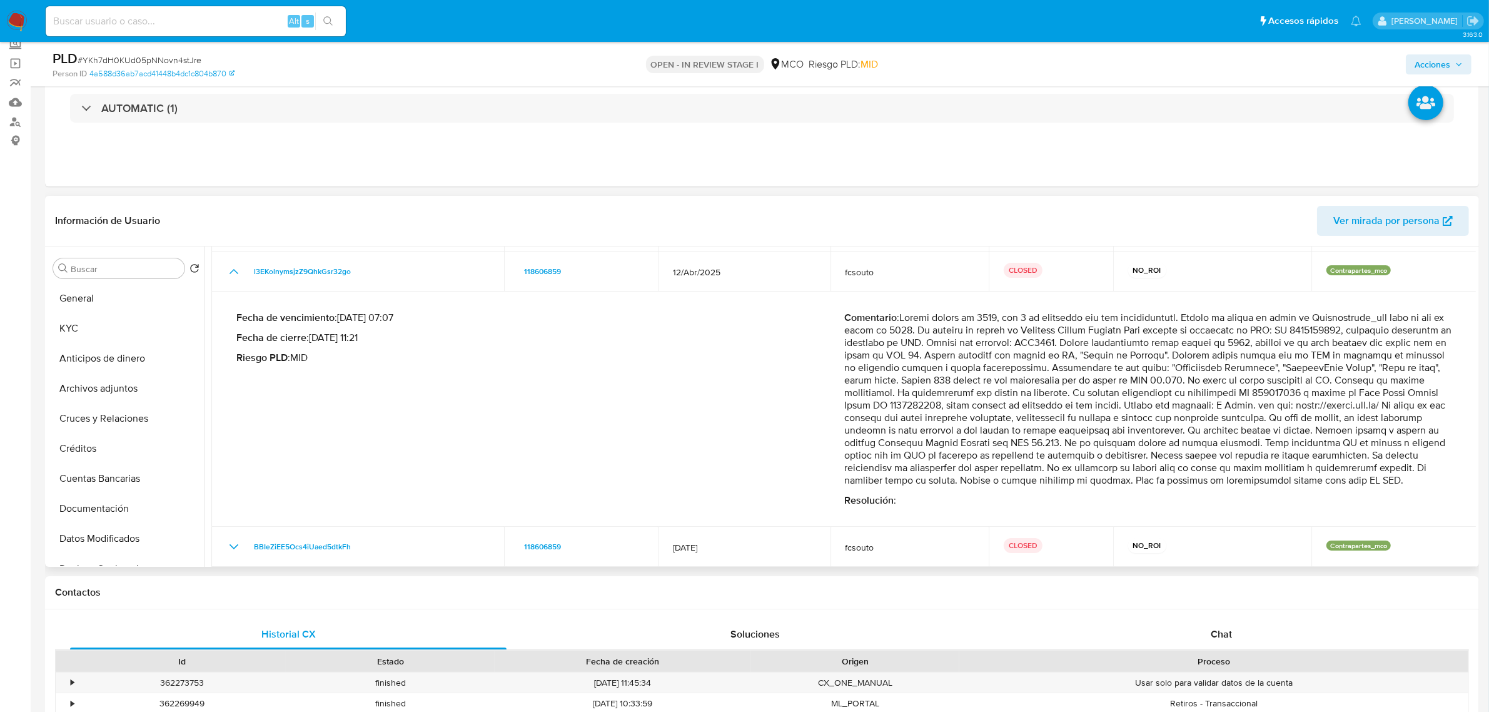
click at [885, 427] on p "Comentario :" at bounding box center [1148, 398] width 608 height 175
drag, startPoint x: 1143, startPoint y: 455, endPoint x: 1371, endPoint y: 452, distance: 227.7
click at [1371, 452] on p "Comentario :" at bounding box center [1148, 398] width 608 height 175
click at [1359, 452] on p "Comentario :" at bounding box center [1148, 398] width 608 height 175
drag, startPoint x: 889, startPoint y: 457, endPoint x: 1068, endPoint y: 492, distance: 182.3
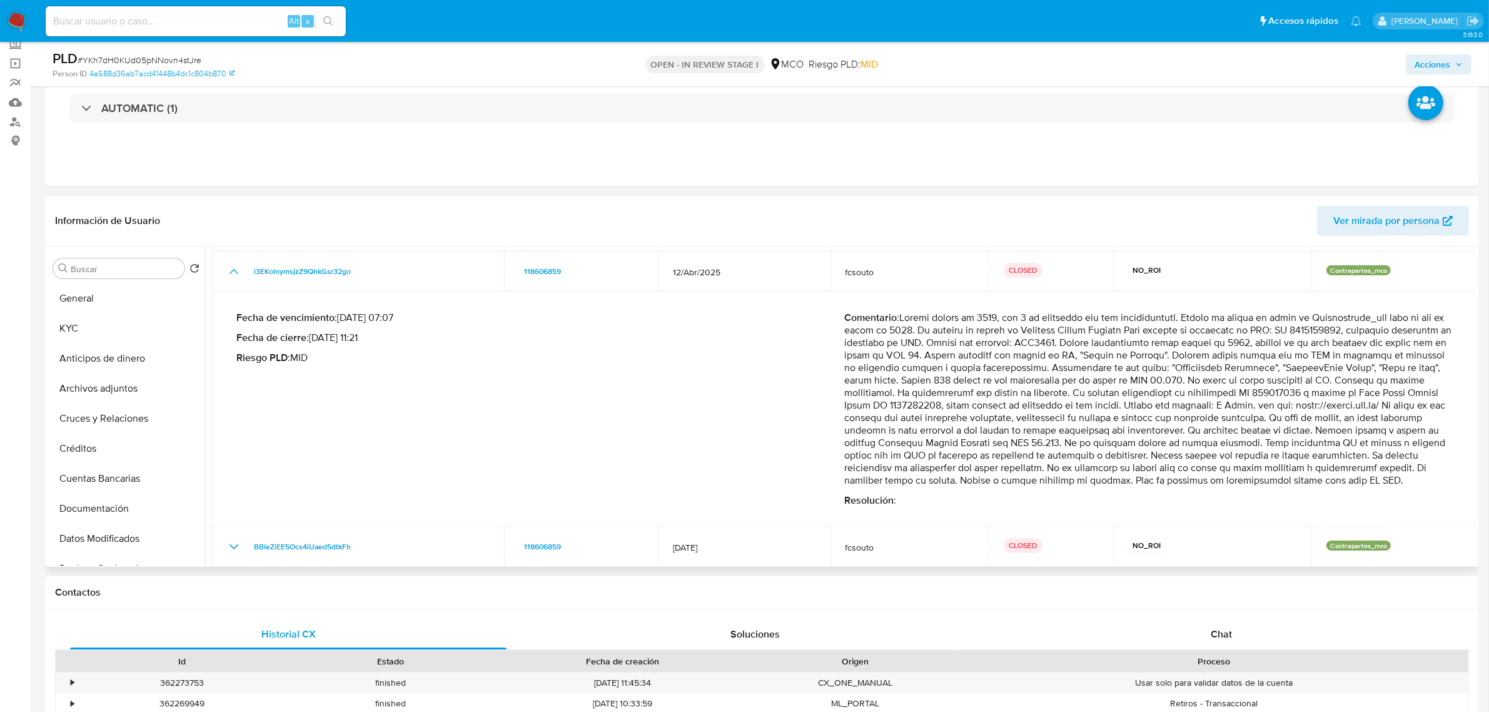
click at [1068, 487] on p "Comentario :" at bounding box center [1148, 398] width 608 height 175
click at [116, 379] on button "Archivos adjuntos" at bounding box center [121, 388] width 146 height 30
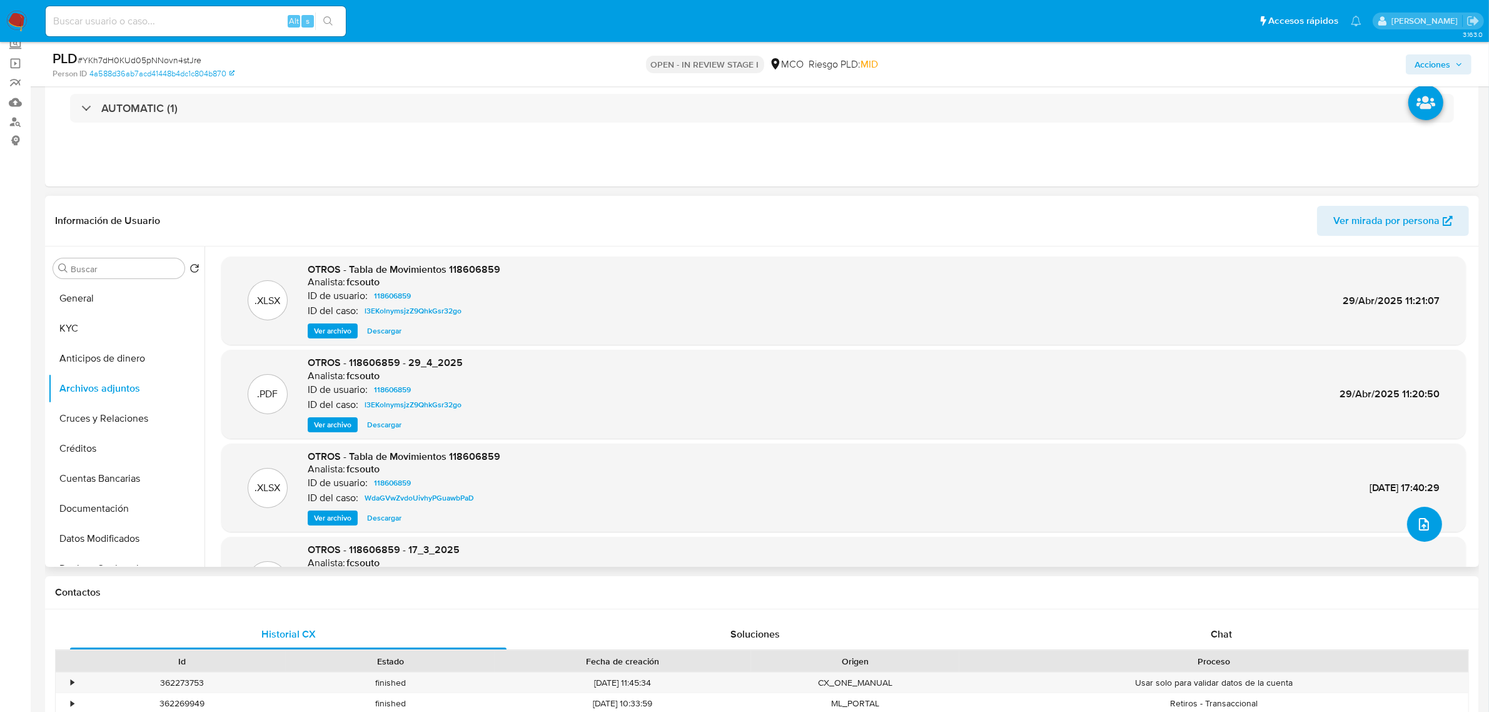
click at [1423, 520] on icon "upload-file" at bounding box center [1423, 524] width 15 height 15
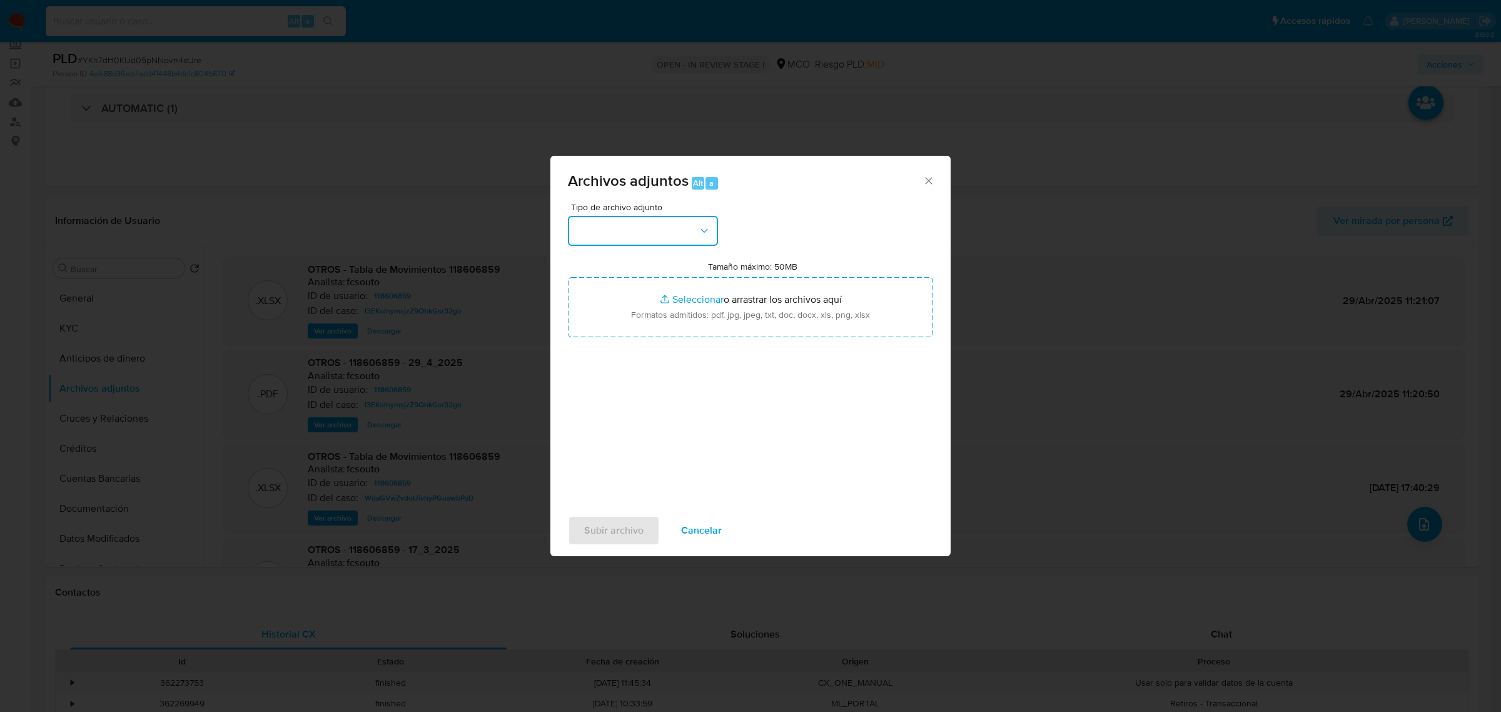
click at [688, 222] on button "button" at bounding box center [643, 231] width 150 height 30
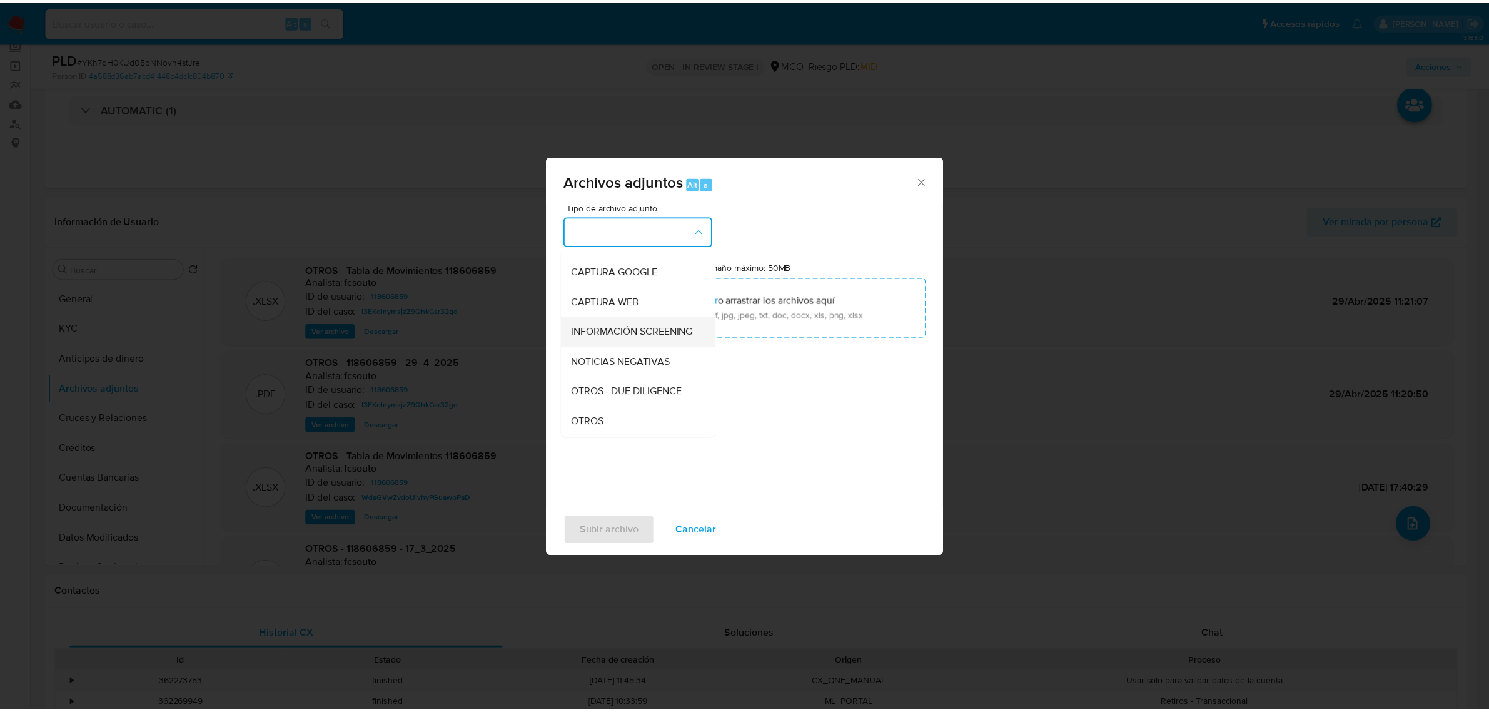
scroll to position [78, 0]
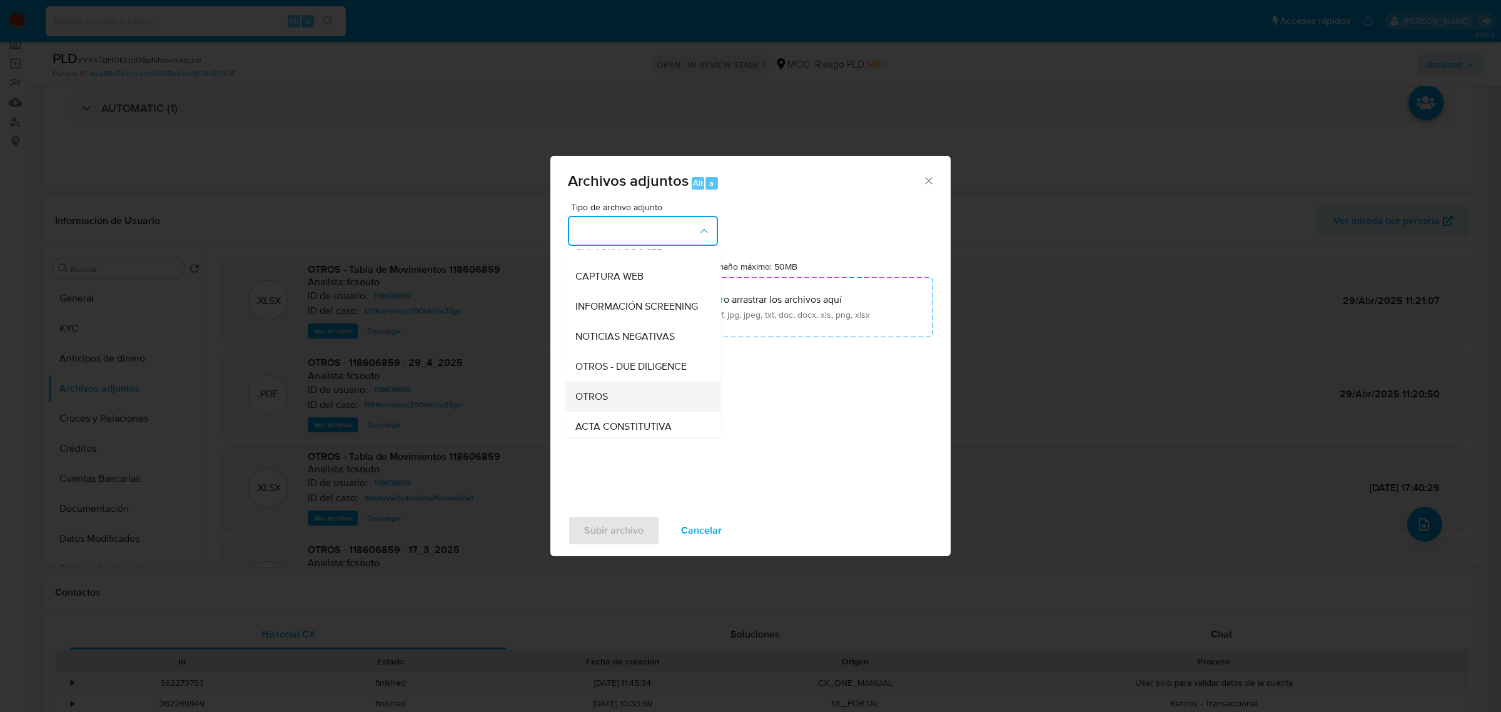
click at [640, 404] on div "OTROS" at bounding box center [639, 396] width 128 height 30
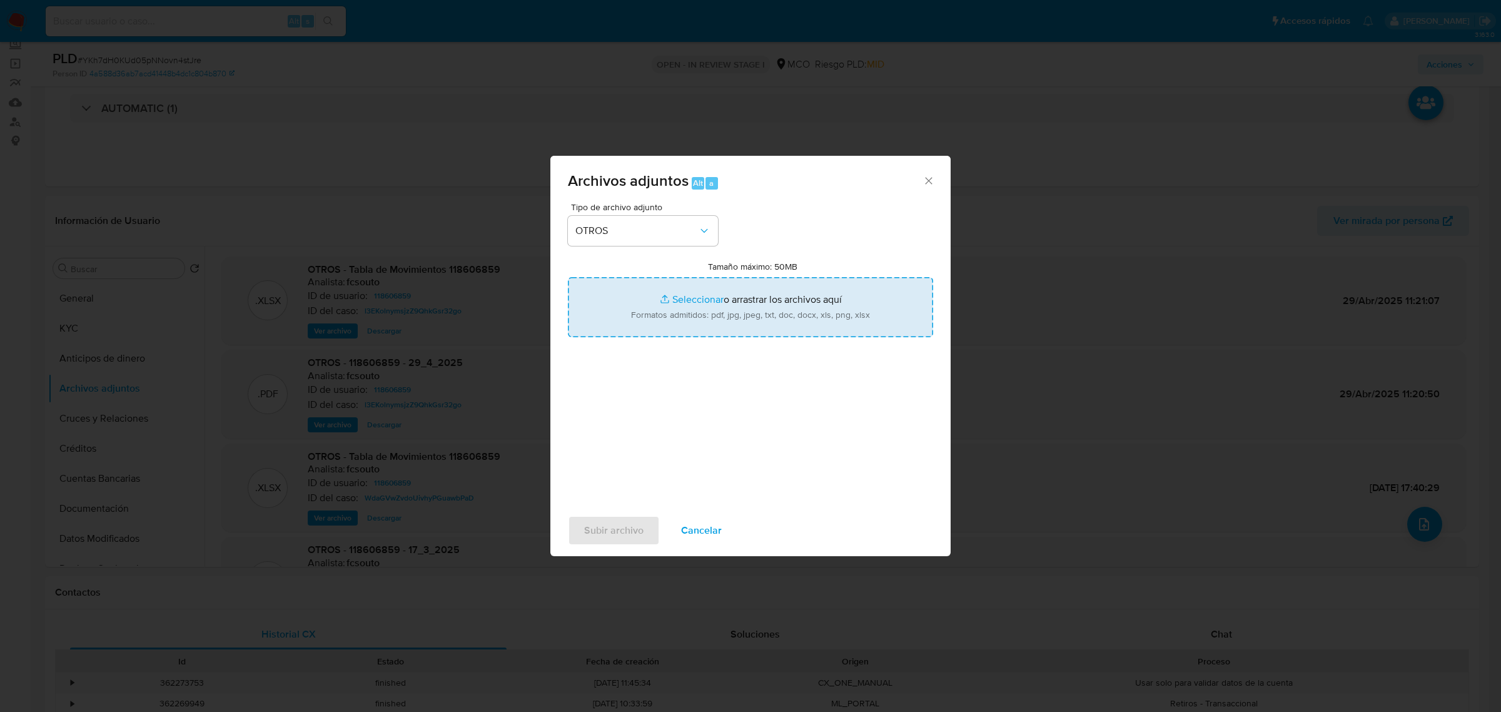
click at [751, 295] on input "Tamaño máximo: 50MB Seleccionar archivos" at bounding box center [750, 307] width 365 height 60
type input "C:\fakepath\118606859 - 9_10_2025.pdf"
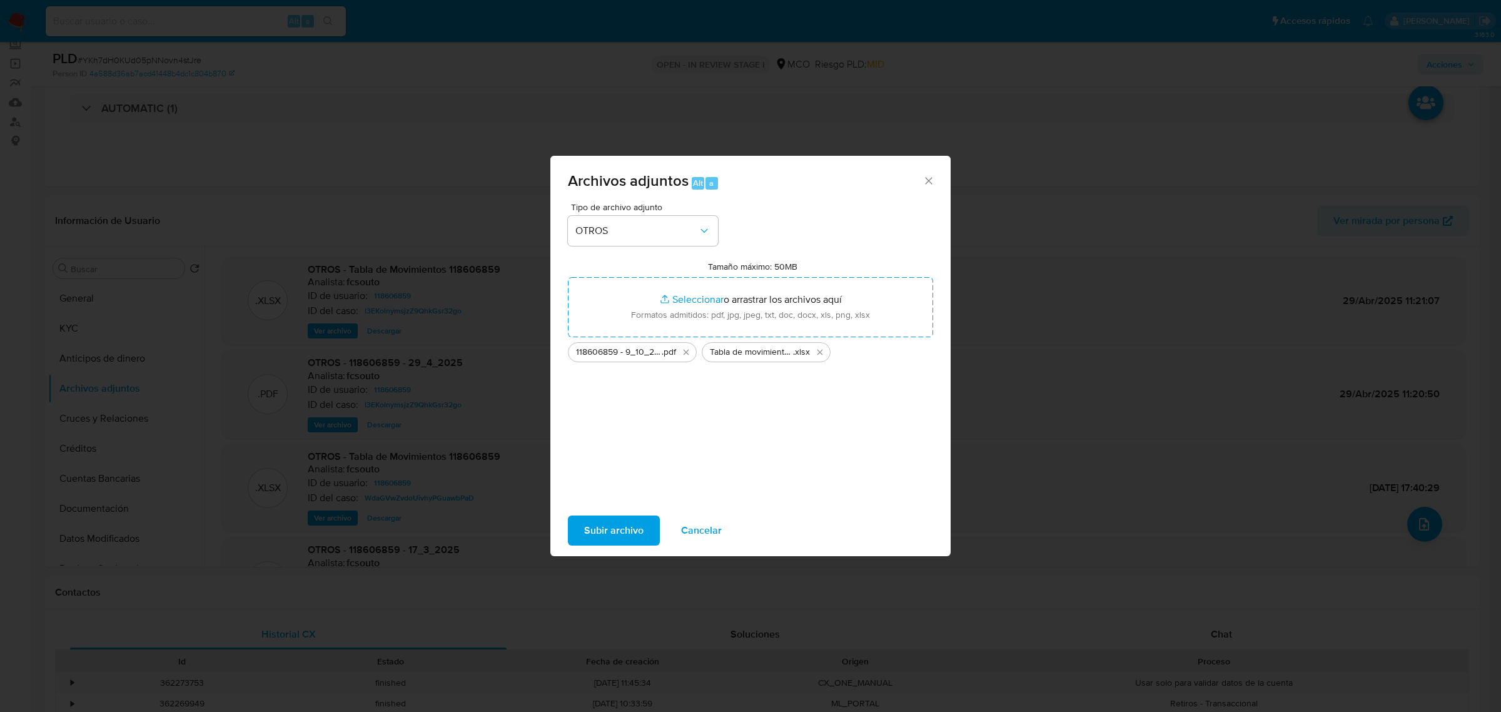
click at [616, 544] on span "Subir archivo" at bounding box center [613, 531] width 59 height 28
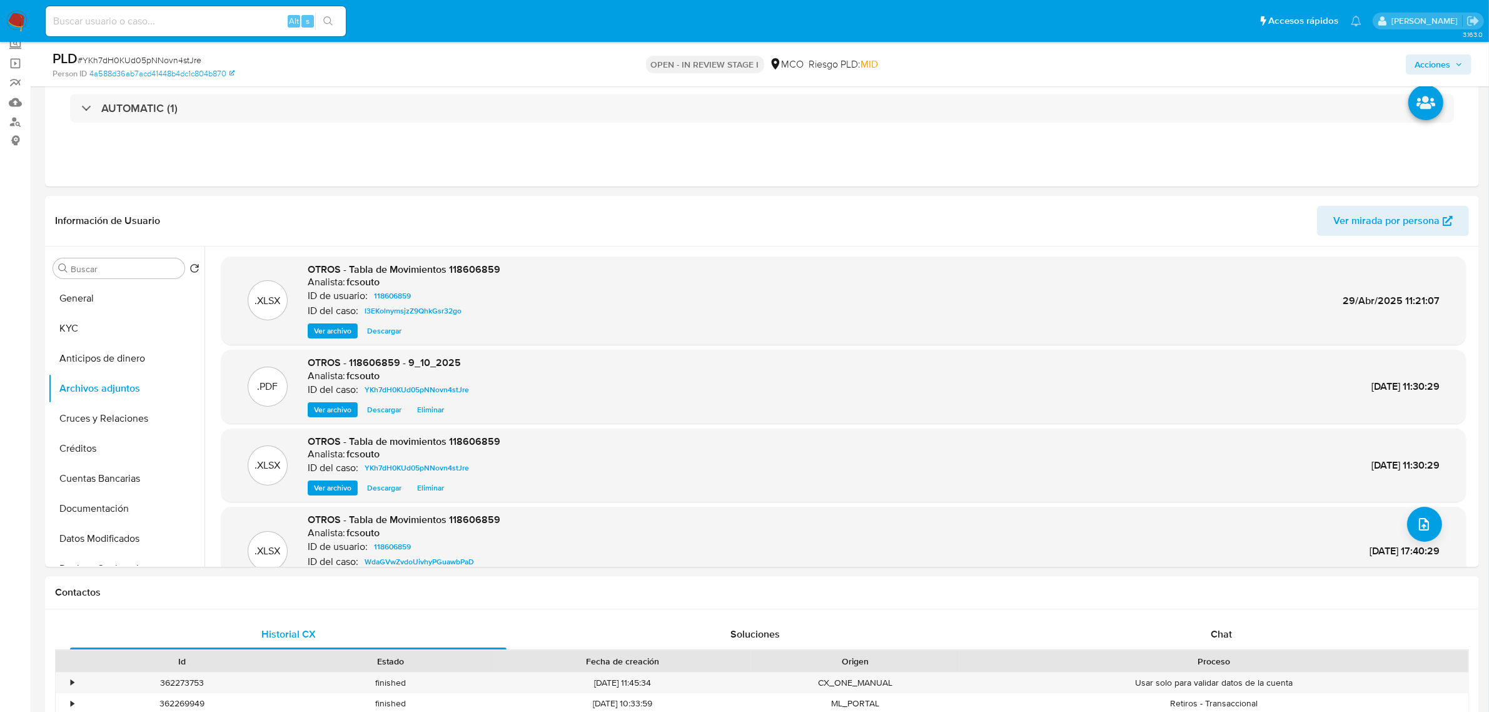
click at [1446, 66] on span "Acciones" at bounding box center [1433, 64] width 36 height 20
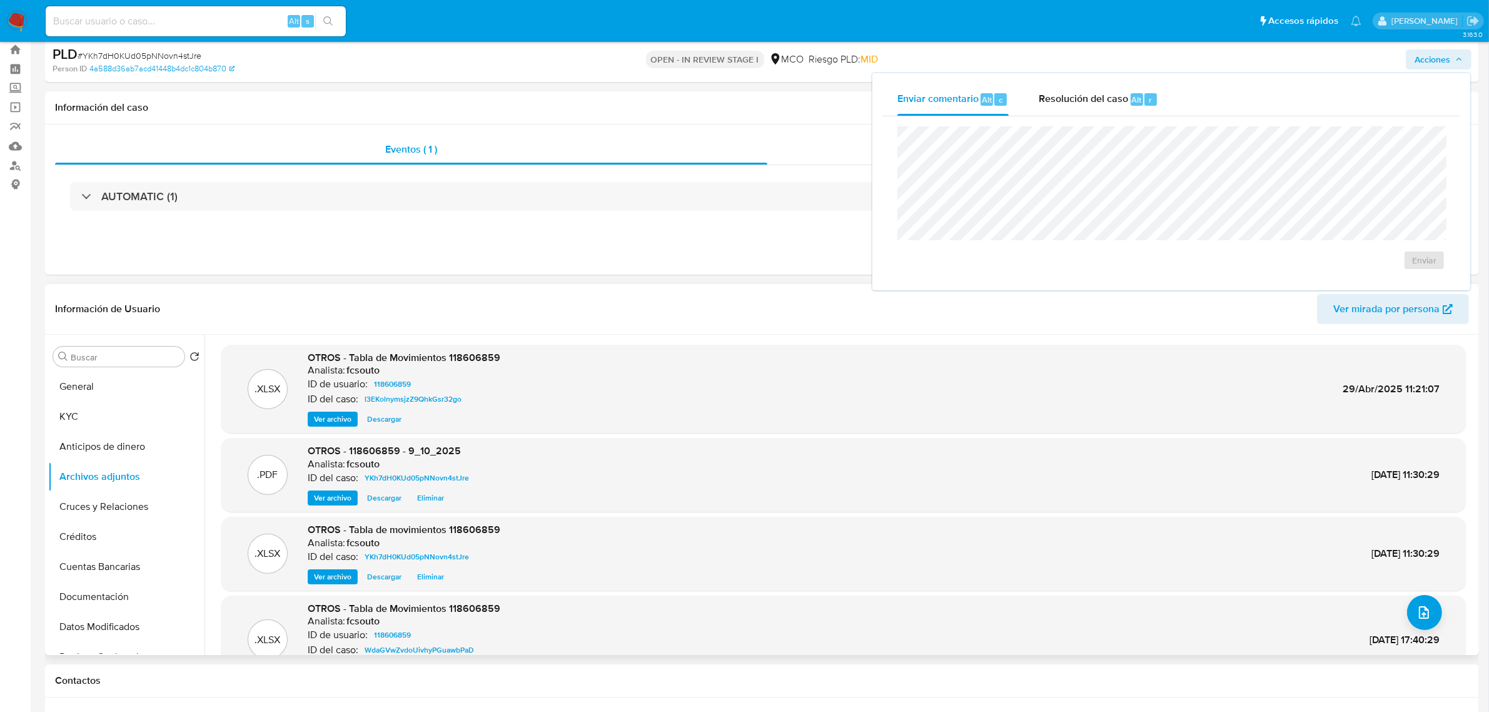
scroll to position [0, 0]
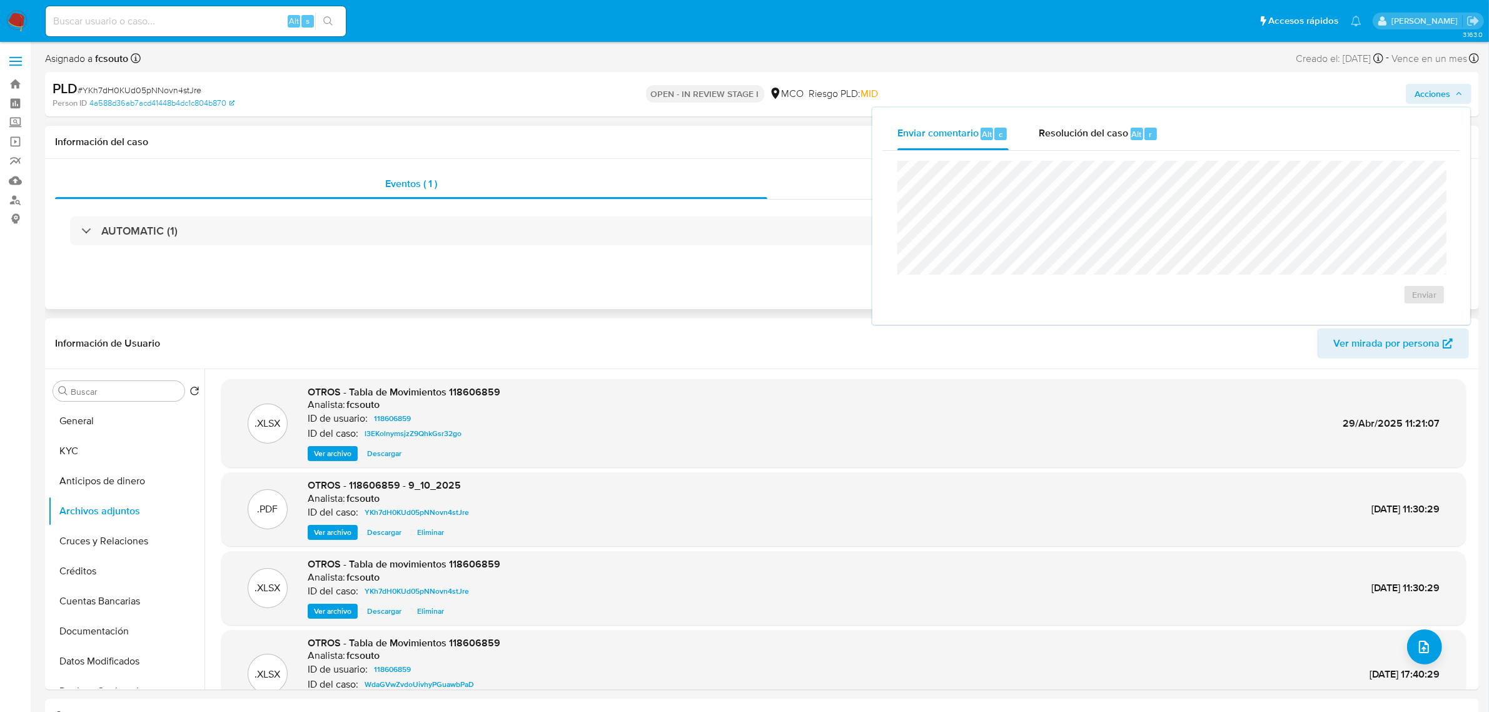
click at [692, 156] on div "Información del caso" at bounding box center [762, 142] width 1434 height 33
click at [1127, 179] on span "Acciones" at bounding box center [1118, 183] width 41 height 14
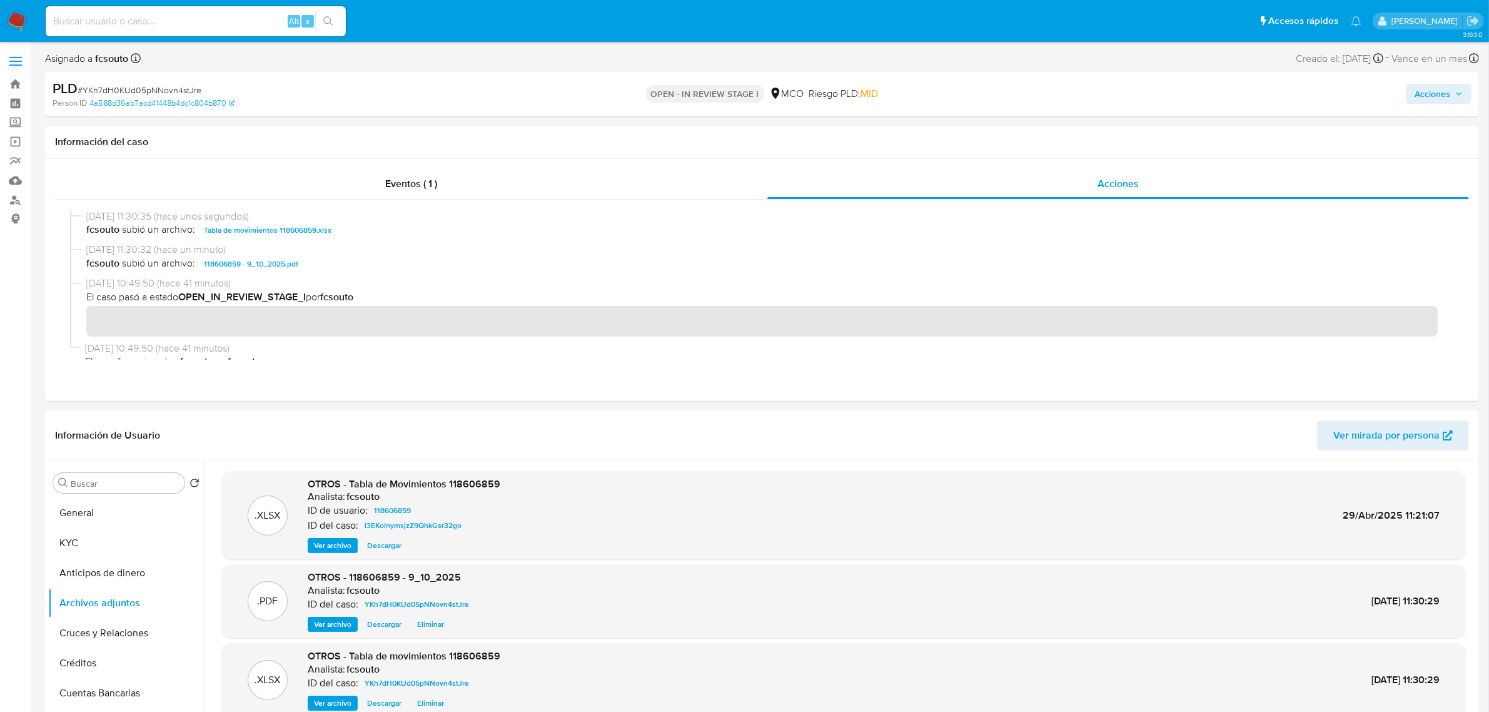
click at [1465, 89] on button "Acciones" at bounding box center [1439, 94] width 66 height 20
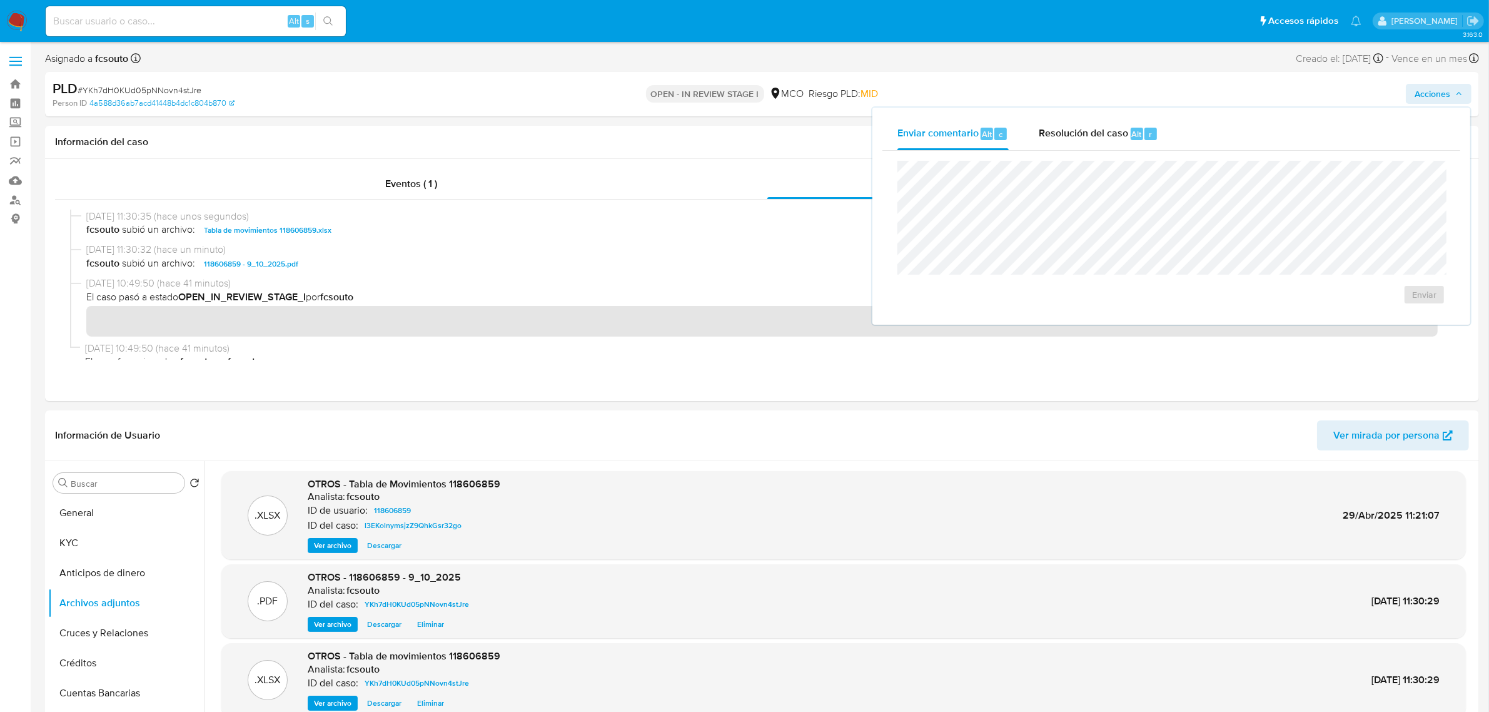
drag, startPoint x: 1084, startPoint y: 135, endPoint x: 1076, endPoint y: 151, distance: 18.2
click at [1084, 136] on span "Resolución del caso" at bounding box center [1083, 133] width 89 height 14
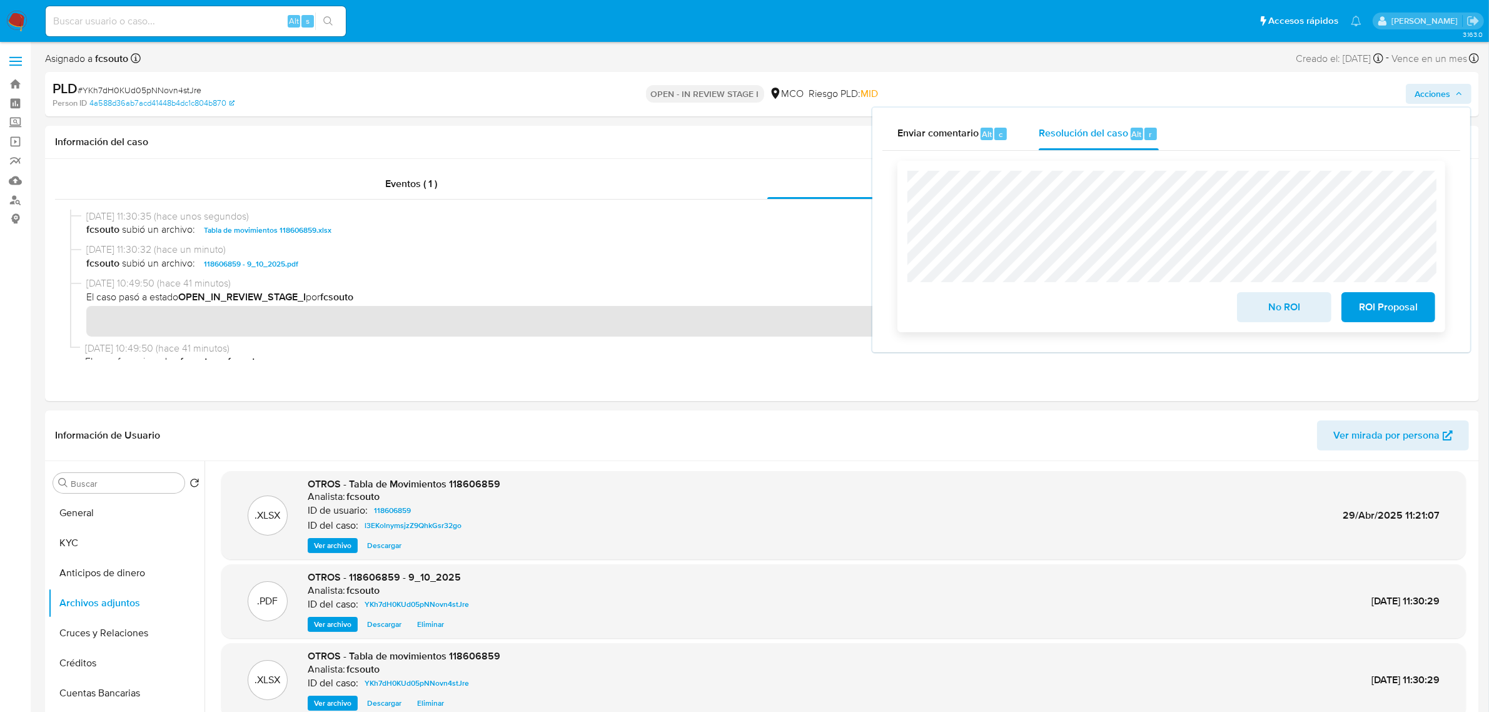
click at [1261, 308] on span "No ROI" at bounding box center [1283, 307] width 61 height 28
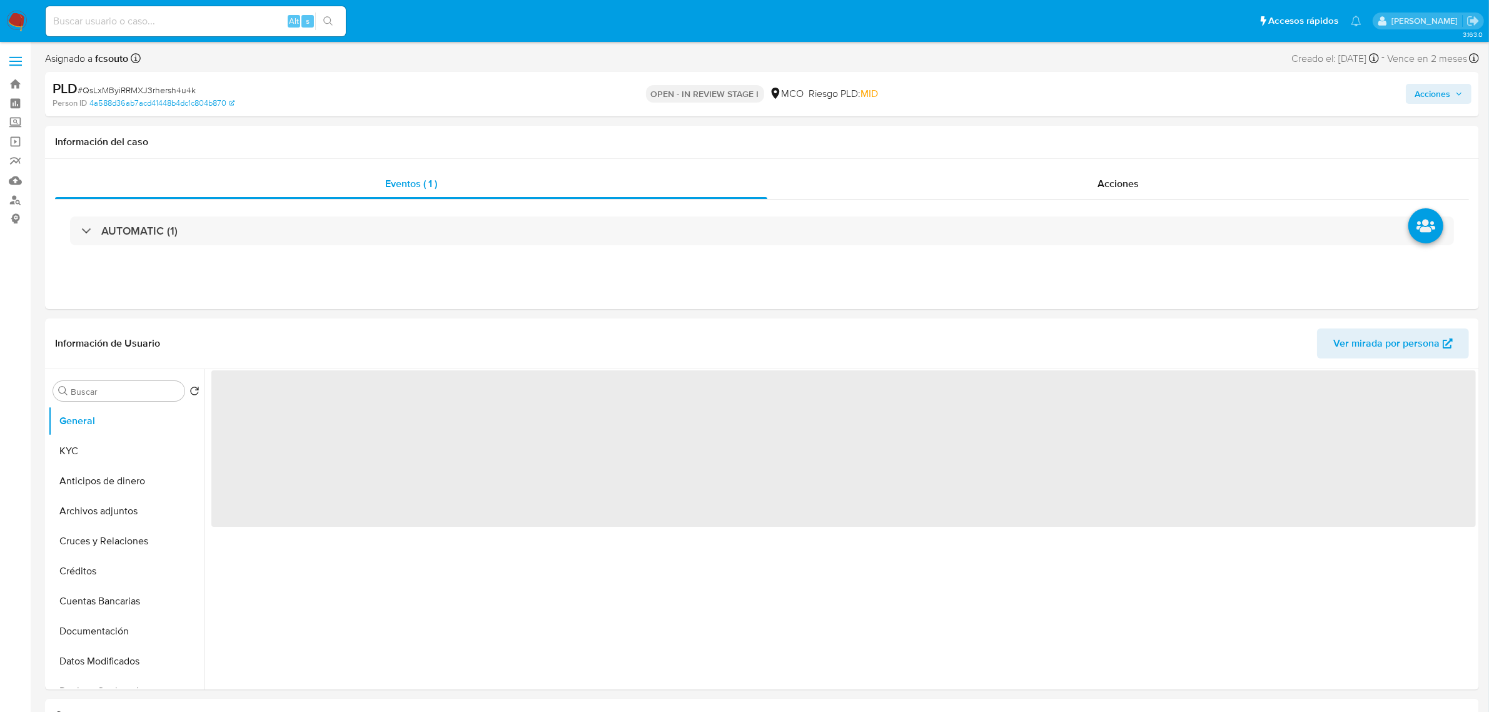
select select "10"
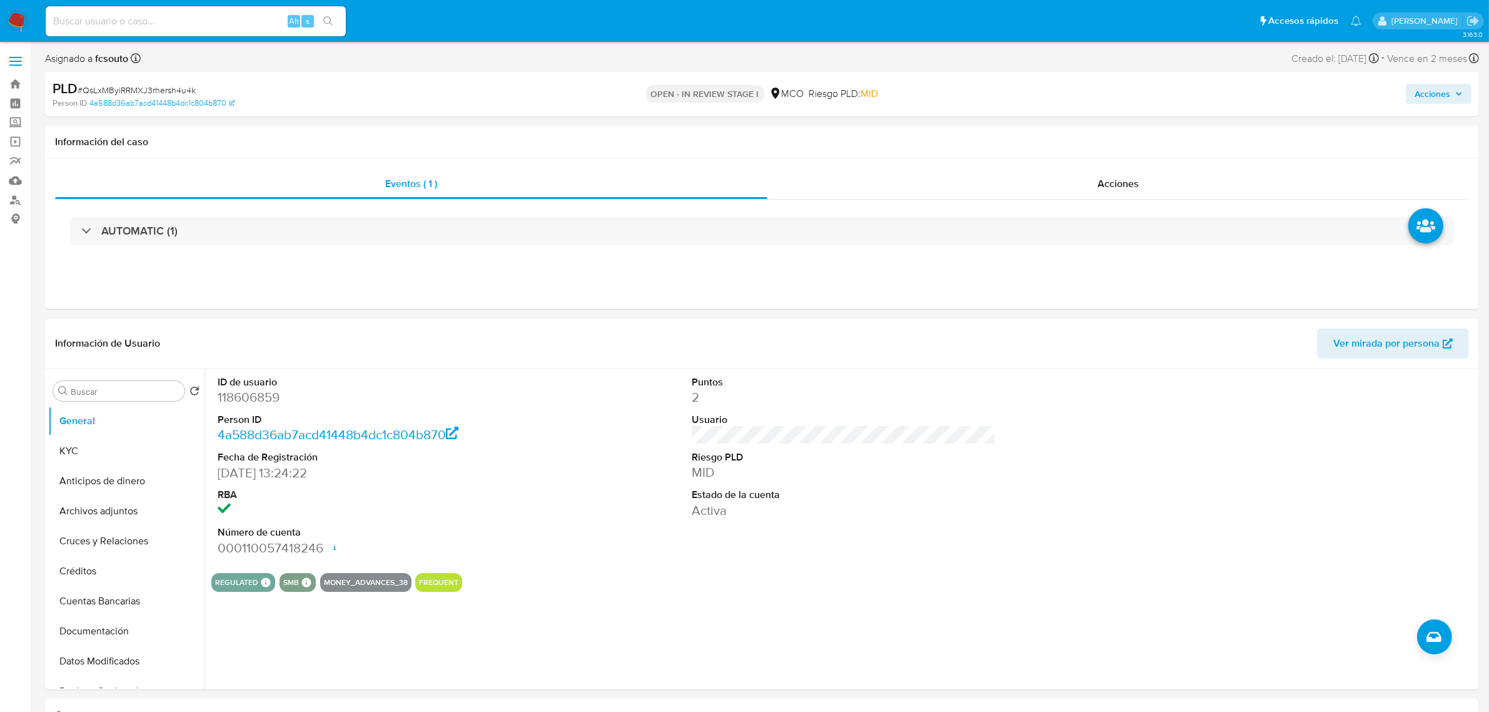
drag, startPoint x: 1441, startPoint y: 84, endPoint x: 1410, endPoint y: 101, distance: 35.5
click at [1441, 85] on span "Acciones" at bounding box center [1433, 94] width 36 height 20
click at [1107, 147] on div "Resolución del caso Alt r" at bounding box center [1098, 134] width 119 height 33
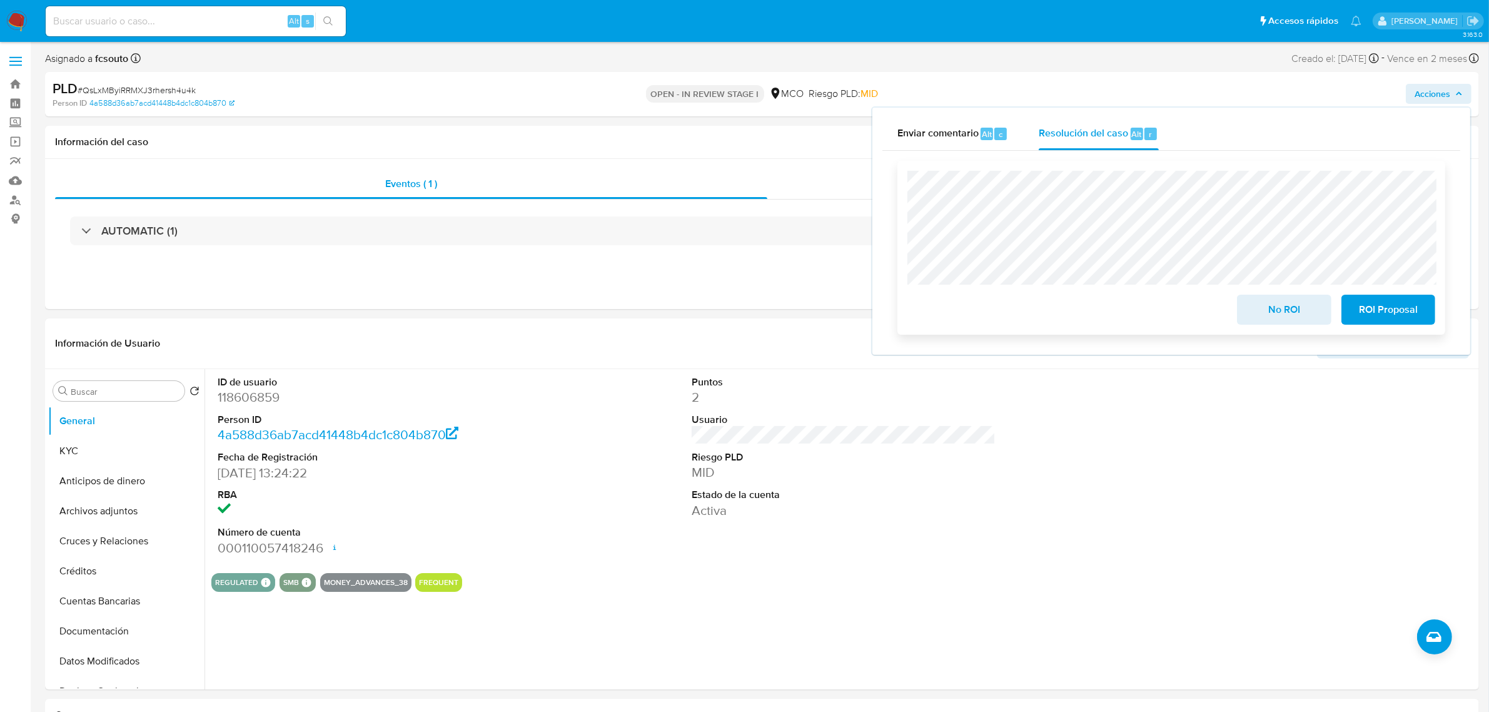
click at [1296, 316] on span "No ROI" at bounding box center [1283, 310] width 61 height 28
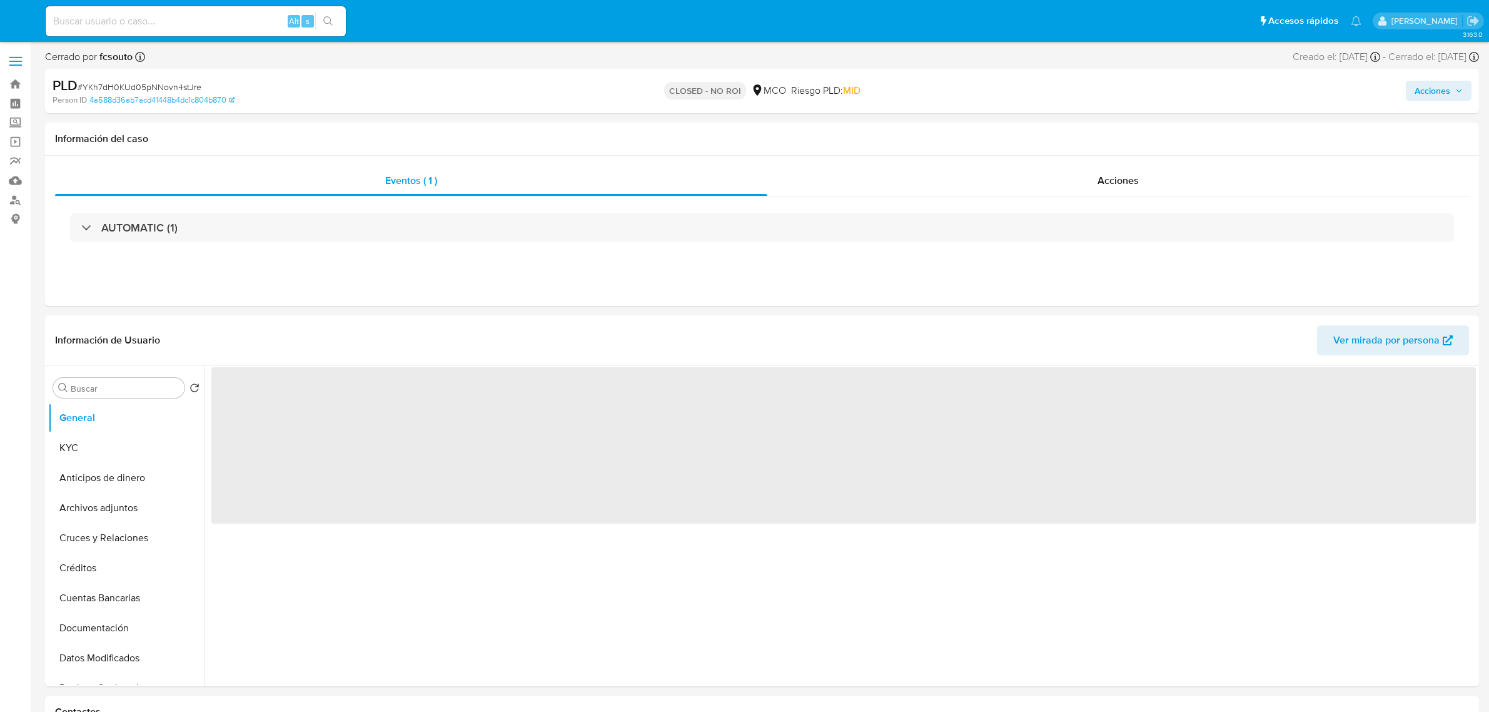
select select "10"
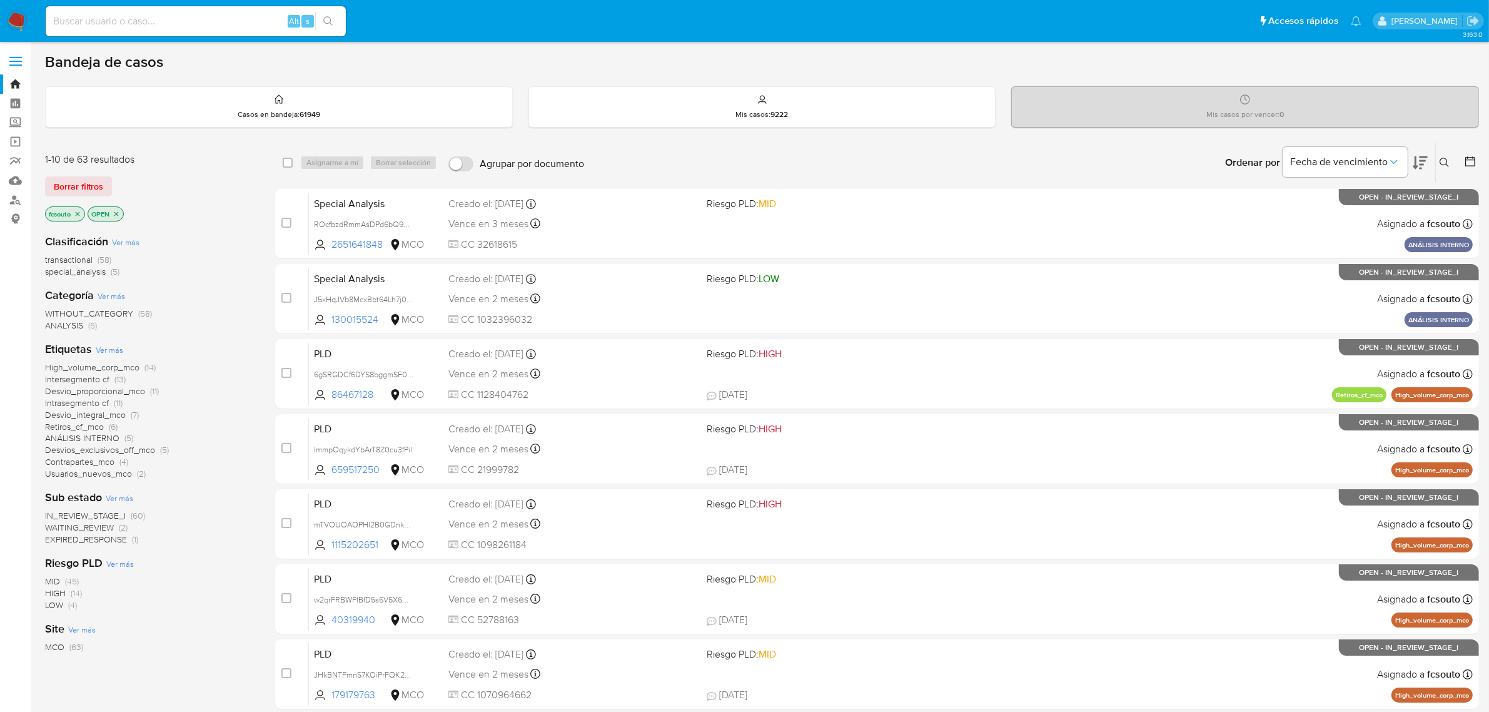
click at [1424, 167] on icon at bounding box center [1420, 162] width 15 height 15
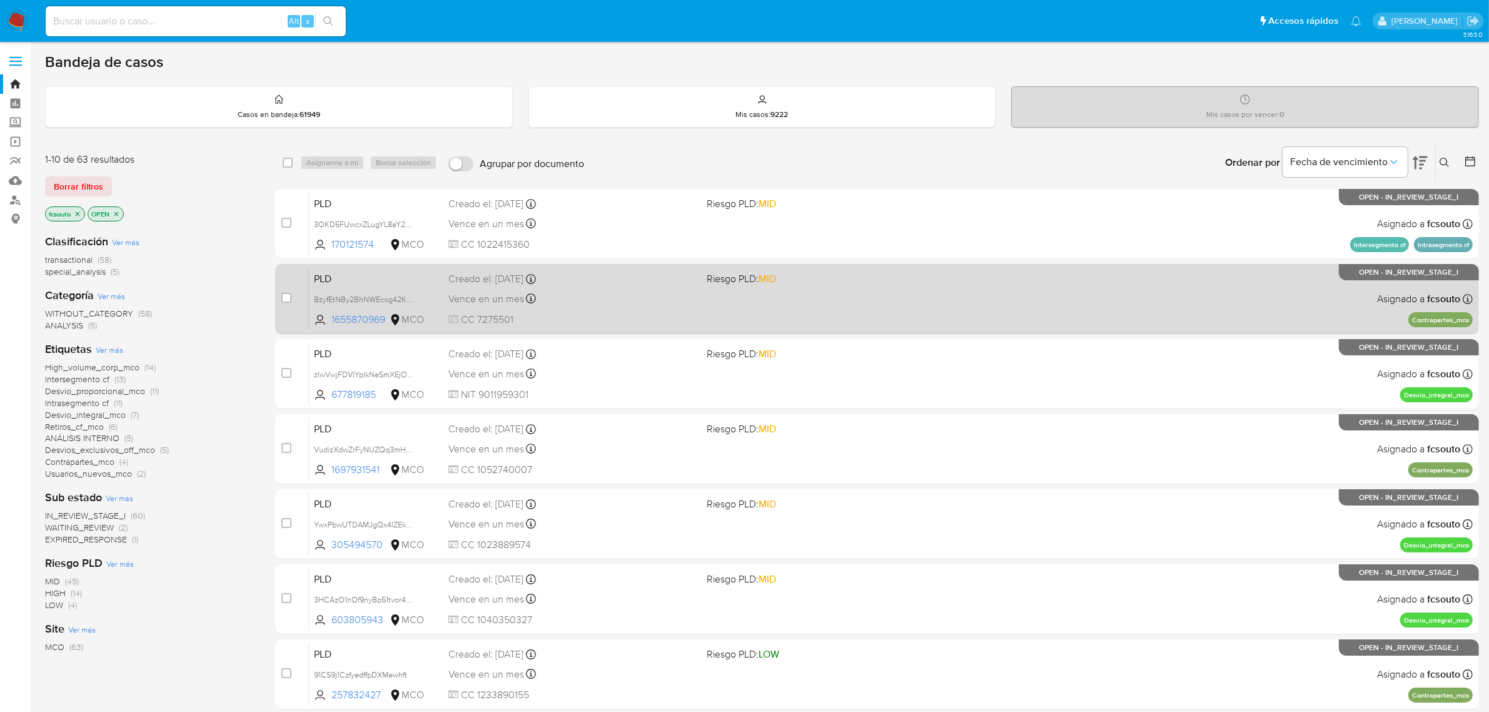
click at [927, 316] on div "PLD BzyfEtNBy2BhNWEcog42KMFA 1655870969 MCO Riesgo PLD: MID Creado el: [DATE] C…" at bounding box center [891, 298] width 1164 height 63
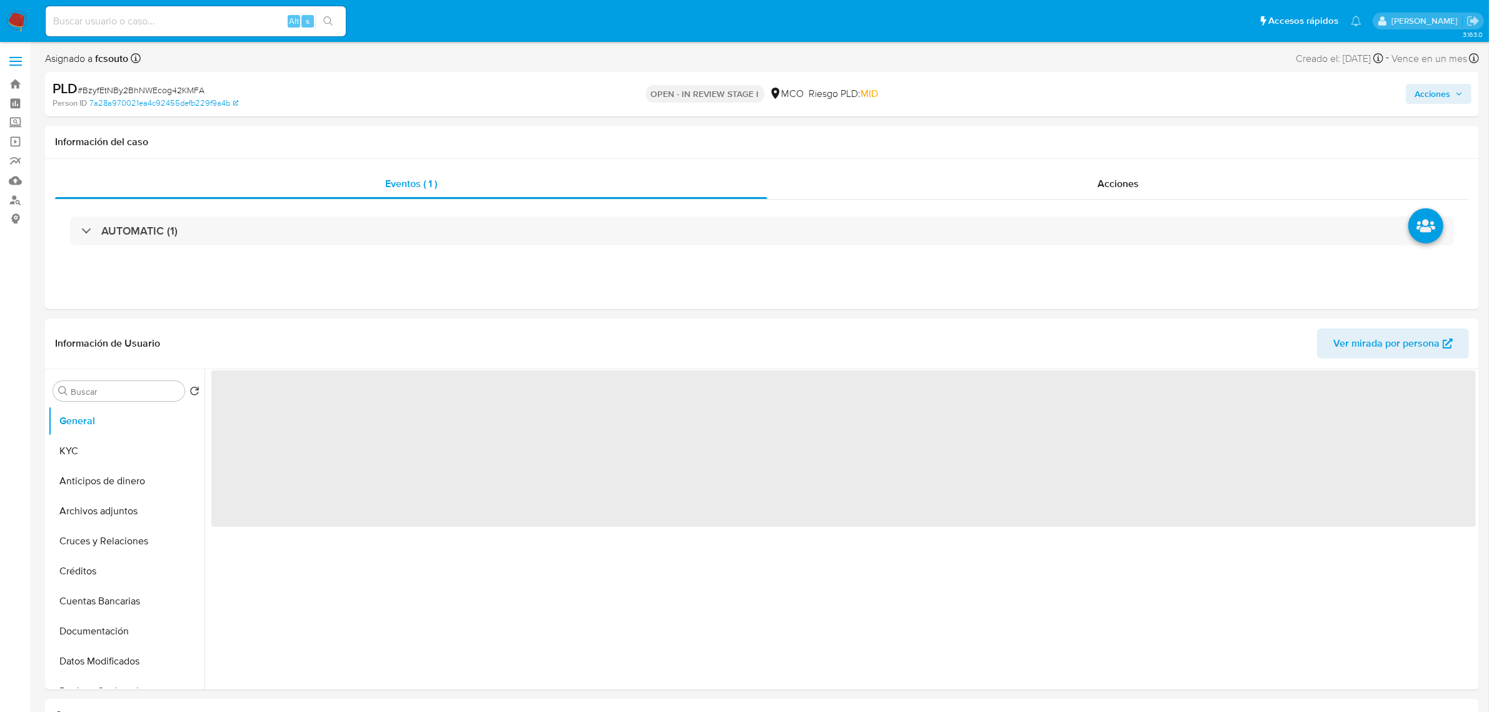
select select "10"
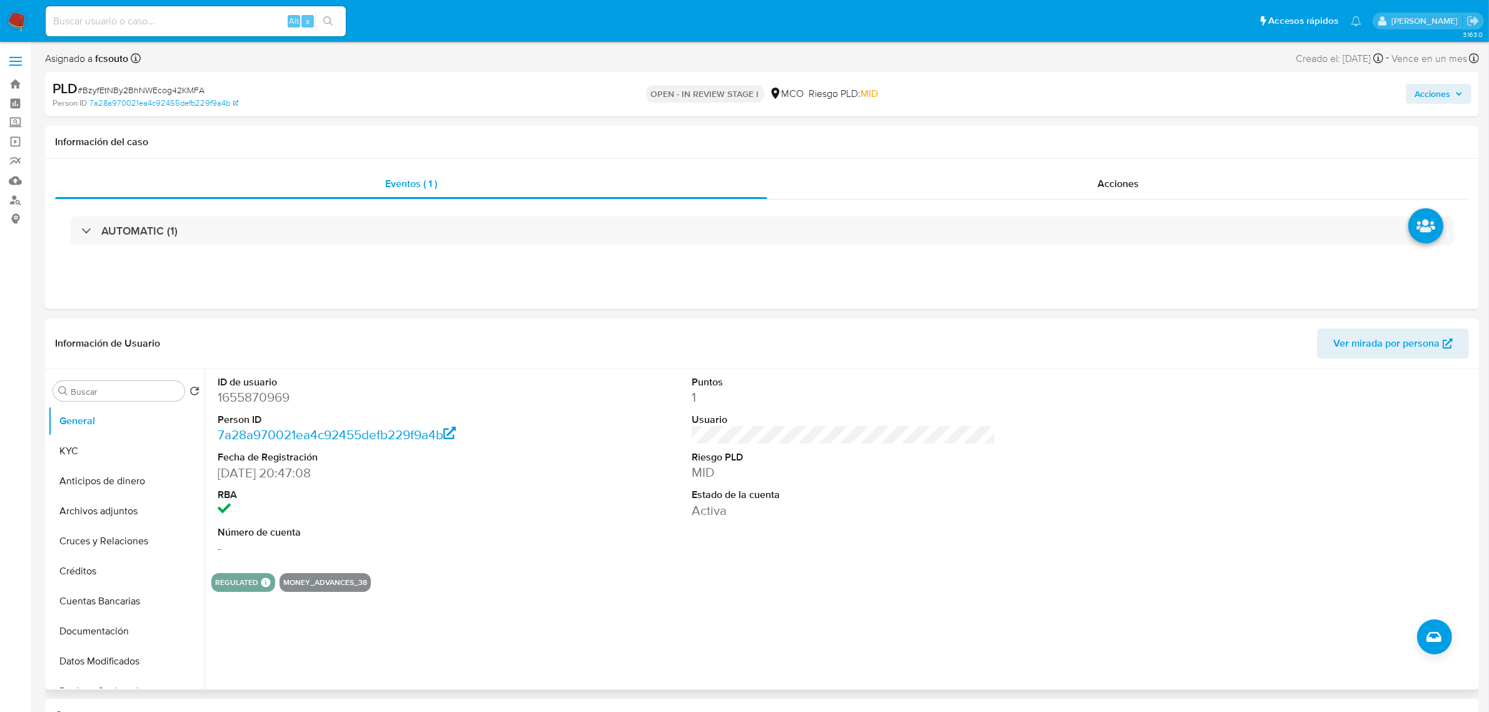
click at [244, 395] on dd "1655870969" at bounding box center [370, 397] width 304 height 18
copy dd "1655870969"
click at [270, 399] on dd "1655870969" at bounding box center [370, 397] width 304 height 18
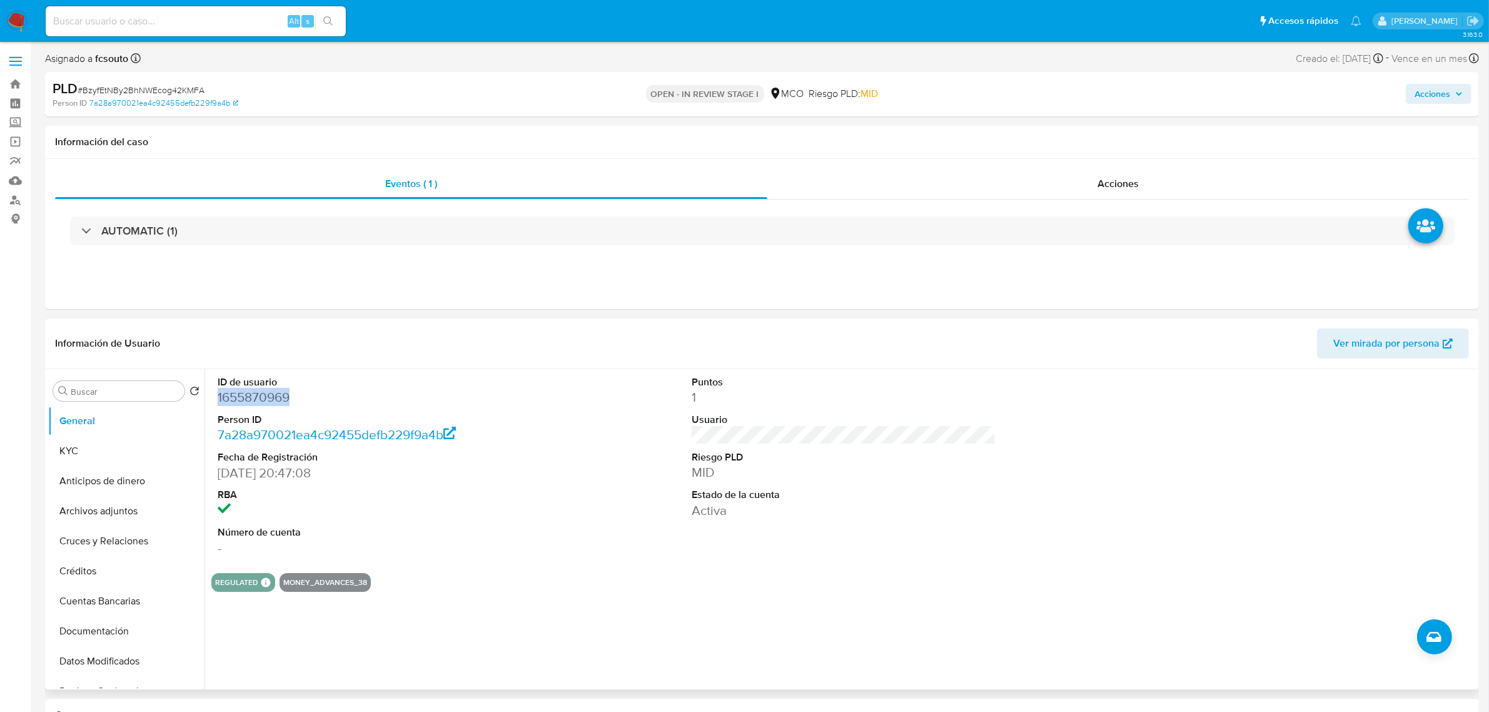
click at [261, 398] on dd "1655870969" at bounding box center [370, 397] width 304 height 18
click at [260, 401] on dd "1655870969" at bounding box center [370, 397] width 304 height 18
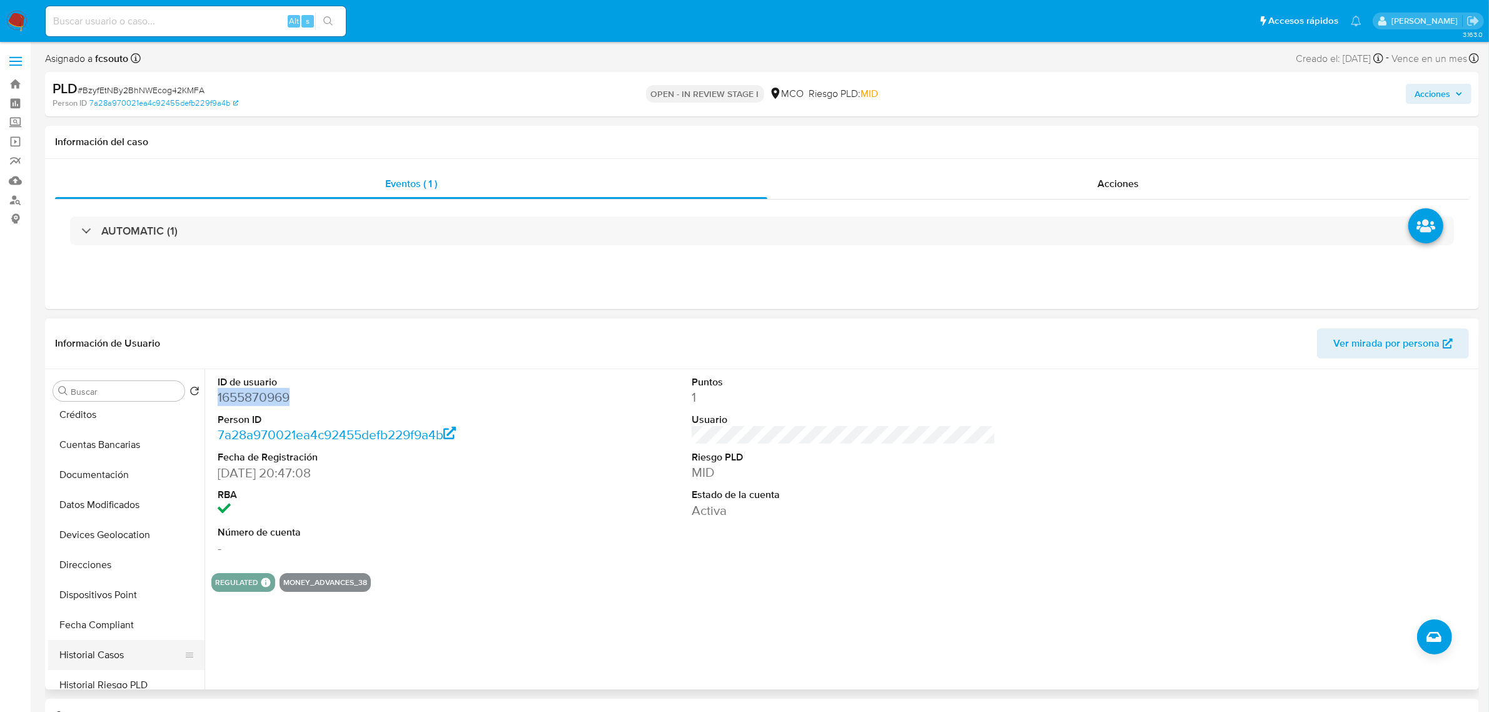
click at [141, 646] on button "Historial Casos" at bounding box center [121, 655] width 146 height 30
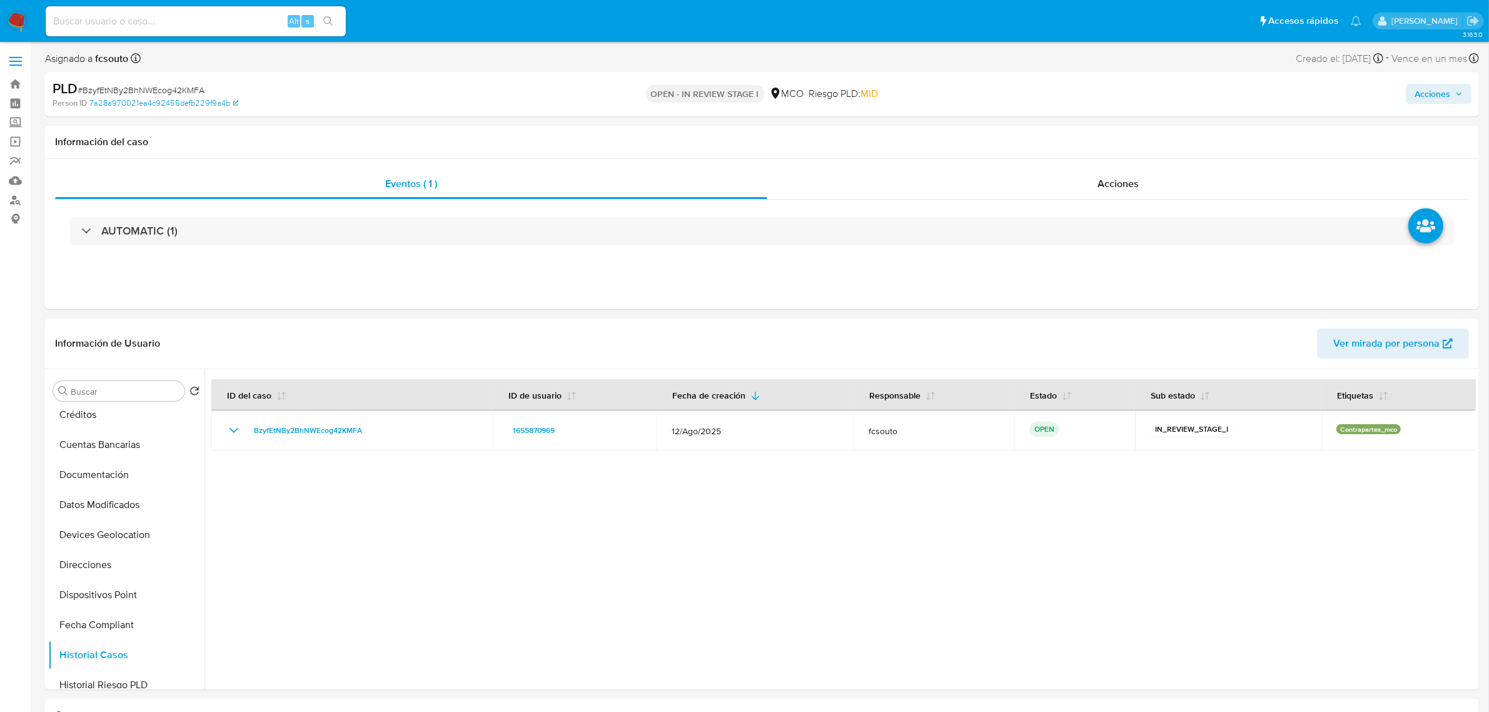
click at [1435, 79] on div "Acciones" at bounding box center [1237, 93] width 470 height 29
drag, startPoint x: 1438, startPoint y: 89, endPoint x: 1349, endPoint y: 104, distance: 90.6
click at [1438, 91] on span "Acciones" at bounding box center [1433, 94] width 36 height 20
click at [1068, 124] on div "Resolución del caso Alt r" at bounding box center [1098, 134] width 119 height 33
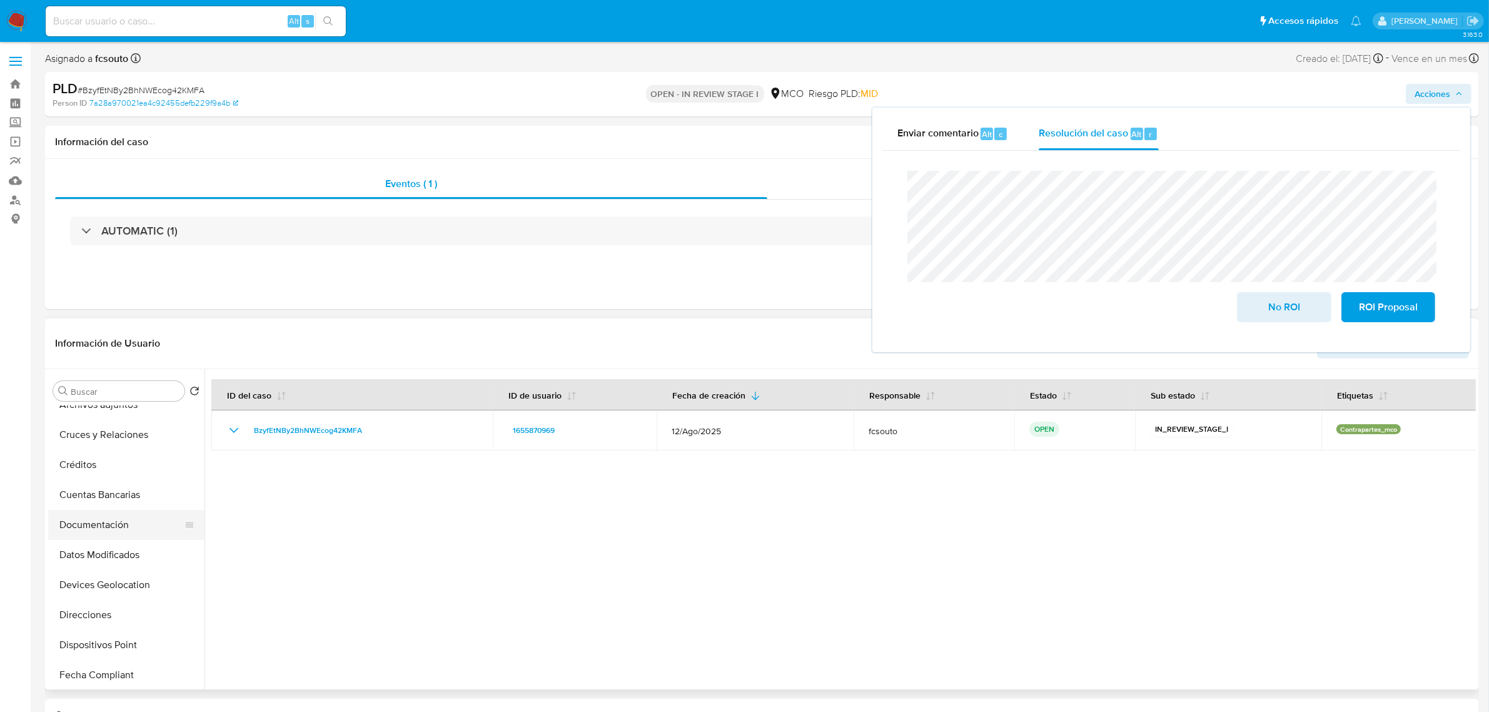
scroll to position [78, 0]
click at [113, 433] on button "Archivos adjuntos" at bounding box center [121, 433] width 146 height 30
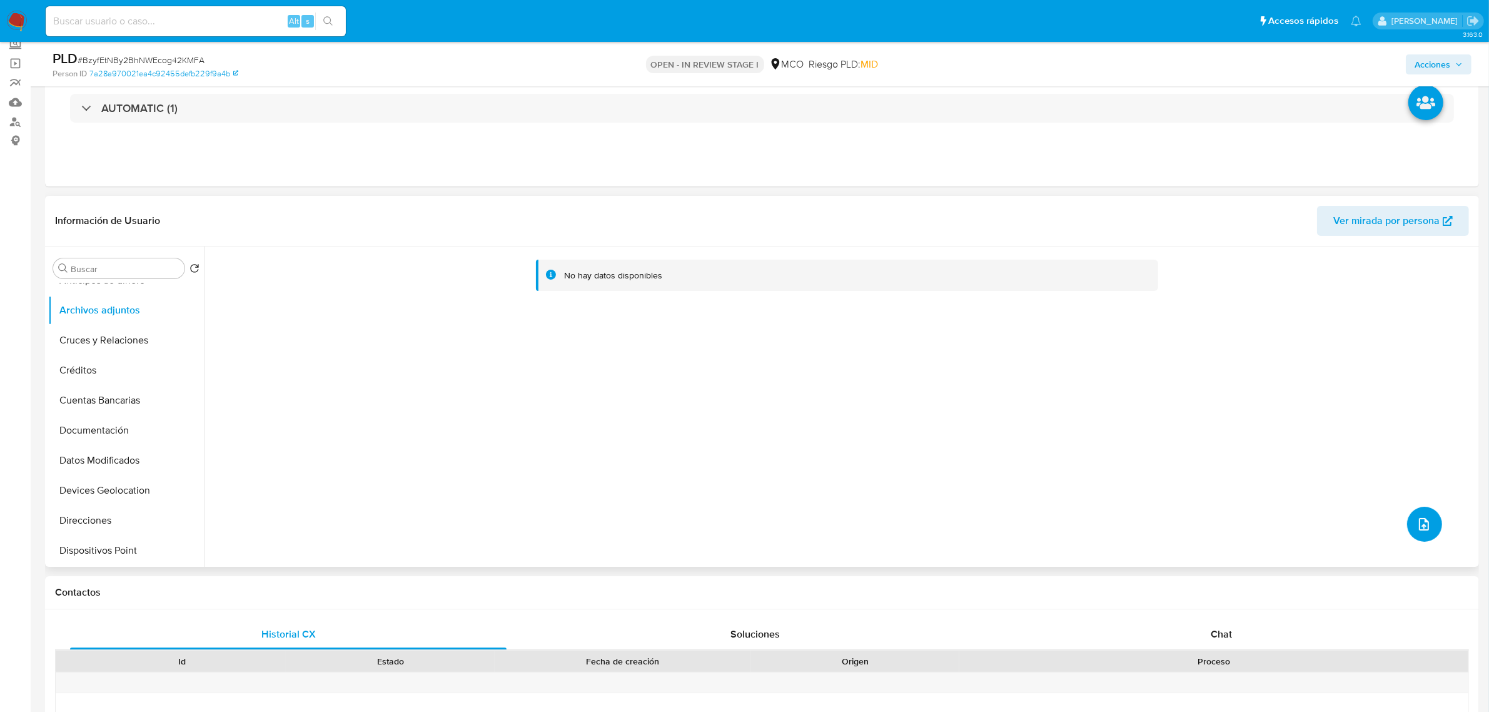
click at [1416, 523] on icon "upload-file" at bounding box center [1423, 524] width 15 height 15
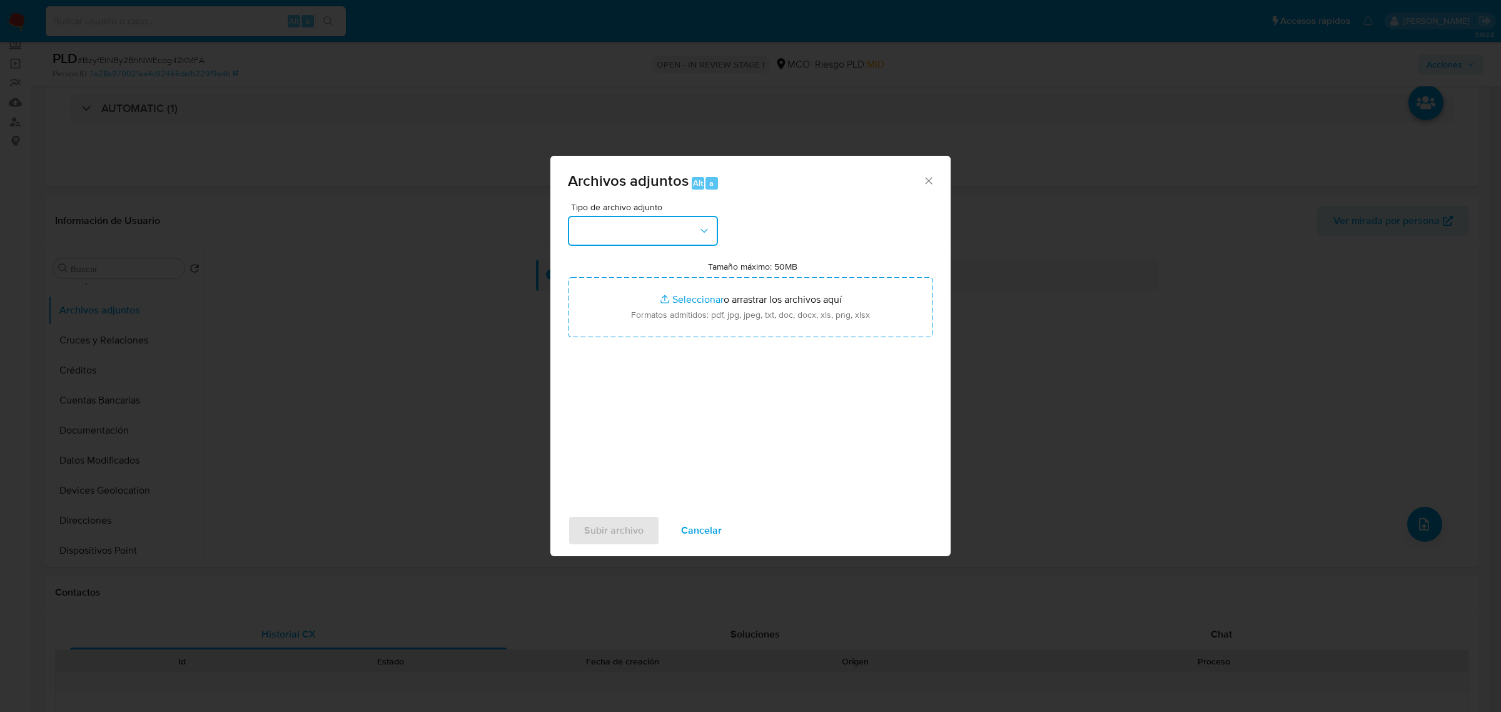
click at [634, 228] on button "button" at bounding box center [643, 231] width 150 height 30
click at [607, 400] on span "OTROS" at bounding box center [591, 396] width 33 height 13
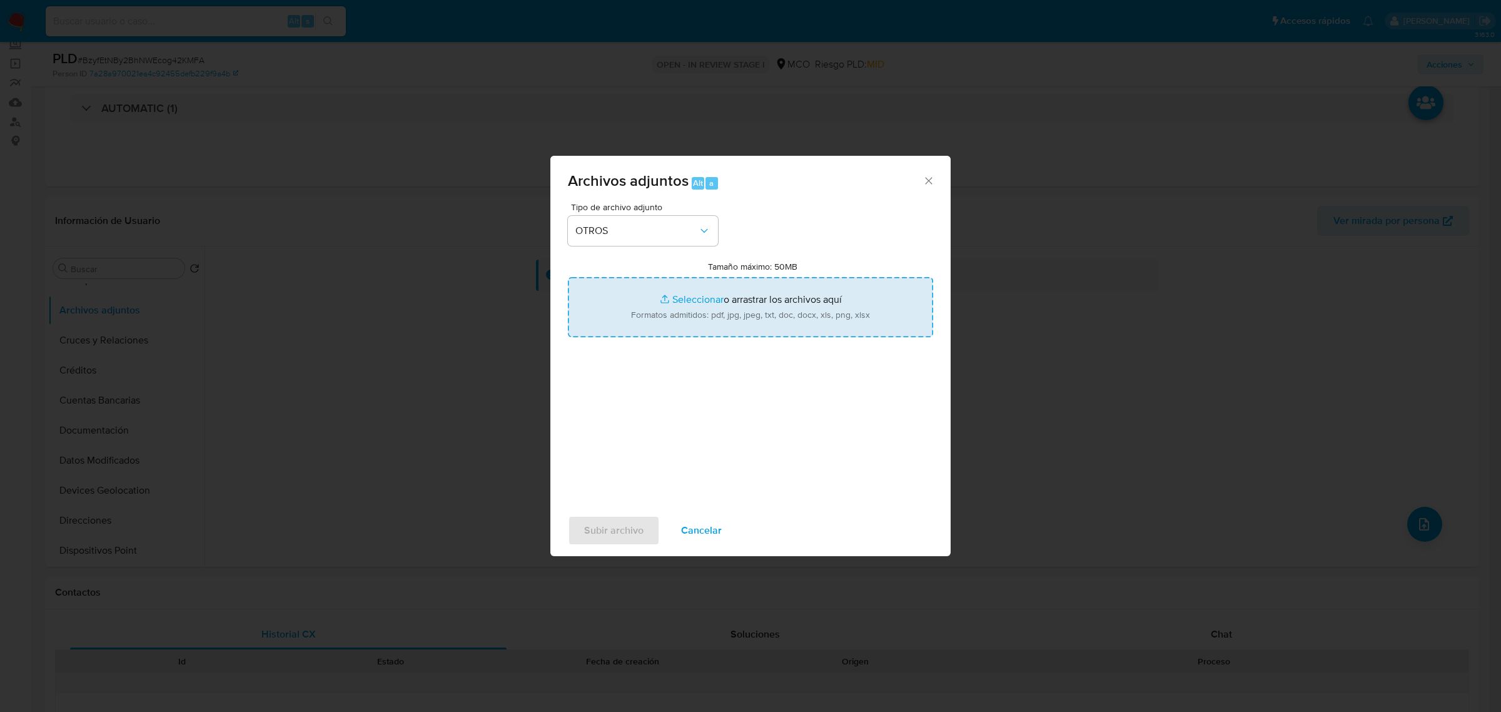
click at [684, 304] on input "Tamaño máximo: 50MB Seleccionar archivos" at bounding box center [750, 307] width 365 height 60
type input "C:\fakepath\1655870969 - 9_10_2025.pdf"
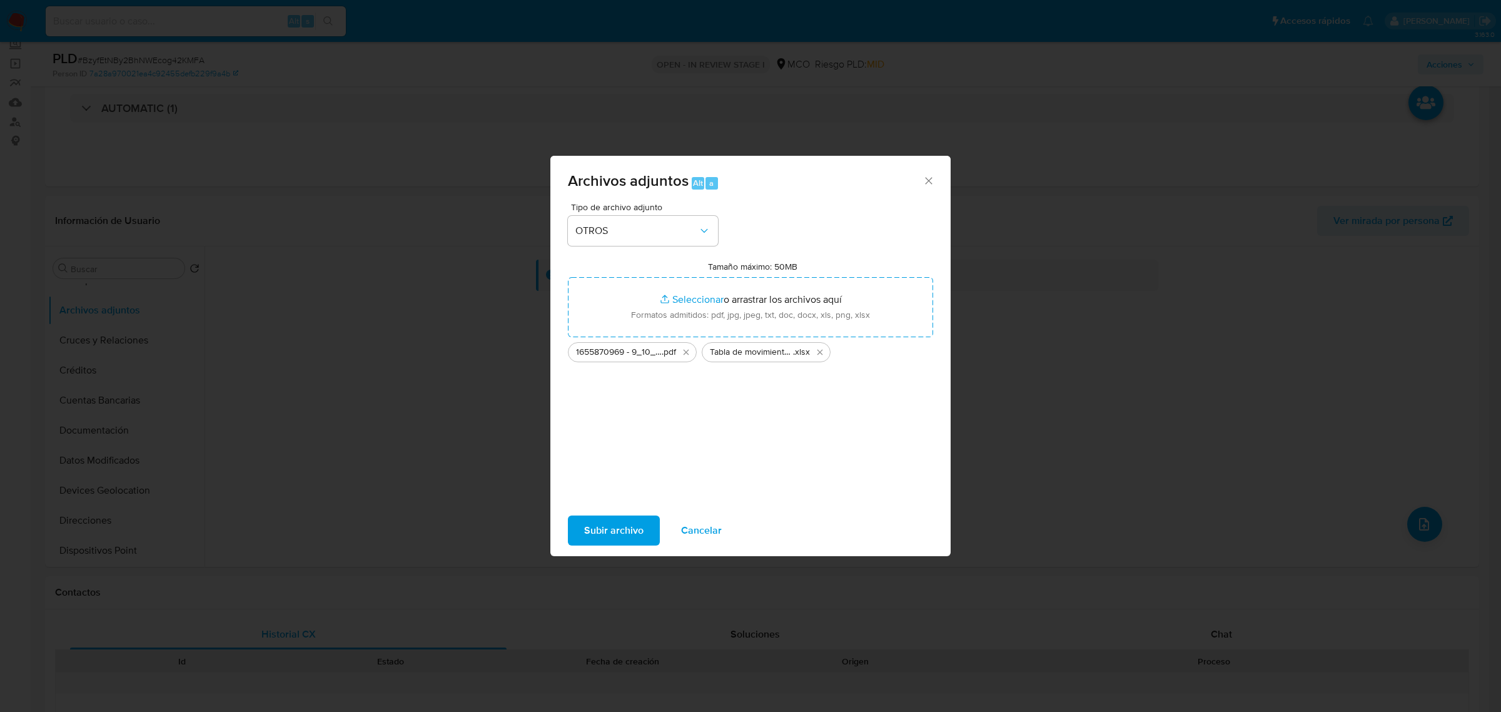
click at [632, 522] on span "Subir archivo" at bounding box center [613, 531] width 59 height 28
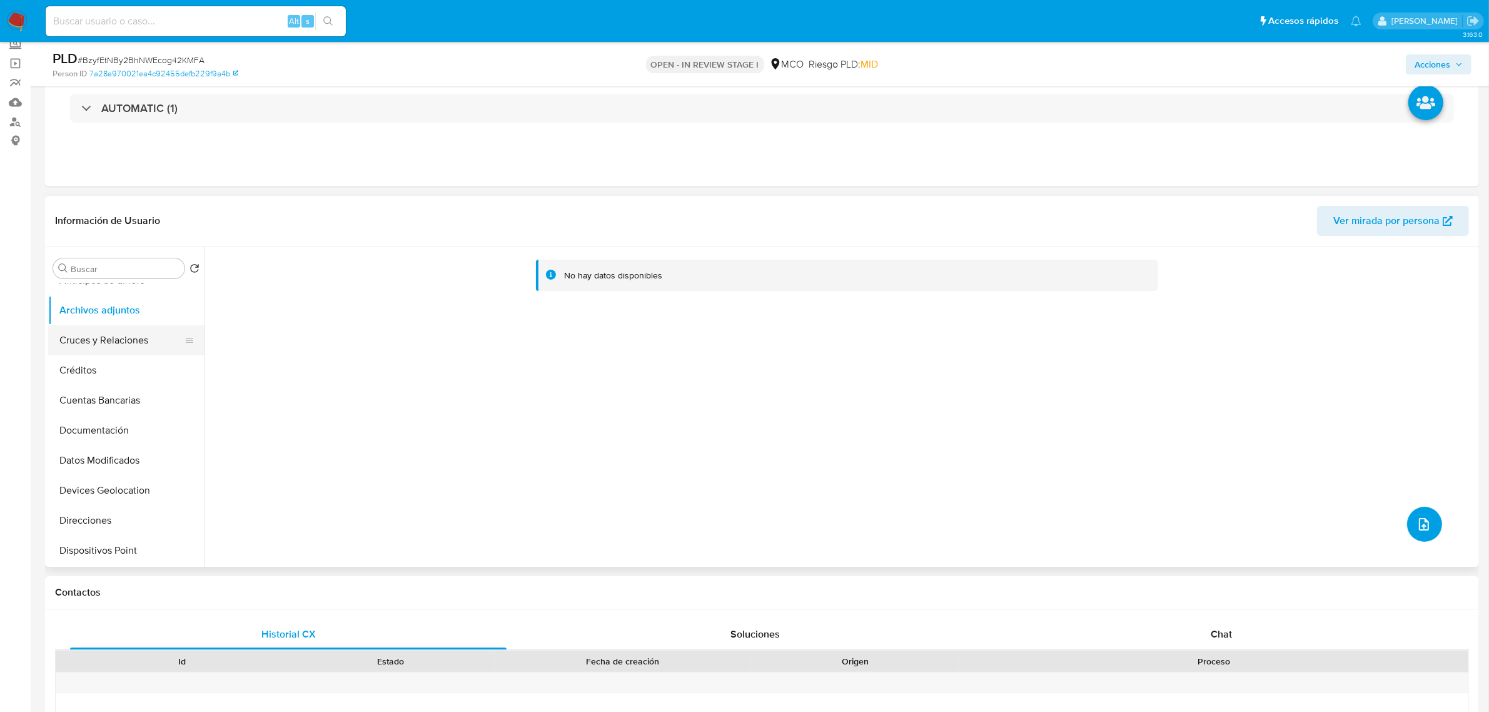
scroll to position [0, 0]
click at [1464, 64] on button "Acciones" at bounding box center [1439, 64] width 66 height 20
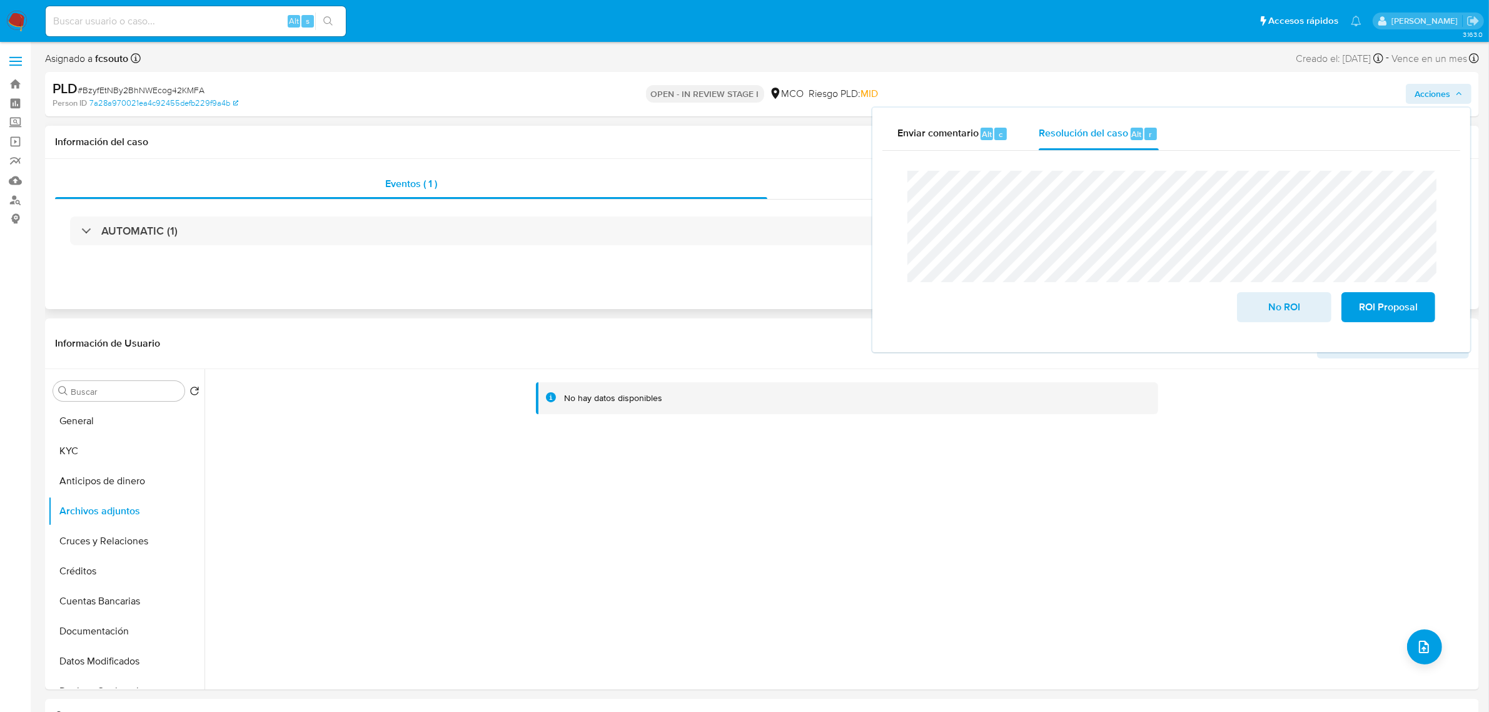
drag, startPoint x: 566, startPoint y: 135, endPoint x: 729, endPoint y: 167, distance: 165.7
click at [567, 135] on div "Información del caso" at bounding box center [762, 142] width 1434 height 33
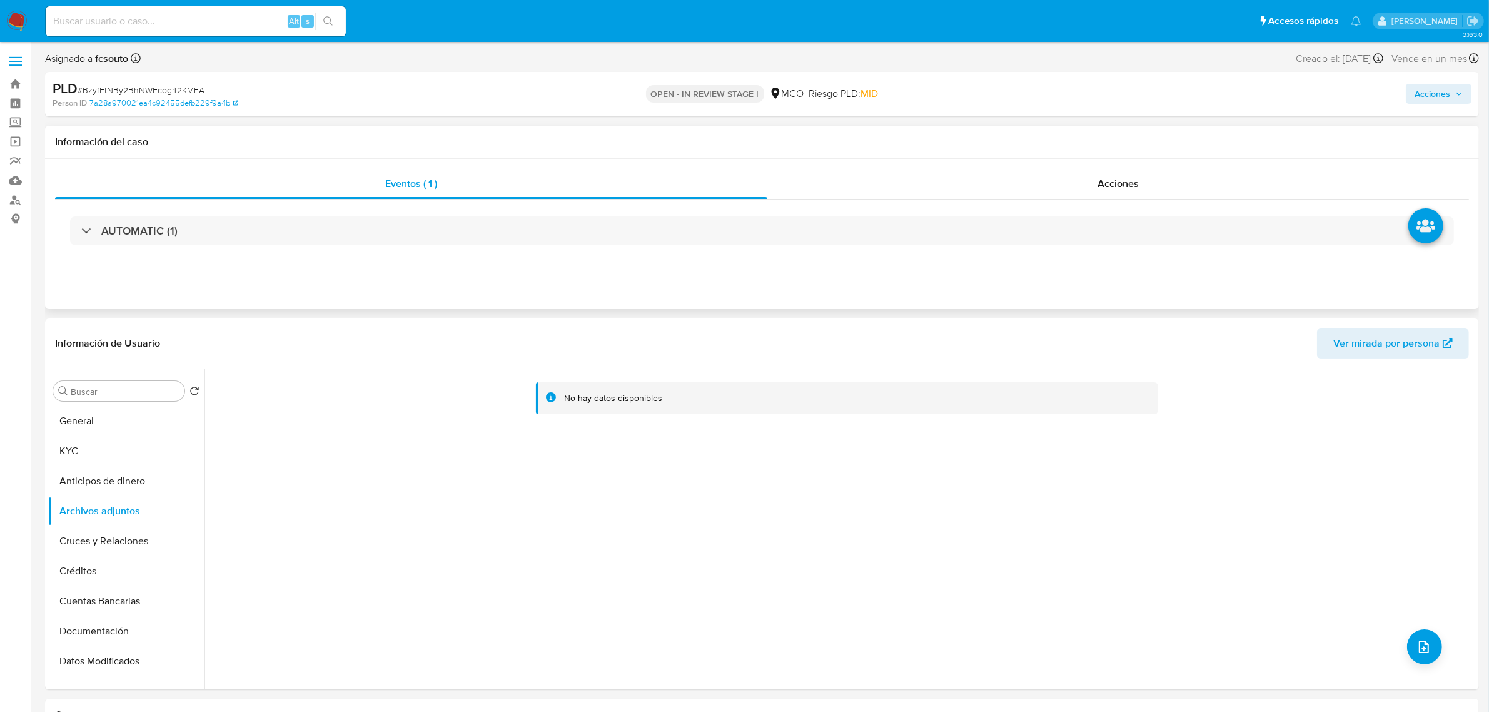
click at [1032, 161] on div "Eventos ( 1 ) Acciones AUTOMATIC (1)" at bounding box center [762, 234] width 1434 height 150
click at [1016, 175] on div "Acciones" at bounding box center [1118, 184] width 702 height 30
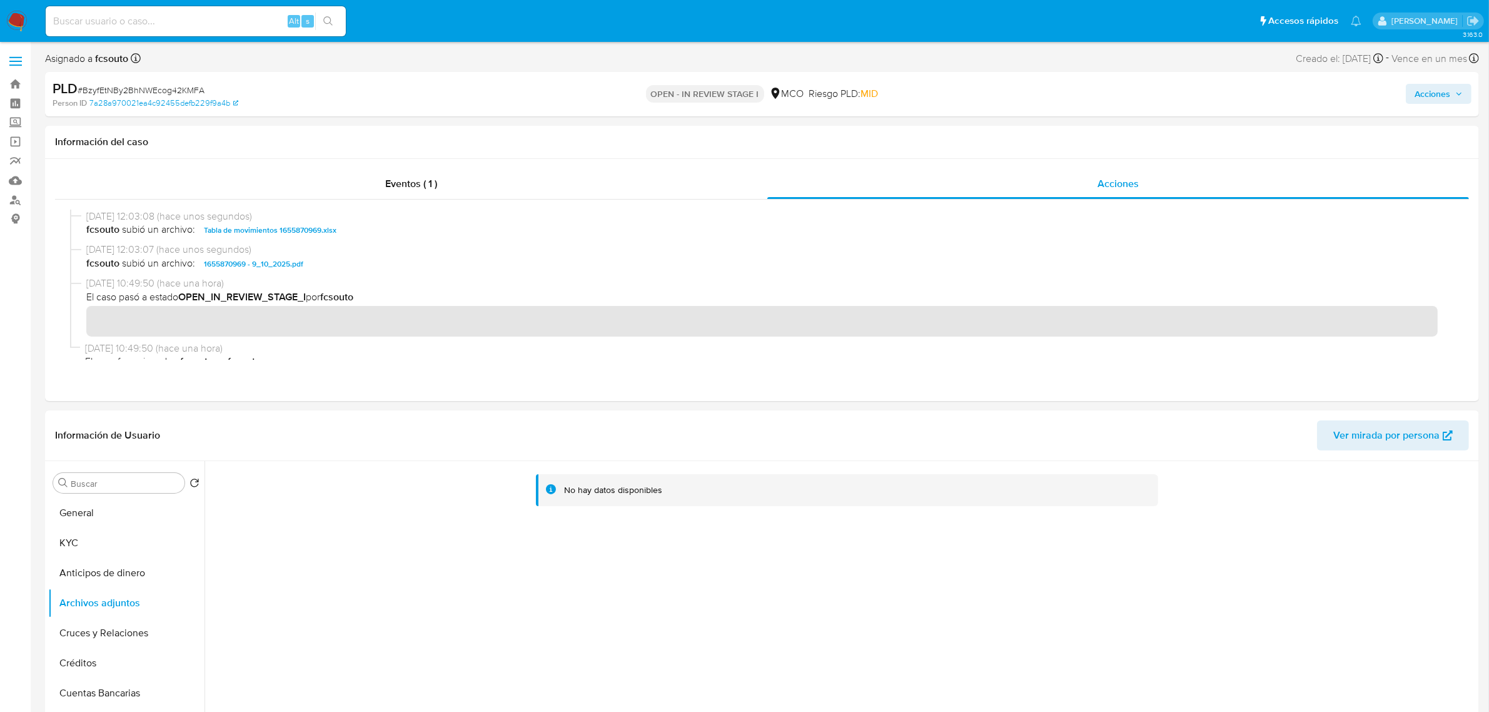
click at [1460, 92] on icon "button" at bounding box center [1459, 94] width 8 height 8
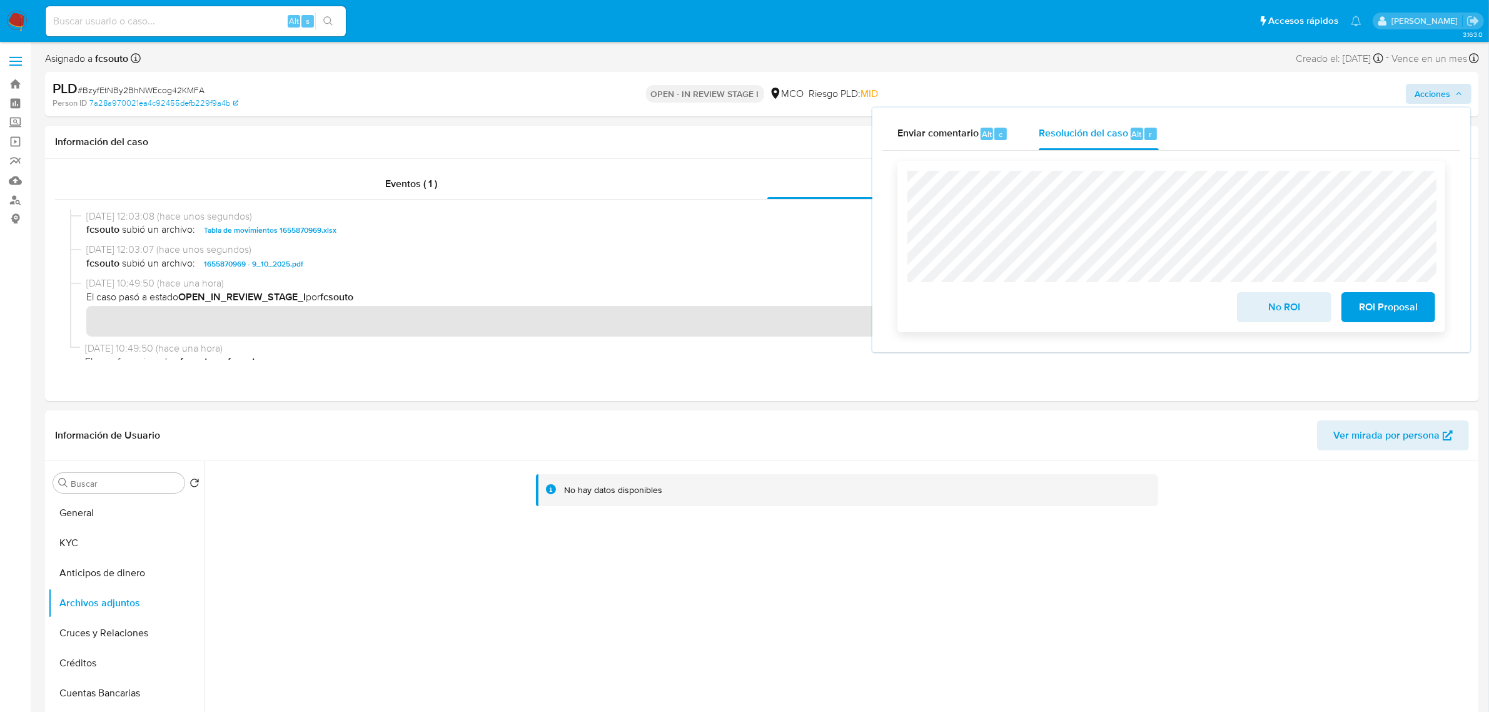
click at [1265, 308] on span "No ROI" at bounding box center [1283, 307] width 61 height 28
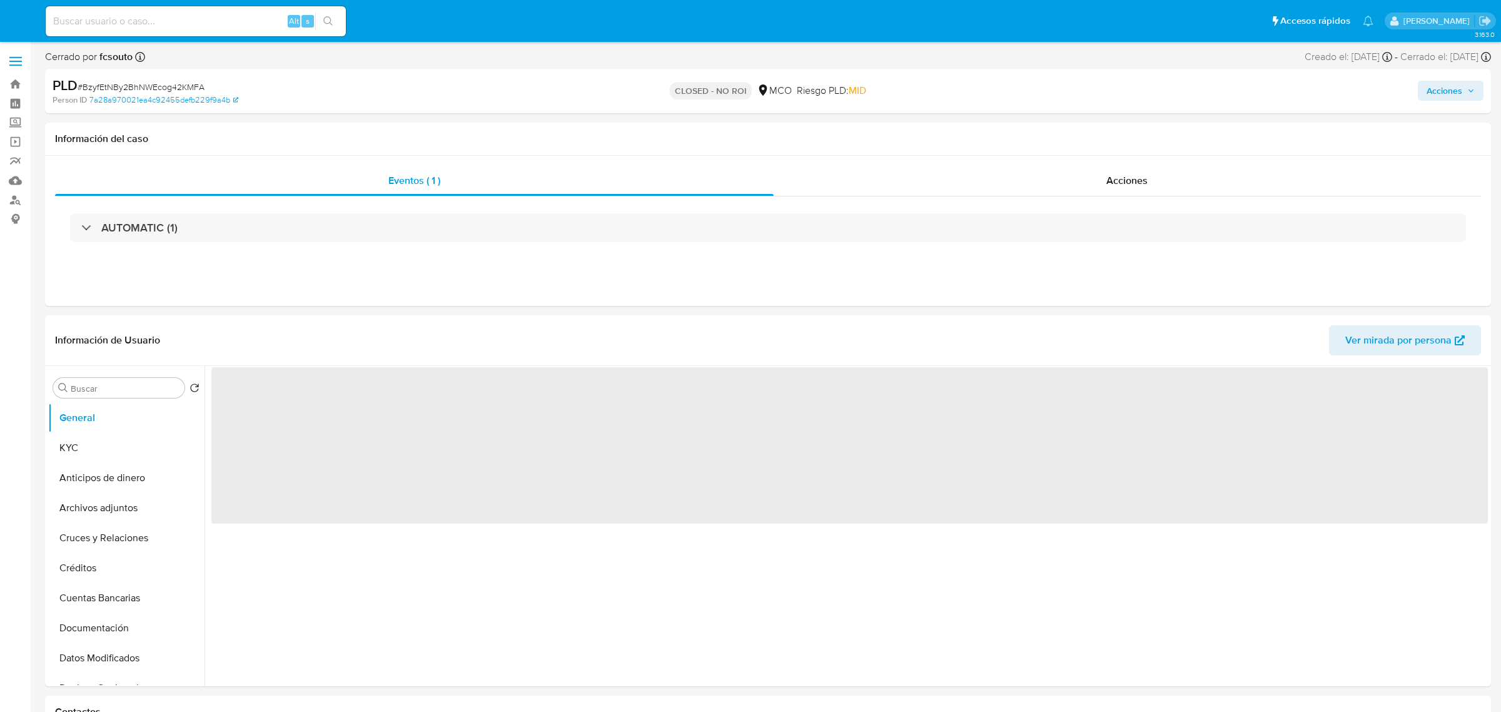
select select "10"
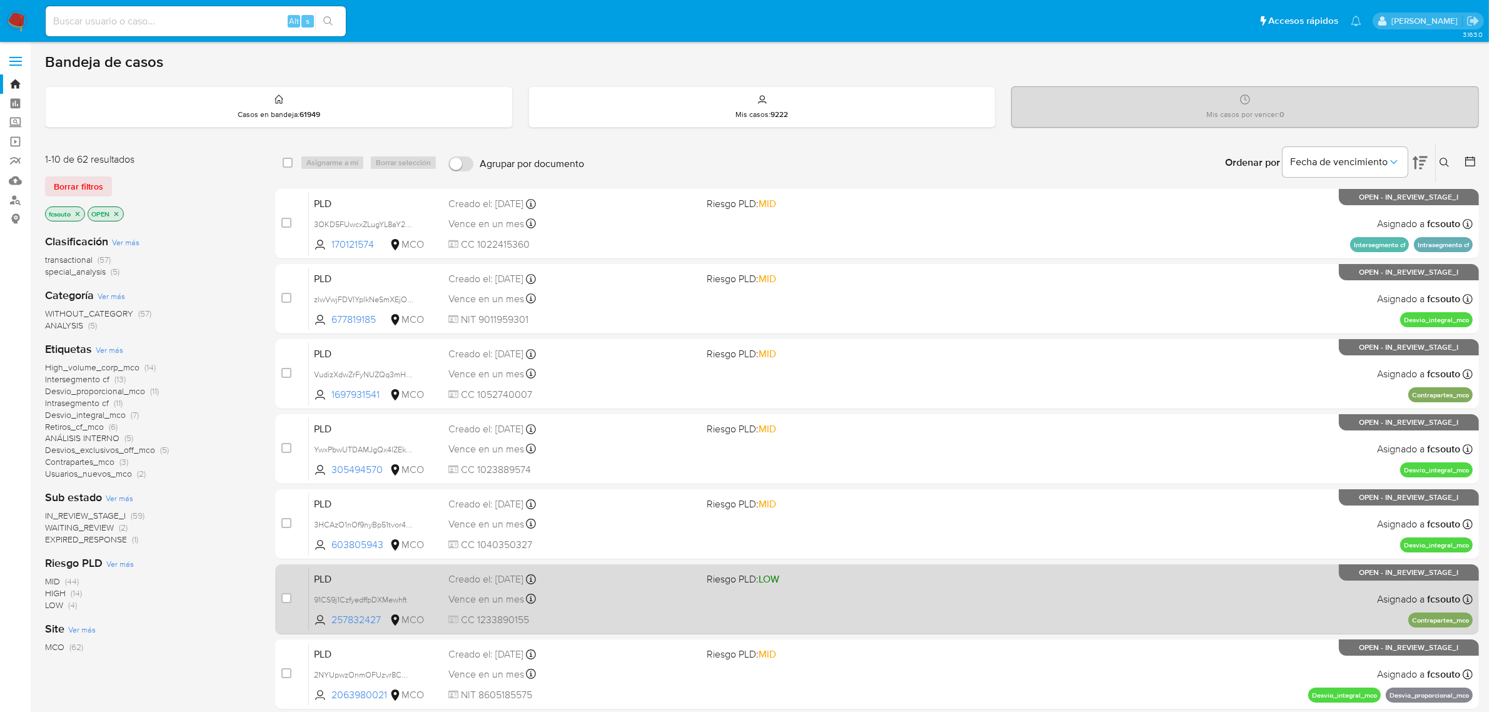
click at [632, 602] on div "Vence en un mes Vence el [DATE] 07:05:52" at bounding box center [572, 598] width 249 height 17
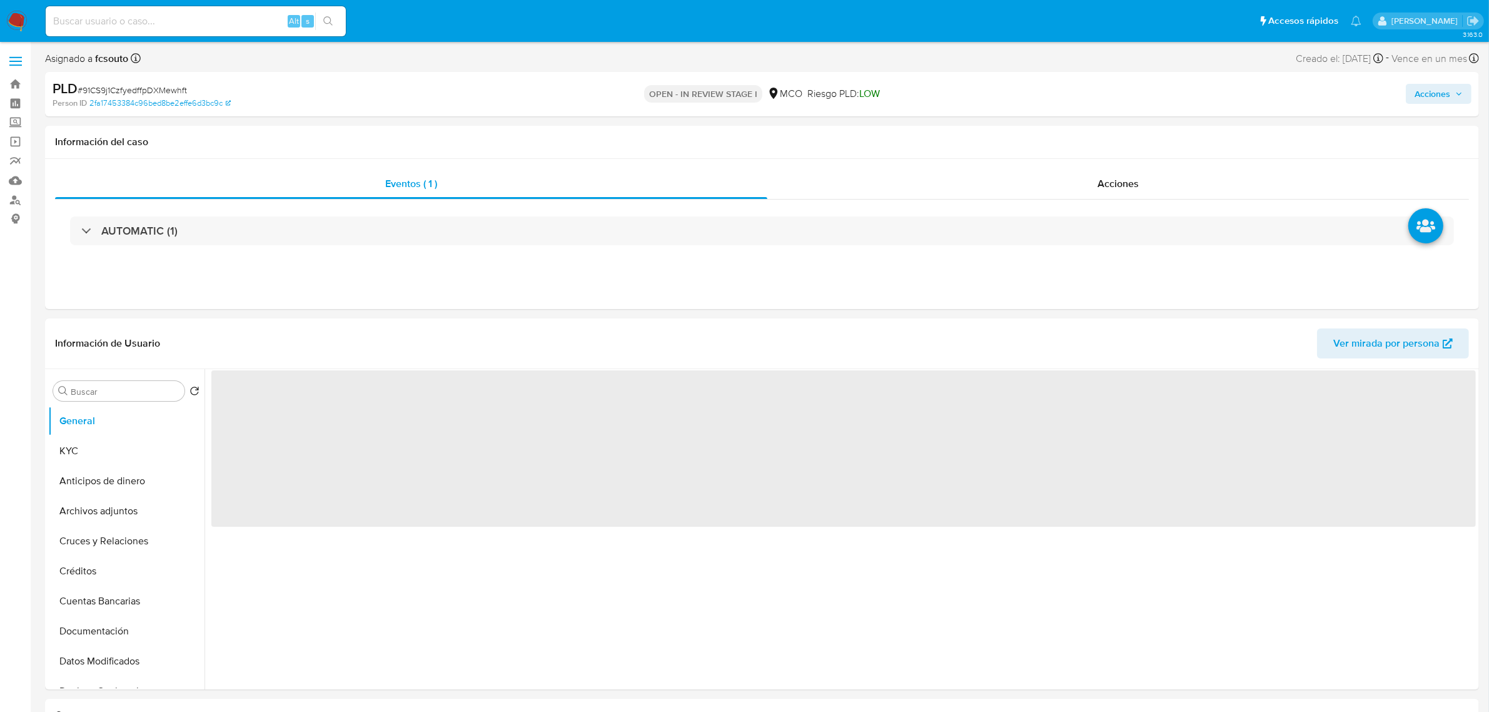
select select "10"
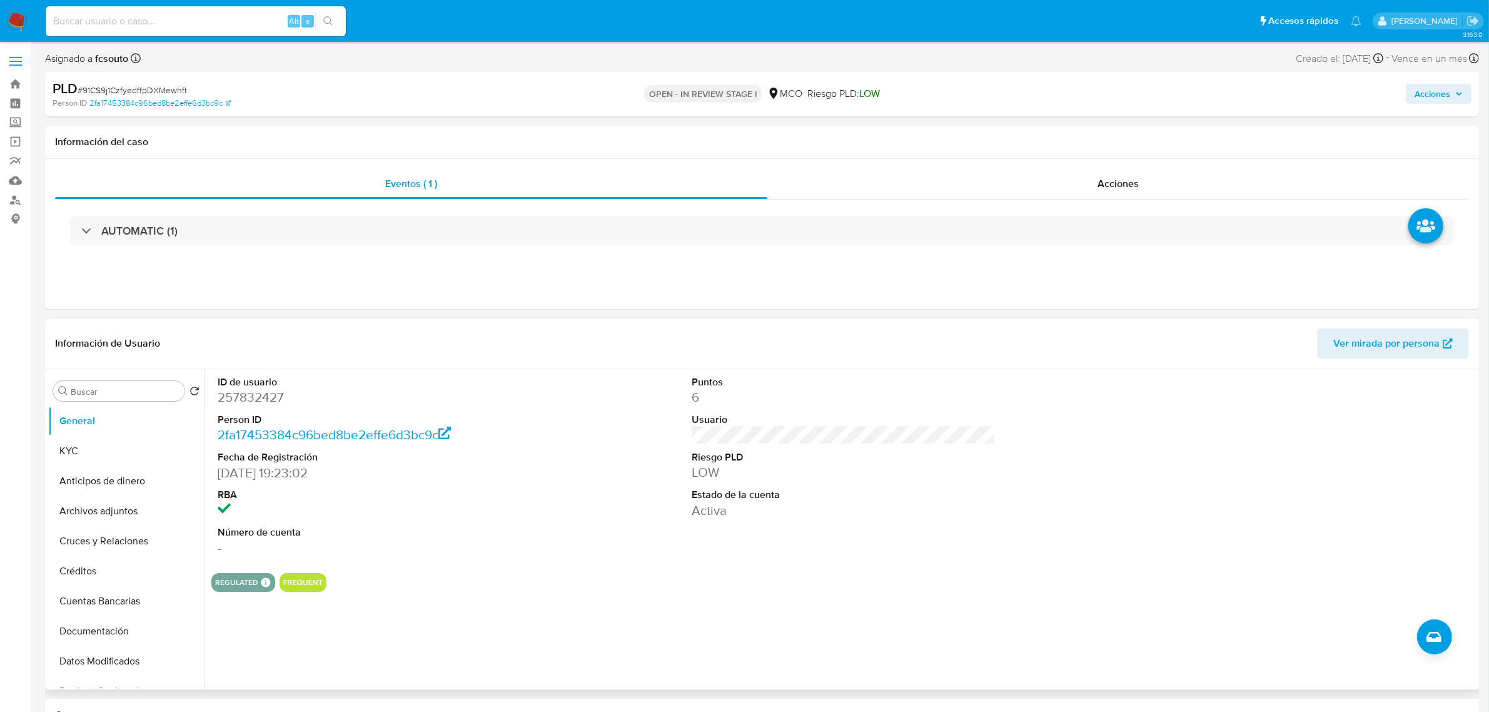
click at [250, 396] on dd "257832427" at bounding box center [370, 397] width 304 height 18
copy dd "257832427"
click at [1176, 179] on div "Acciones" at bounding box center [1118, 184] width 702 height 30
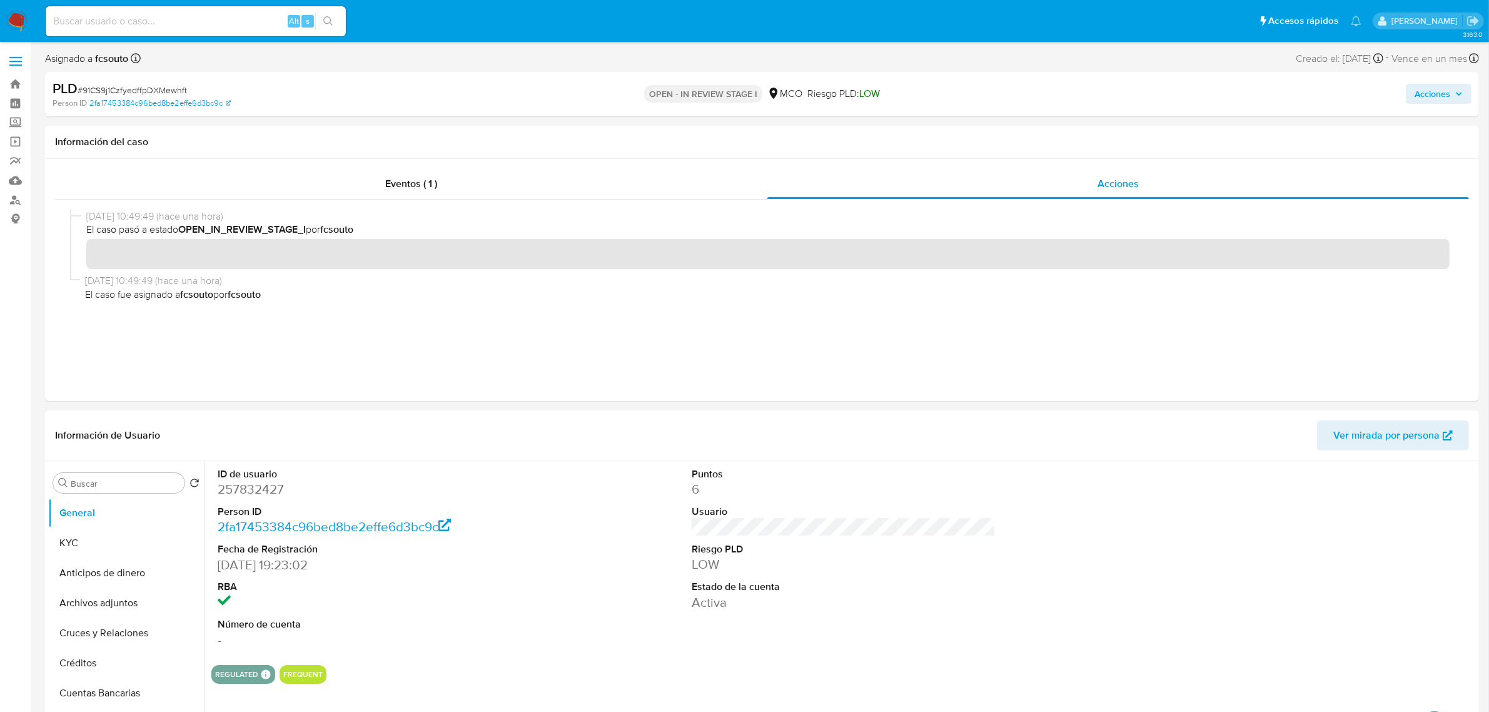
click at [489, 519] on dd "2fa17453384c96bed8be2effe6d3bc9c" at bounding box center [370, 527] width 304 height 18
click at [248, 497] on dd "257832427" at bounding box center [370, 489] width 304 height 18
copy dd "257832427"
click at [617, 533] on div "ID de usuario 257832427 Person ID 2fa17453384c96bed8be2effe6d3bc9c Fecha de Reg…" at bounding box center [843, 558] width 1265 height 194
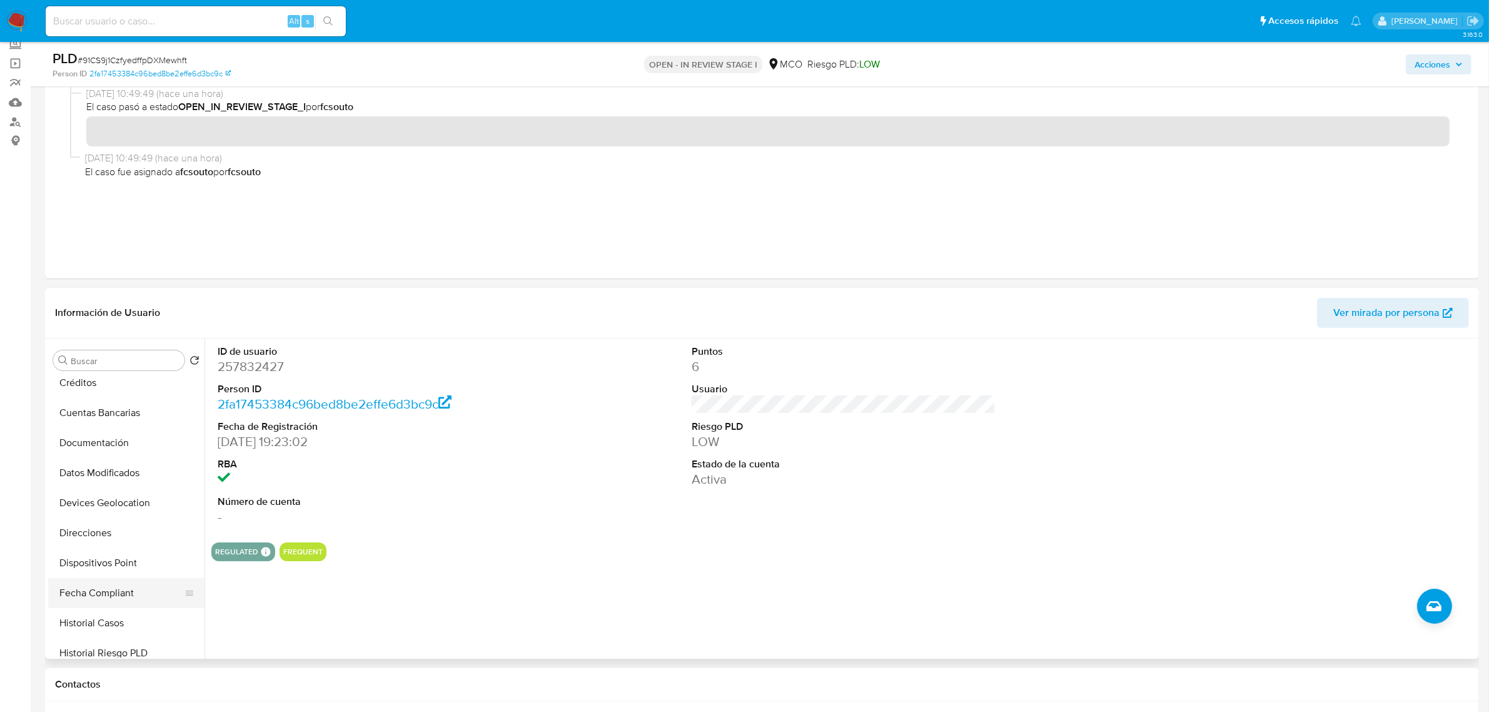
scroll to position [235, 0]
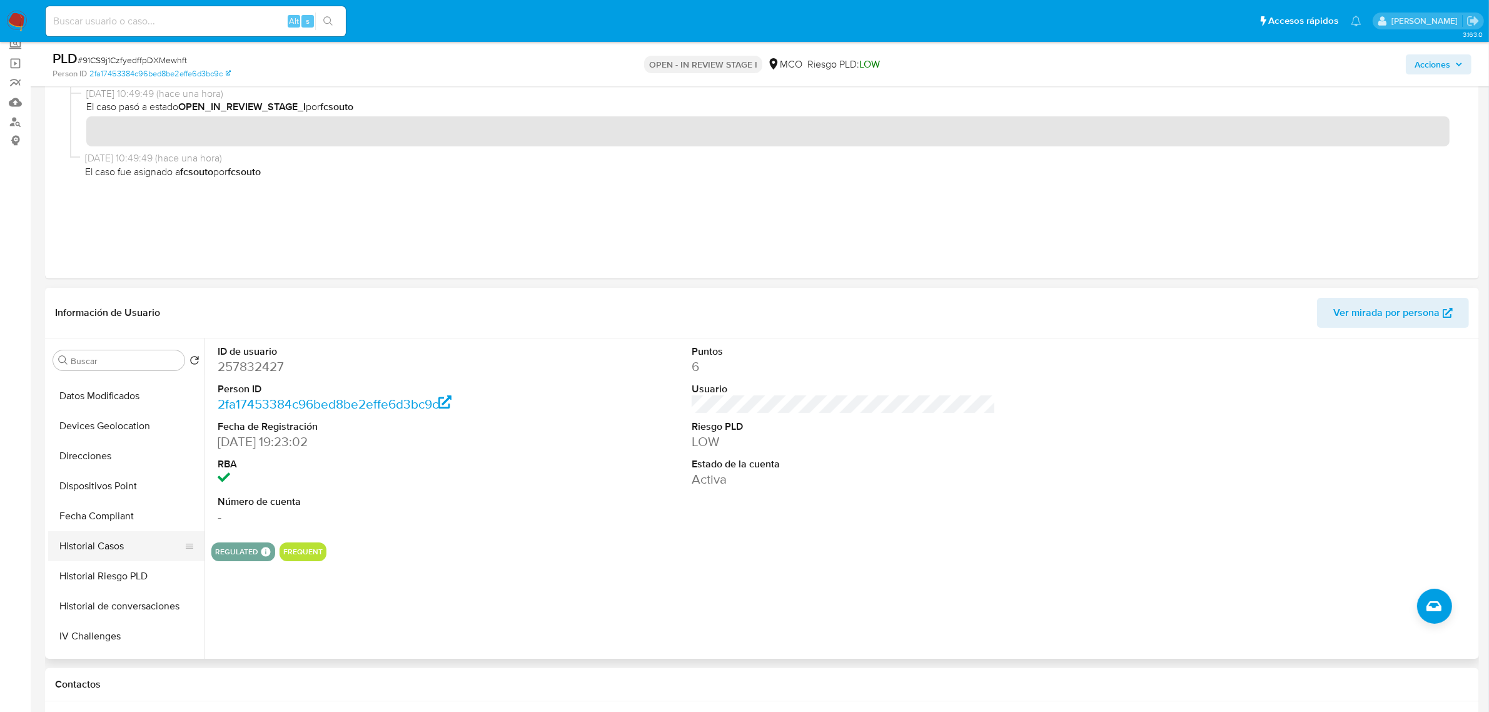
click at [114, 544] on button "Historial Casos" at bounding box center [121, 546] width 146 height 30
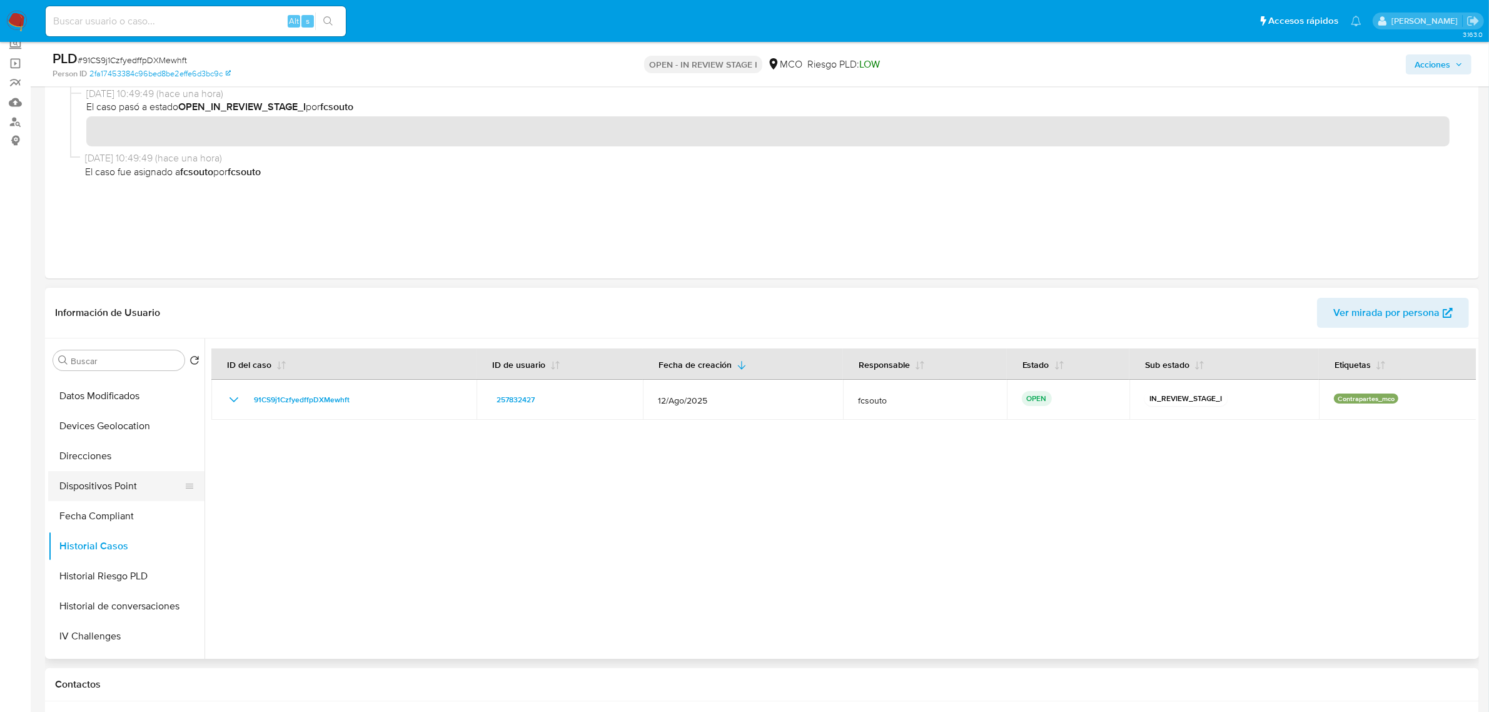
scroll to position [0, 0]
click at [101, 420] on button "KYC" at bounding box center [121, 420] width 146 height 30
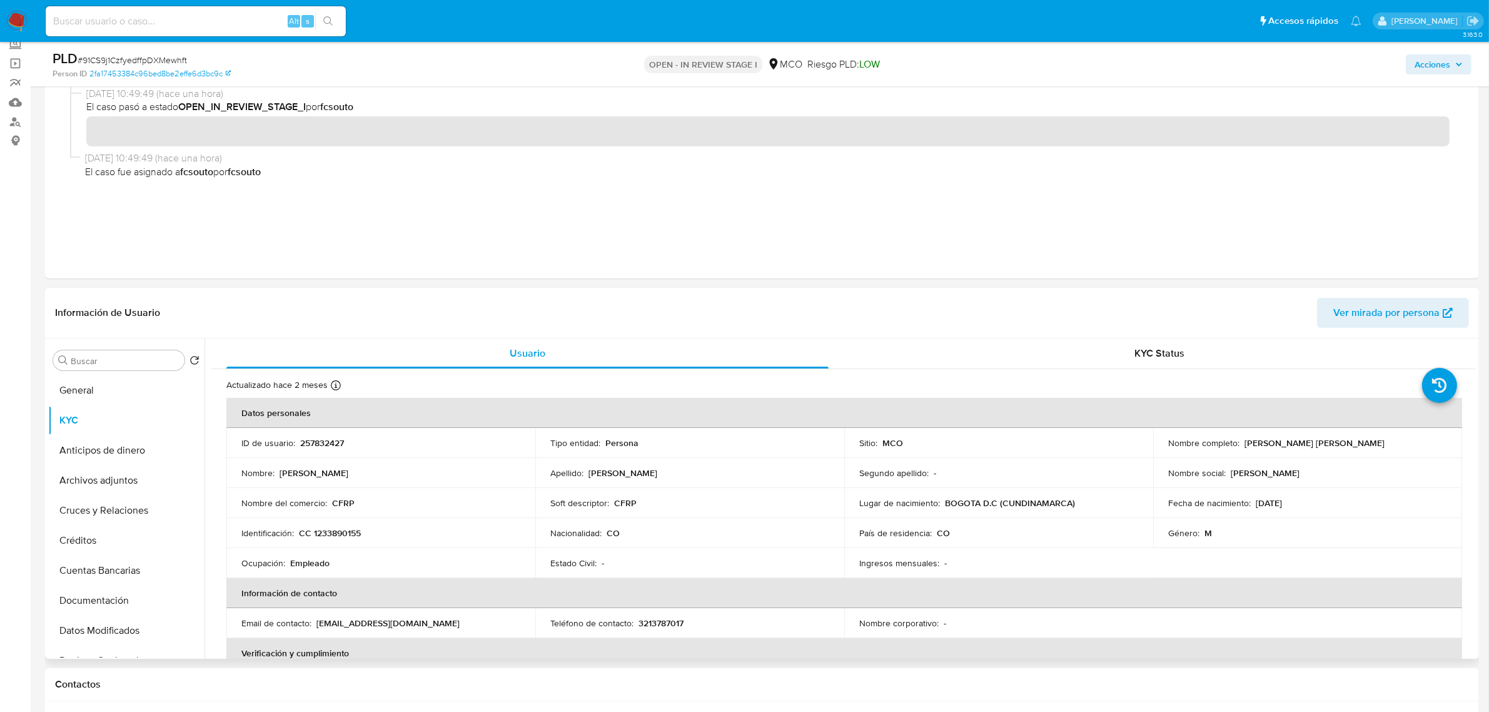
click at [311, 444] on p "257832427" at bounding box center [322, 442] width 44 height 11
copy p "257832427"
click at [343, 438] on p "257832427" at bounding box center [322, 442] width 44 height 11
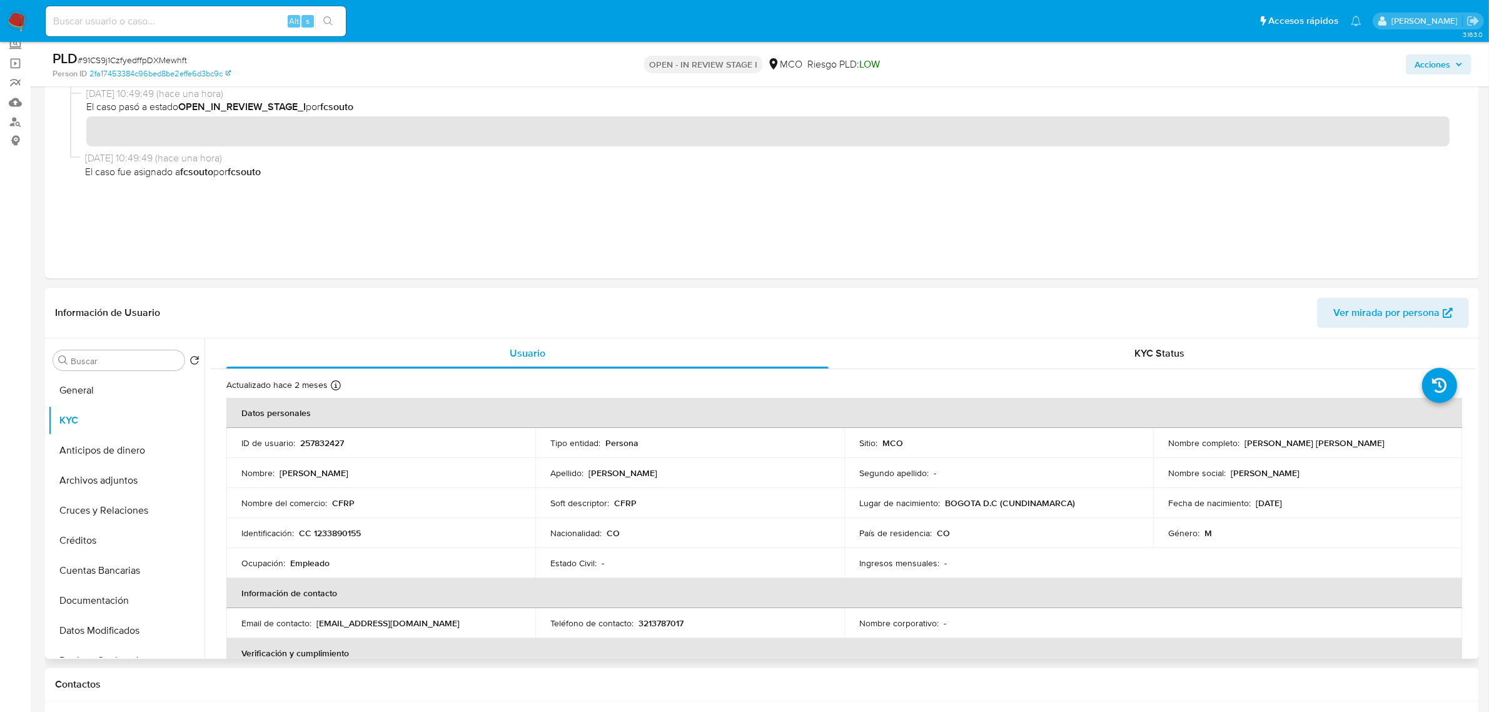
click at [330, 438] on p "257832427" at bounding box center [322, 442] width 44 height 11
copy p "257832427"
click at [125, 494] on button "Restricciones Nuevo Mundo" at bounding box center [121, 493] width 146 height 30
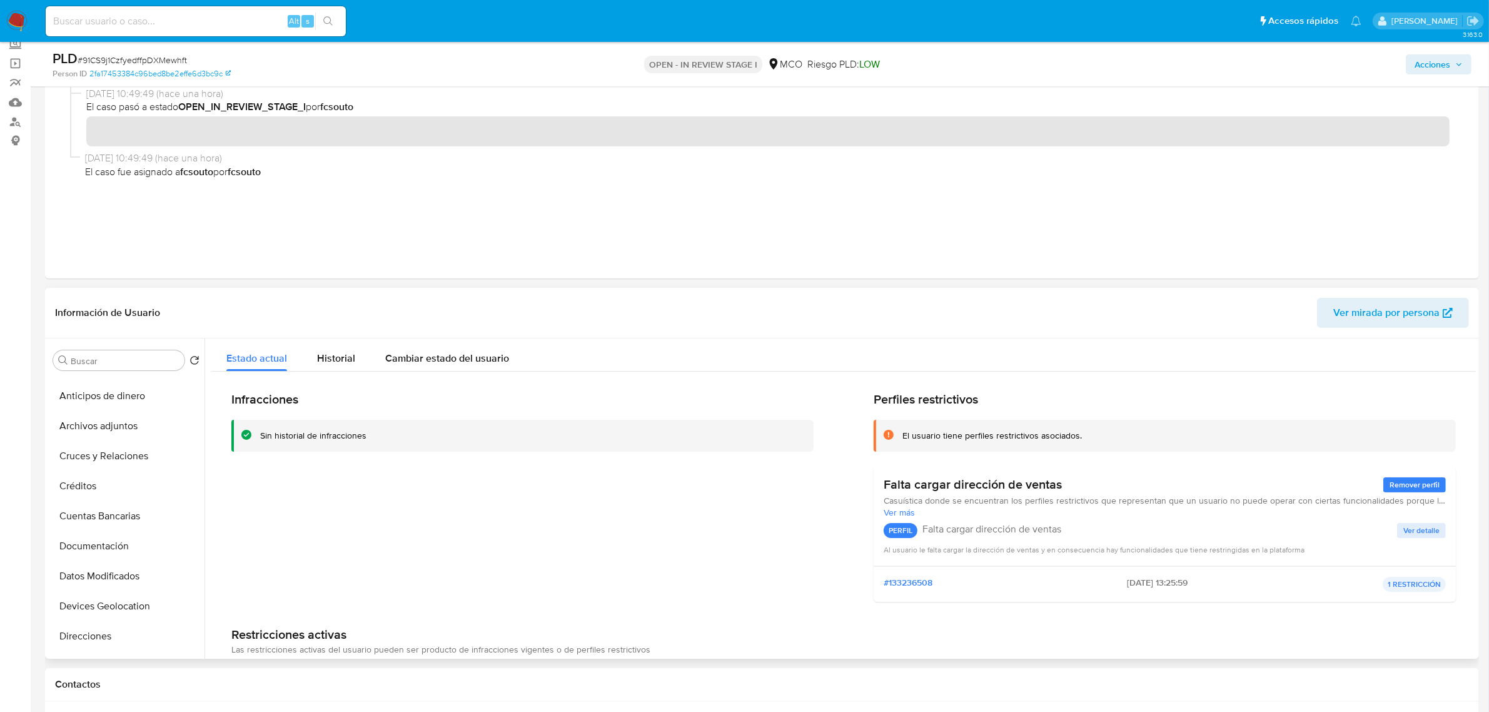
scroll to position [0, 0]
click at [121, 423] on button "KYC" at bounding box center [121, 420] width 146 height 30
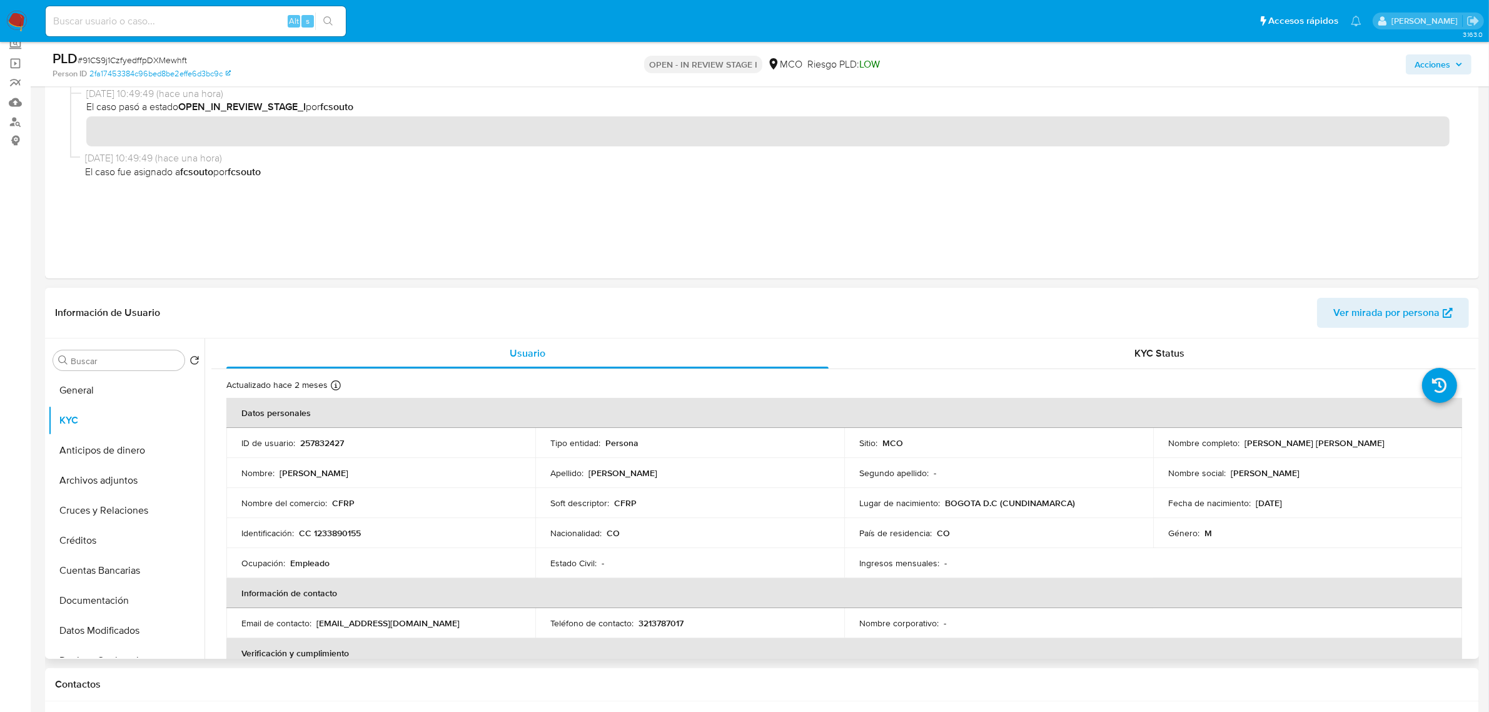
click at [345, 499] on p "CFRP" at bounding box center [343, 502] width 23 height 11
copy p "CFRP"
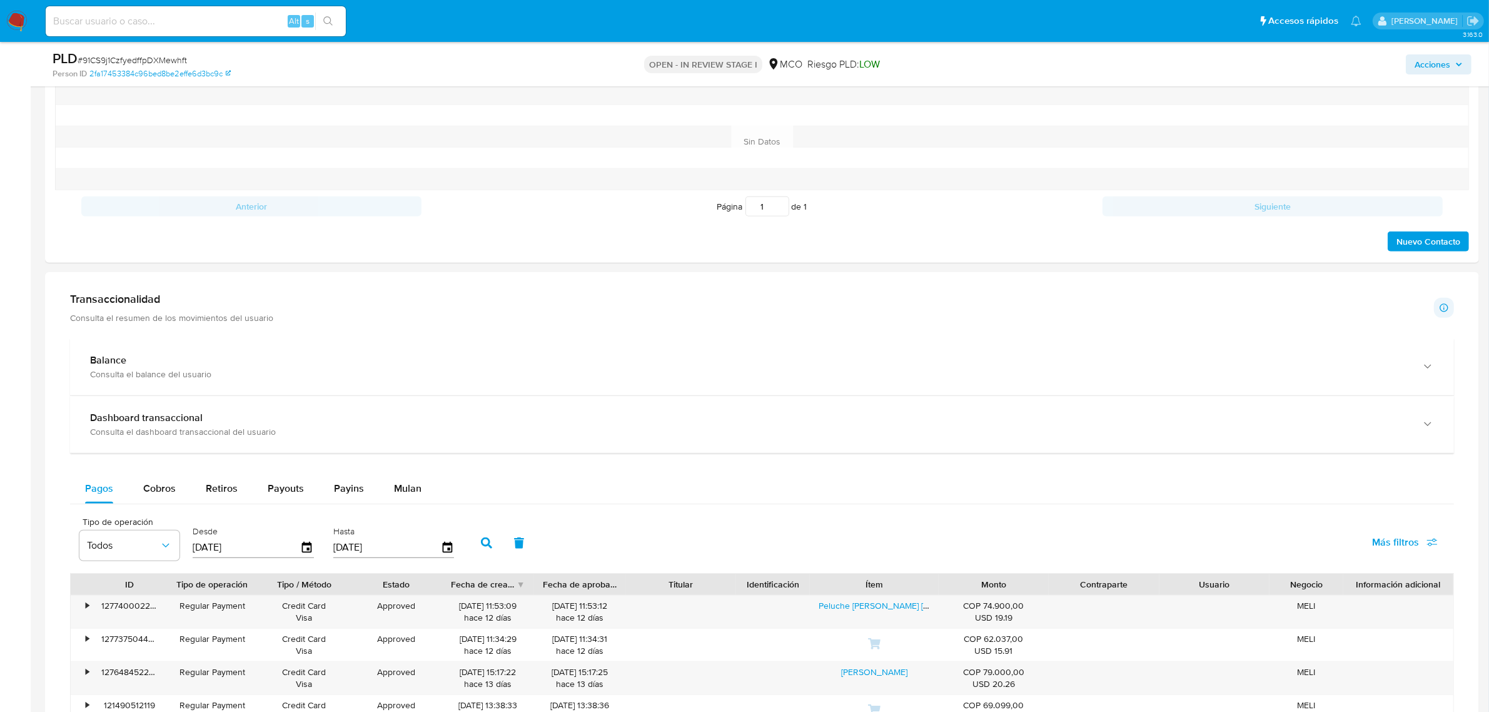
scroll to position [938, 0]
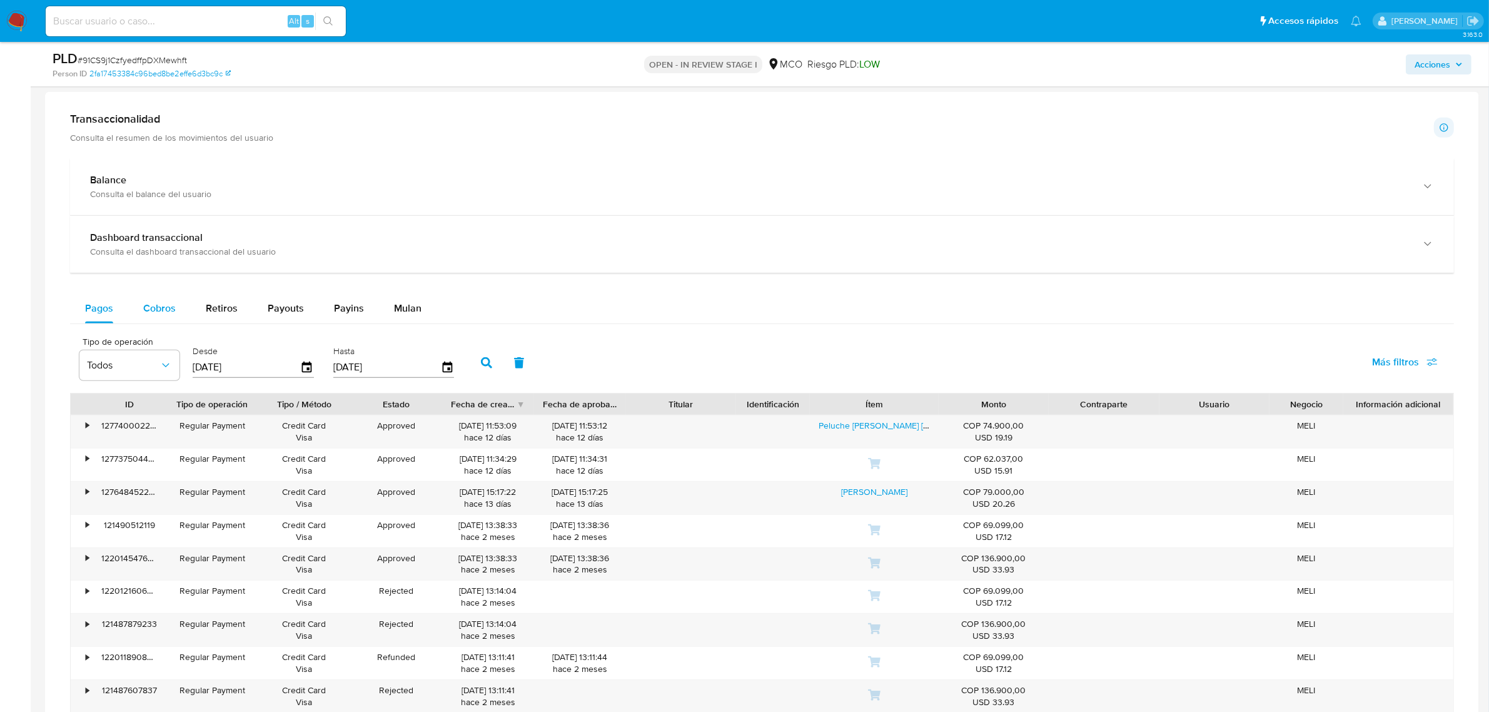
click at [153, 317] on div "Cobros" at bounding box center [159, 308] width 33 height 30
select select "10"
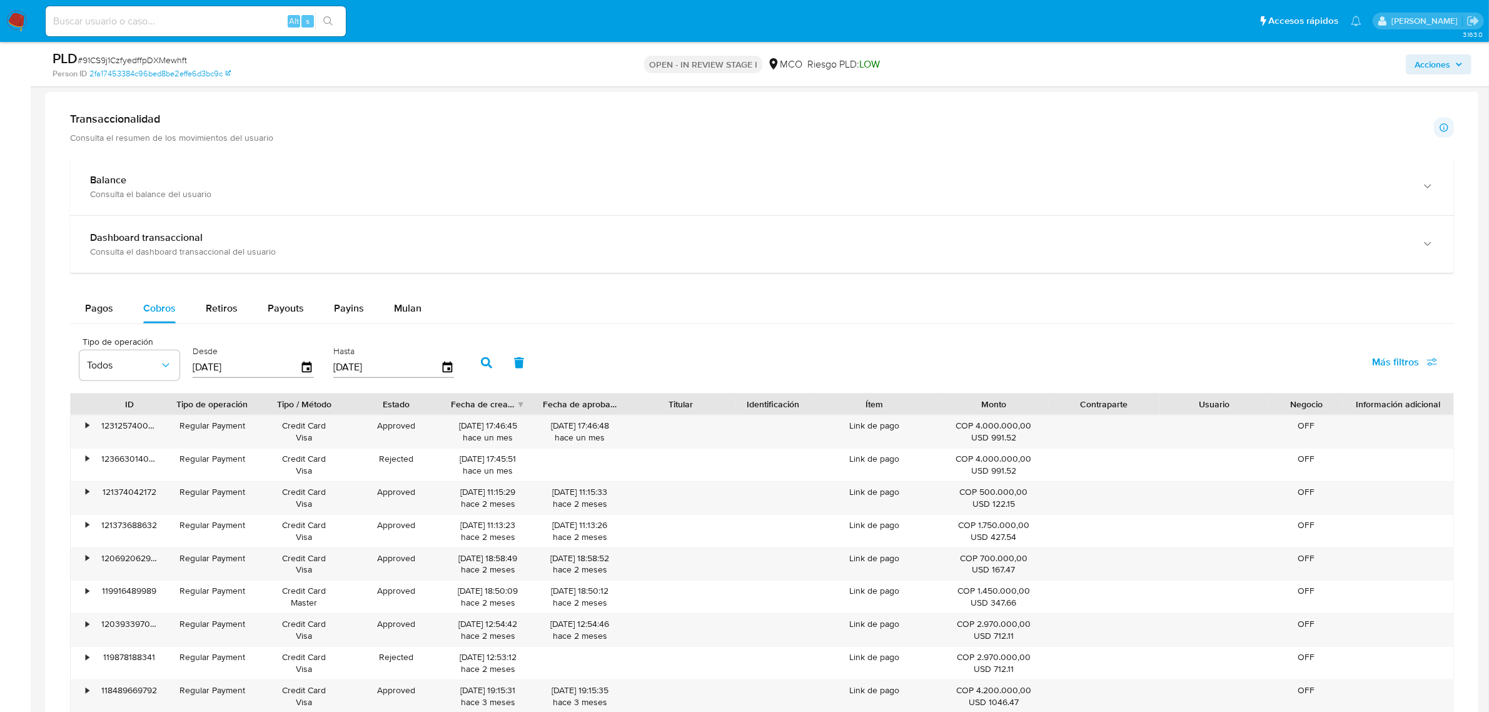
click at [1458, 56] on span "Acciones" at bounding box center [1439, 65] width 48 height 18
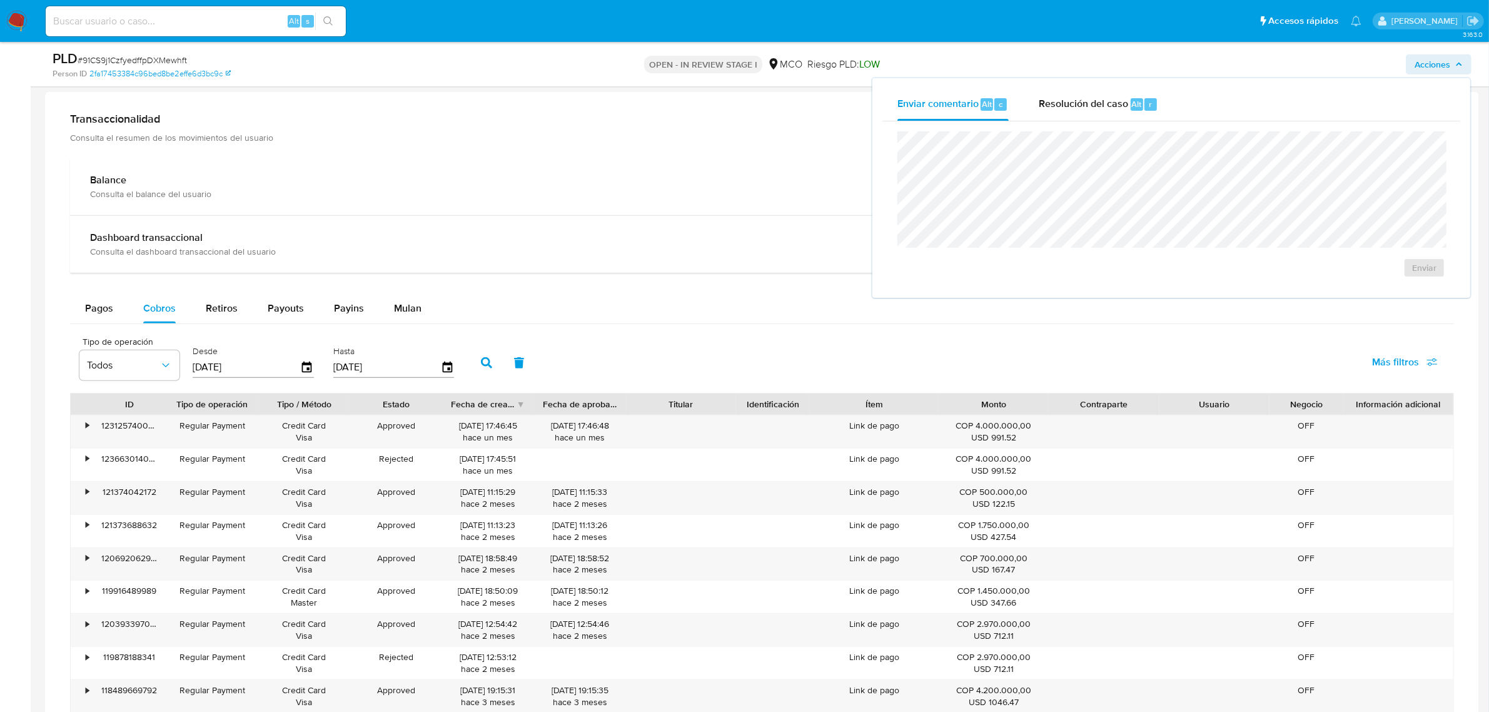
drag, startPoint x: 1101, startPoint y: 94, endPoint x: 1065, endPoint y: 124, distance: 47.1
click at [1101, 94] on div "Resolución del caso Alt r" at bounding box center [1098, 104] width 119 height 33
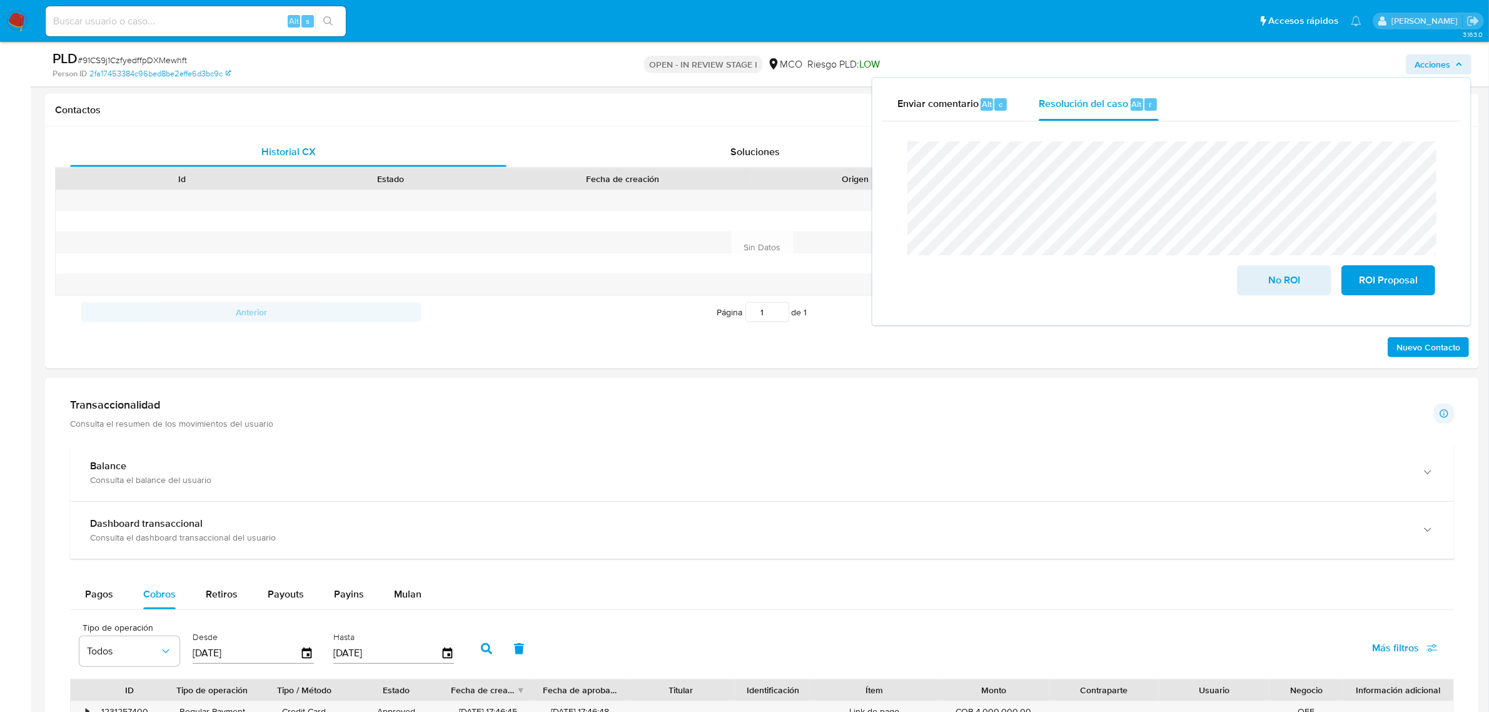
scroll to position [391, 0]
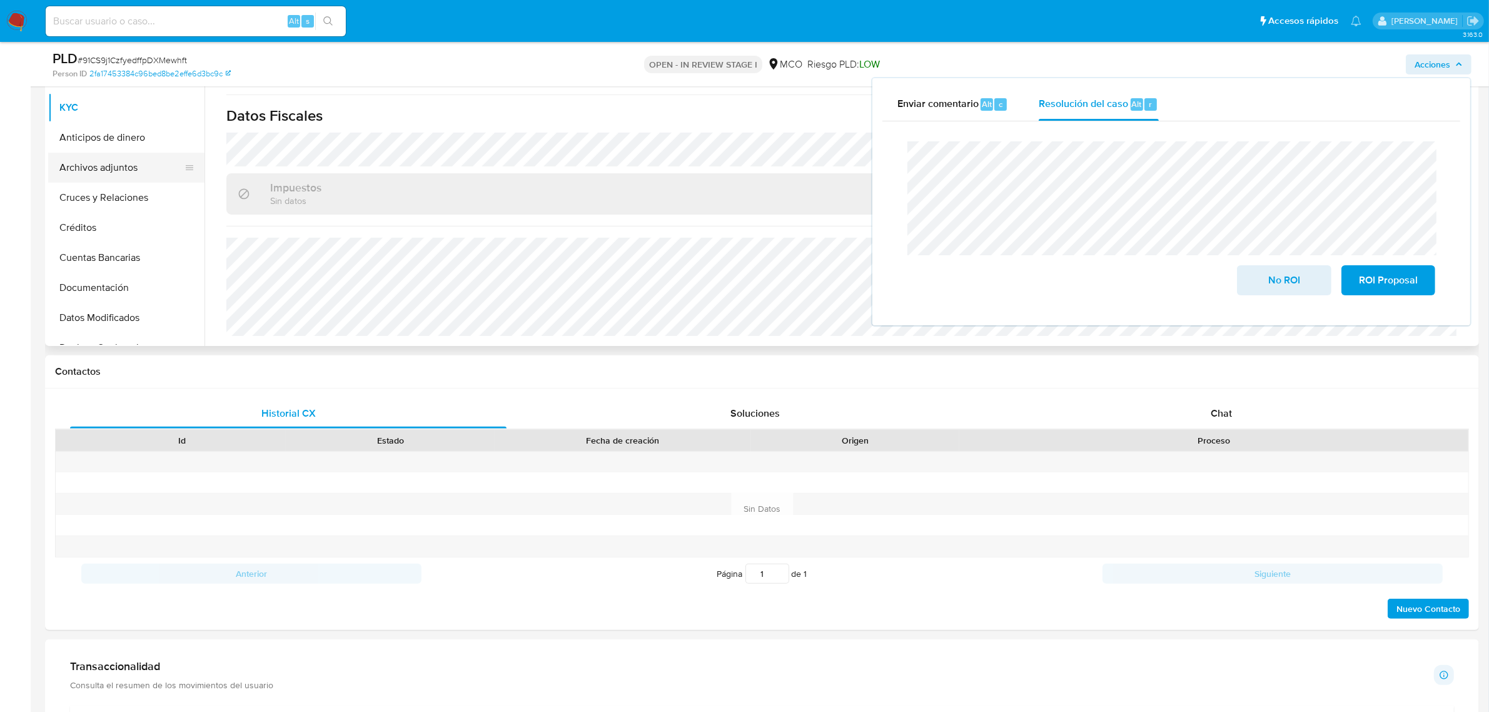
click at [103, 168] on button "Archivos adjuntos" at bounding box center [121, 168] width 146 height 30
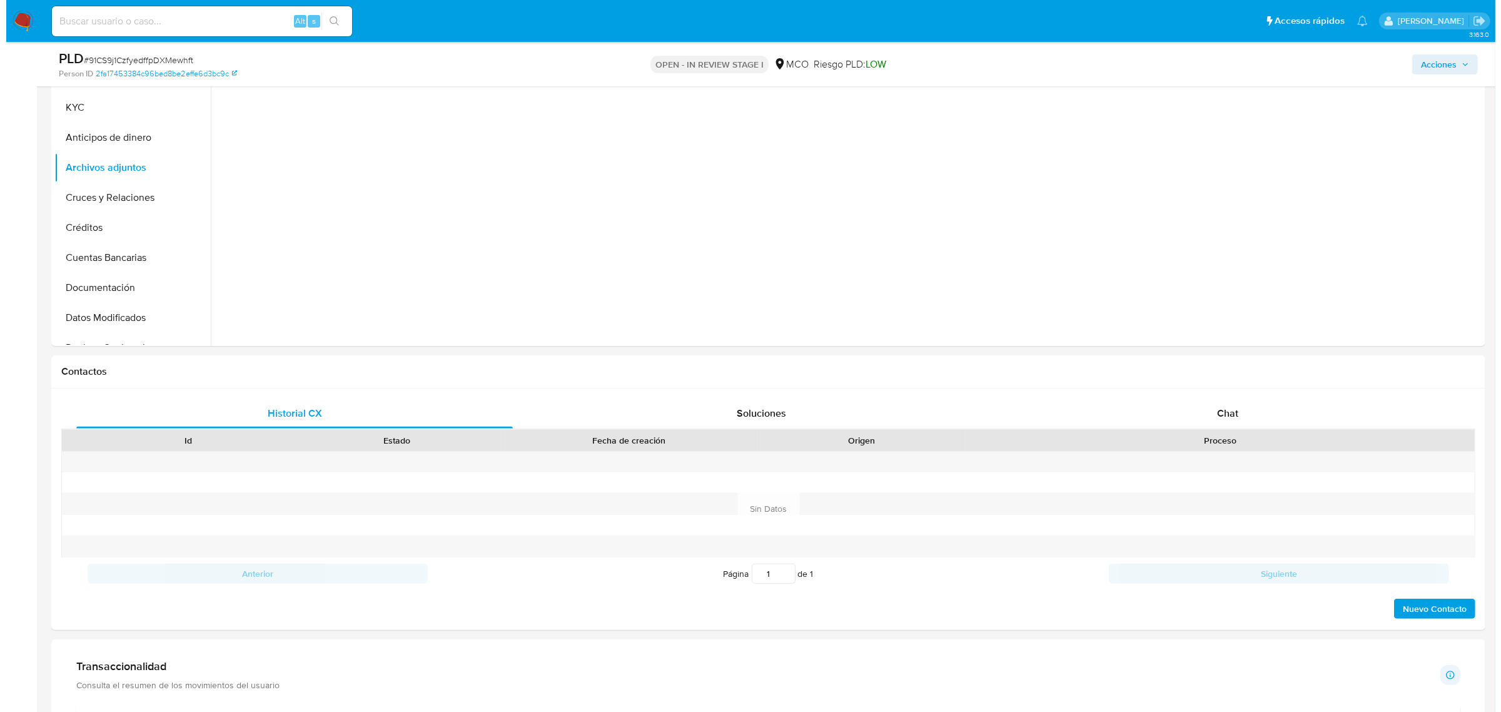
scroll to position [313, 0]
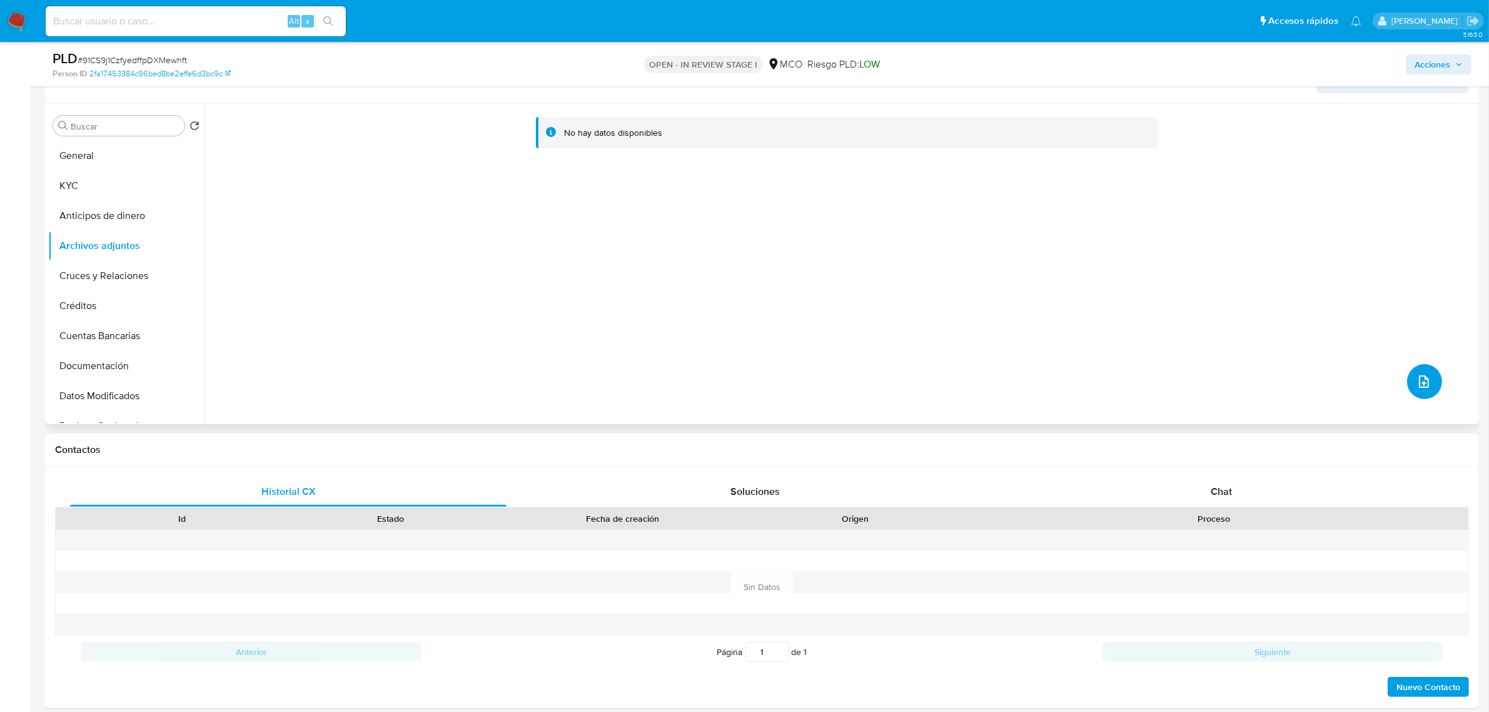
click at [1407, 378] on button "upload-file" at bounding box center [1424, 381] width 35 height 35
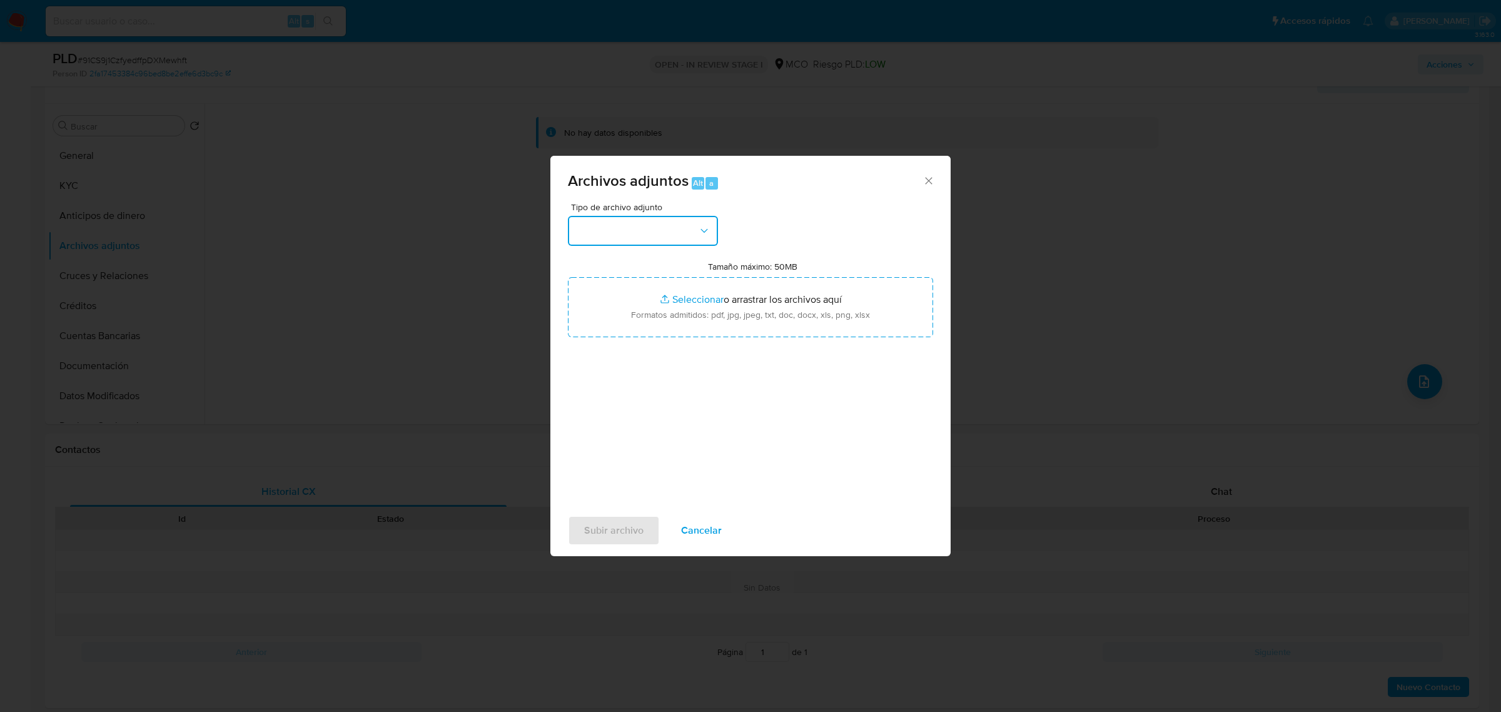
click at [647, 233] on button "button" at bounding box center [643, 231] width 150 height 30
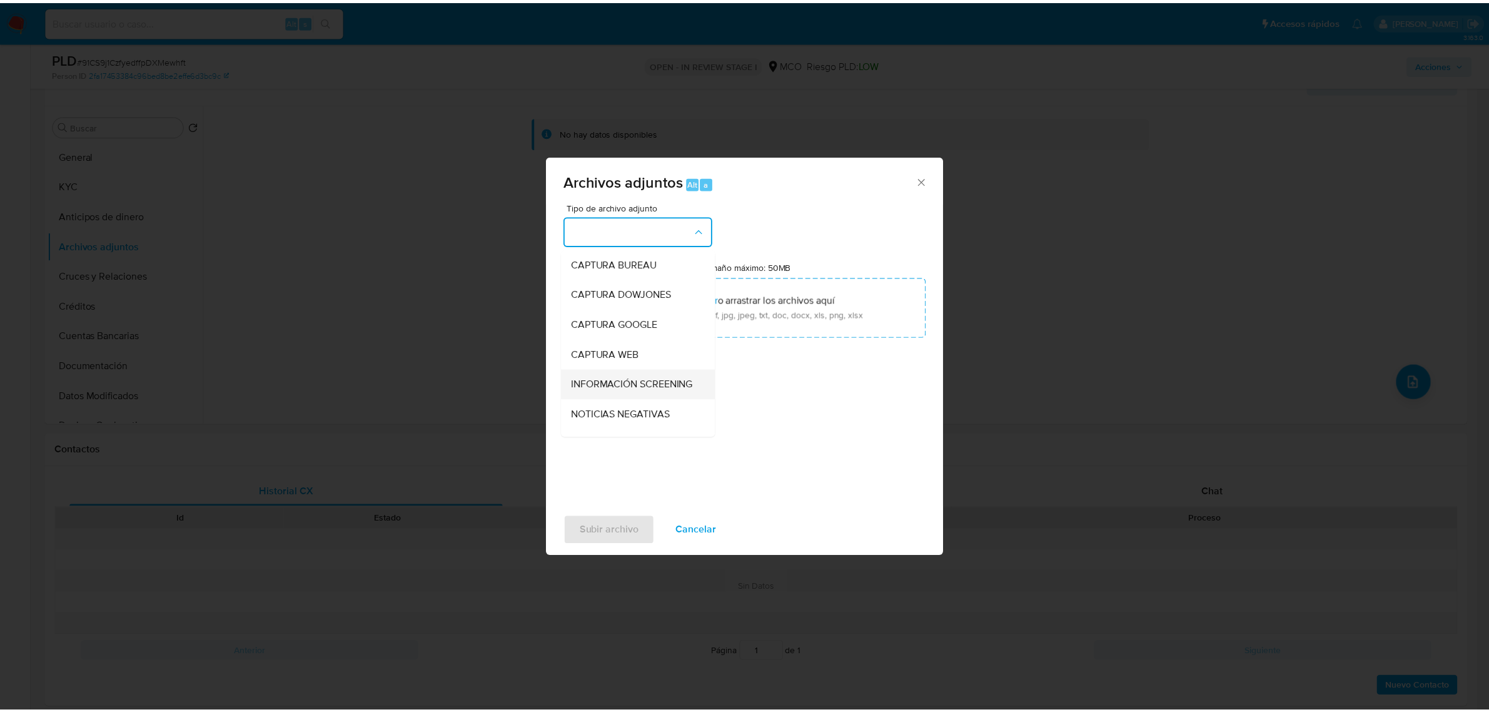
scroll to position [78, 0]
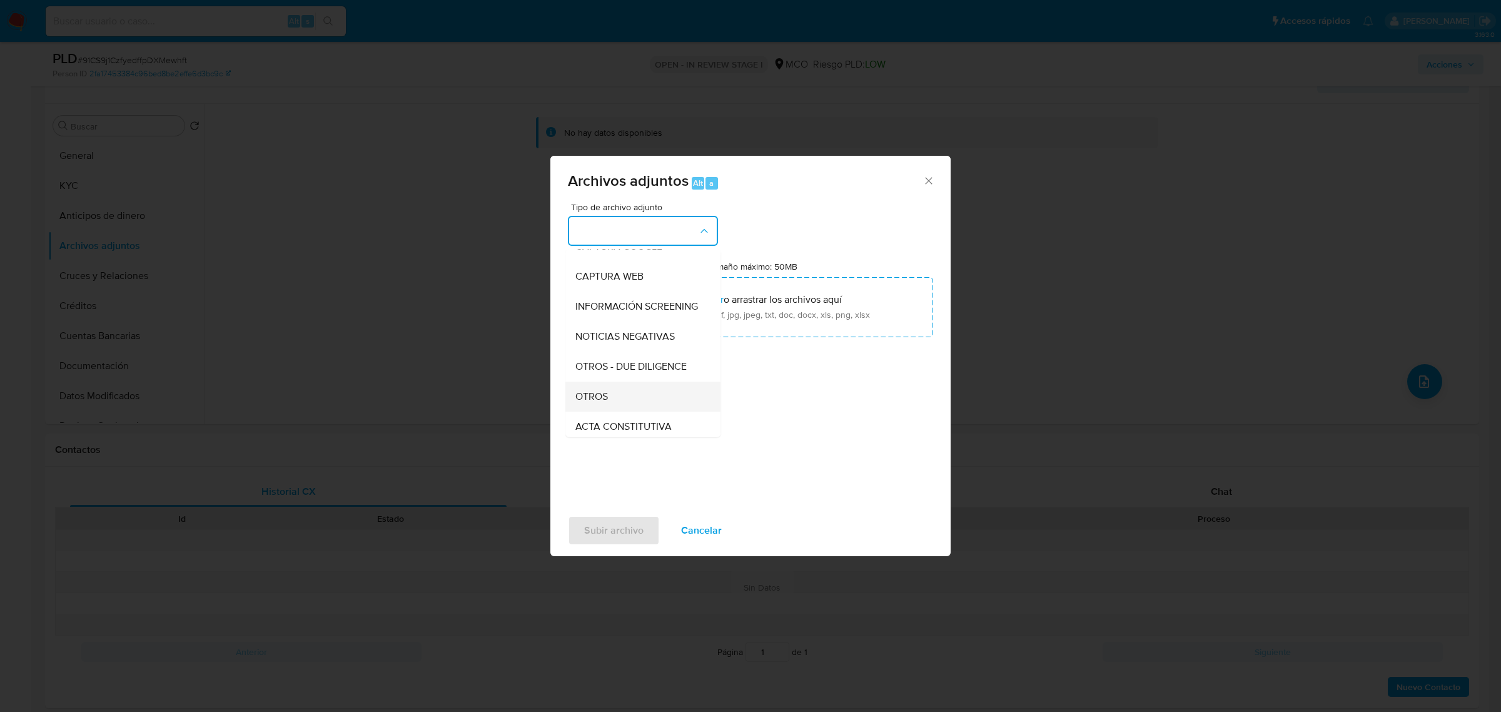
click at [612, 402] on div "OTROS" at bounding box center [639, 396] width 128 height 30
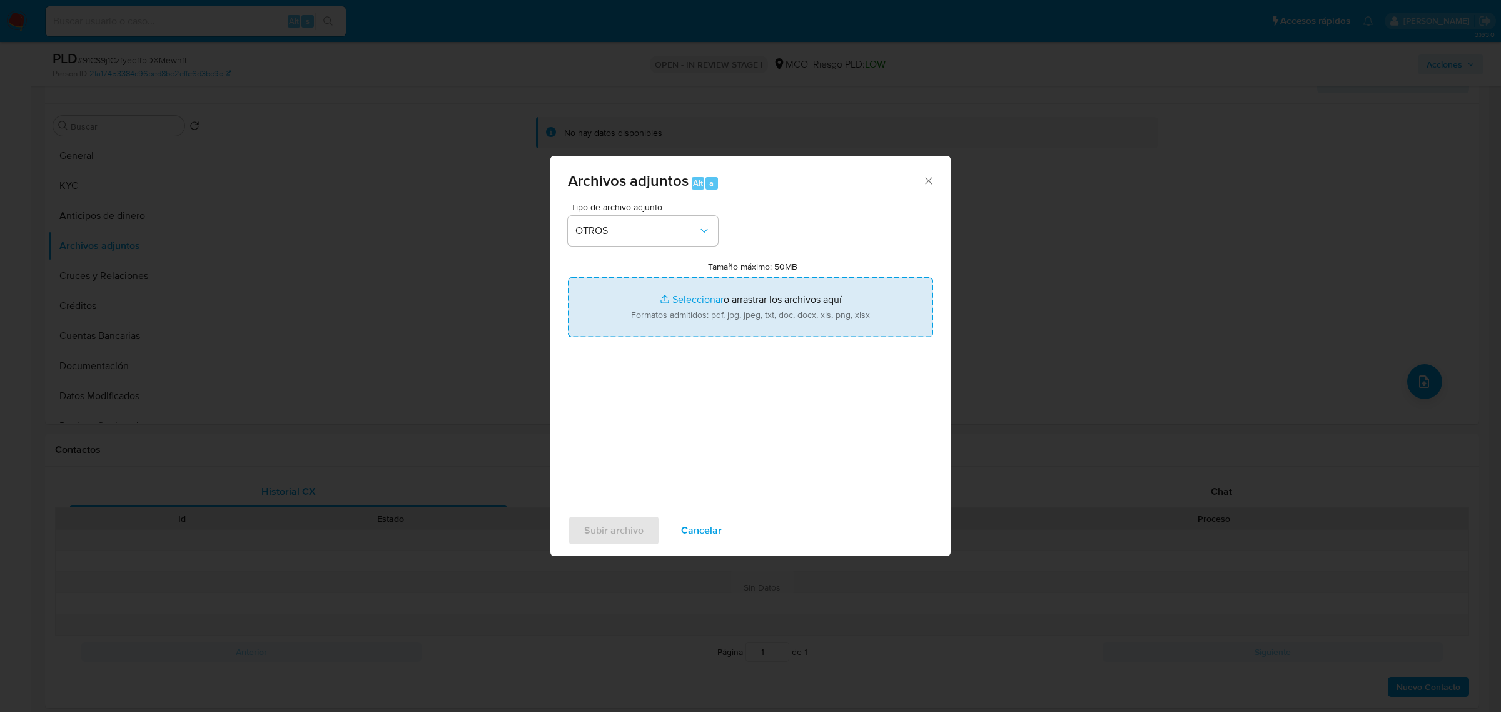
click at [771, 296] on input "Tamaño máximo: 50MB Seleccionar archivos" at bounding box center [750, 307] width 365 height 60
type input "C:\fakepath\257832427 - 9_10_2025.pdf"
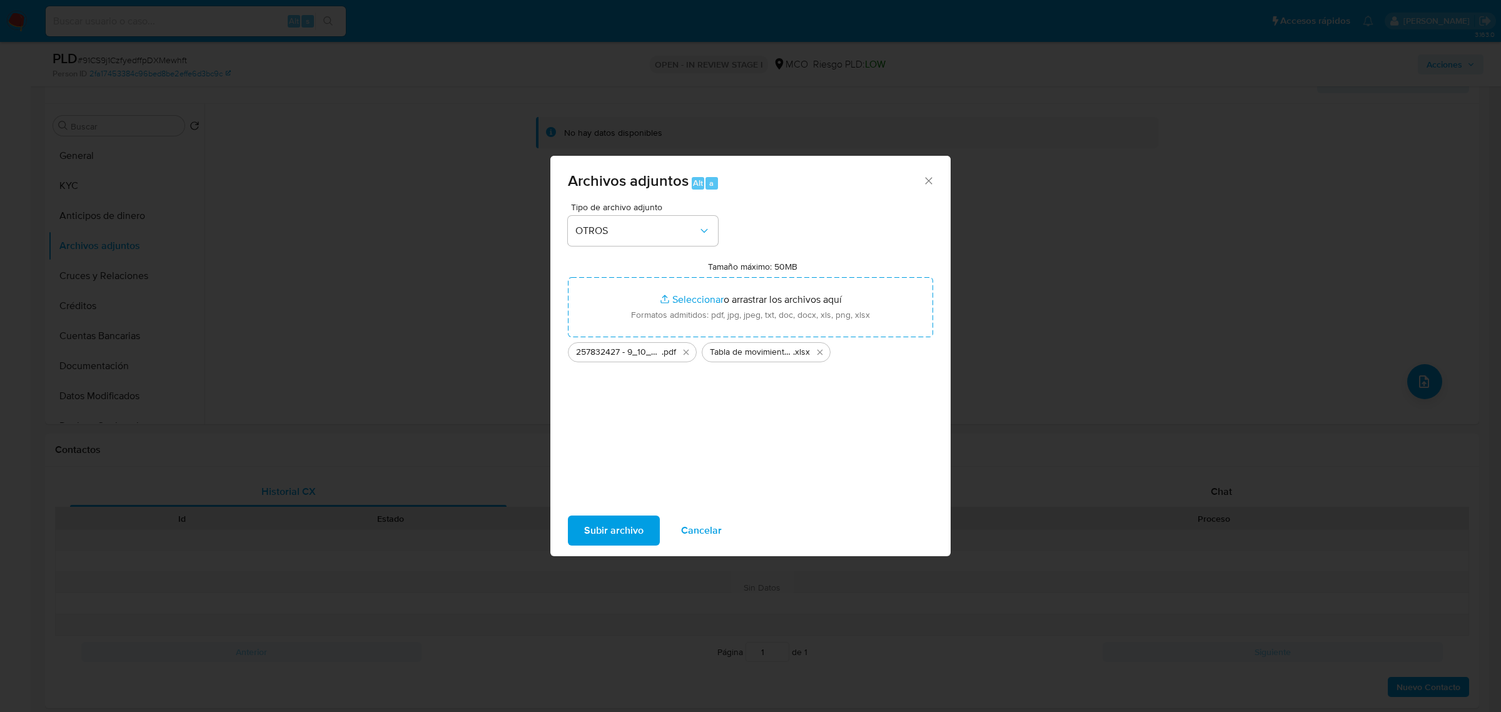
click at [618, 544] on span "Subir archivo" at bounding box center [613, 531] width 59 height 28
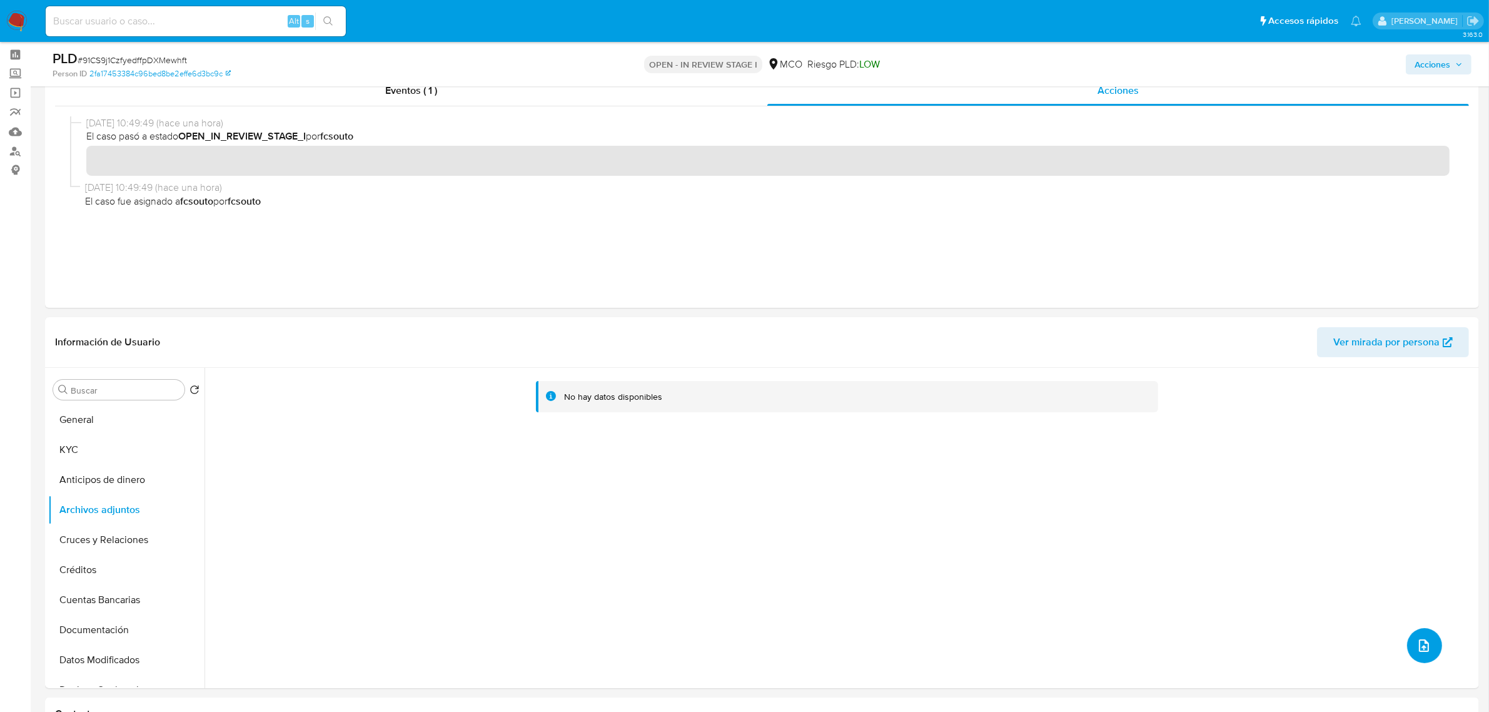
scroll to position [0, 0]
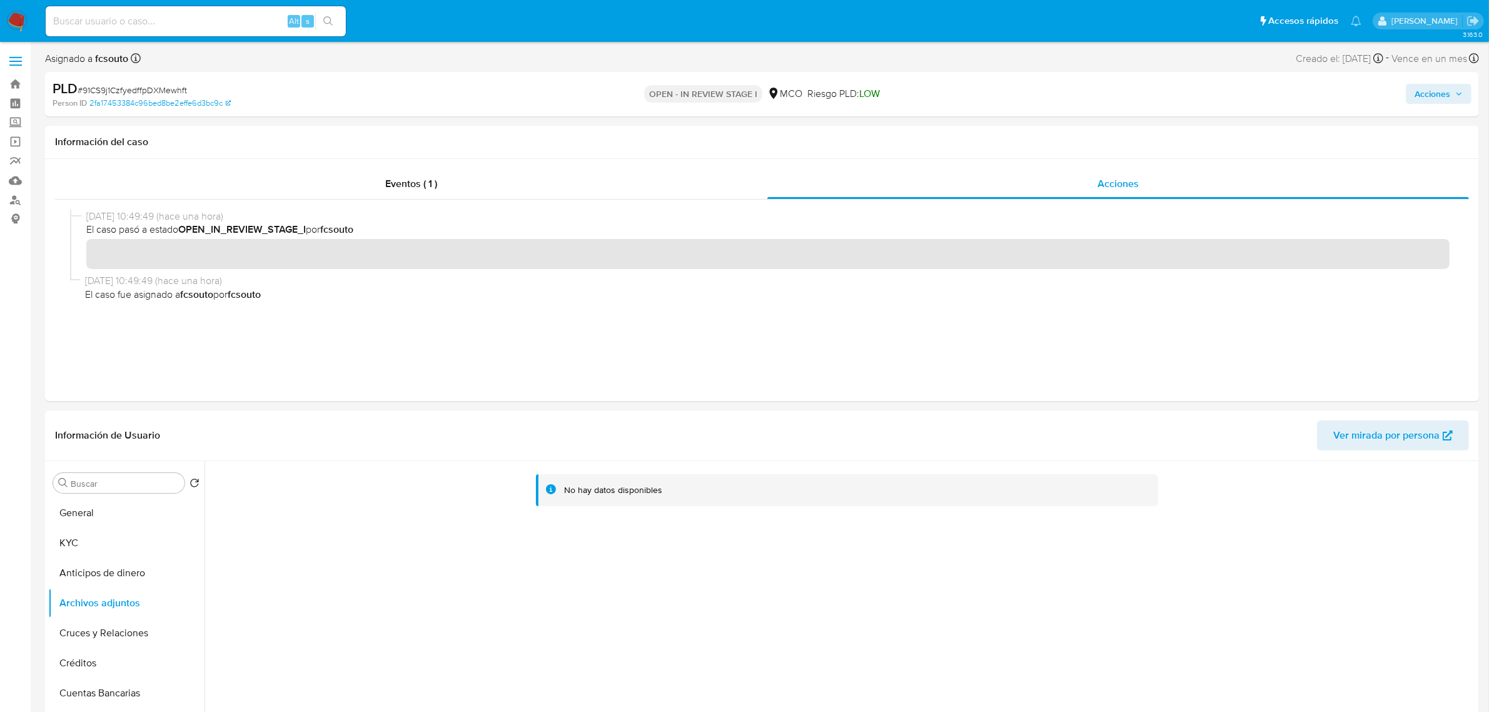
drag, startPoint x: 1443, startPoint y: 93, endPoint x: 1416, endPoint y: 100, distance: 27.3
click at [1443, 92] on span "Acciones" at bounding box center [1433, 94] width 36 height 20
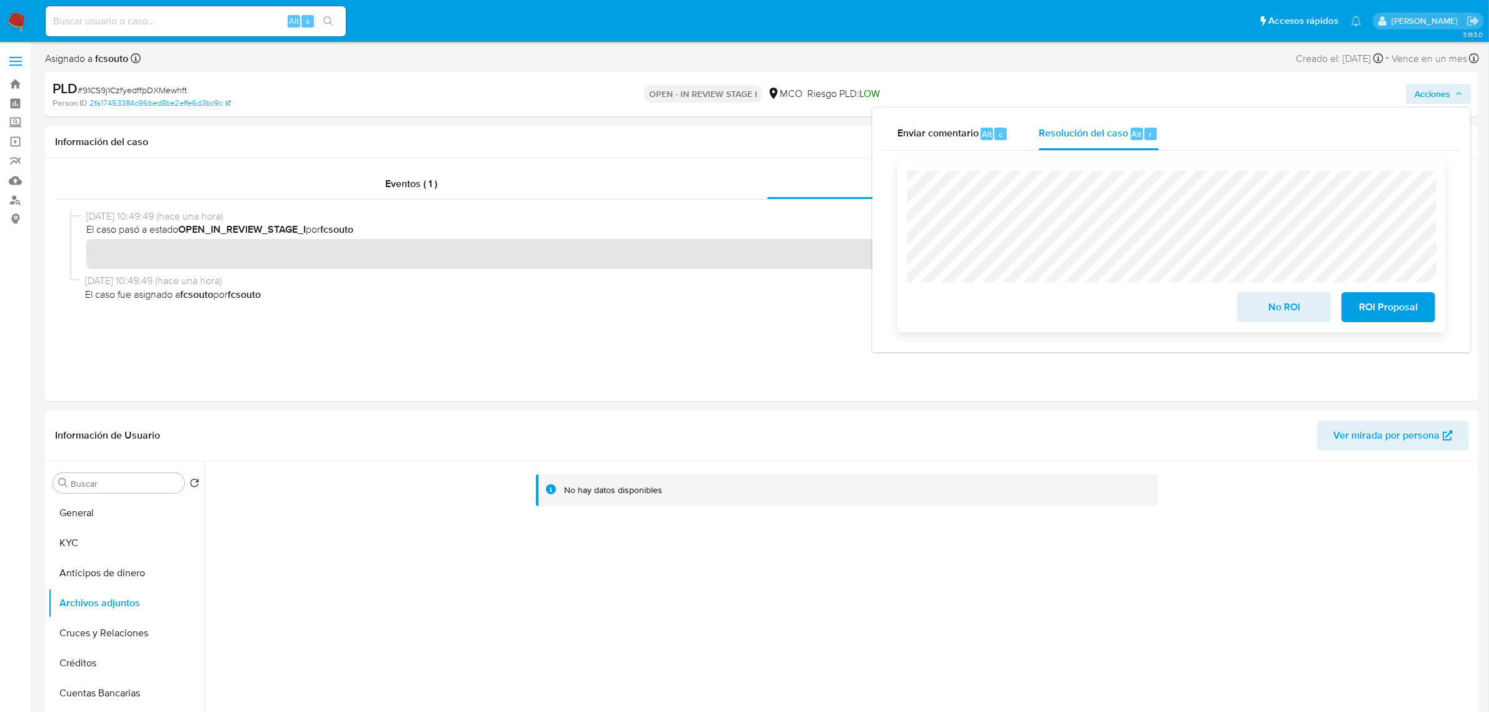
click at [1270, 308] on span "No ROI" at bounding box center [1283, 307] width 61 height 28
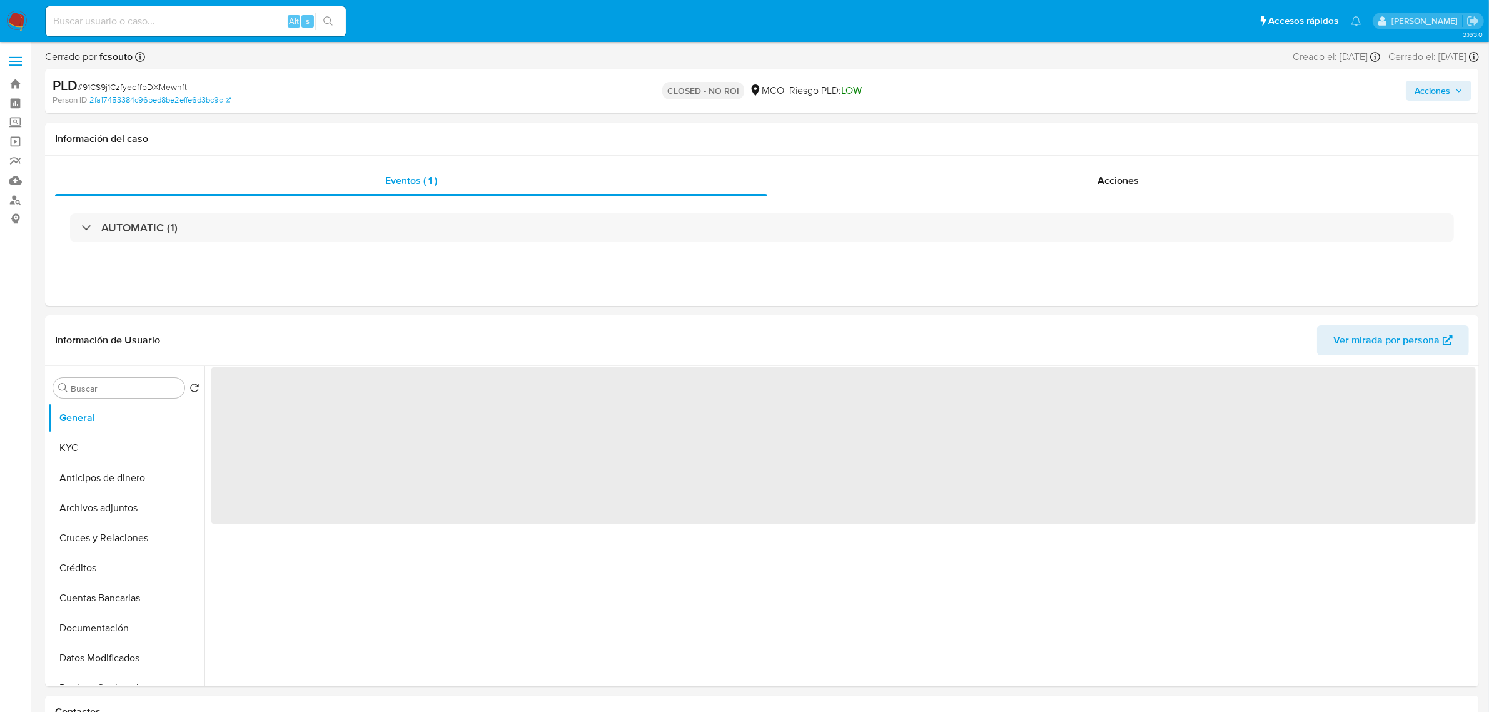
select select "10"
